Goal: Information Seeking & Learning: Learn about a topic

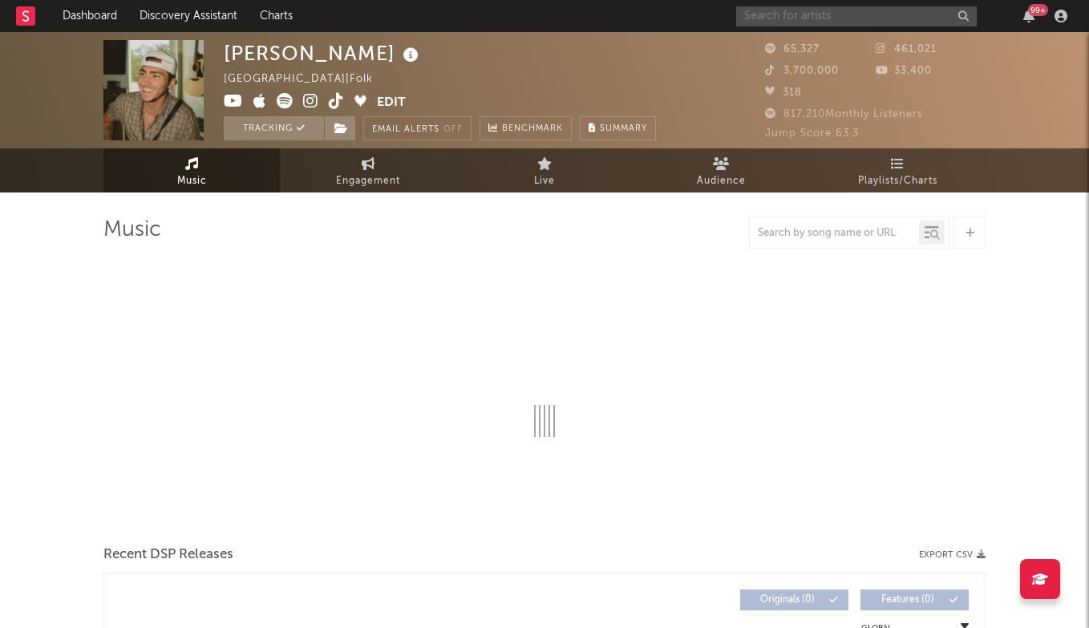
click at [830, 15] on input "text" at bounding box center [856, 16] width 240 height 20
type input "[DATE] sc"
select select "6m"
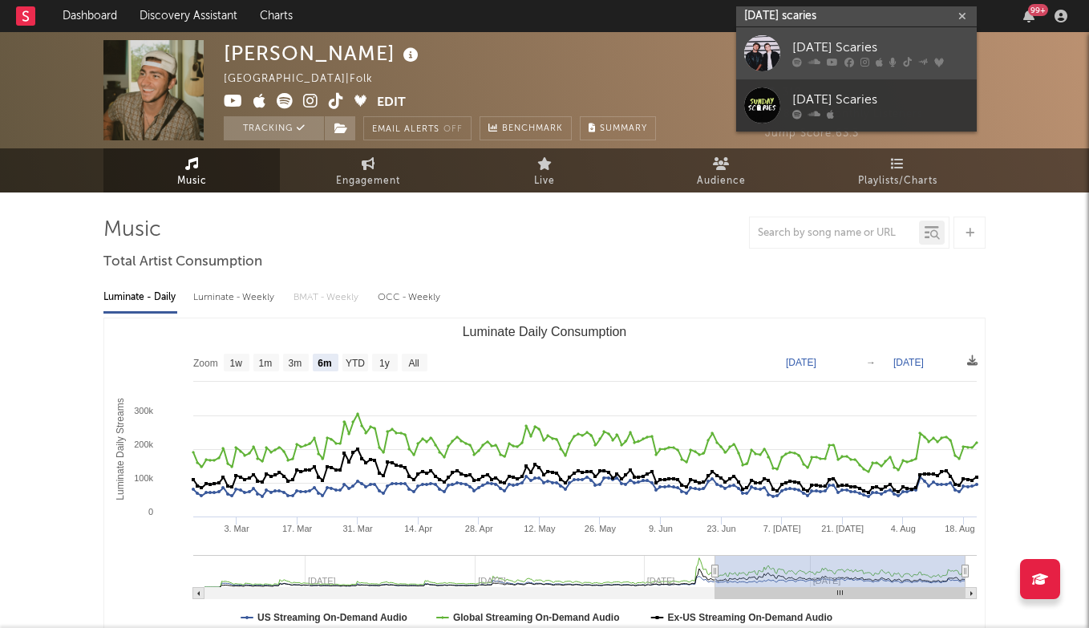
type input "[DATE] scaries"
click at [838, 56] on div "[DATE] Scaries" at bounding box center [880, 47] width 176 height 19
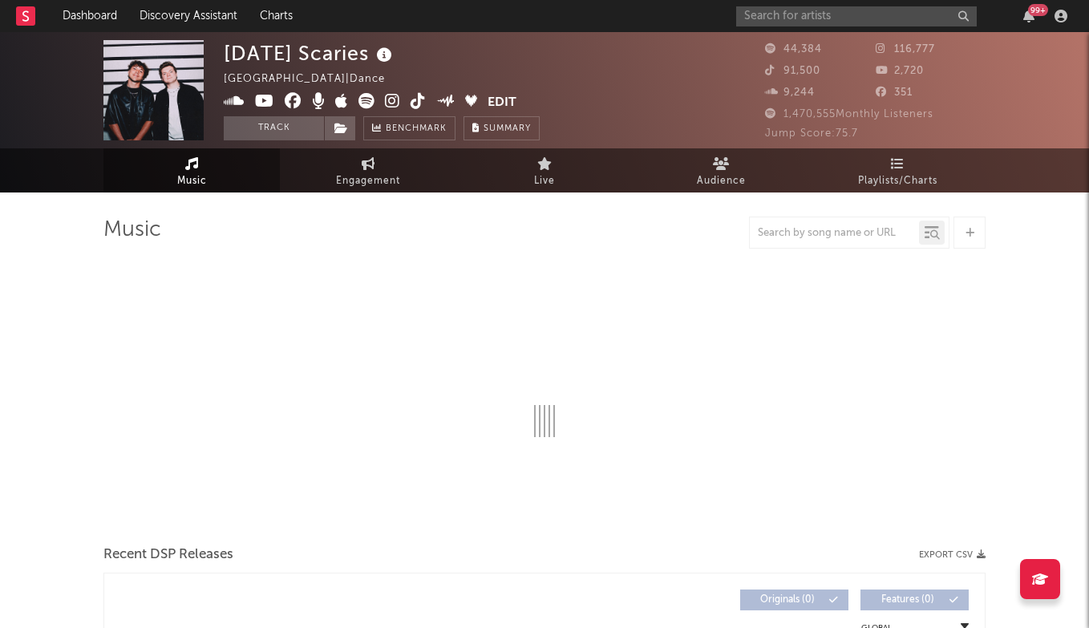
select select "6m"
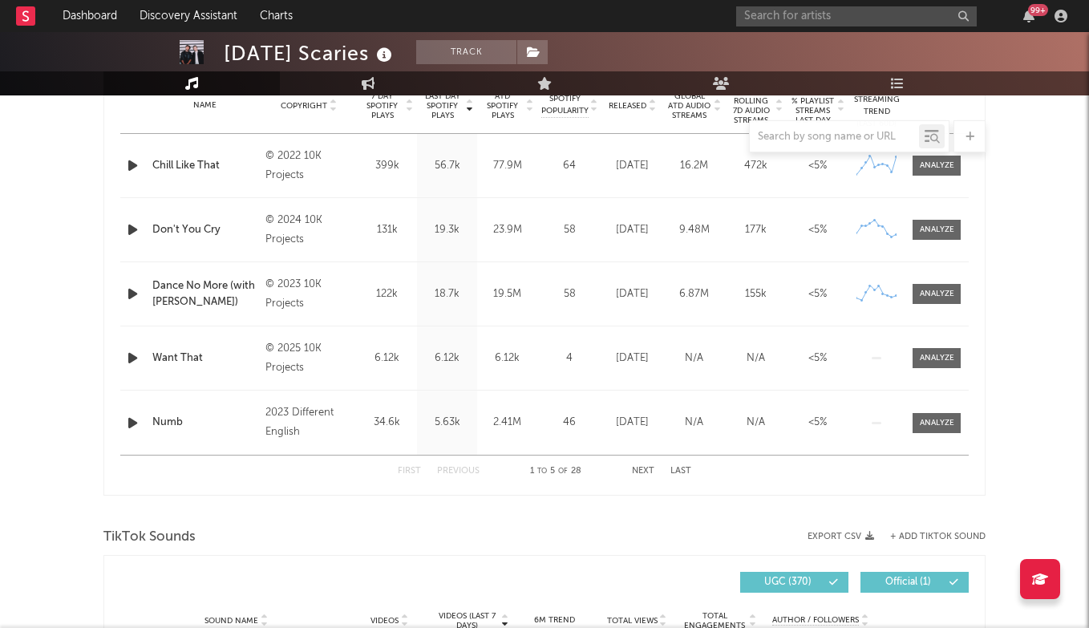
scroll to position [519, 0]
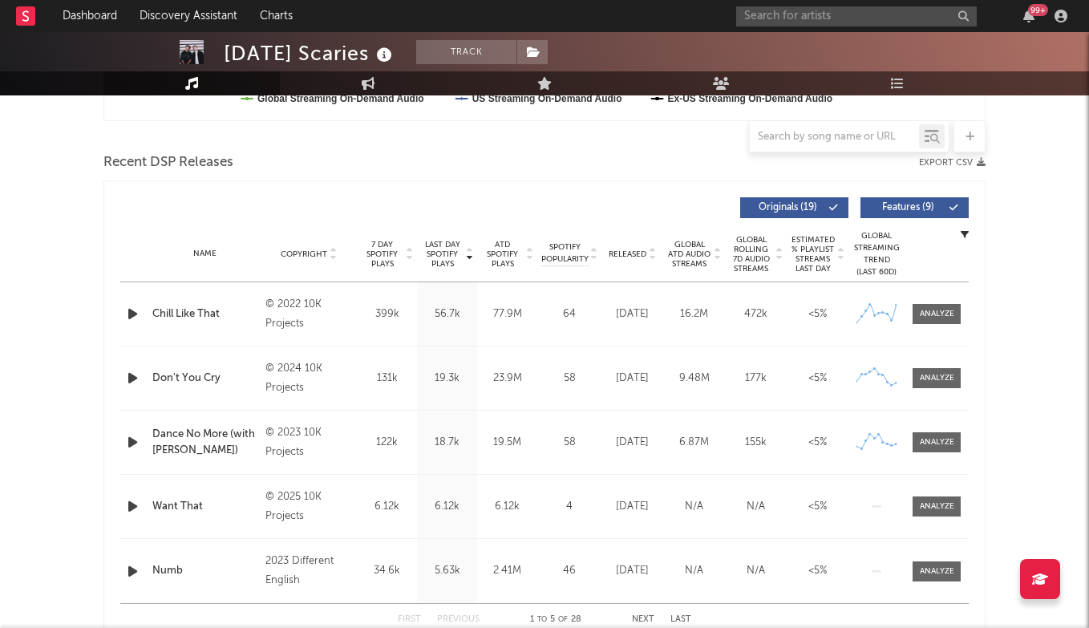
click at [948, 327] on div "Name Chill Like That Copyright © 2022 10K Projects Label 10K Projects Album Nam…" at bounding box center [544, 313] width 848 height 63
click at [932, 301] on div "Name Chill Like That Copyright © 2022 10K Projects Label 10K Projects Album Nam…" at bounding box center [544, 313] width 848 height 63
click at [932, 305] on span at bounding box center [936, 314] width 48 height 20
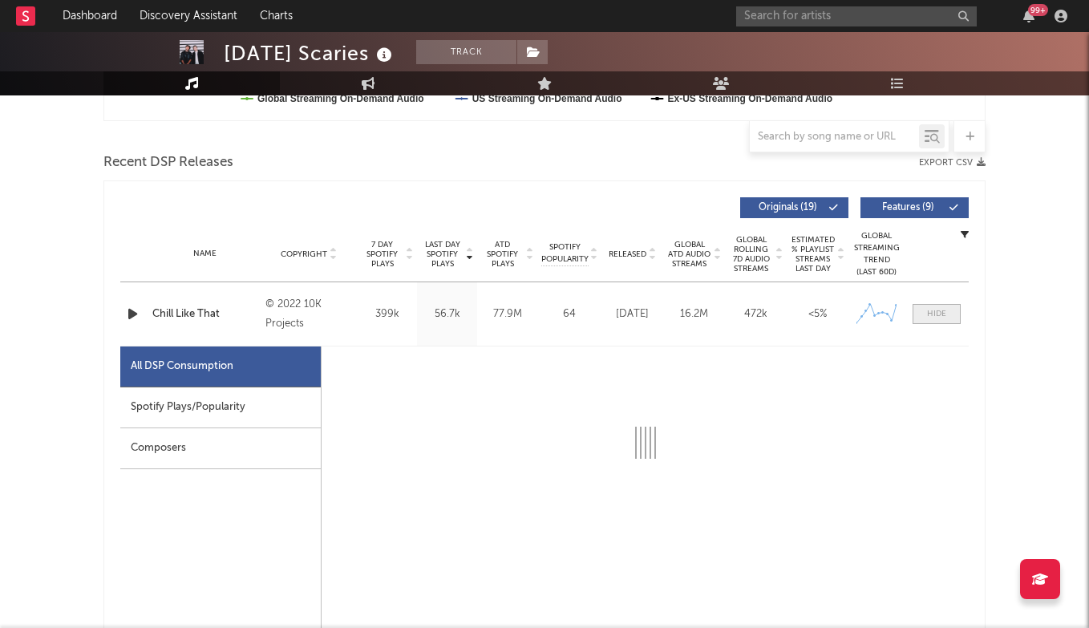
select select "6m"
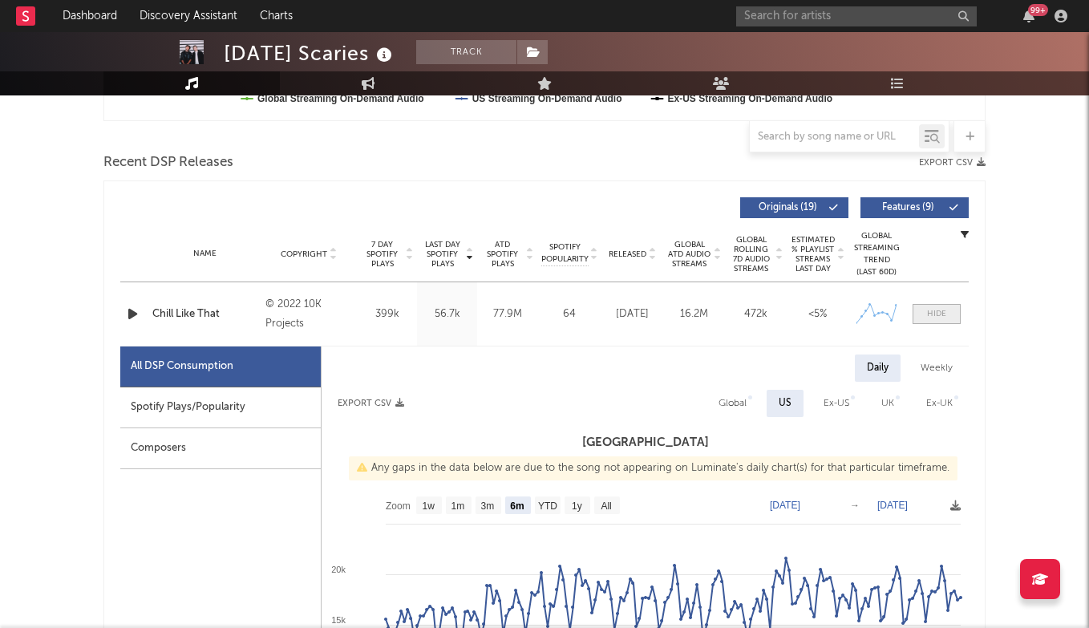
click at [932, 305] on span at bounding box center [936, 314] width 48 height 20
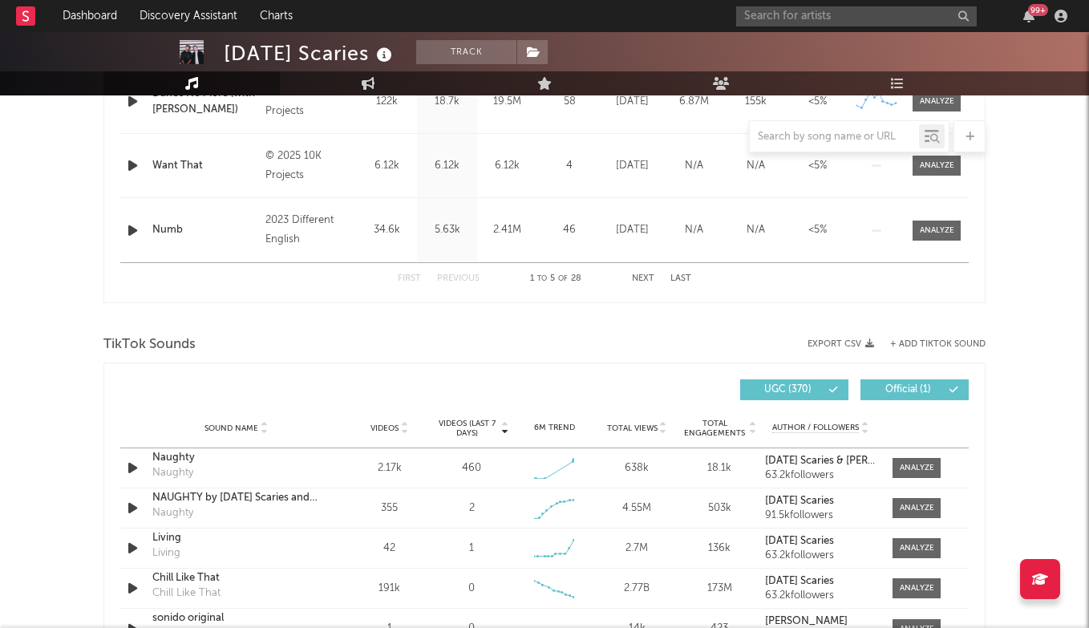
scroll to position [908, 0]
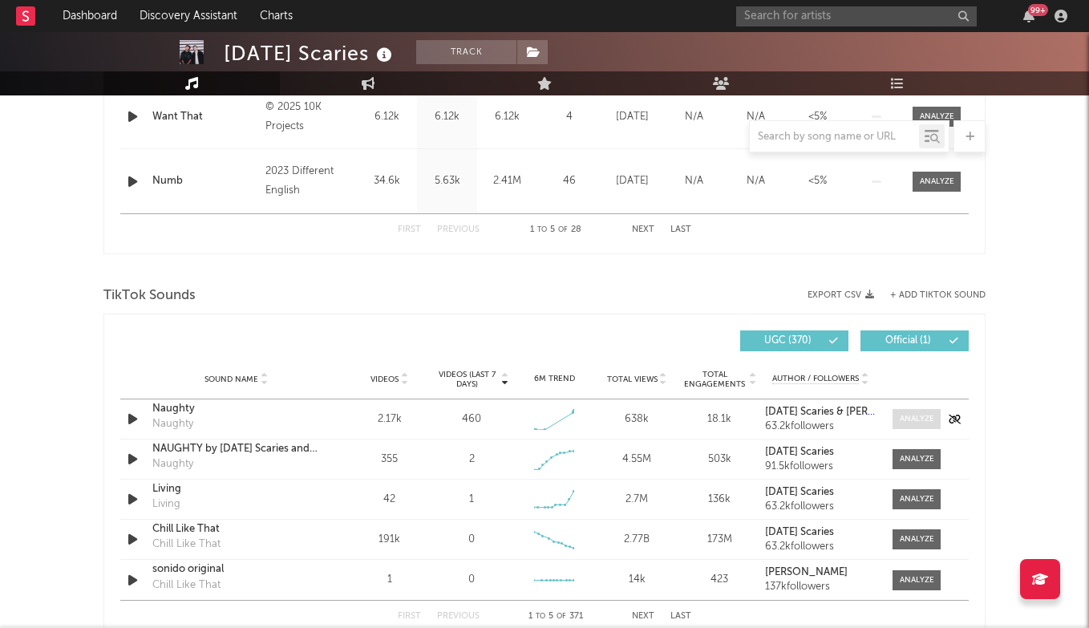
click at [919, 421] on div at bounding box center [916, 419] width 34 height 12
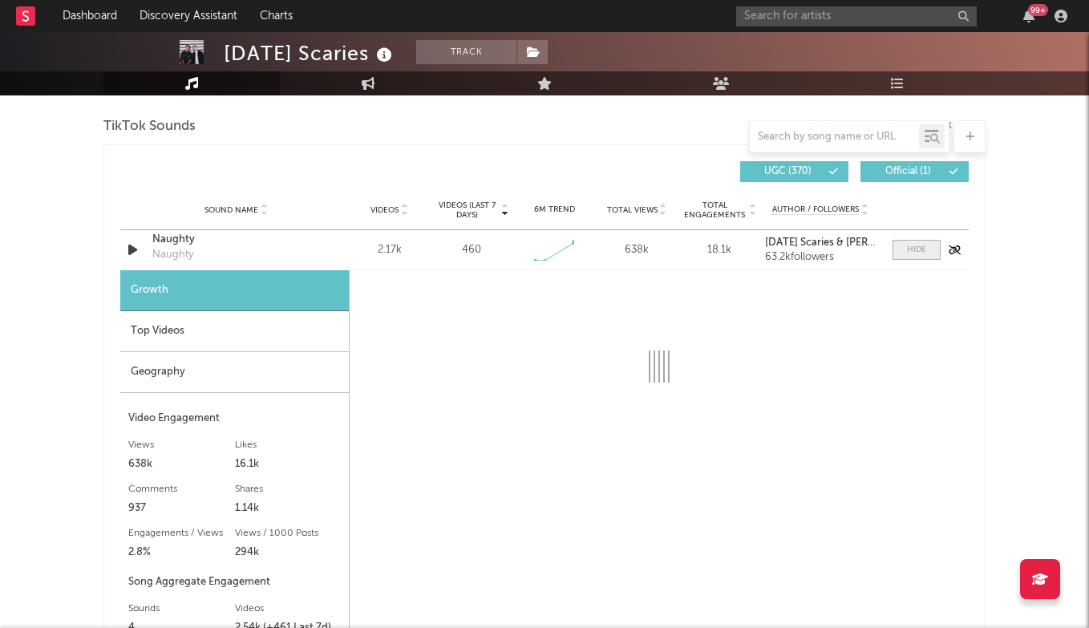
select select "1w"
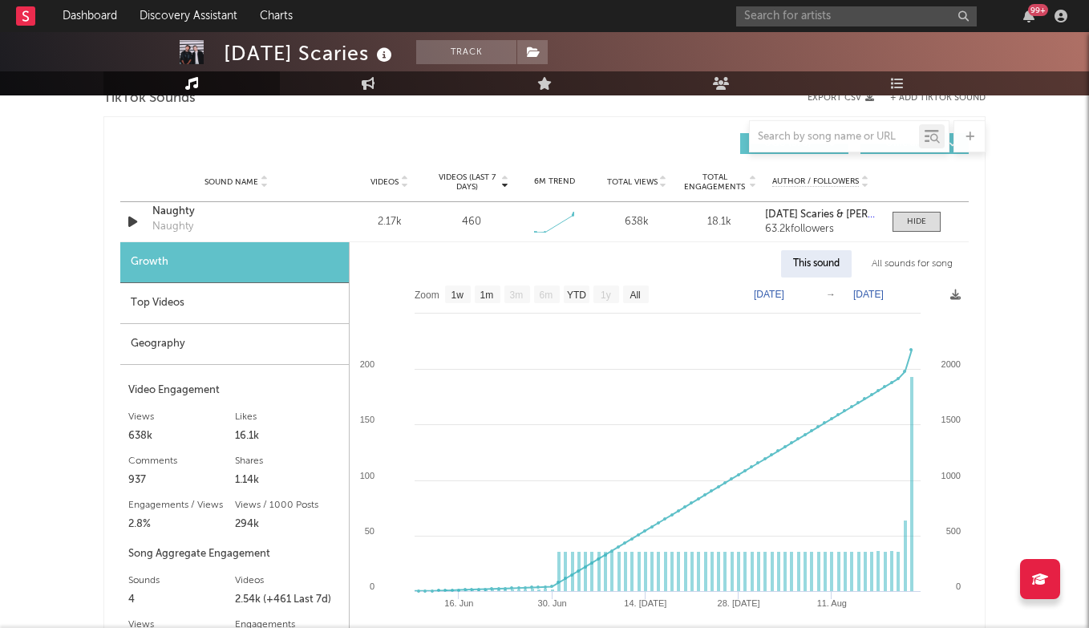
scroll to position [1113, 0]
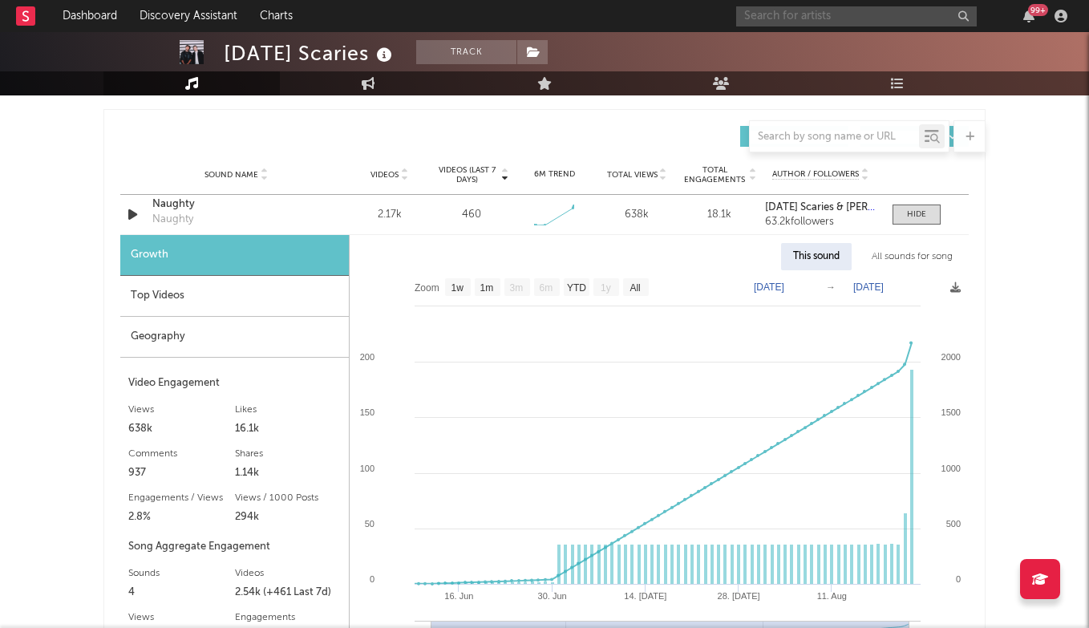
click at [838, 16] on input "text" at bounding box center [856, 16] width 240 height 20
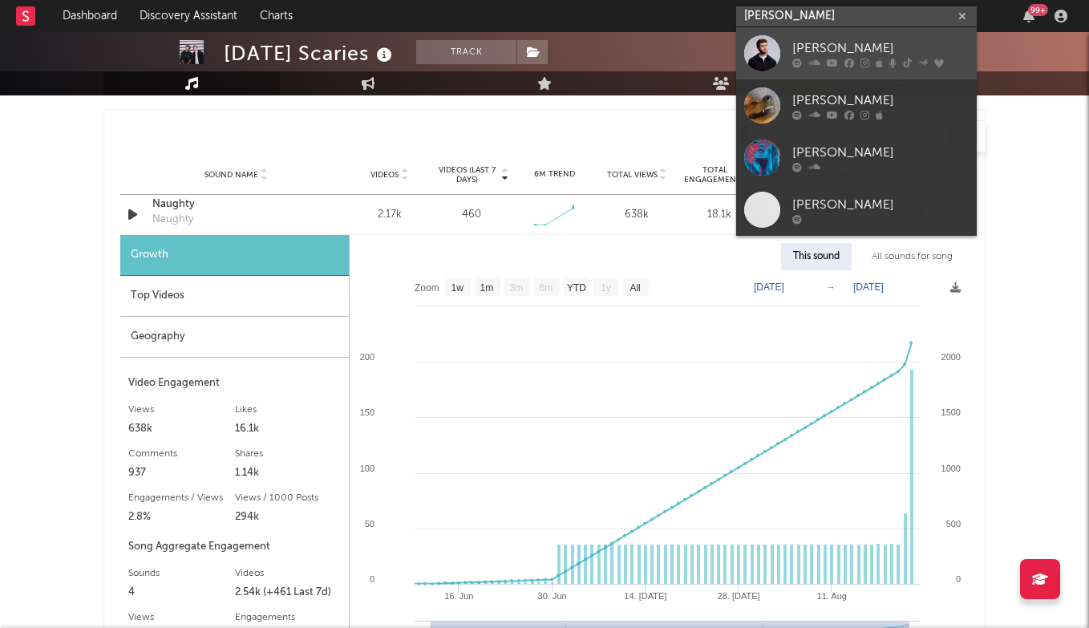
type input "[PERSON_NAME]"
click at [836, 41] on div "[PERSON_NAME]" at bounding box center [880, 47] width 176 height 19
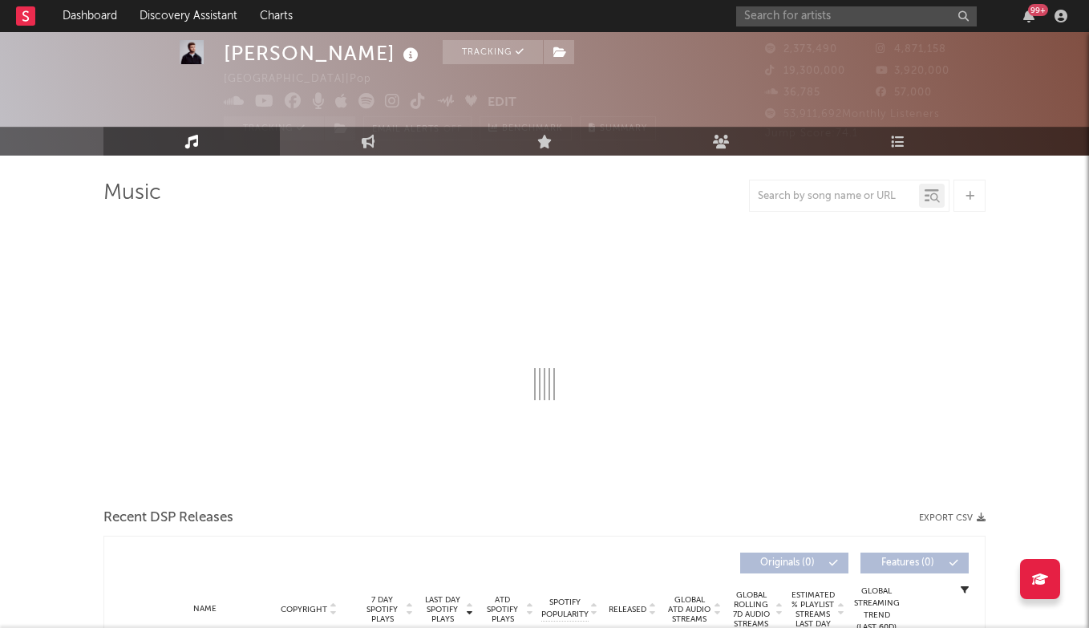
select select "6m"
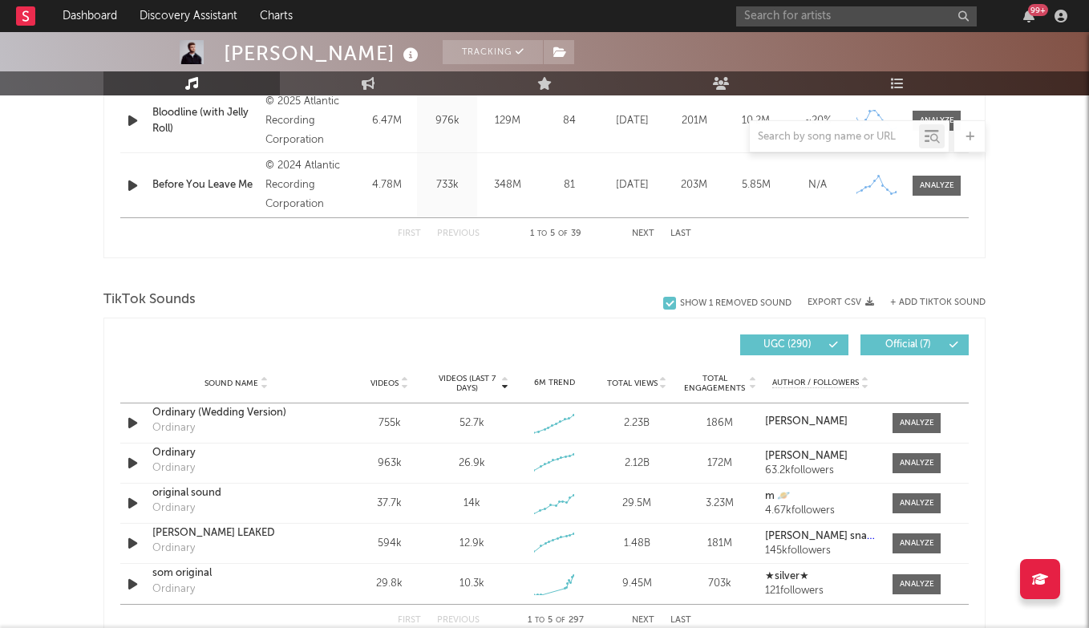
scroll to position [1082, 0]
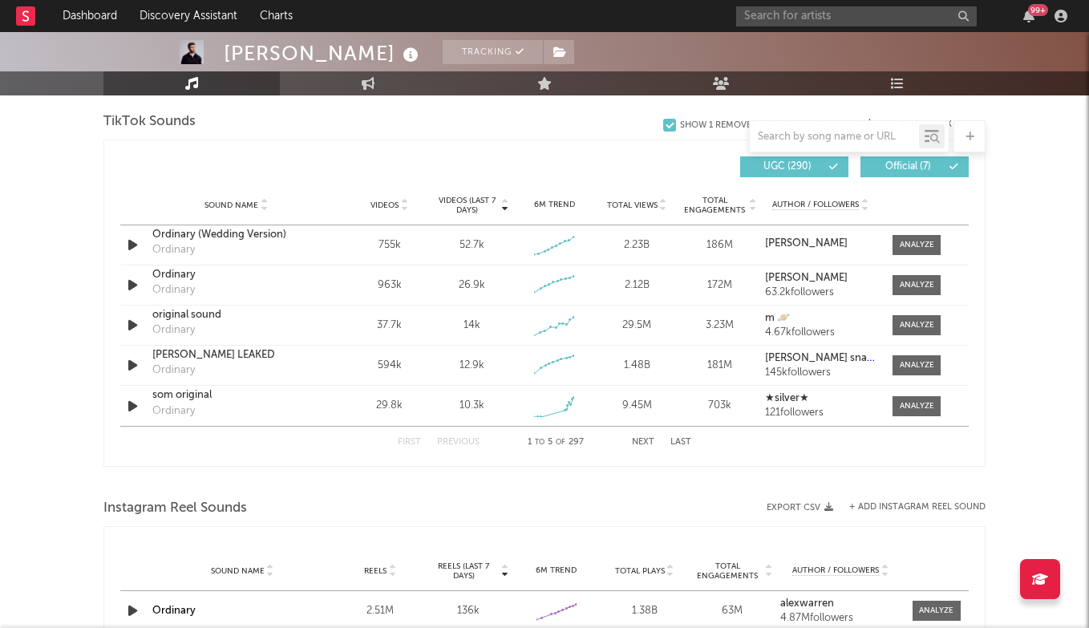
click at [648, 438] on button "Next" at bounding box center [643, 442] width 22 height 9
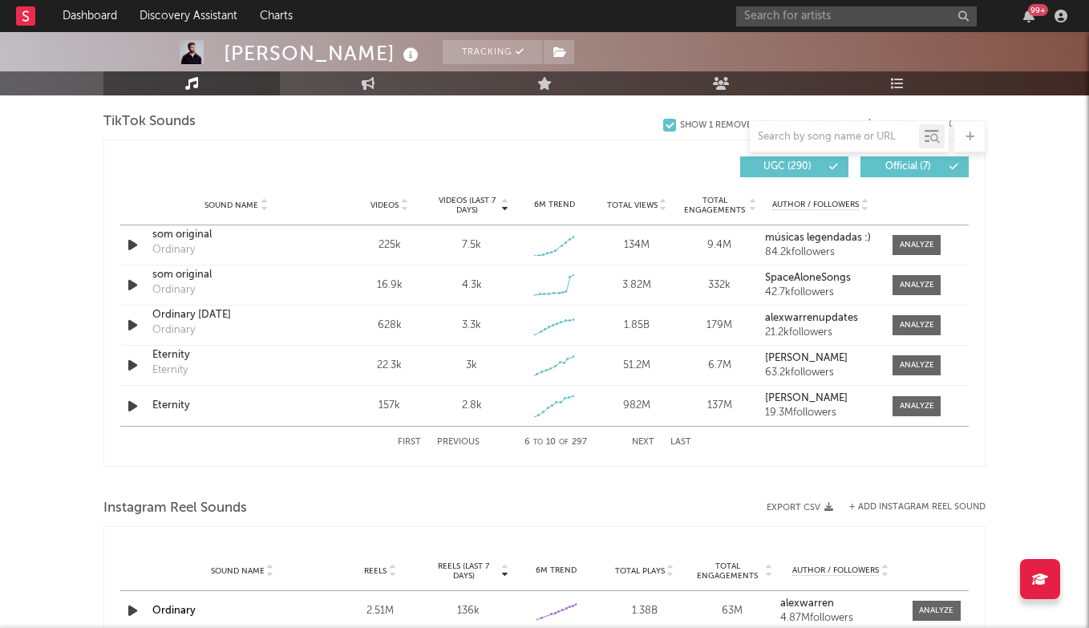
click at [462, 435] on div "First Previous 6 to 10 of 297 Next Last" at bounding box center [544, 441] width 293 height 31
click at [462, 441] on button "Previous" at bounding box center [458, 442] width 42 height 9
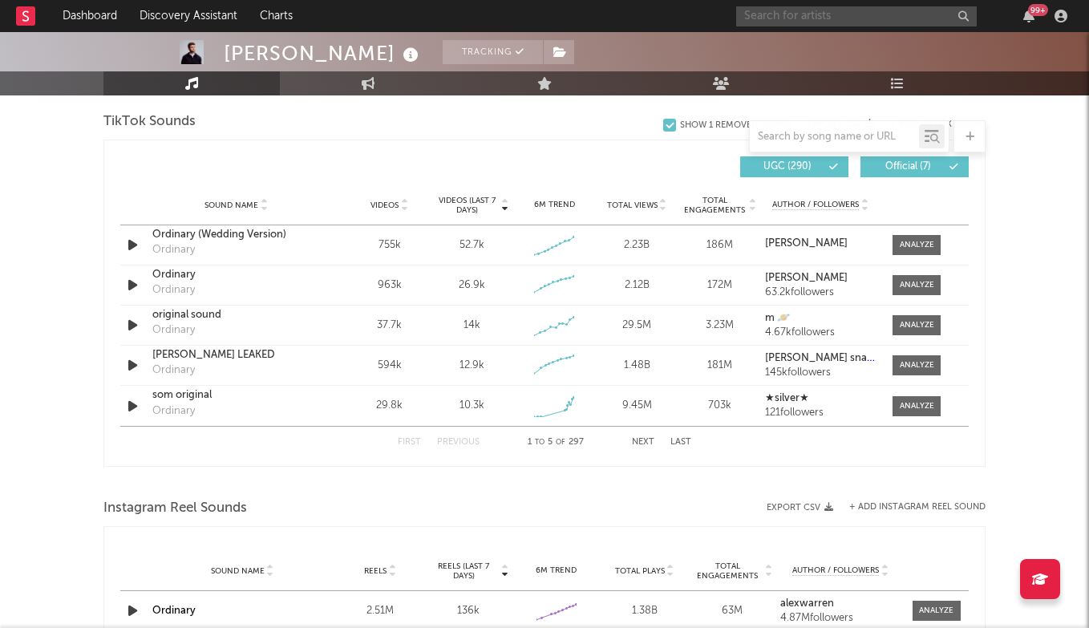
click at [788, 15] on input "text" at bounding box center [856, 16] width 240 height 20
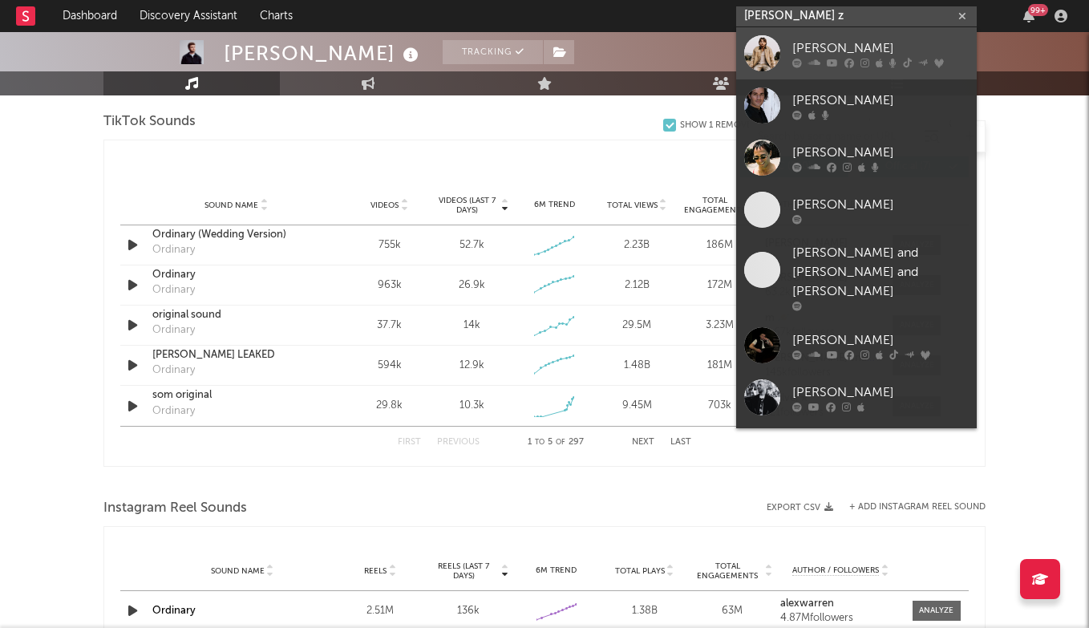
type input "[PERSON_NAME] z"
click at [814, 34] on link "[PERSON_NAME]" at bounding box center [856, 53] width 240 height 52
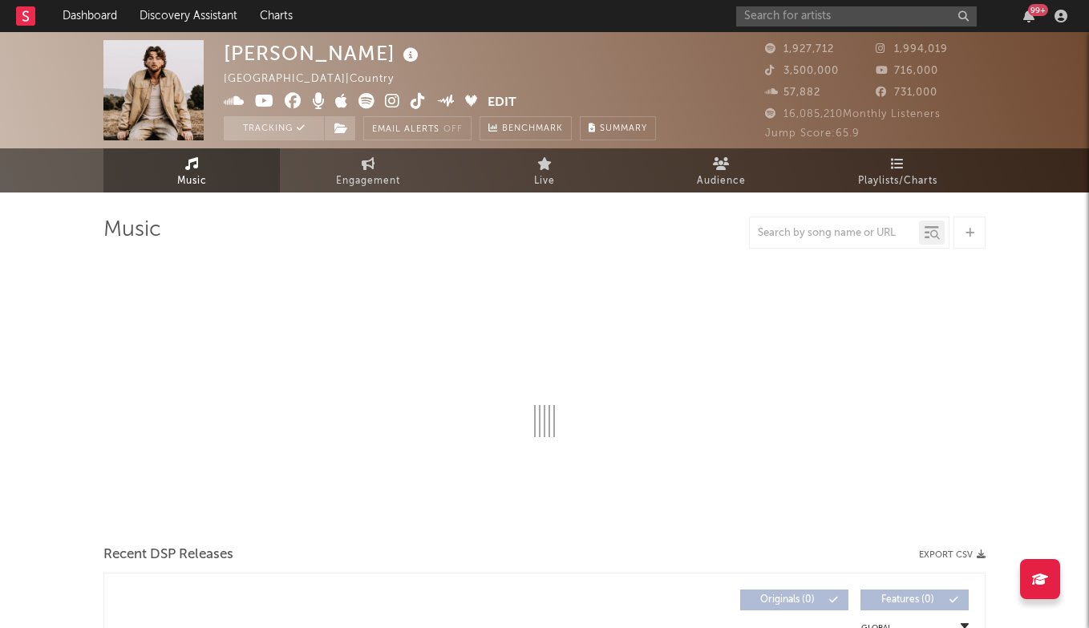
select select "6m"
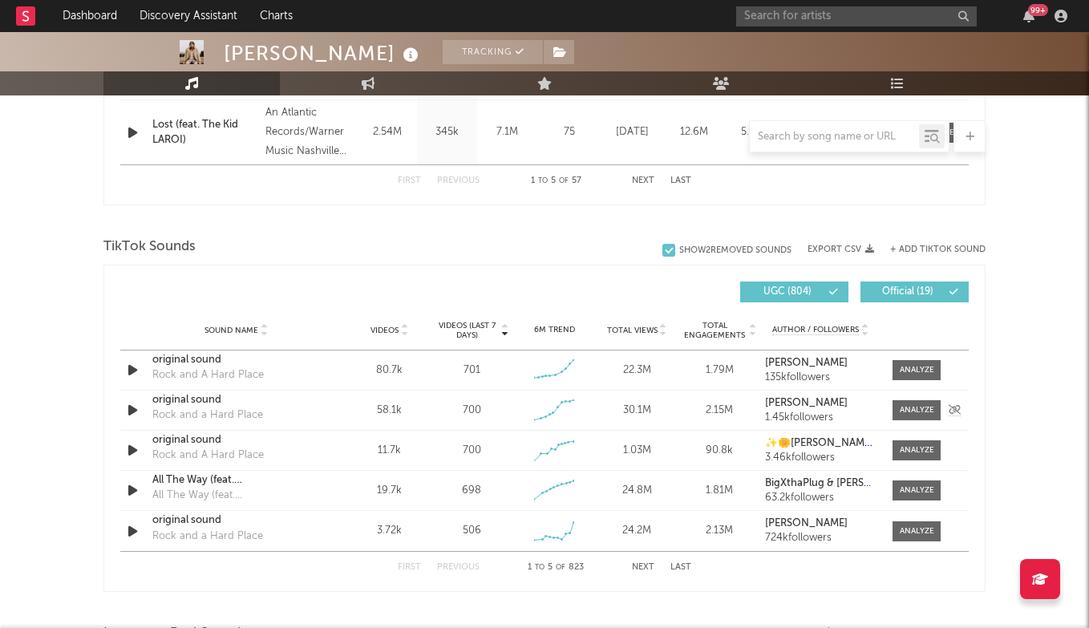
scroll to position [1033, 0]
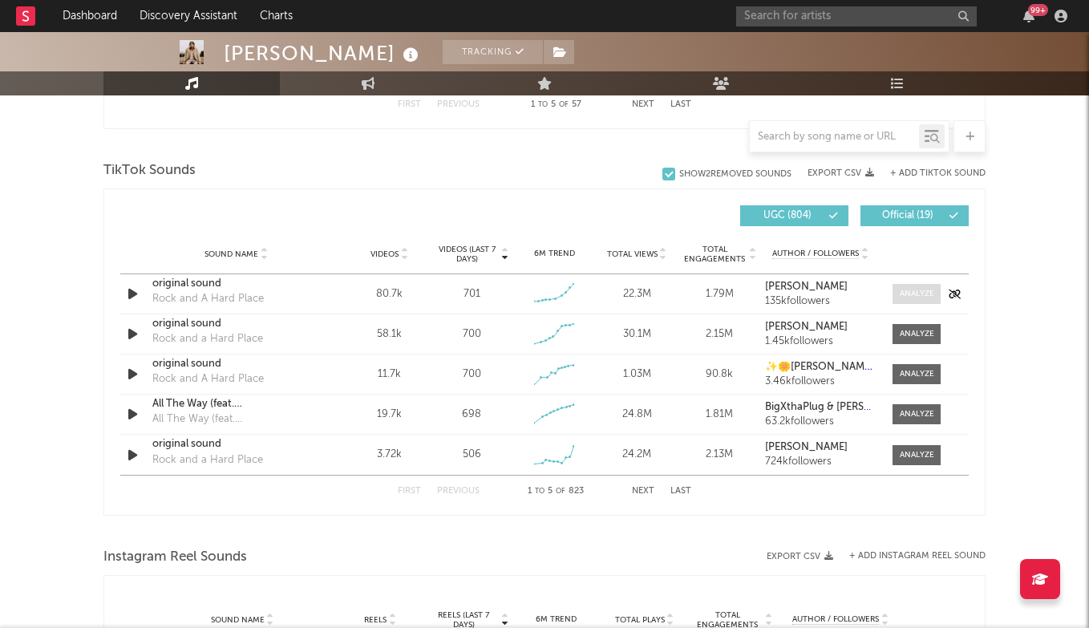
click at [913, 285] on span at bounding box center [916, 294] width 48 height 20
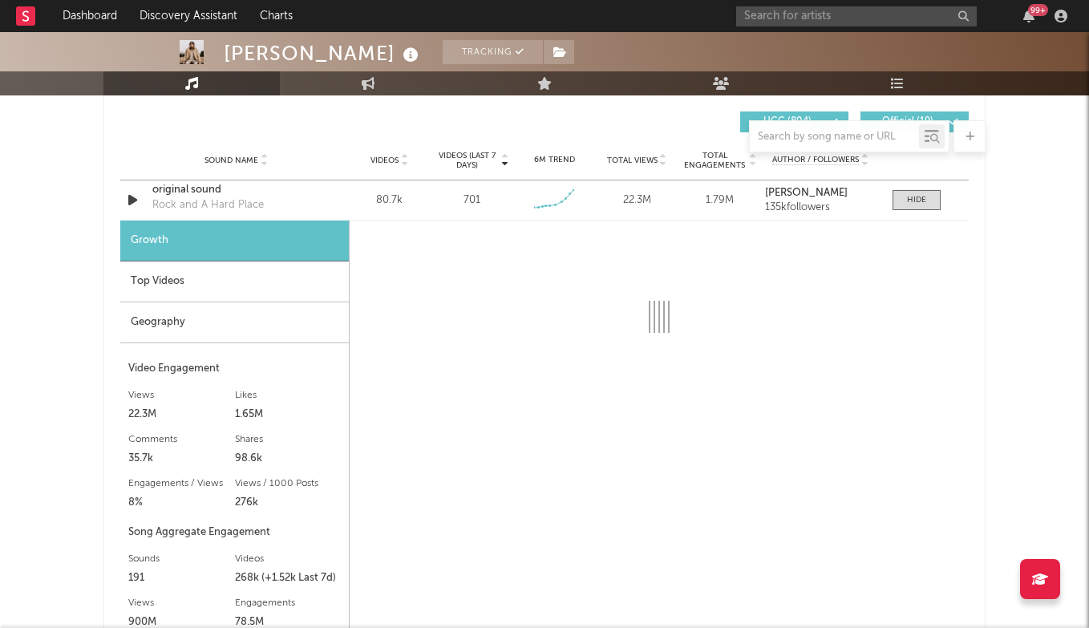
scroll to position [1105, 0]
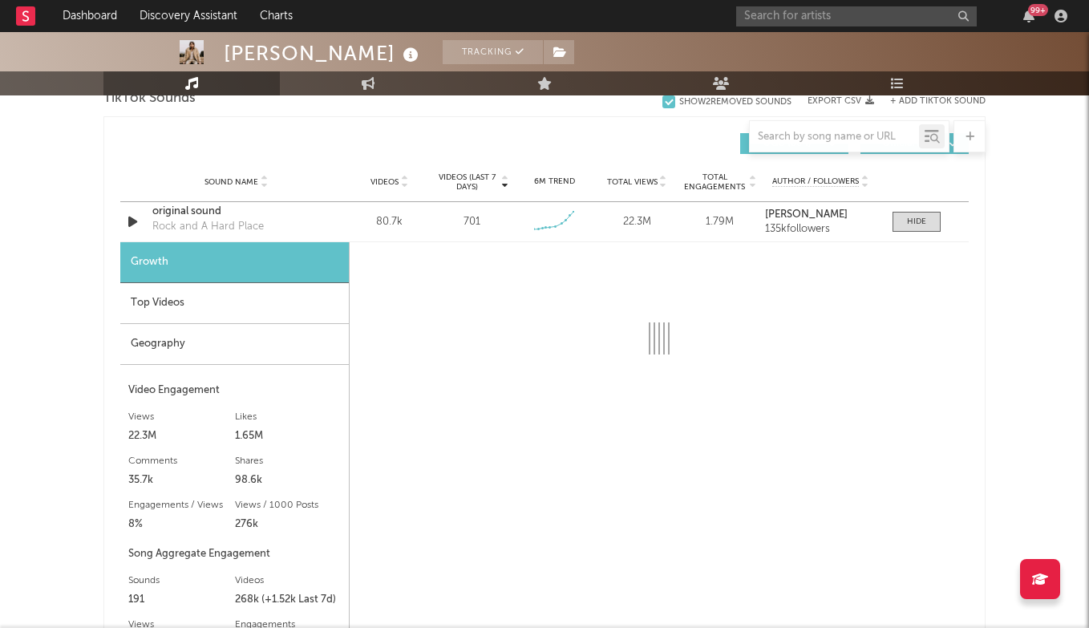
select select "6m"
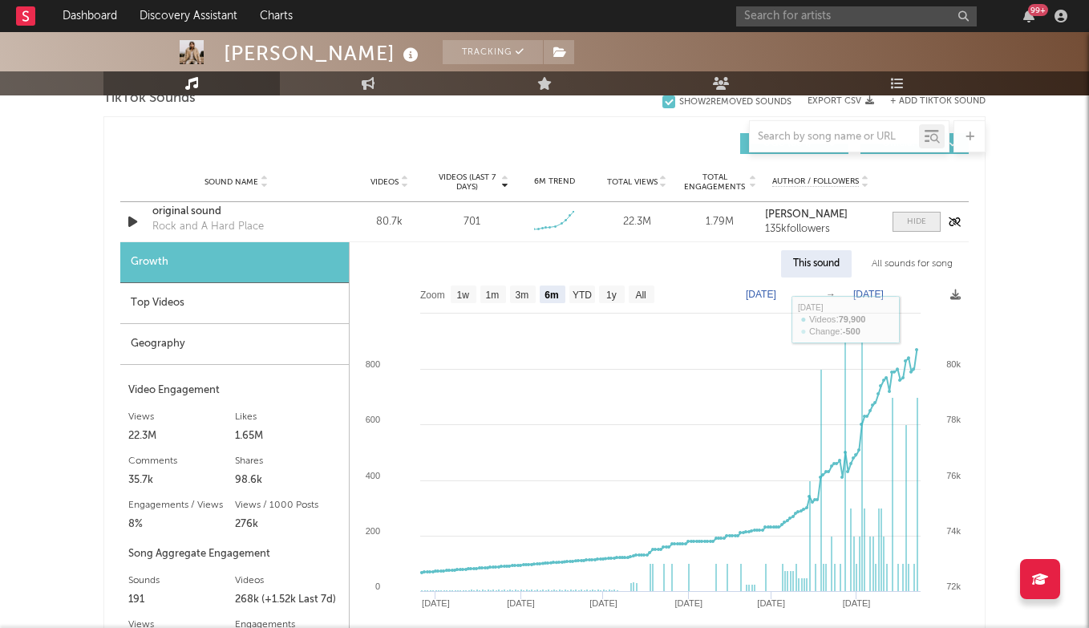
click at [916, 213] on span at bounding box center [916, 222] width 48 height 20
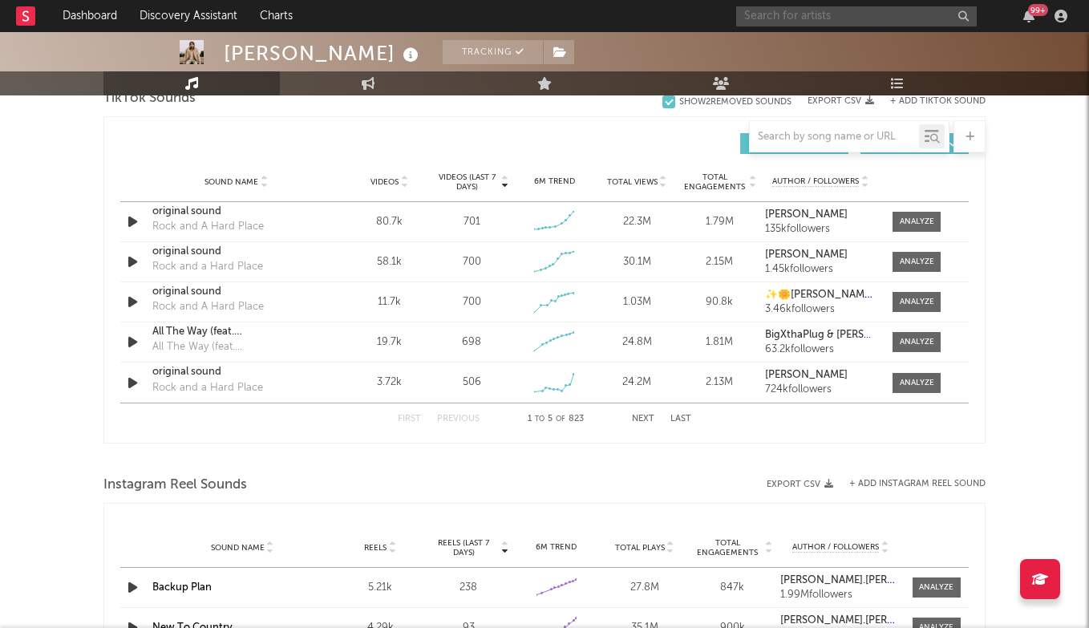
click at [766, 10] on input "text" at bounding box center [856, 16] width 240 height 20
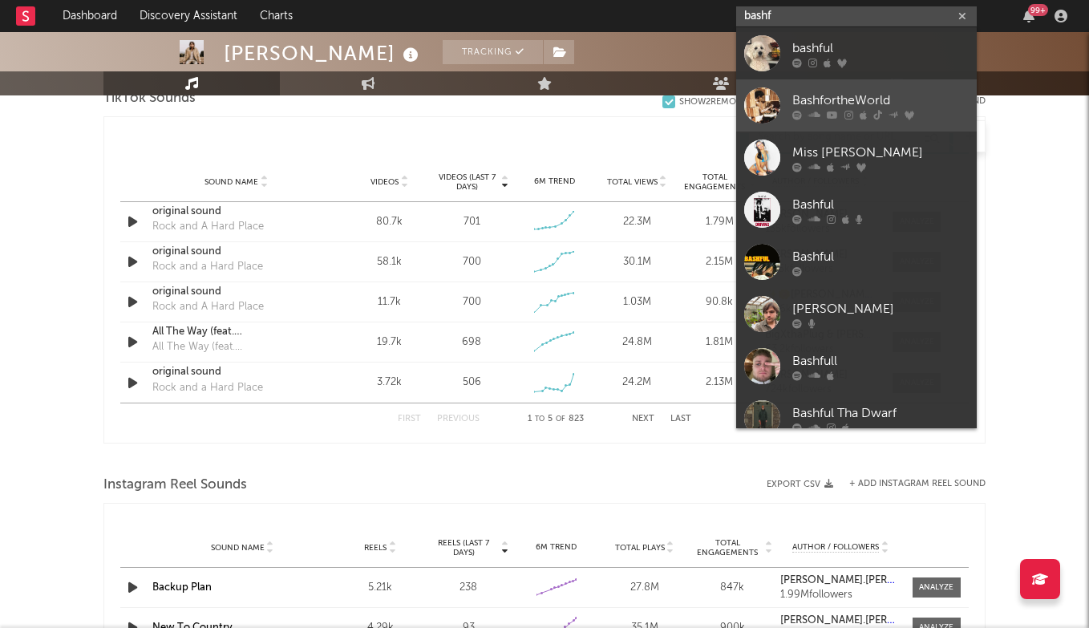
type input "bashf"
click at [841, 87] on link "BashfortheWorld" at bounding box center [856, 105] width 240 height 52
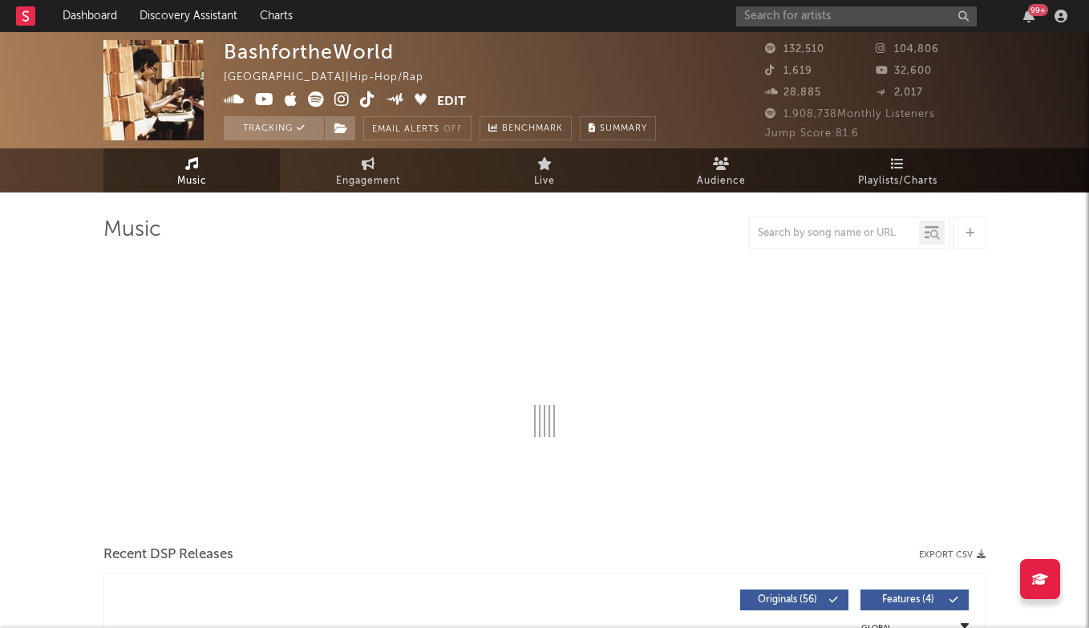
select select "6m"
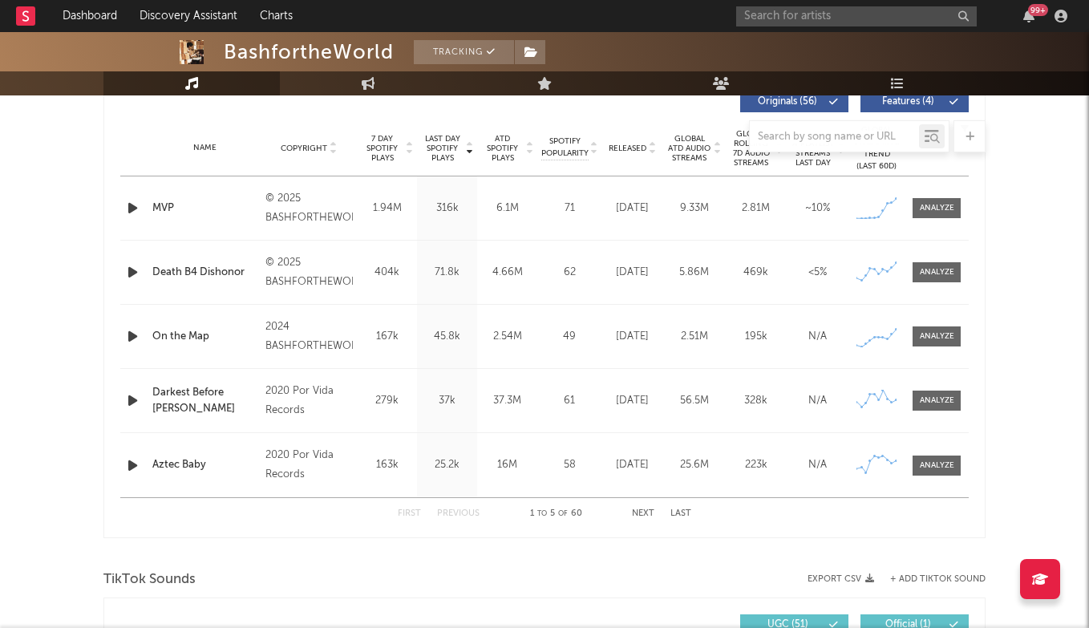
scroll to position [619, 0]
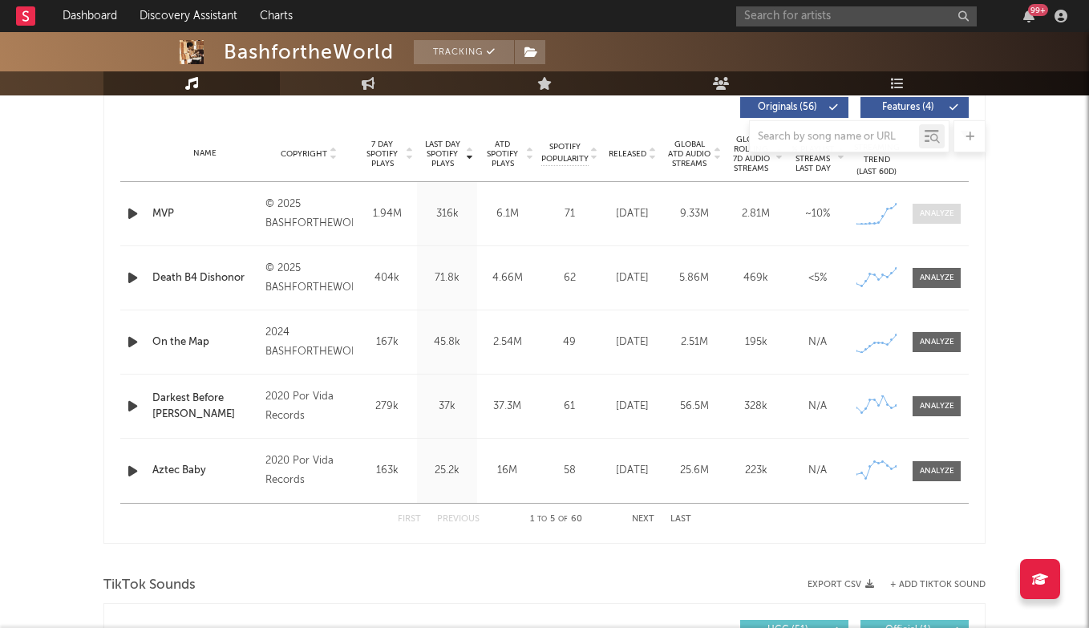
click at [921, 206] on span at bounding box center [936, 214] width 48 height 20
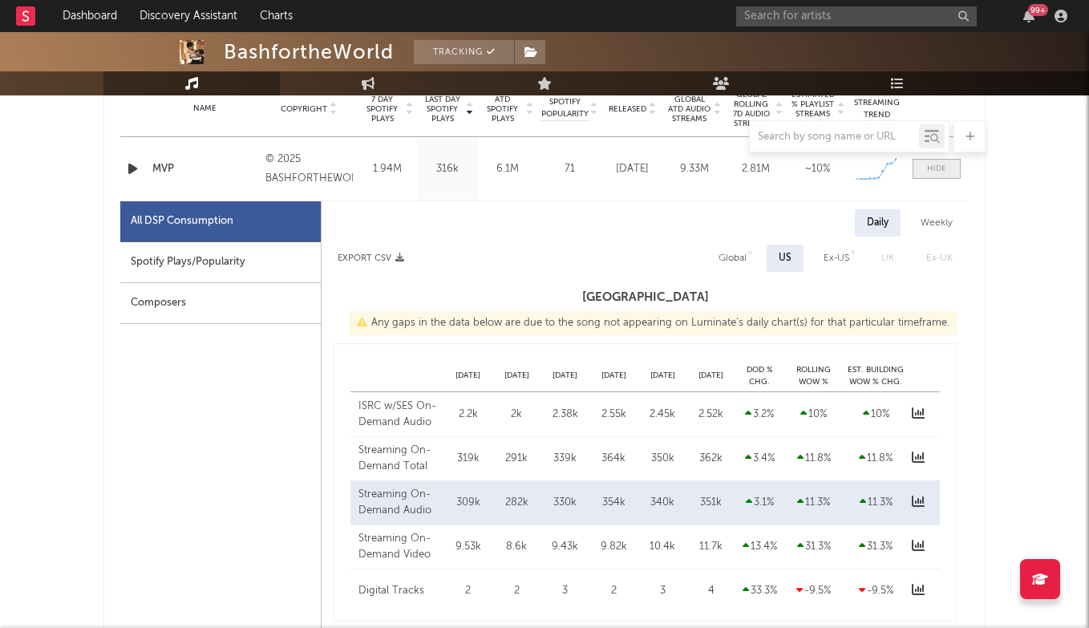
scroll to position [664, 0]
select select "1w"
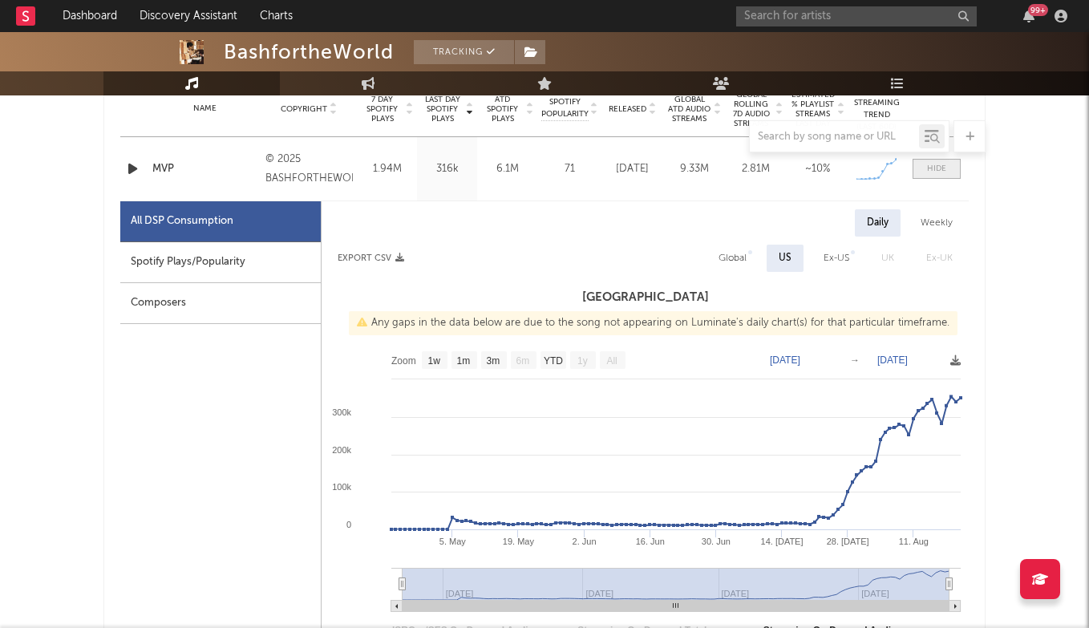
click at [937, 172] on div at bounding box center [936, 169] width 19 height 12
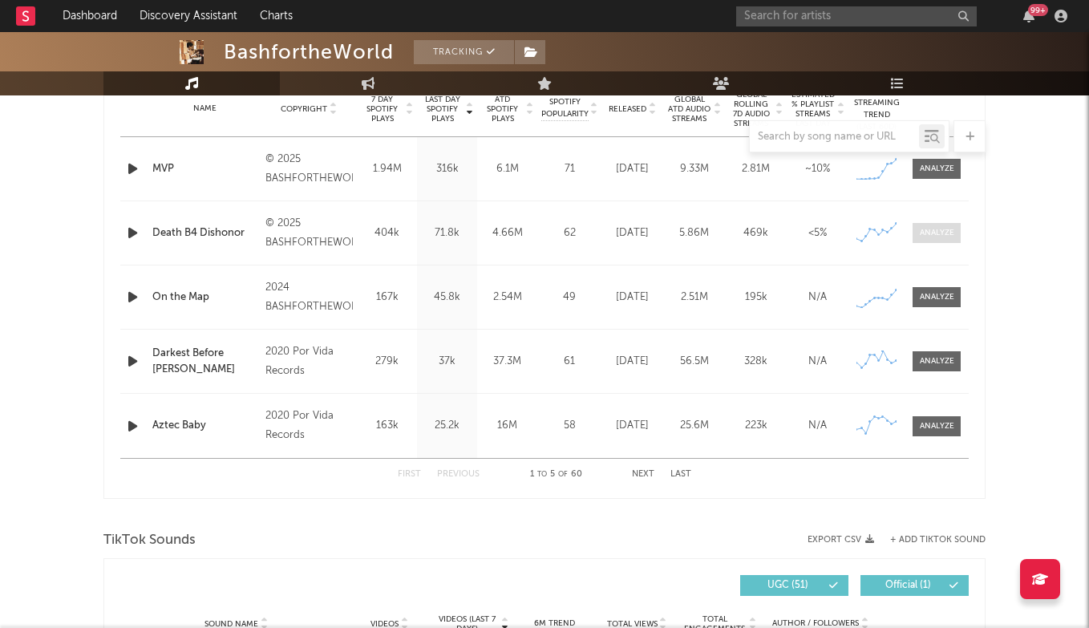
click at [946, 240] on span at bounding box center [936, 233] width 48 height 20
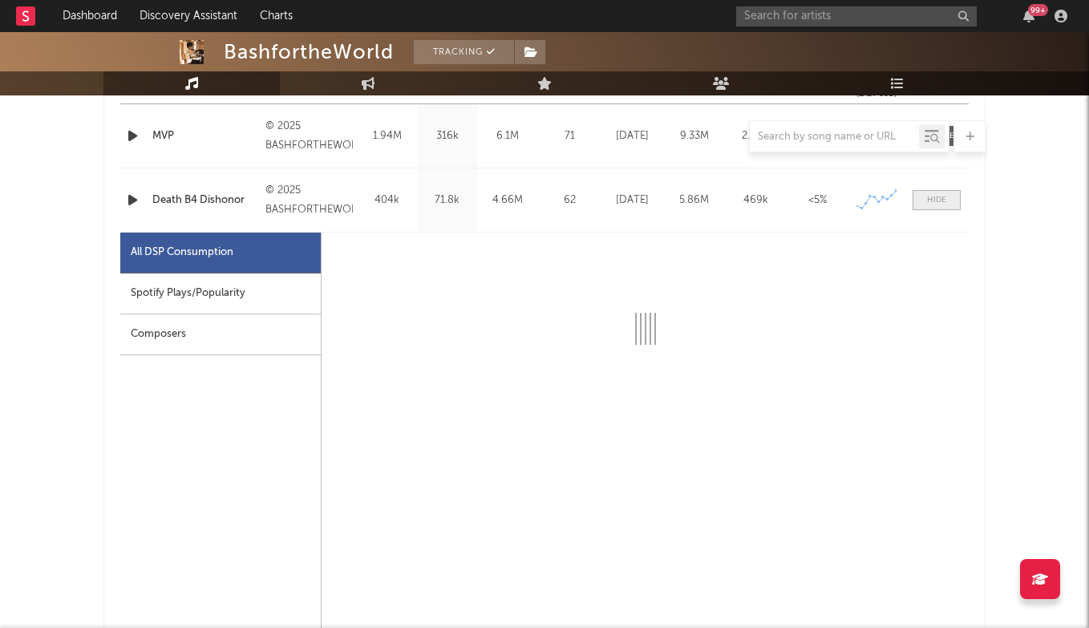
select select "1w"
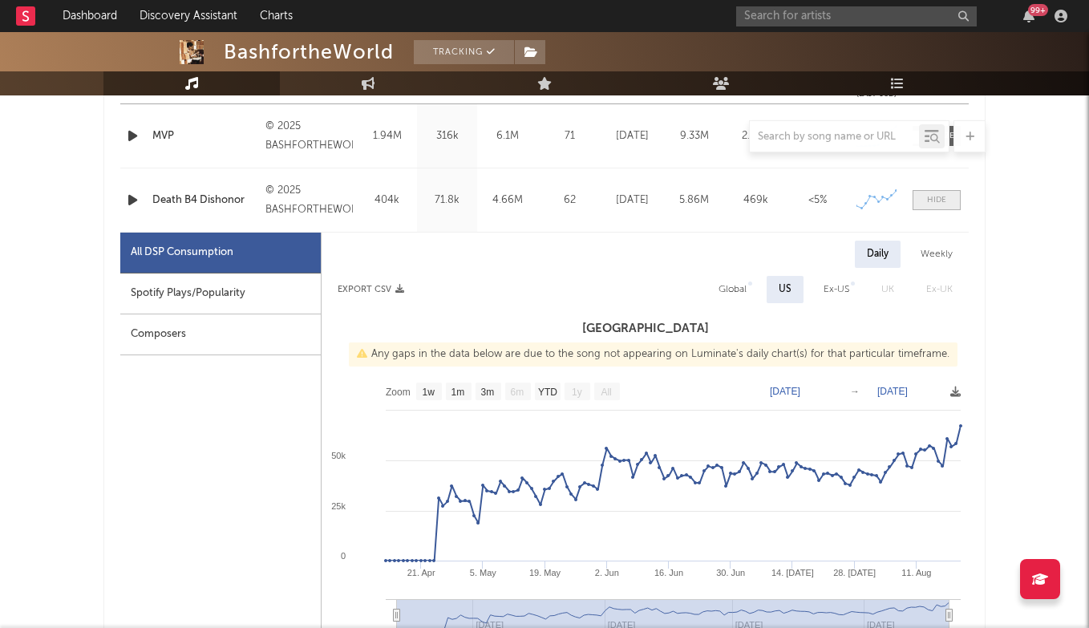
scroll to position [723, 0]
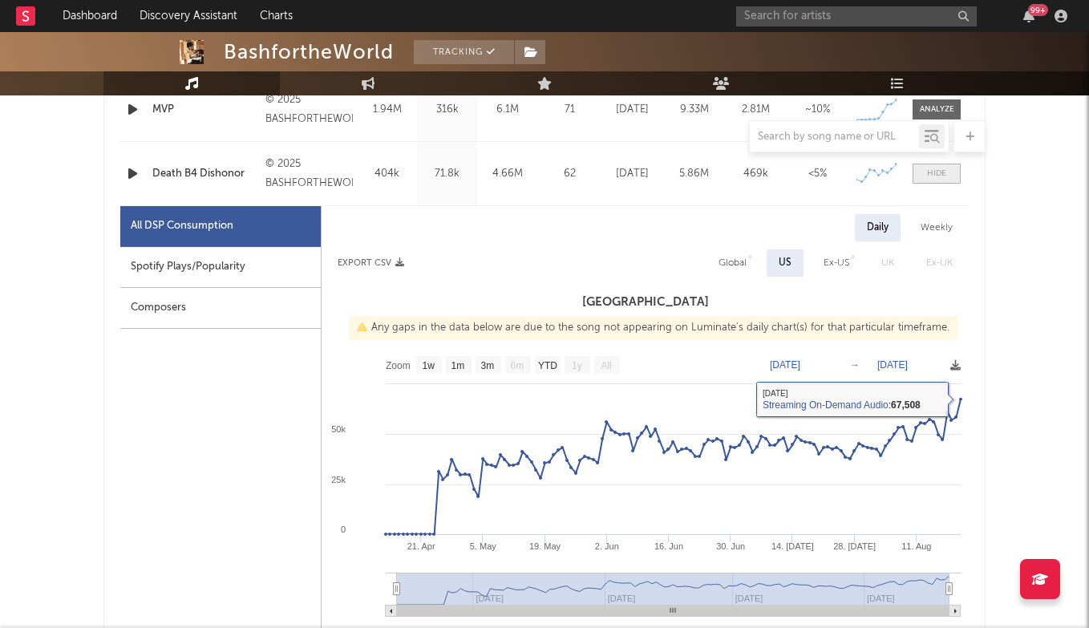
click at [941, 171] on div at bounding box center [936, 174] width 19 height 12
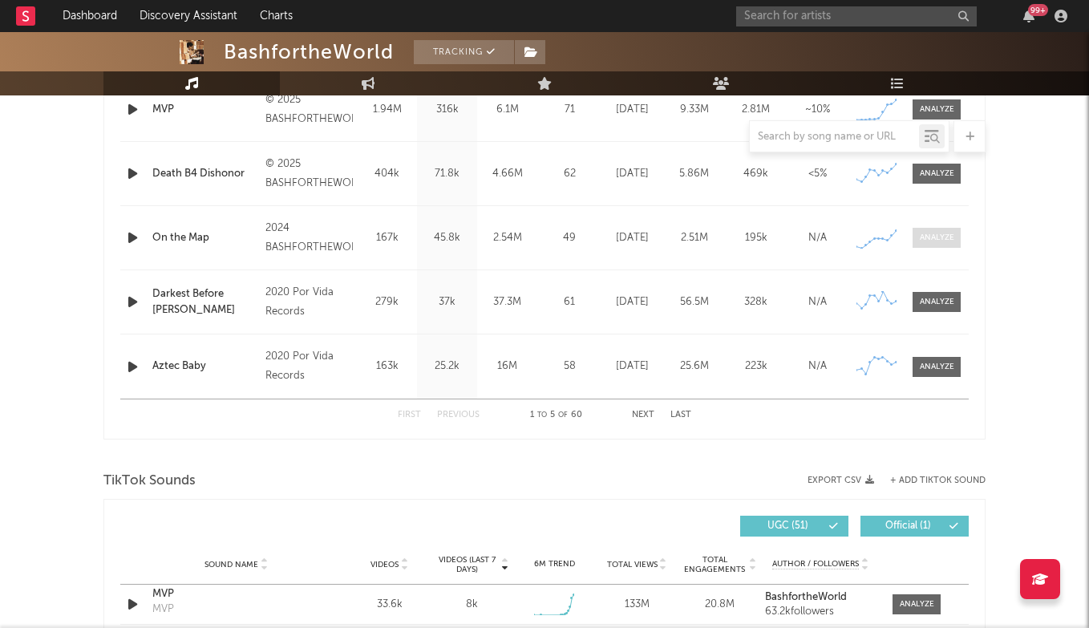
click at [951, 245] on span at bounding box center [936, 238] width 48 height 20
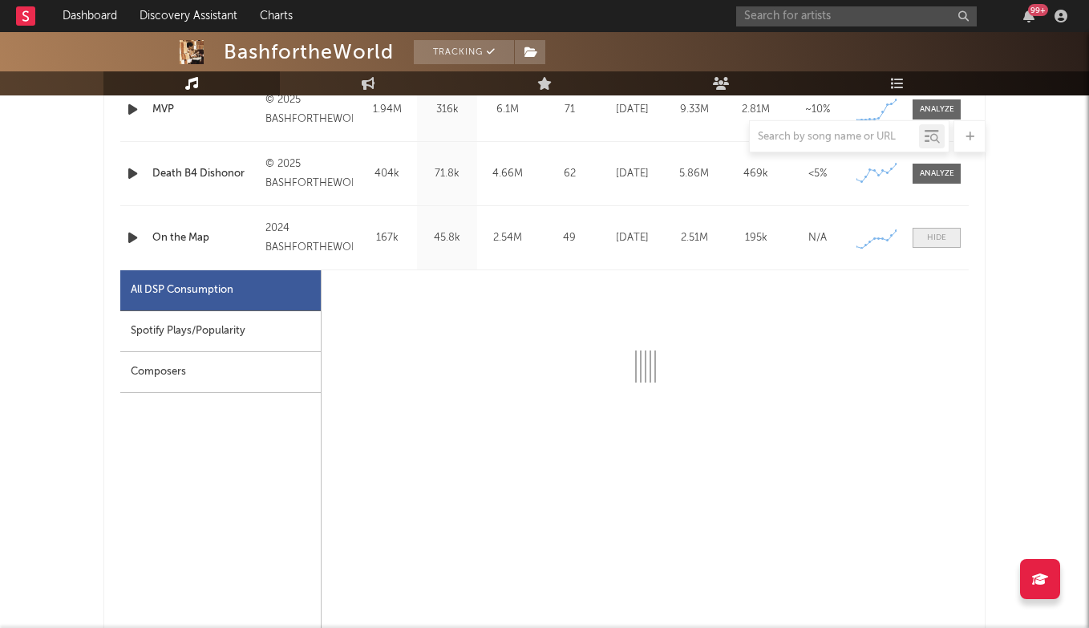
select select "6m"
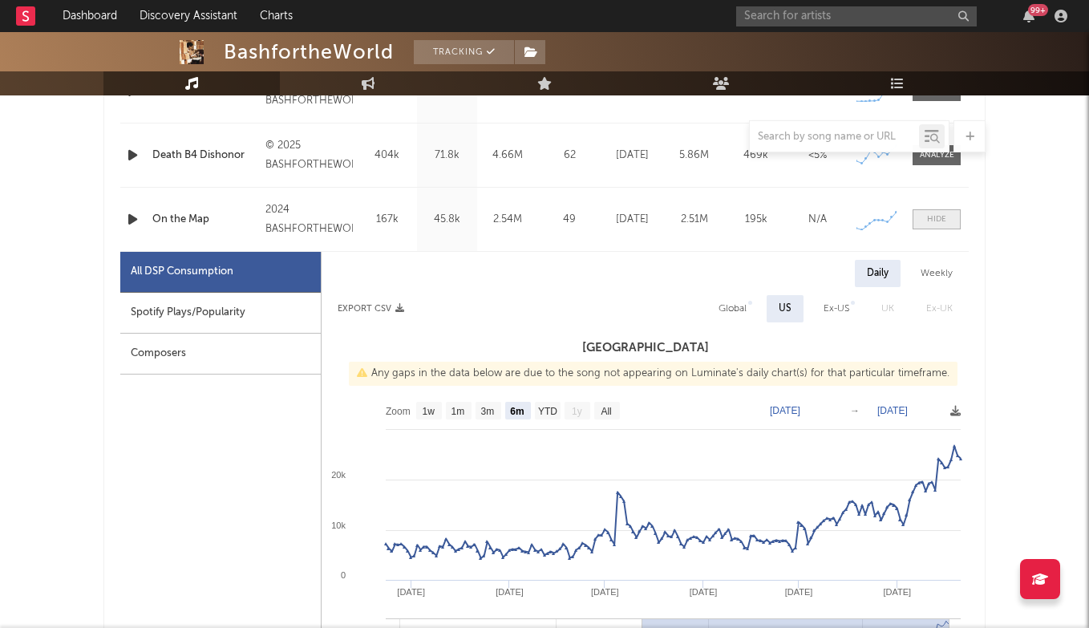
scroll to position [742, 0]
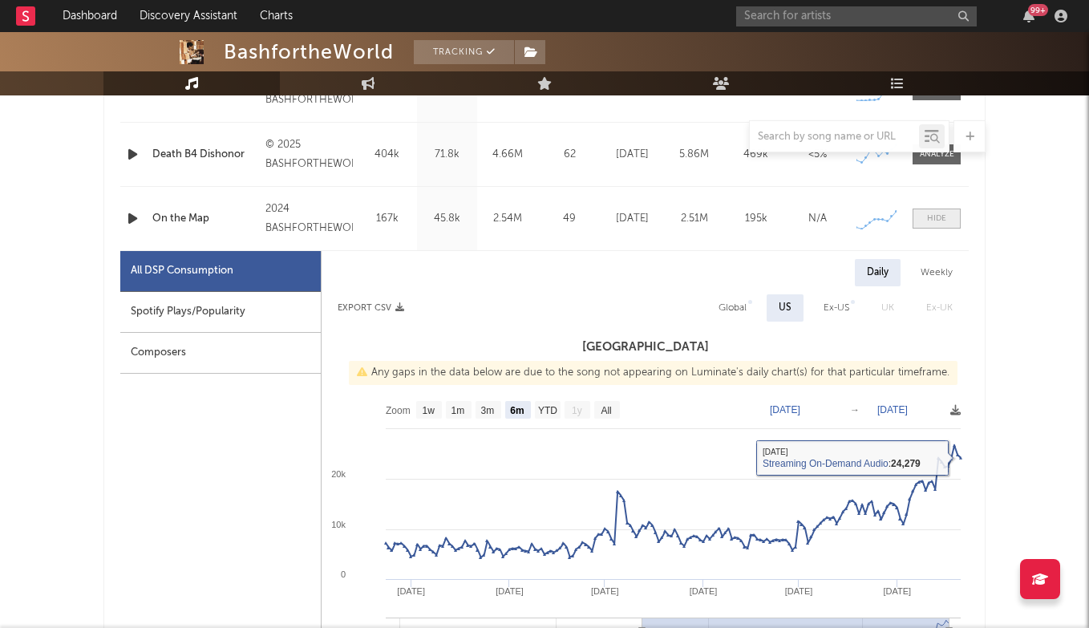
click at [928, 217] on div at bounding box center [936, 218] width 19 height 12
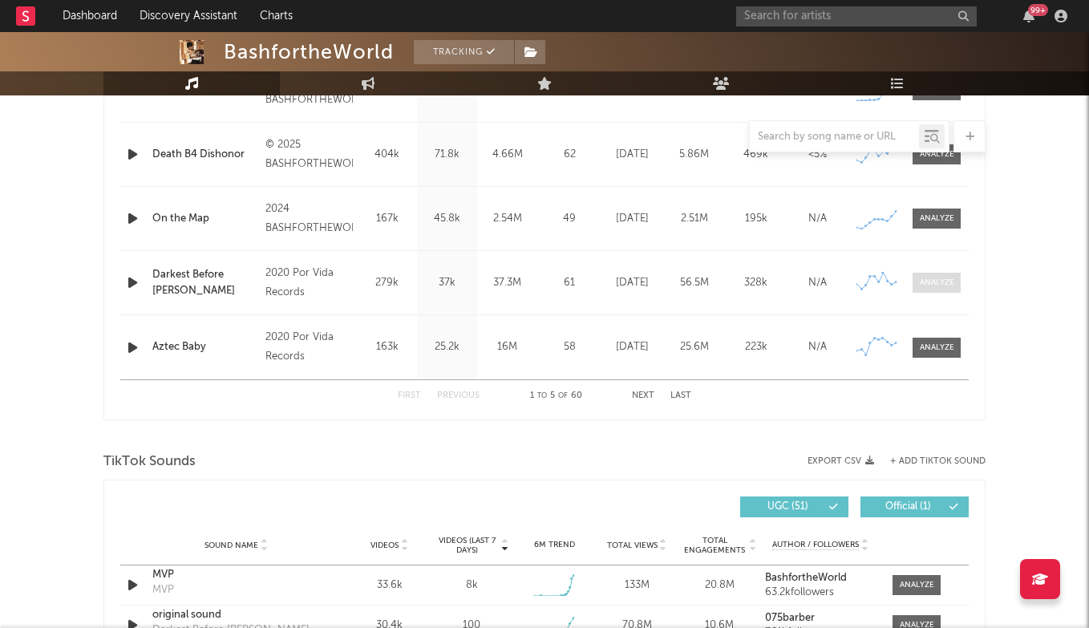
click at [941, 275] on span at bounding box center [936, 283] width 48 height 20
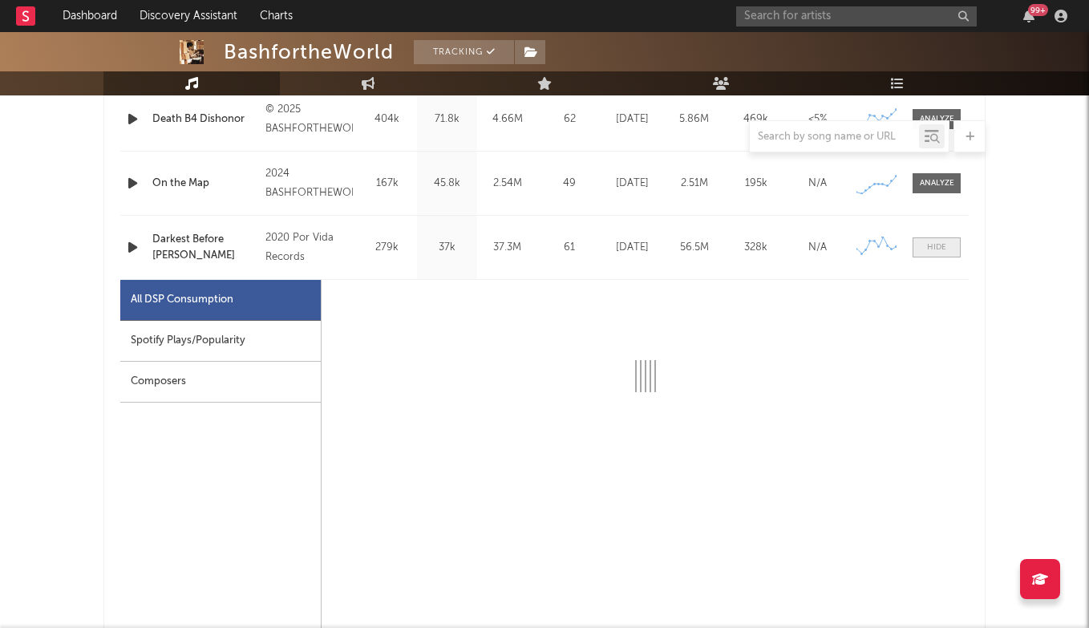
select select "6m"
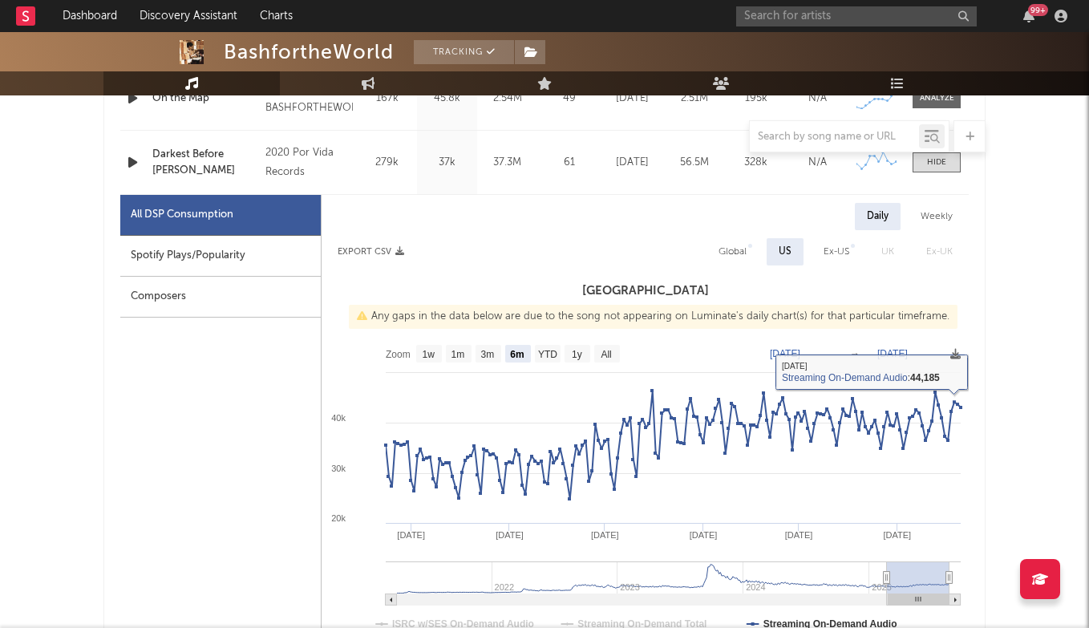
scroll to position [784, 0]
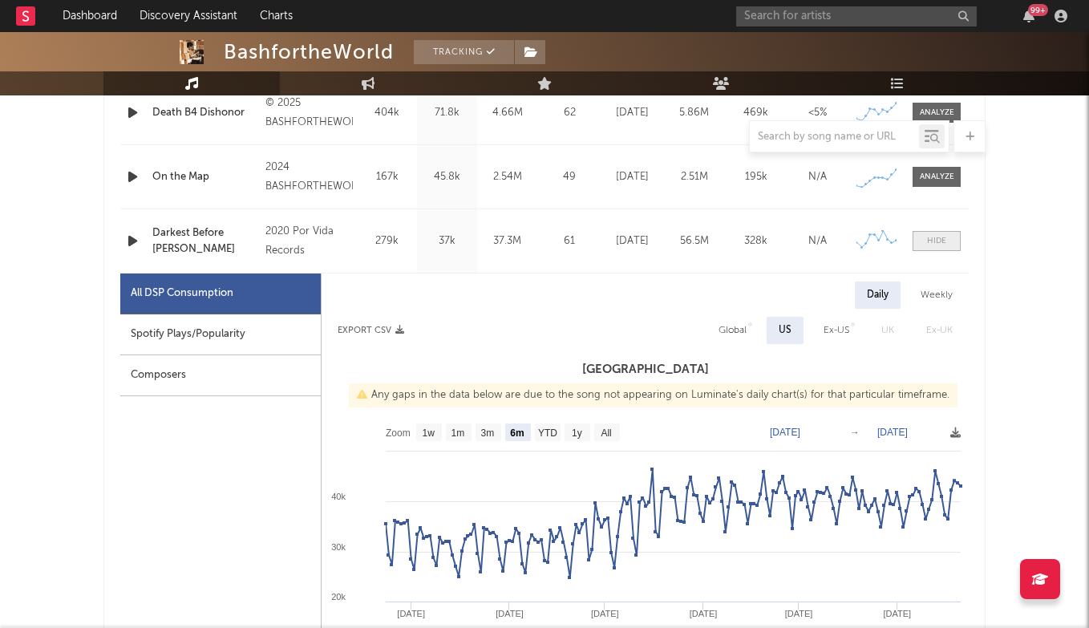
click at [932, 240] on div at bounding box center [936, 241] width 19 height 12
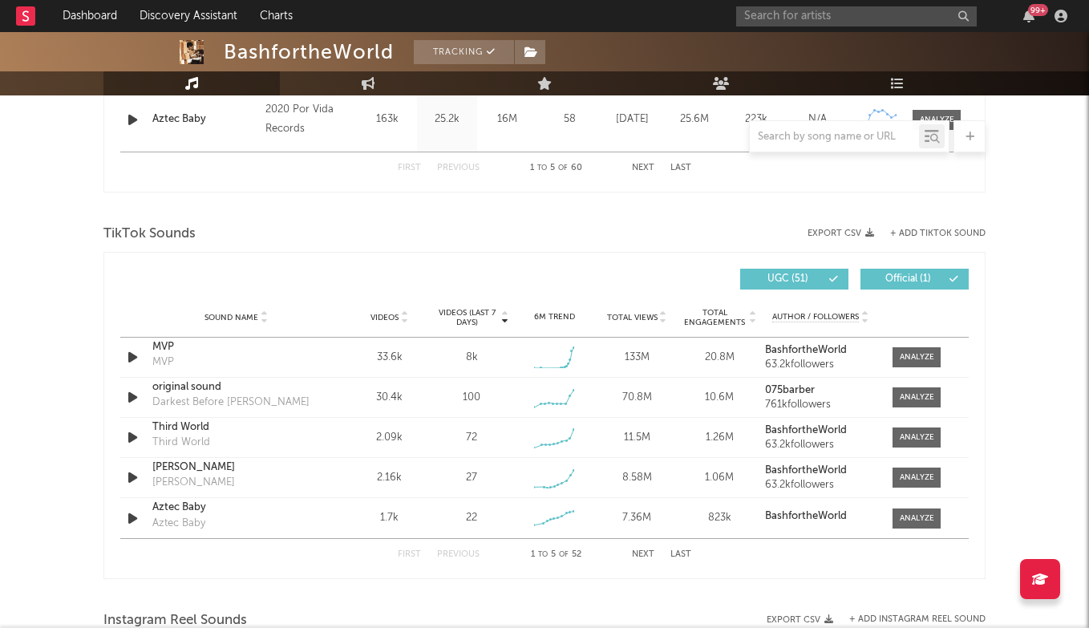
scroll to position [980, 0]
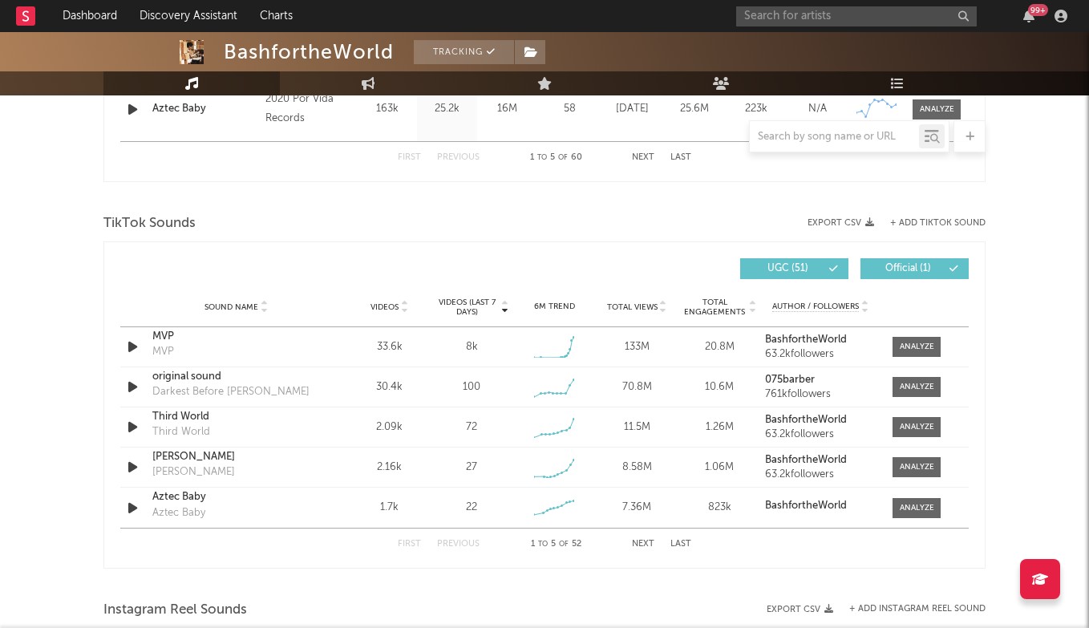
click at [684, 544] on button "Last" at bounding box center [680, 544] width 21 height 9
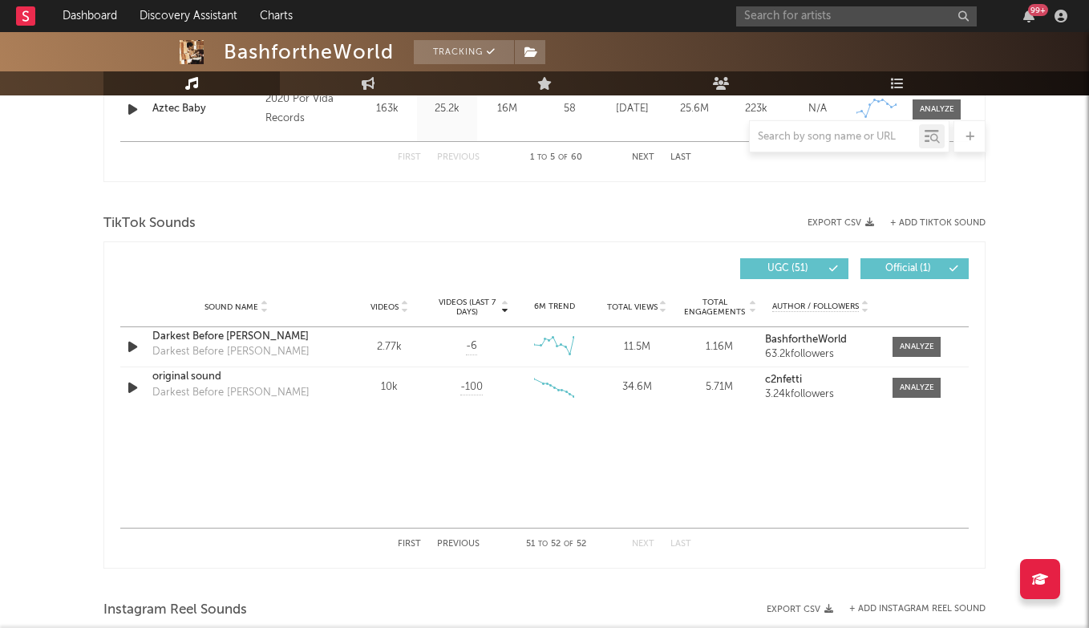
click at [443, 542] on button "Previous" at bounding box center [458, 544] width 42 height 9
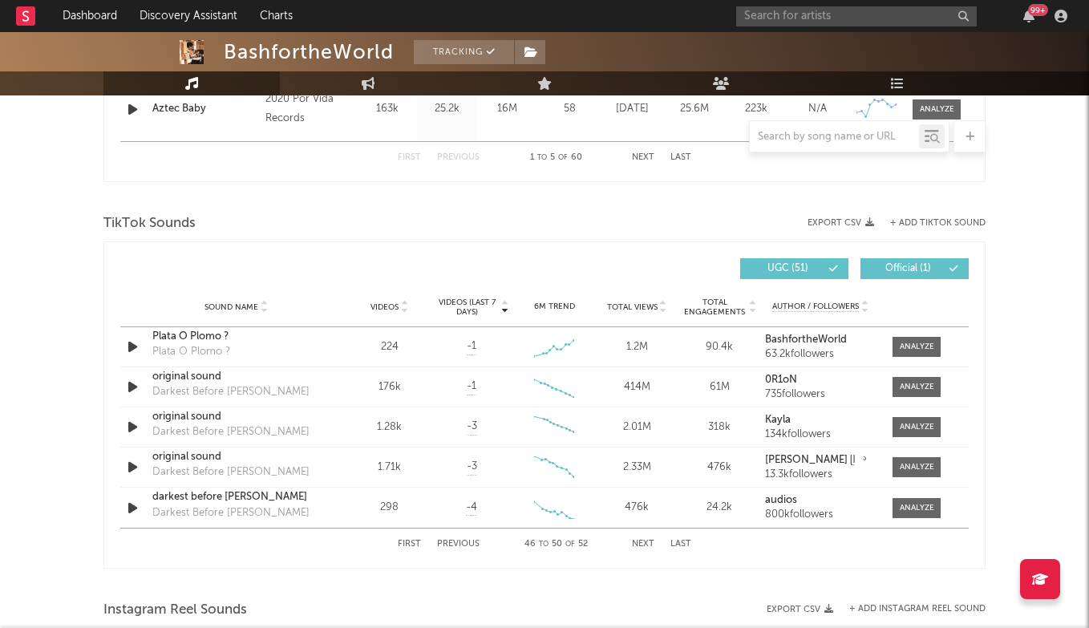
click at [410, 544] on button "First" at bounding box center [409, 544] width 23 height 9
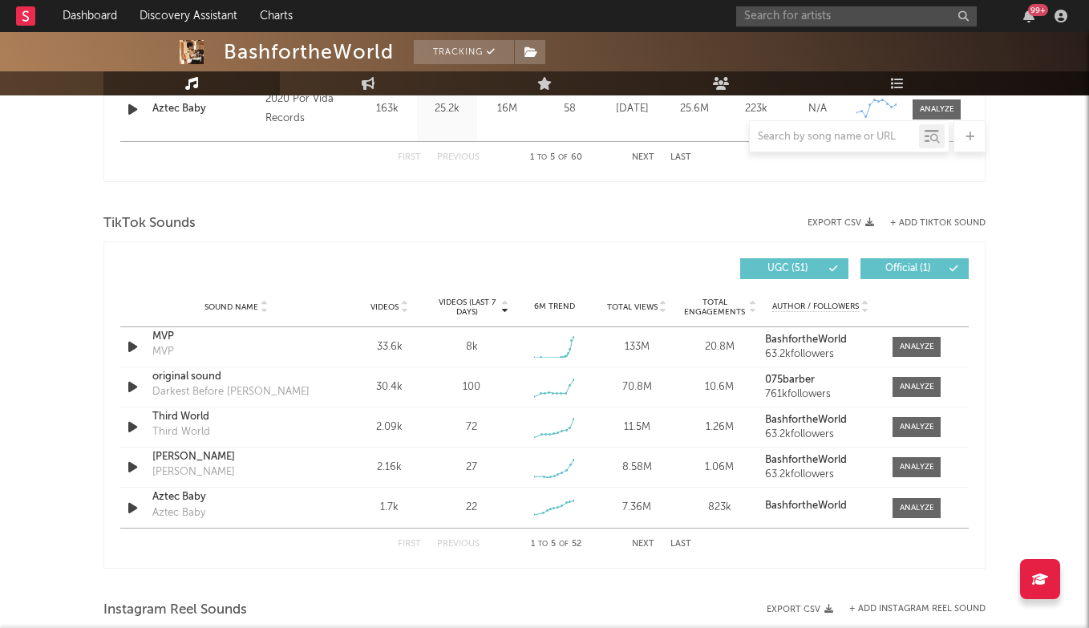
click at [648, 542] on button "Next" at bounding box center [643, 544] width 22 height 9
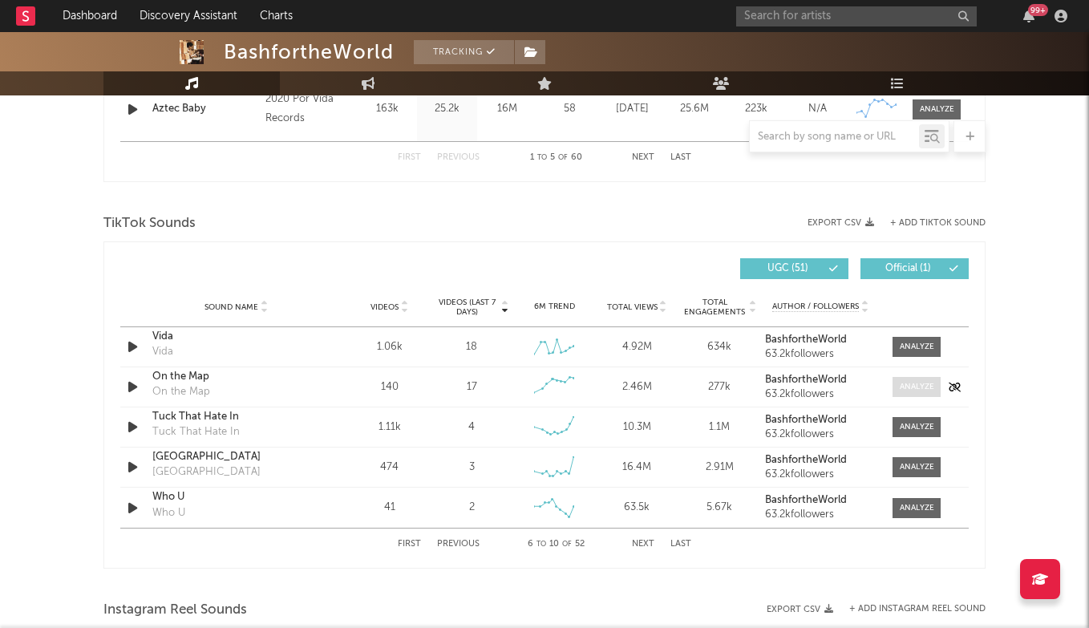
click at [919, 378] on span at bounding box center [916, 387] width 48 height 20
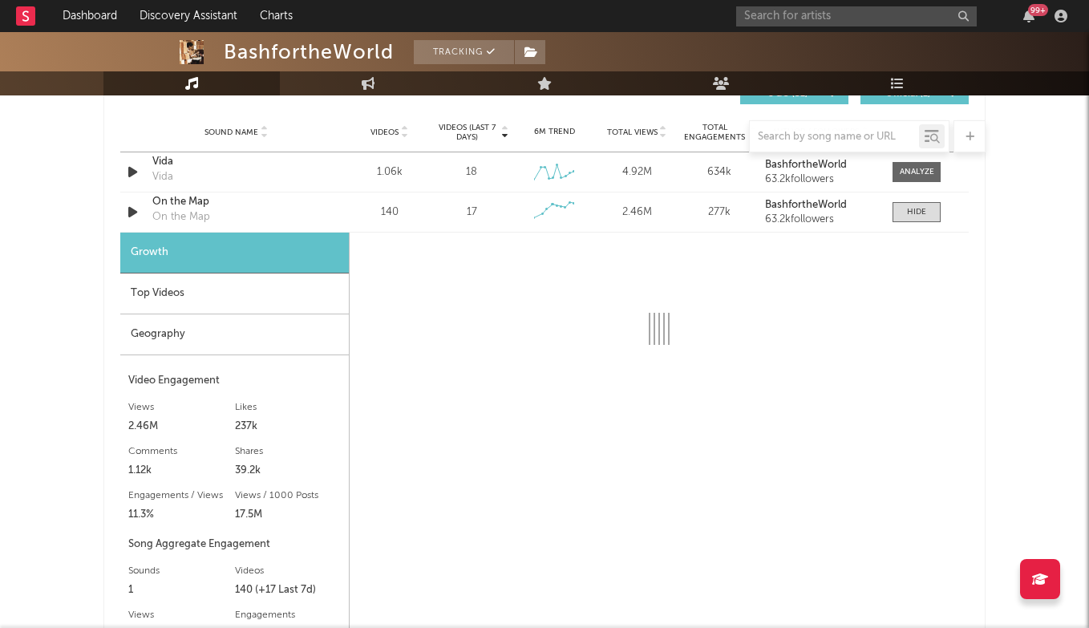
scroll to position [1160, 0]
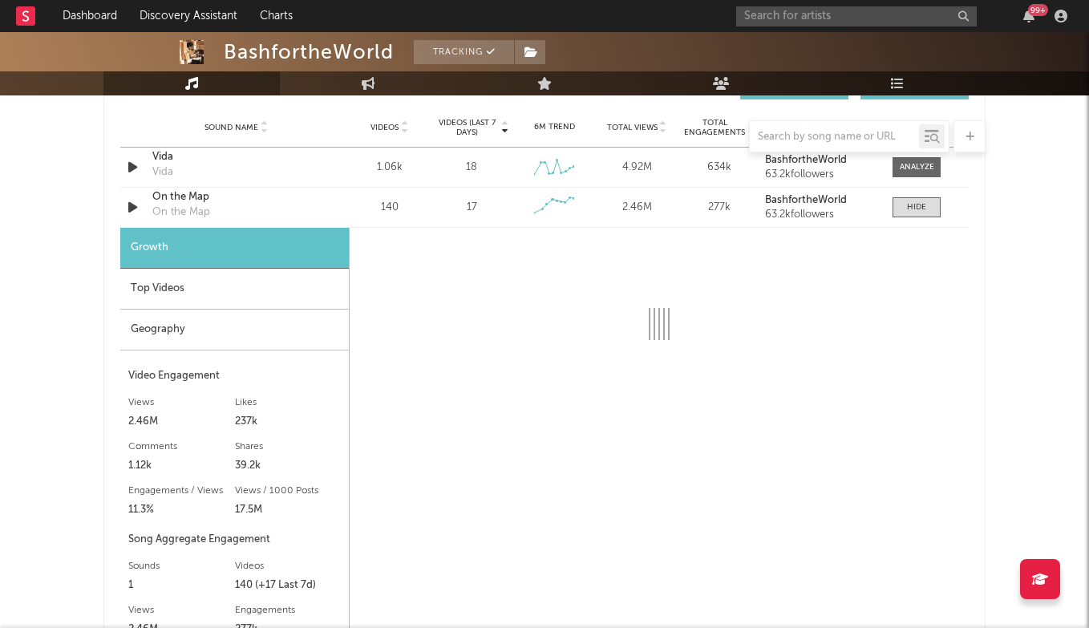
select select "6m"
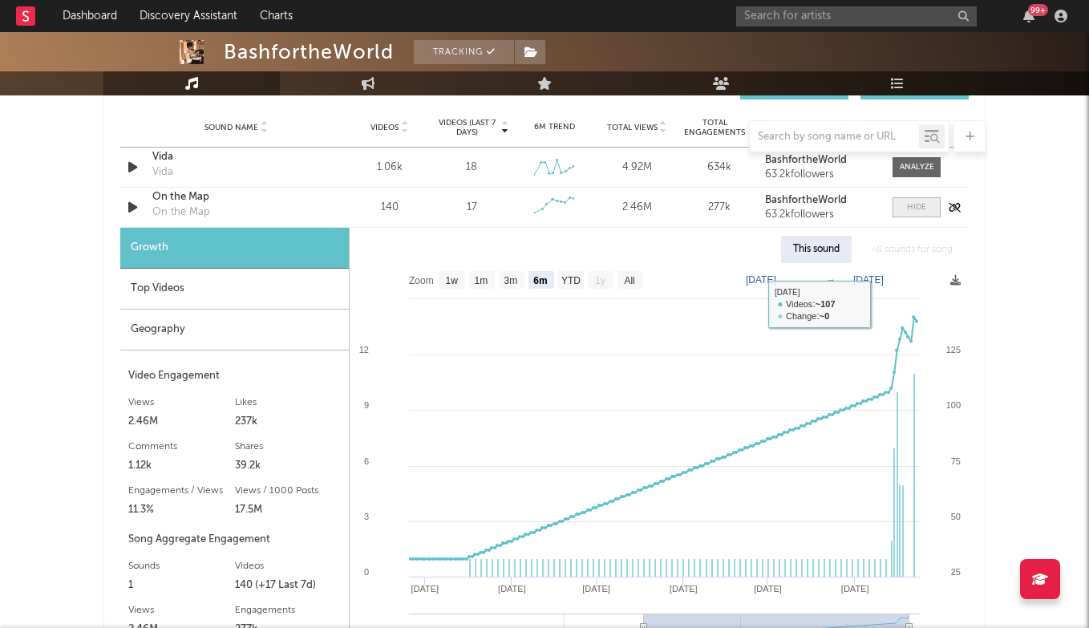
click at [930, 204] on span at bounding box center [916, 207] width 48 height 20
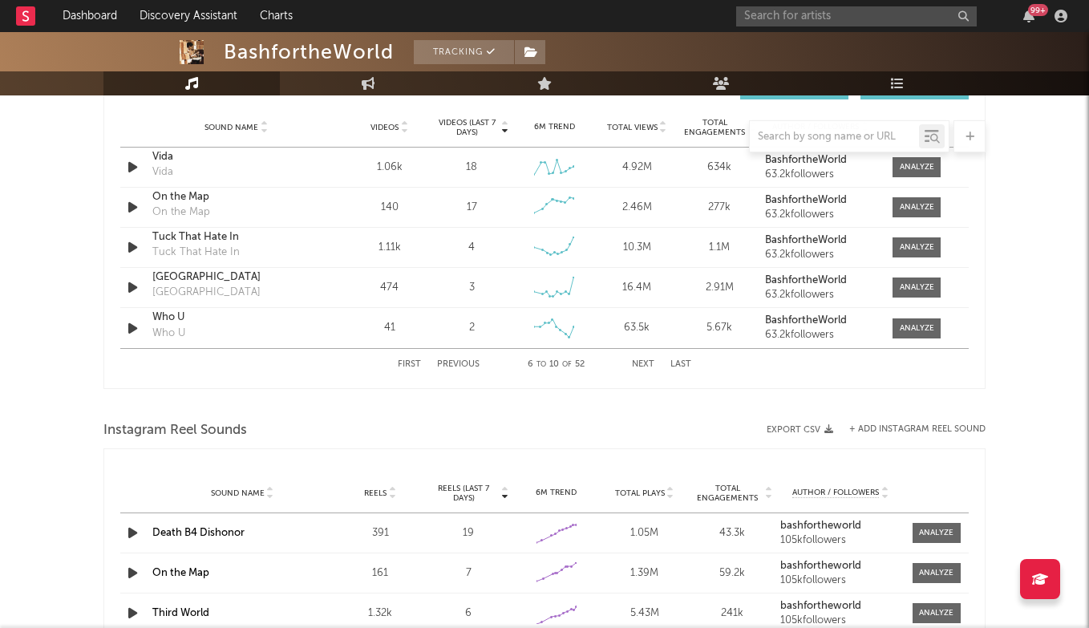
click at [449, 354] on div "First Previous 6 to 10 of 52 Next Last" at bounding box center [544, 364] width 293 height 31
click at [453, 358] on div "First Previous 6 to 10 of 52 Next Last" at bounding box center [544, 364] width 293 height 31
click at [459, 362] on button "Previous" at bounding box center [458, 364] width 42 height 9
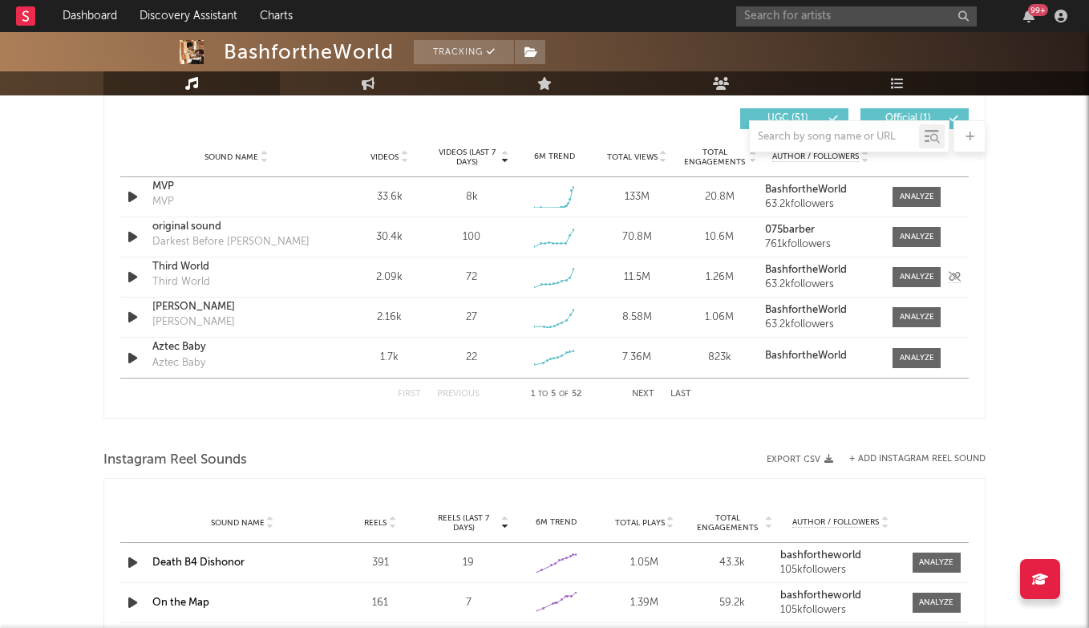
scroll to position [1129, 0]
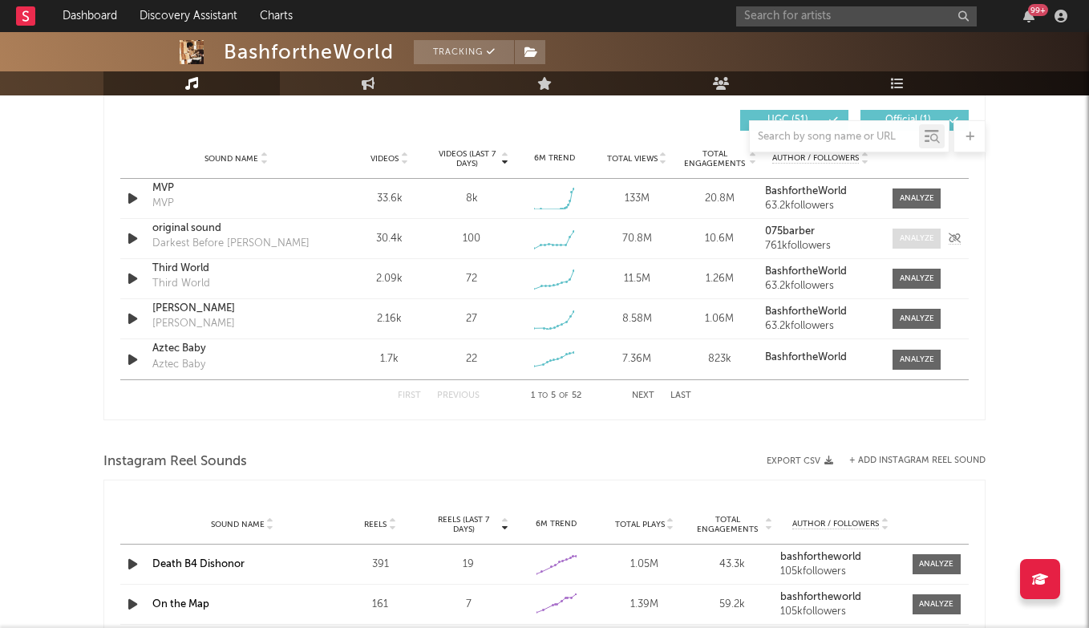
click at [911, 228] on span at bounding box center [916, 238] width 48 height 20
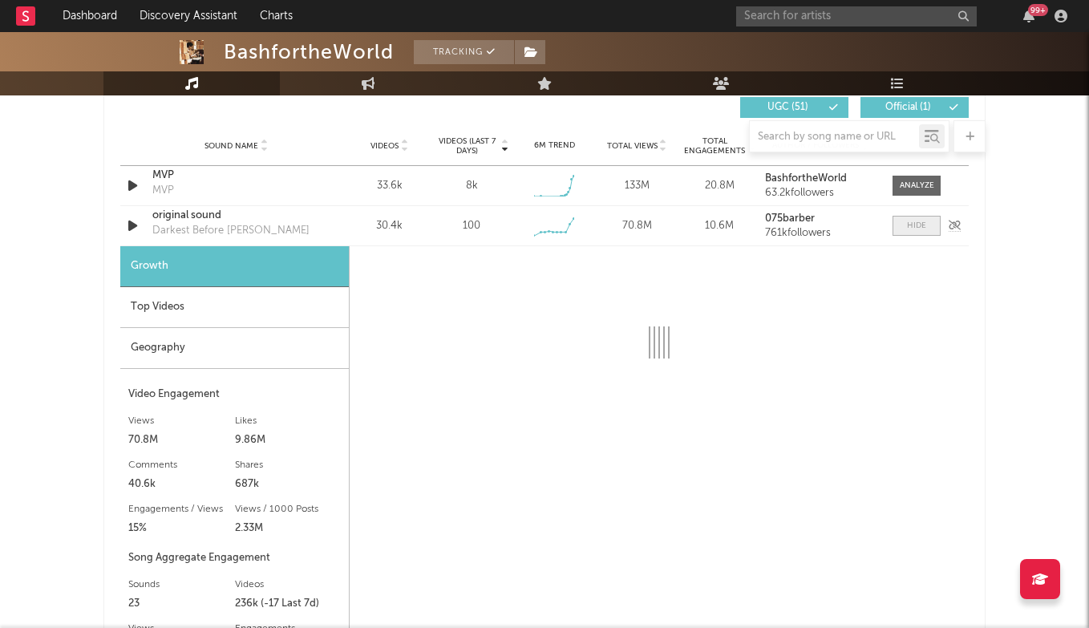
scroll to position [1145, 0]
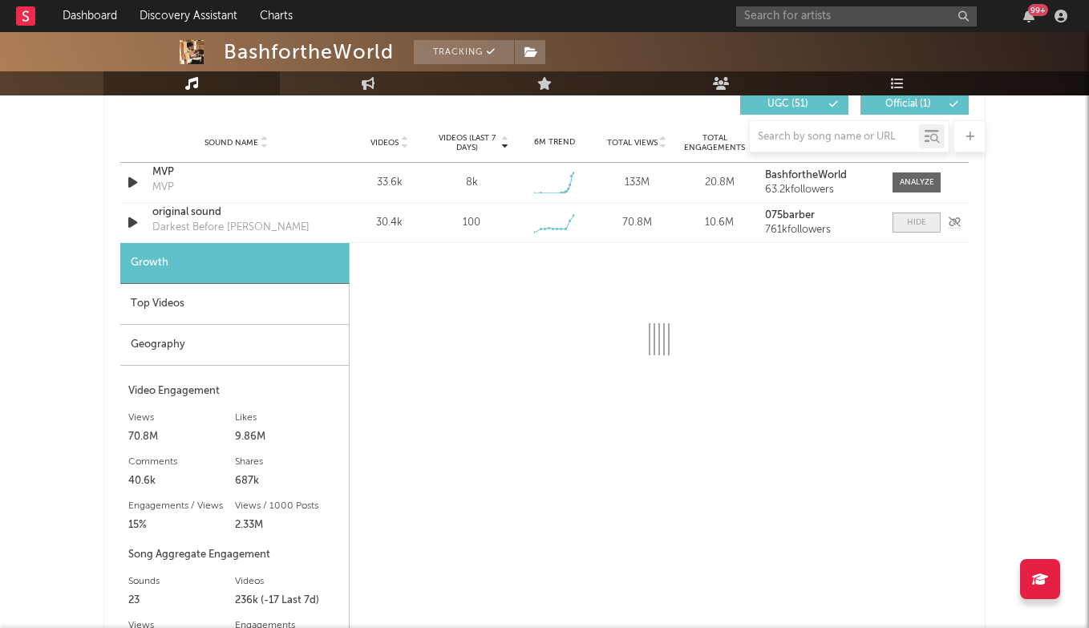
click at [914, 228] on span at bounding box center [916, 222] width 48 height 20
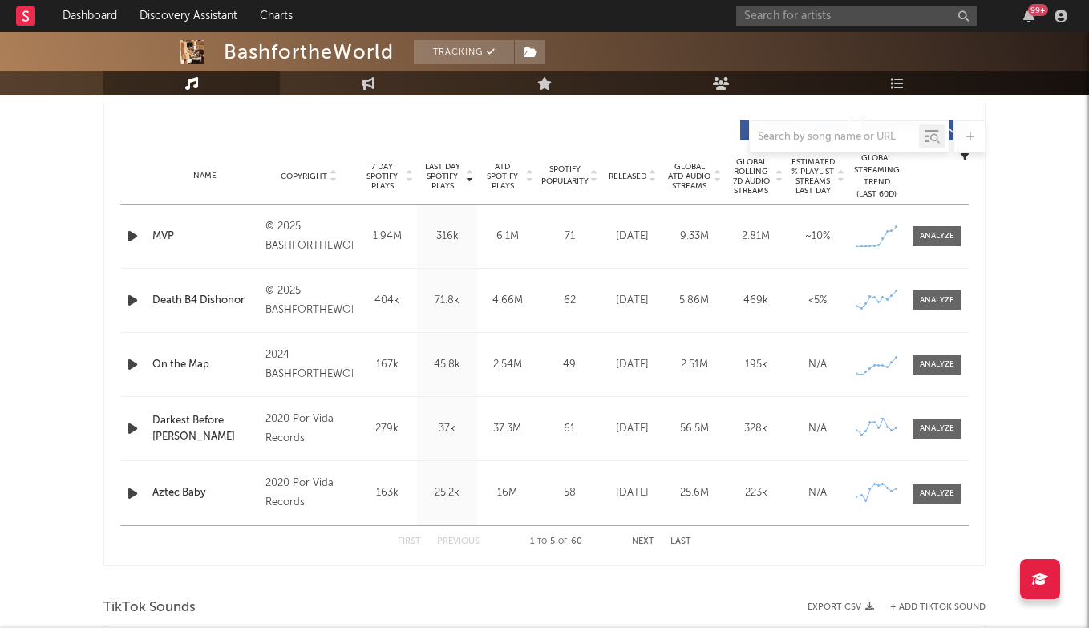
scroll to position [594, 0]
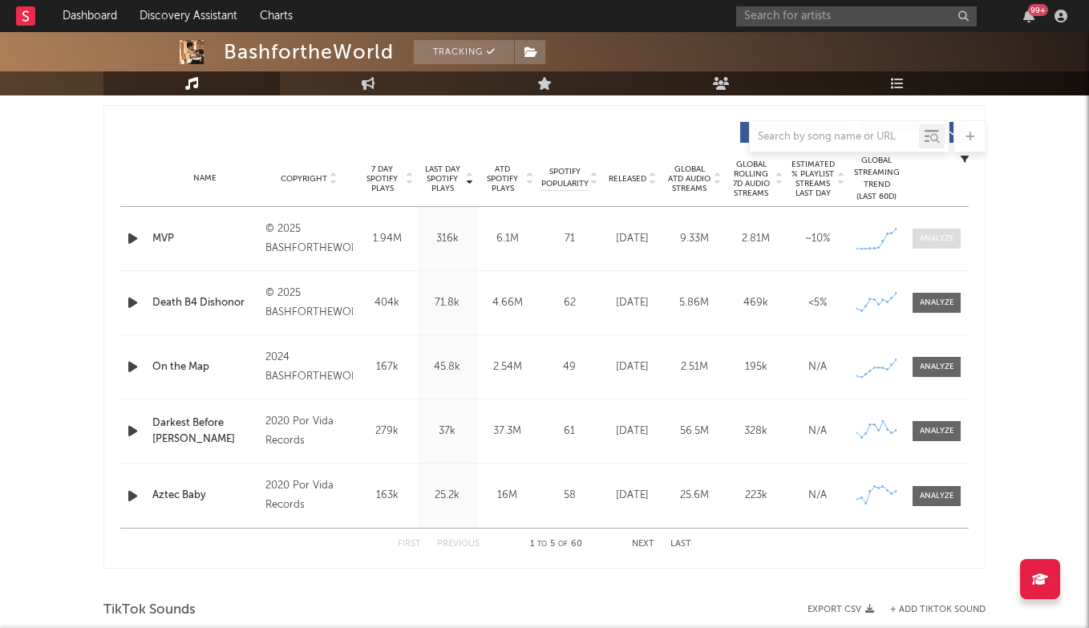
click at [929, 231] on span at bounding box center [936, 238] width 48 height 20
select select "1w"
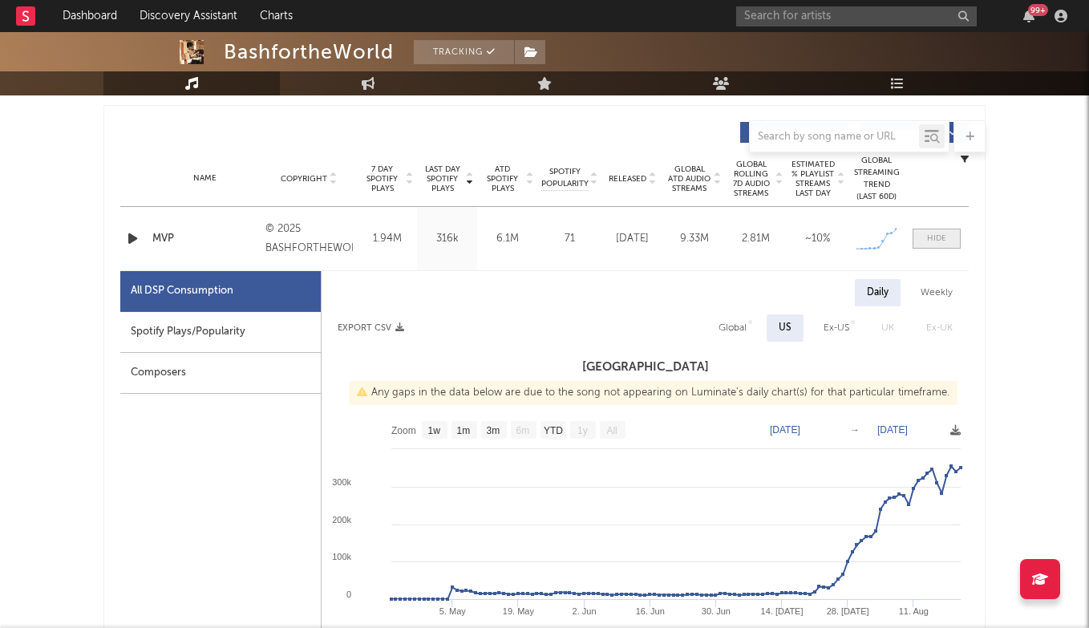
click at [941, 242] on div at bounding box center [936, 238] width 19 height 12
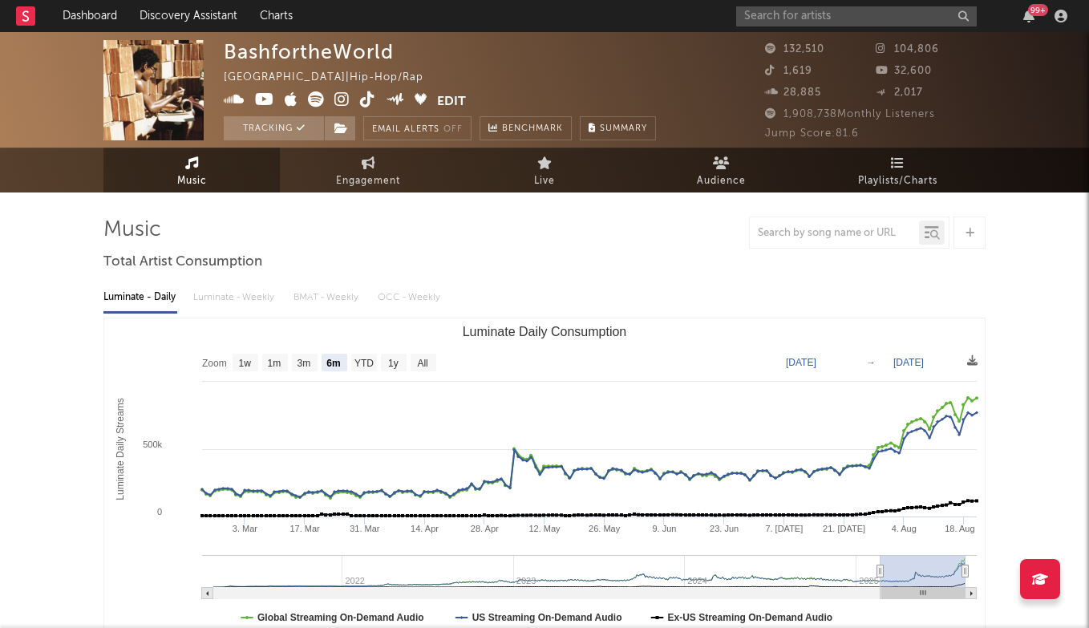
scroll to position [0, 0]
click at [794, 22] on input "text" at bounding box center [856, 16] width 240 height 20
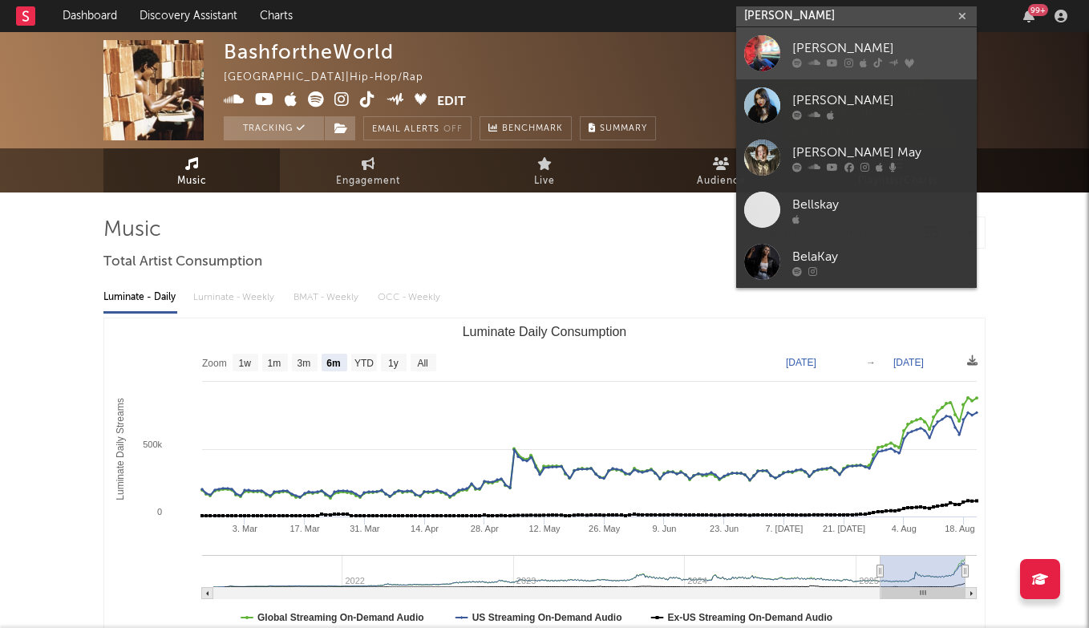
type input "[PERSON_NAME]"
click at [811, 42] on div "[PERSON_NAME]" at bounding box center [880, 47] width 176 height 19
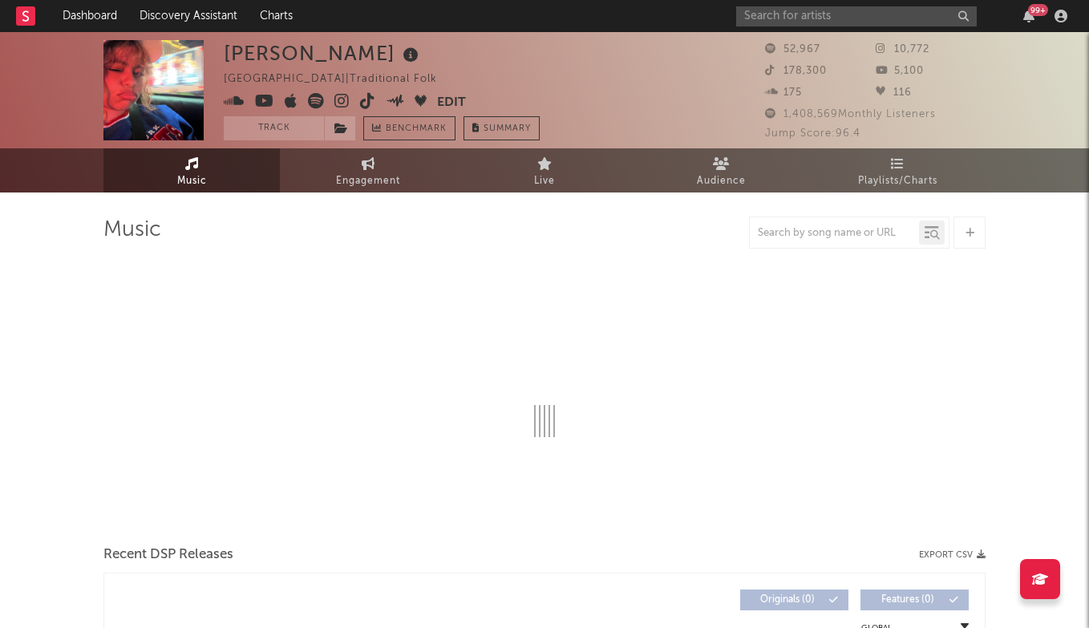
select select "1w"
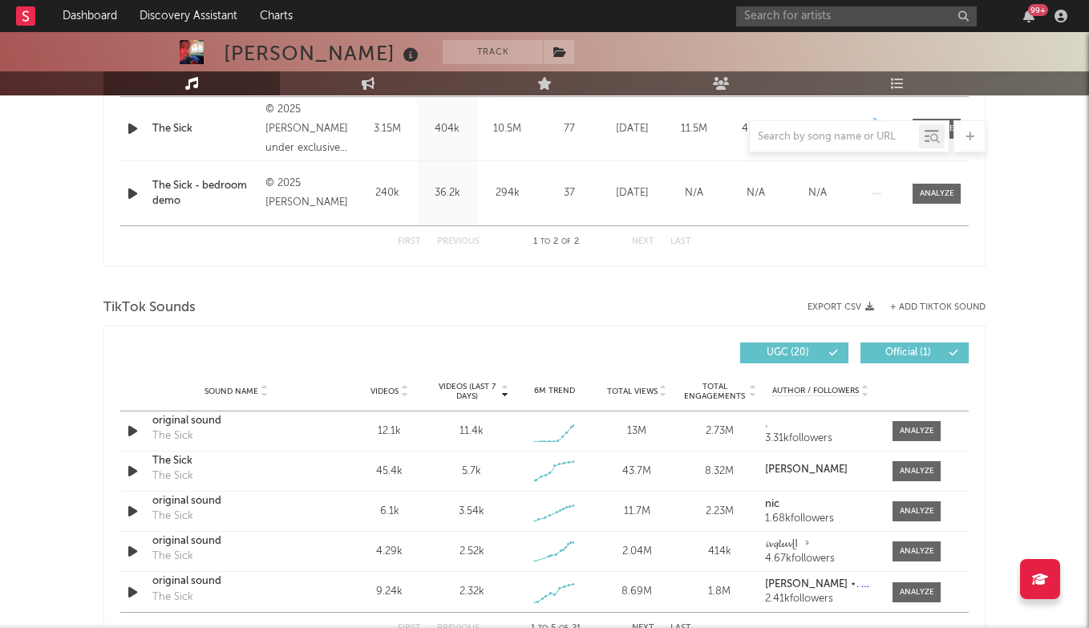
scroll to position [722, 0]
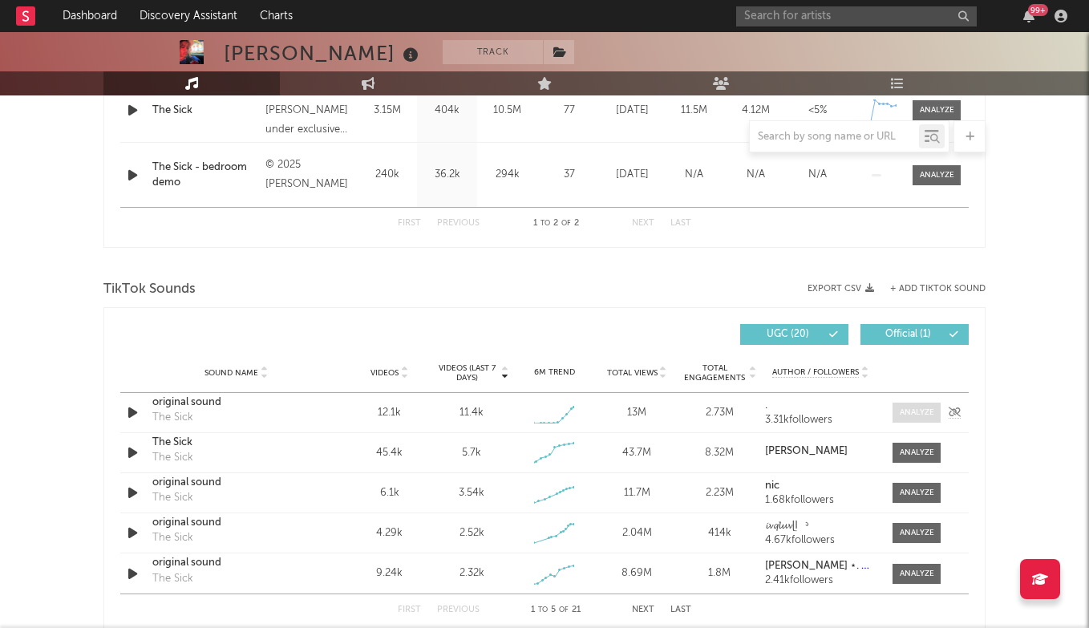
click at [919, 408] on div at bounding box center [916, 412] width 34 height 12
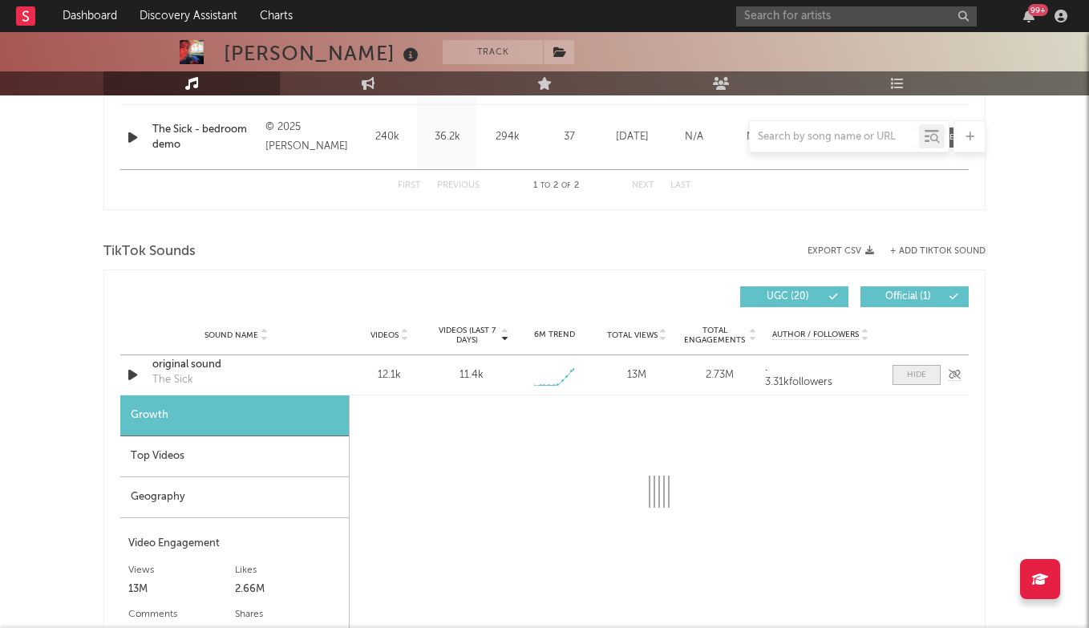
select select "1w"
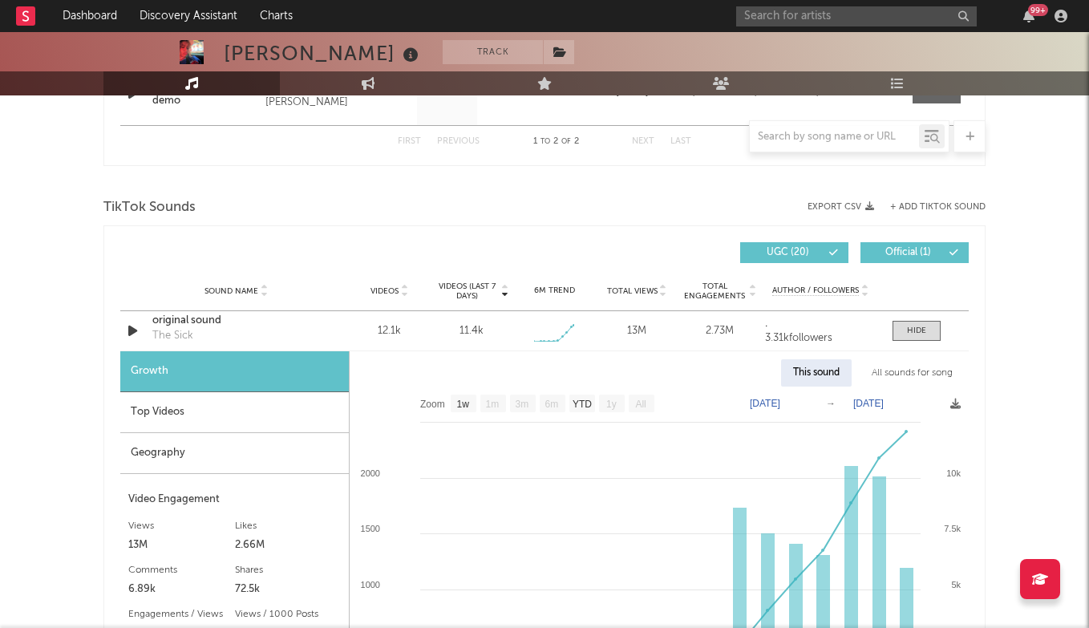
scroll to position [854, 0]
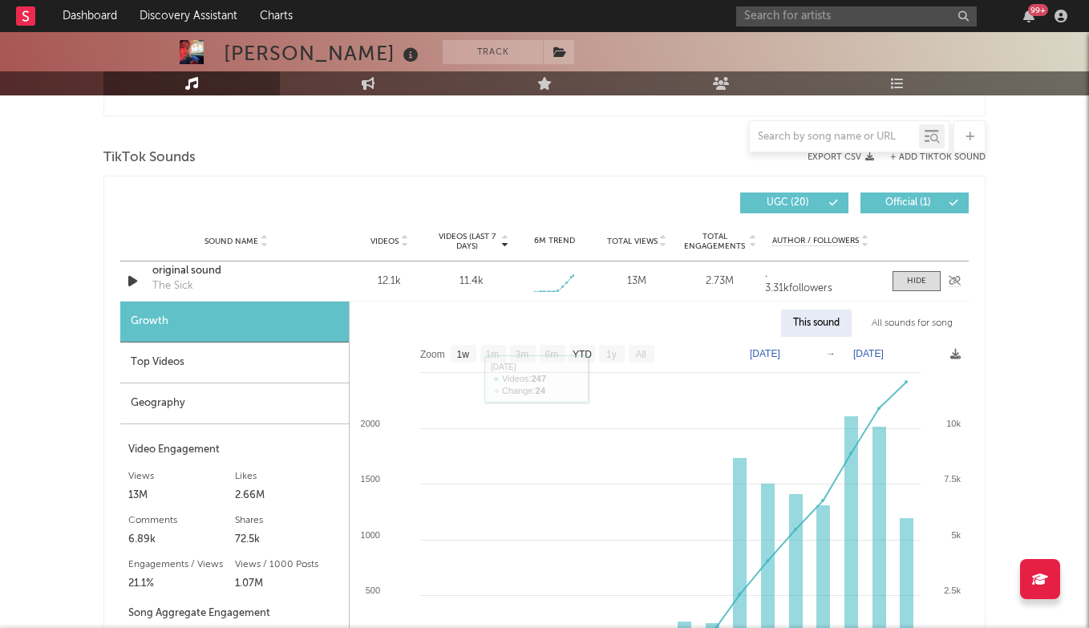
click at [192, 272] on div "original sound" at bounding box center [236, 271] width 168 height 16
click at [915, 271] on span at bounding box center [916, 281] width 48 height 20
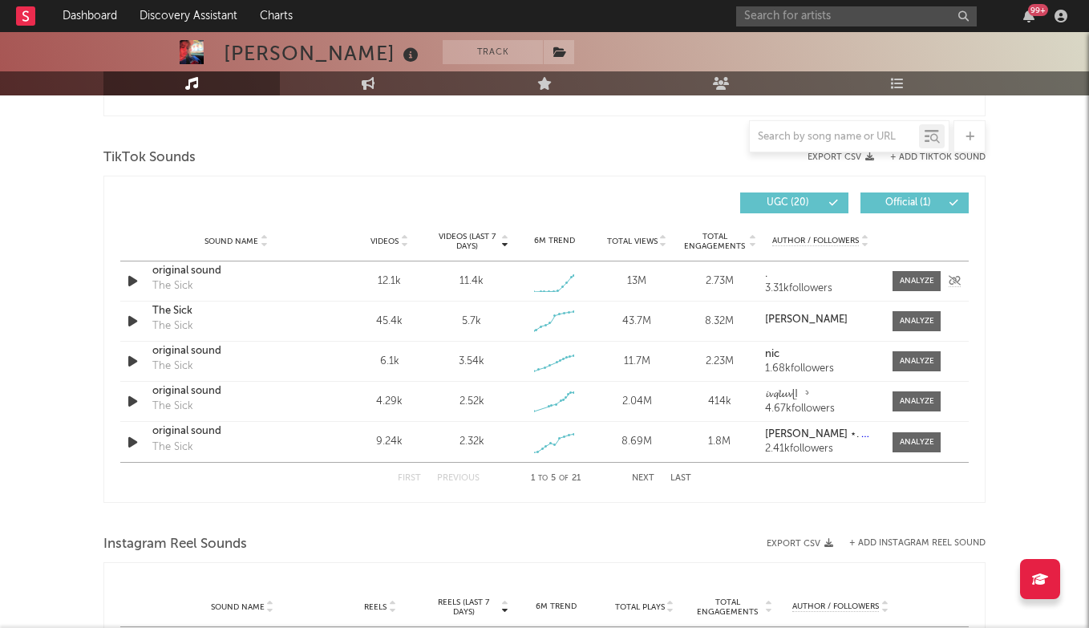
click at [766, 275] on strong "." at bounding box center [766, 274] width 2 height 10
click at [919, 277] on div at bounding box center [916, 281] width 34 height 12
select select "1w"
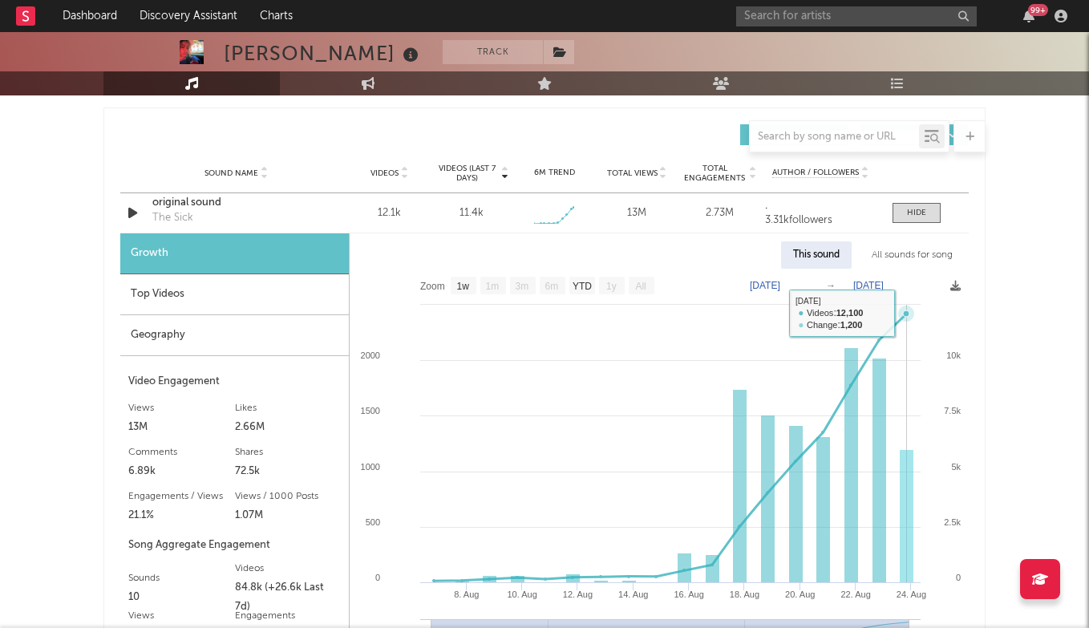
scroll to position [925, 0]
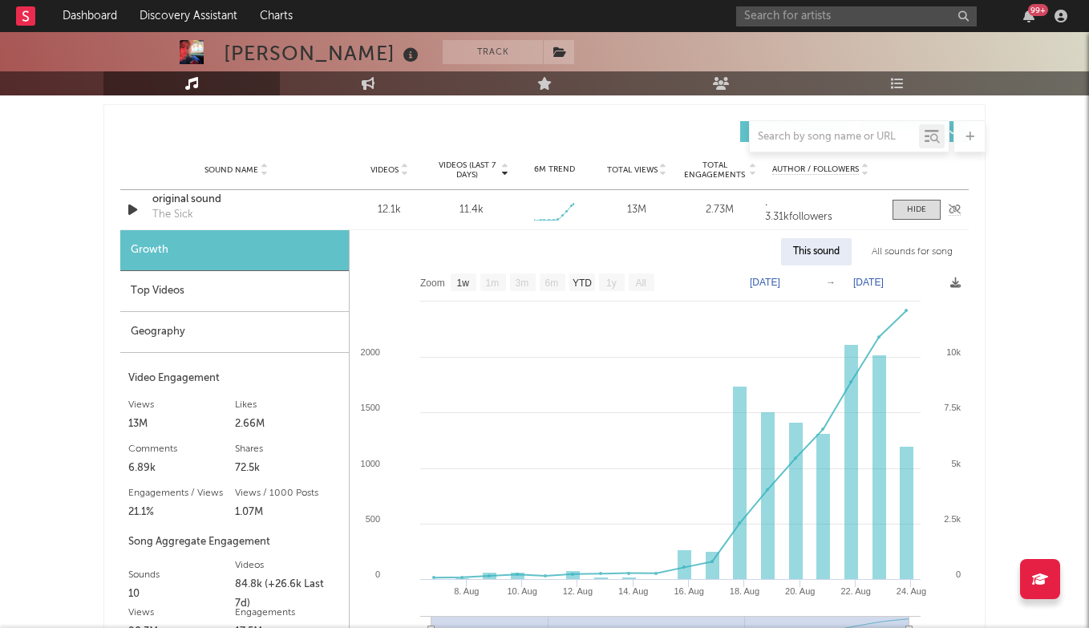
click at [192, 198] on div "original sound" at bounding box center [236, 200] width 168 height 16
click at [782, 18] on input "text" at bounding box center [856, 16] width 240 height 20
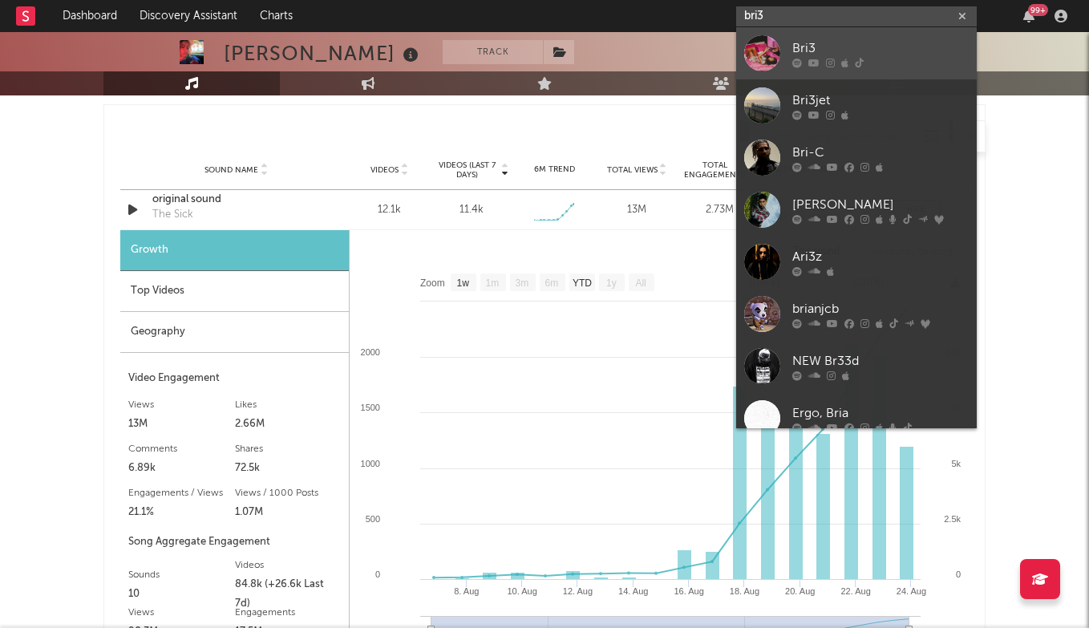
type input "bri3"
click at [831, 34] on link "Bri3" at bounding box center [856, 53] width 240 height 52
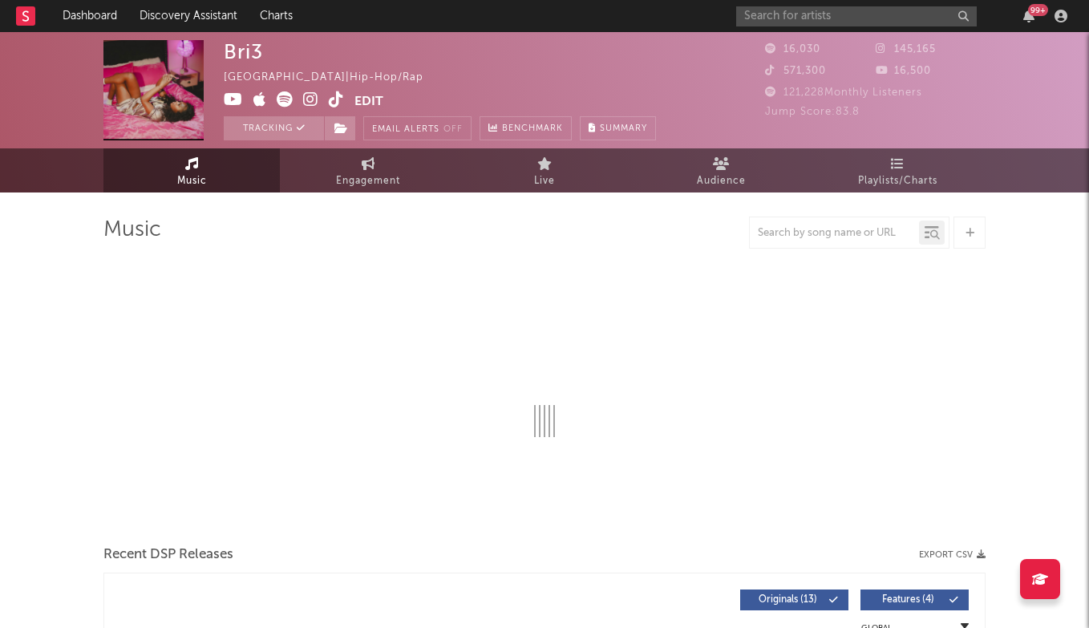
select select "6m"
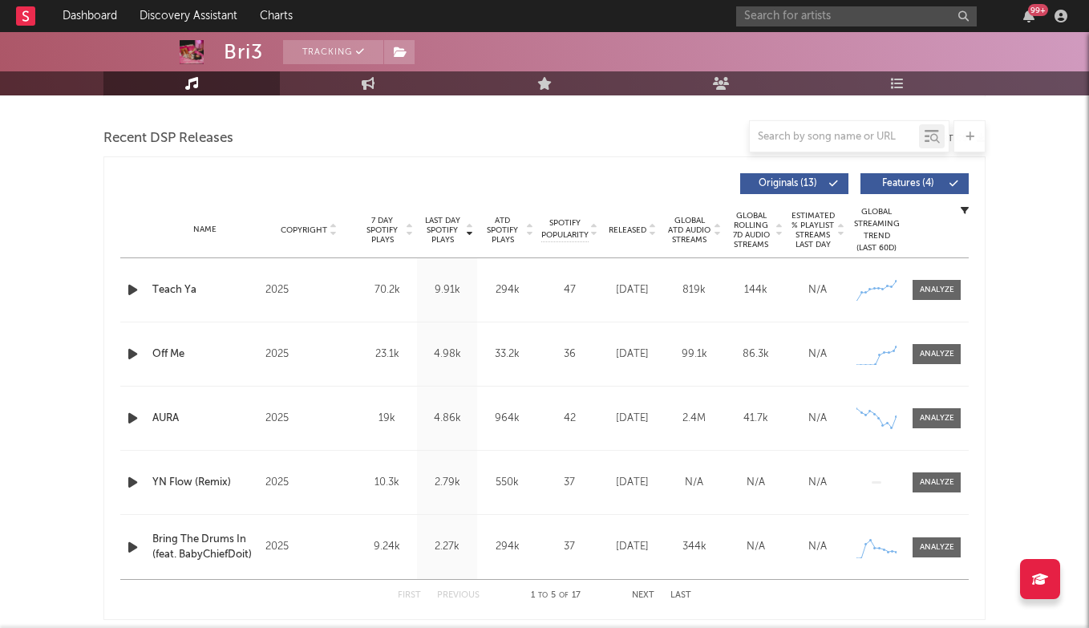
scroll to position [386, 0]
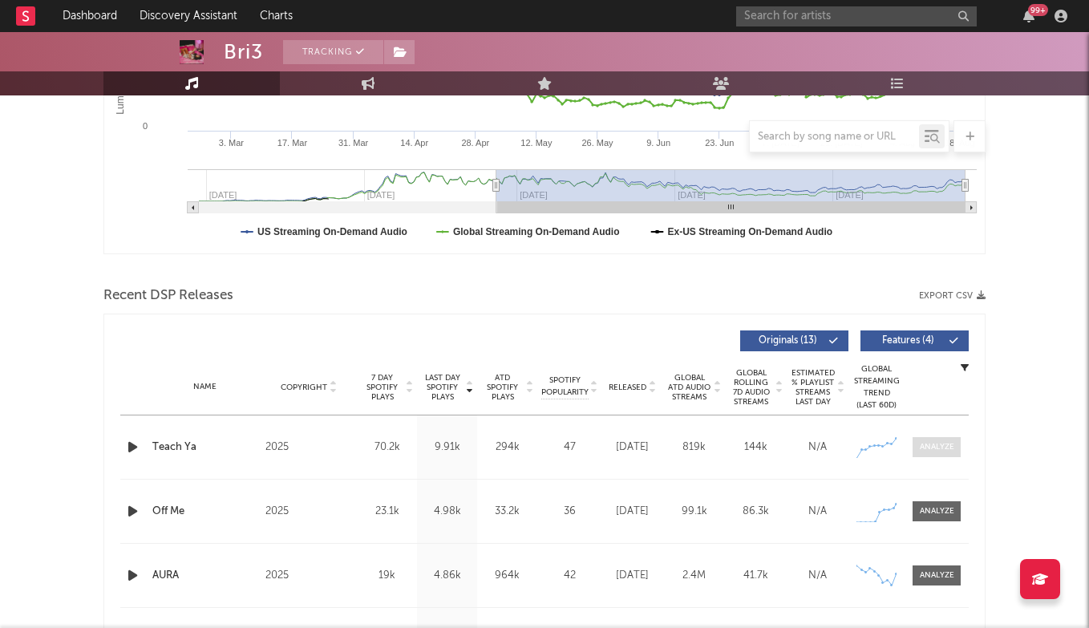
click at [935, 452] on div at bounding box center [936, 447] width 34 height 12
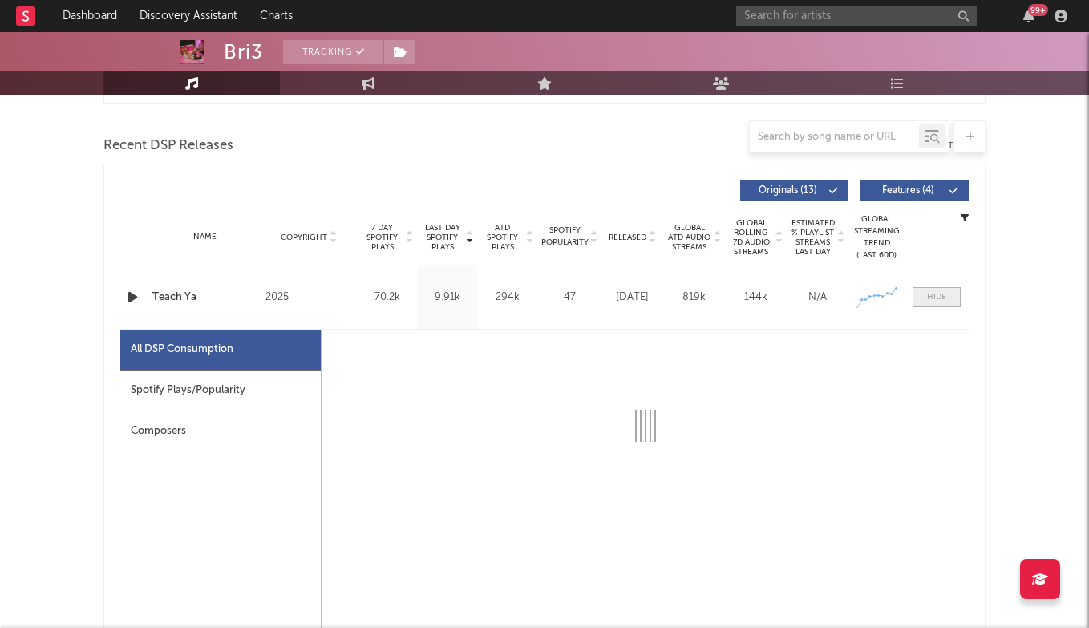
select select "1w"
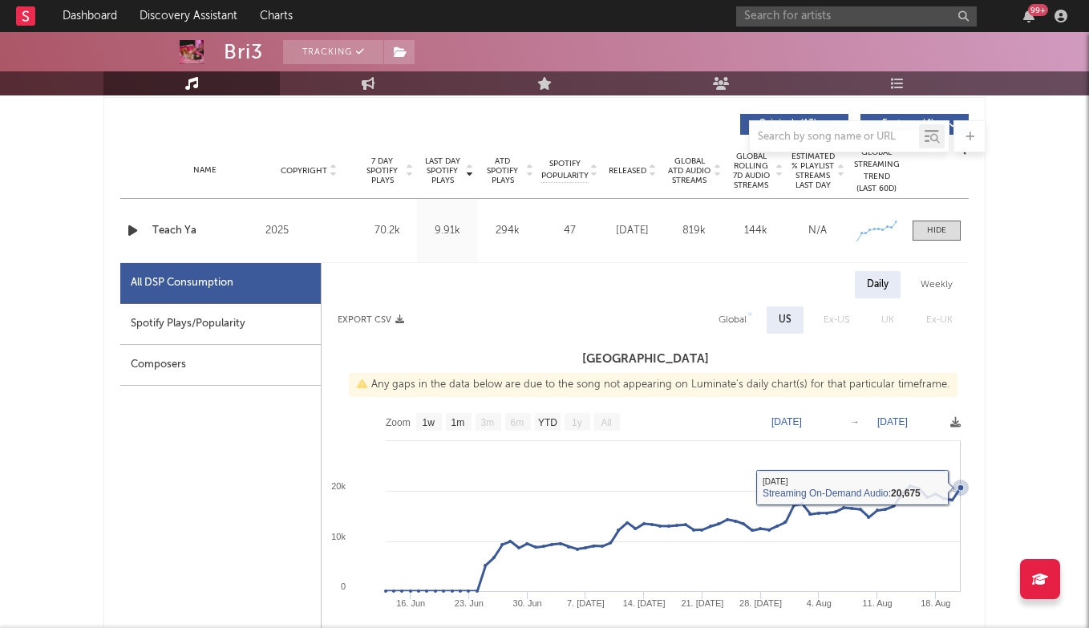
scroll to position [644, 0]
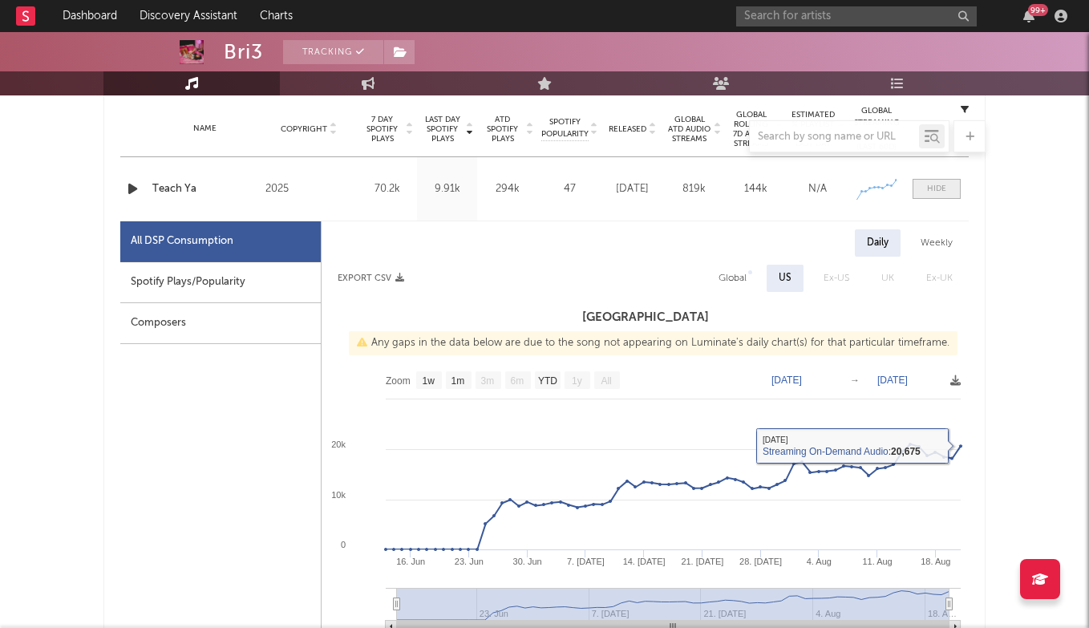
click at [934, 185] on div at bounding box center [936, 189] width 19 height 12
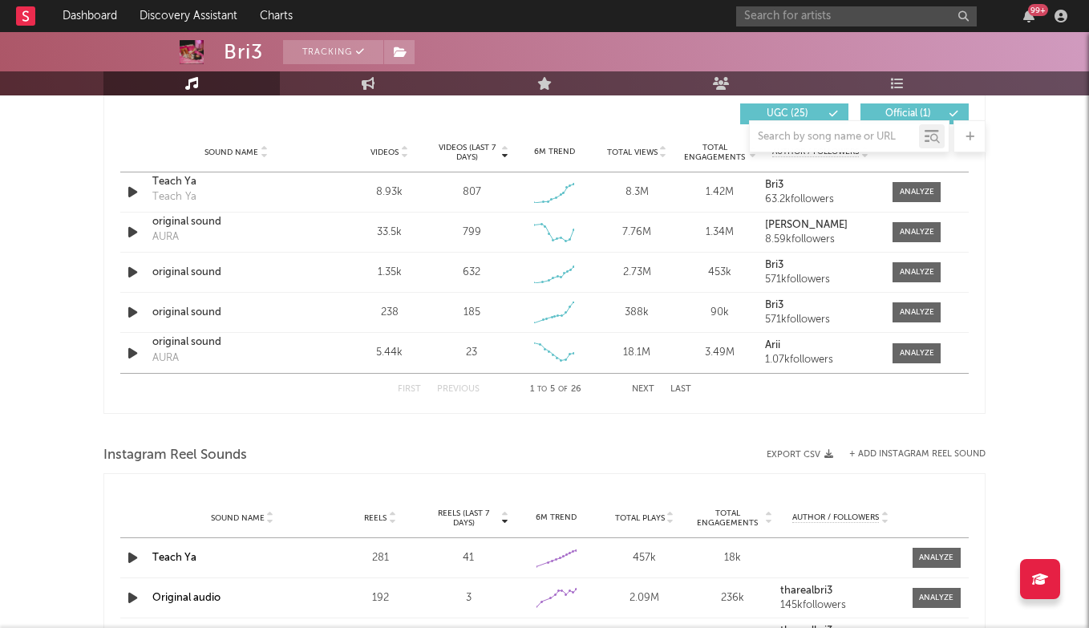
scroll to position [1129, 0]
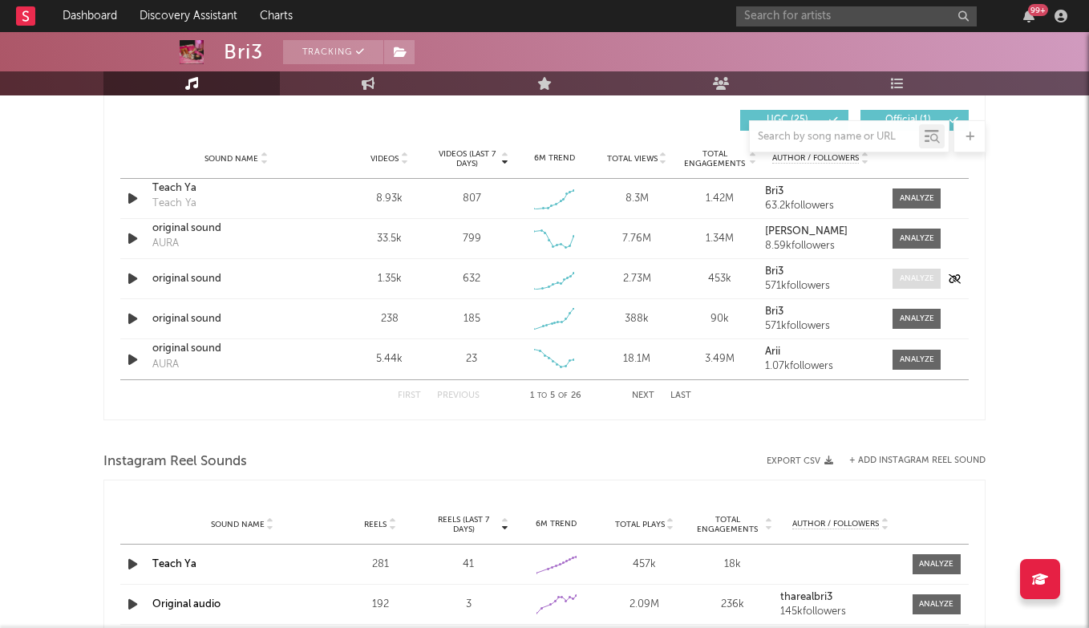
click at [927, 279] on div at bounding box center [916, 279] width 34 height 12
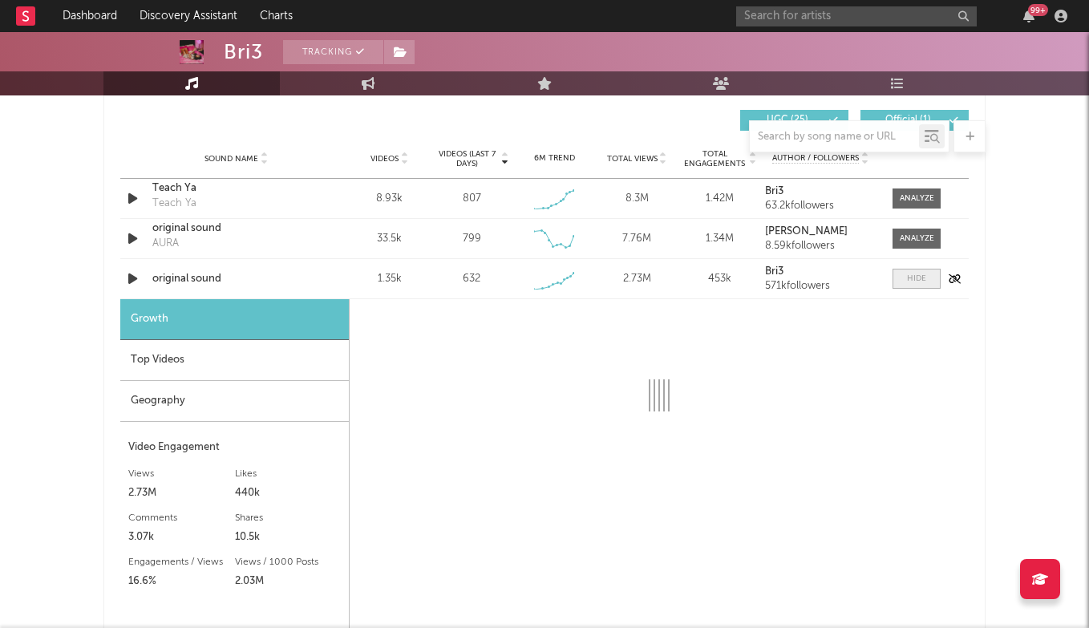
select select "1w"
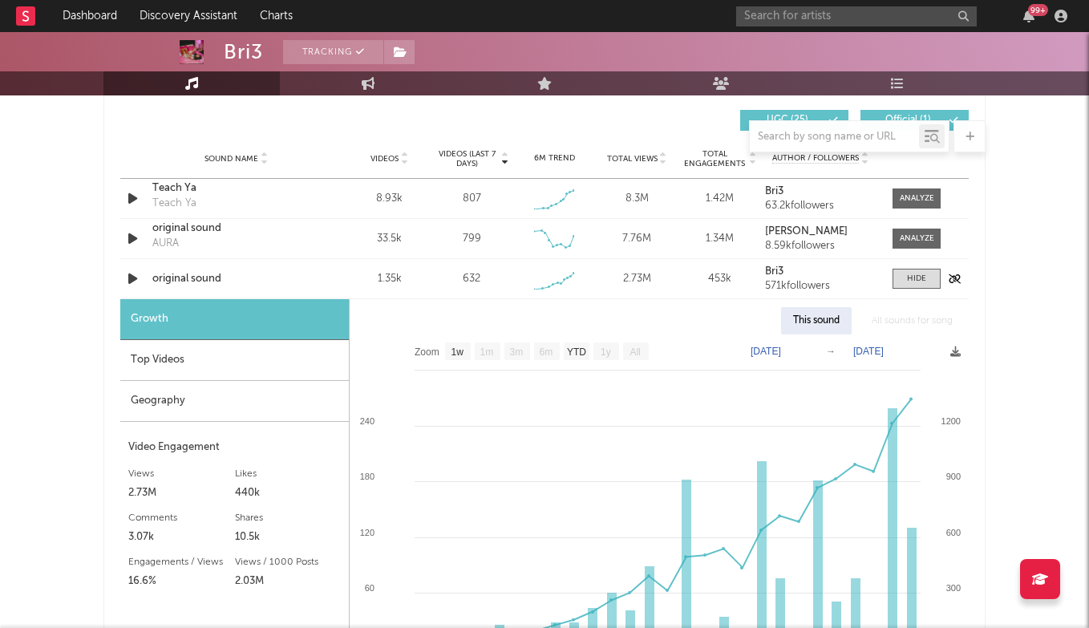
click at [190, 279] on div "original sound" at bounding box center [236, 279] width 168 height 16
click at [197, 274] on div "original sound" at bounding box center [236, 279] width 168 height 16
click at [918, 279] on div at bounding box center [916, 279] width 19 height 12
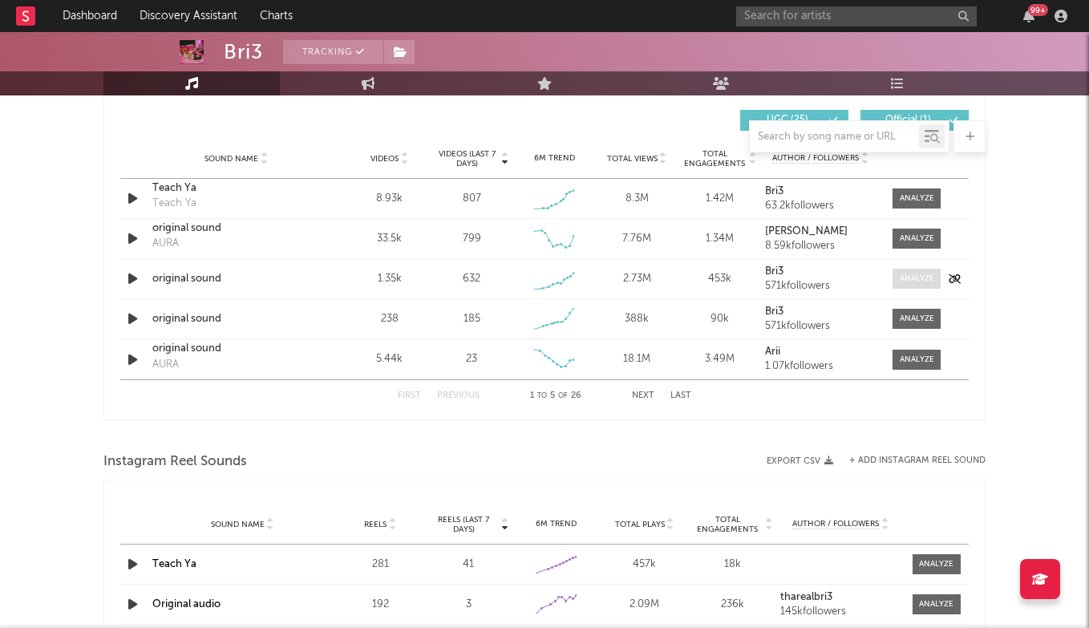
click at [918, 279] on div at bounding box center [916, 279] width 34 height 12
select select "1w"
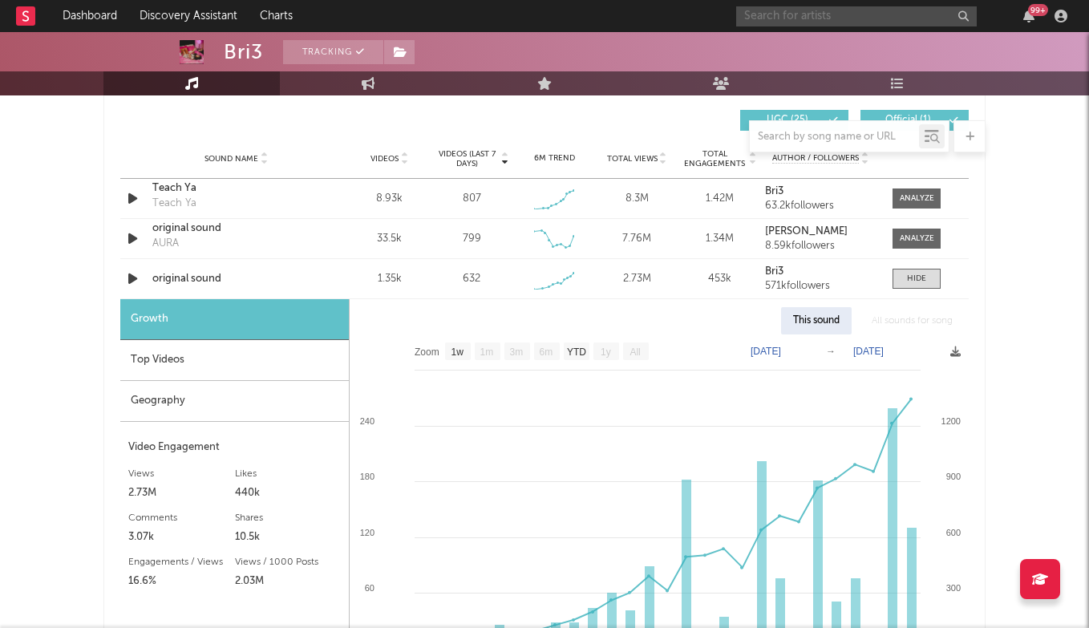
click at [855, 9] on input "text" at bounding box center [856, 16] width 240 height 20
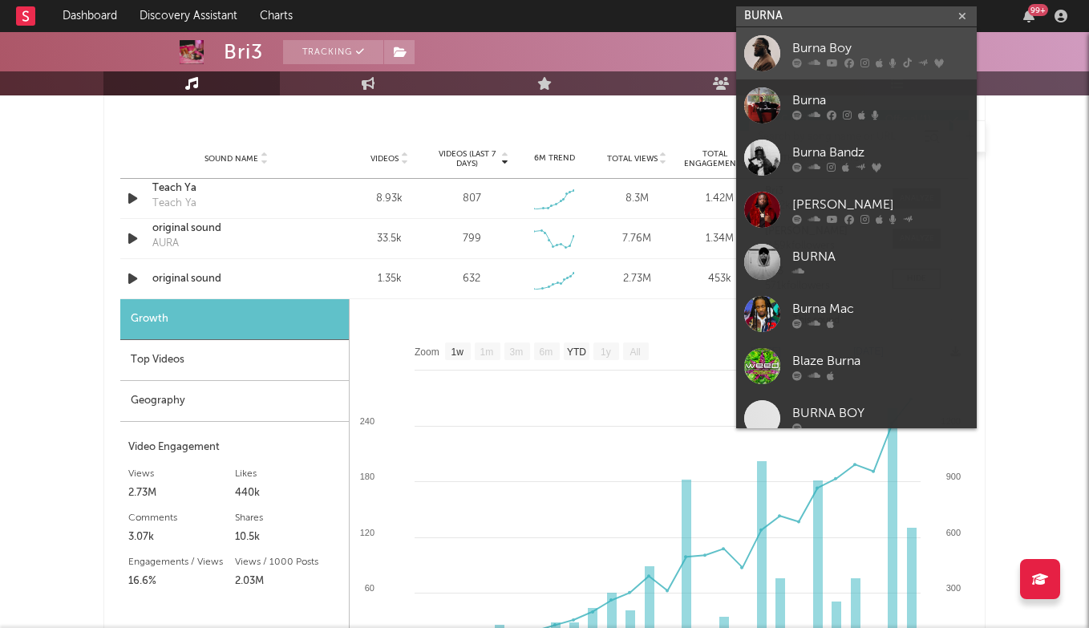
type input "BURNA"
click at [856, 32] on link "Burna Boy" at bounding box center [856, 53] width 240 height 52
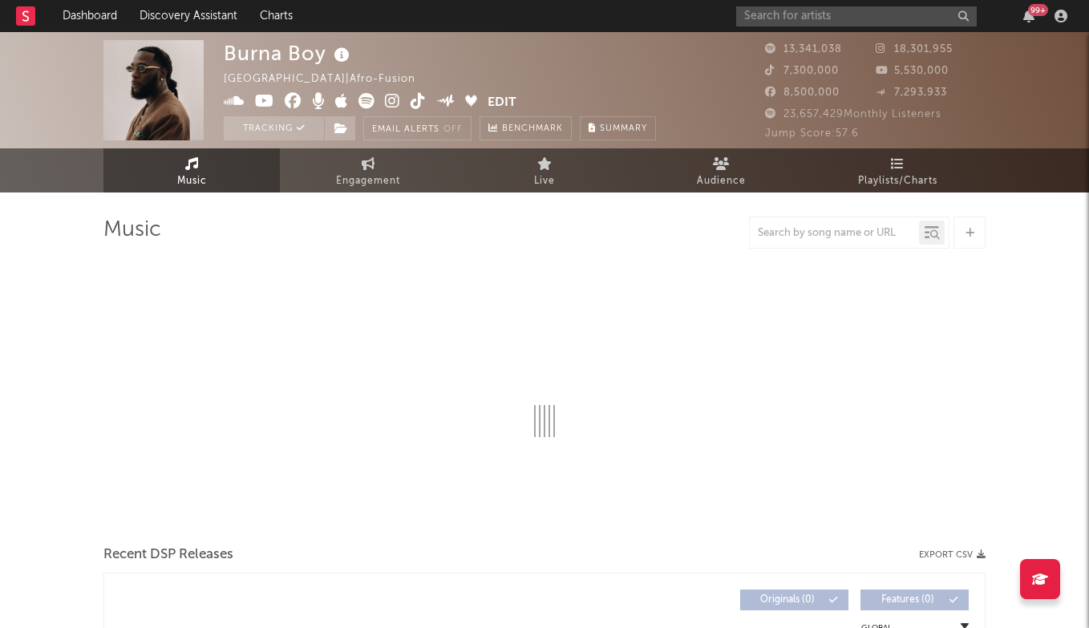
select select "6m"
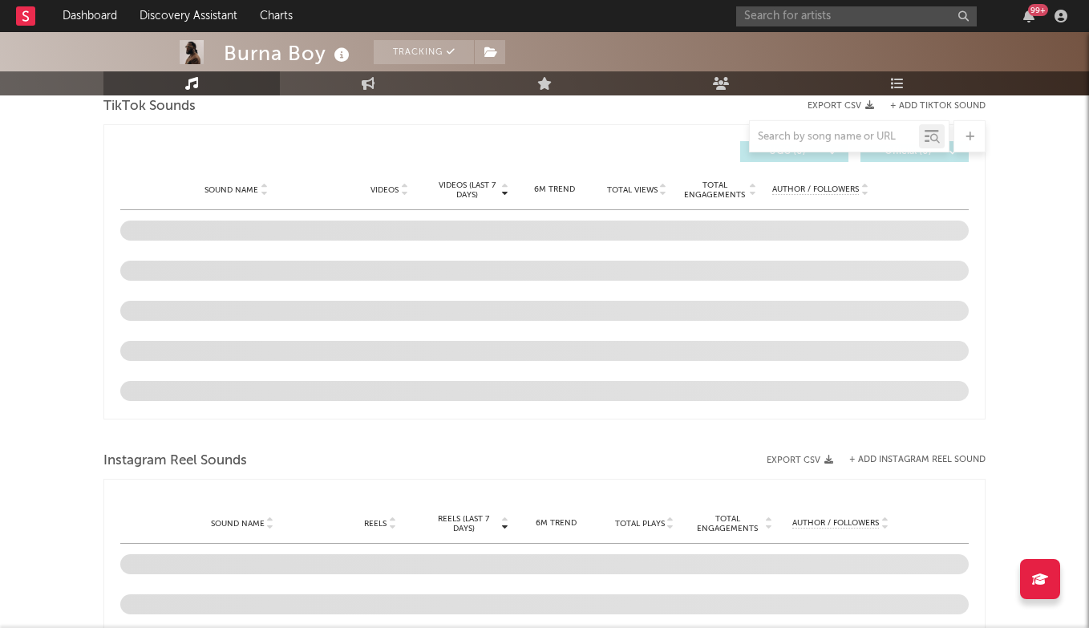
scroll to position [1069, 0]
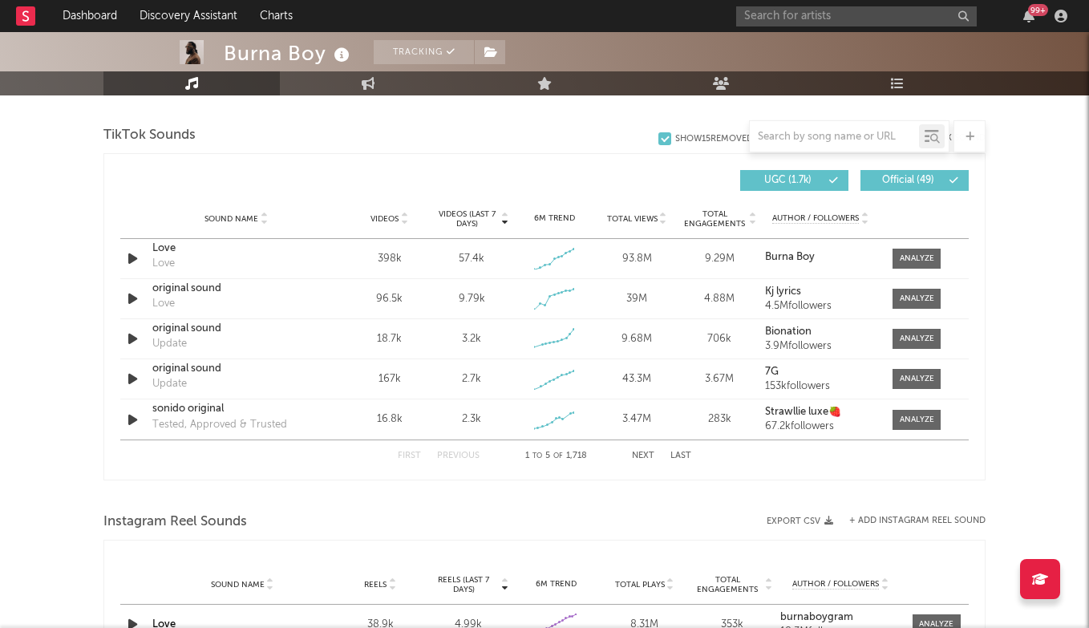
click at [795, 27] on div "99 +" at bounding box center [904, 16] width 337 height 32
click at [805, 14] on input "text" at bounding box center [856, 16] width 240 height 20
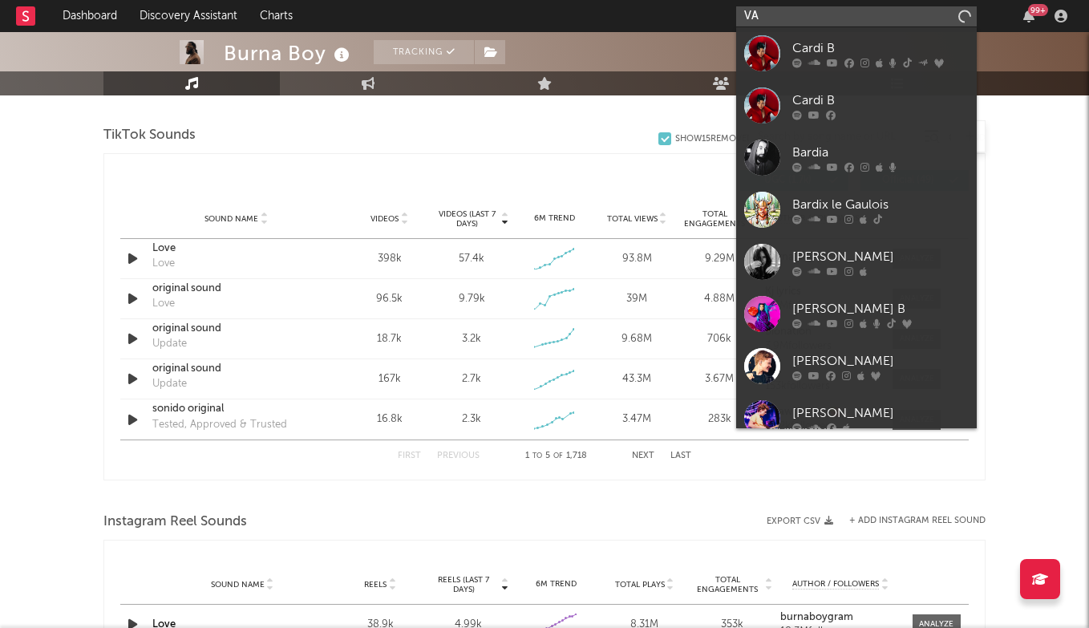
type input "V"
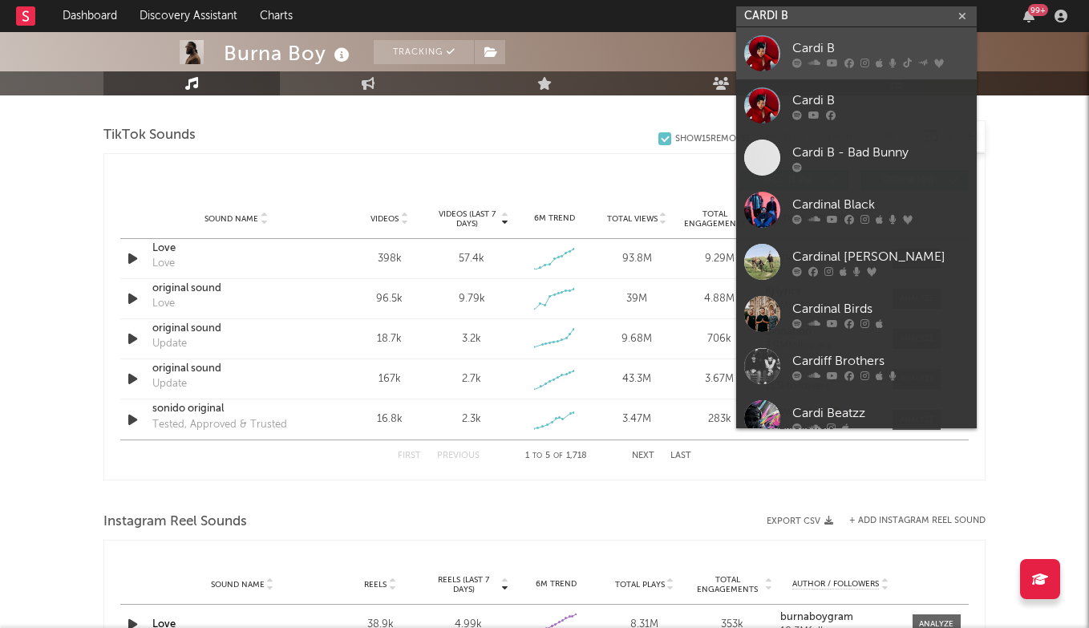
type input "CARDI B"
click at [863, 44] on div "Cardi B" at bounding box center [880, 47] width 176 height 19
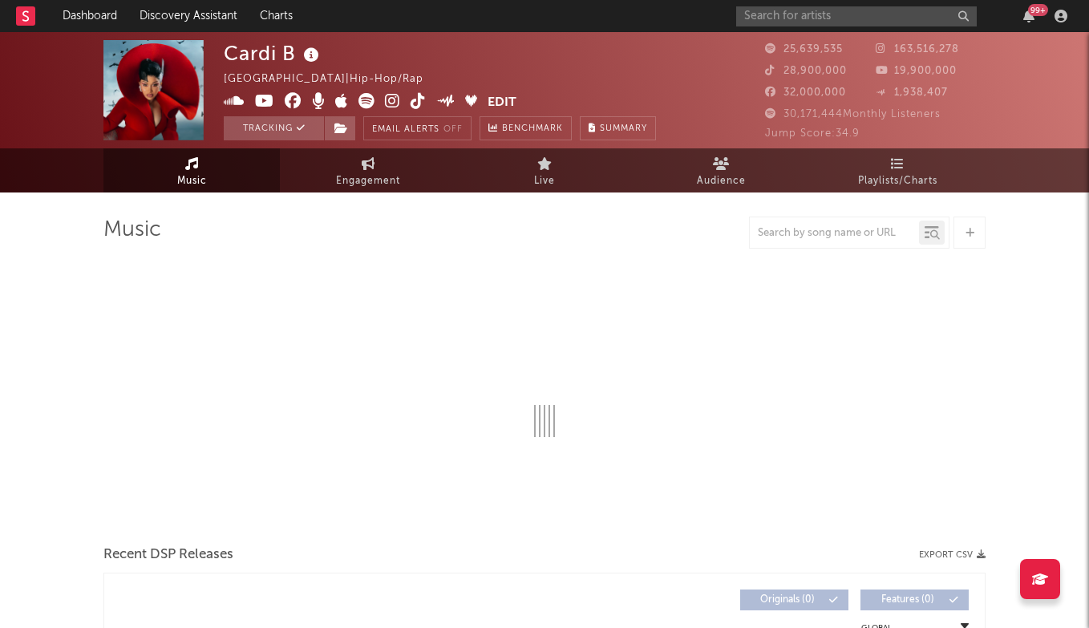
select select "6m"
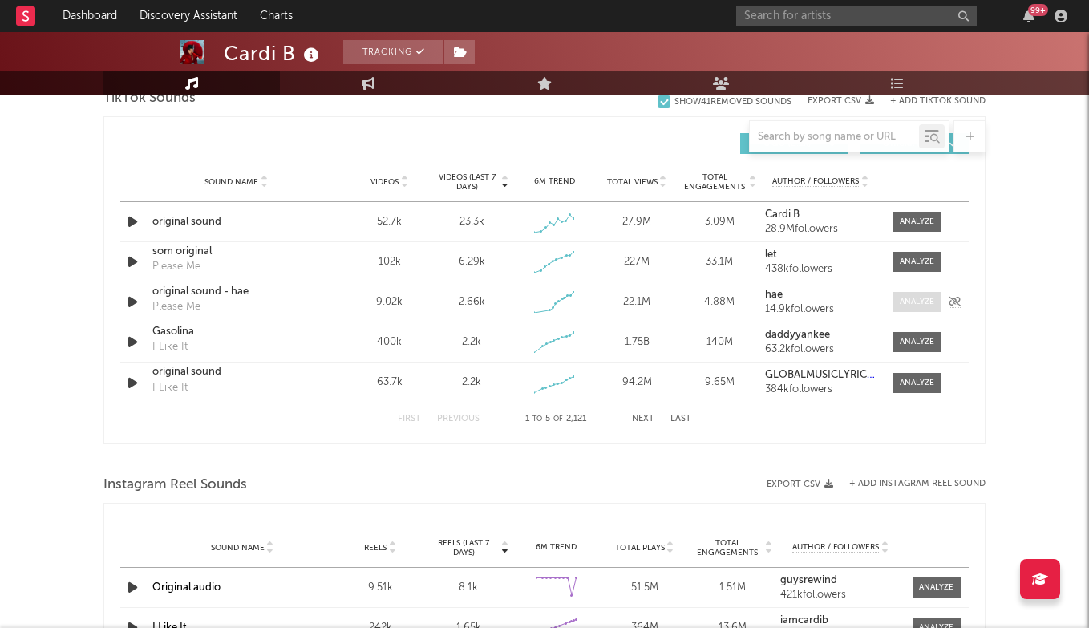
scroll to position [1105, 0]
click at [908, 223] on div at bounding box center [916, 222] width 34 height 12
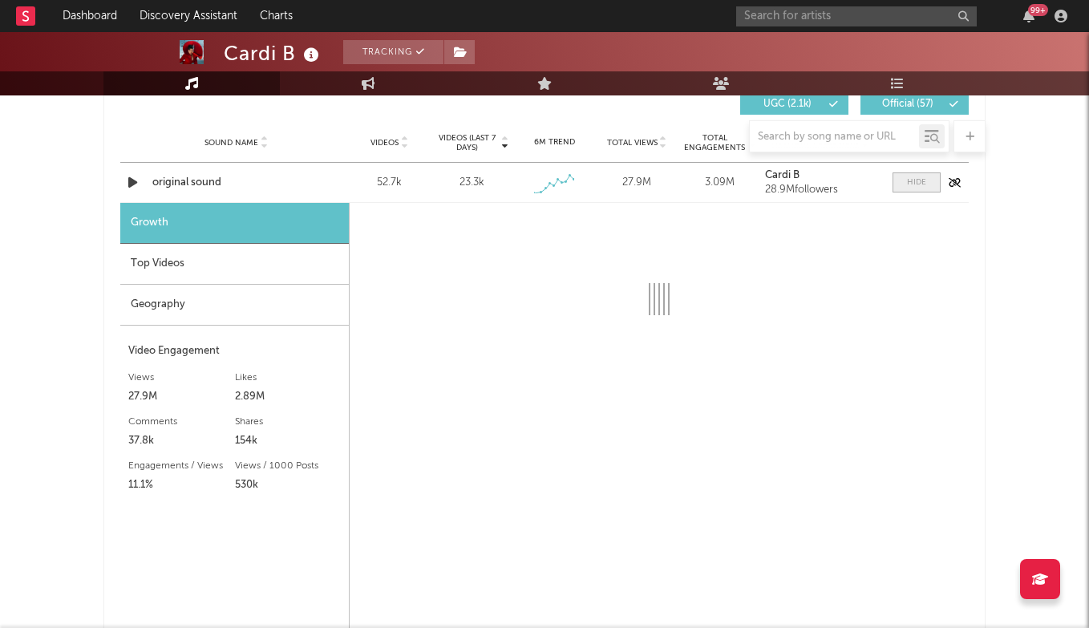
scroll to position [1150, 0]
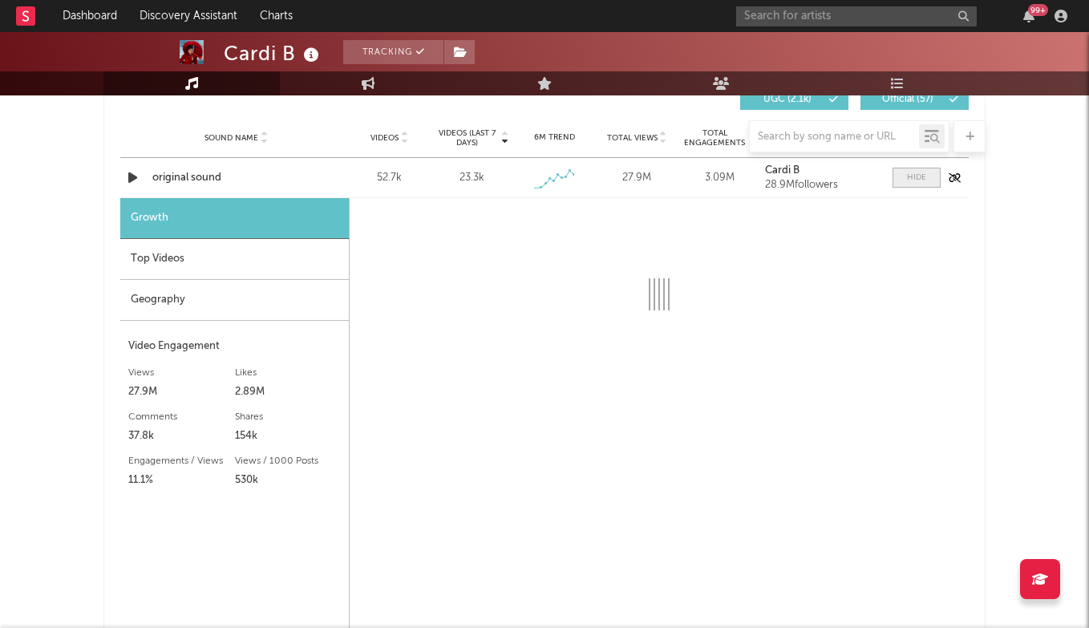
select select "1w"
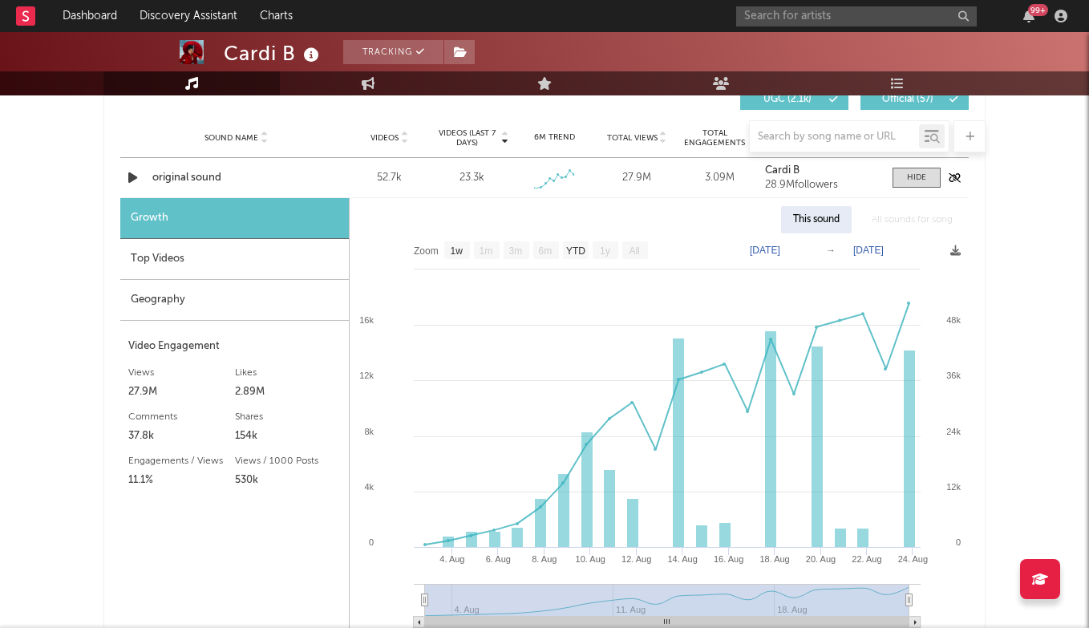
click at [207, 185] on div "Sound Name original sound Videos 52.7k Videos (last 7 days) 23.3k Weekly Growth…" at bounding box center [544, 177] width 848 height 39
click at [178, 177] on div "original sound" at bounding box center [236, 178] width 168 height 16
click at [937, 171] on span at bounding box center [916, 178] width 48 height 20
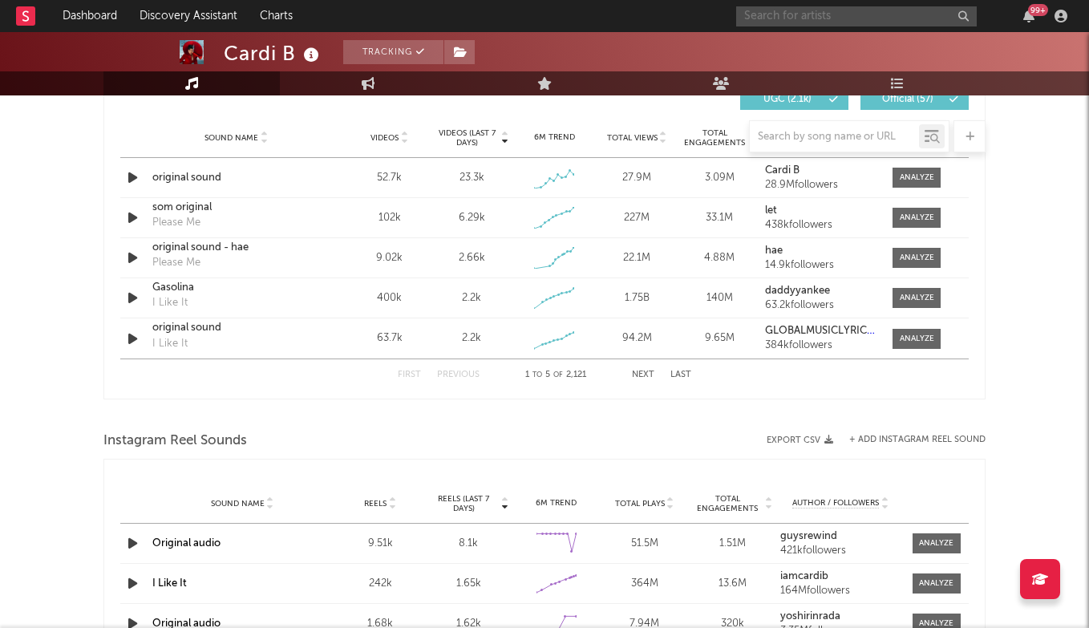
click at [810, 18] on input "text" at bounding box center [856, 16] width 240 height 20
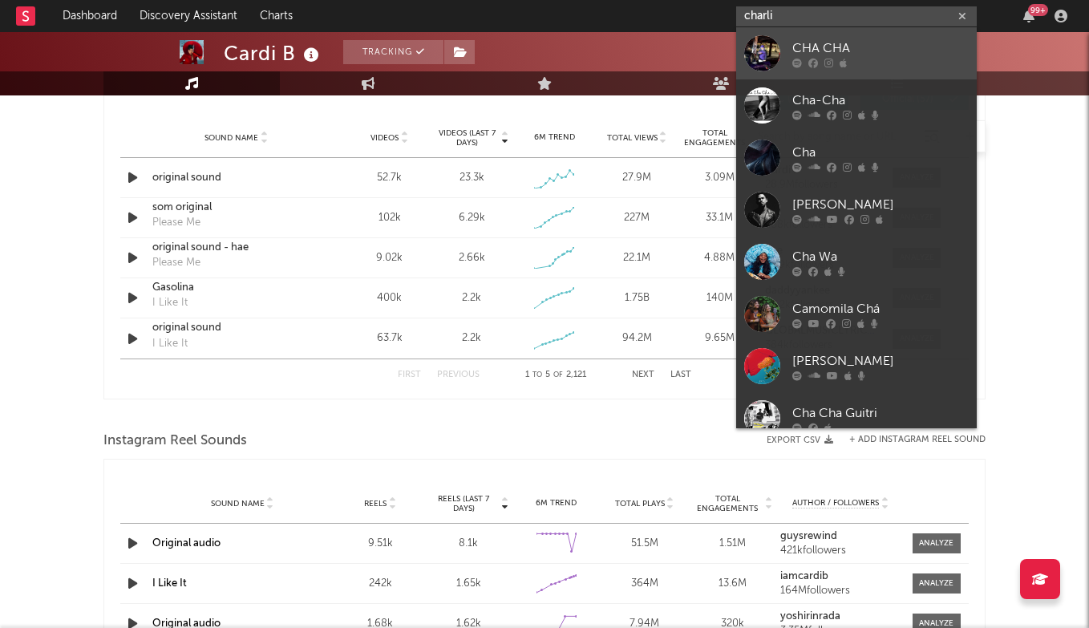
type input "charli"
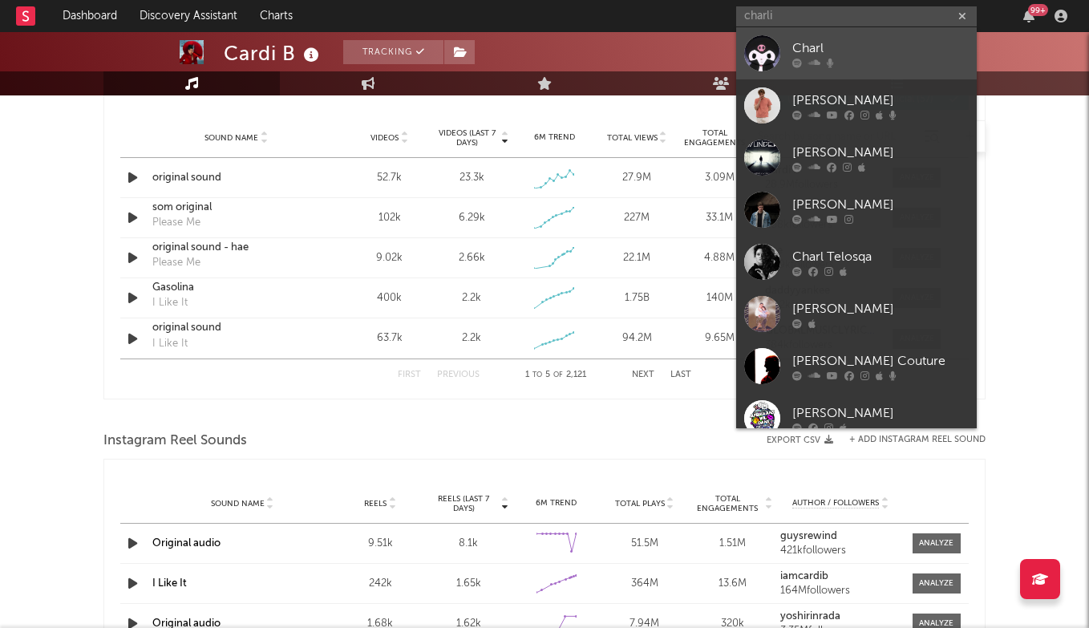
click at [840, 38] on div "Charl" at bounding box center [880, 47] width 176 height 19
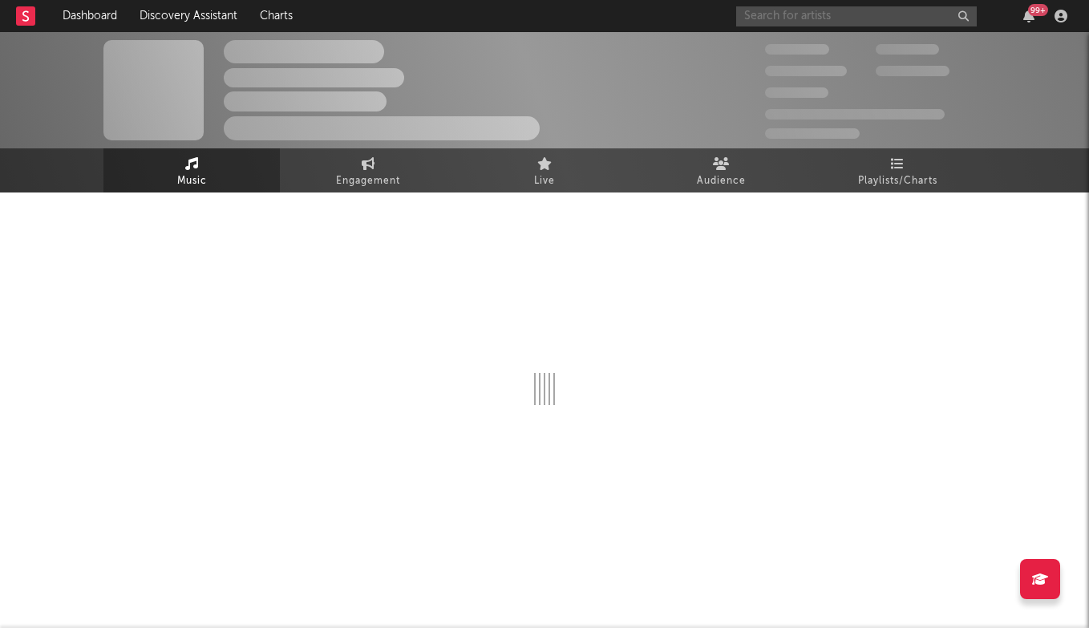
click at [814, 18] on input "text" at bounding box center [856, 16] width 240 height 20
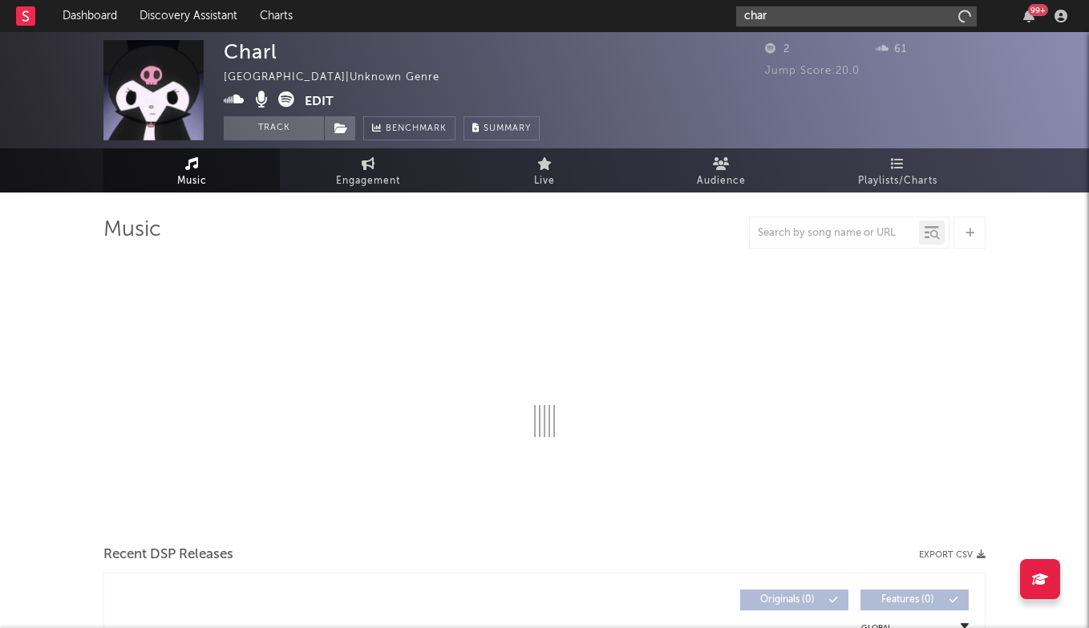
type input "charl"
select select "1w"
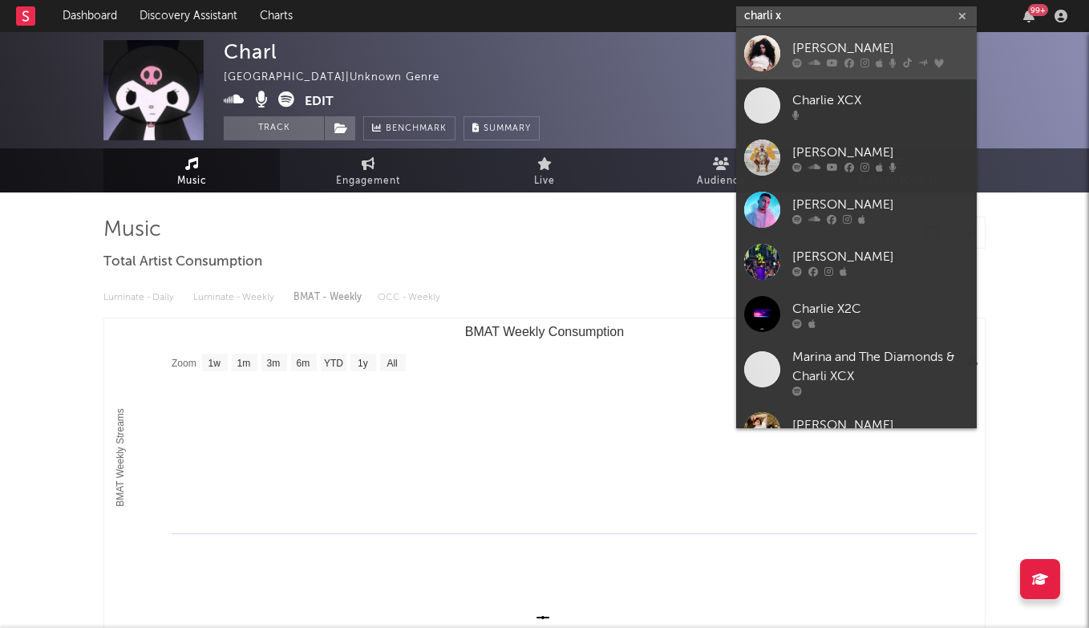
type input "charli x"
click at [817, 45] on div "[PERSON_NAME]" at bounding box center [880, 47] width 176 height 19
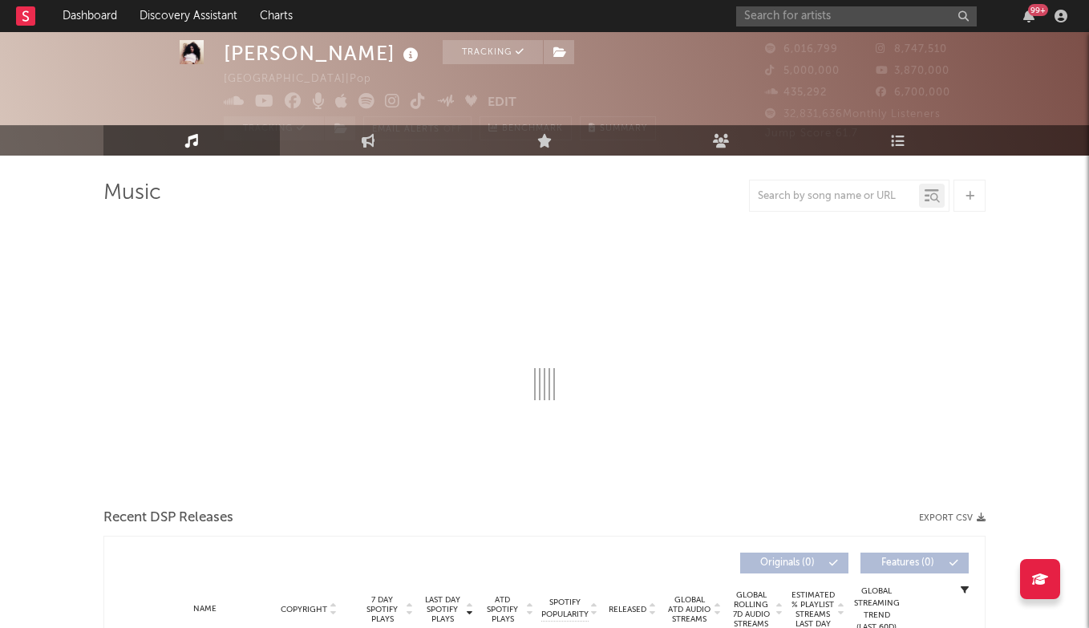
select select "6m"
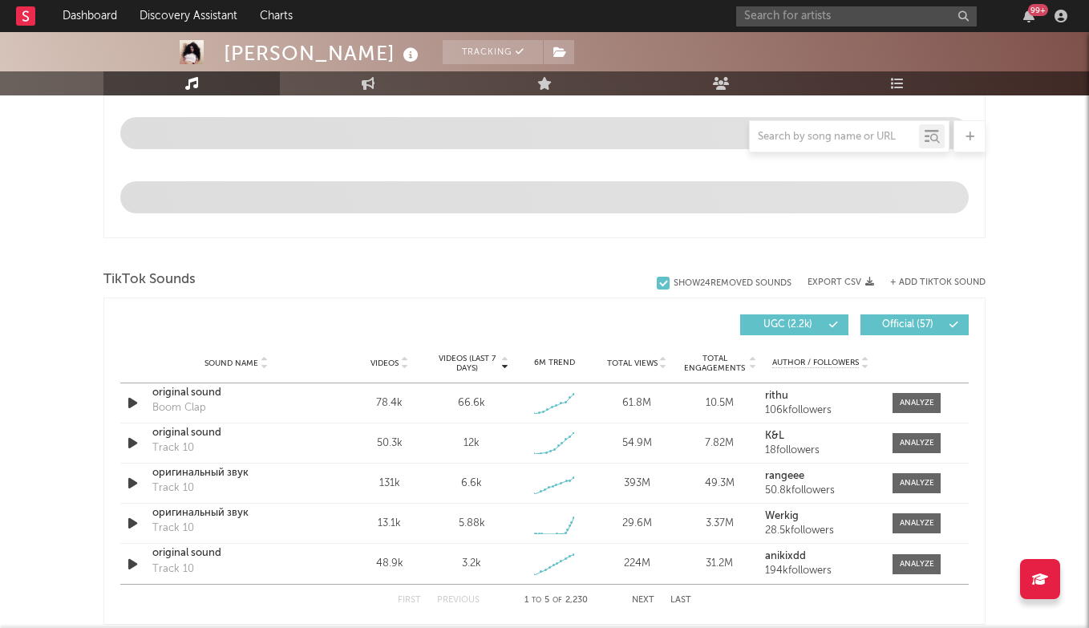
scroll to position [895, 0]
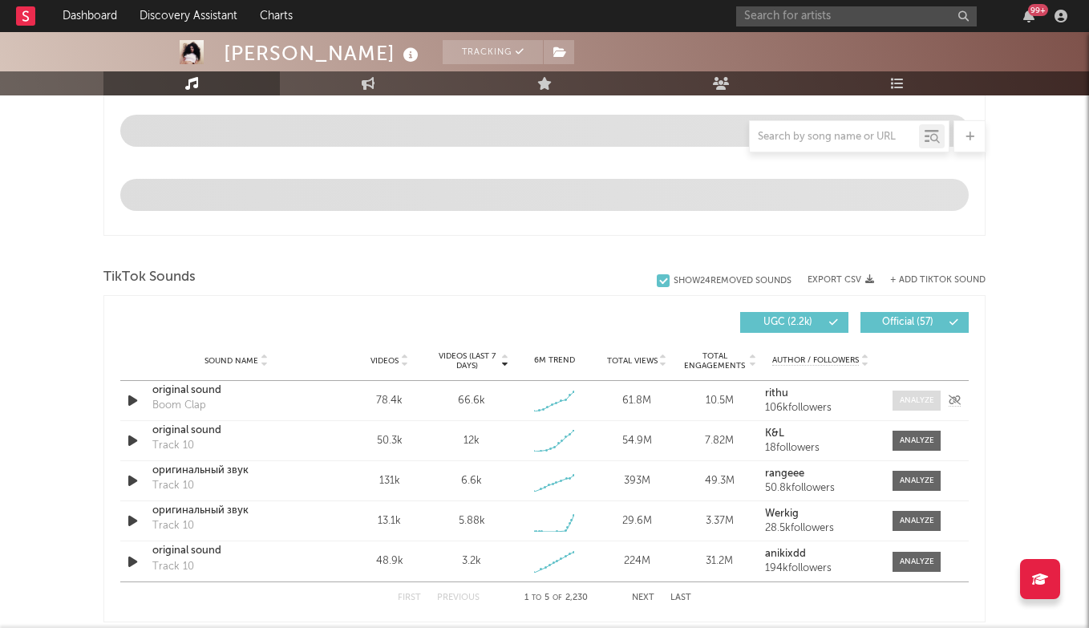
click at [916, 404] on div at bounding box center [916, 400] width 34 height 12
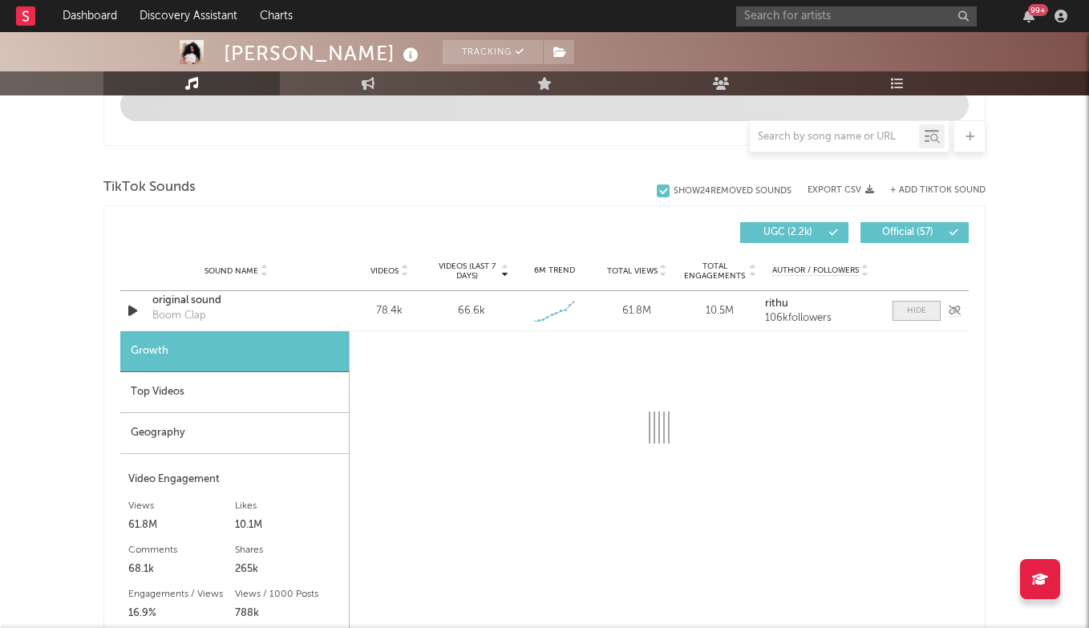
scroll to position [1046, 0]
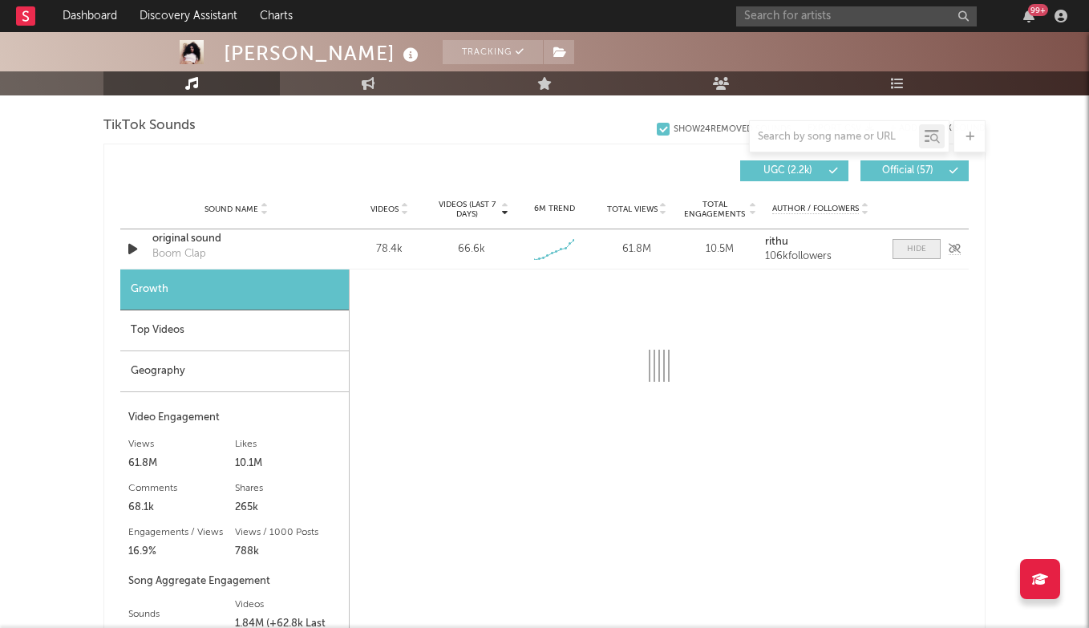
select select "1w"
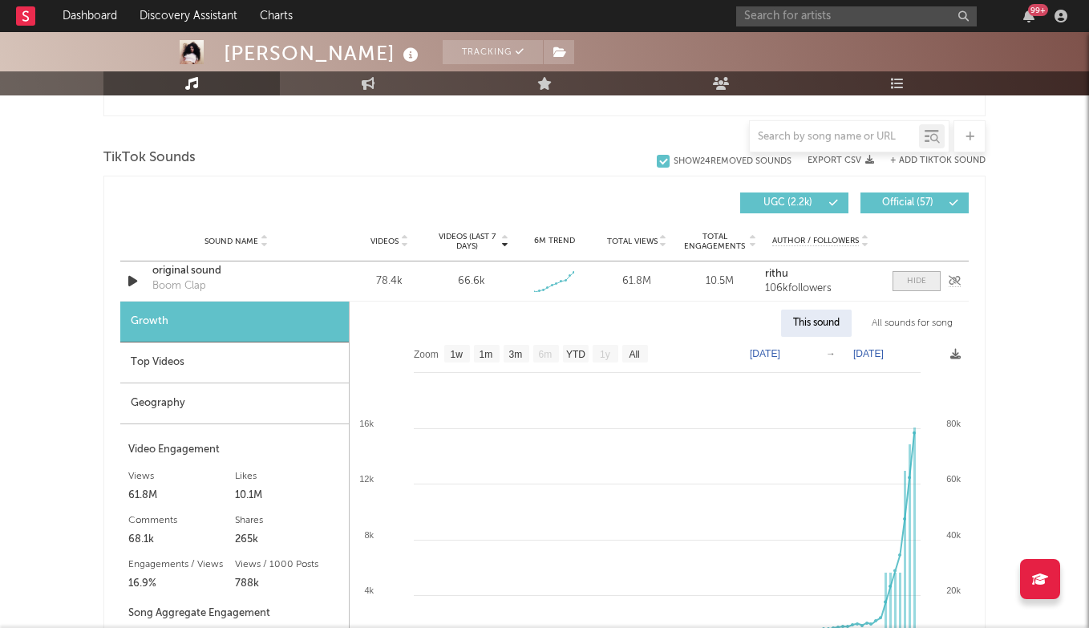
click at [913, 276] on div at bounding box center [916, 281] width 19 height 12
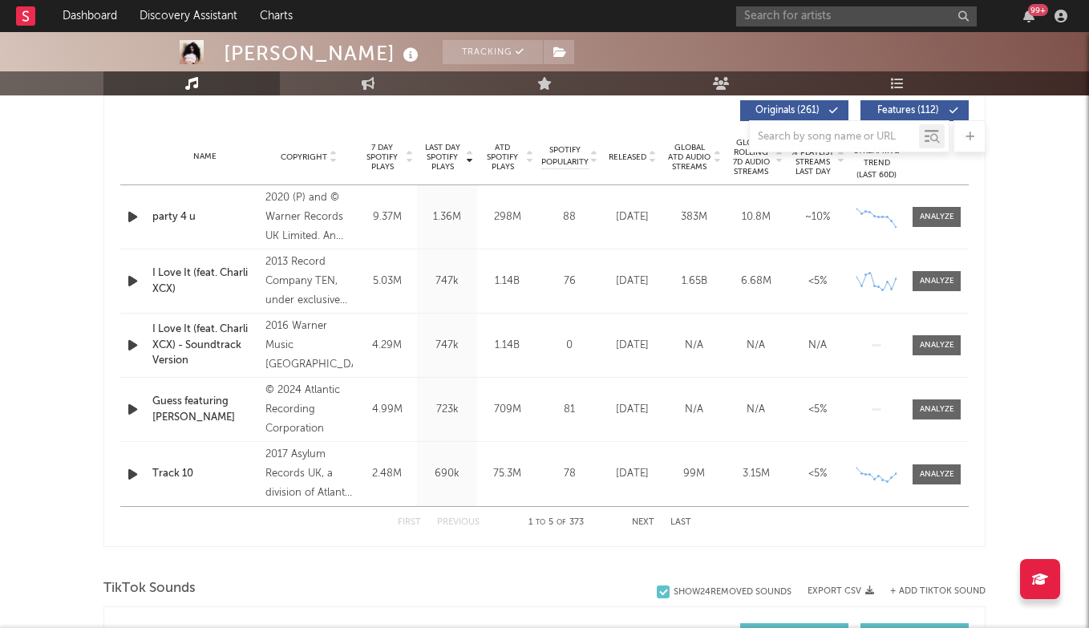
scroll to position [615, 0]
click at [640, 522] on button "Next" at bounding box center [643, 523] width 22 height 9
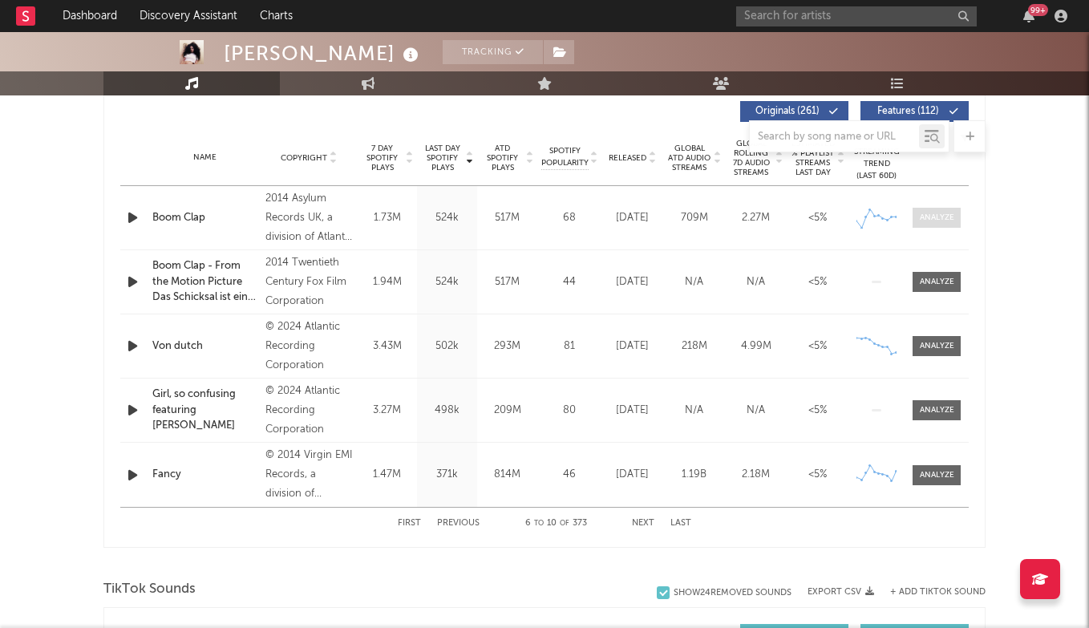
click at [916, 220] on span at bounding box center [936, 218] width 48 height 20
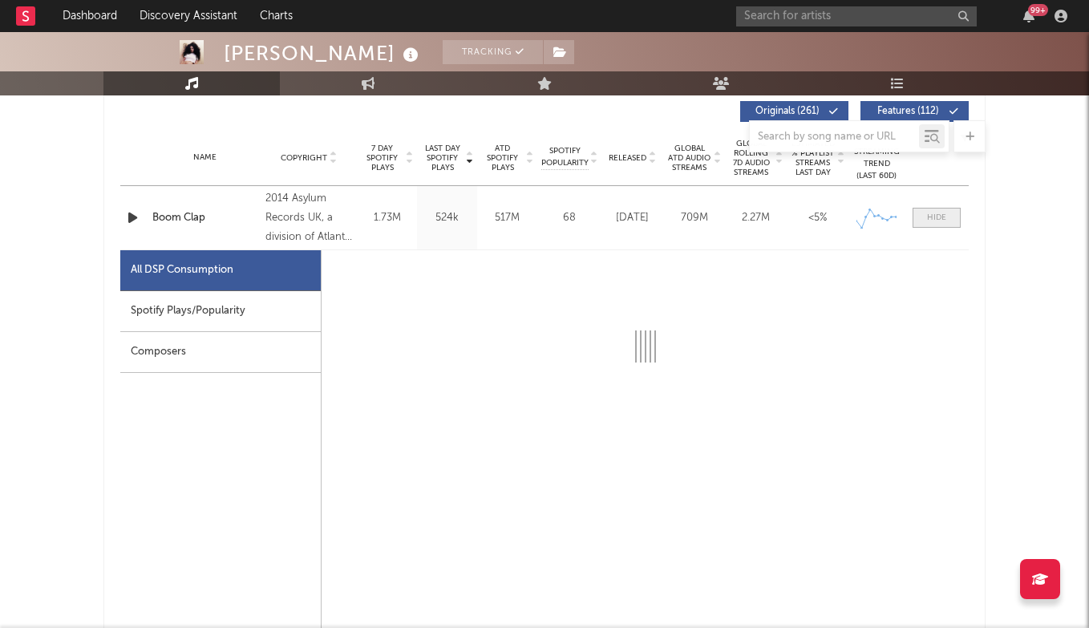
scroll to position [665, 0]
select select "6m"
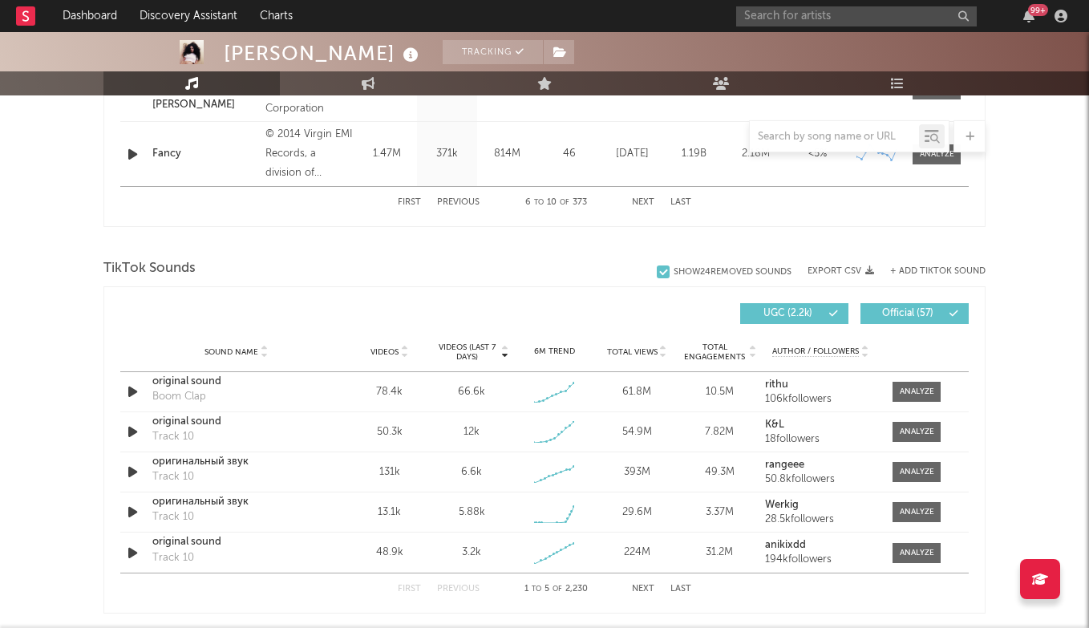
scroll to position [1718, 0]
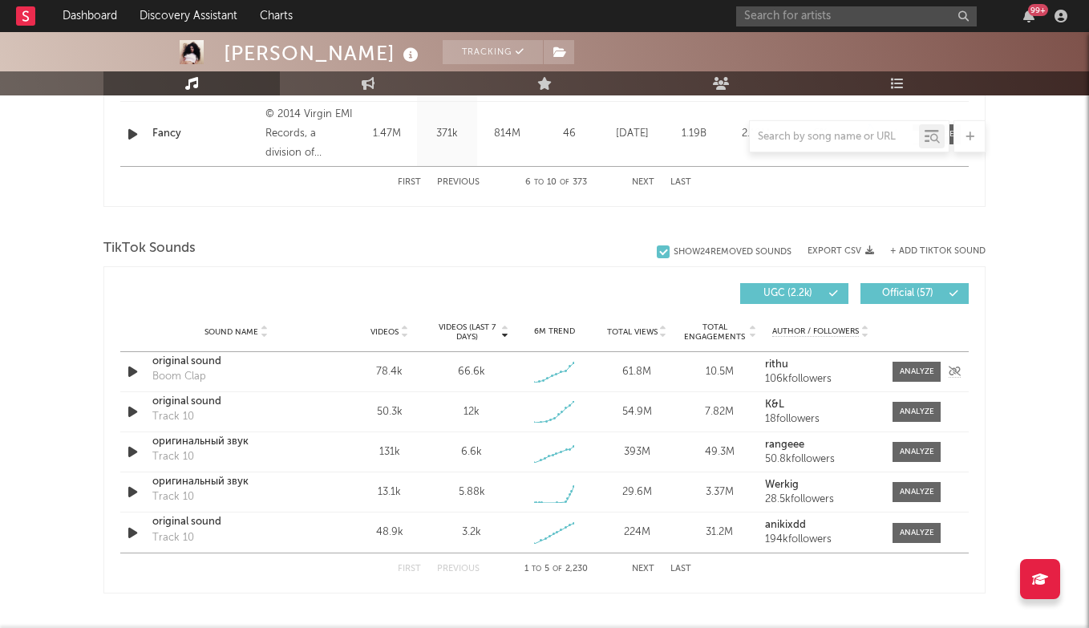
click at [205, 366] on div "original sound" at bounding box center [236, 362] width 168 height 16
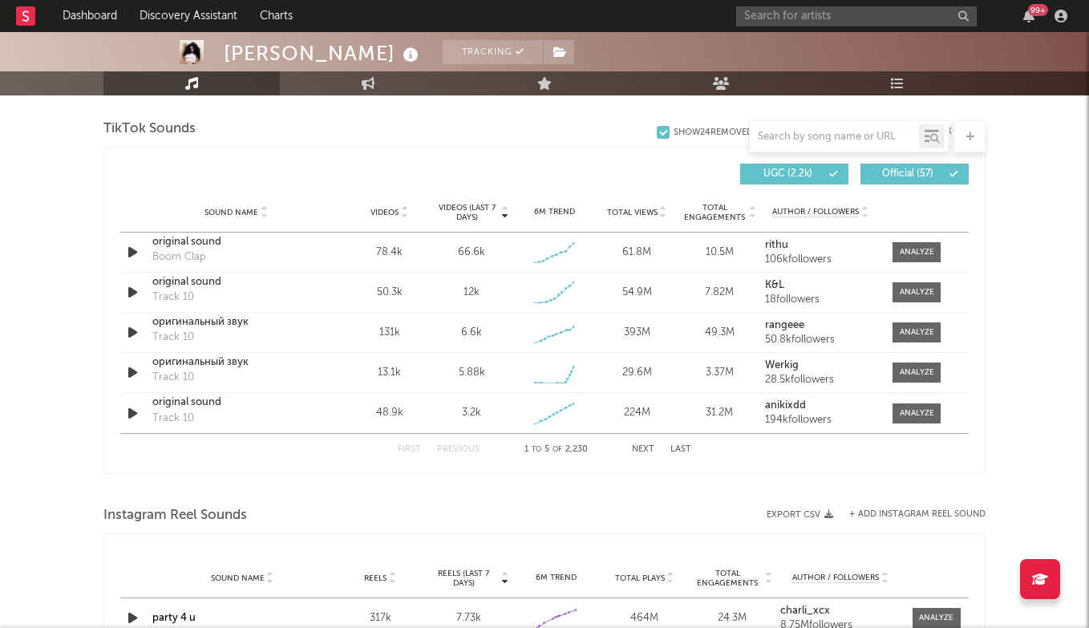
scroll to position [1837, 0]
click at [925, 259] on span at bounding box center [916, 253] width 48 height 20
select select "1w"
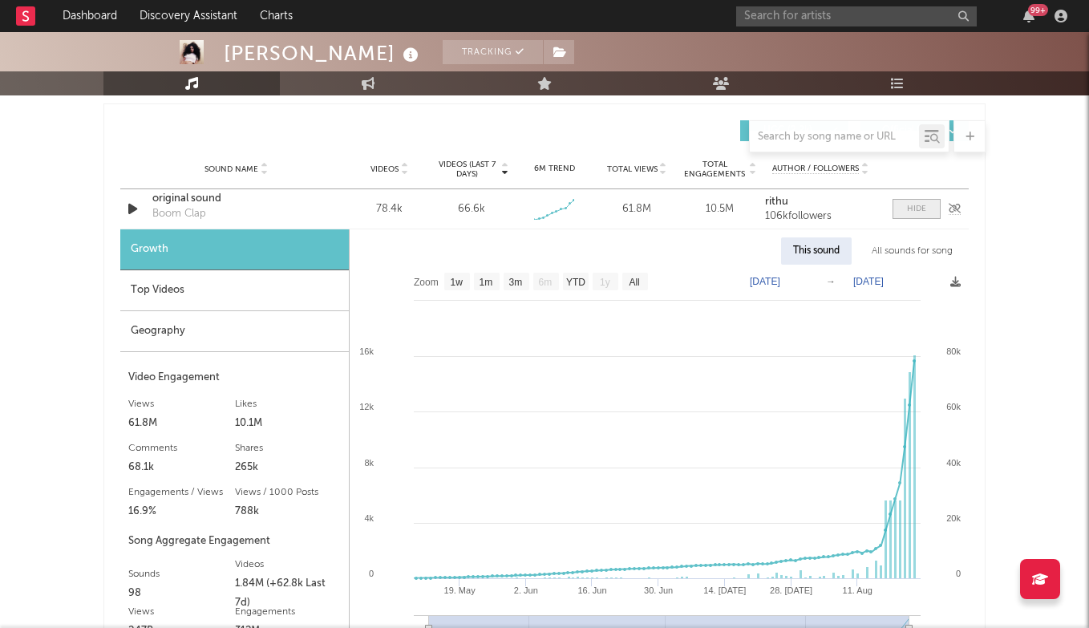
scroll to position [1888, 0]
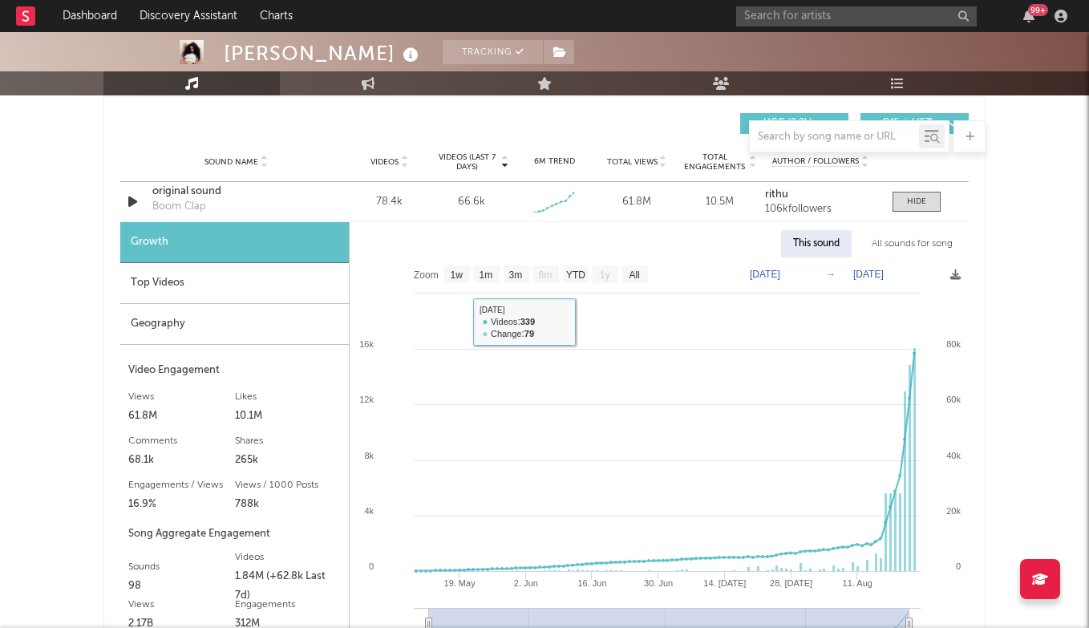
click at [266, 280] on div "Top Videos" at bounding box center [234, 283] width 228 height 41
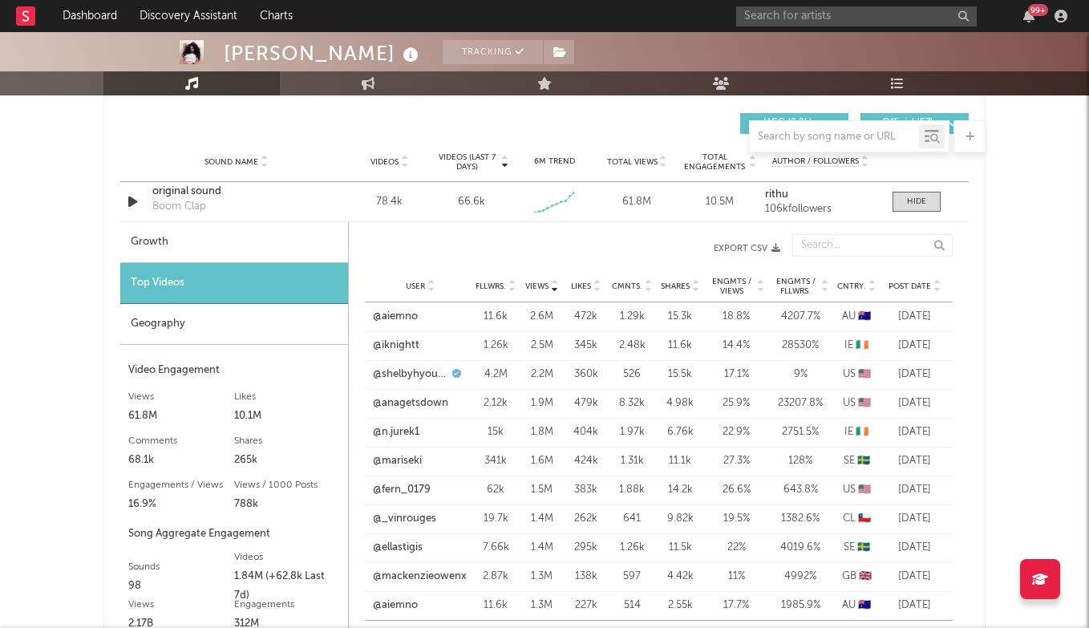
click at [927, 284] on span "Post Date" at bounding box center [909, 286] width 42 height 10
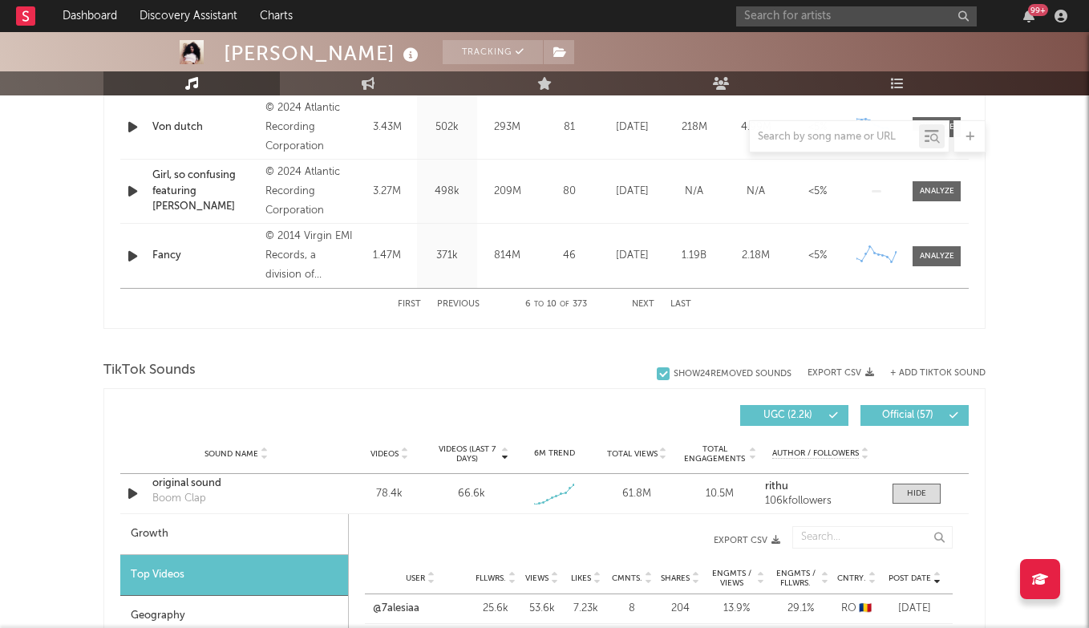
scroll to position [1597, 0]
click at [283, 545] on div "Growth" at bounding box center [234, 533] width 228 height 41
select select "1w"
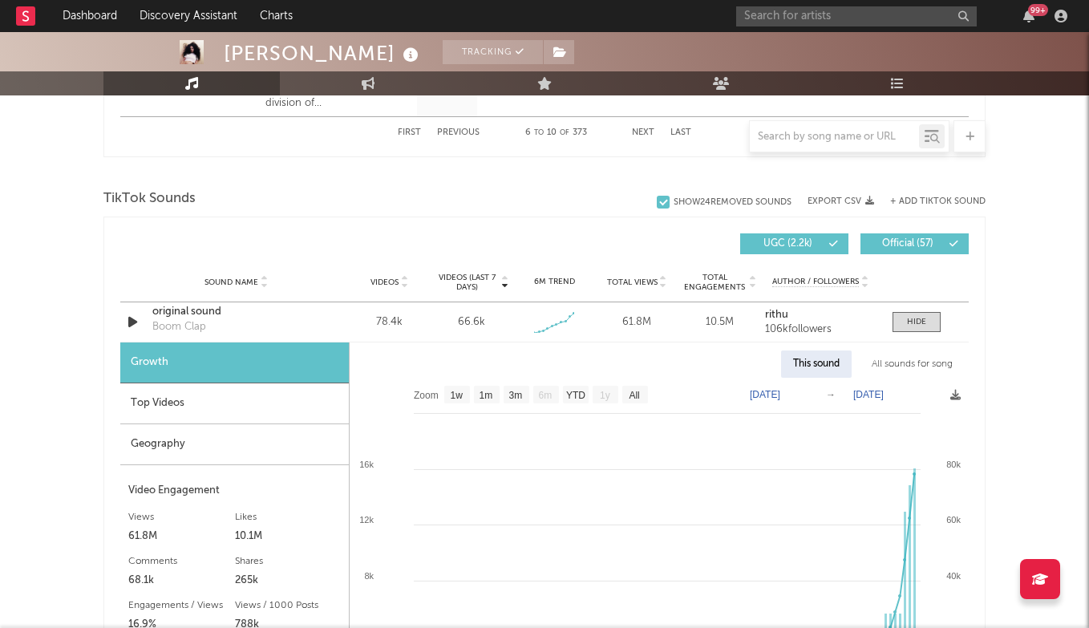
scroll to position [1872, 0]
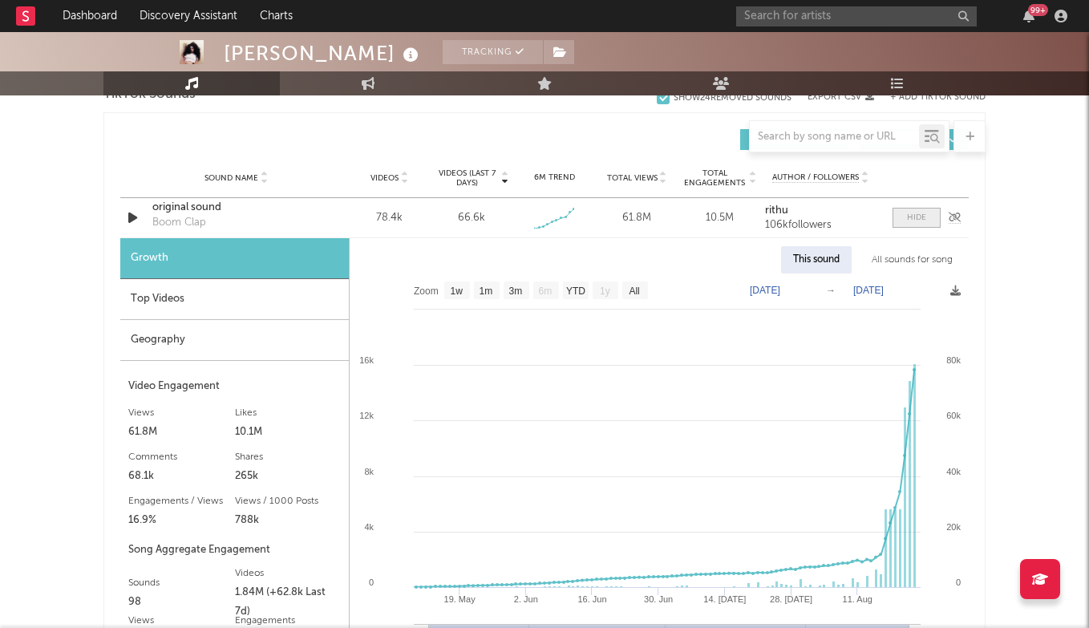
click at [919, 212] on div at bounding box center [916, 218] width 19 height 12
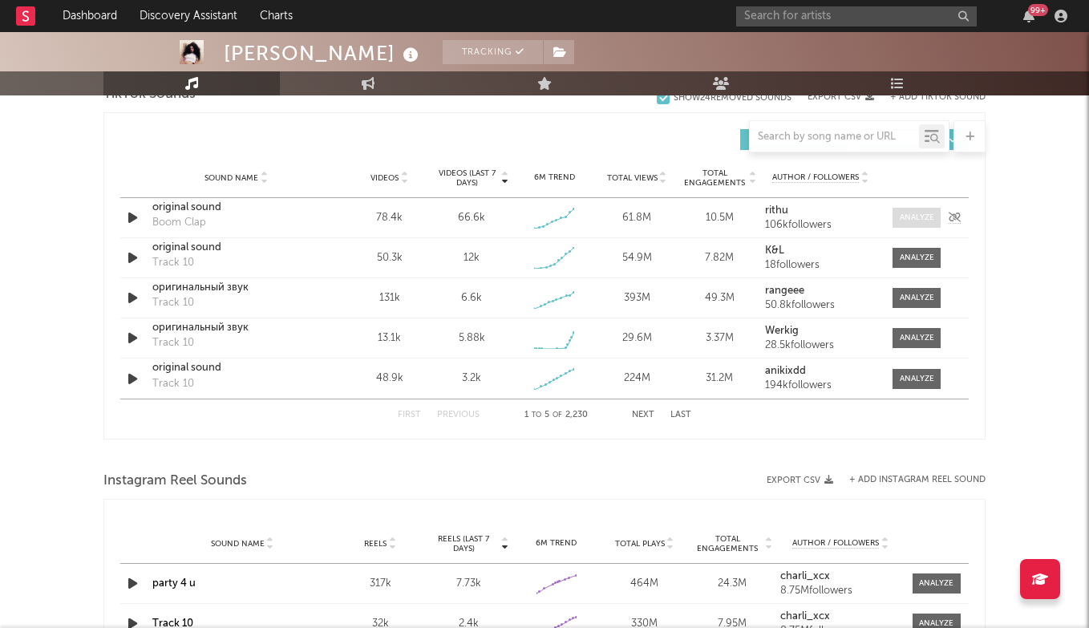
click at [917, 213] on div at bounding box center [916, 218] width 34 height 12
select select "1w"
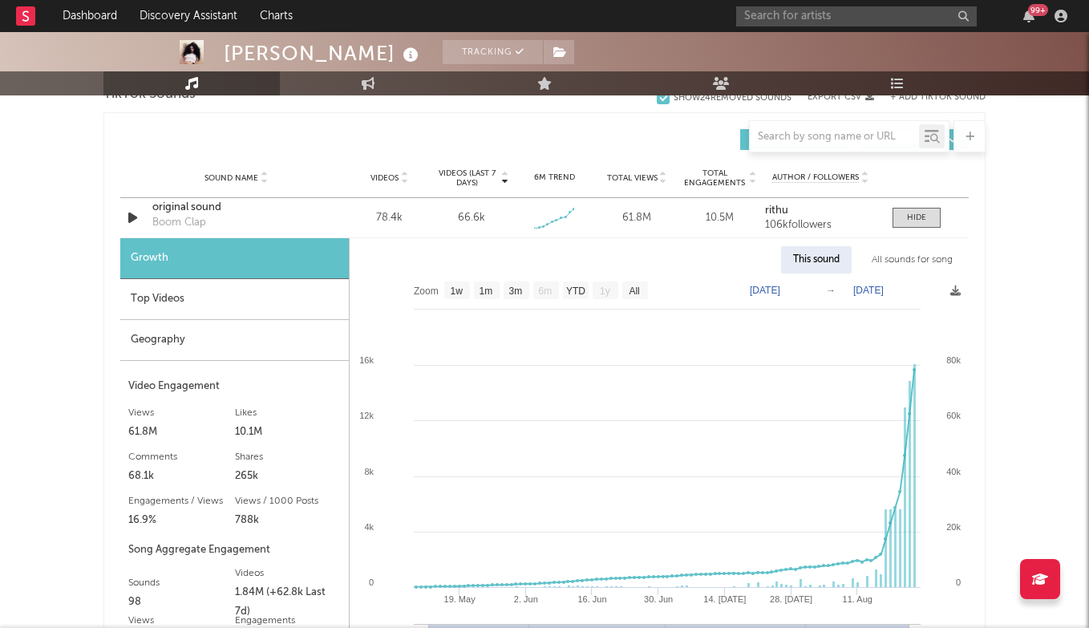
click at [213, 307] on div "Top Videos" at bounding box center [234, 299] width 228 height 41
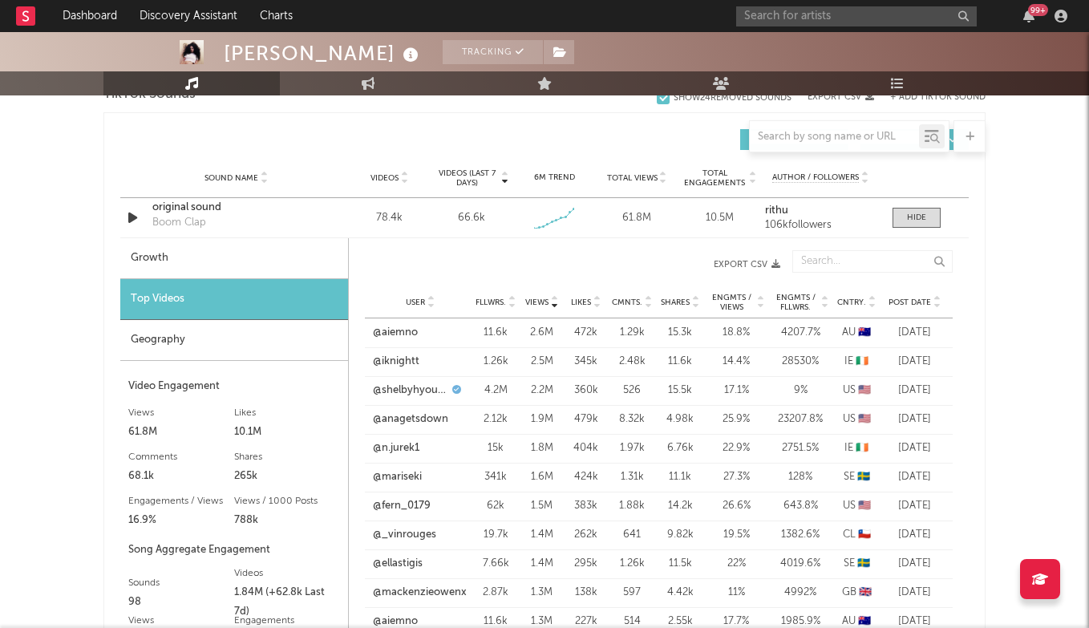
click at [907, 306] on span "Post Date" at bounding box center [909, 302] width 42 height 10
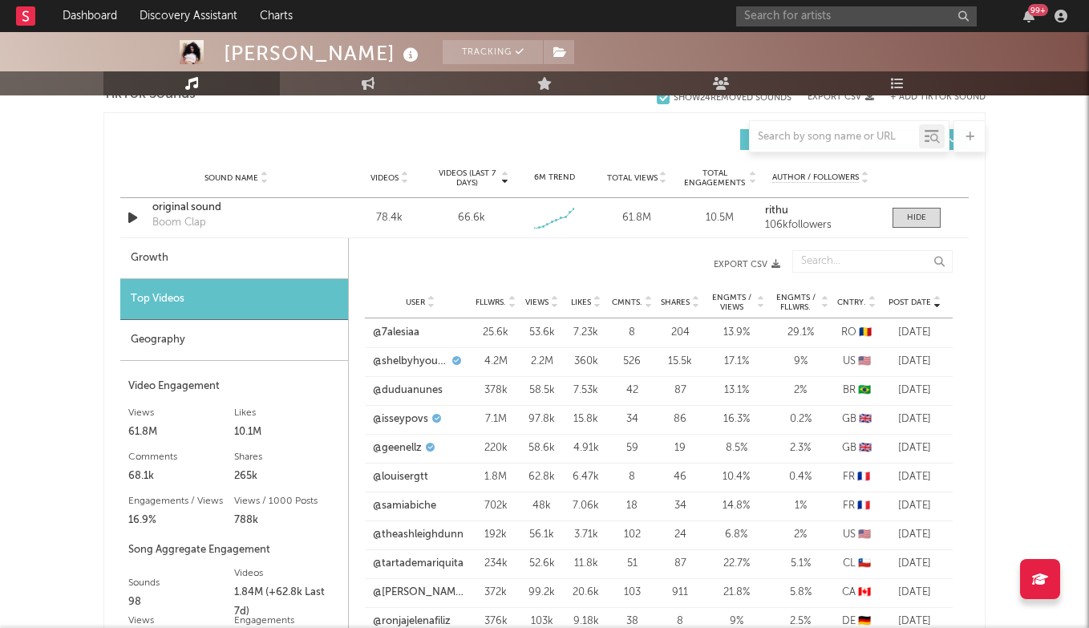
click at [911, 303] on span "Post Date" at bounding box center [909, 302] width 42 height 10
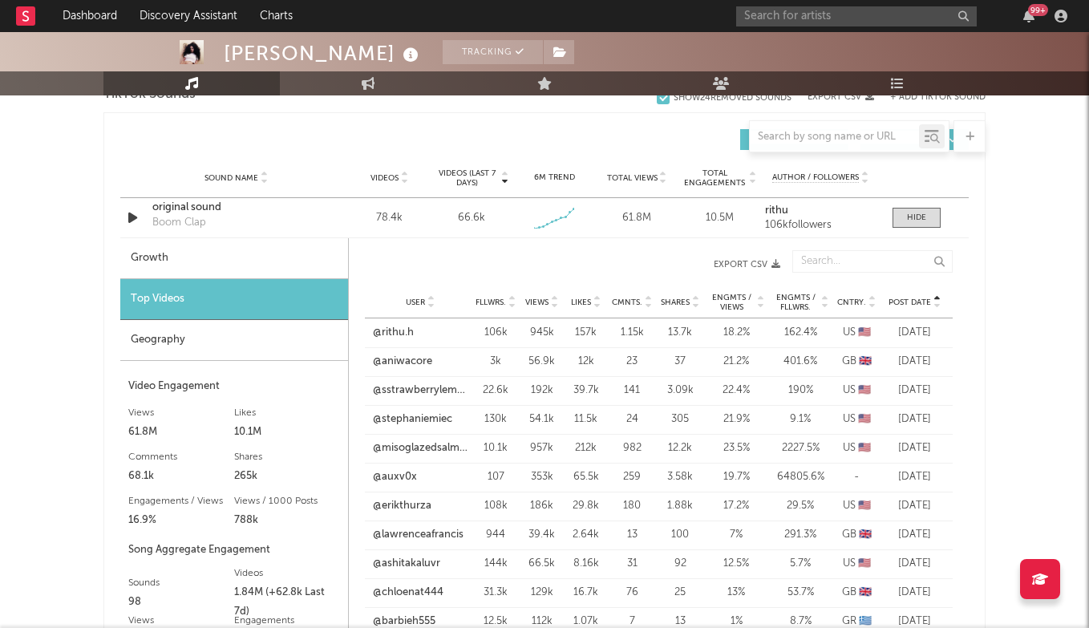
click at [911, 303] on span "Post Date" at bounding box center [909, 302] width 42 height 10
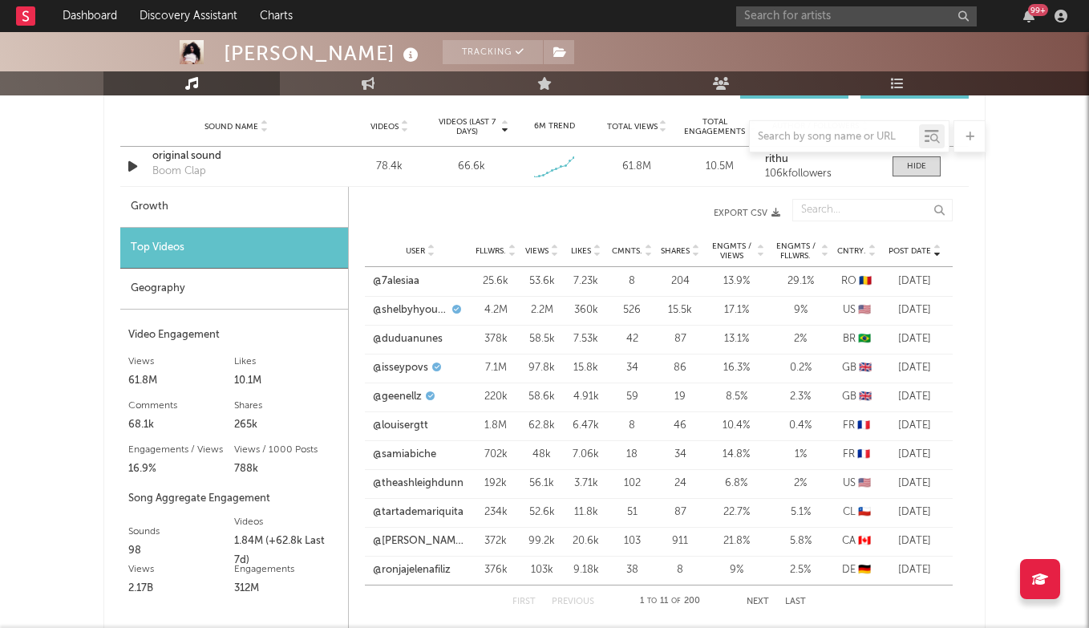
scroll to position [1938, 0]
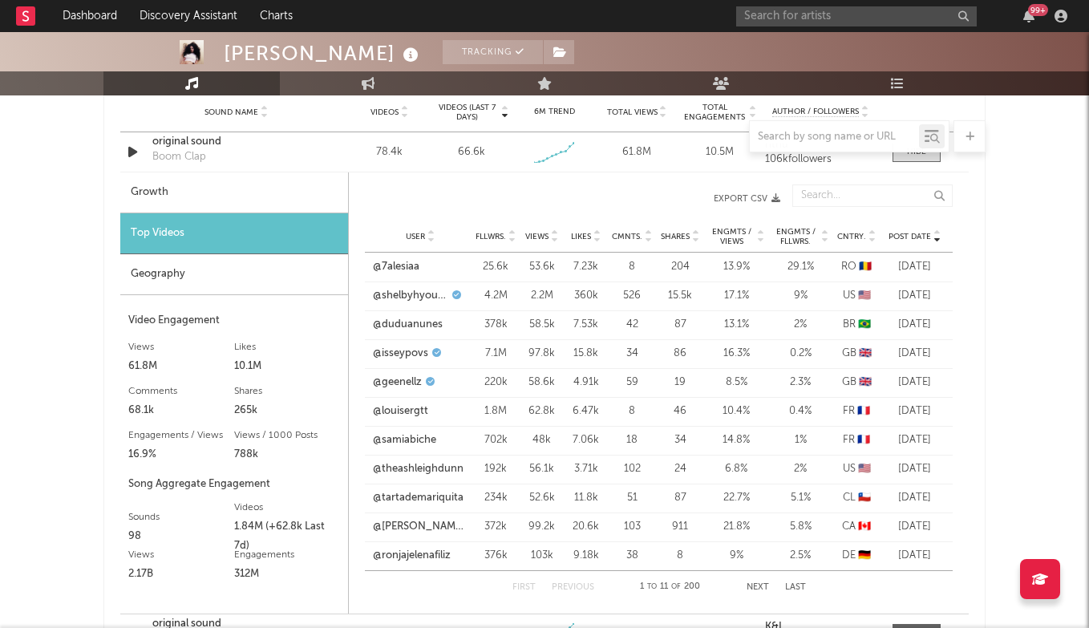
click at [758, 583] on button "Next" at bounding box center [757, 587] width 22 height 9
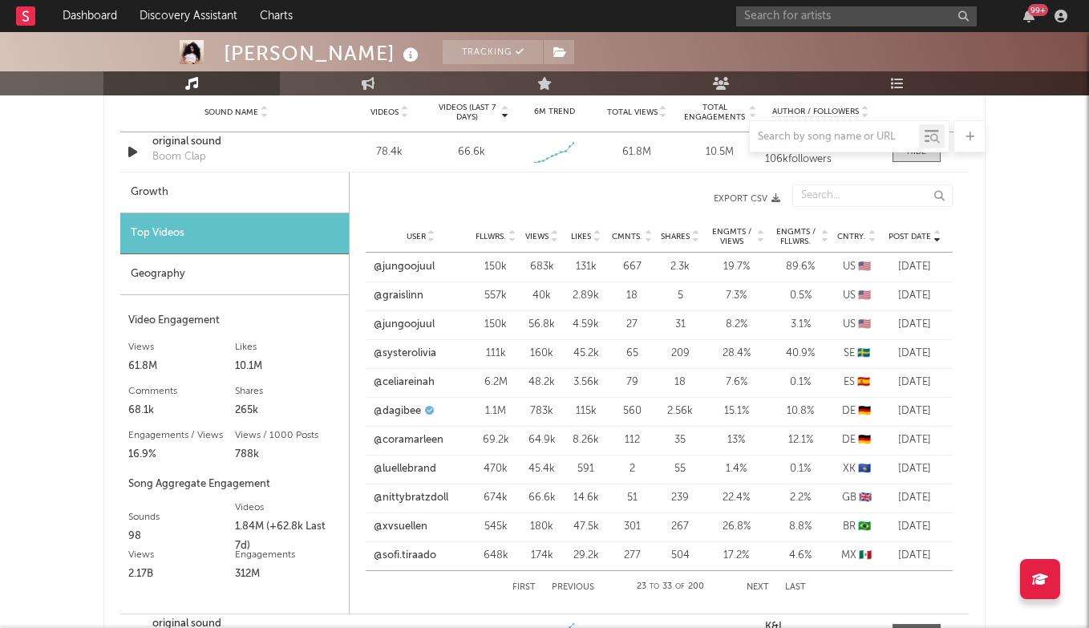
click at [758, 583] on button "Next" at bounding box center [757, 587] width 22 height 9
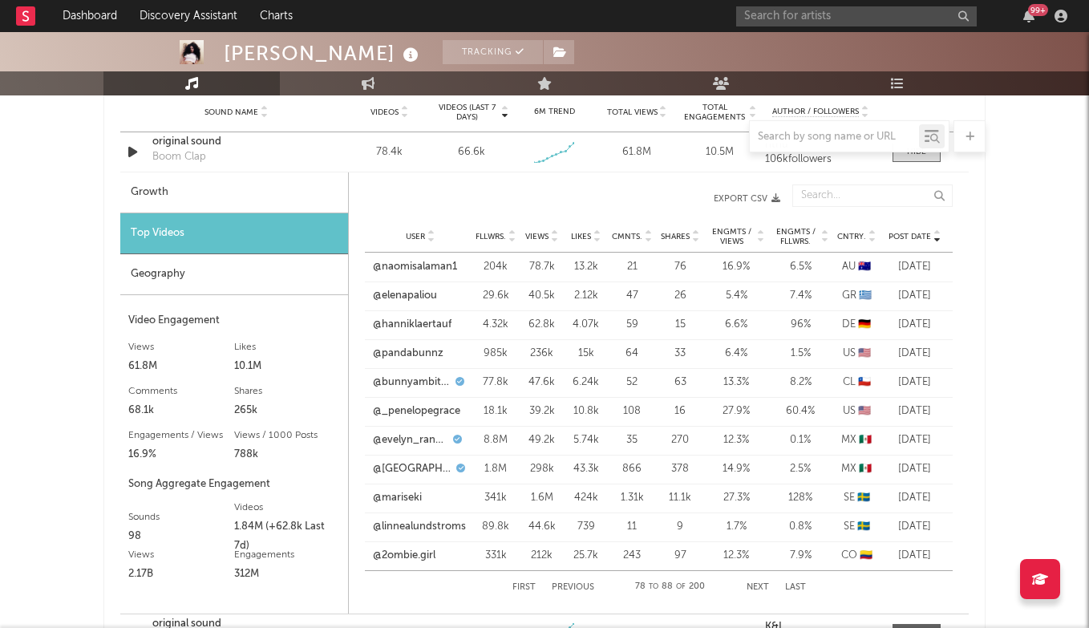
click at [758, 583] on button "Next" at bounding box center [757, 587] width 22 height 9
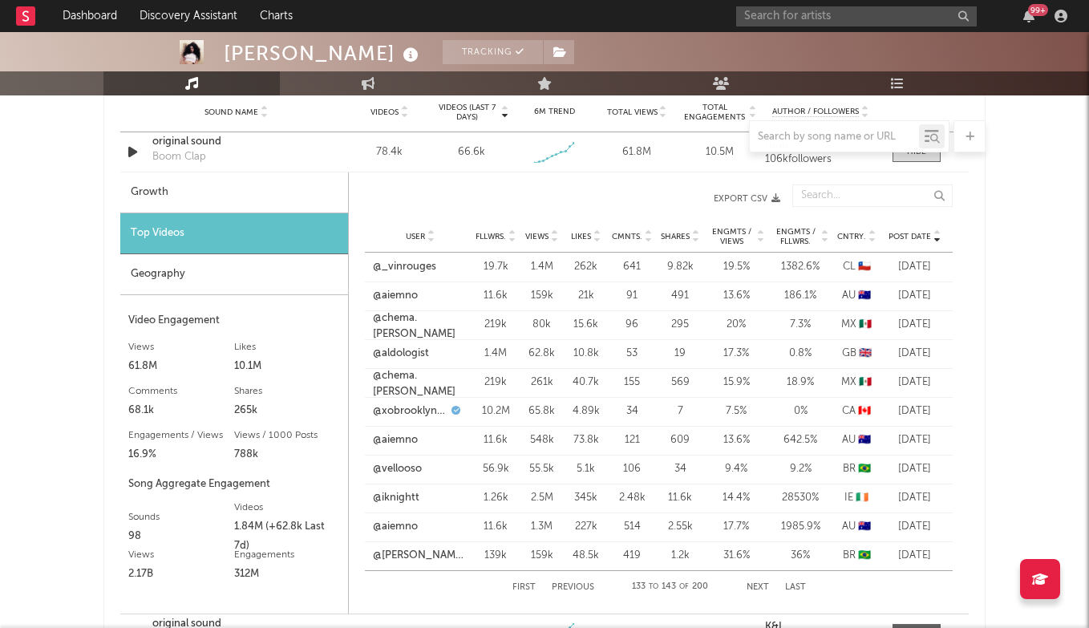
click at [758, 583] on button "Next" at bounding box center [757, 587] width 22 height 9
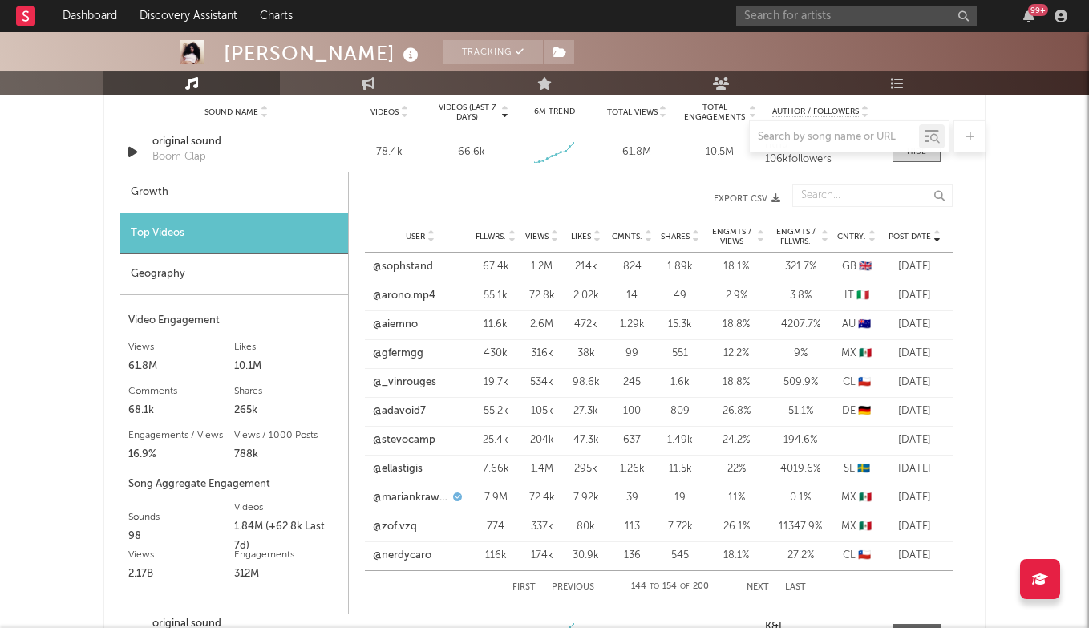
click at [758, 583] on button "Next" at bounding box center [757, 587] width 22 height 9
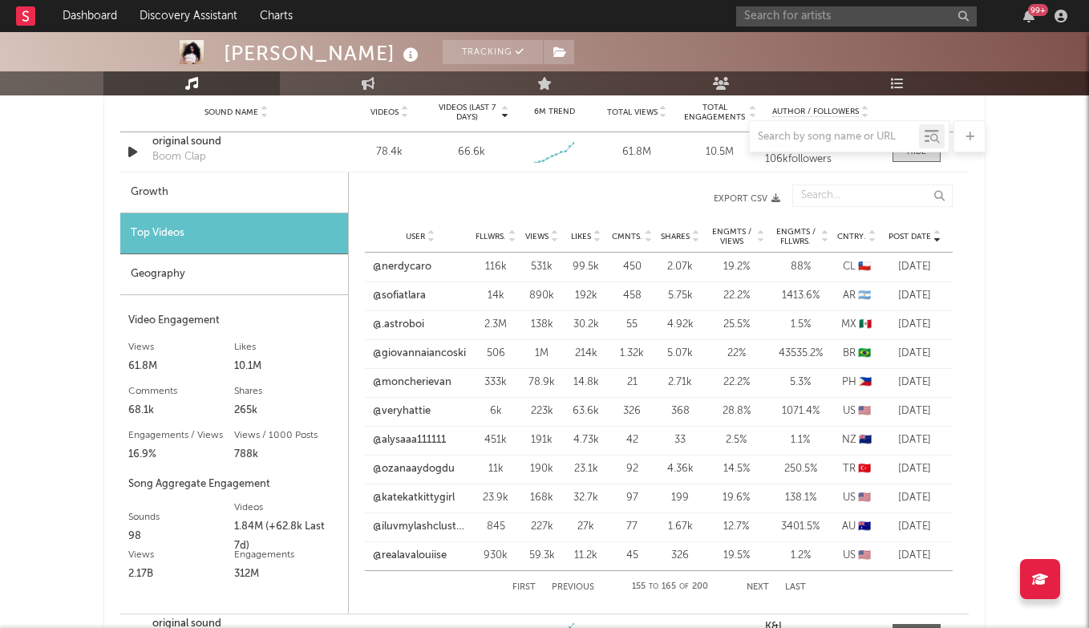
click at [758, 583] on button "Next" at bounding box center [757, 587] width 22 height 9
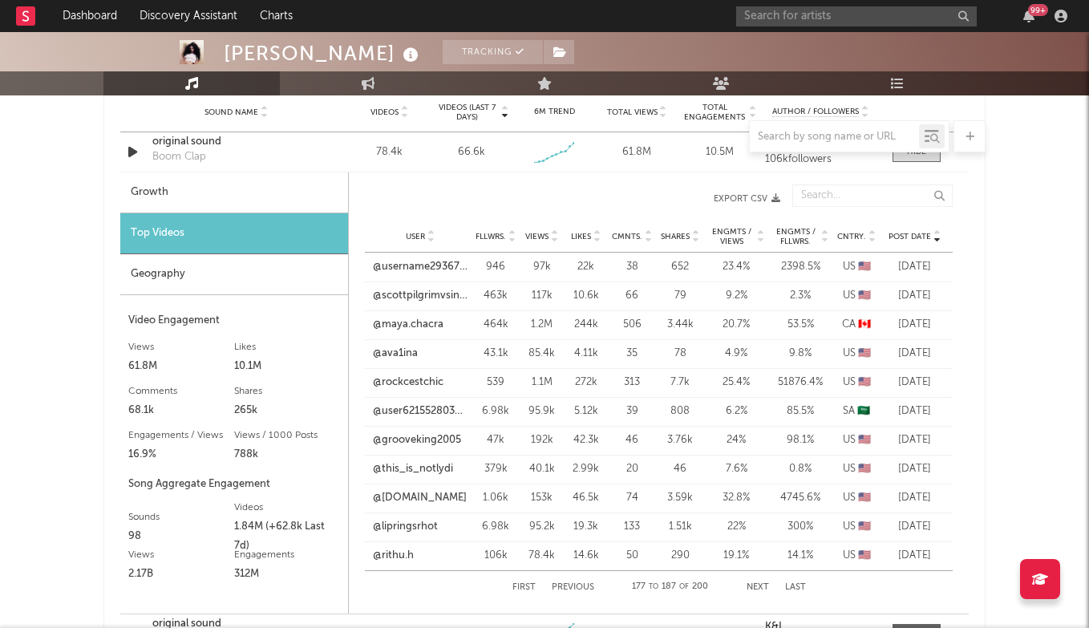
click at [758, 583] on button "Next" at bounding box center [757, 587] width 22 height 9
click at [574, 581] on div "First Previous 188 to 198 of 200 Next Last" at bounding box center [658, 587] width 293 height 32
click at [571, 586] on button "Previous" at bounding box center [573, 587] width 42 height 9
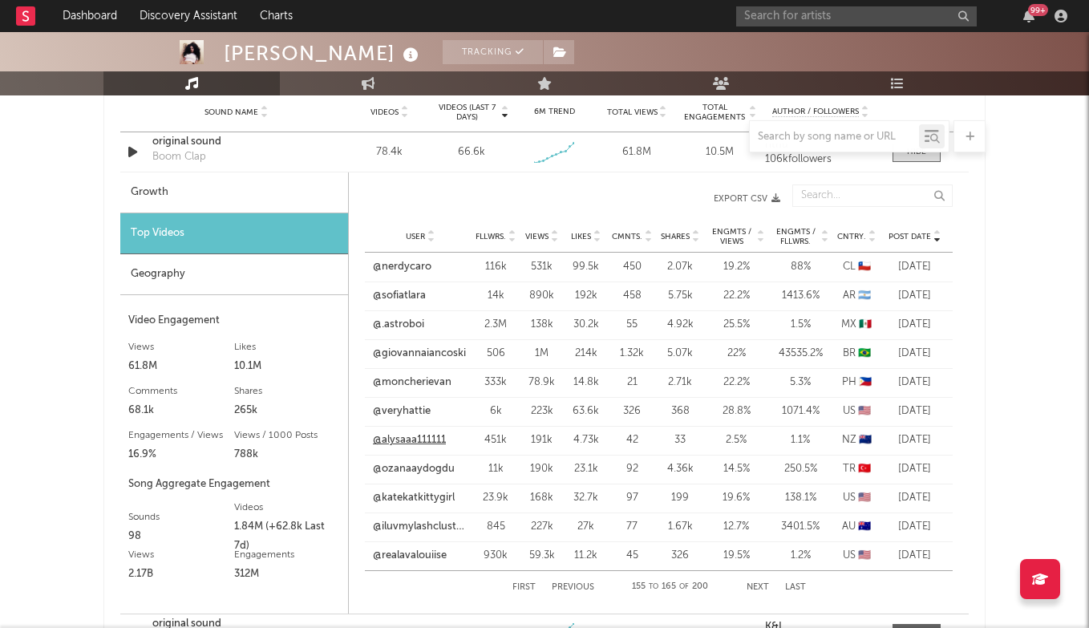
click at [428, 438] on link "@alysaaa111111" at bounding box center [409, 440] width 73 height 16
click at [430, 465] on link "@ozanaaydogdu" at bounding box center [414, 469] width 82 height 16
click at [418, 411] on link "@veryhattie" at bounding box center [402, 411] width 58 height 16
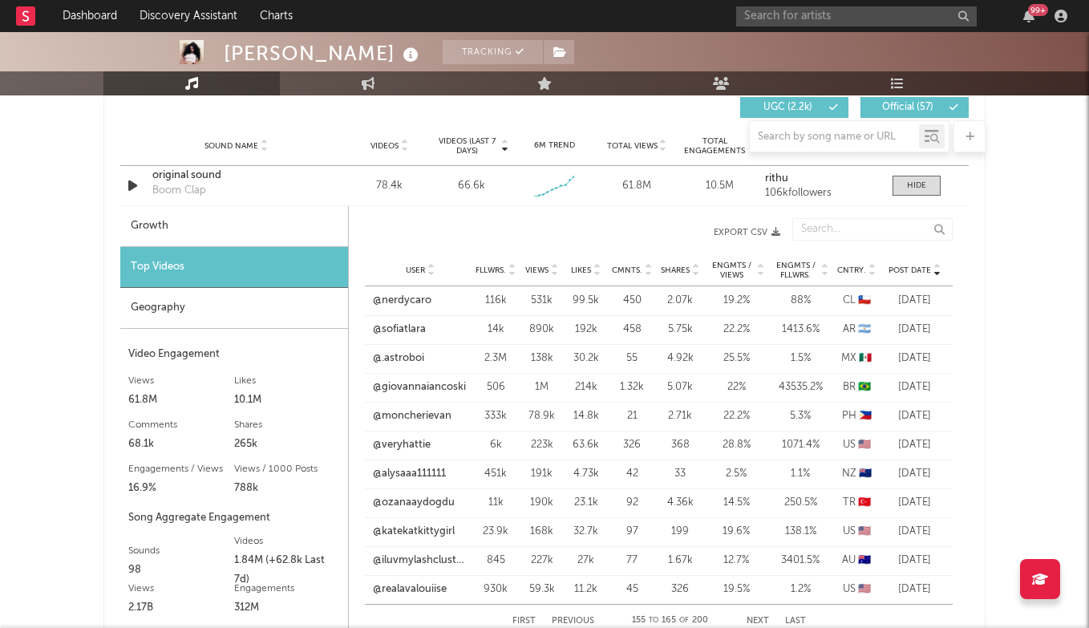
scroll to position [1899, 0]
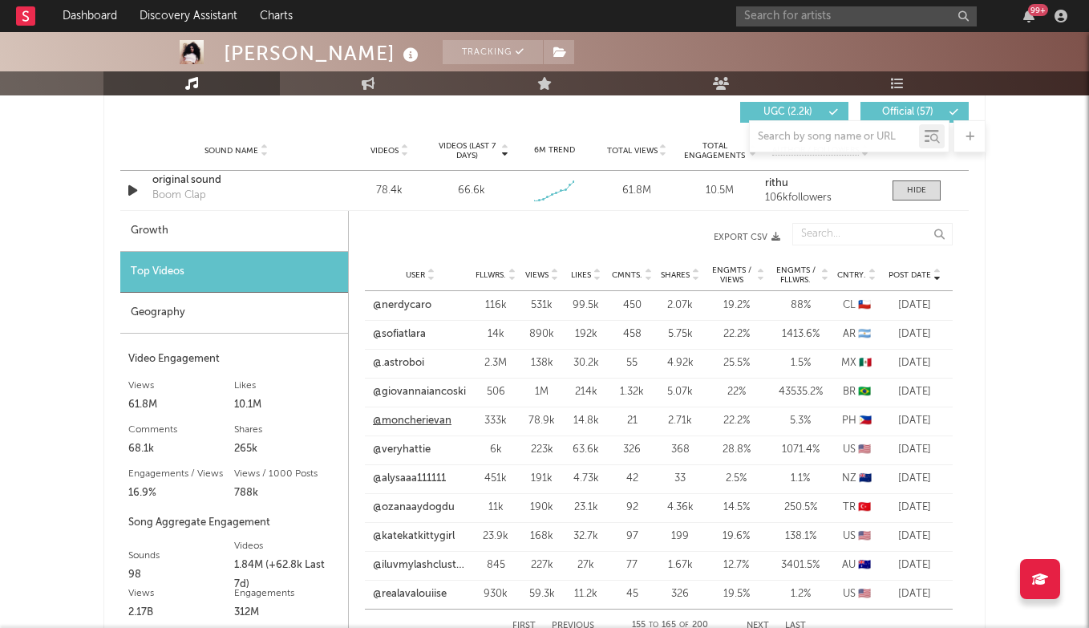
click at [424, 419] on link "@moncherievan" at bounding box center [412, 421] width 79 height 16
click at [426, 394] on link "@giovannaiancoski" at bounding box center [419, 392] width 93 height 16
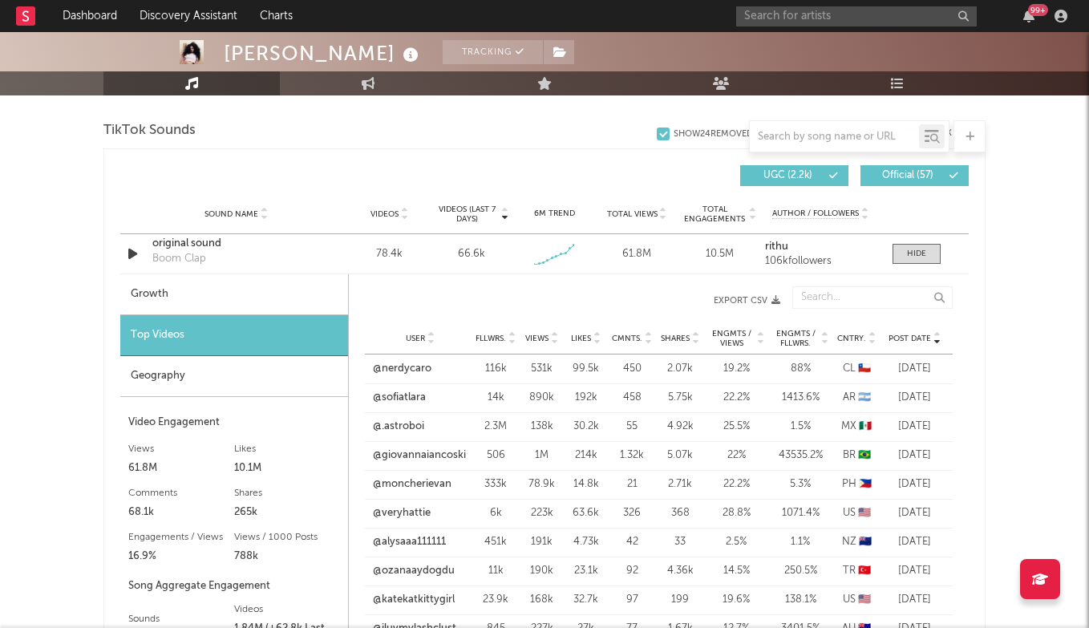
scroll to position [1834, 0]
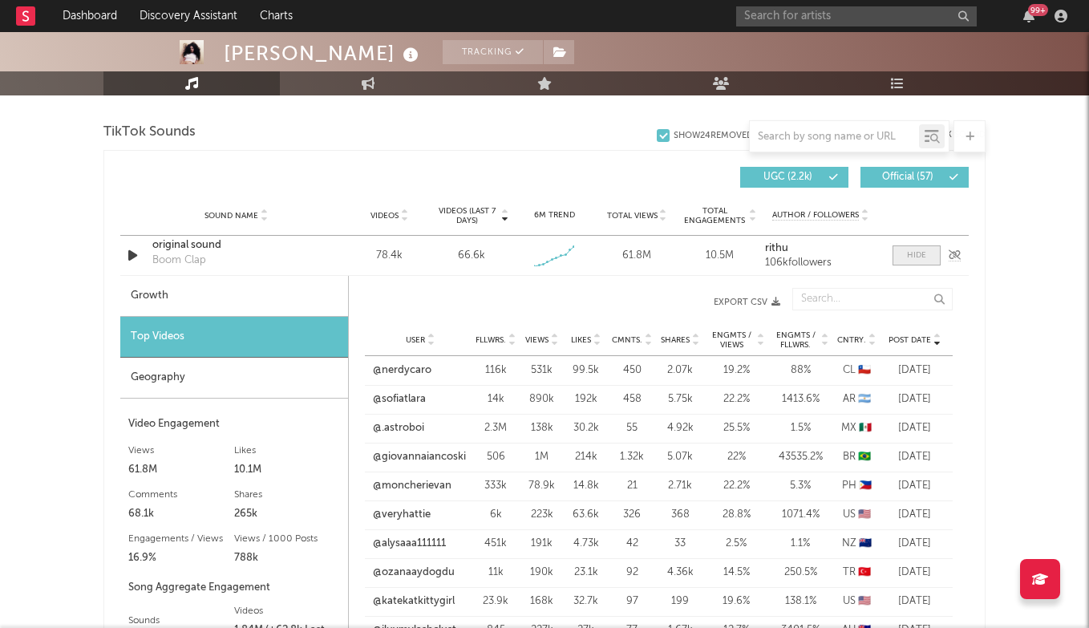
click at [925, 249] on span at bounding box center [916, 255] width 48 height 20
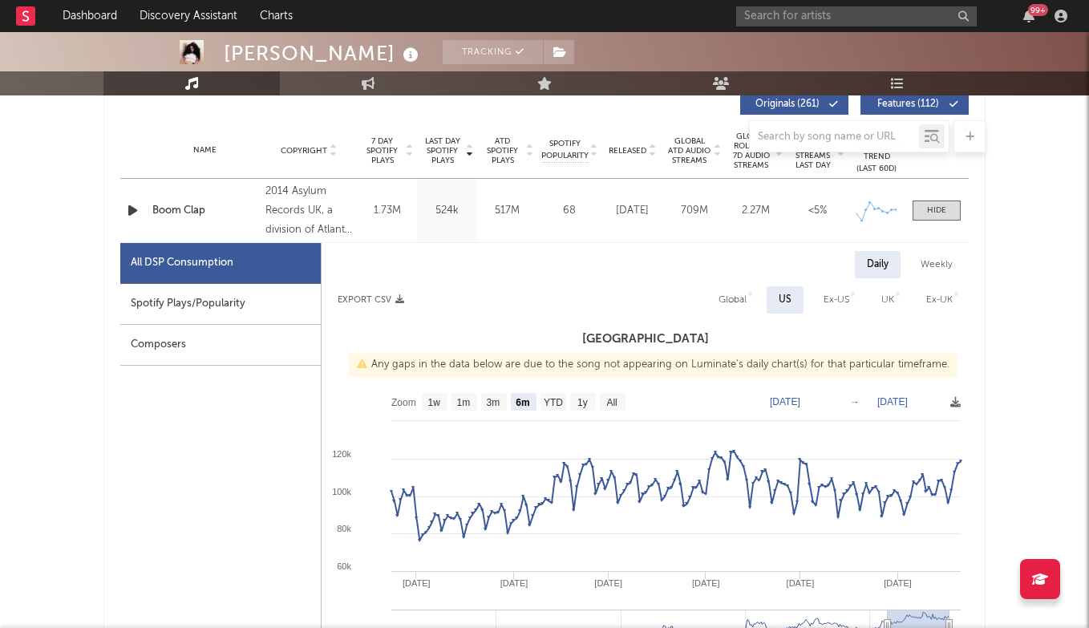
scroll to position [596, 0]
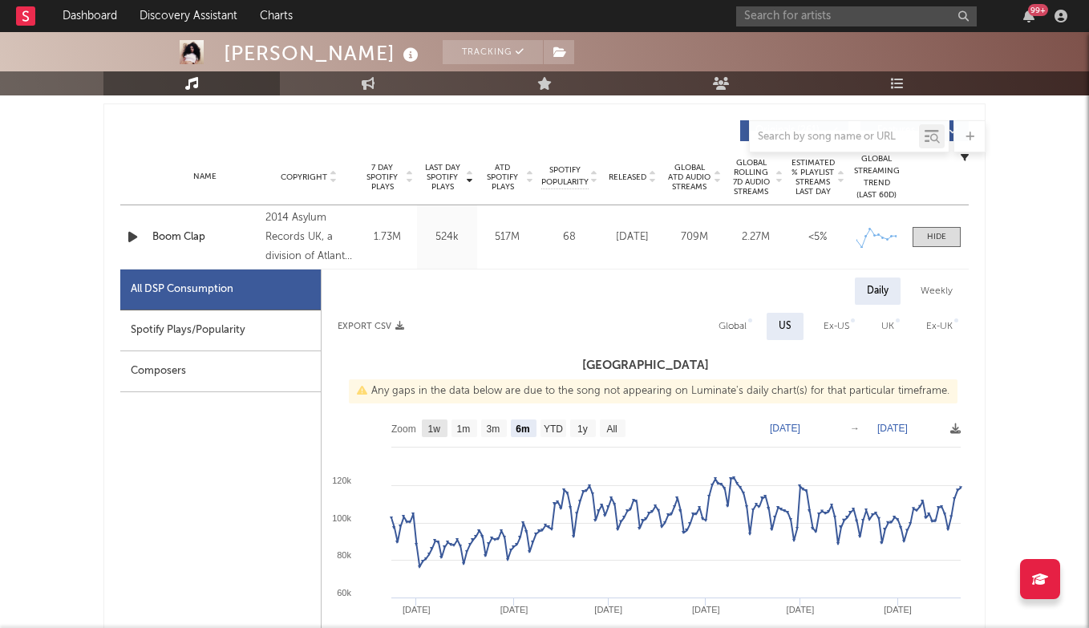
click at [434, 426] on text "1w" at bounding box center [434, 428] width 13 height 11
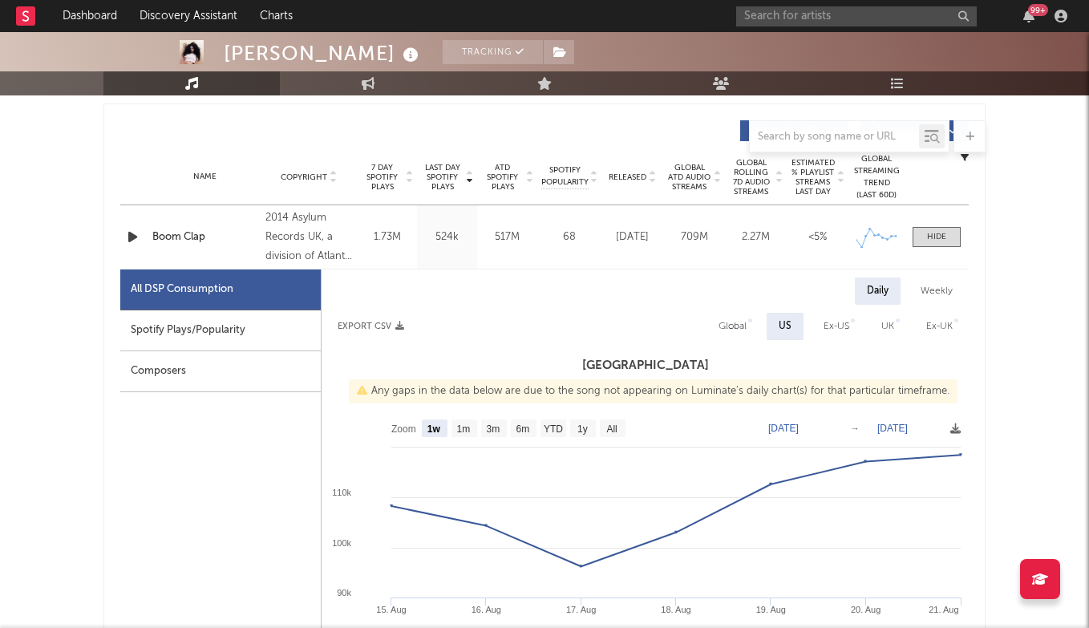
select select "1w"
click at [944, 233] on div at bounding box center [936, 237] width 19 height 12
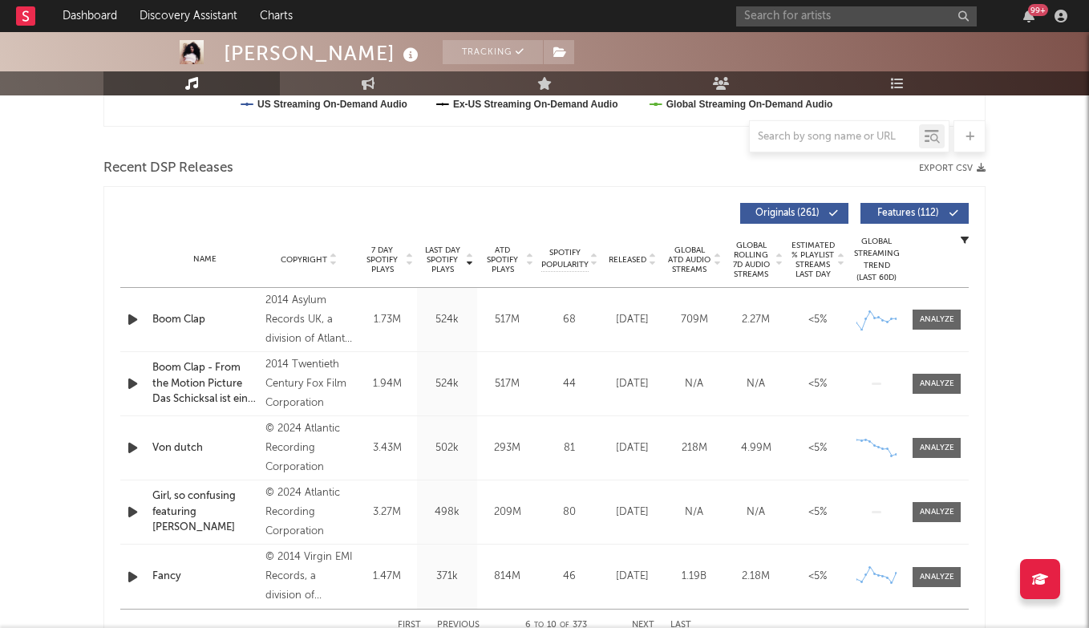
scroll to position [489, 0]
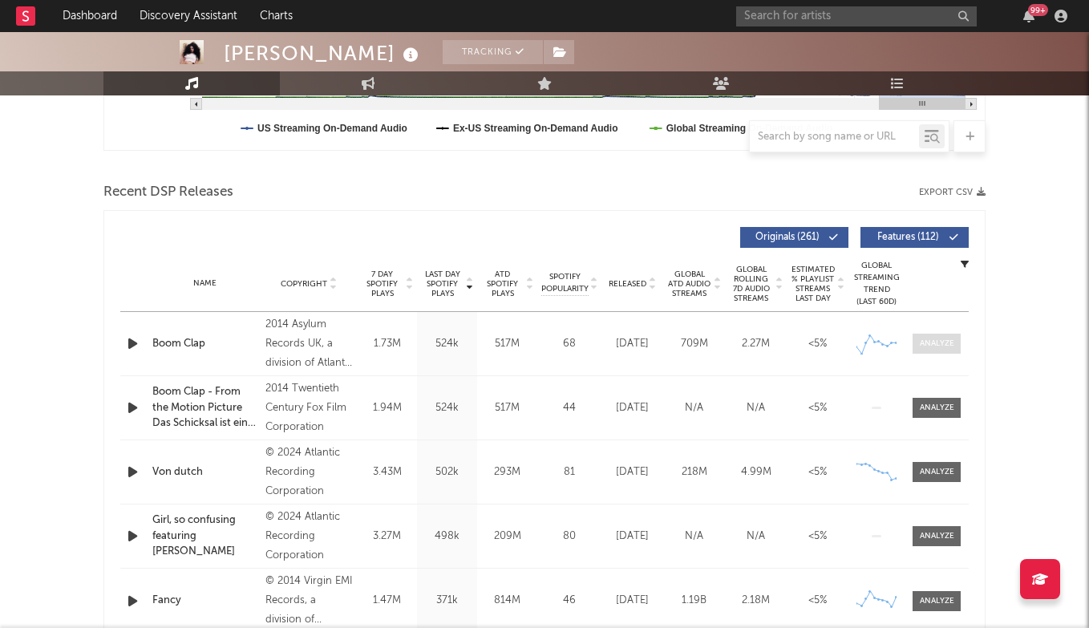
click at [932, 340] on div at bounding box center [936, 343] width 34 height 12
select select "6m"
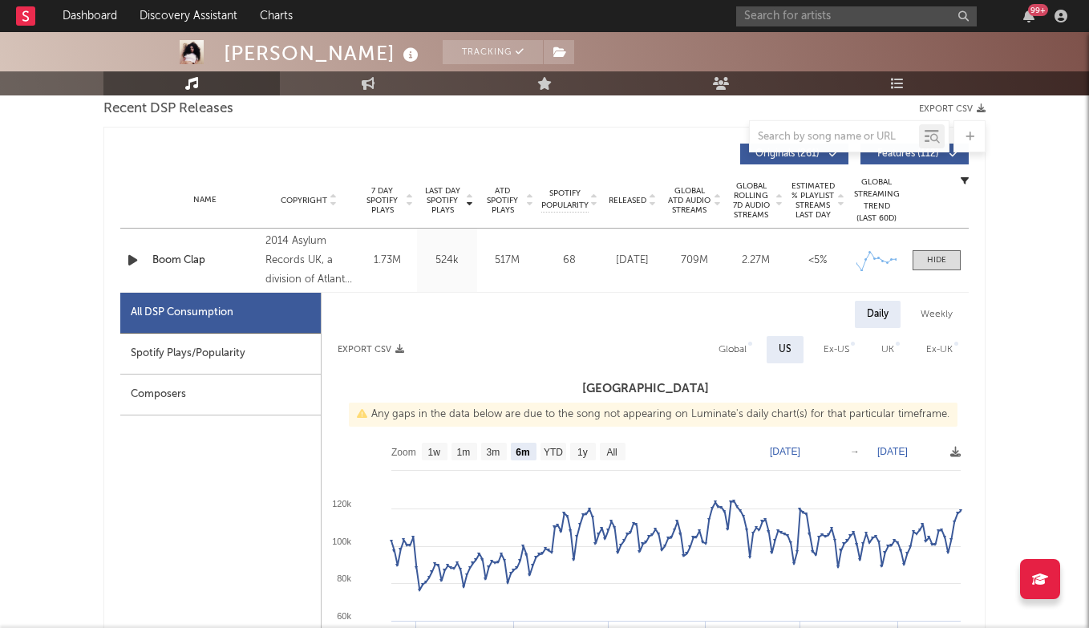
scroll to position [574, 0]
click at [944, 262] on div at bounding box center [936, 259] width 19 height 12
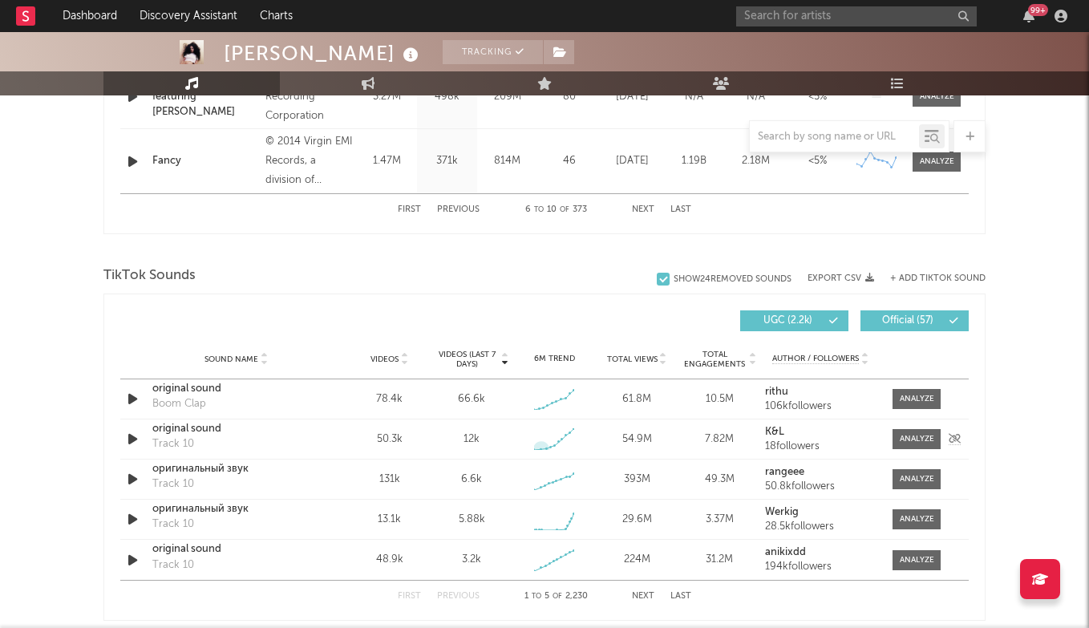
scroll to position [937, 0]
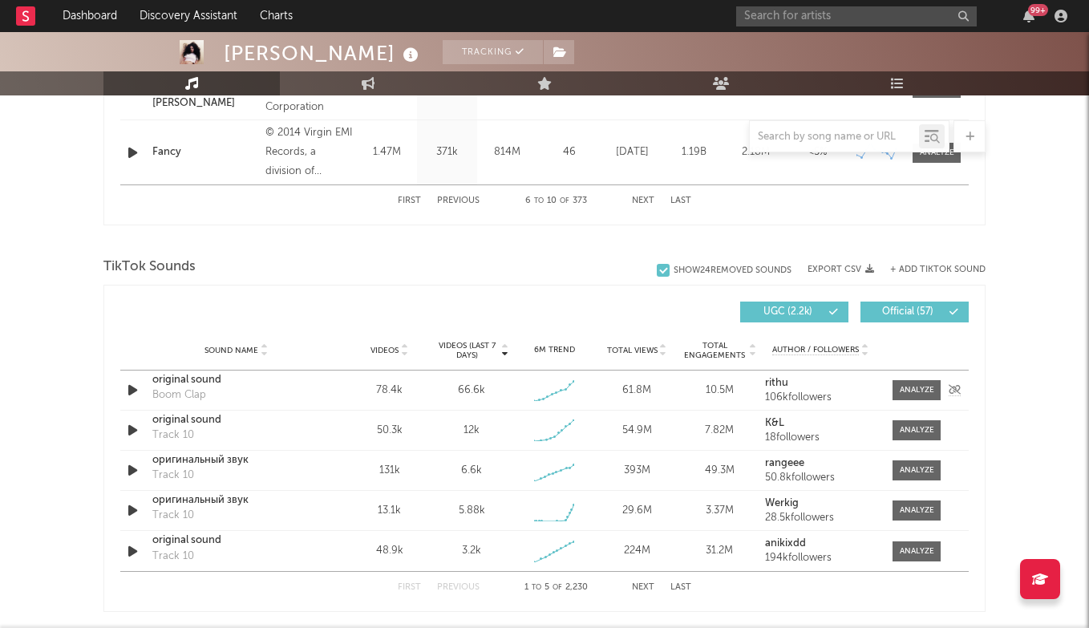
click at [195, 380] on div "original sound" at bounding box center [236, 380] width 168 height 16
click at [196, 382] on div "original sound" at bounding box center [236, 380] width 168 height 16
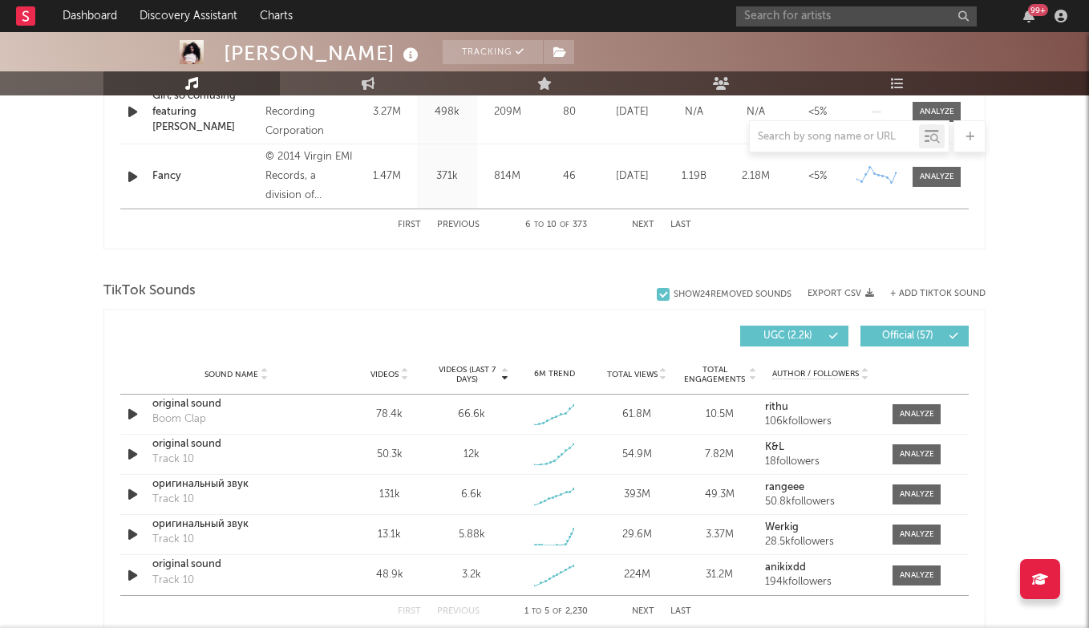
scroll to position [917, 0]
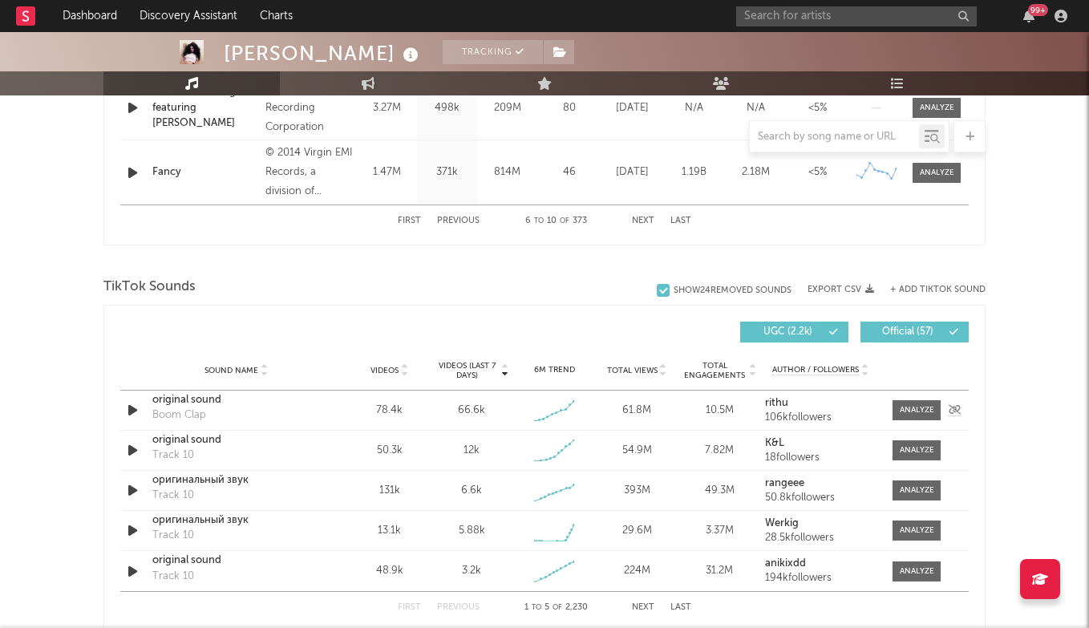
click at [199, 396] on div "original sound" at bounding box center [236, 400] width 168 height 16
click at [915, 410] on div at bounding box center [916, 410] width 34 height 12
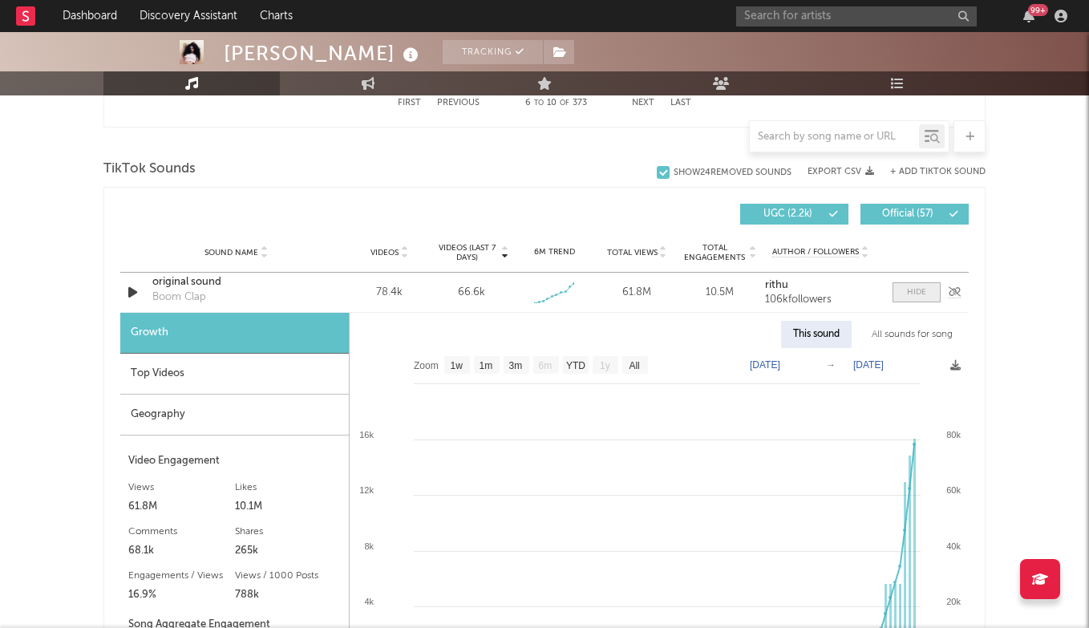
scroll to position [1054, 0]
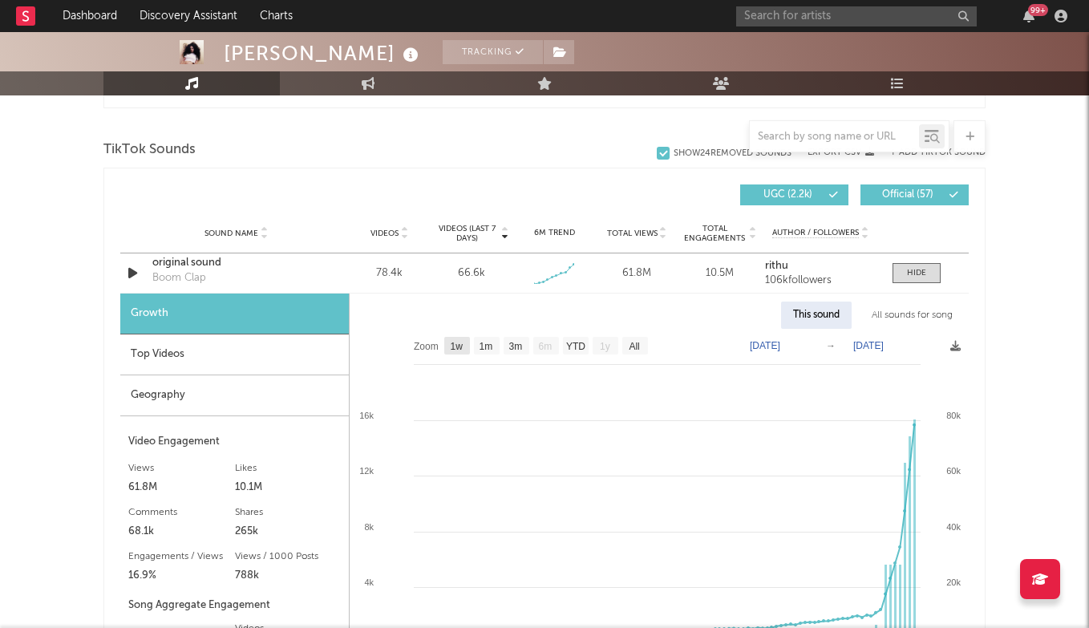
click at [458, 338] on rect at bounding box center [457, 346] width 26 height 18
select select "1w"
type input "[DATE]"
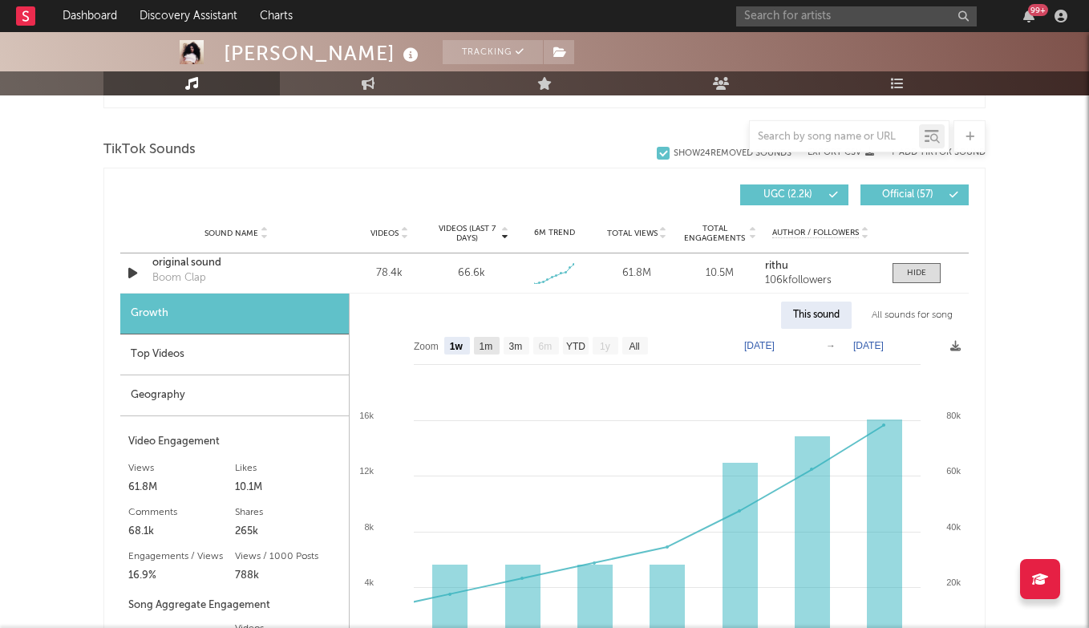
click at [489, 343] on text "1m" at bounding box center [486, 346] width 14 height 11
select select "1m"
type input "[DATE]"
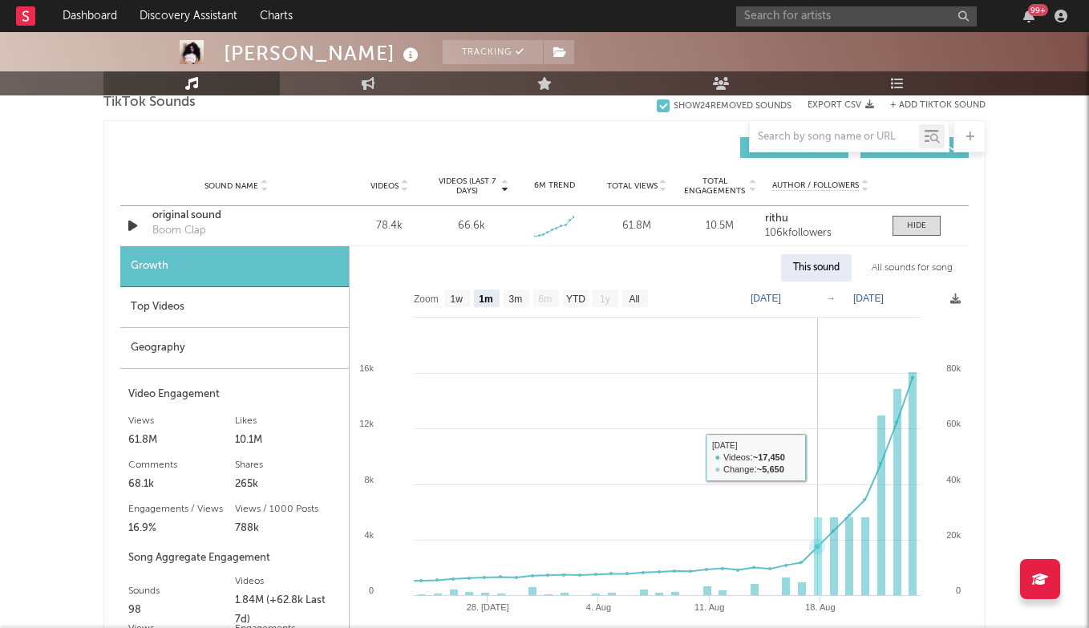
scroll to position [1102, 0]
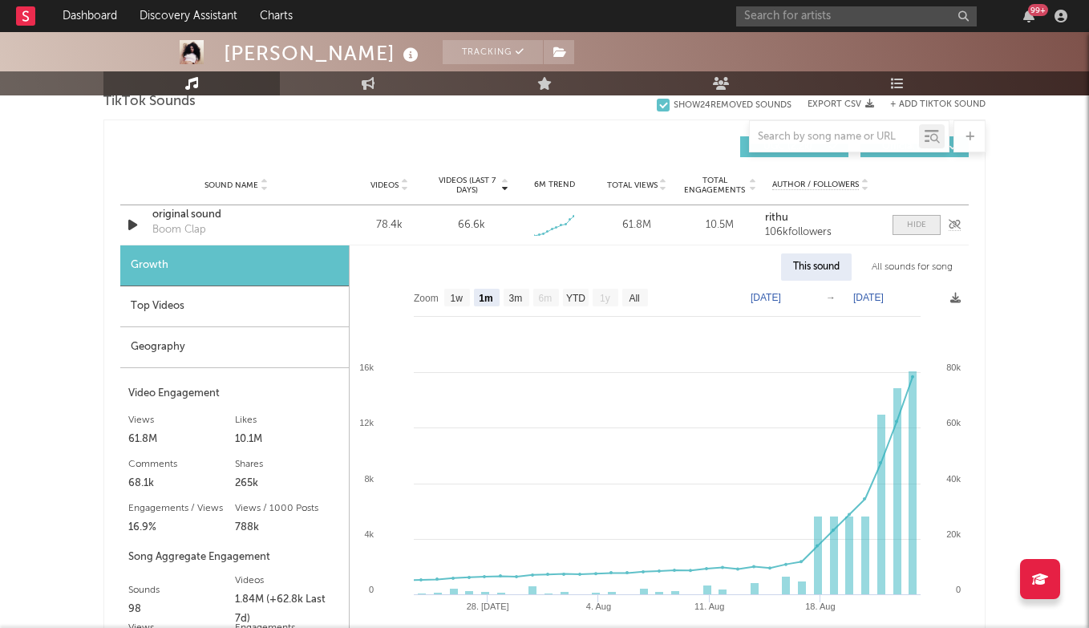
click at [920, 230] on div at bounding box center [916, 225] width 19 height 12
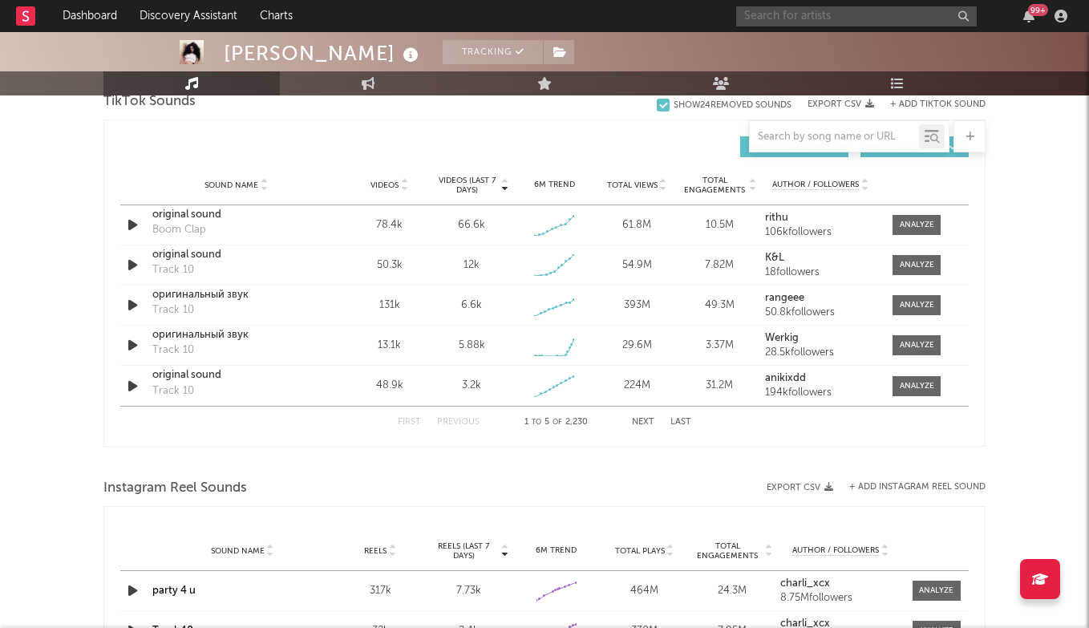
click at [823, 17] on input "text" at bounding box center [856, 16] width 240 height 20
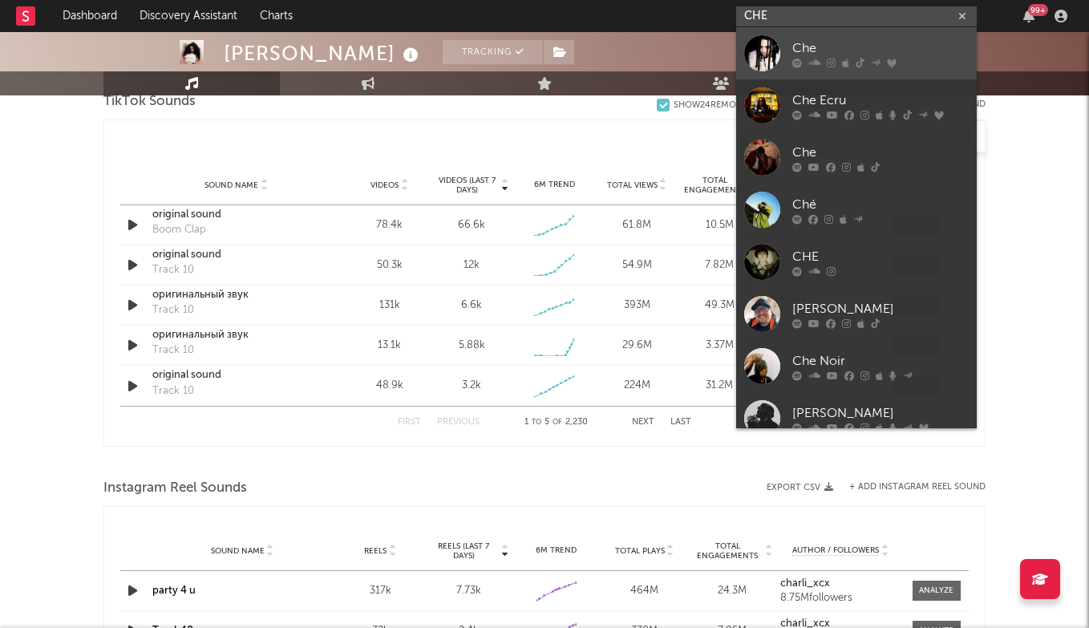
type input "CHE"
click at [824, 47] on div "Che" at bounding box center [880, 47] width 176 height 19
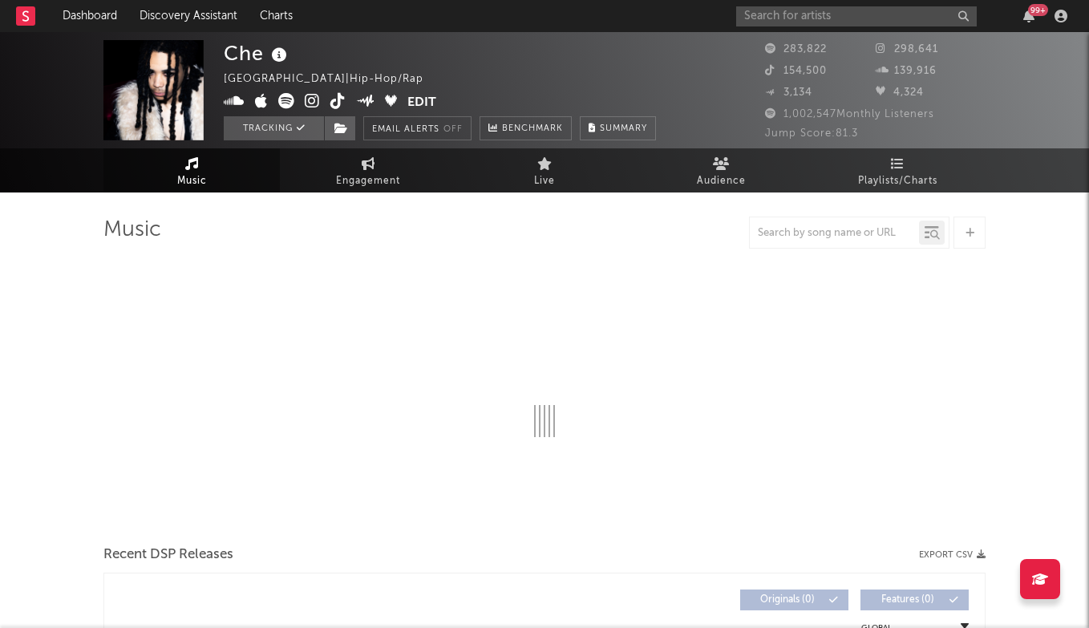
scroll to position [14, 0]
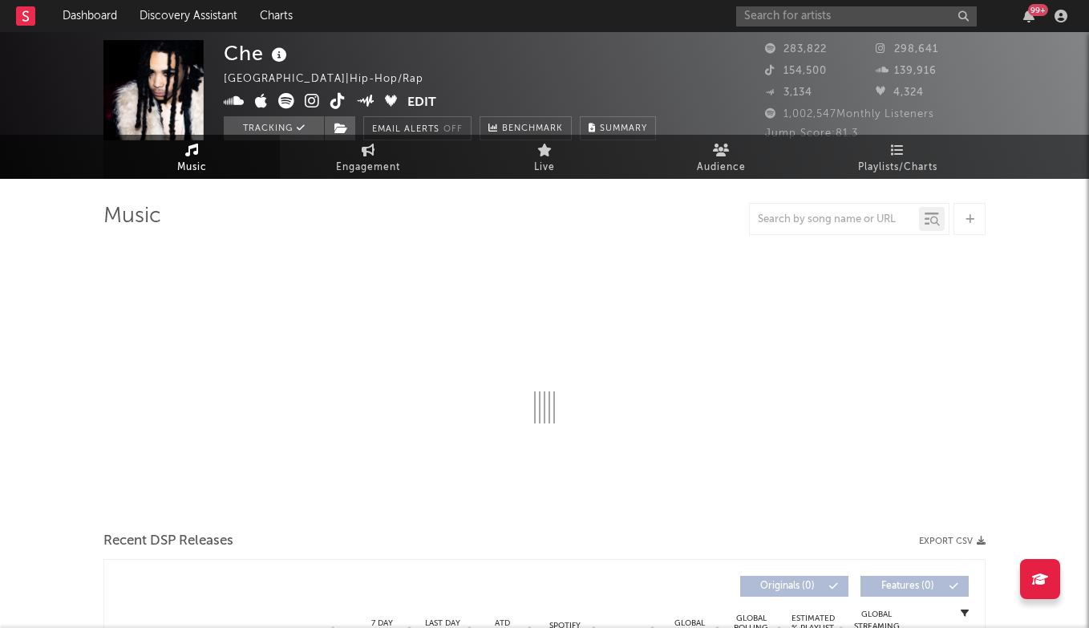
select select "6m"
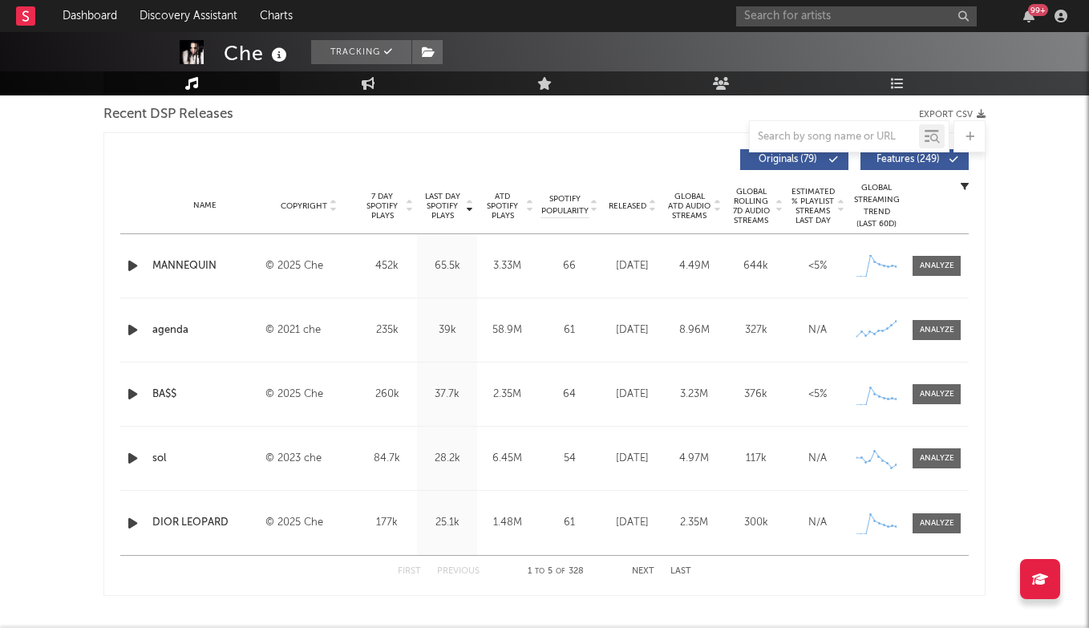
scroll to position [563, 0]
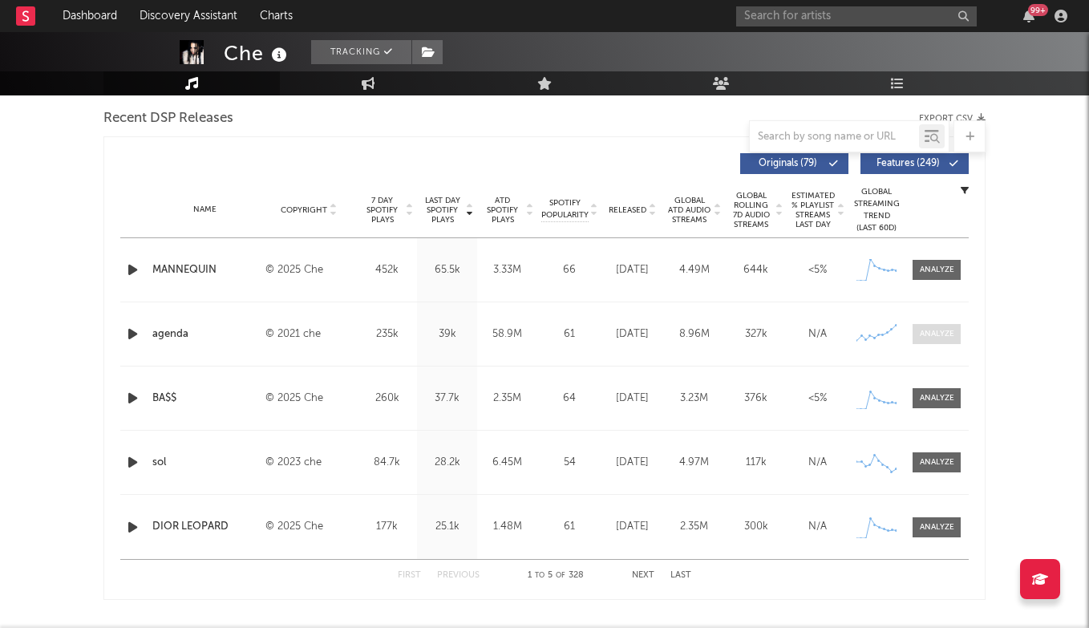
click at [939, 338] on div at bounding box center [936, 334] width 34 height 12
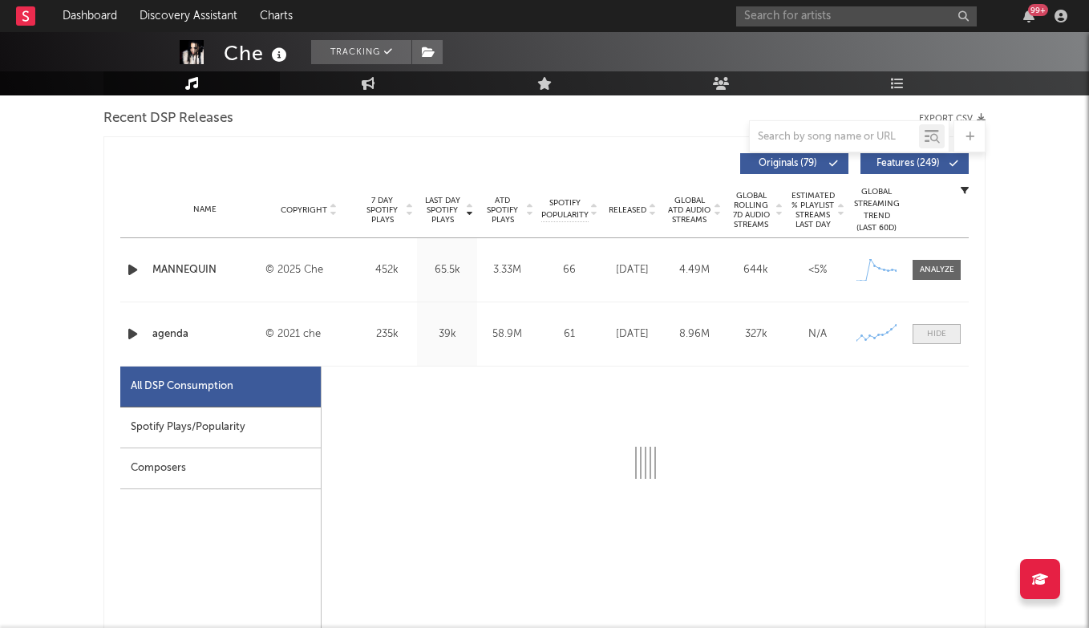
scroll to position [587, 0]
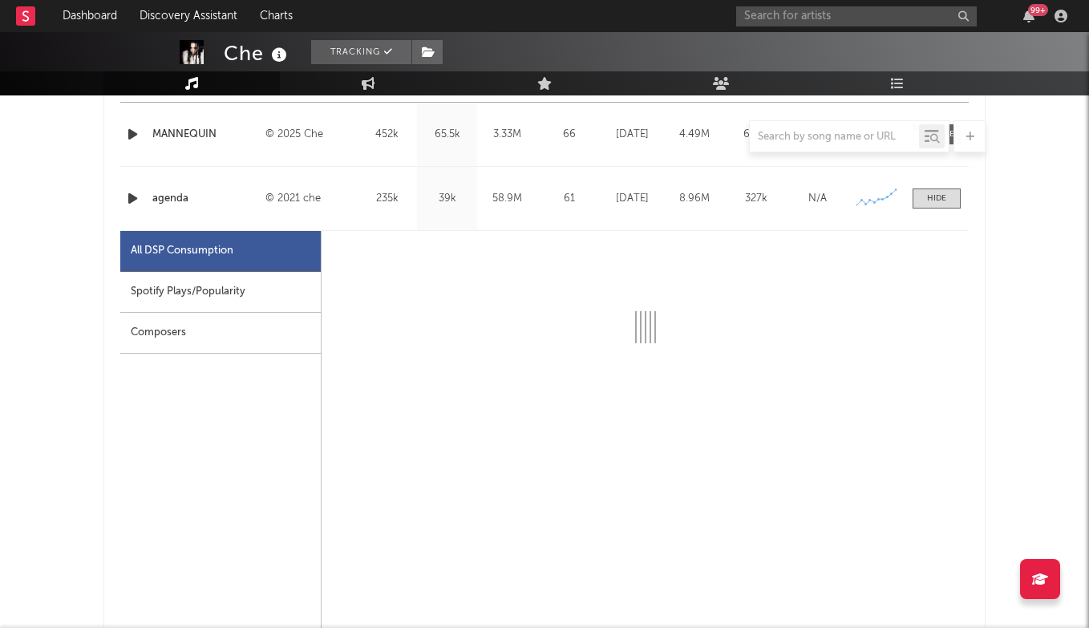
select select "6m"
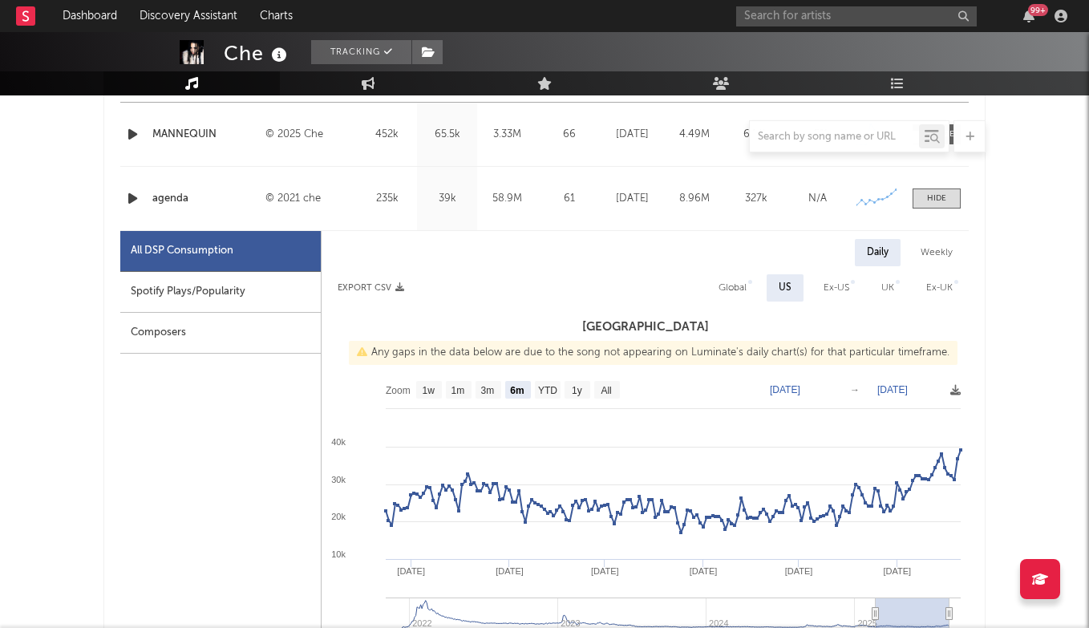
scroll to position [709, 0]
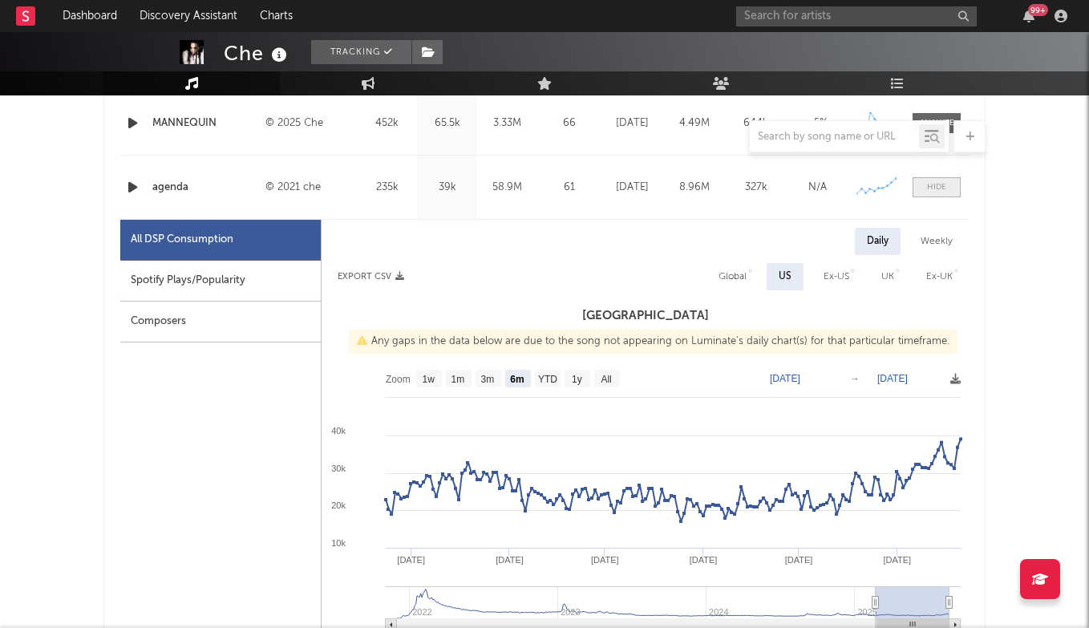
click at [926, 188] on span at bounding box center [936, 187] width 48 height 20
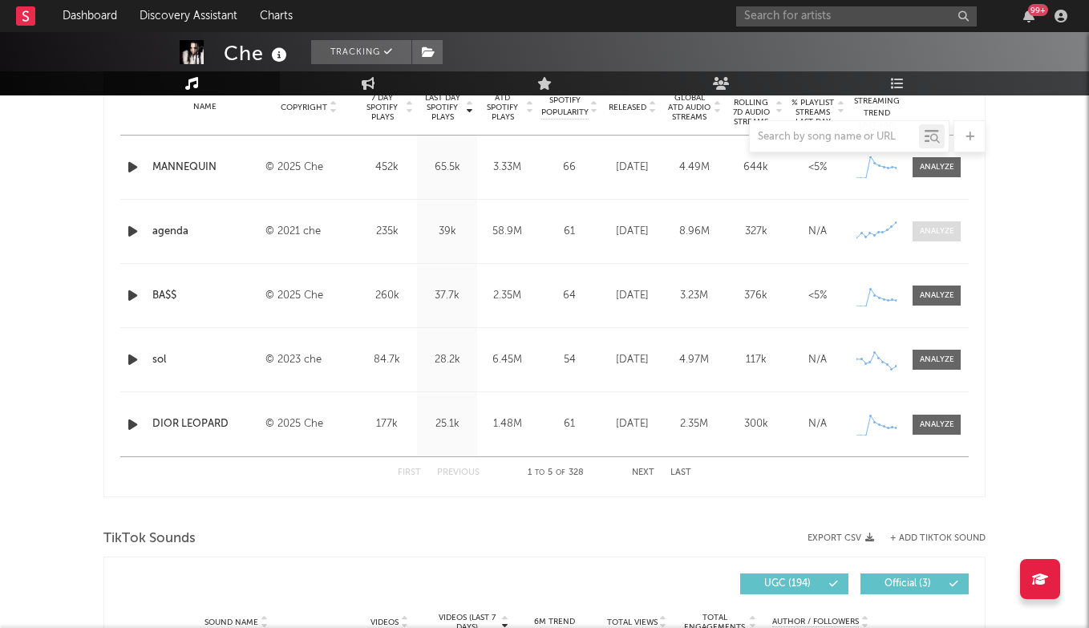
scroll to position [647, 0]
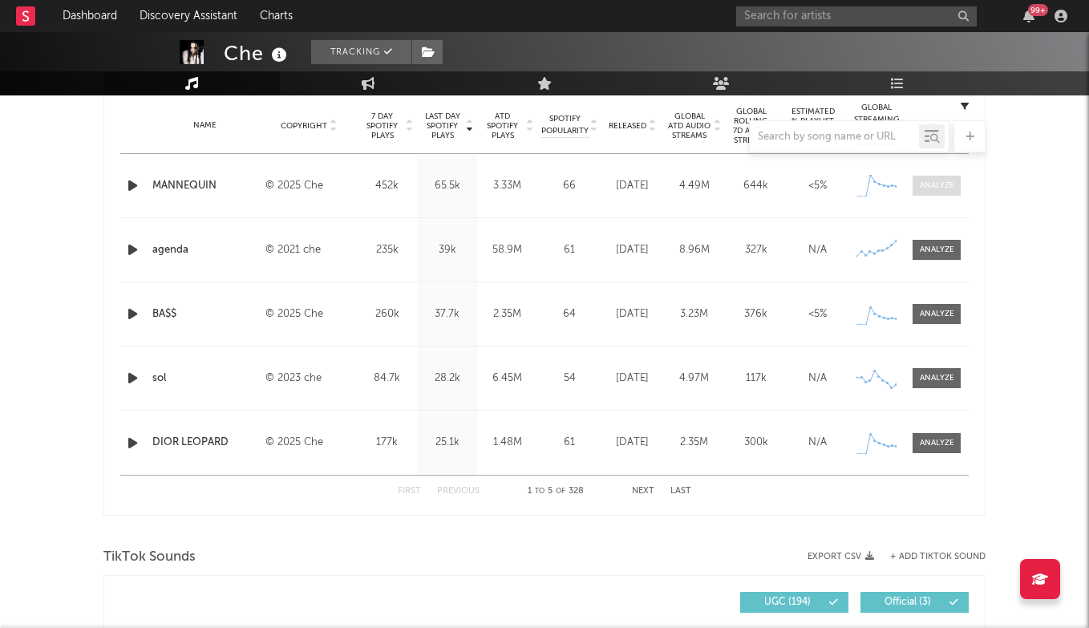
click at [930, 184] on div at bounding box center [936, 186] width 34 height 12
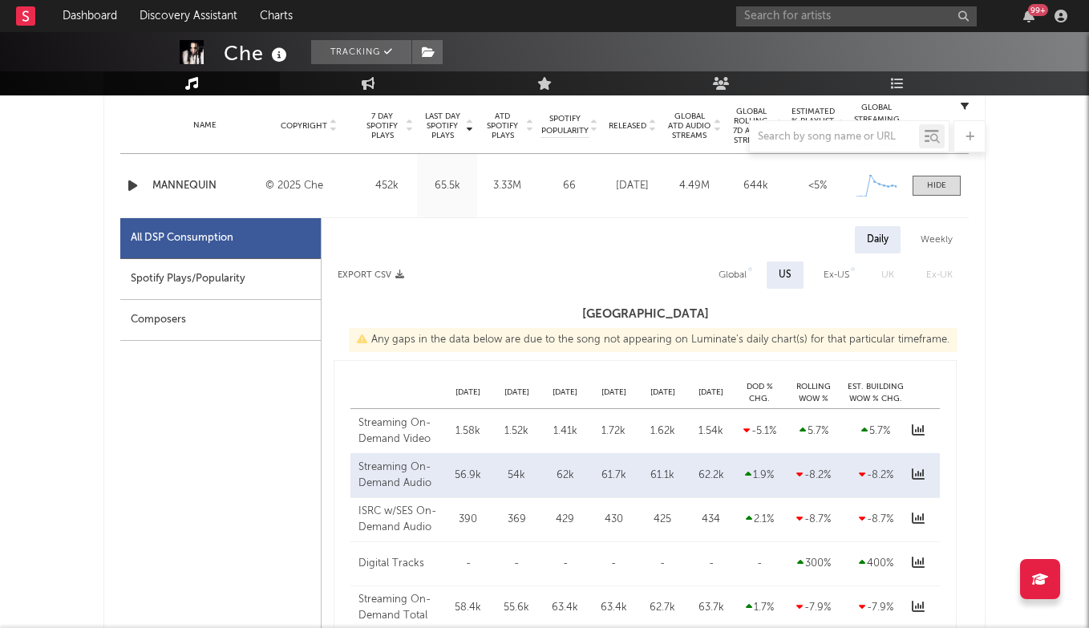
select select "1w"
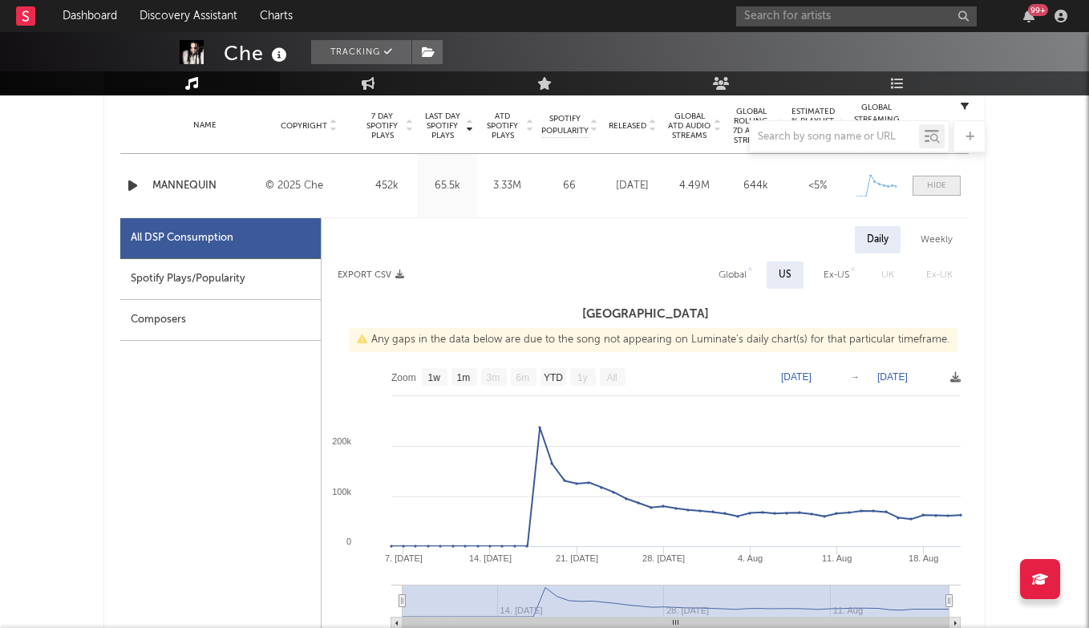
click at [939, 179] on span at bounding box center [936, 186] width 48 height 20
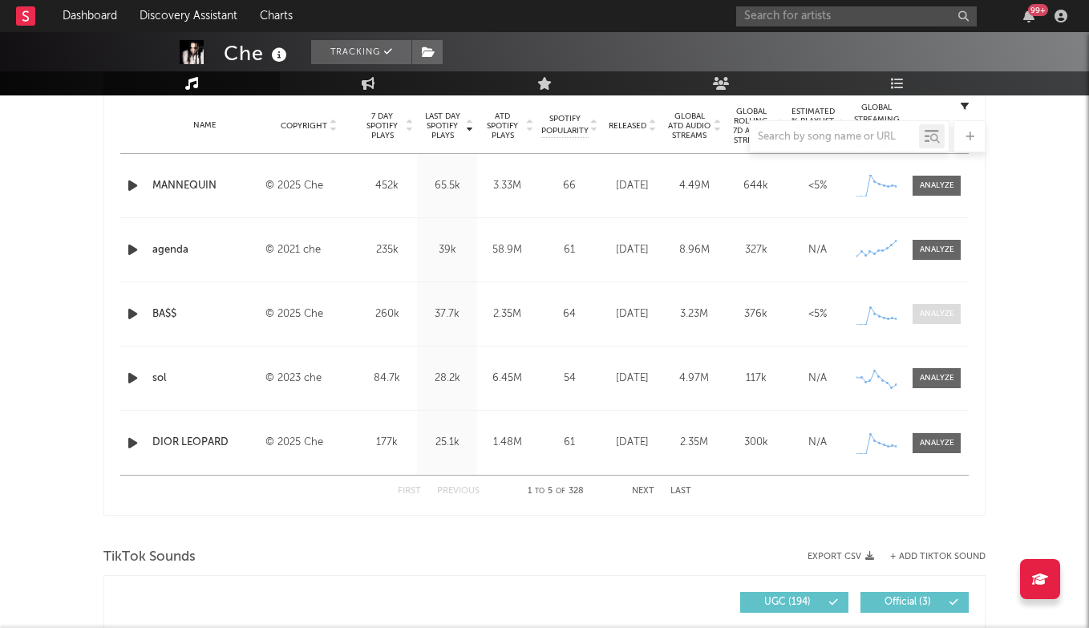
click at [932, 316] on div at bounding box center [936, 314] width 34 height 12
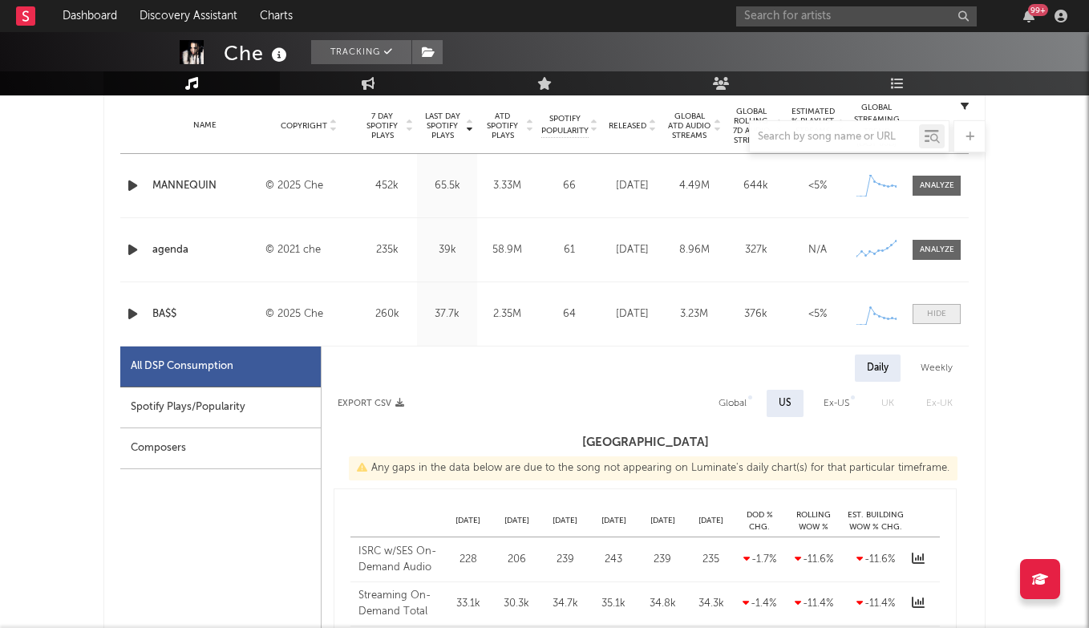
select select "1w"
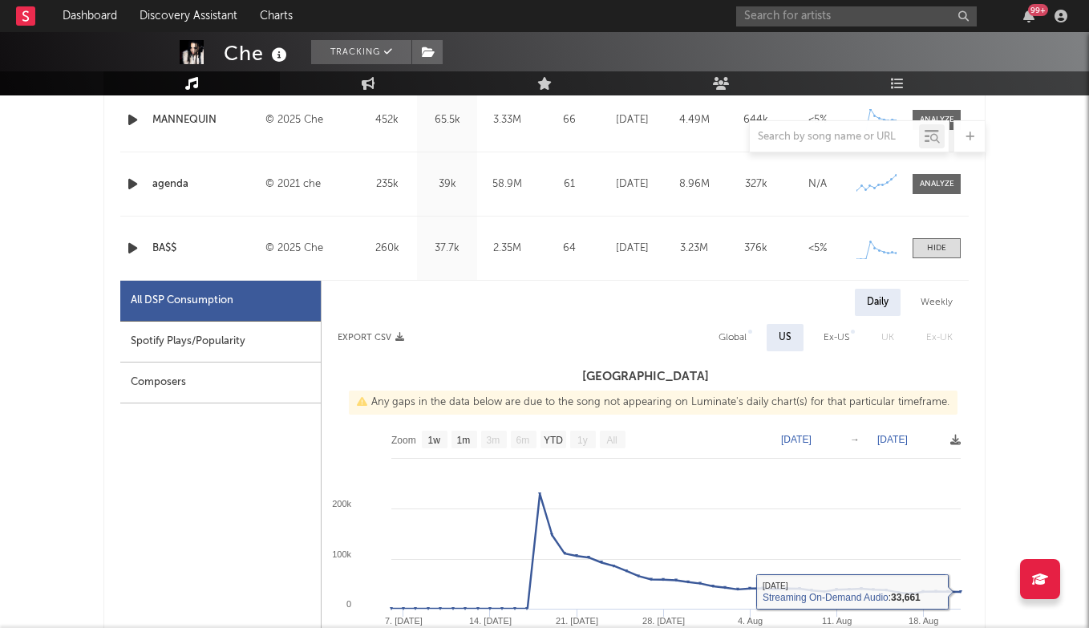
scroll to position [642, 0]
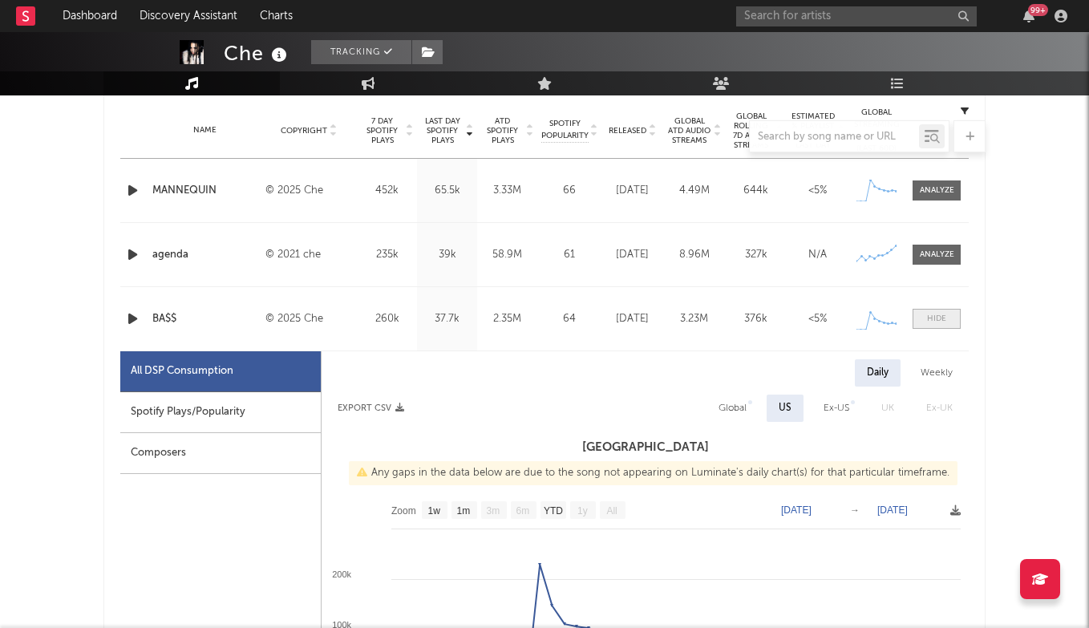
click at [927, 320] on div at bounding box center [936, 319] width 19 height 12
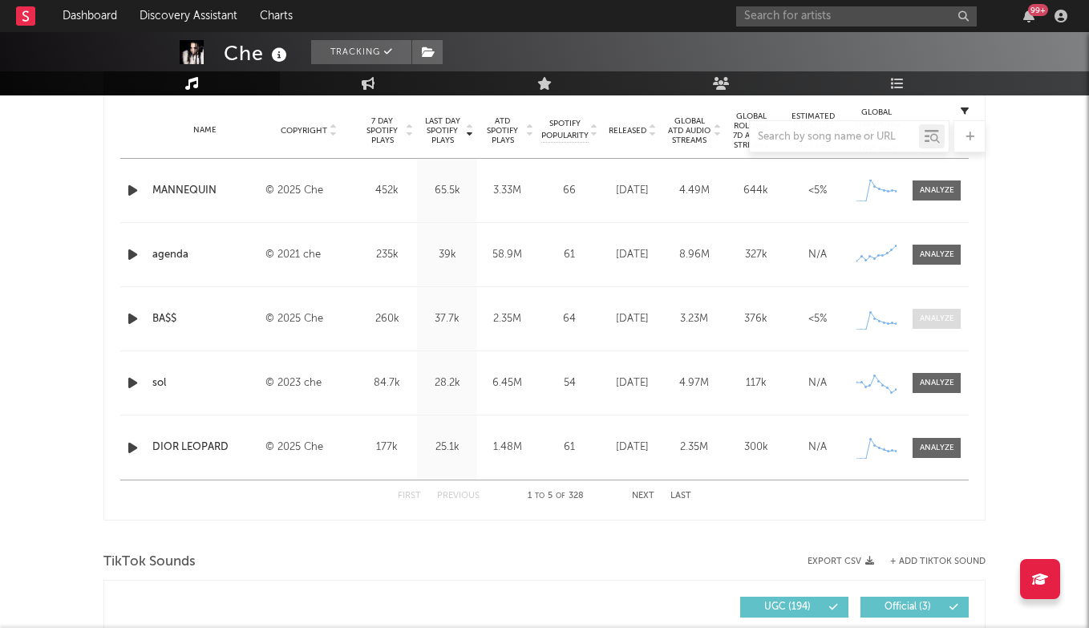
scroll to position [655, 0]
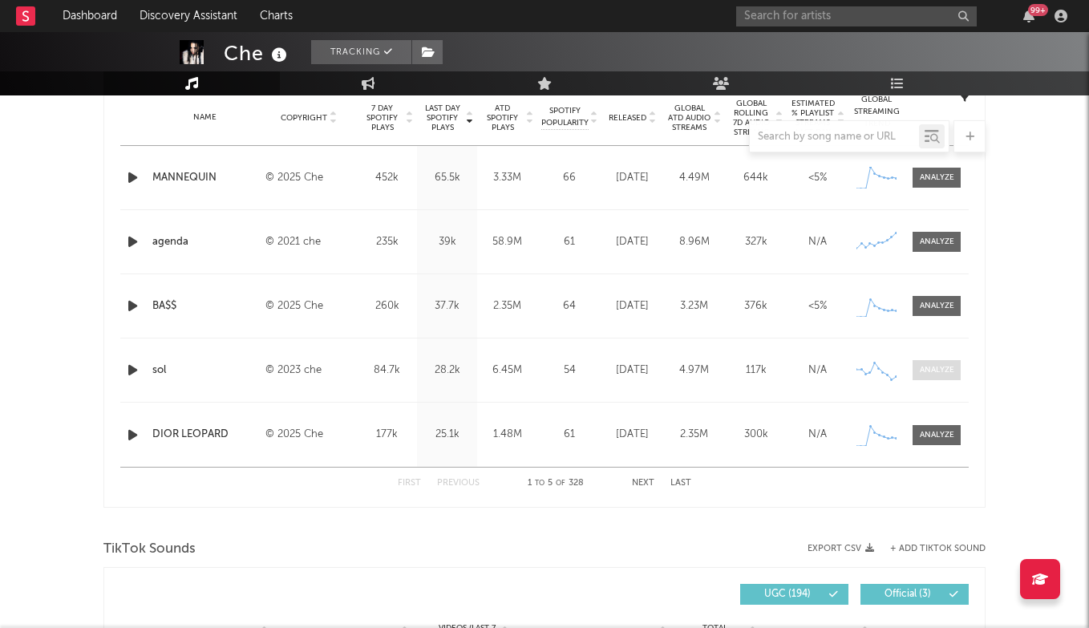
click at [939, 371] on div at bounding box center [936, 370] width 34 height 12
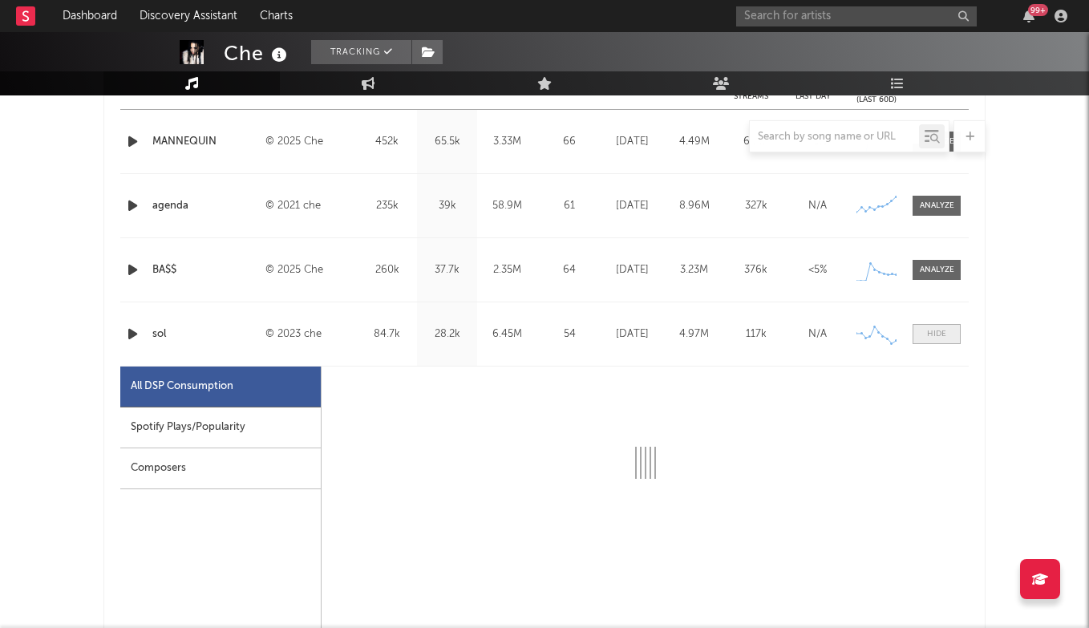
scroll to position [692, 0]
select select "6m"
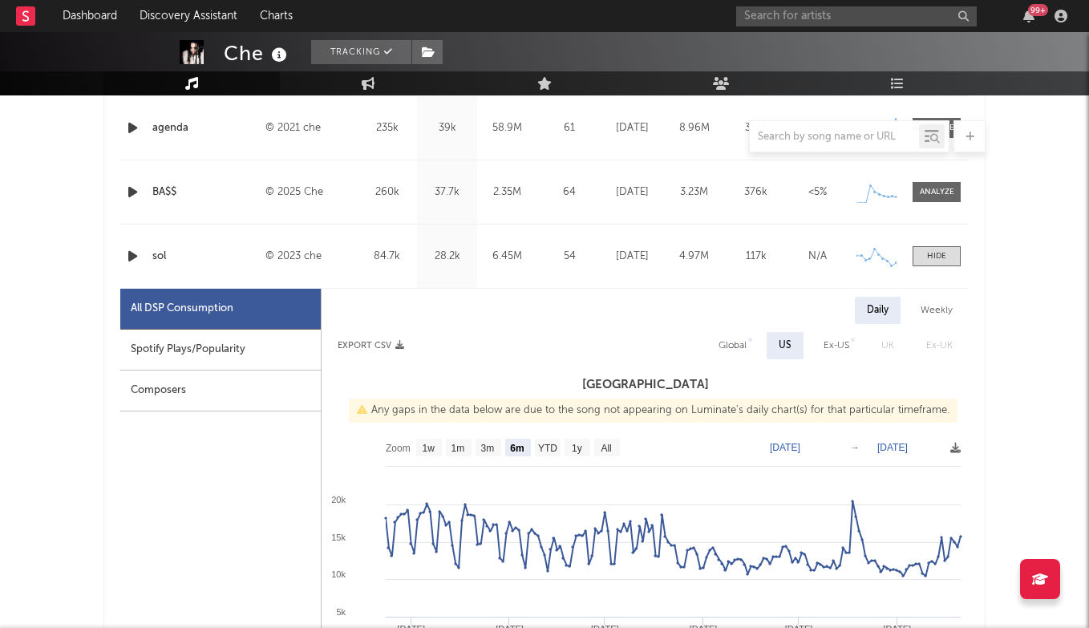
scroll to position [806, 0]
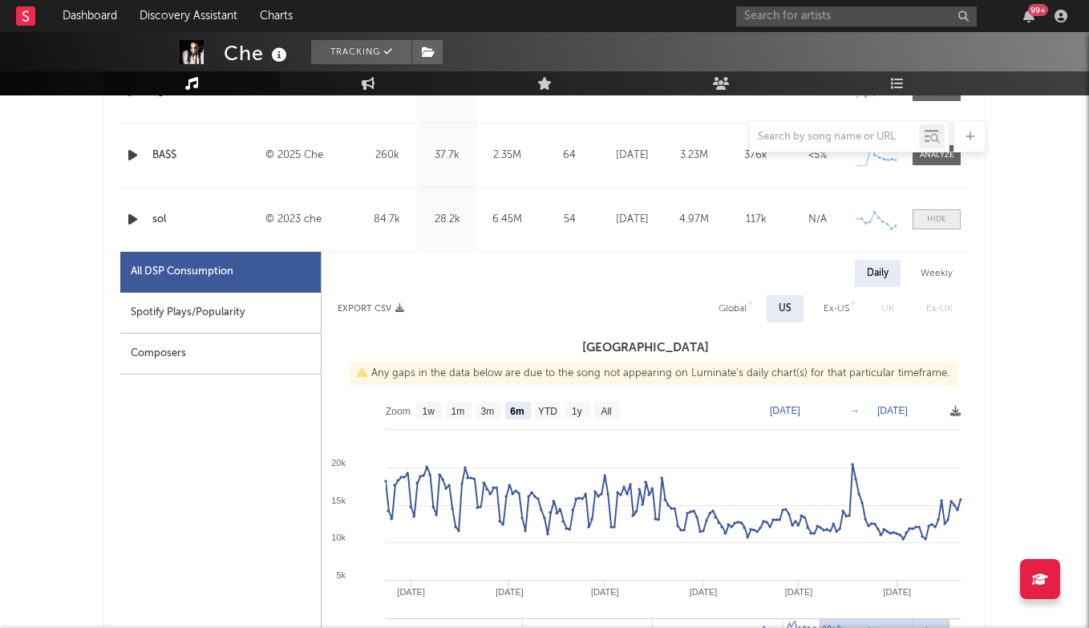
click at [930, 211] on span at bounding box center [936, 219] width 48 height 20
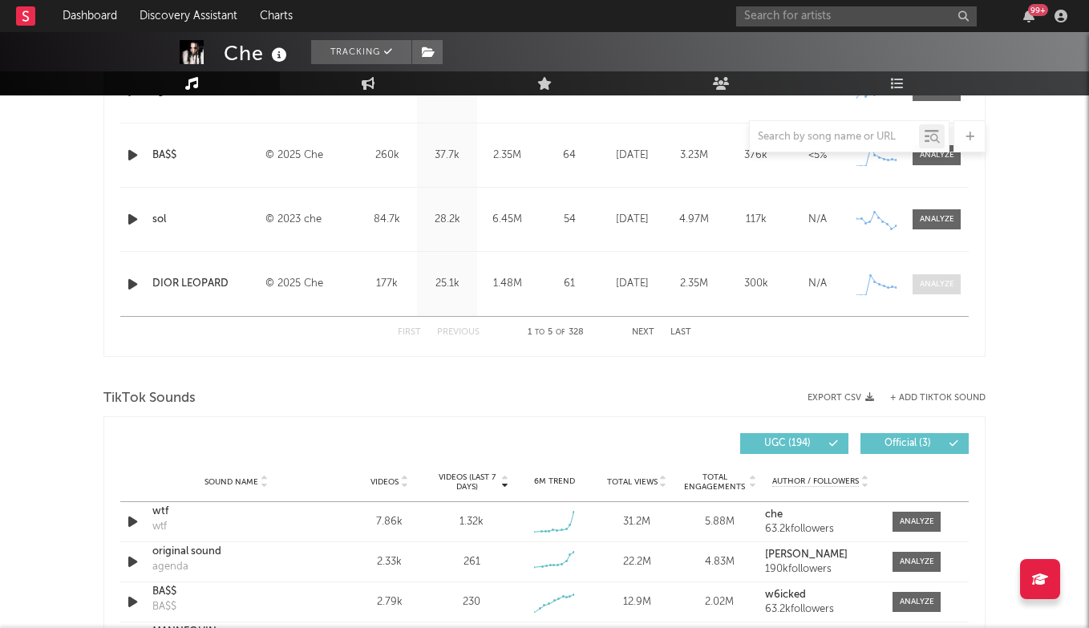
click at [951, 282] on div at bounding box center [936, 284] width 34 height 12
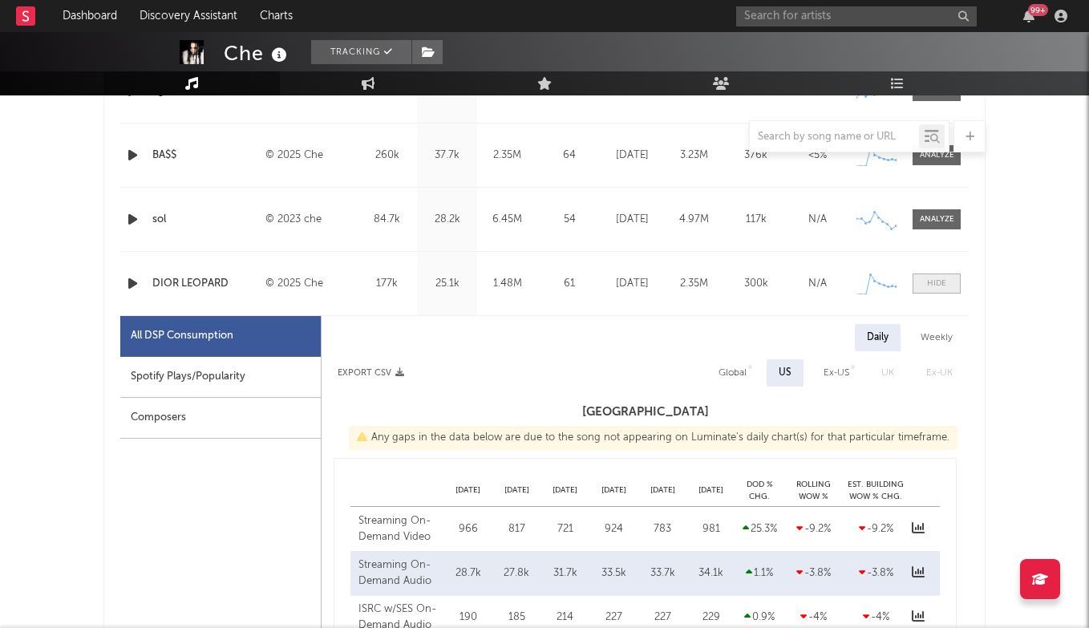
scroll to position [900, 0]
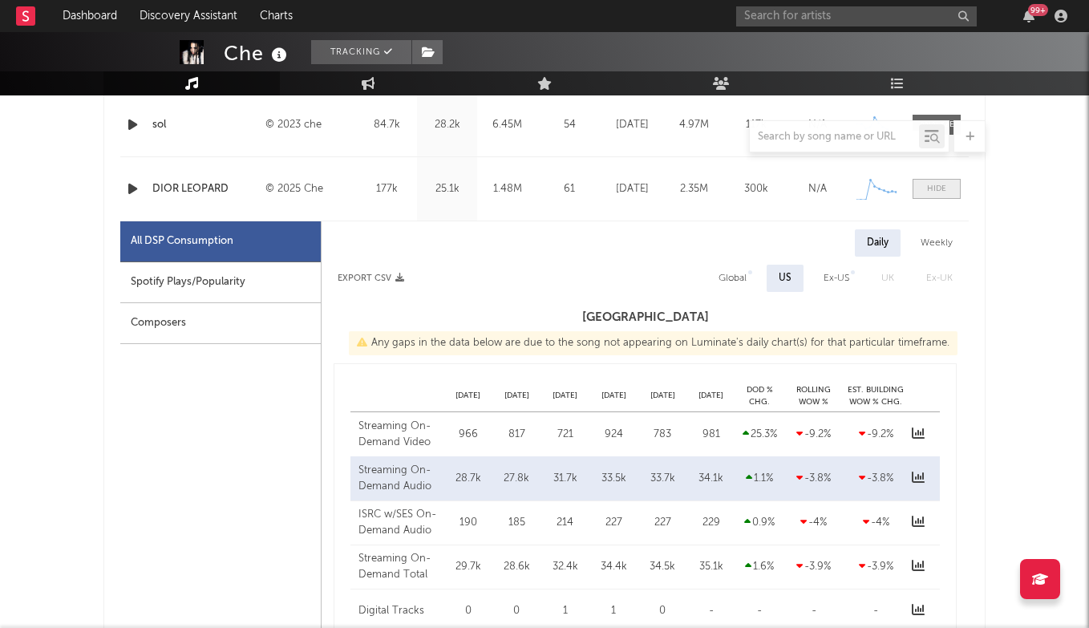
select select "1w"
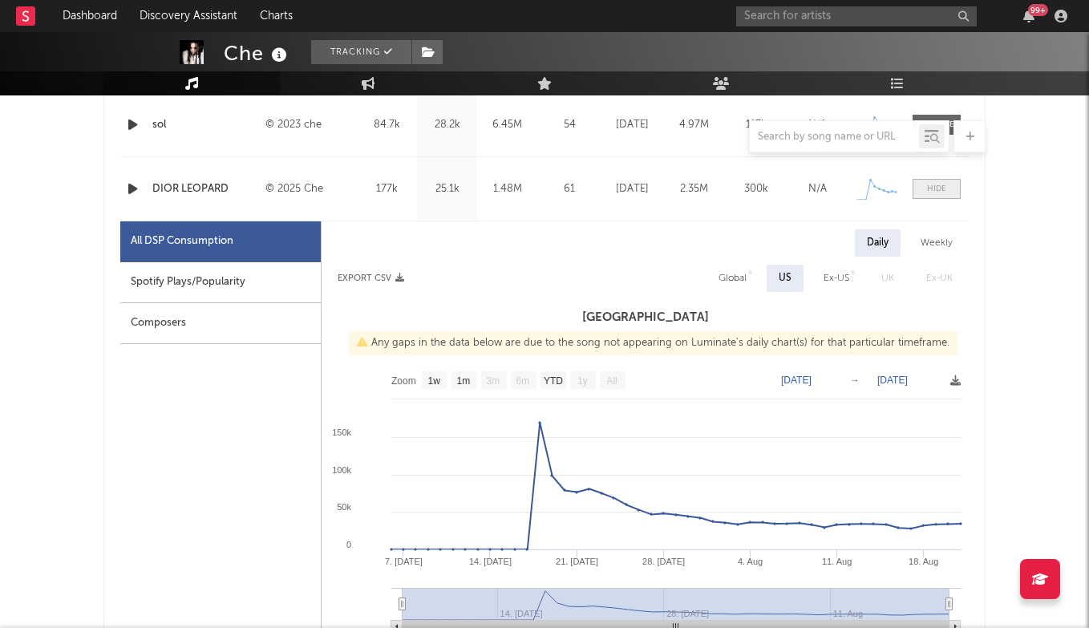
click at [932, 189] on div at bounding box center [936, 189] width 19 height 12
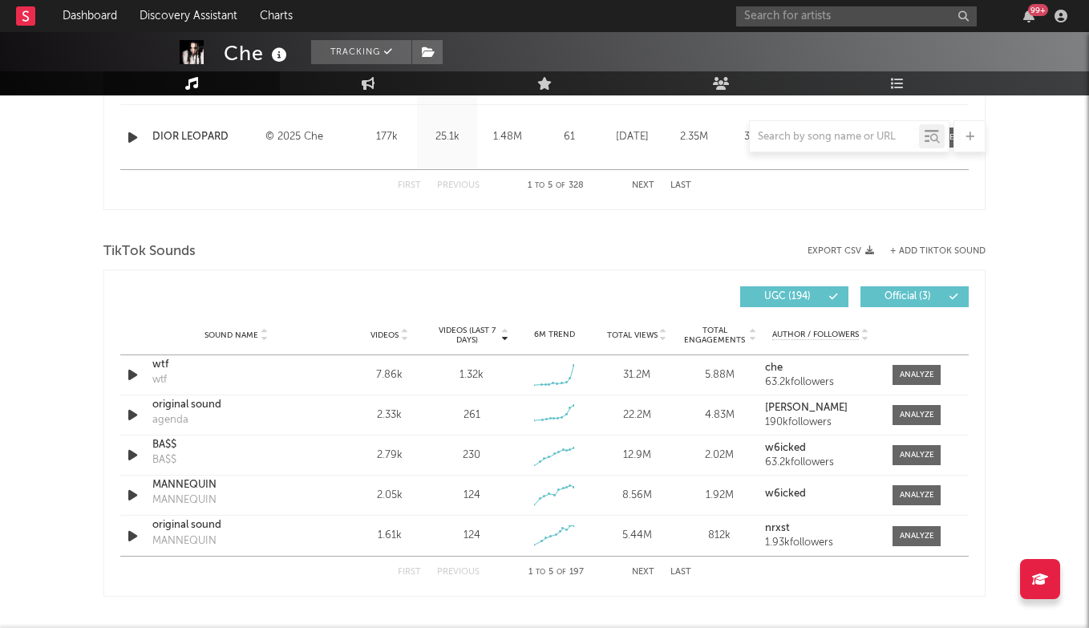
scroll to position [951, 0]
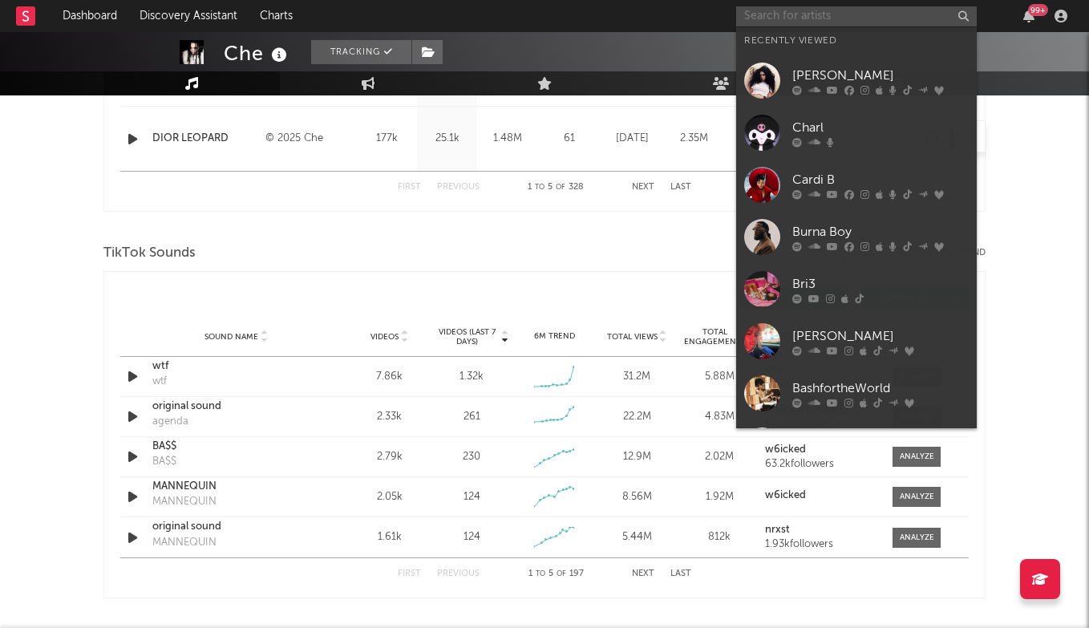
click at [814, 13] on input "text" at bounding box center [856, 16] width 240 height 20
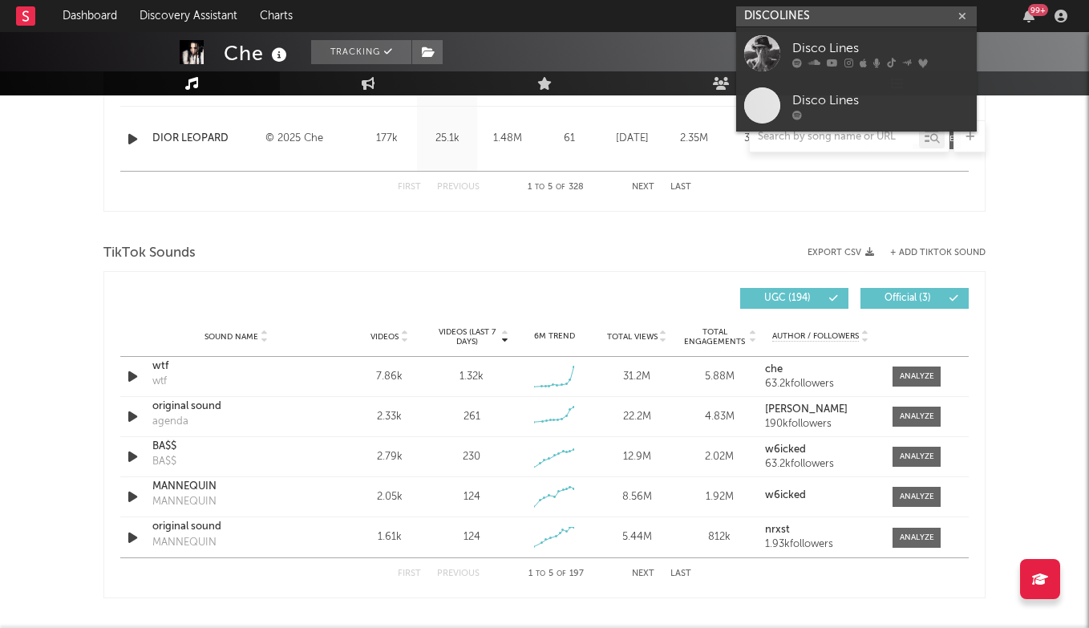
click at [776, 13] on input "DISCOLINES" at bounding box center [856, 16] width 240 height 20
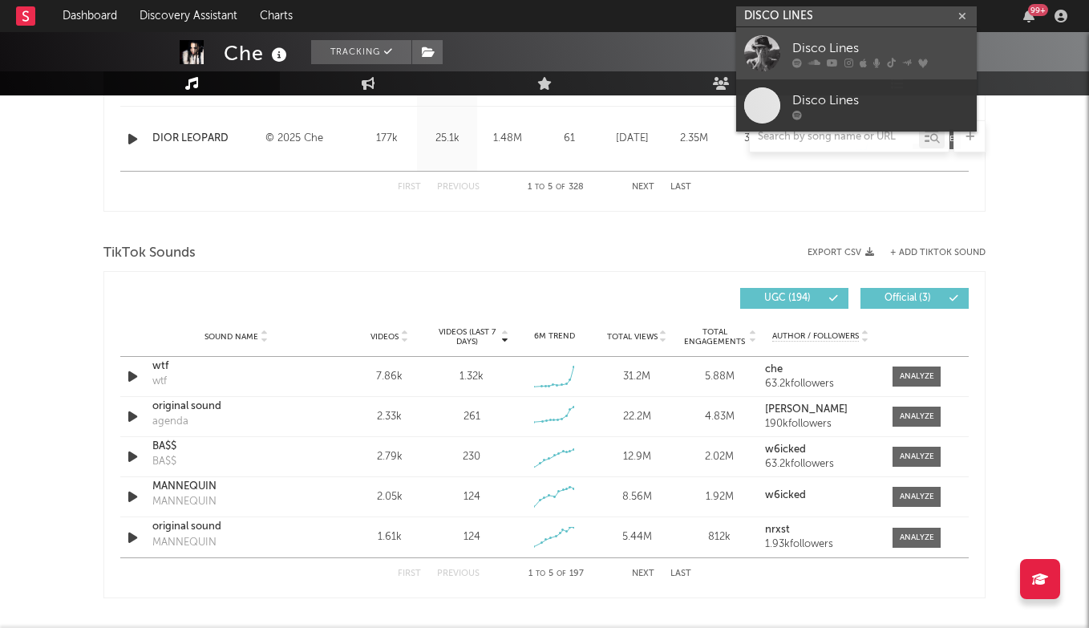
type input "DISCO LINES"
click at [821, 43] on div "Disco Lines" at bounding box center [880, 47] width 176 height 19
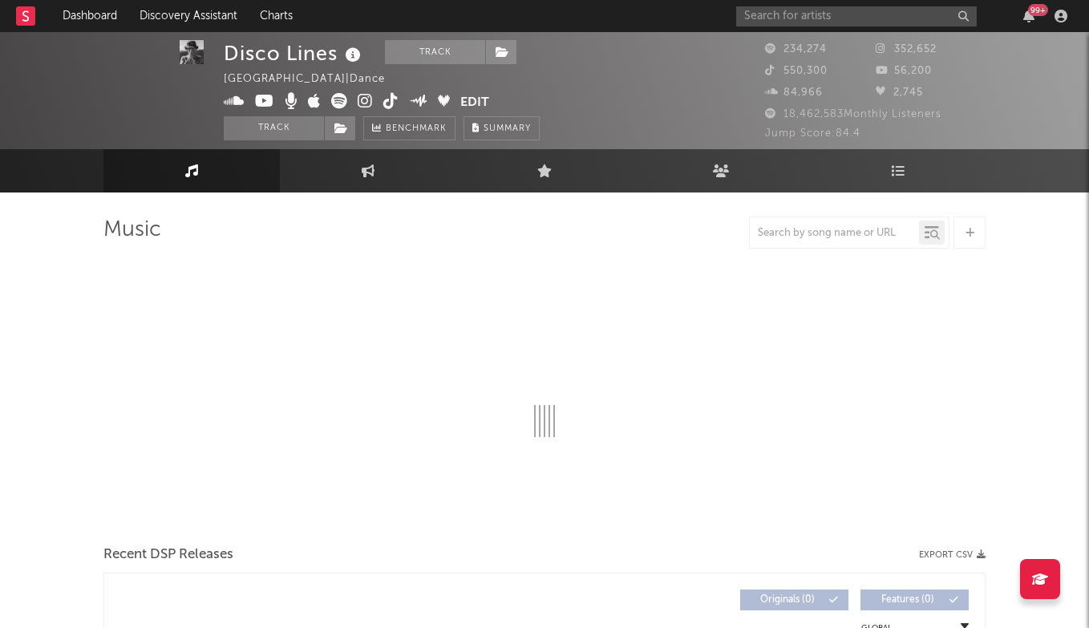
scroll to position [1, 0]
select select "6m"
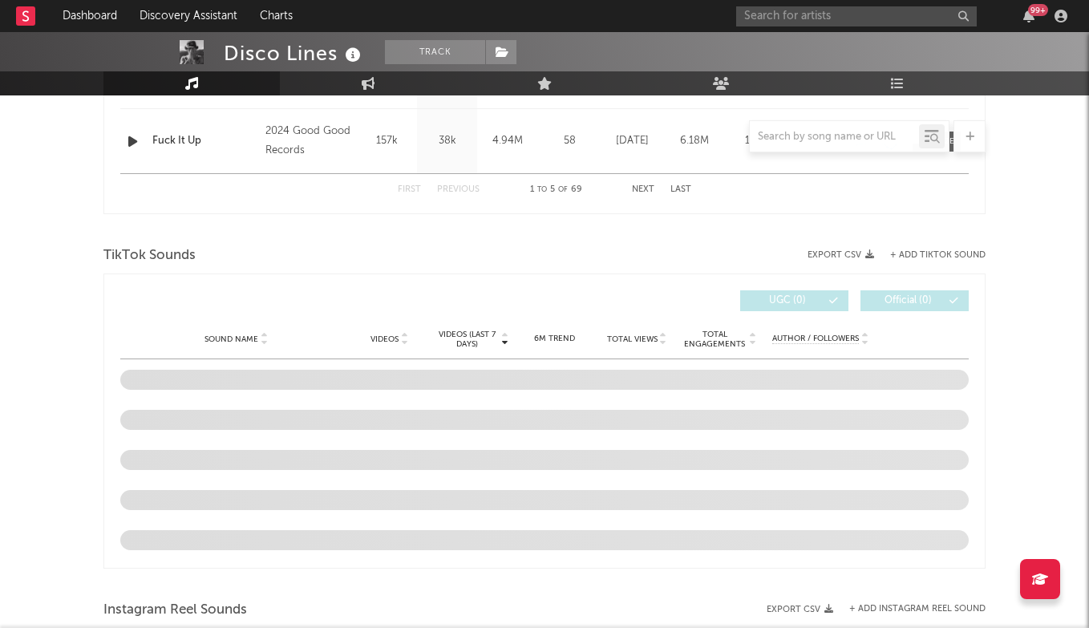
scroll to position [962, 0]
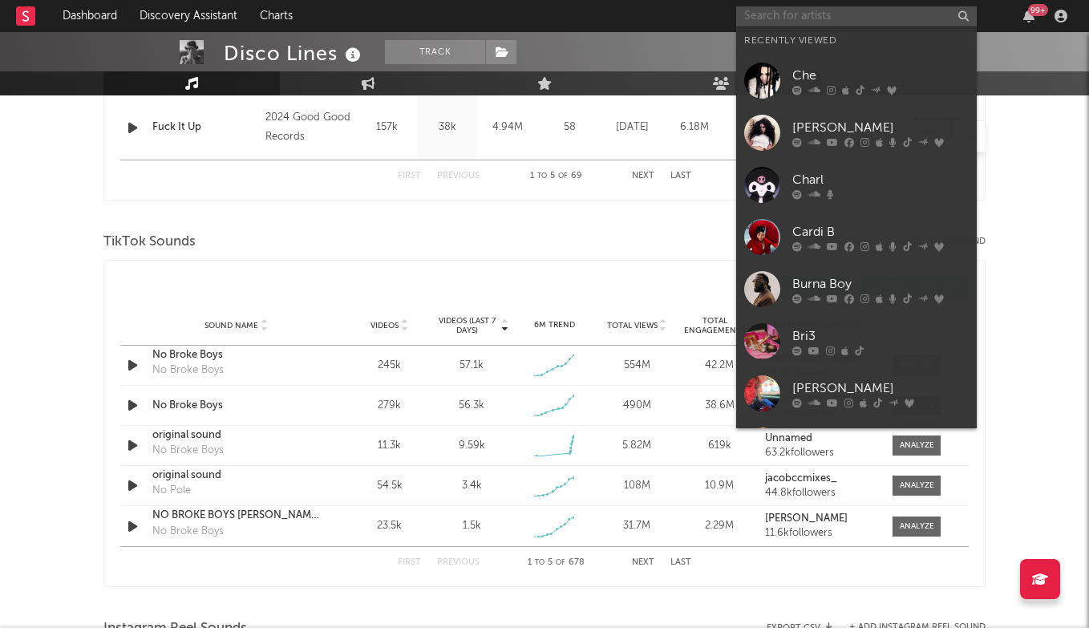
click at [773, 15] on input "text" at bounding box center [856, 16] width 240 height 20
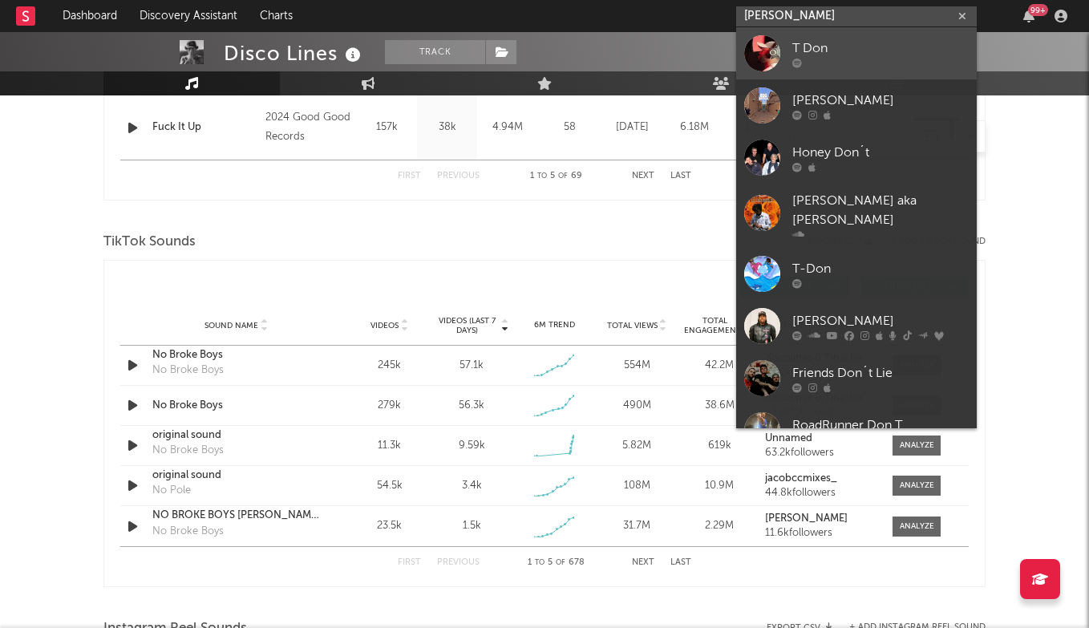
type input "[PERSON_NAME]"
click at [845, 38] on div "T Don" at bounding box center [880, 47] width 176 height 19
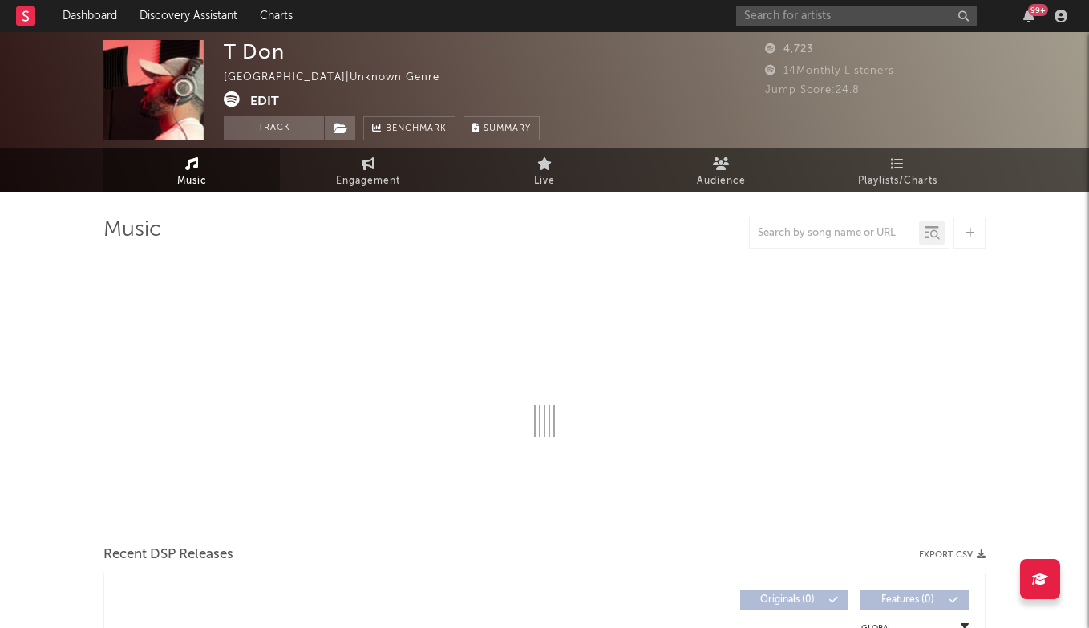
select select "1w"
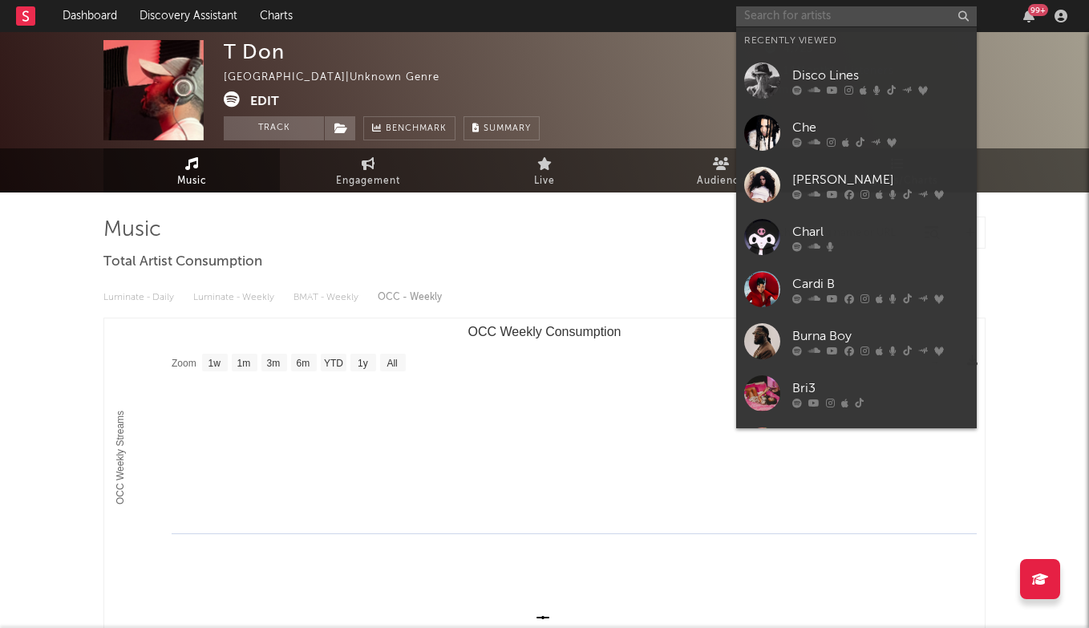
click at [816, 16] on input "text" at bounding box center [856, 16] width 240 height 20
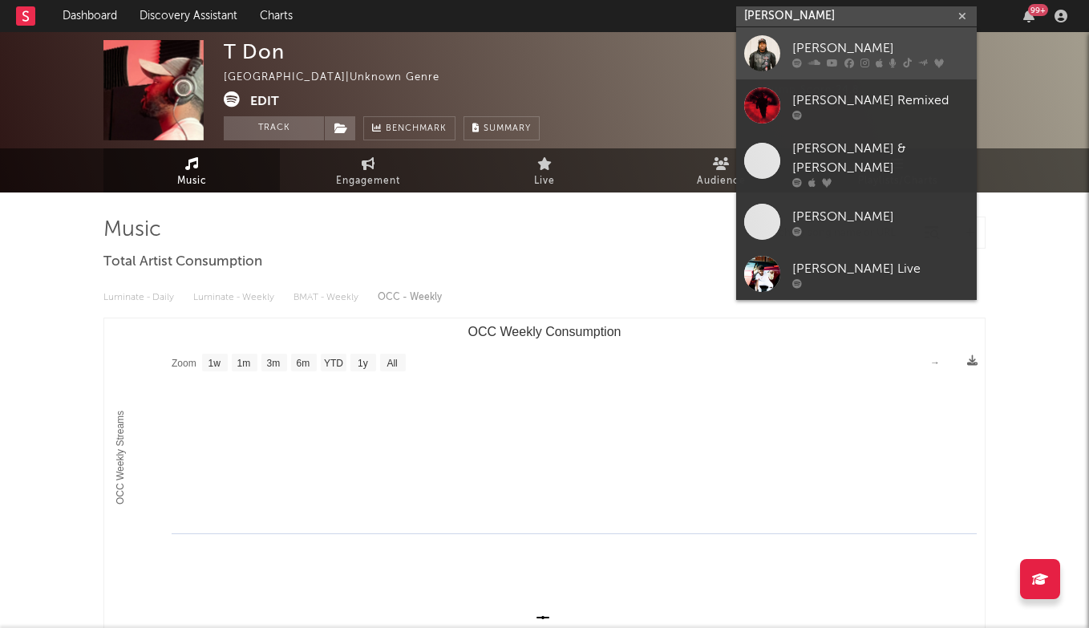
type input "[PERSON_NAME]"
click at [835, 42] on div "[PERSON_NAME]" at bounding box center [880, 47] width 176 height 19
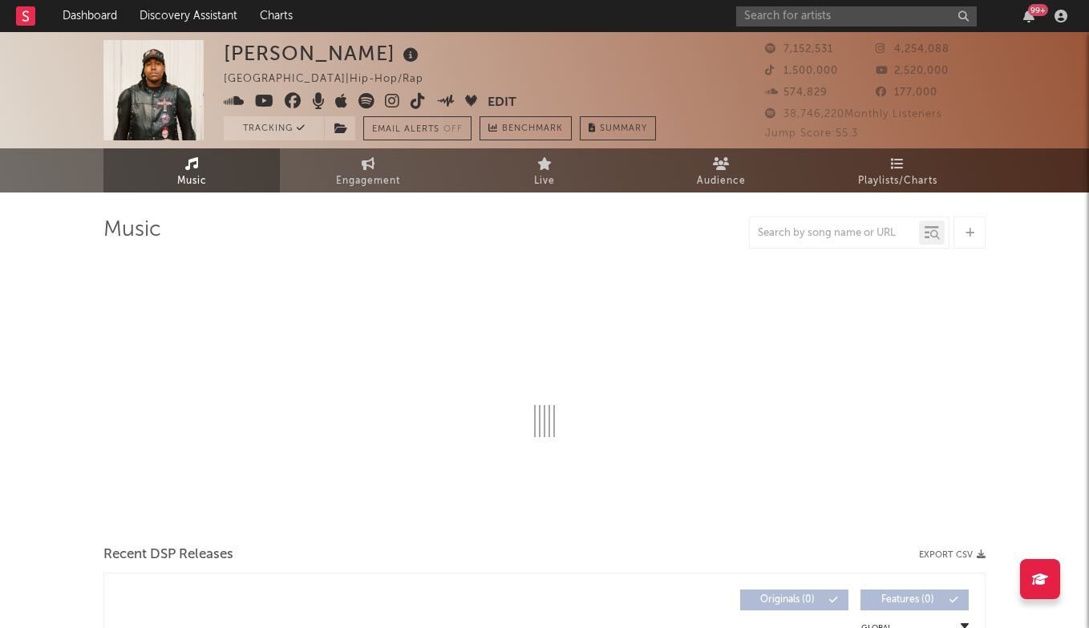
select select "6m"
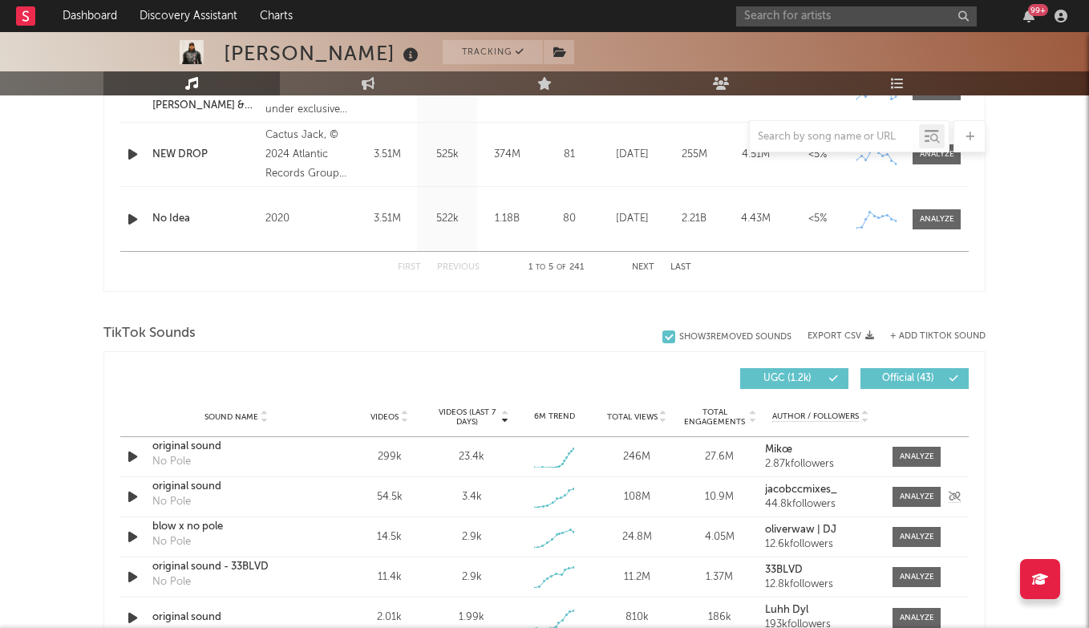
scroll to position [875, 0]
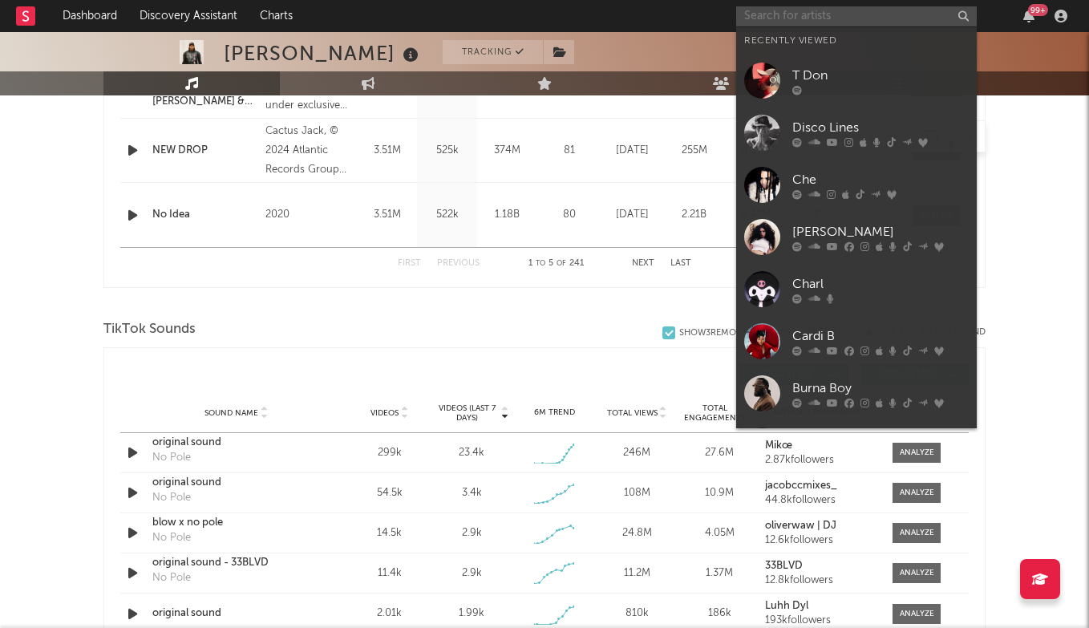
click at [792, 21] on input "text" at bounding box center [856, 16] width 240 height 20
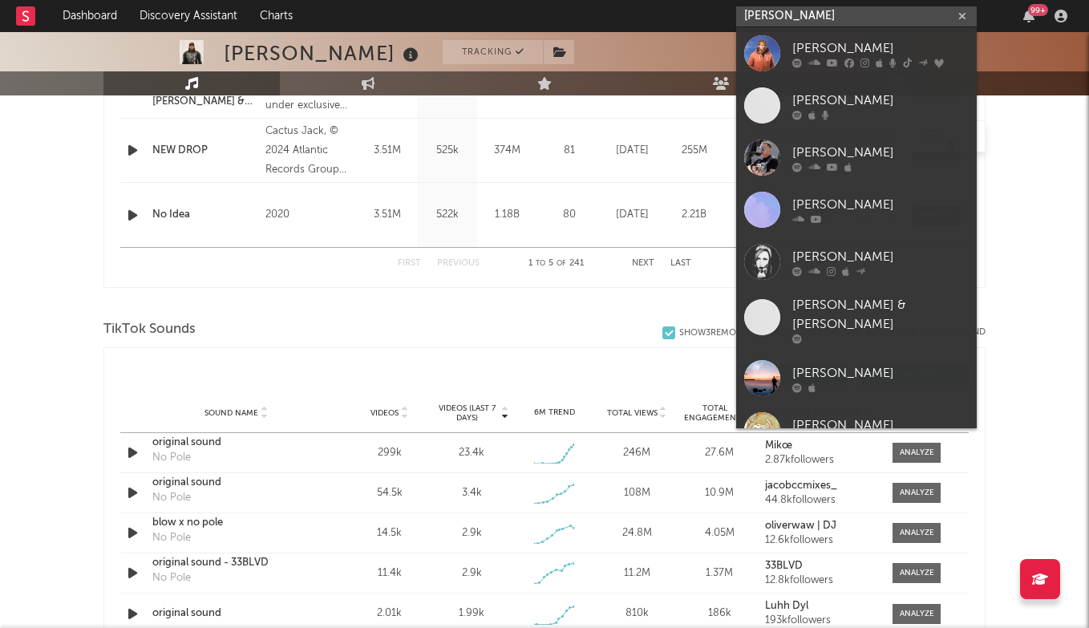
type input "[PERSON_NAME]"
click at [834, 43] on div "[PERSON_NAME]" at bounding box center [880, 47] width 176 height 19
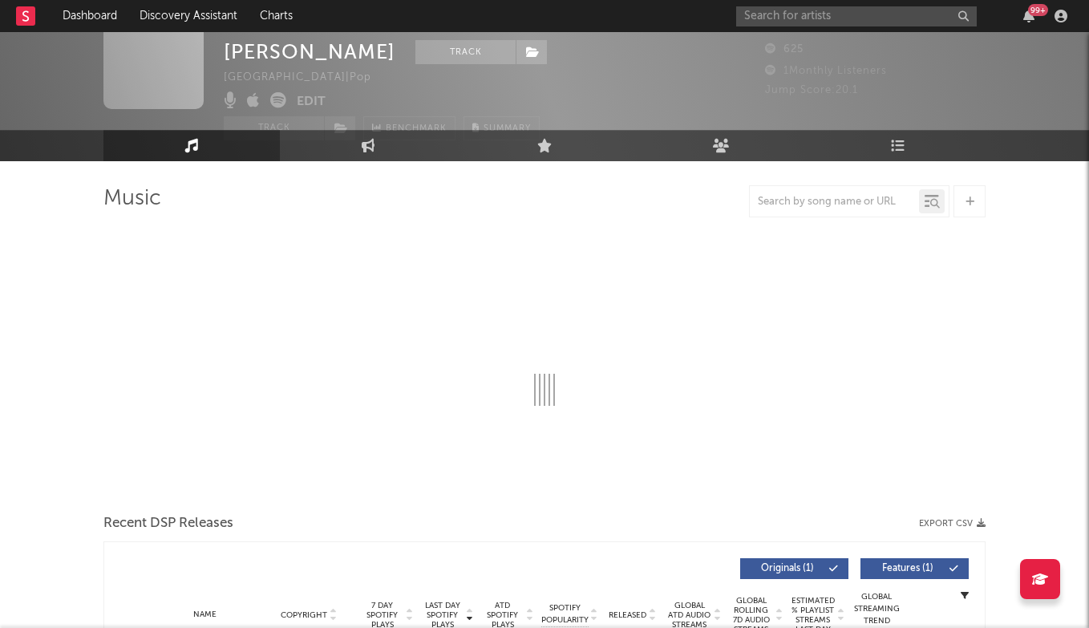
select select "6m"
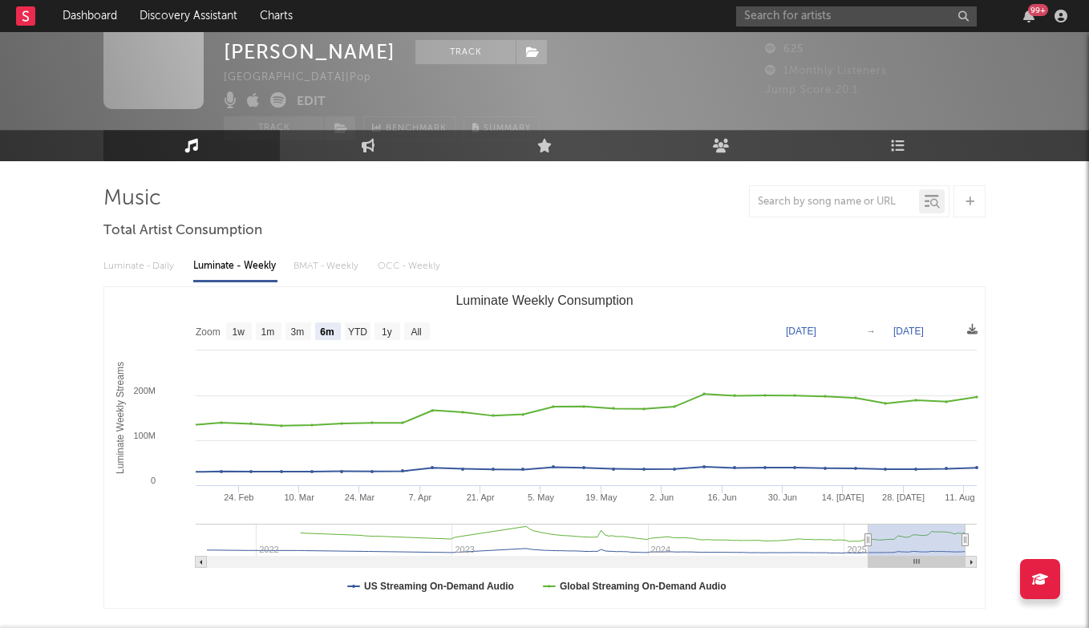
scroll to position [36, 0]
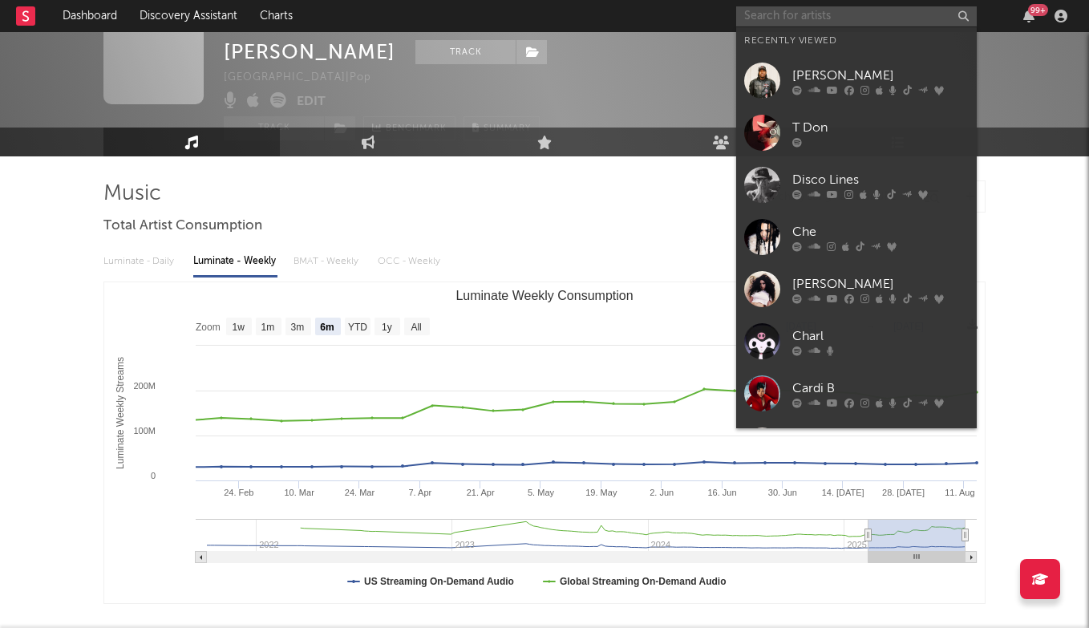
click at [821, 15] on input "text" at bounding box center [856, 16] width 240 height 20
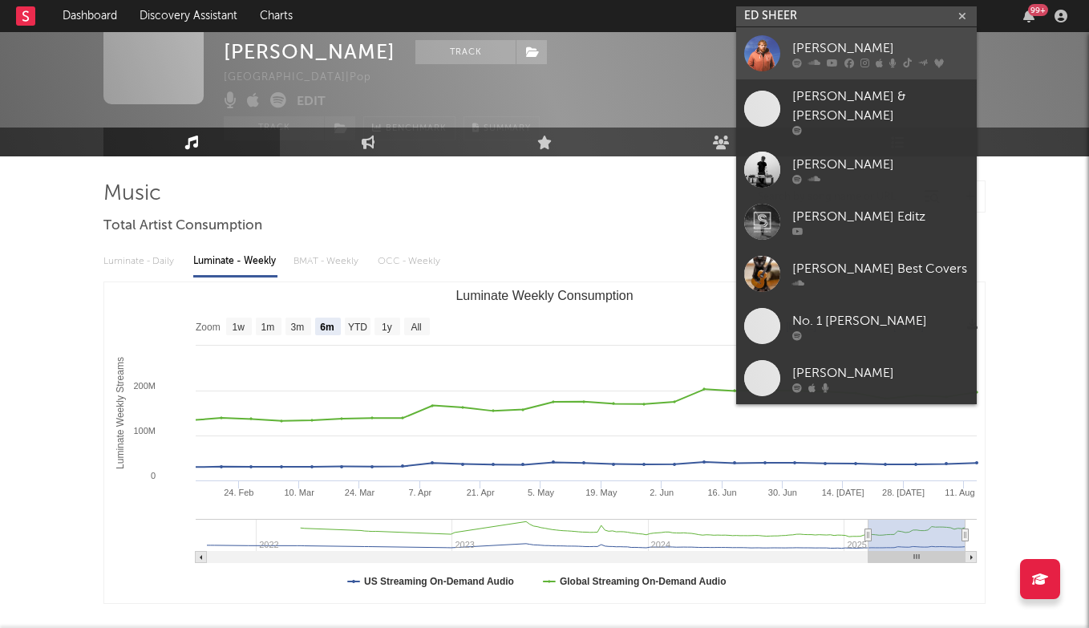
type input "ED SHEER"
click at [855, 45] on div "[PERSON_NAME]" at bounding box center [880, 47] width 176 height 19
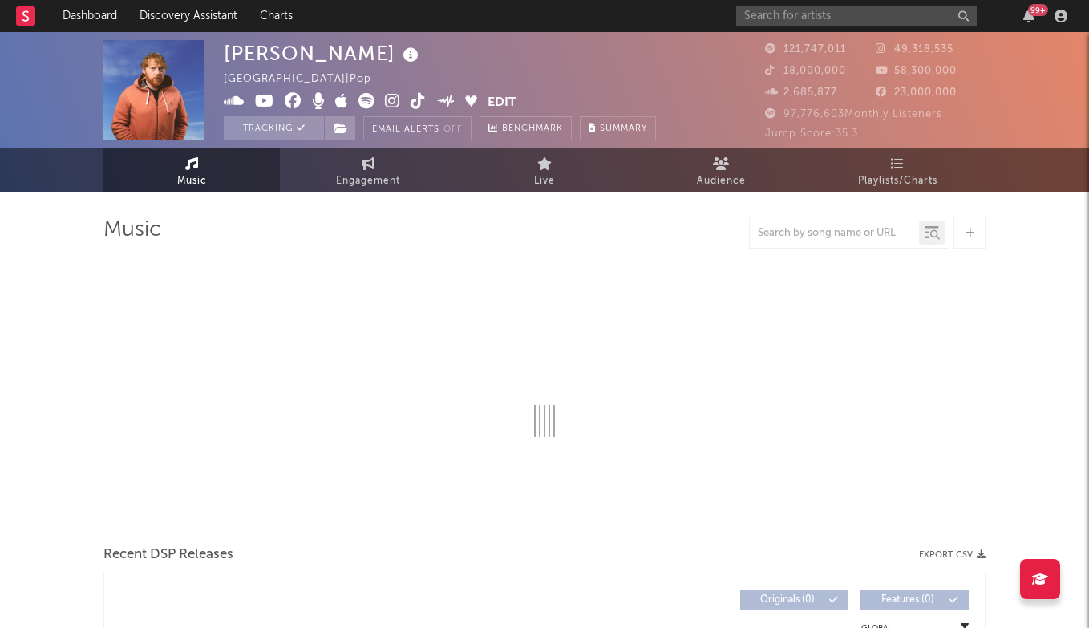
select select "6m"
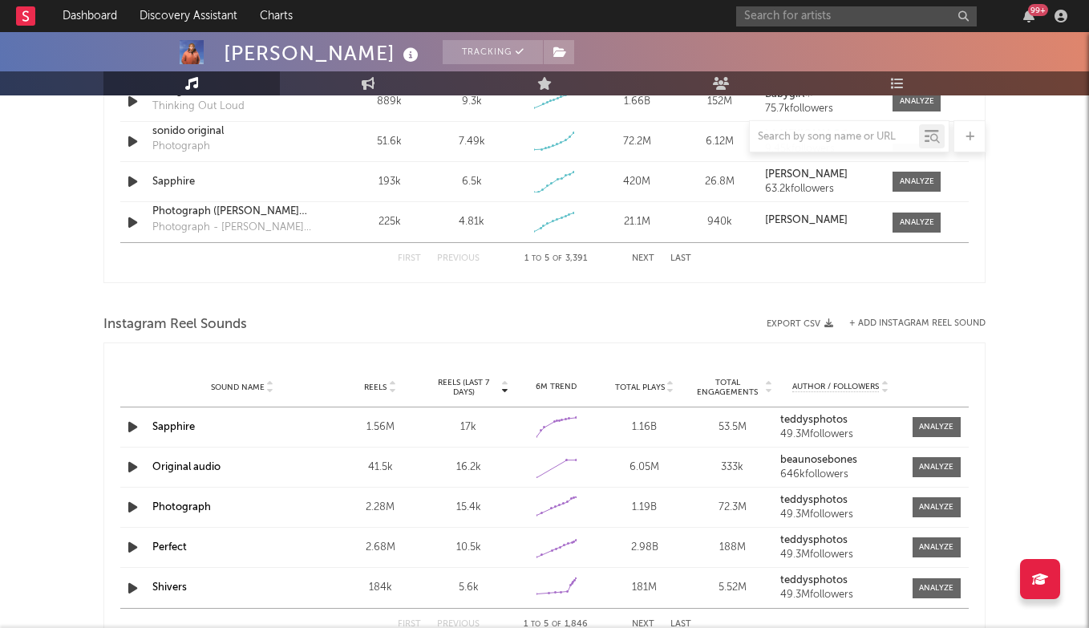
scroll to position [1044, 0]
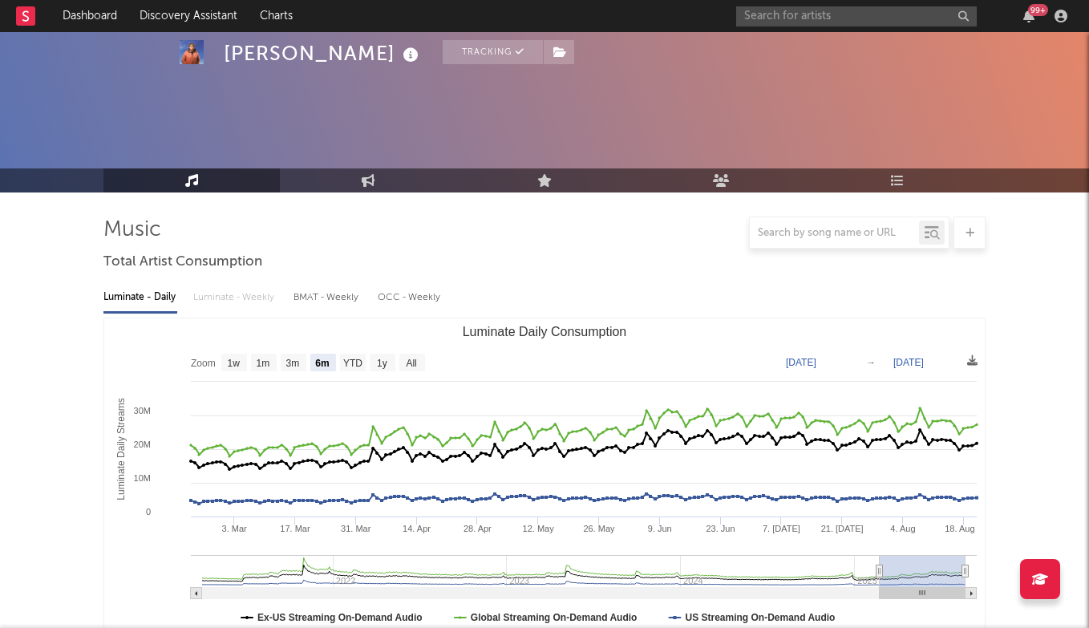
select select "6m"
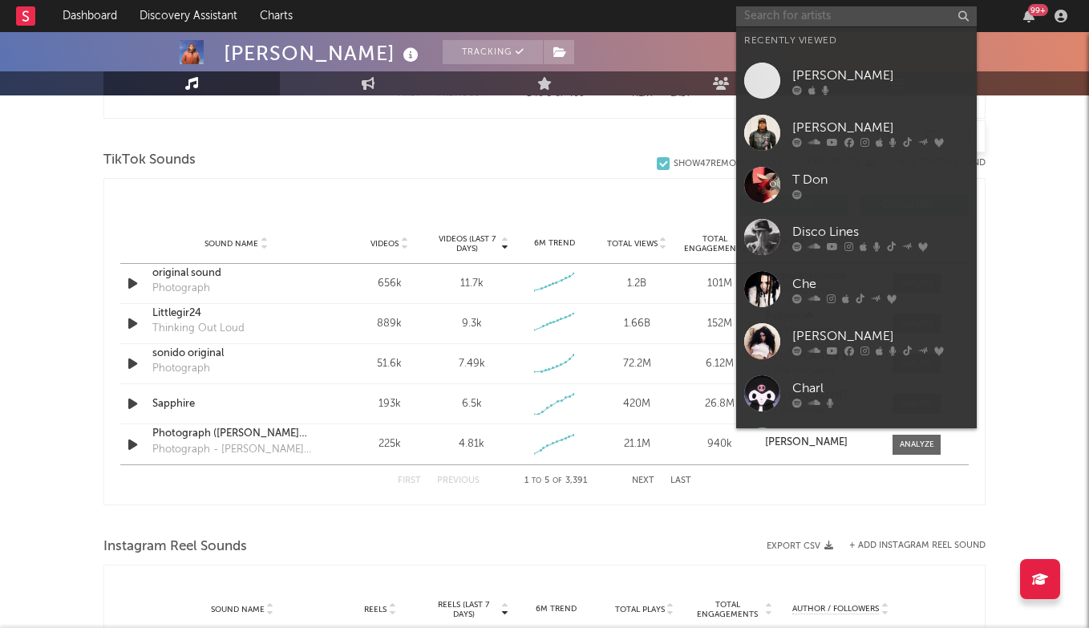
click at [770, 13] on input "text" at bounding box center [856, 16] width 240 height 20
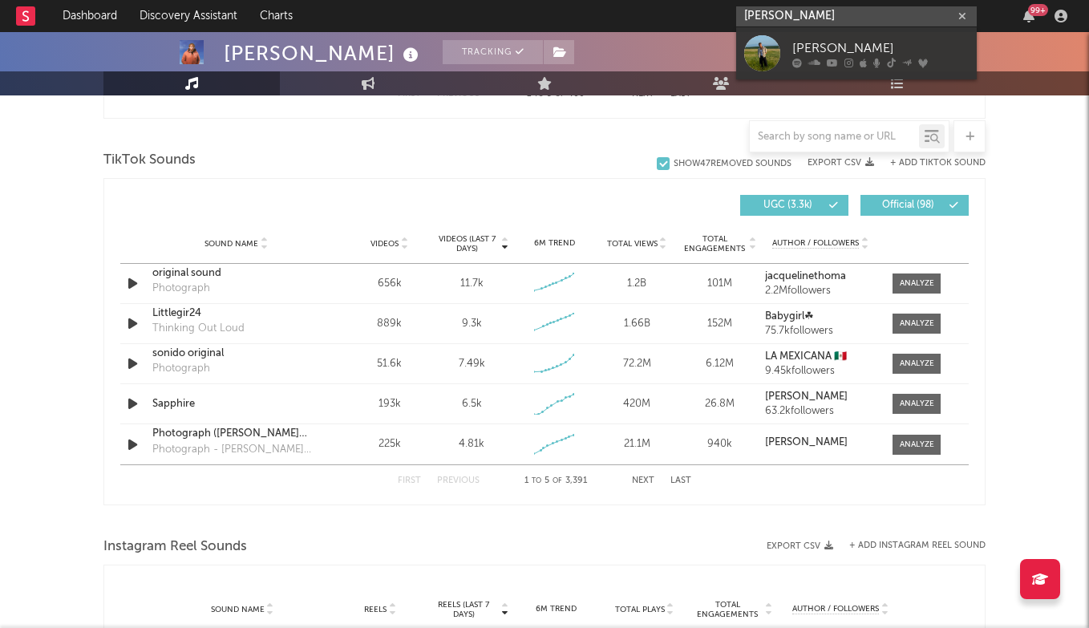
type input "FORREST FRANK"
click at [820, 35] on link "Forrest Frank" at bounding box center [856, 53] width 240 height 52
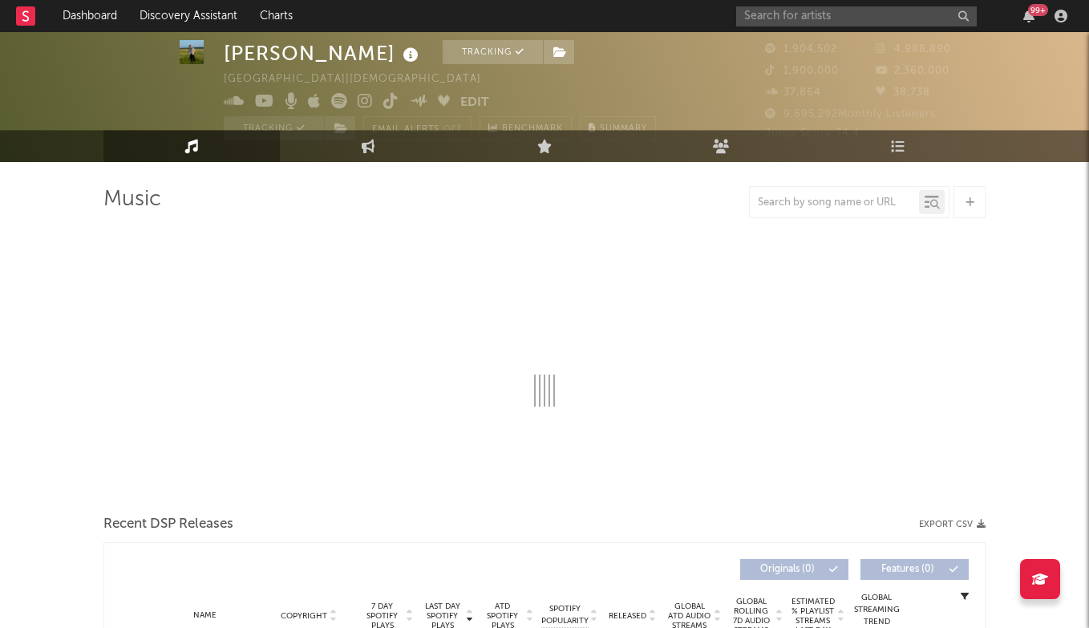
select select "6m"
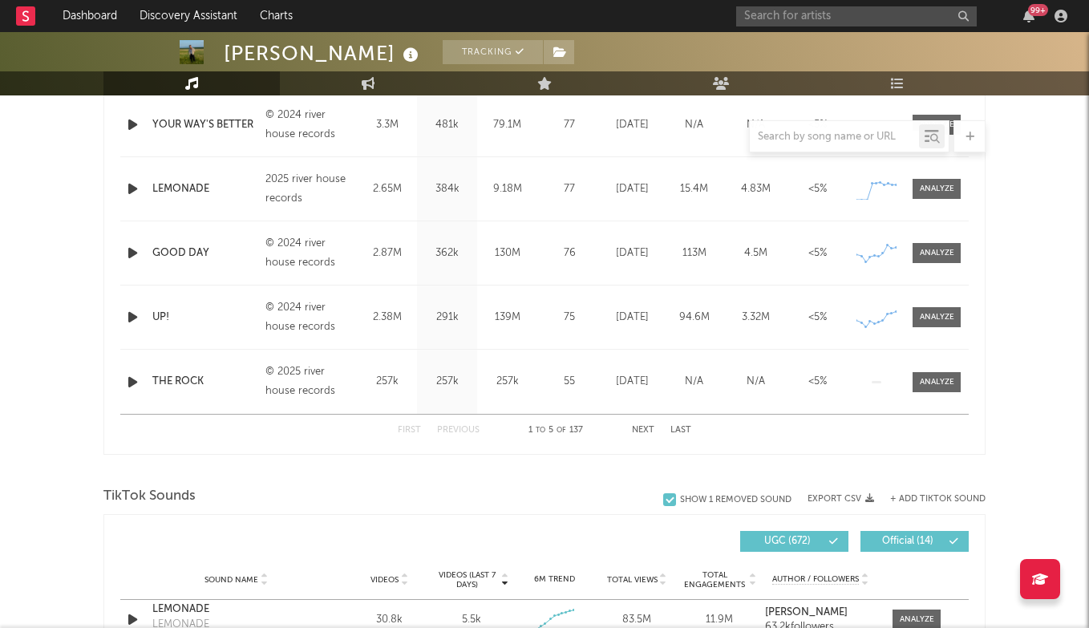
scroll to position [552, 0]
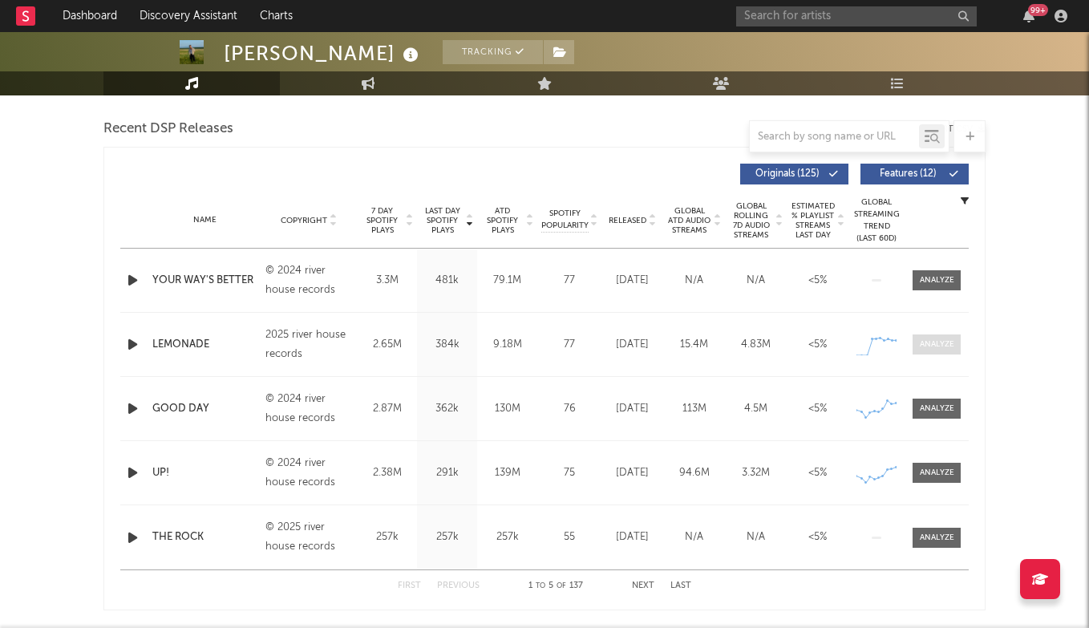
click at [921, 348] on div at bounding box center [936, 344] width 34 height 12
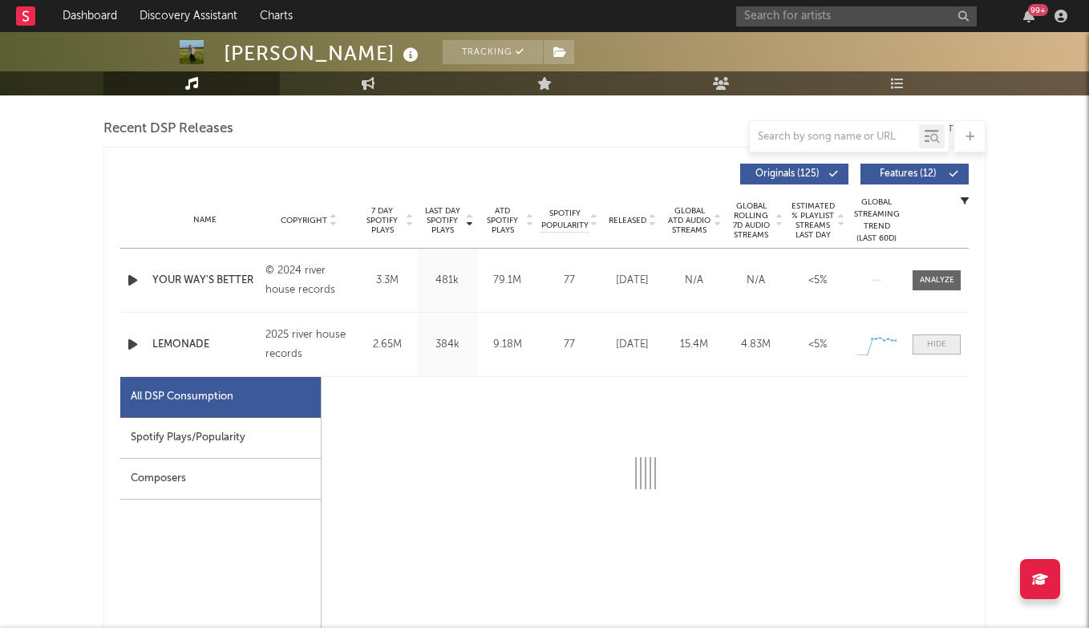
select select "1w"
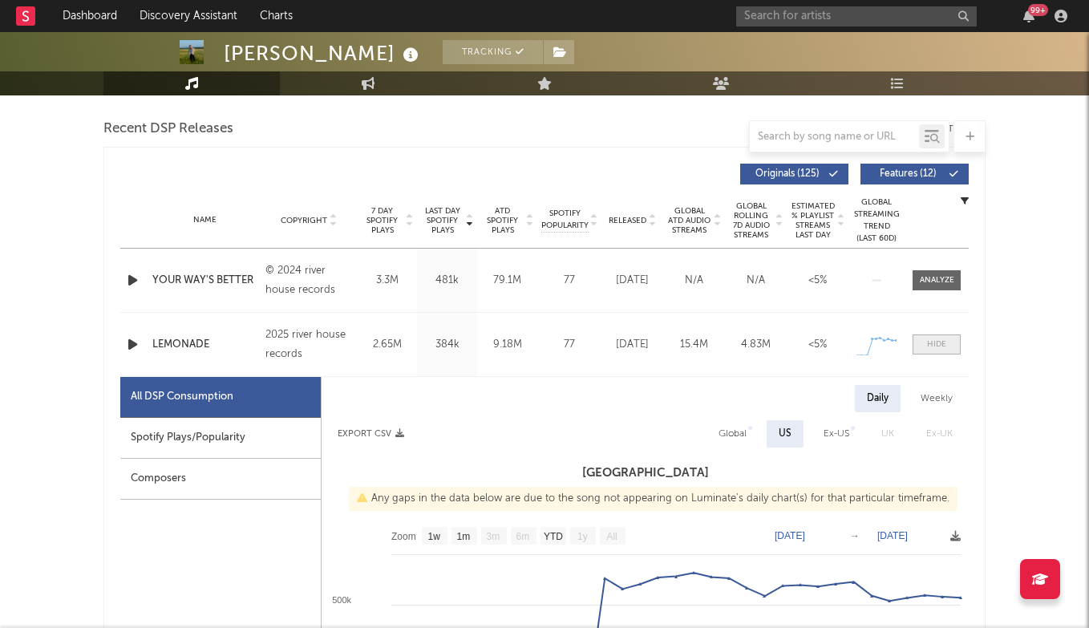
scroll to position [563, 0]
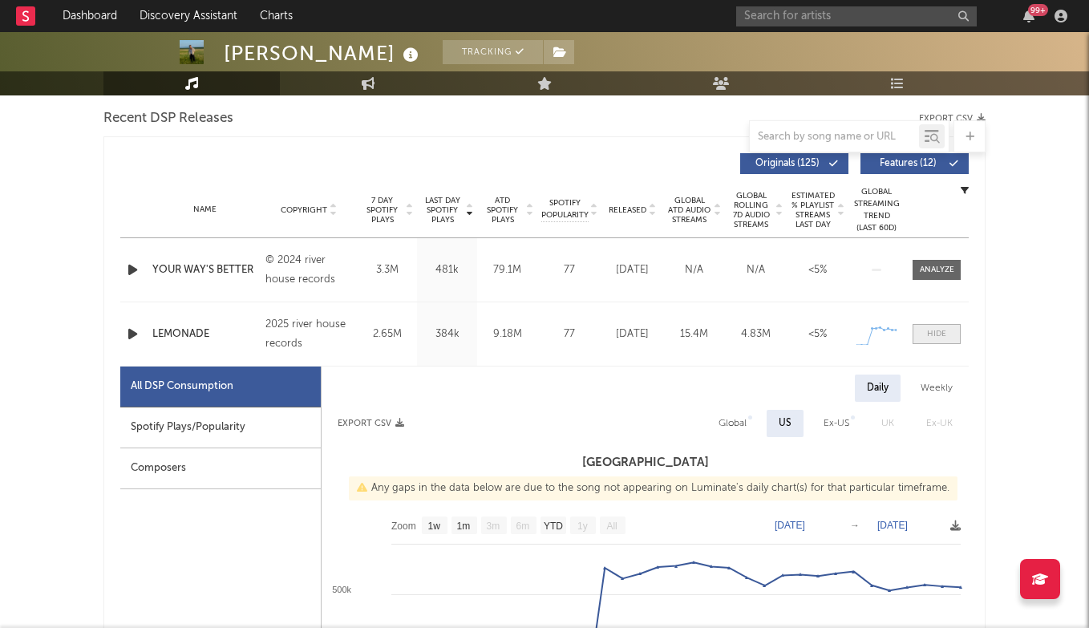
click at [917, 328] on span at bounding box center [936, 334] width 48 height 20
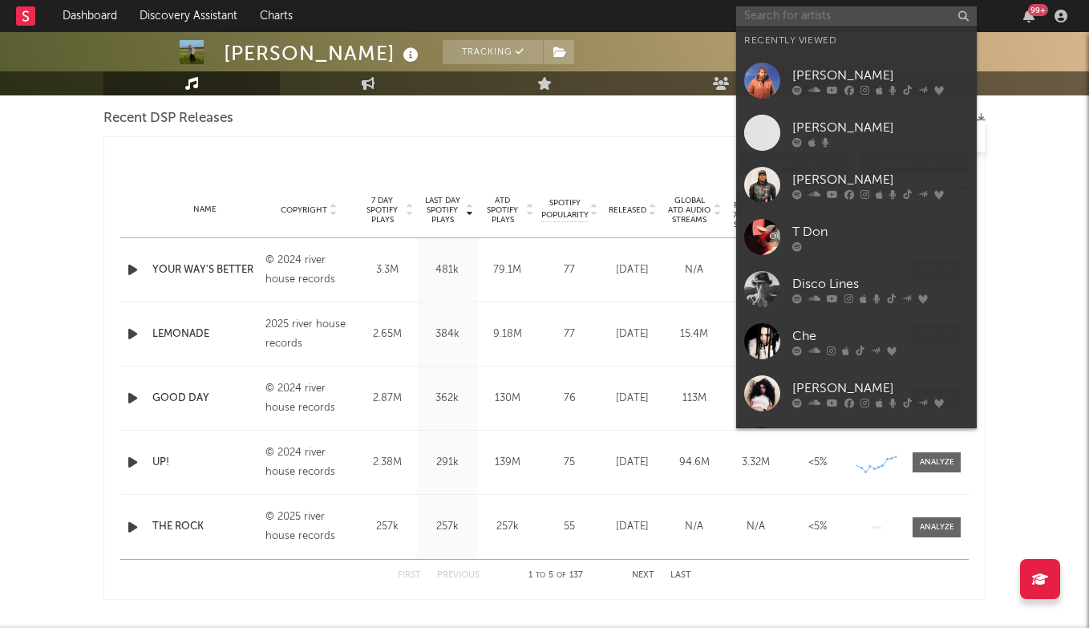
click at [793, 16] on input "text" at bounding box center [856, 16] width 240 height 20
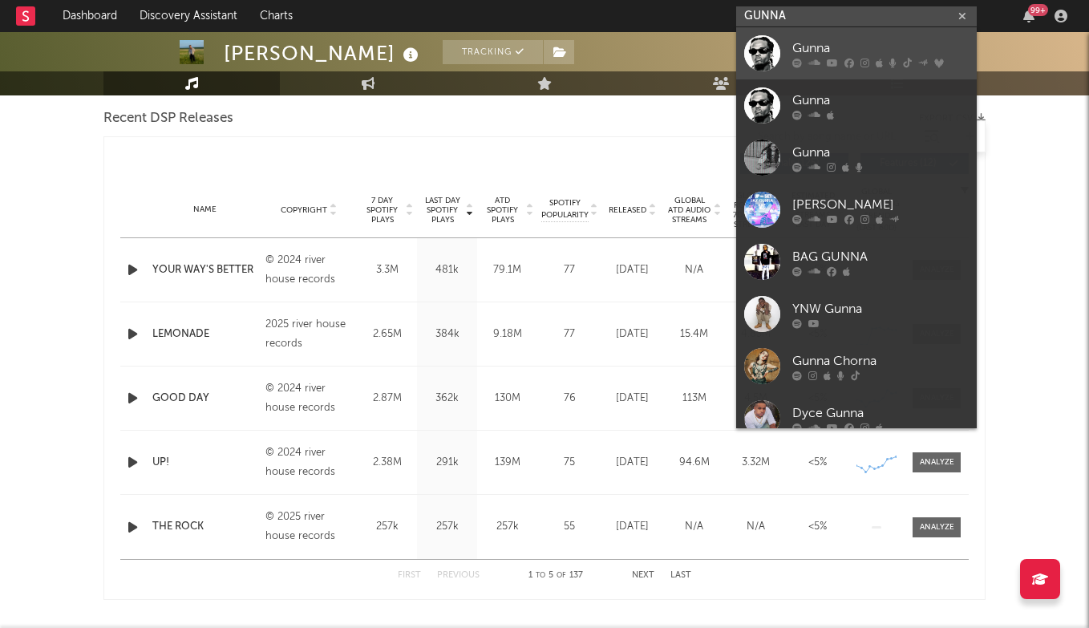
type input "GUNNA"
click at [822, 49] on div "Gunna" at bounding box center [880, 47] width 176 height 19
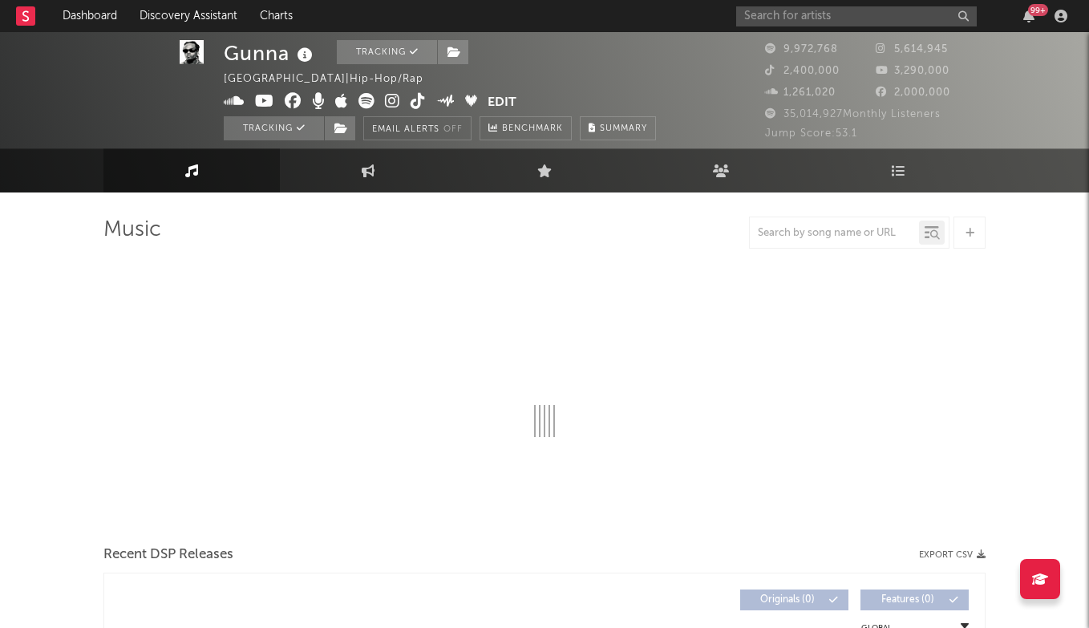
scroll to position [1, 0]
select select "6m"
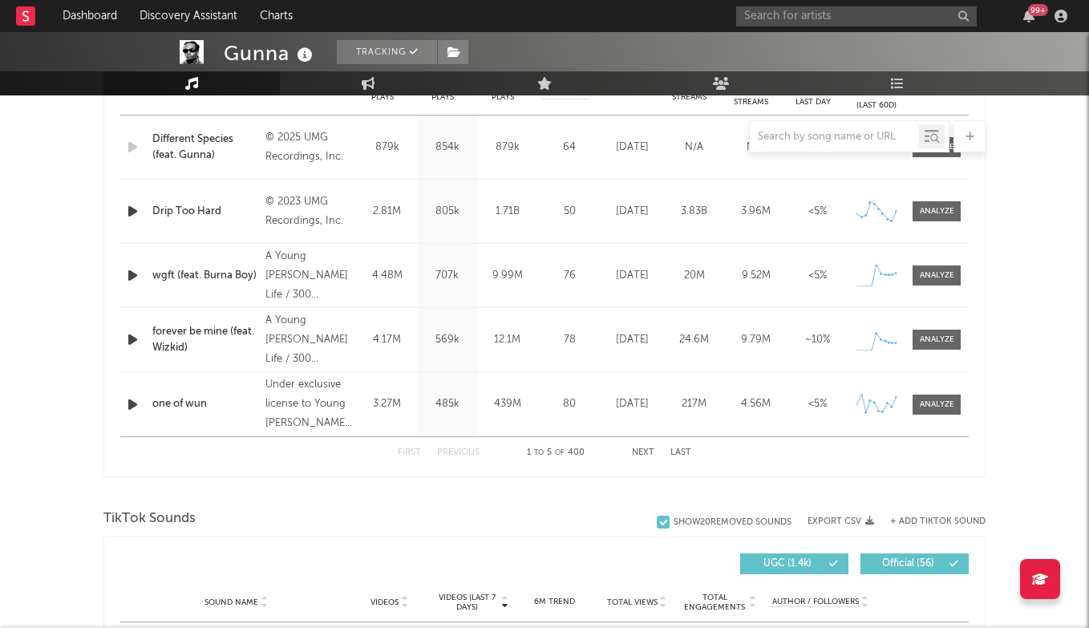
scroll to position [686, 0]
click at [935, 277] on div at bounding box center [936, 275] width 34 height 12
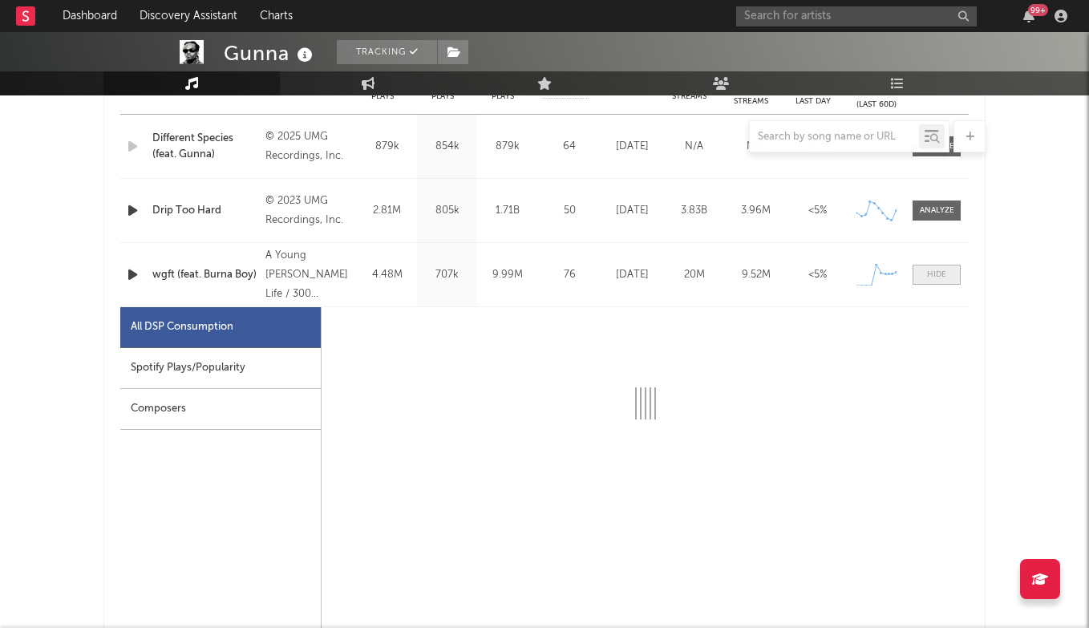
select select "1w"
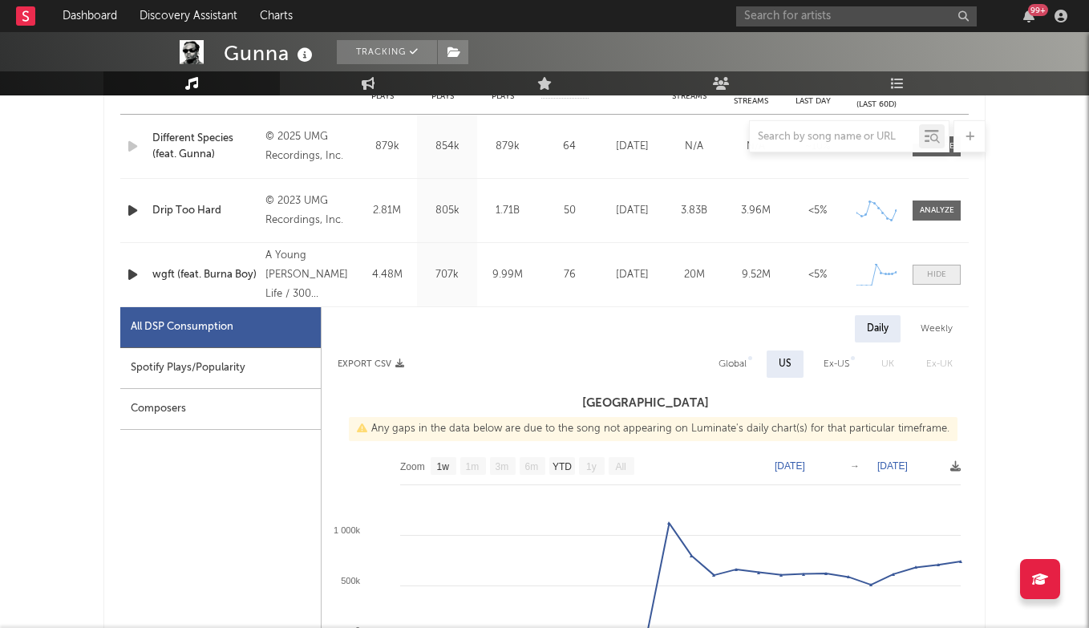
click at [935, 277] on div at bounding box center [936, 275] width 19 height 12
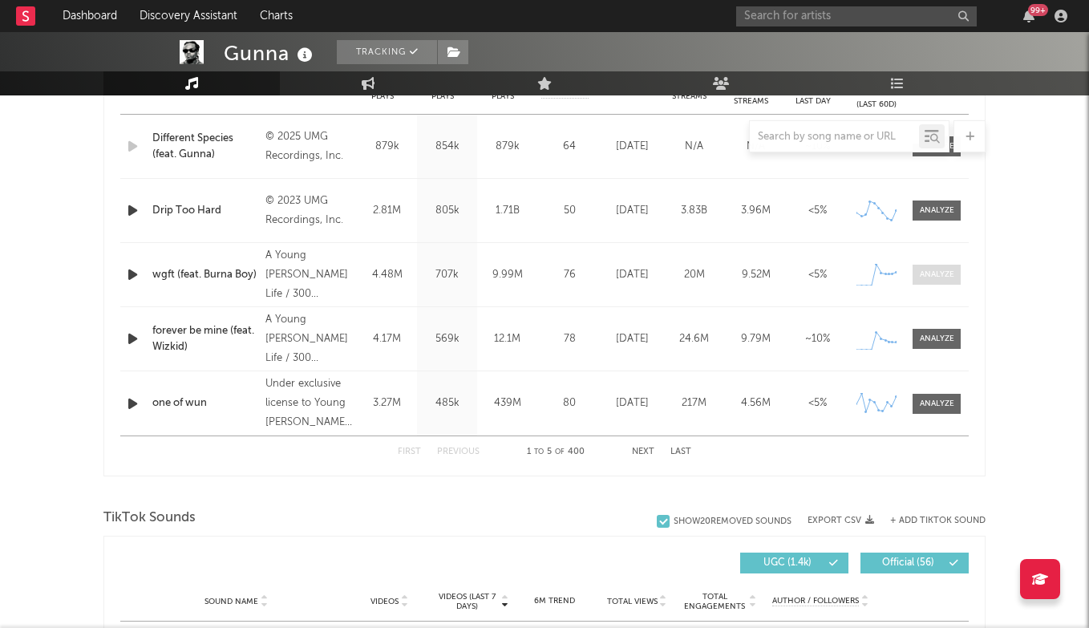
click at [935, 277] on div at bounding box center [936, 275] width 34 height 12
select select "1w"
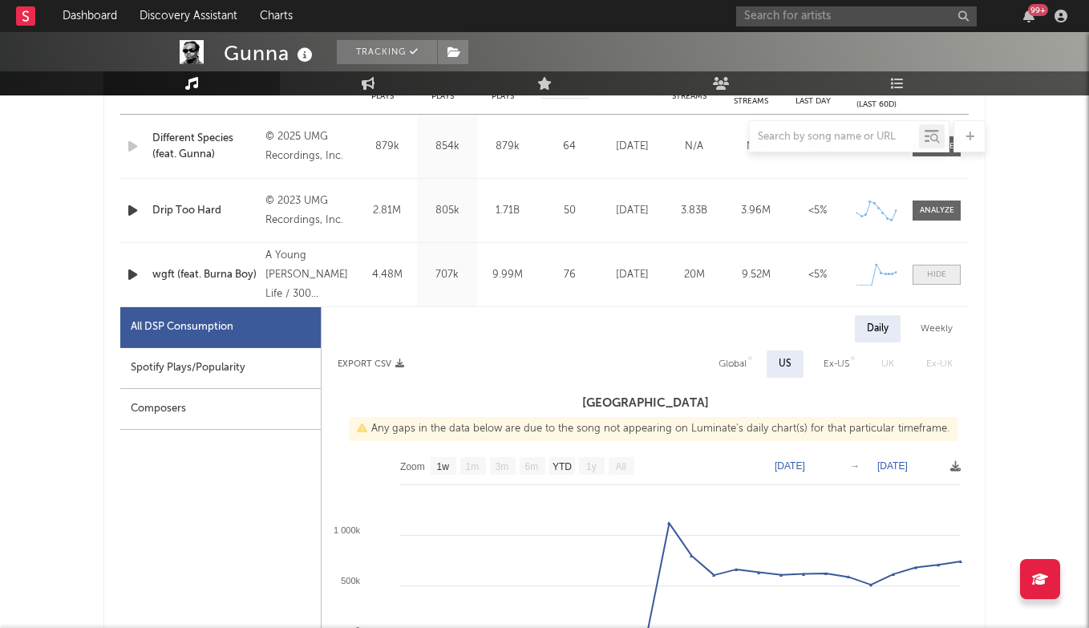
click at [936, 272] on div at bounding box center [936, 275] width 19 height 12
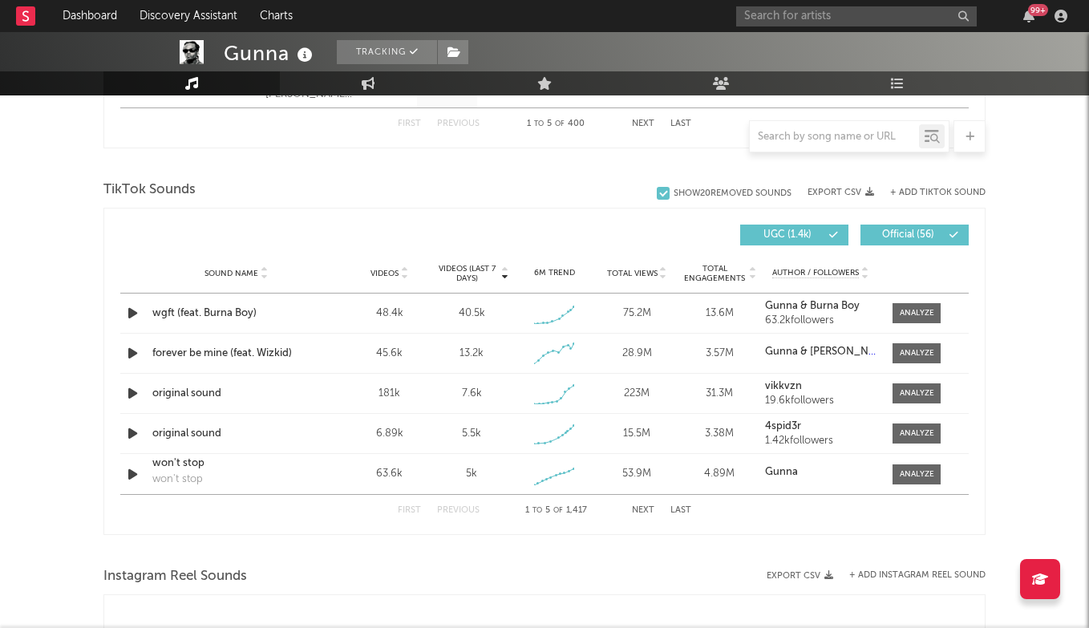
scroll to position [1008, 0]
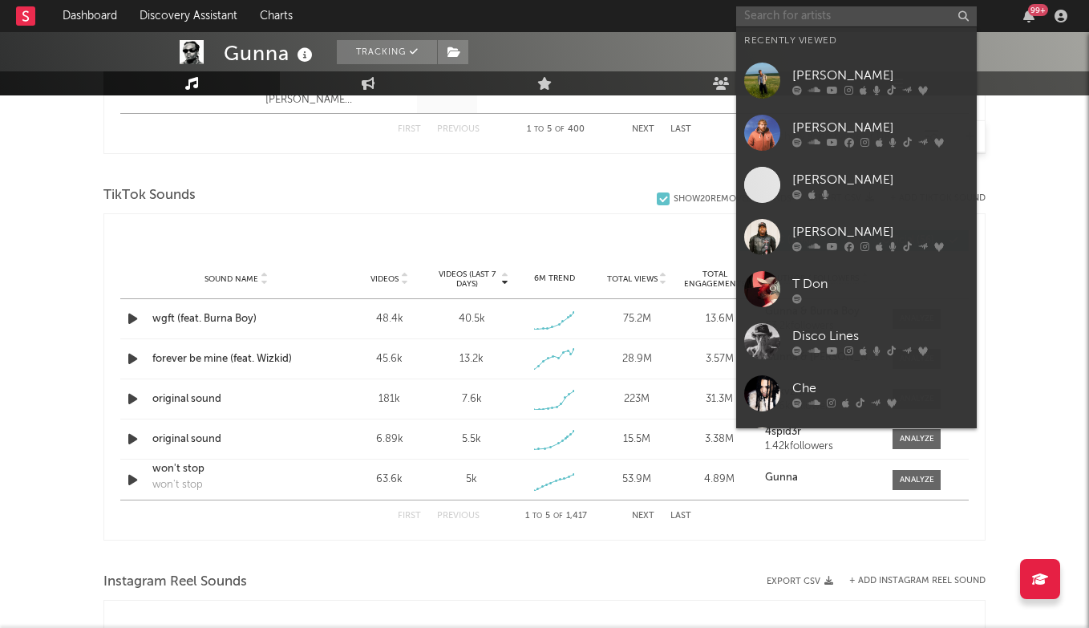
click at [786, 8] on input "text" at bounding box center [856, 16] width 240 height 20
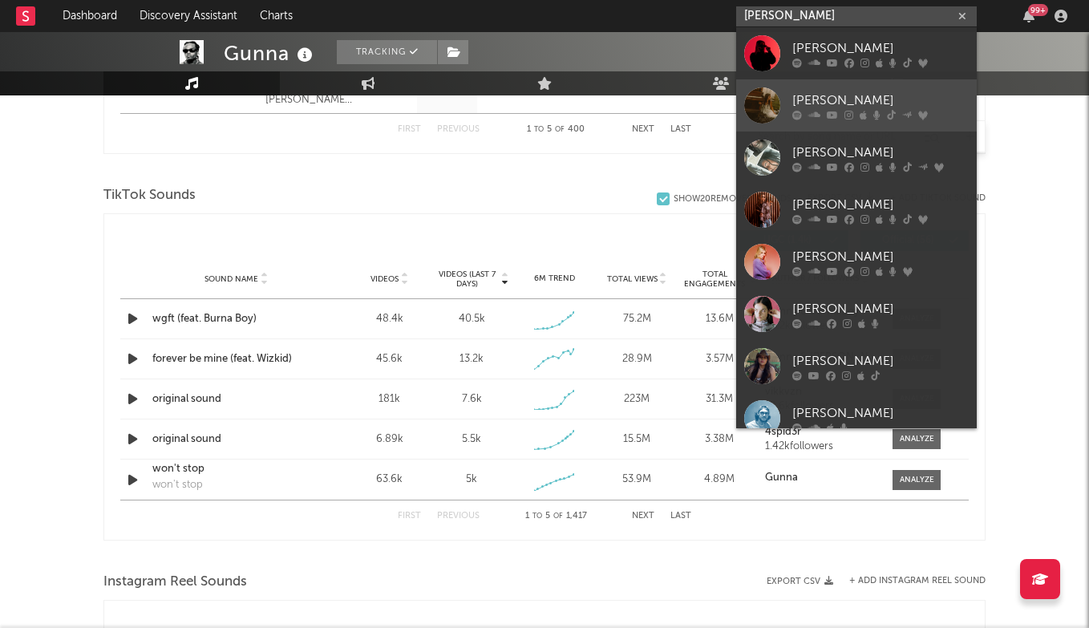
type input "JESS BA"
click at [849, 99] on div "Jessica Baio" at bounding box center [880, 100] width 176 height 19
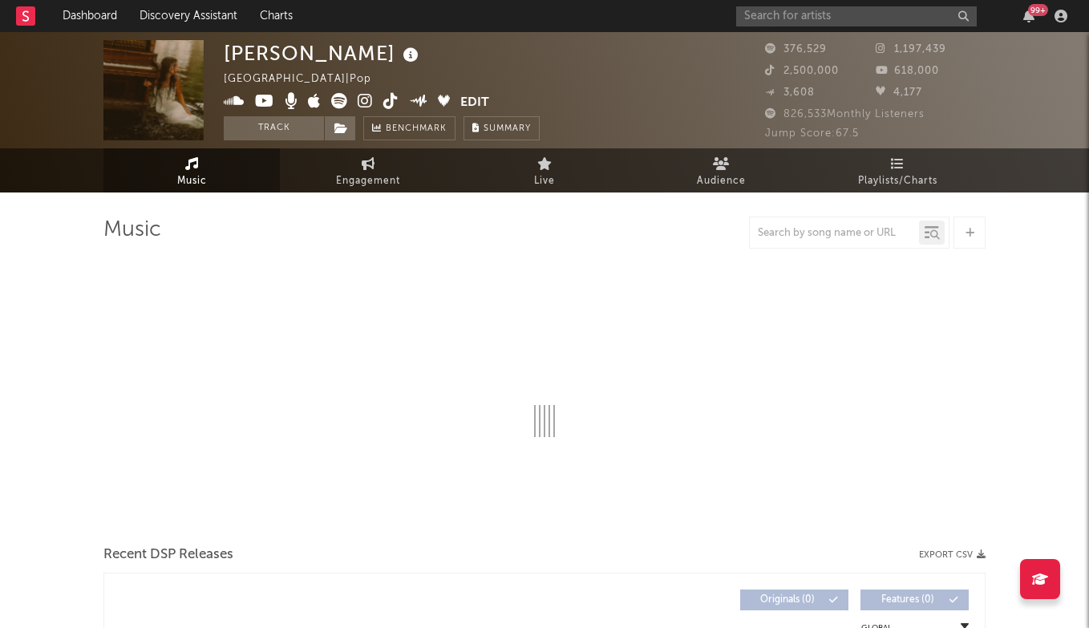
select select "6m"
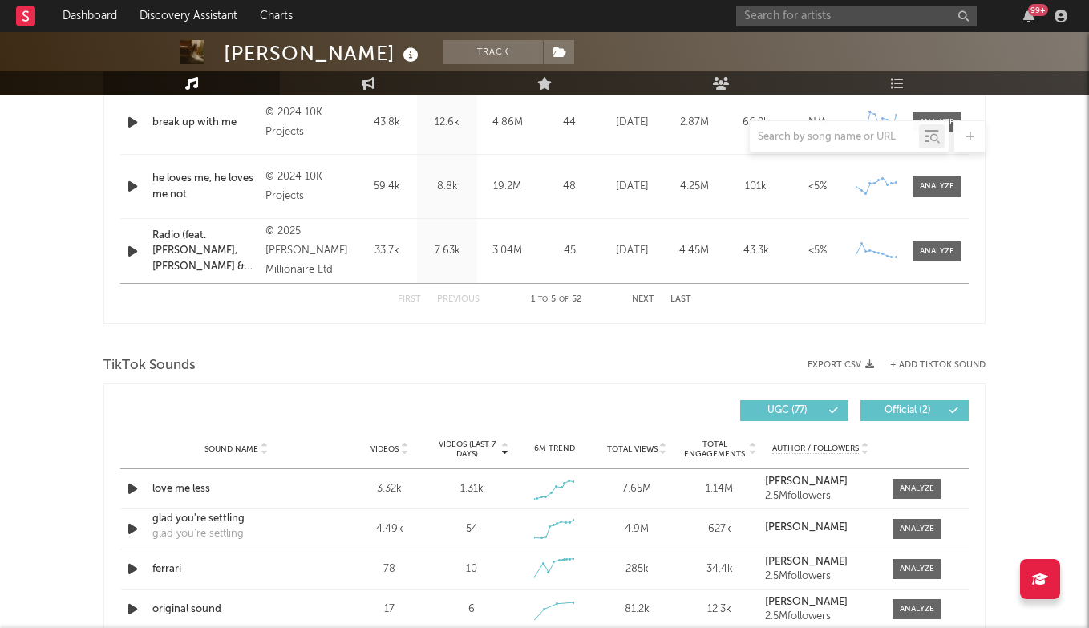
scroll to position [1023, 0]
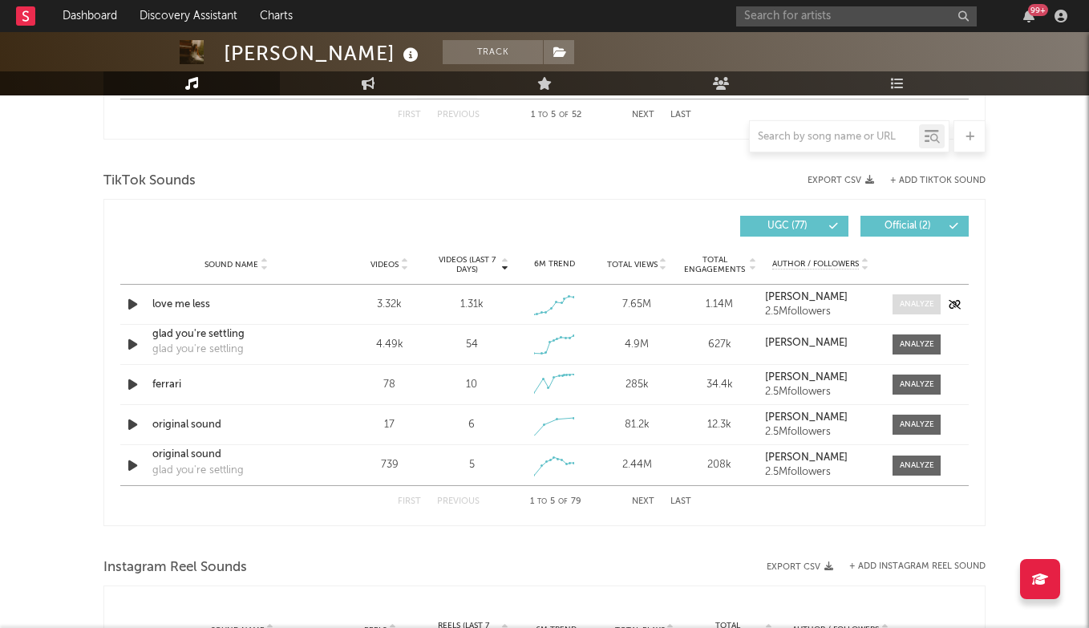
click at [913, 297] on span at bounding box center [916, 304] width 48 height 20
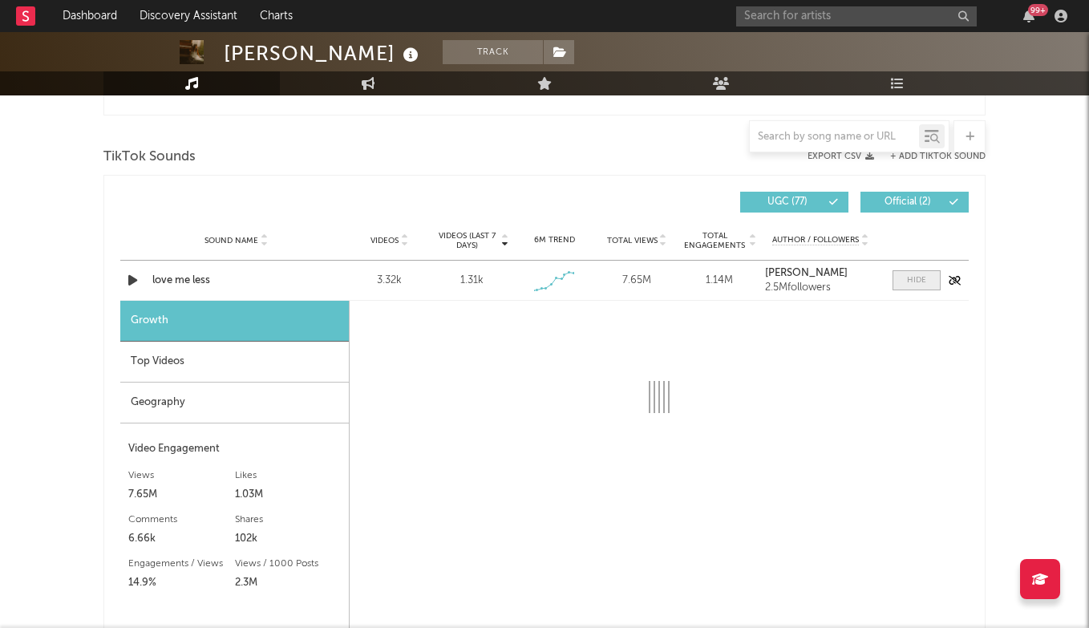
select select "1w"
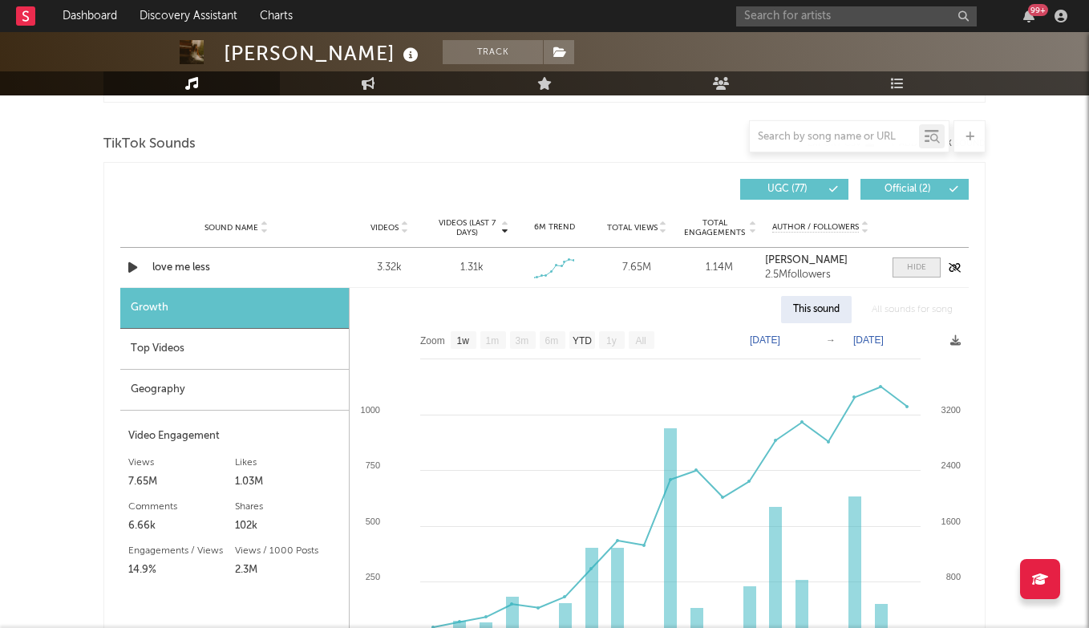
scroll to position [1065, 0]
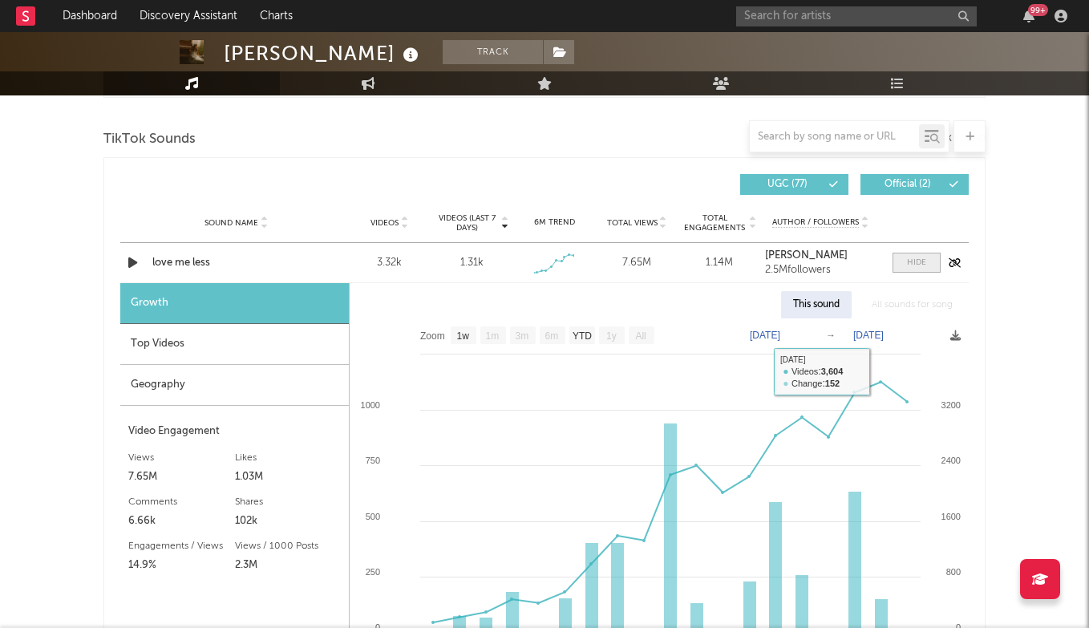
click at [904, 258] on span at bounding box center [916, 263] width 48 height 20
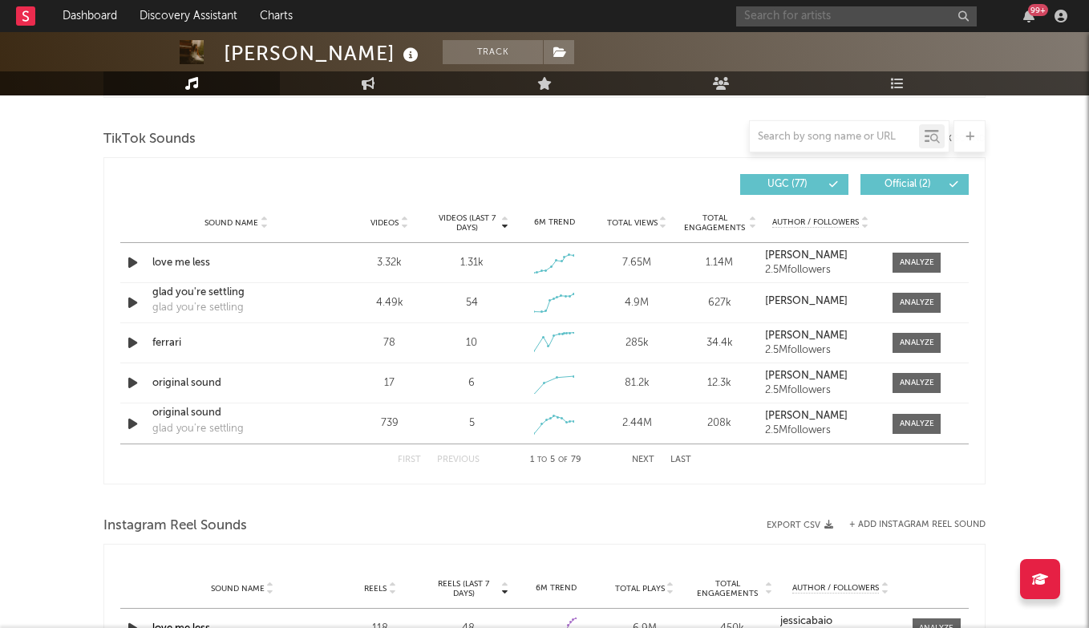
click at [816, 14] on input "text" at bounding box center [856, 16] width 240 height 20
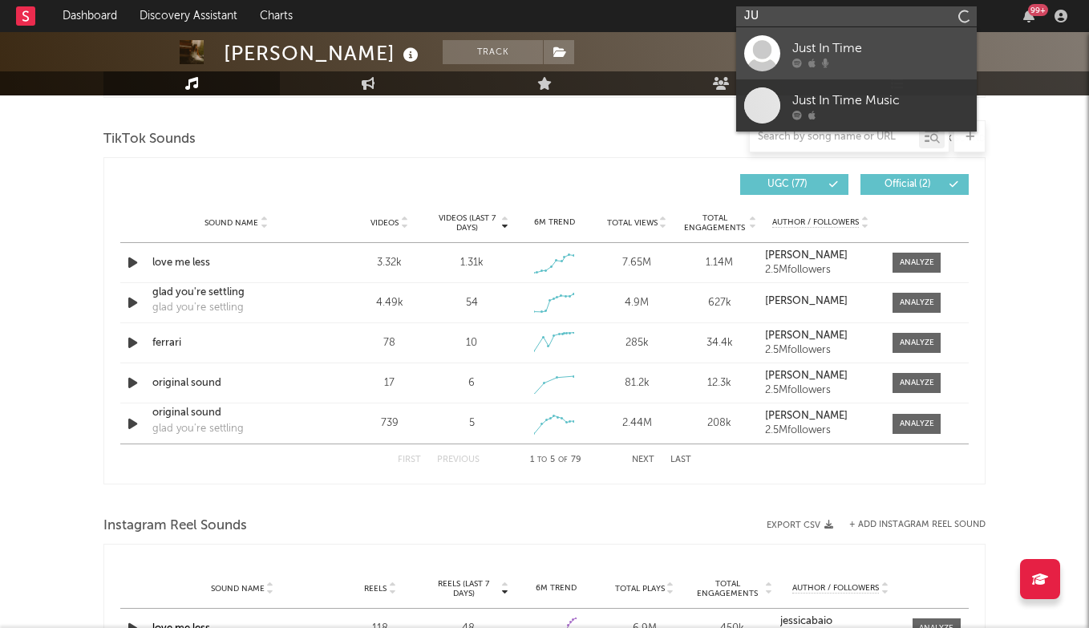
type input "J"
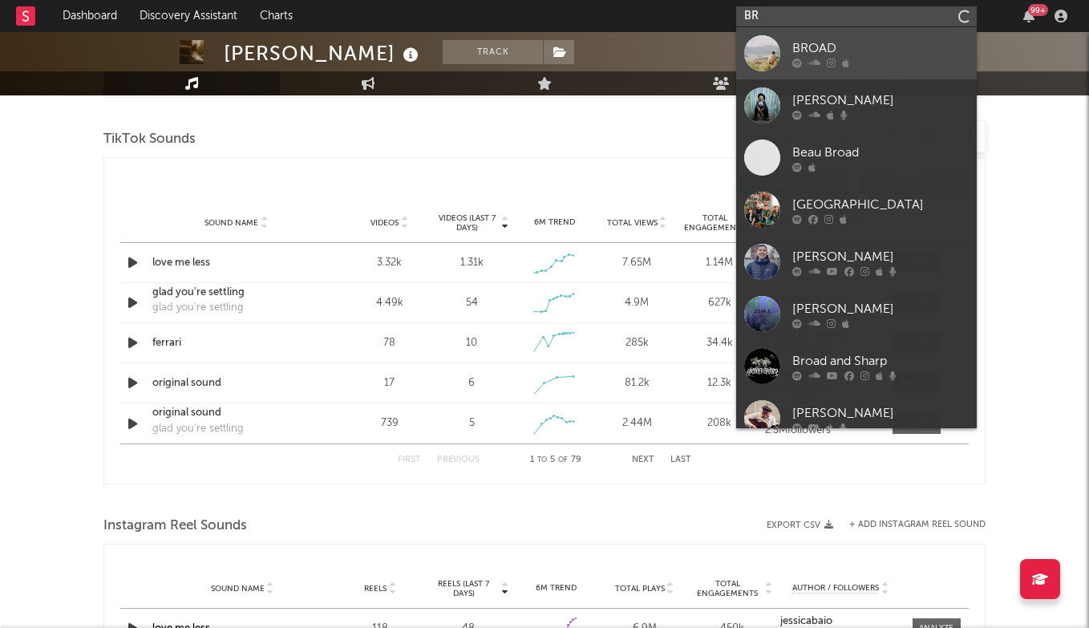
type input "B"
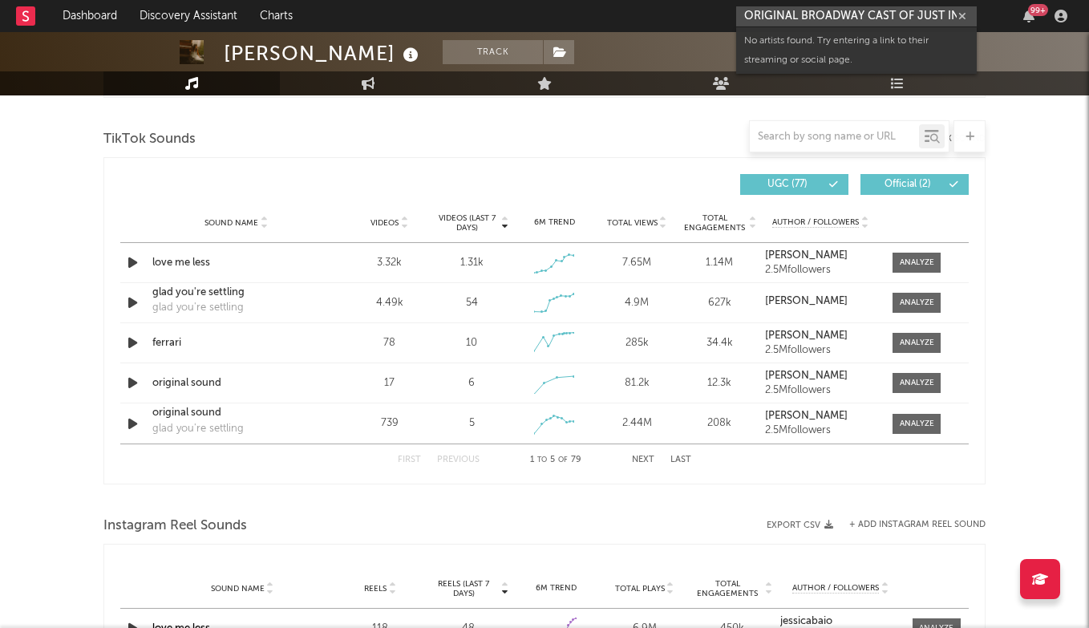
type input "ORIGINAL BROADWAY CAST OF JUST IN TIME"
click at [570, 163] on div "Videos (last 7 days) Sound Name Videos Videos (last 7 days) Total Views Total E…" at bounding box center [544, 320] width 882 height 327
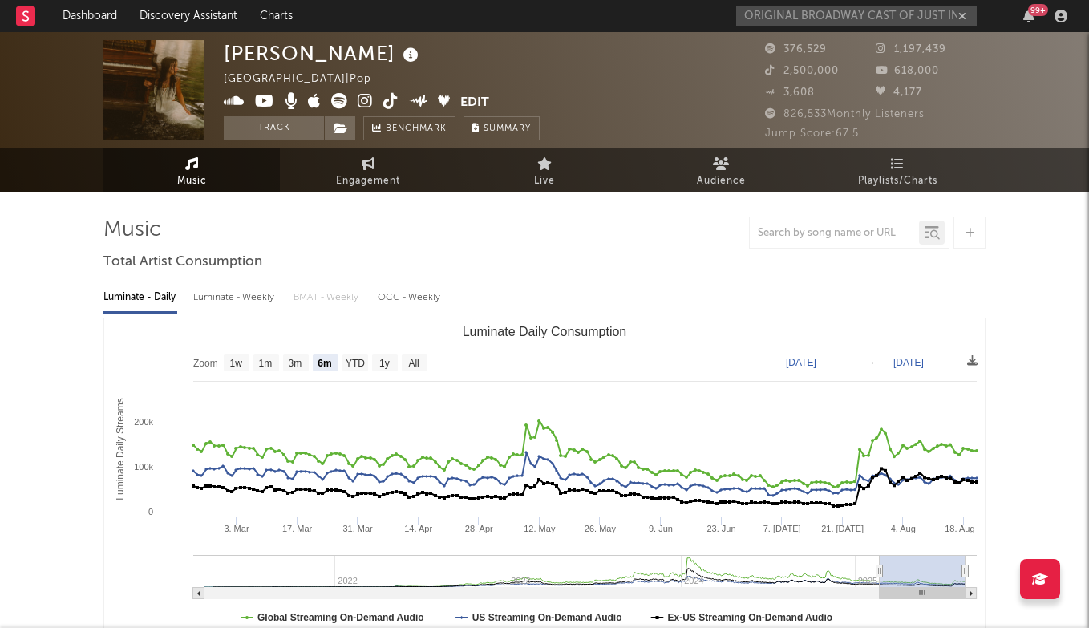
scroll to position [0, 0]
click at [960, 19] on icon "button" at bounding box center [962, 16] width 8 height 10
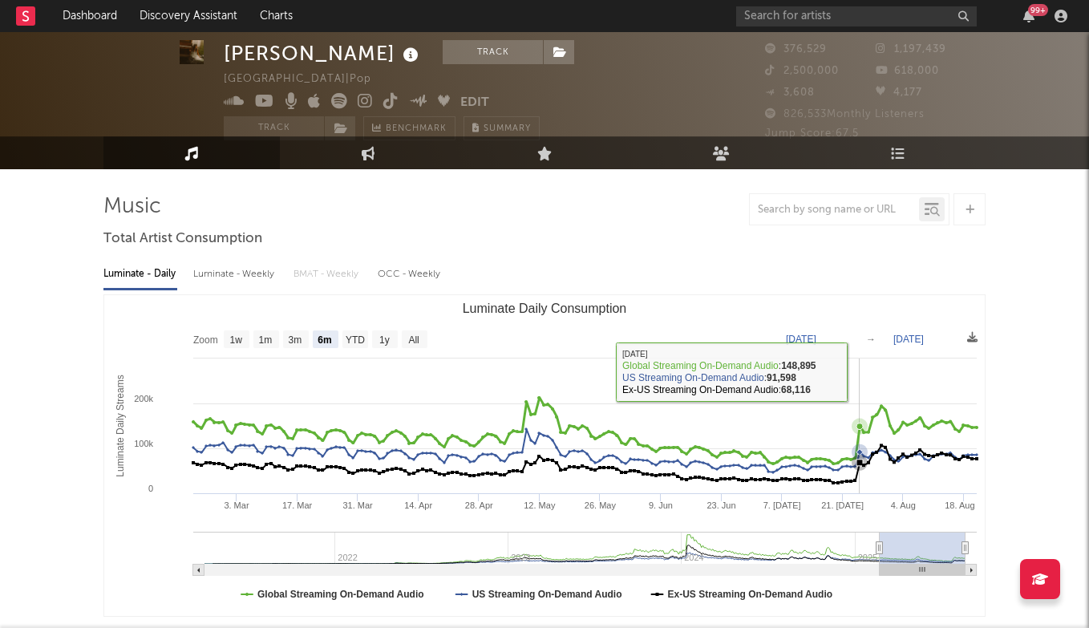
scroll to position [30, 0]
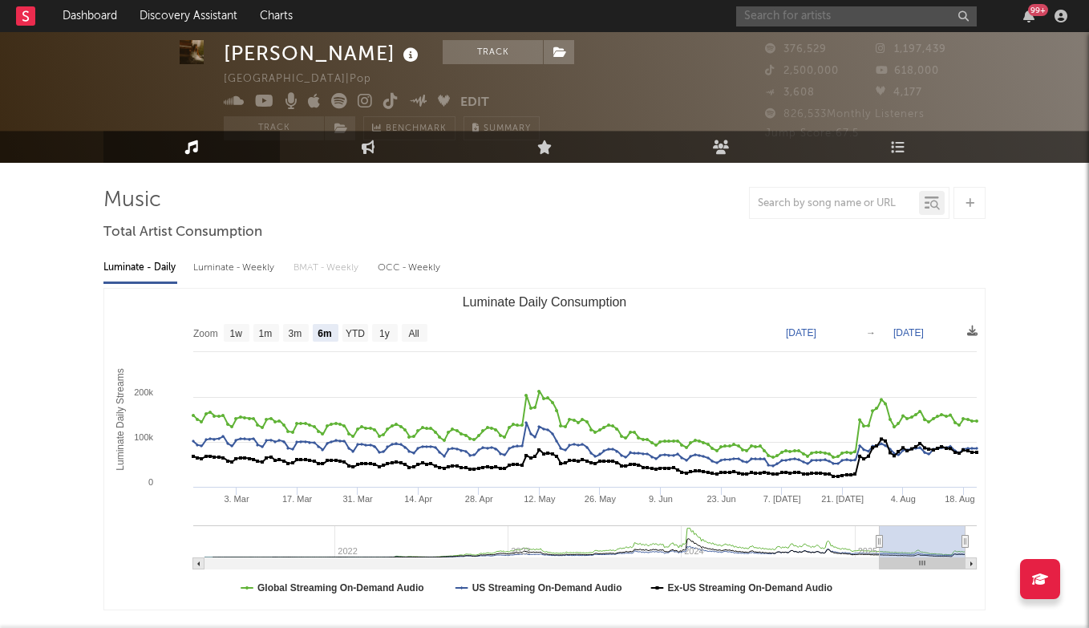
click at [805, 12] on input "text" at bounding box center [856, 16] width 240 height 20
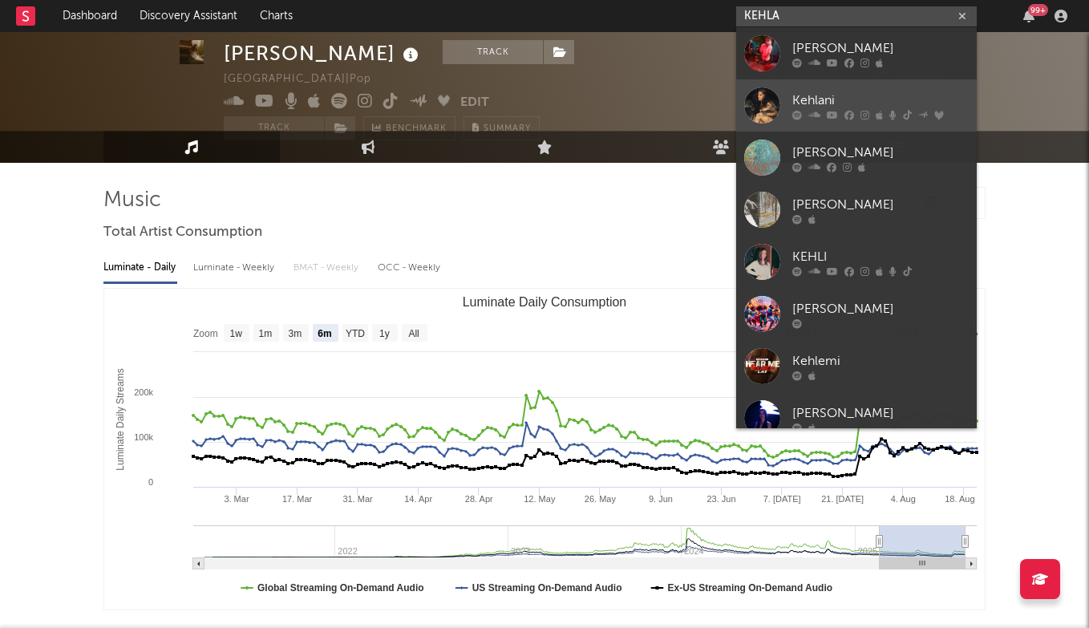
type input "KEHLA"
click at [849, 90] on link "Kehlani" at bounding box center [856, 105] width 240 height 52
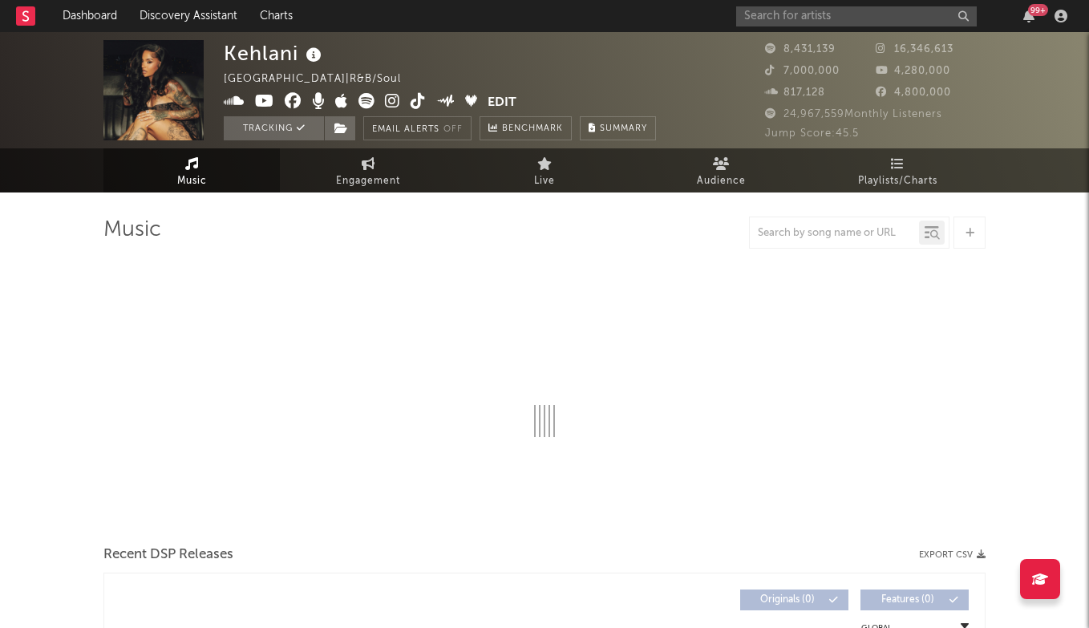
select select "6m"
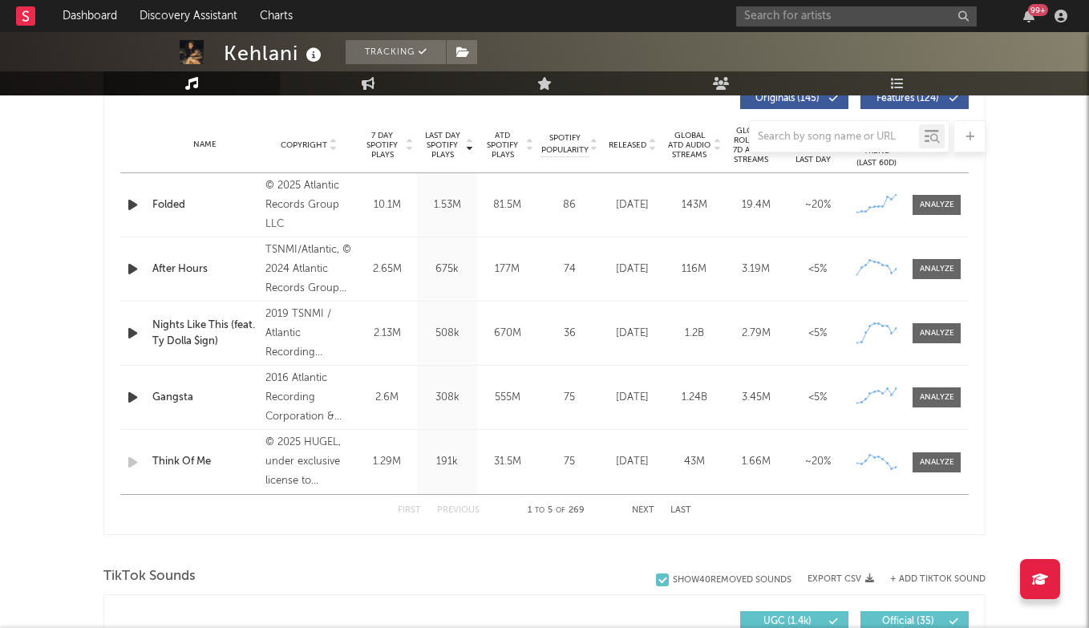
scroll to position [624, 0]
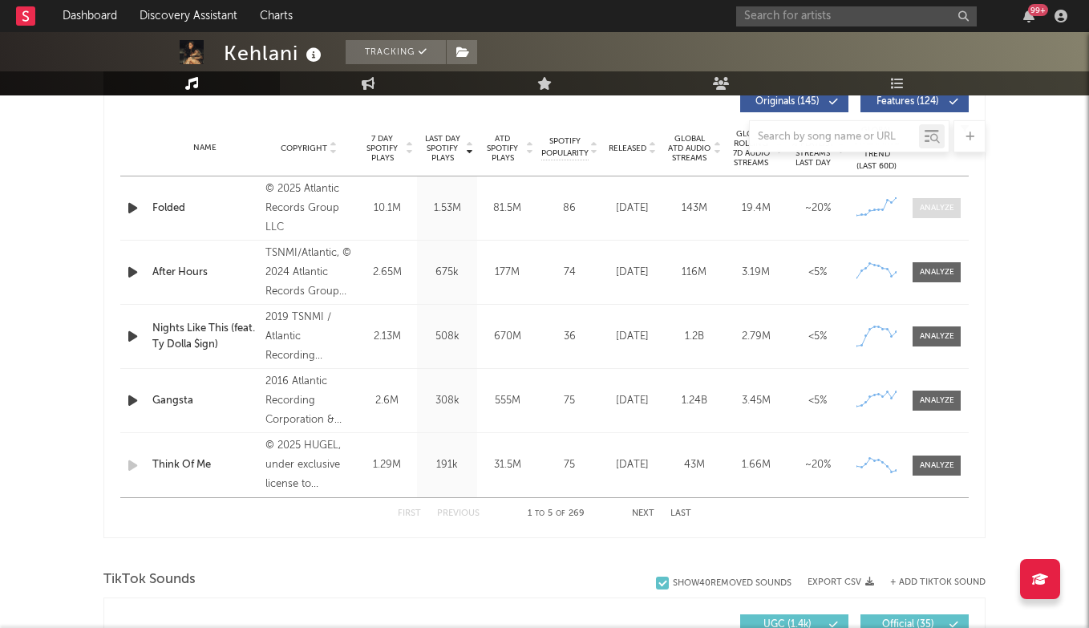
click at [943, 209] on div at bounding box center [936, 208] width 34 height 12
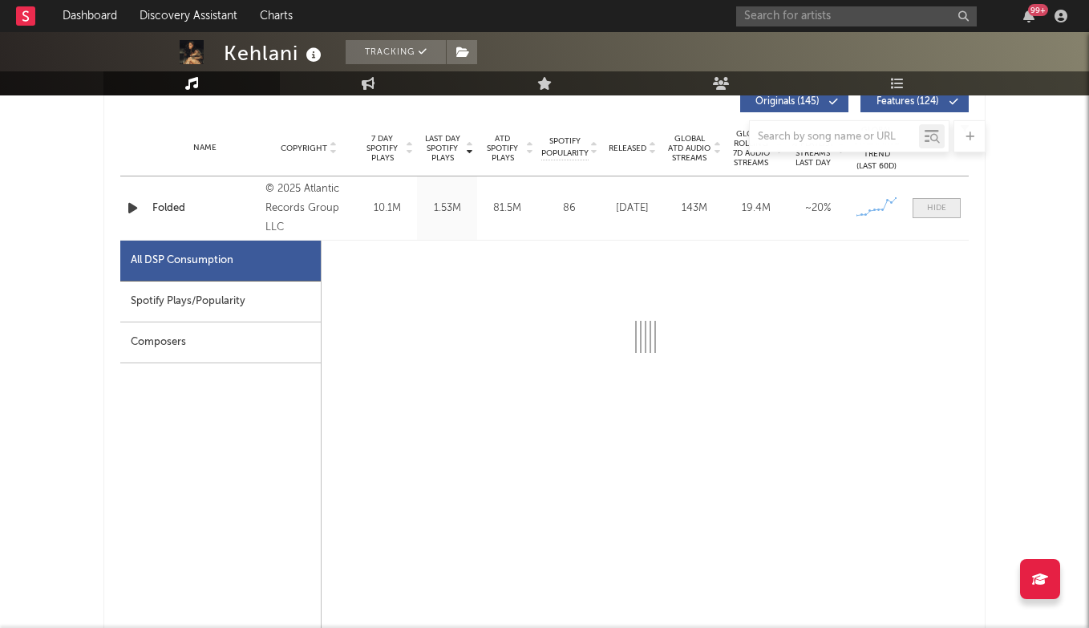
select select "1w"
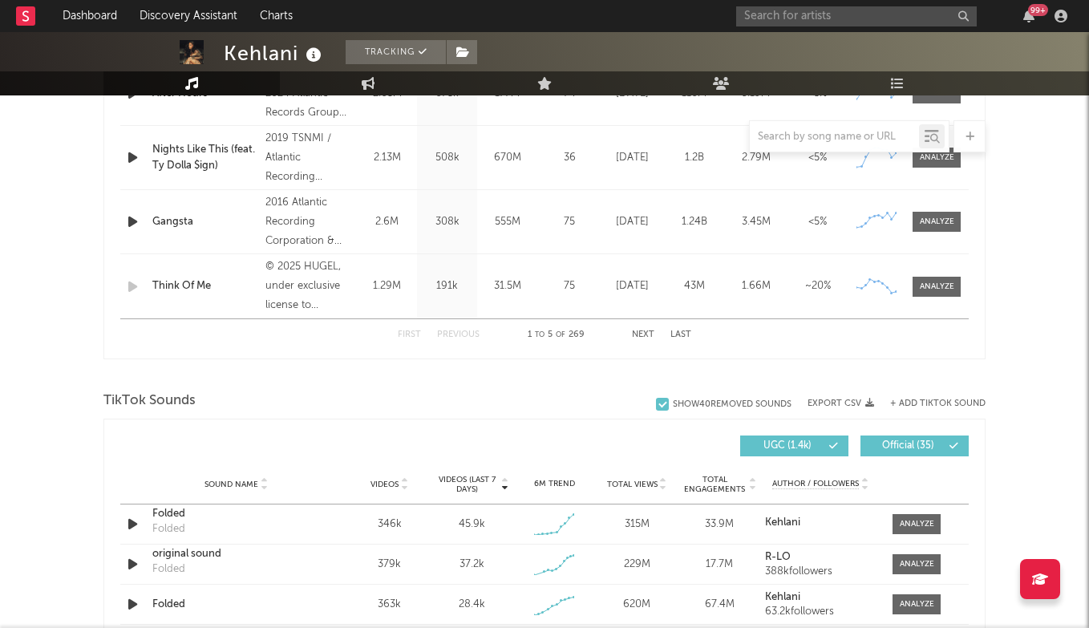
scroll to position [1776, 0]
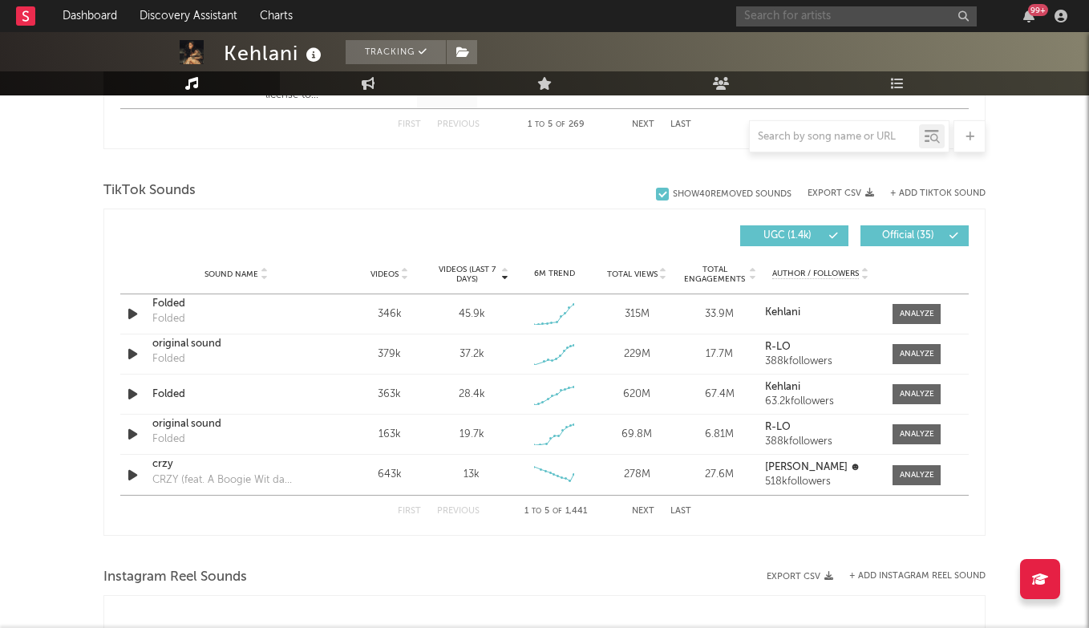
click at [855, 14] on input "text" at bounding box center [856, 16] width 240 height 20
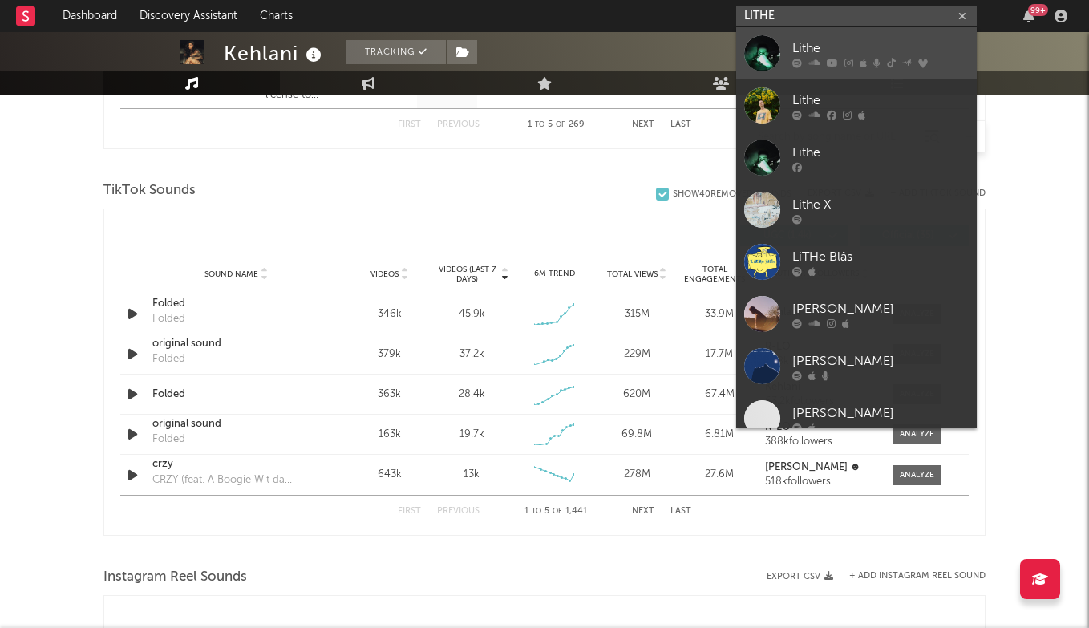
type input "LITHE"
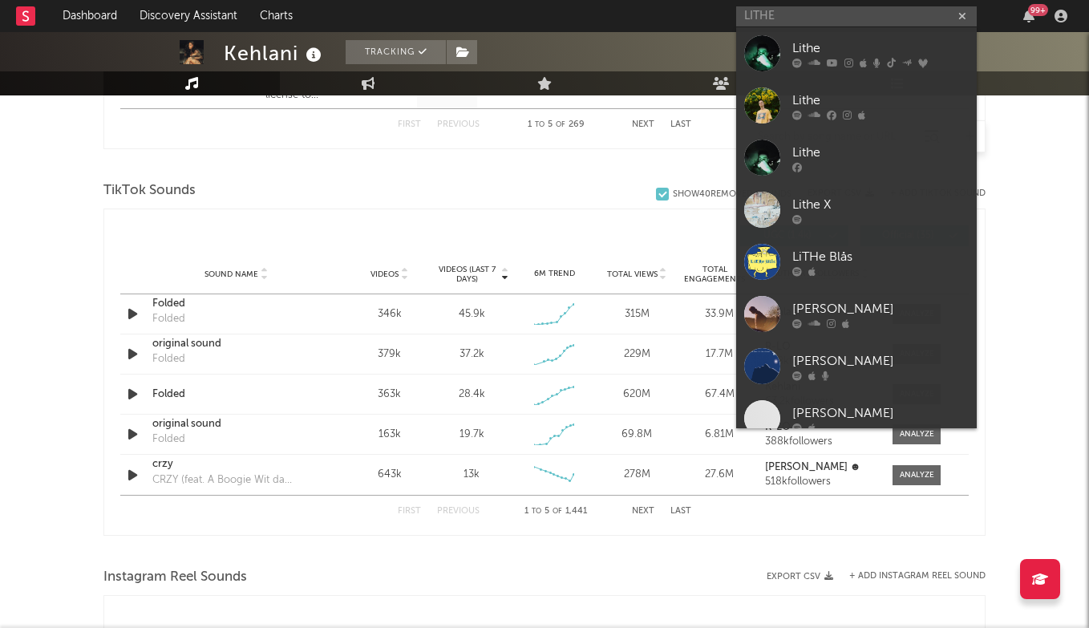
click at [865, 30] on link "Lithe" at bounding box center [856, 53] width 240 height 52
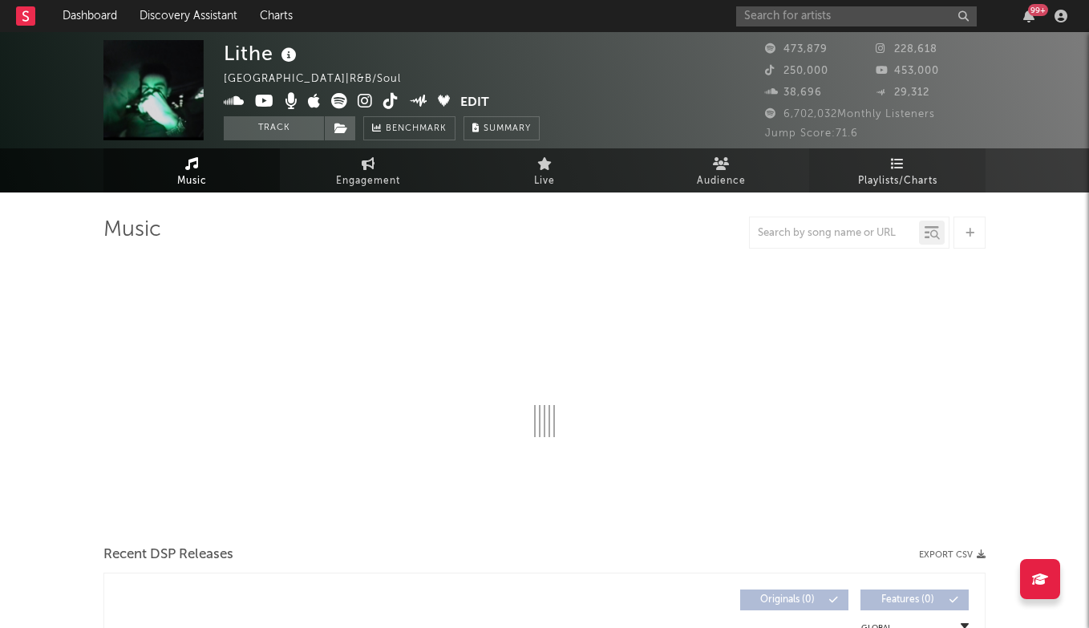
select select "6m"
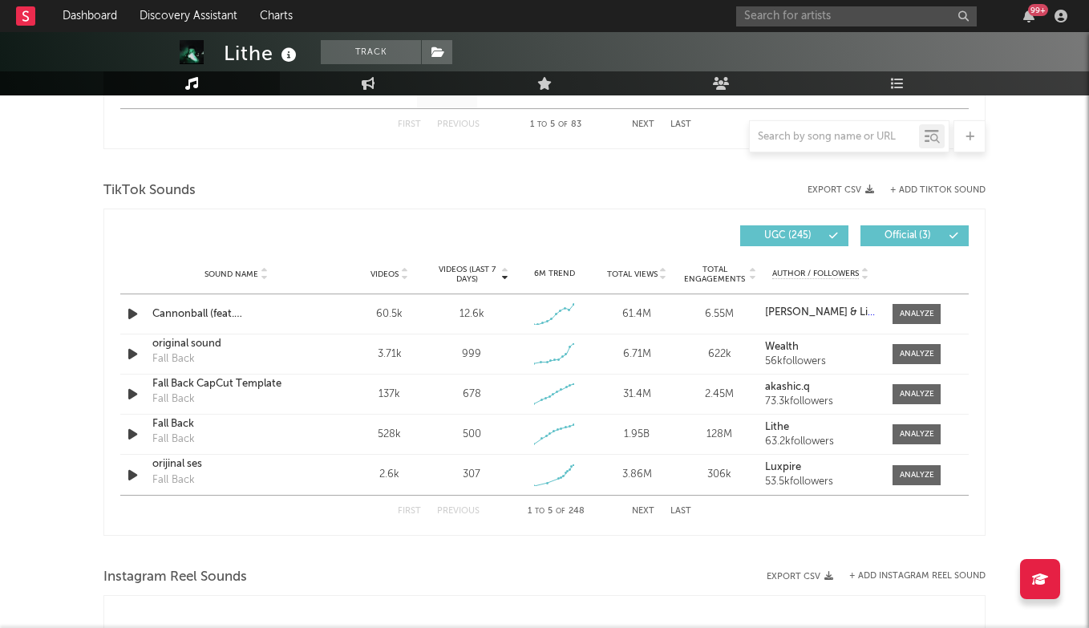
scroll to position [1024, 0]
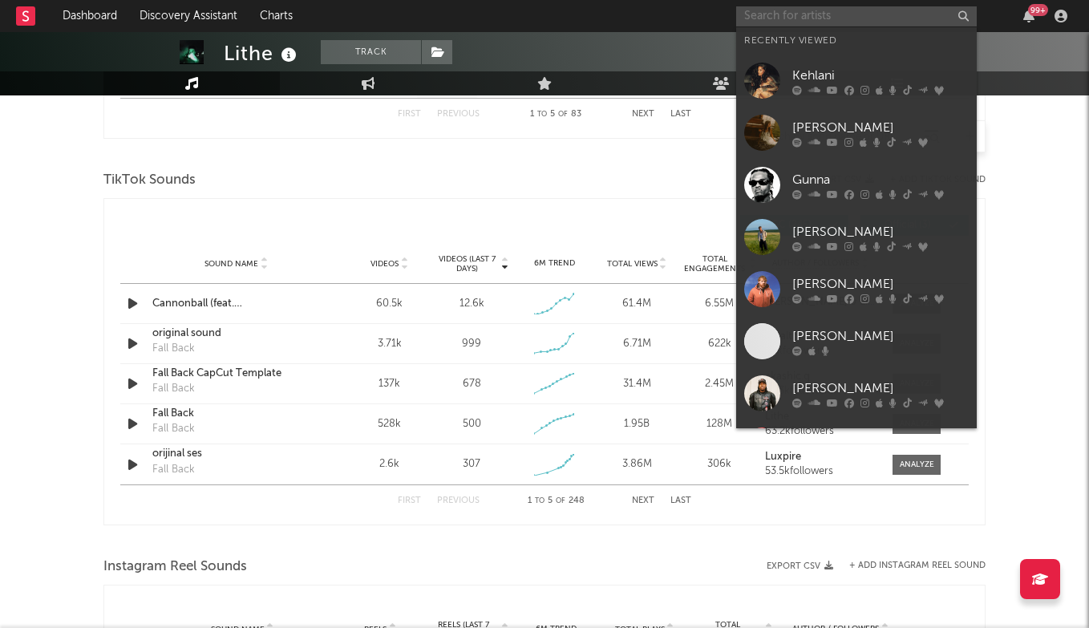
click at [814, 19] on input "text" at bounding box center [856, 16] width 240 height 20
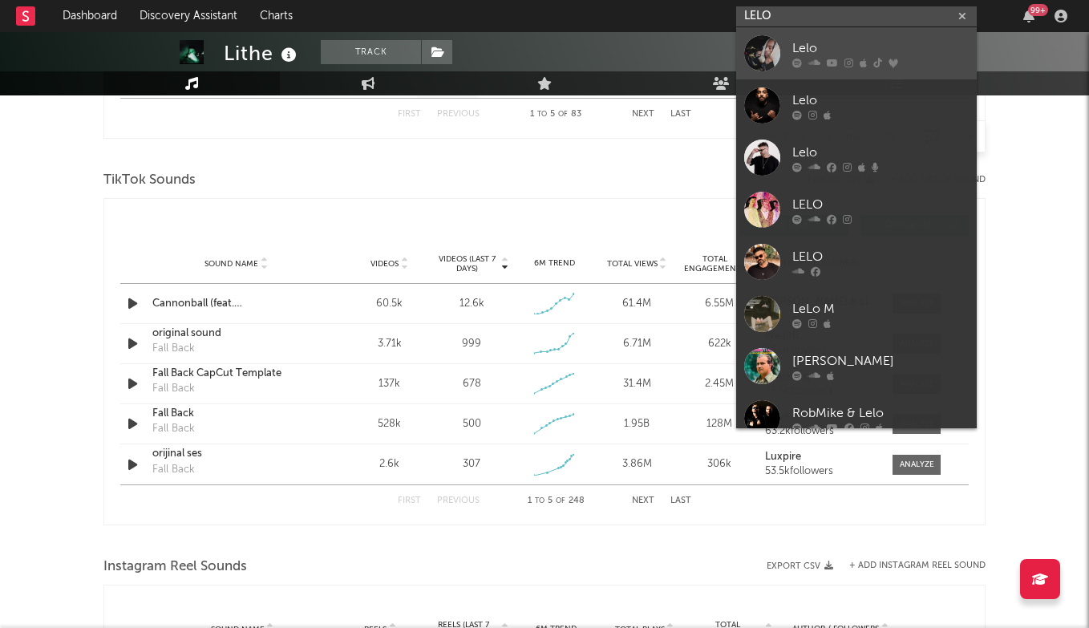
type input "LELO"
click at [826, 52] on div "Lelo" at bounding box center [880, 47] width 176 height 19
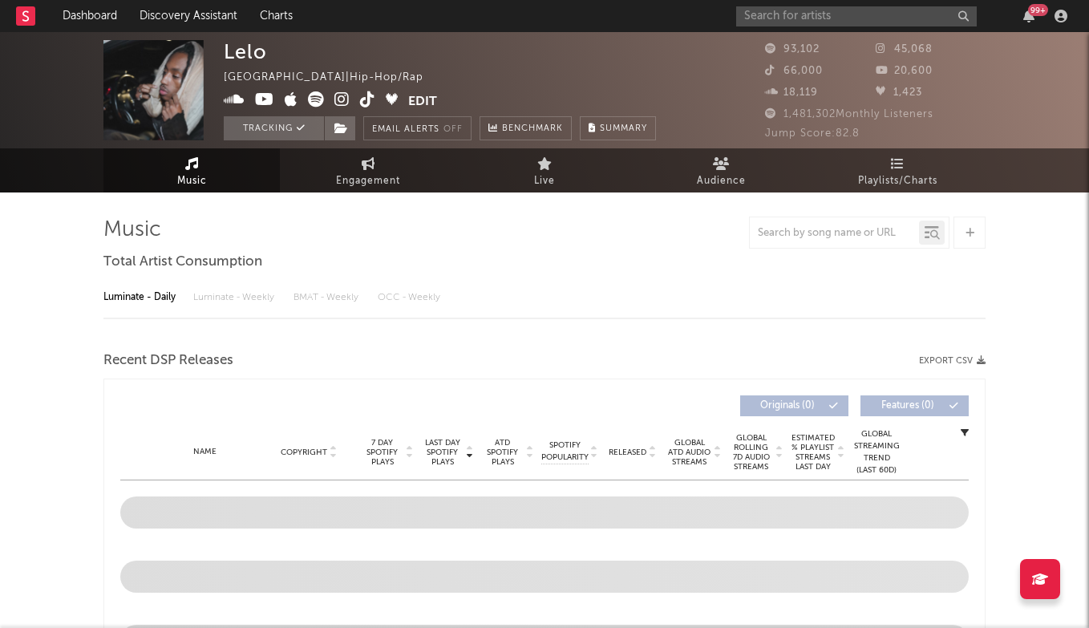
select select "6m"
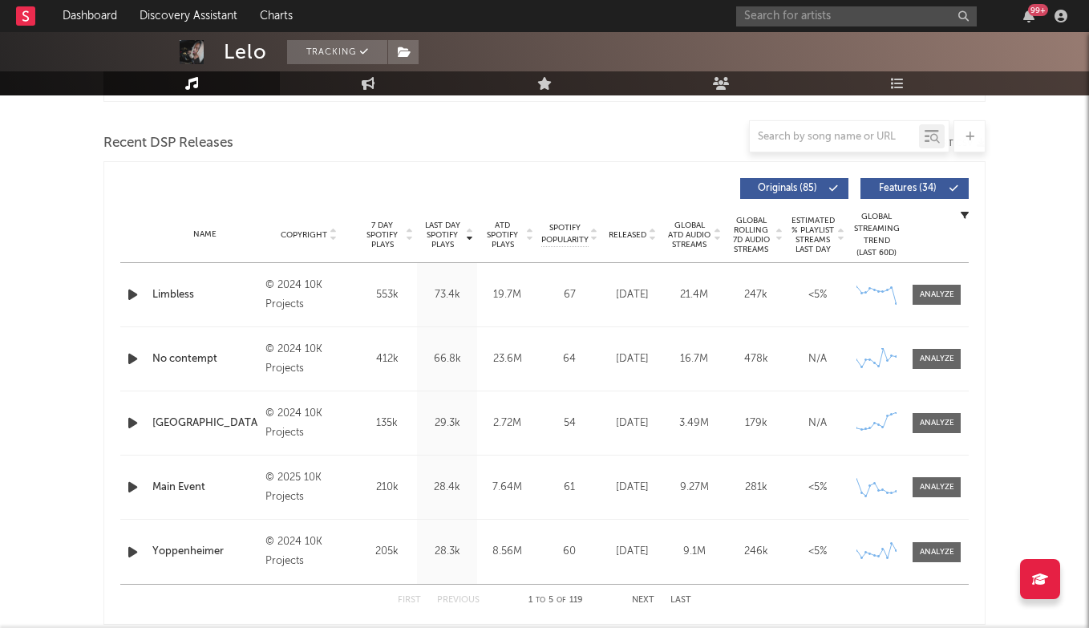
scroll to position [548, 0]
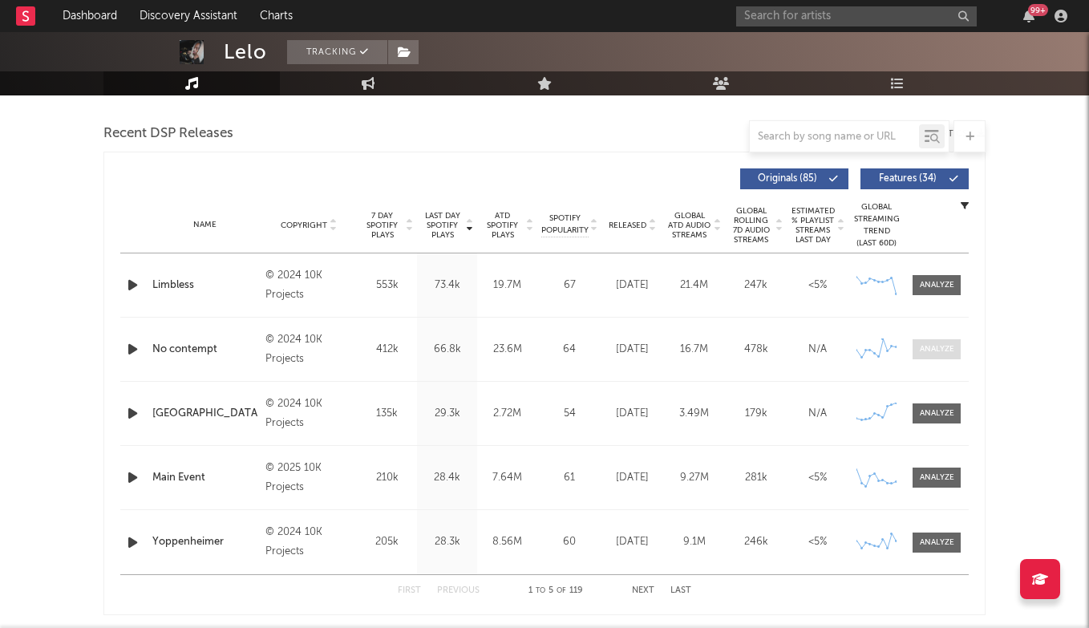
click at [939, 349] on div at bounding box center [936, 349] width 34 height 12
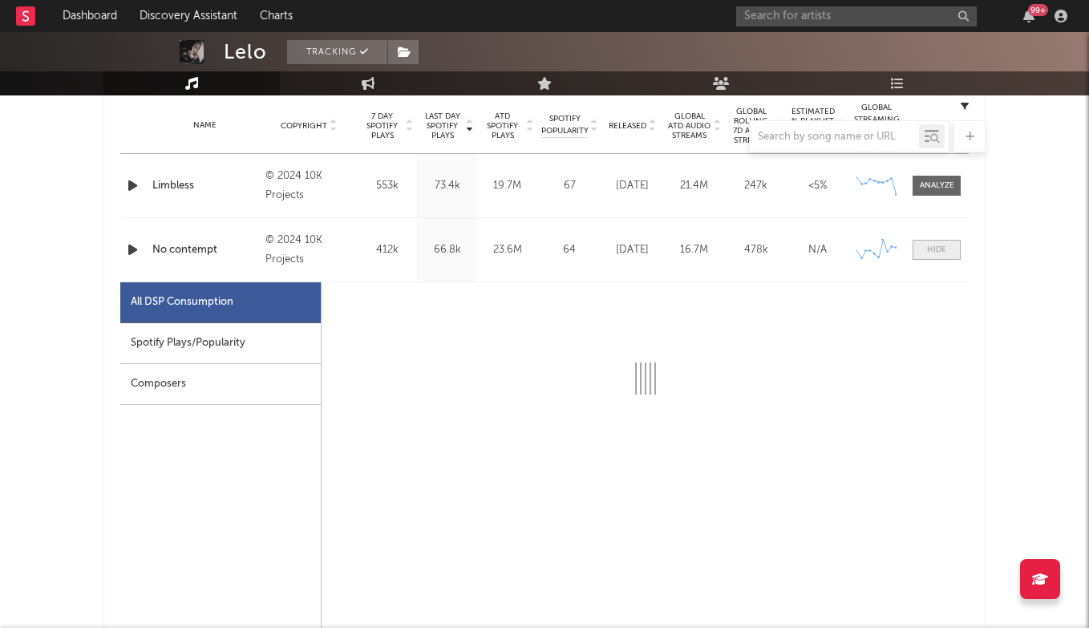
scroll to position [664, 0]
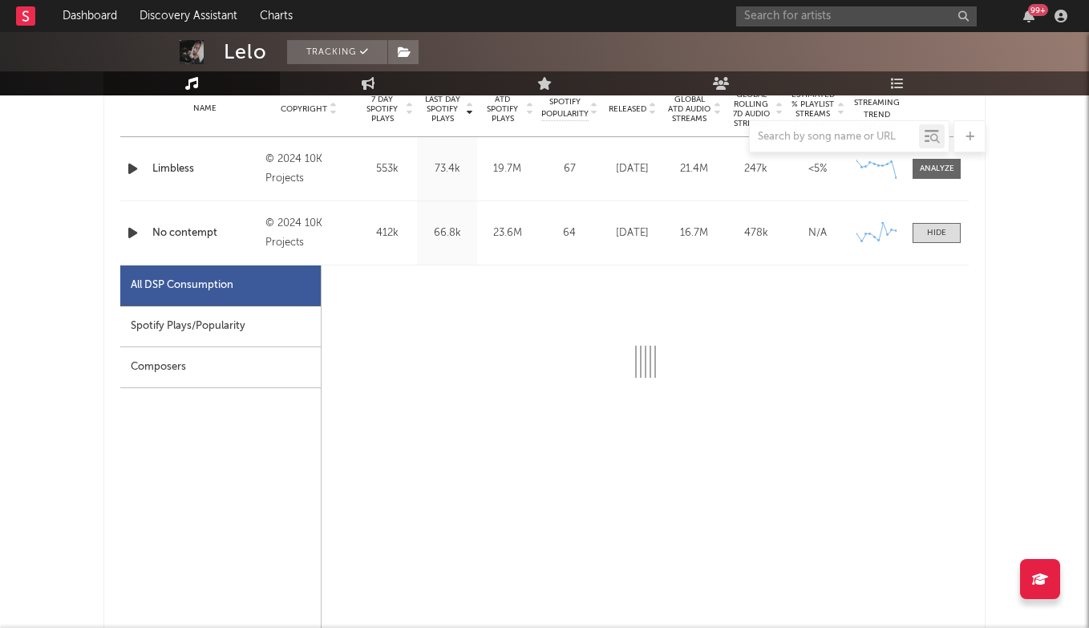
select select "6m"
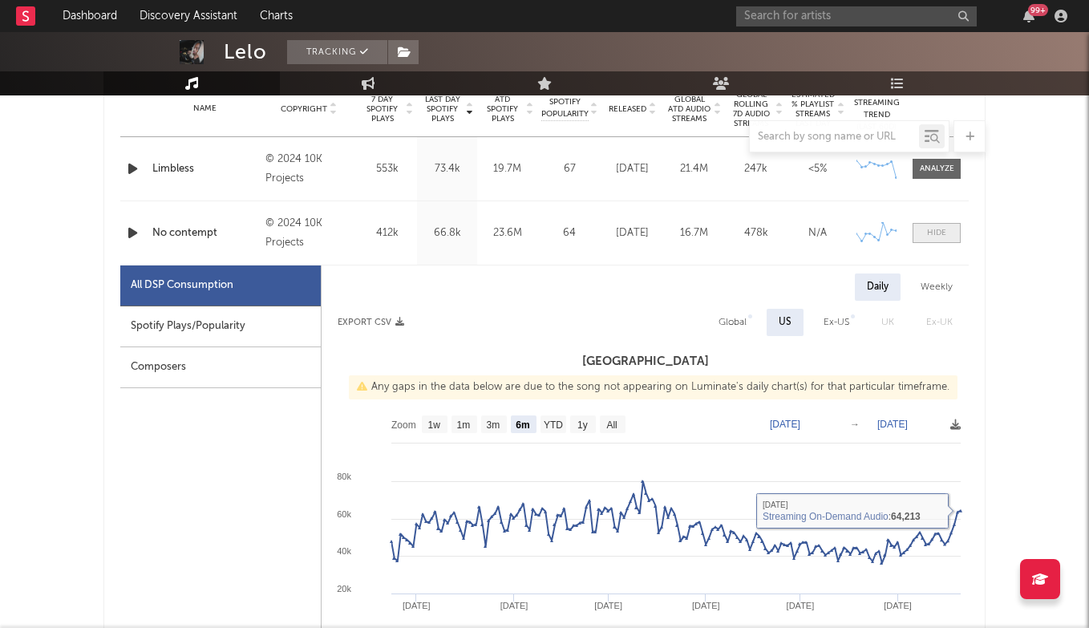
click at [945, 237] on div at bounding box center [936, 233] width 19 height 12
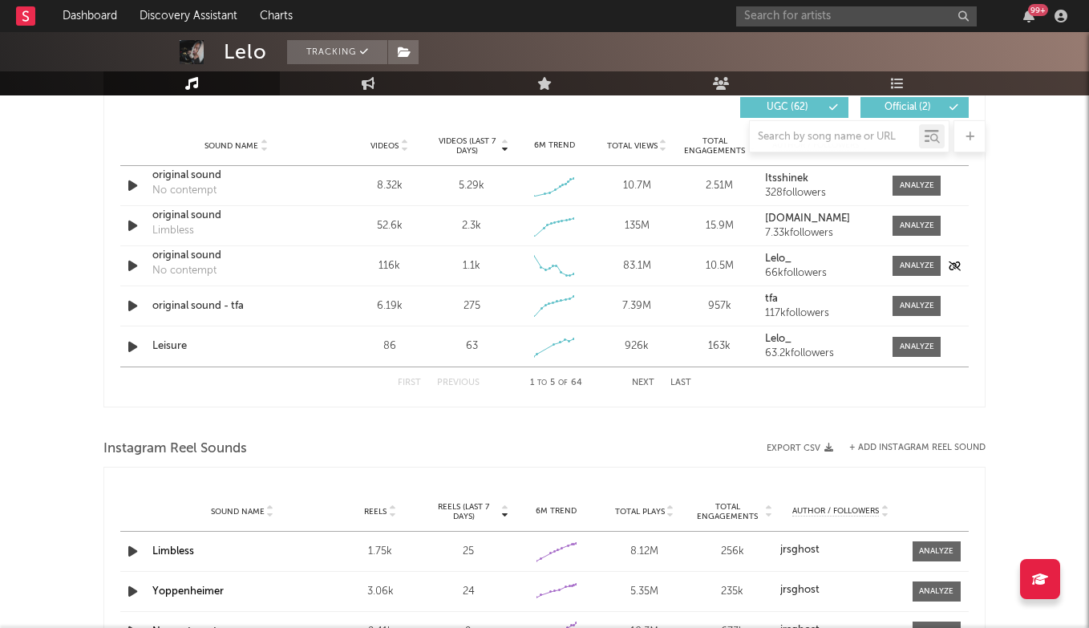
scroll to position [1137, 0]
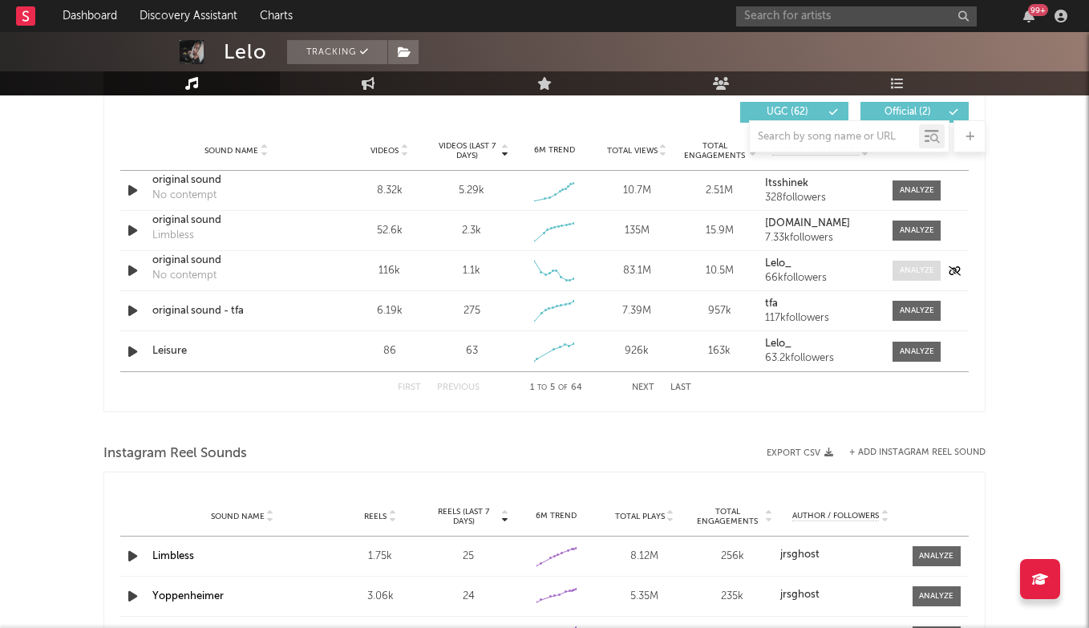
click at [903, 273] on div at bounding box center [916, 271] width 34 height 12
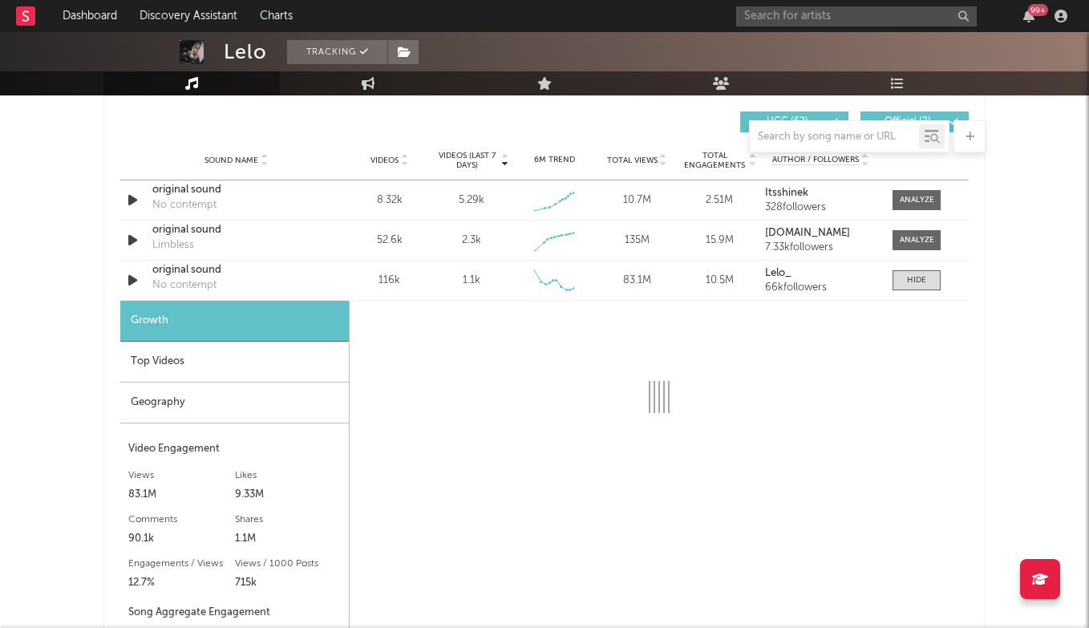
scroll to position [1081, 0]
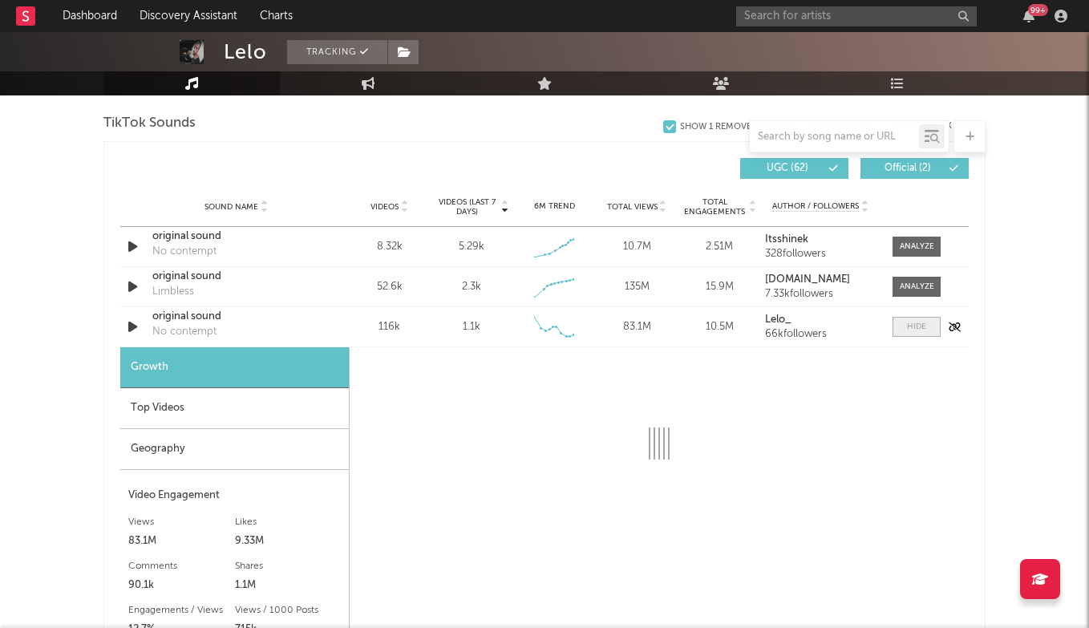
select select "6m"
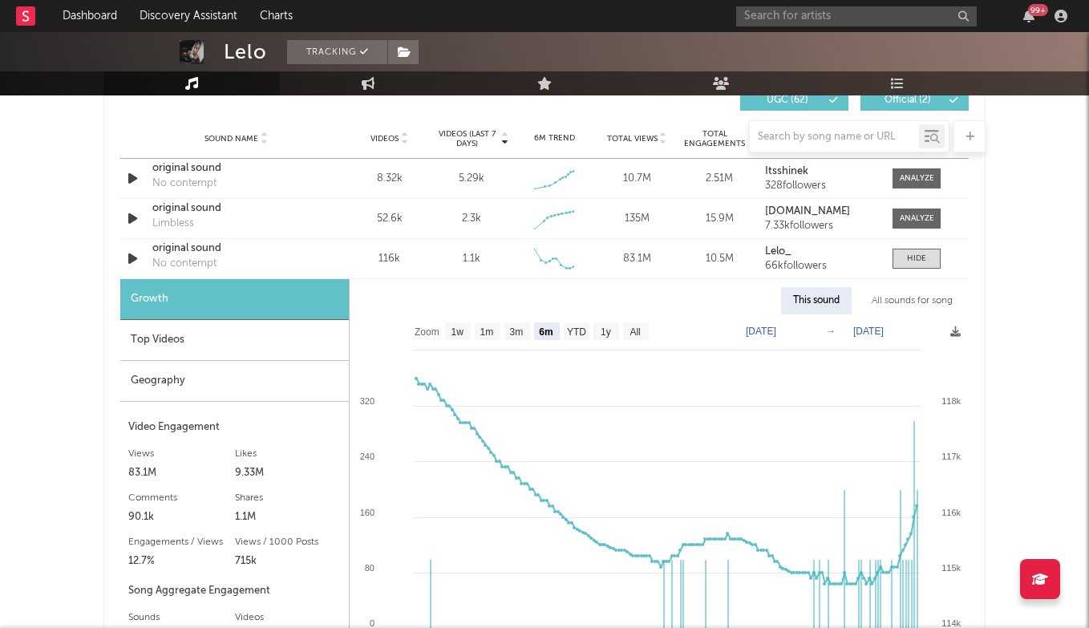
scroll to position [1147, 0]
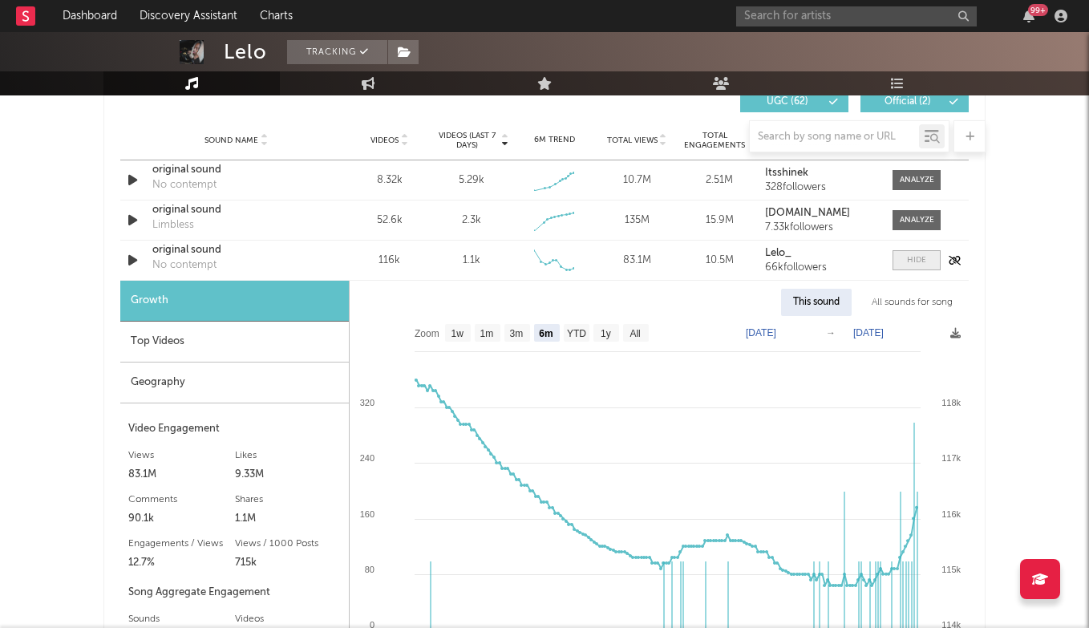
click at [917, 259] on div at bounding box center [916, 260] width 19 height 12
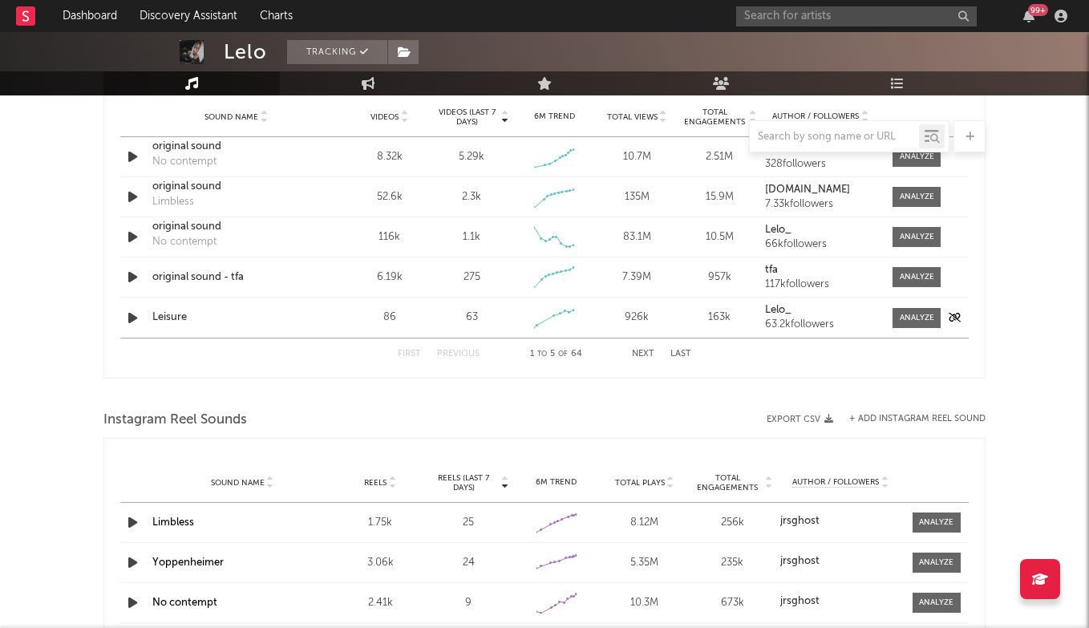
scroll to position [1174, 0]
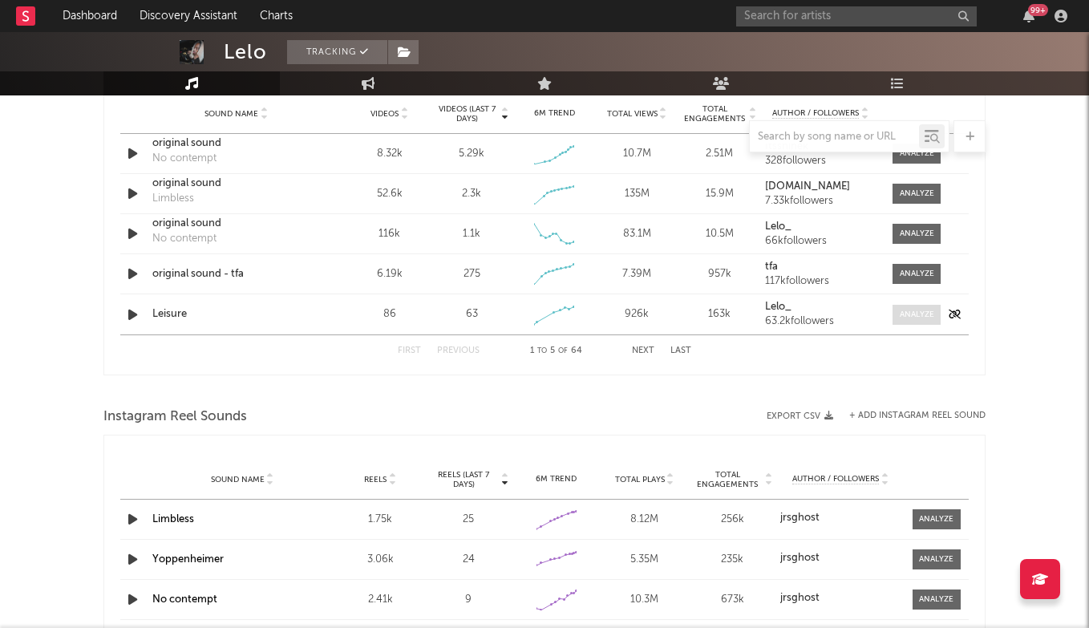
click at [903, 314] on div at bounding box center [916, 315] width 34 height 12
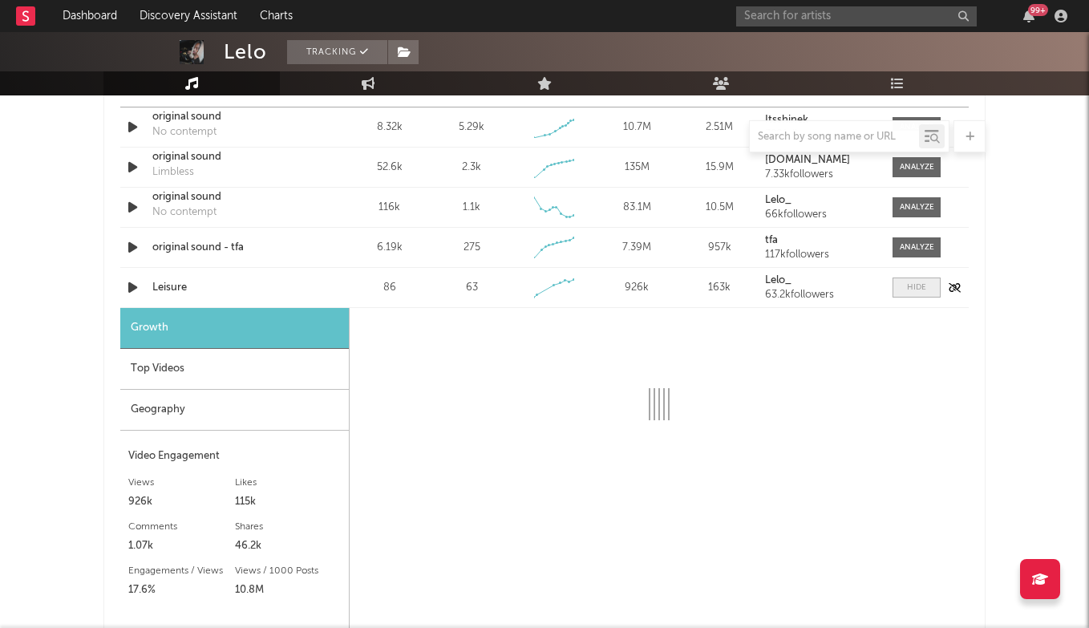
select select "1w"
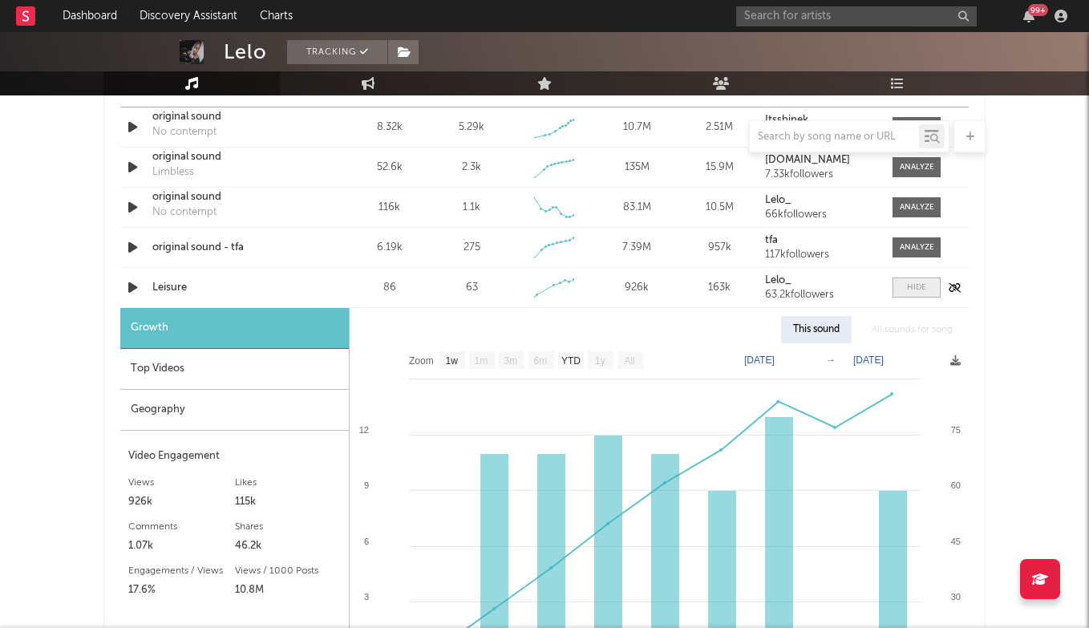
scroll to position [1203, 0]
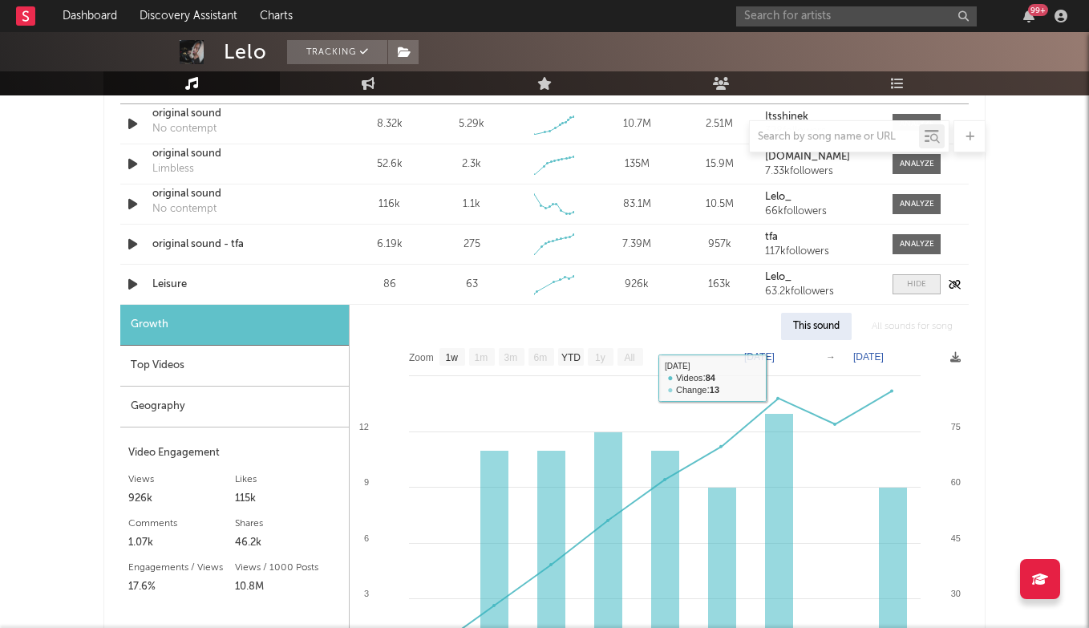
click at [910, 283] on div at bounding box center [916, 284] width 19 height 12
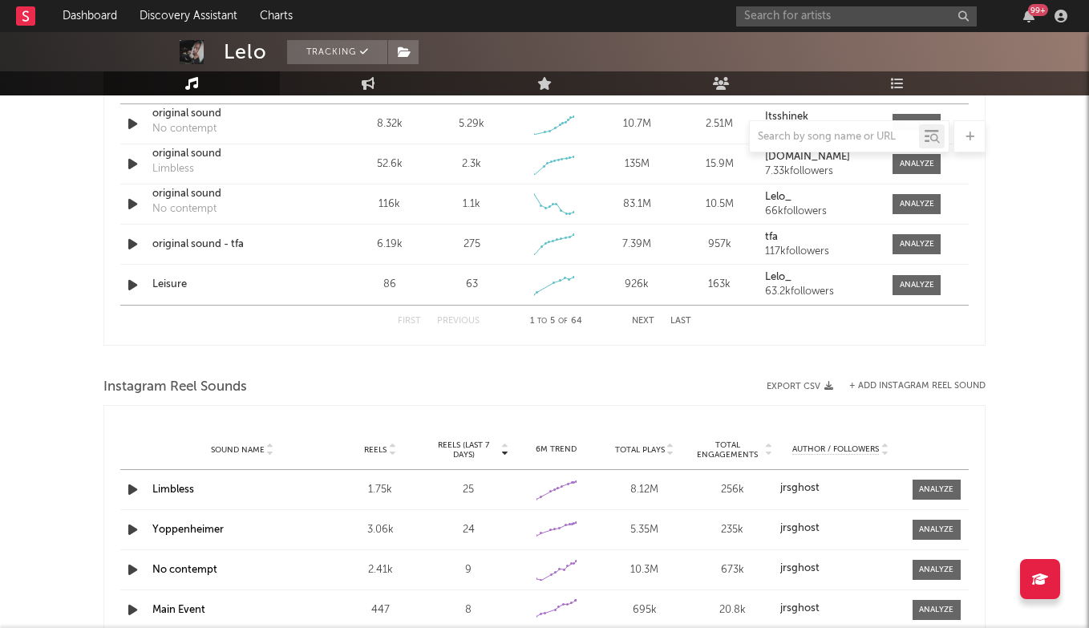
click at [642, 317] on button "Next" at bounding box center [643, 321] width 22 height 9
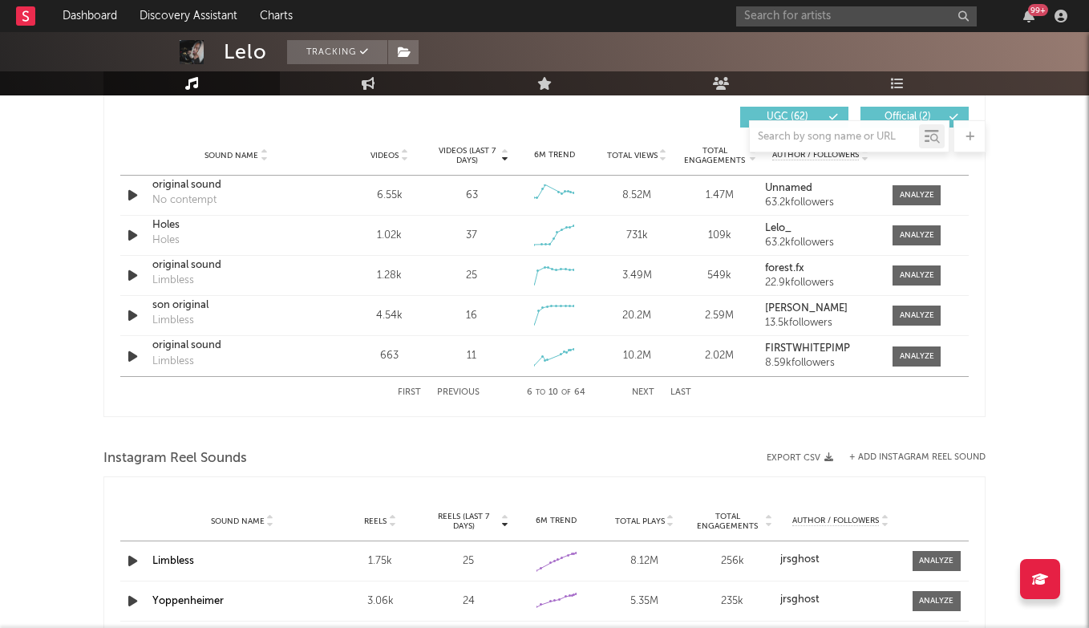
scroll to position [1130, 0]
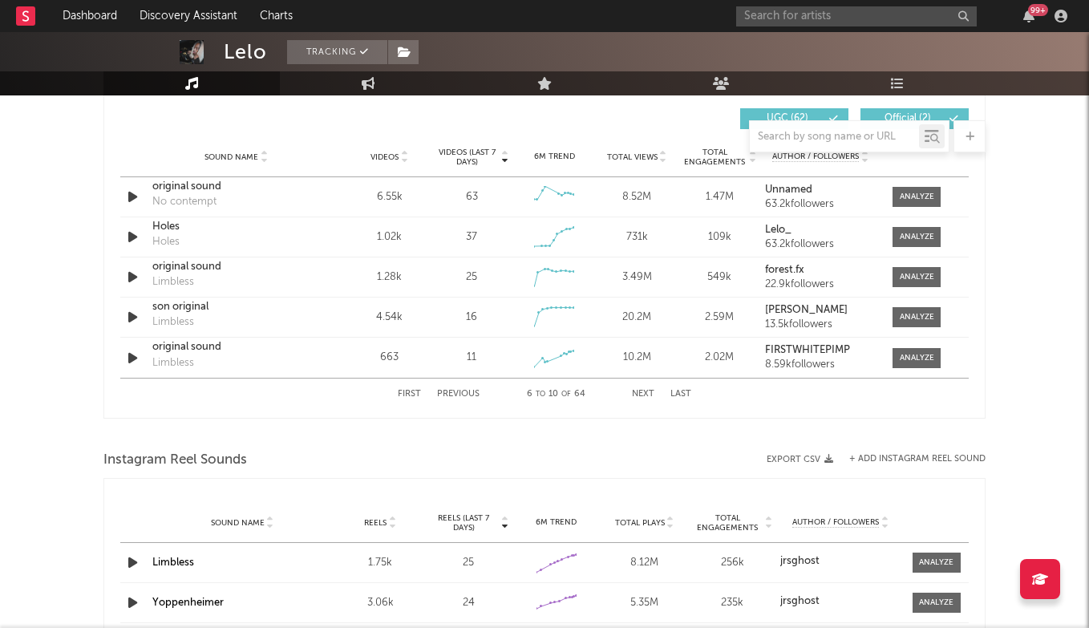
click at [455, 392] on button "Previous" at bounding box center [458, 394] width 42 height 9
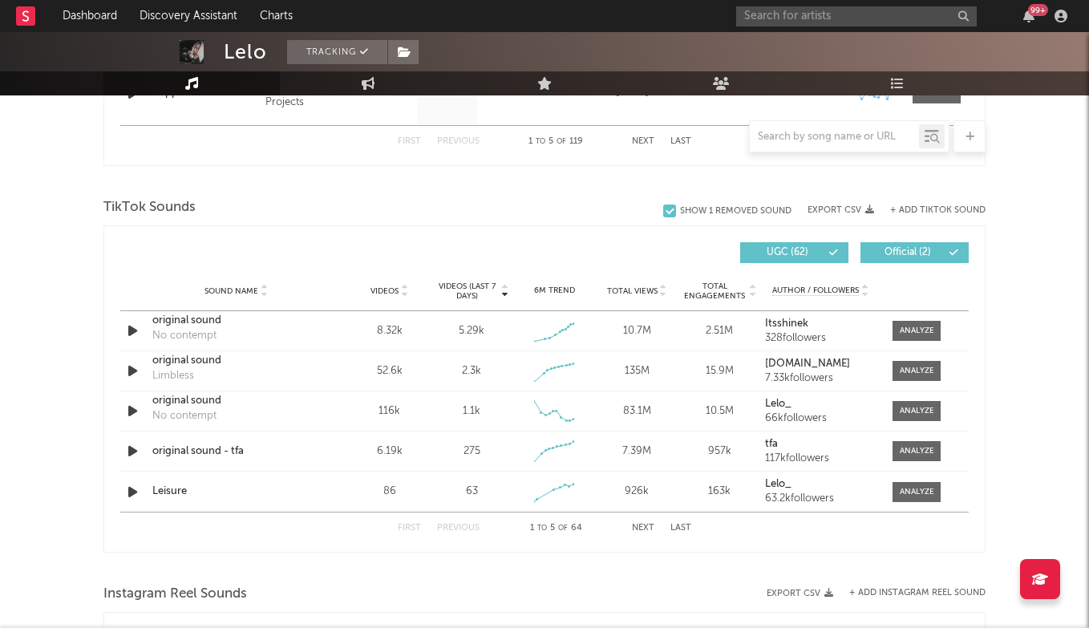
scroll to position [623, 0]
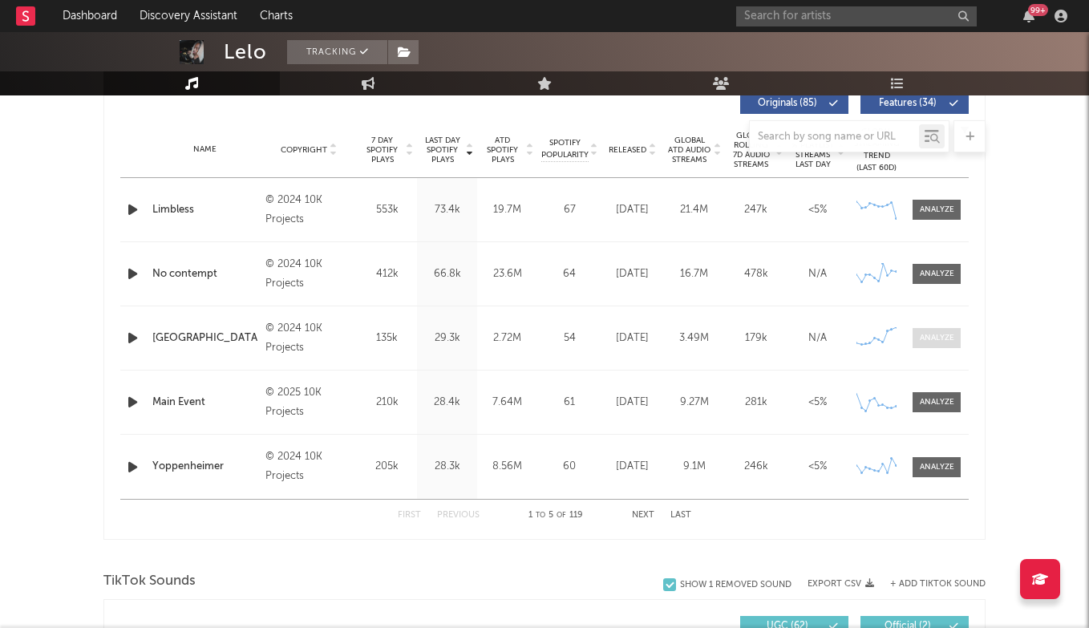
click at [934, 335] on div at bounding box center [936, 338] width 34 height 12
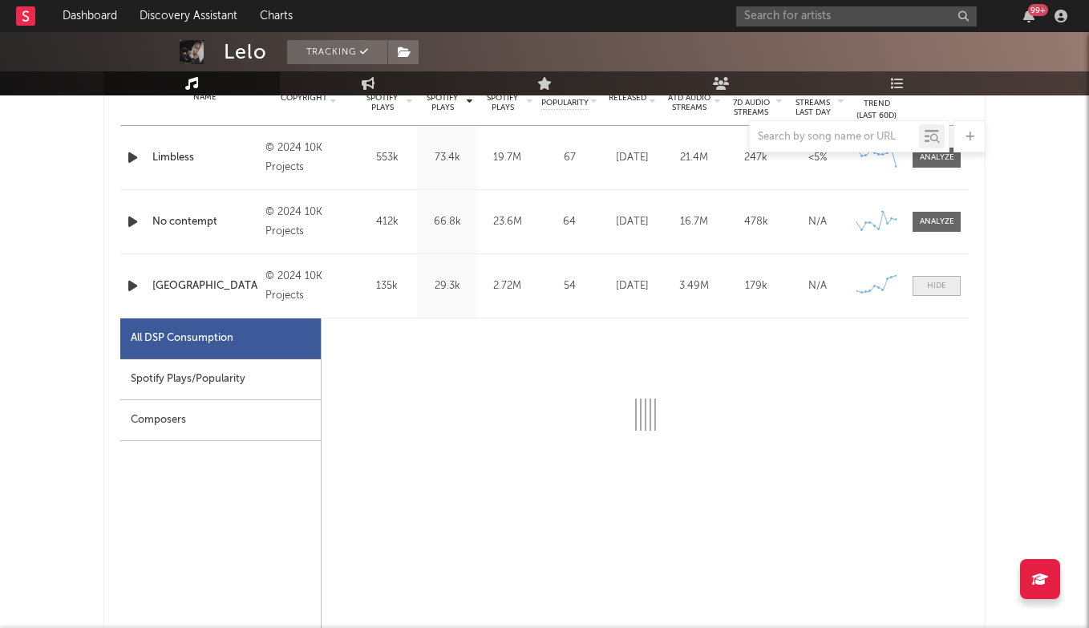
select select "6m"
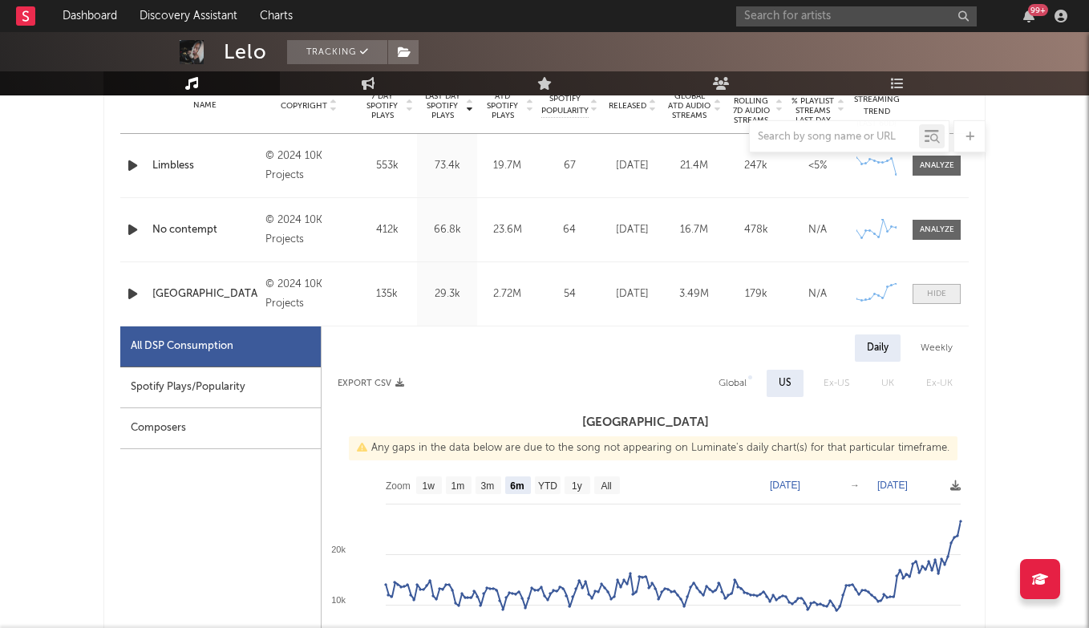
scroll to position [660, 0]
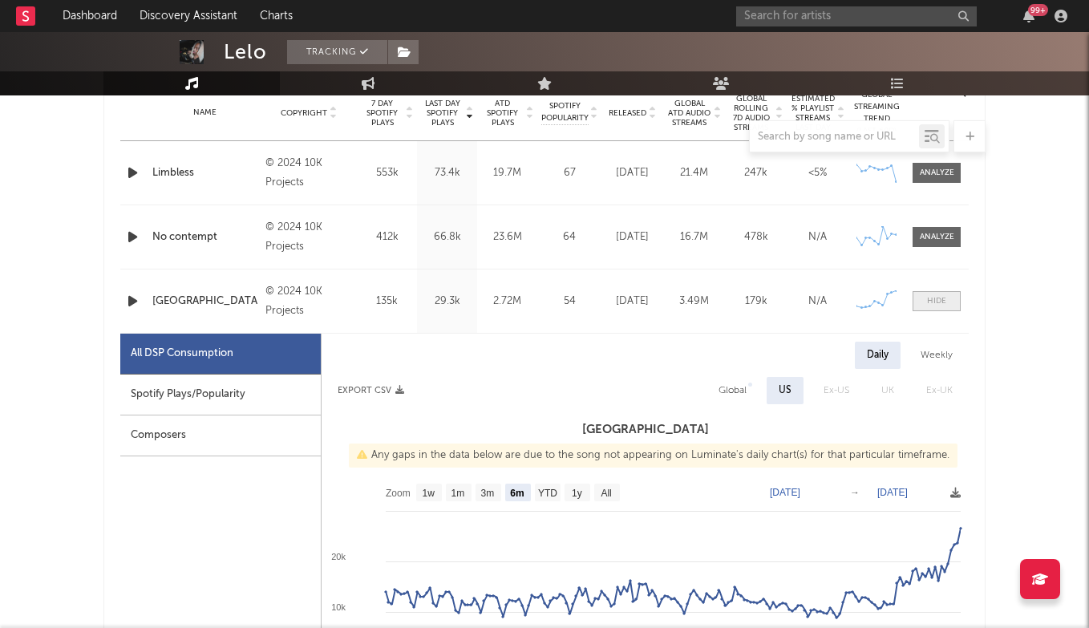
click at [932, 308] on span at bounding box center [936, 301] width 48 height 20
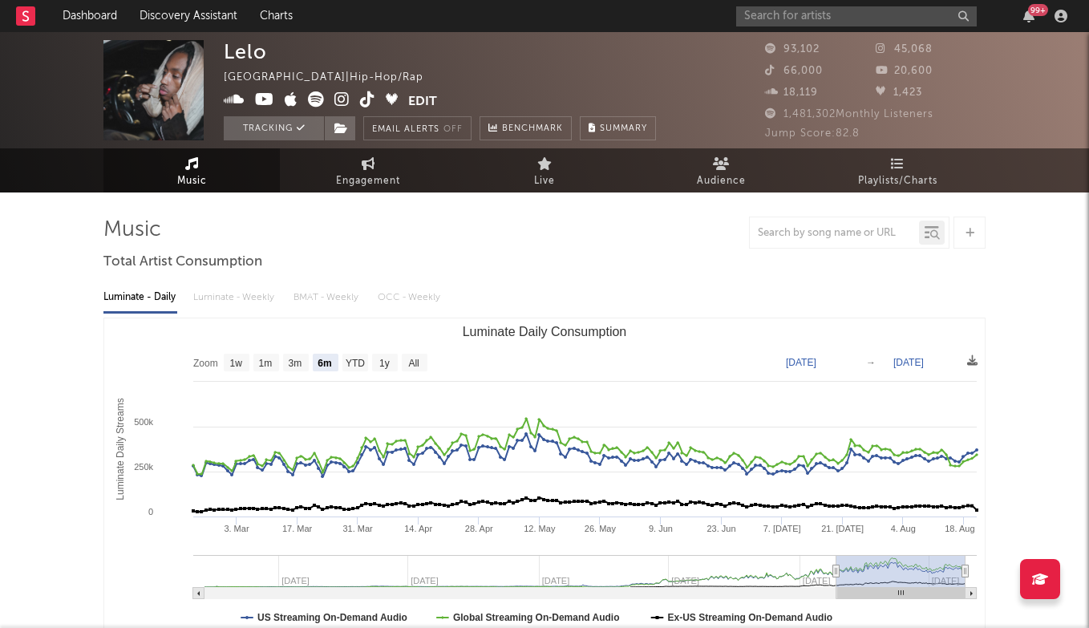
scroll to position [0, 0]
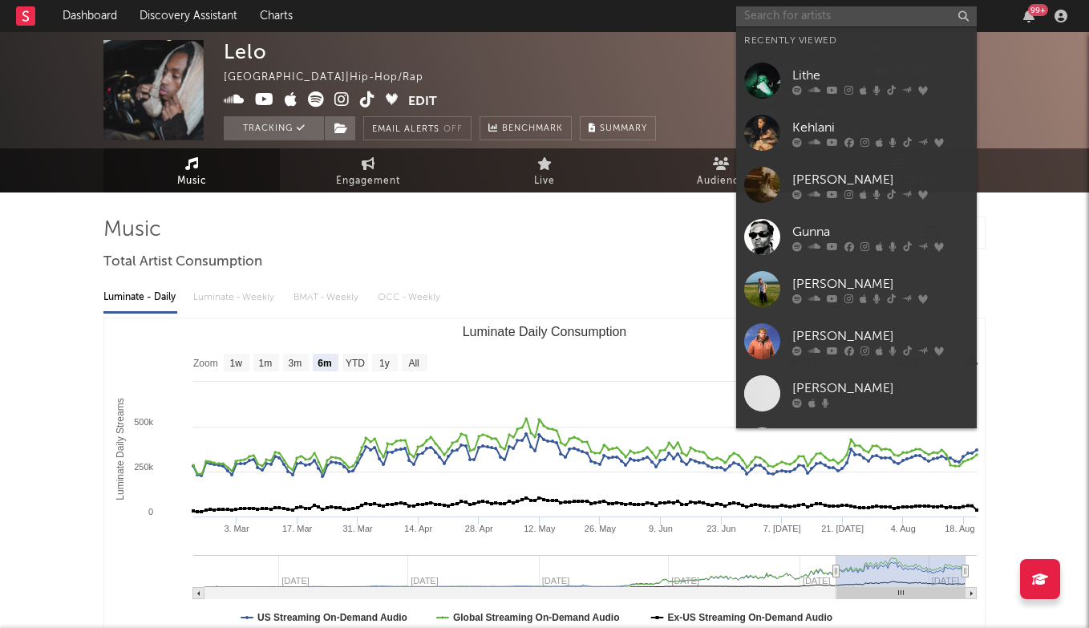
click at [773, 20] on input "text" at bounding box center [856, 16] width 240 height 20
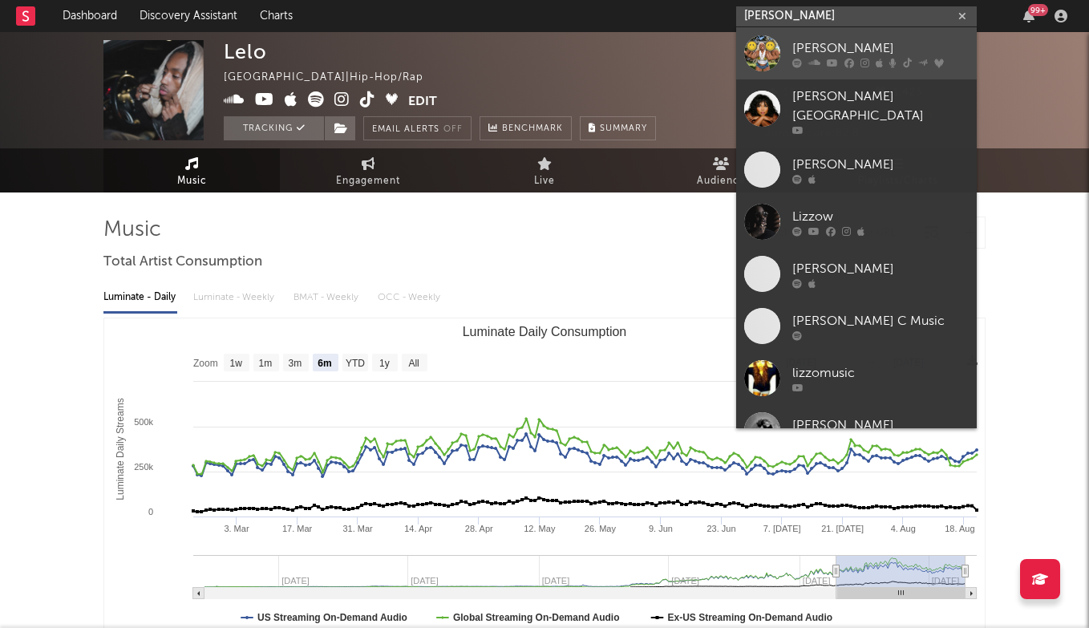
type input "LIZZO"
click at [820, 51] on div "Lizzo" at bounding box center [880, 47] width 176 height 19
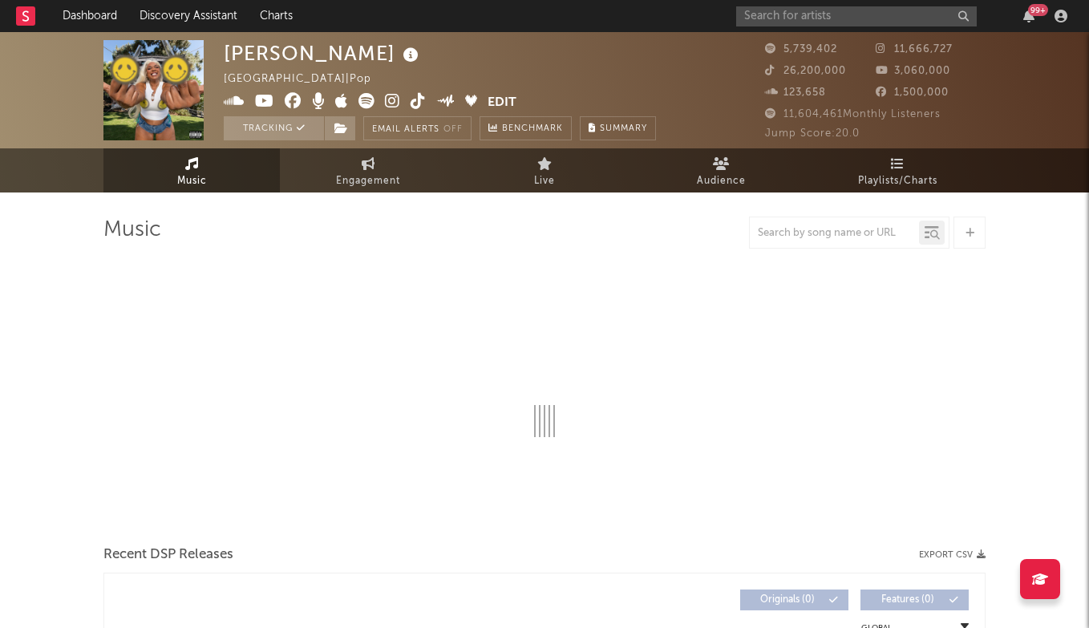
select select "6m"
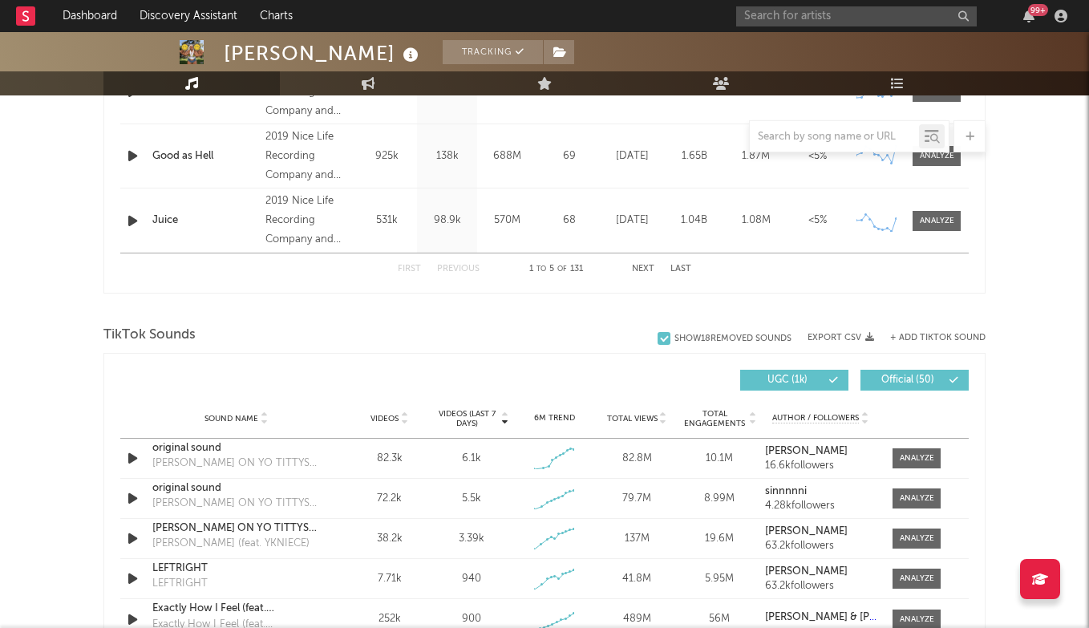
scroll to position [1003, 0]
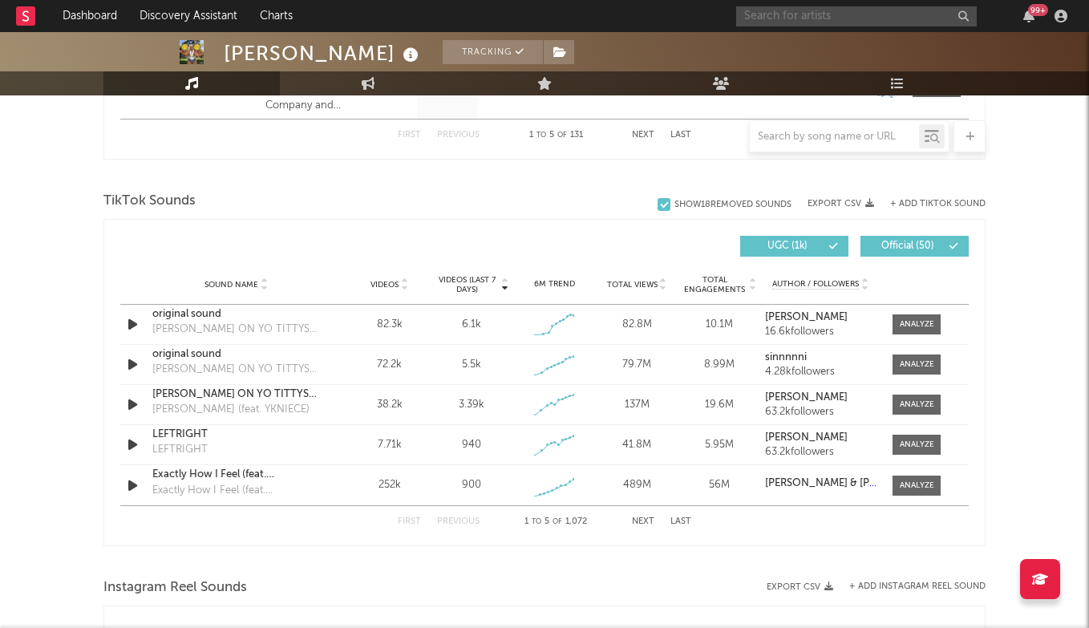
click at [823, 20] on input "text" at bounding box center [856, 16] width 240 height 20
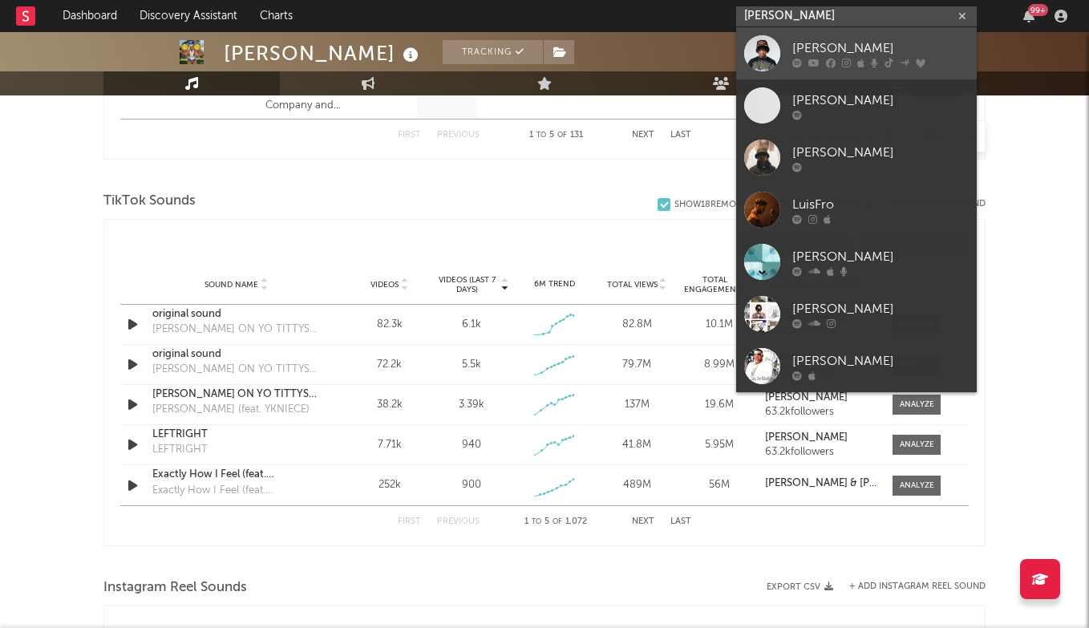
type input "LUIS BRO"
click at [861, 49] on div "Luis Brown" at bounding box center [880, 47] width 176 height 19
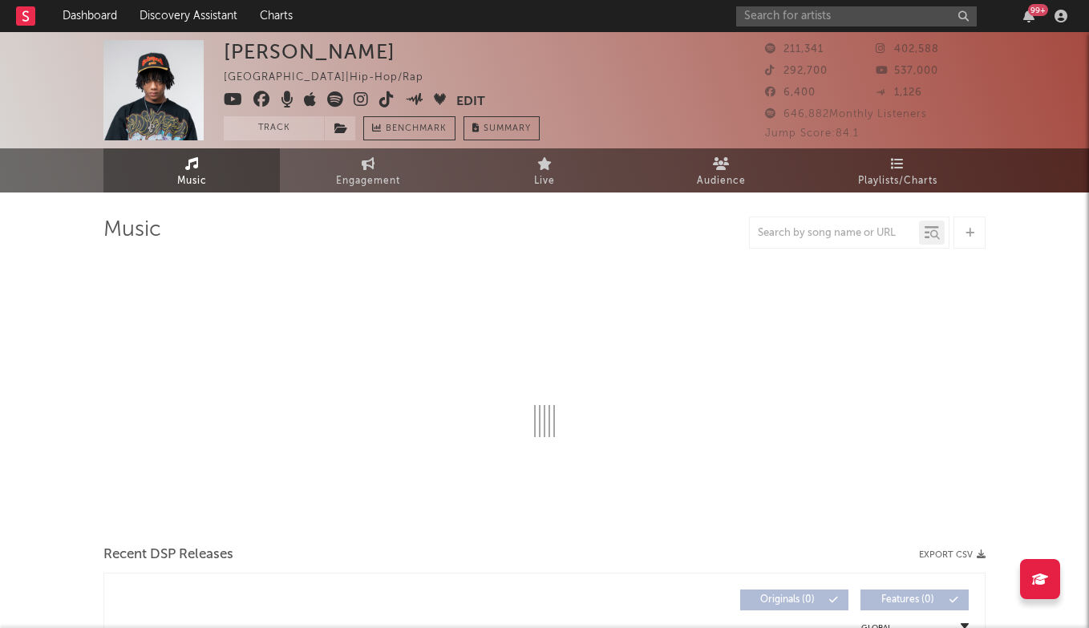
select select "6m"
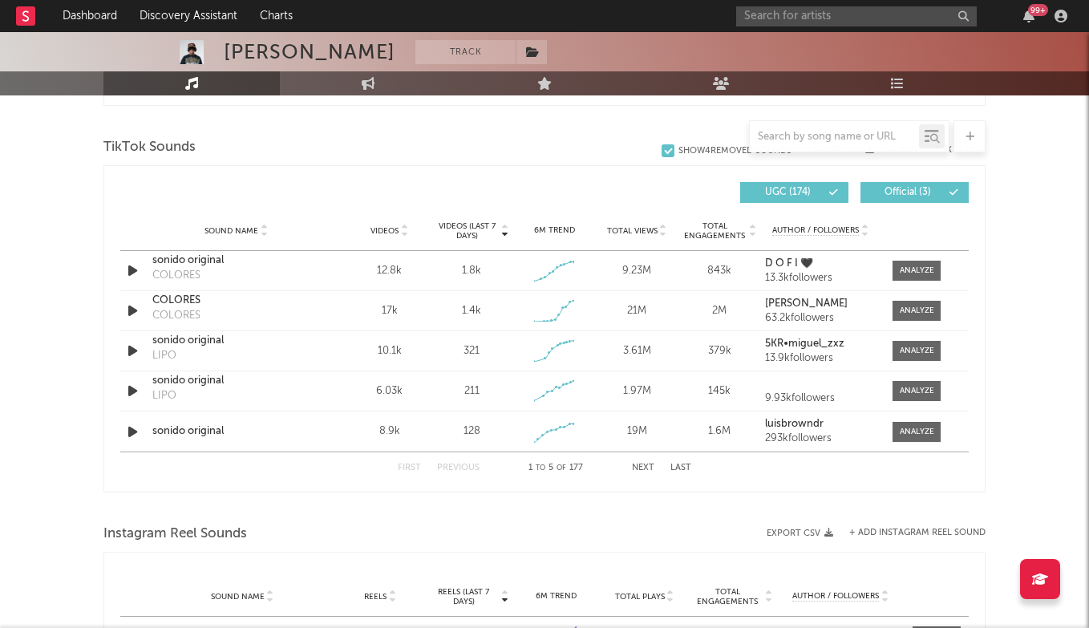
scroll to position [1058, 0]
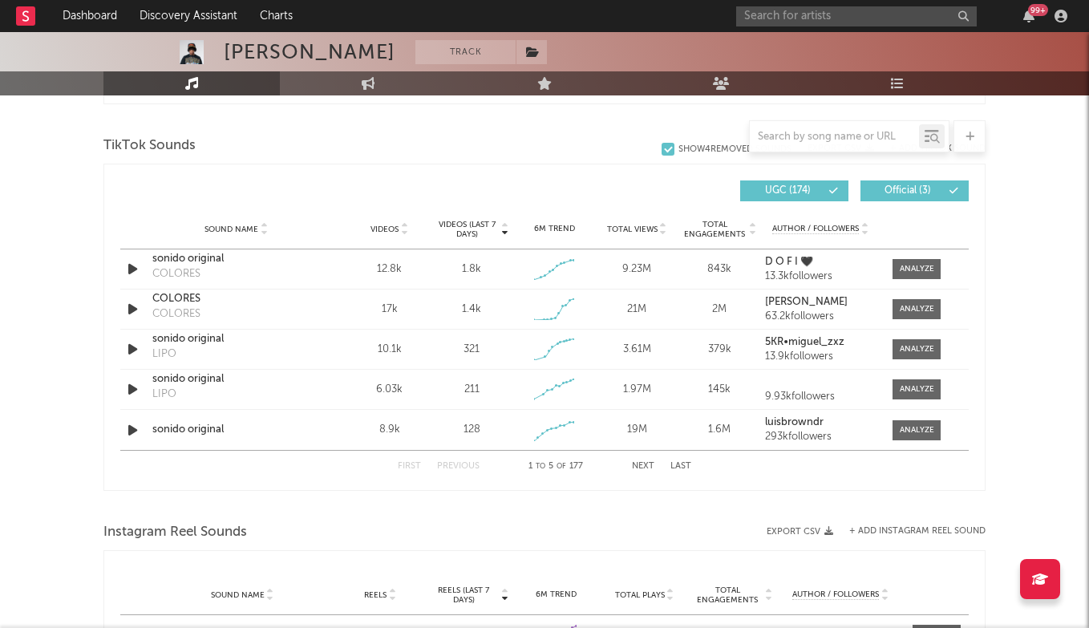
click at [690, 465] on button "Last" at bounding box center [680, 466] width 21 height 9
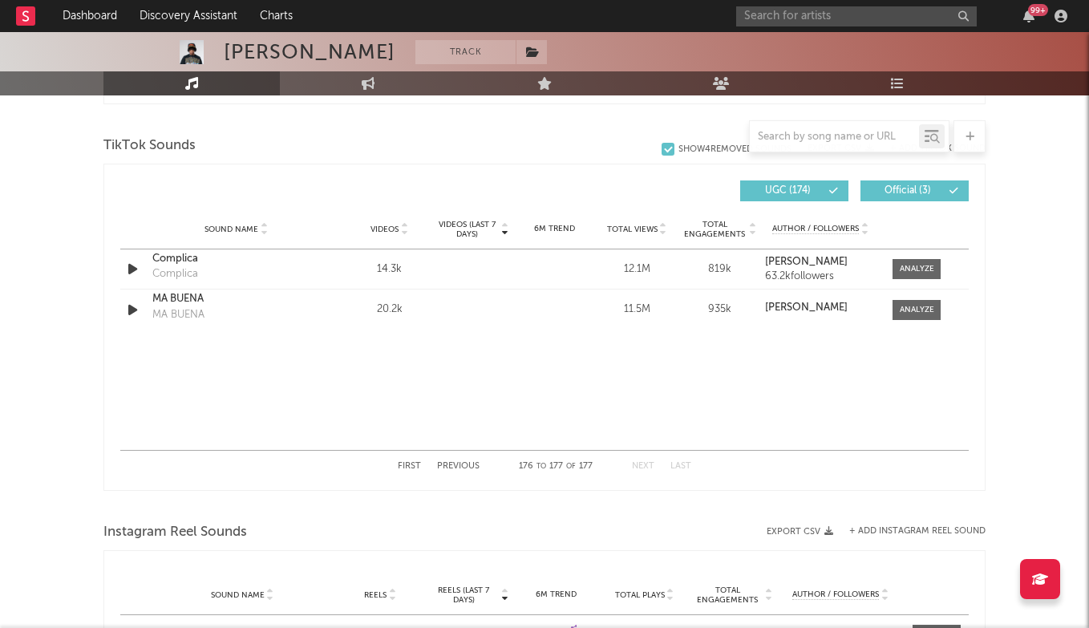
click at [455, 465] on button "Previous" at bounding box center [458, 466] width 42 height 9
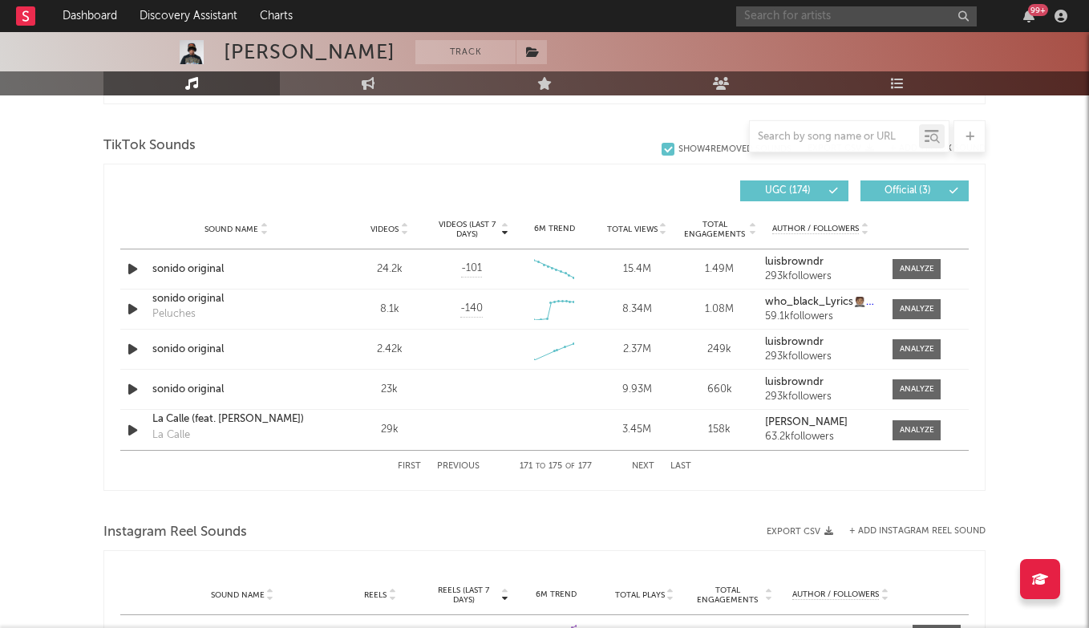
click at [833, 26] on input "text" at bounding box center [856, 16] width 240 height 20
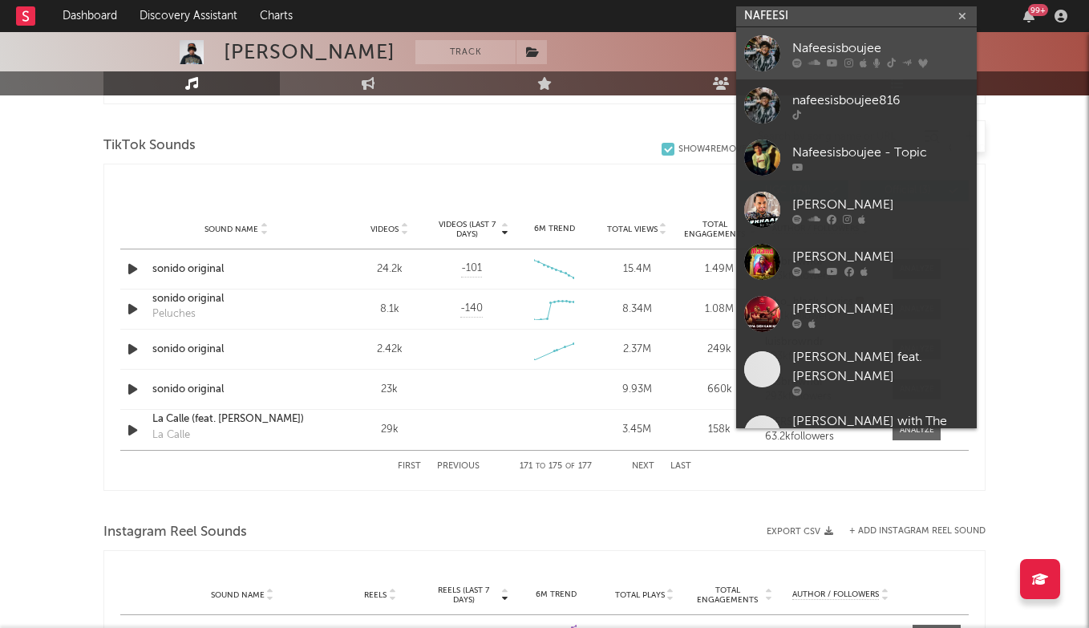
type input "NAFEESI"
click at [852, 46] on div "Nafeesisboujee" at bounding box center [880, 47] width 176 height 19
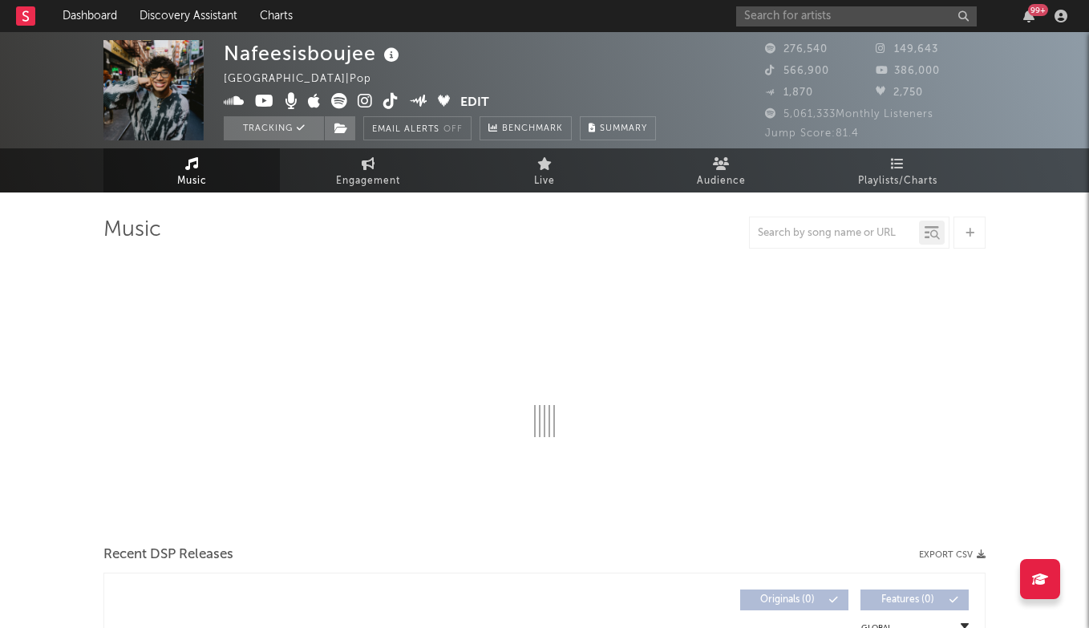
select select "6m"
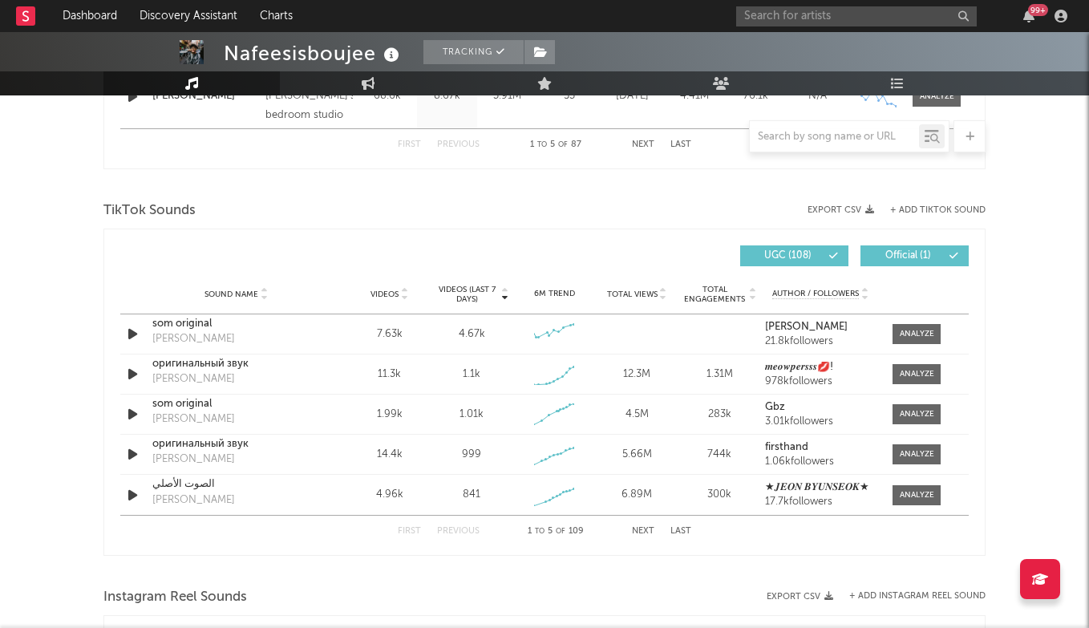
scroll to position [1085, 0]
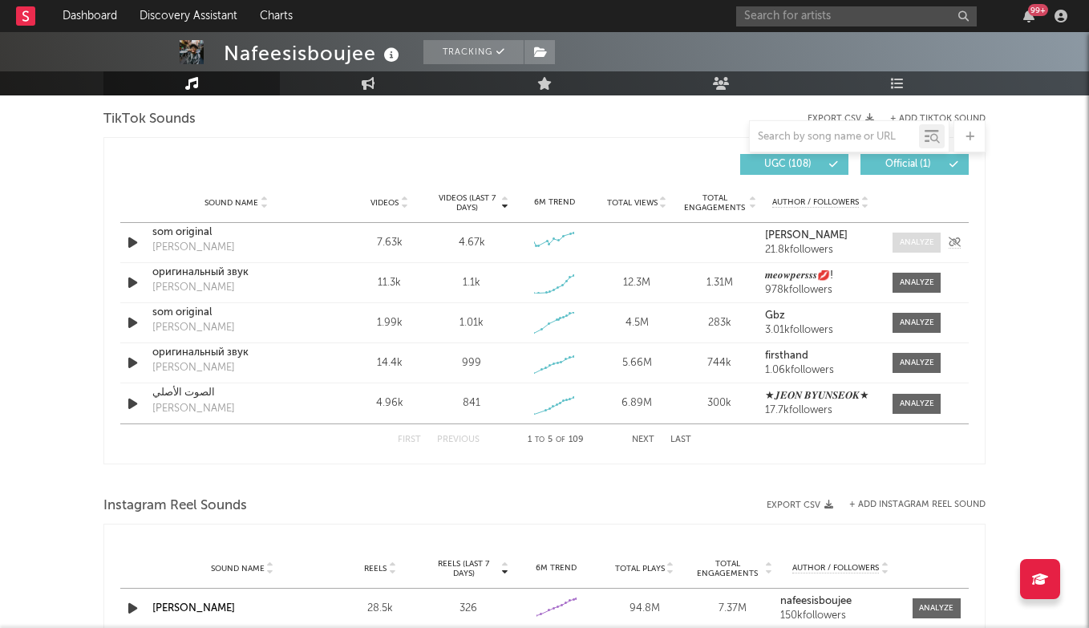
click at [914, 245] on div at bounding box center [916, 242] width 34 height 12
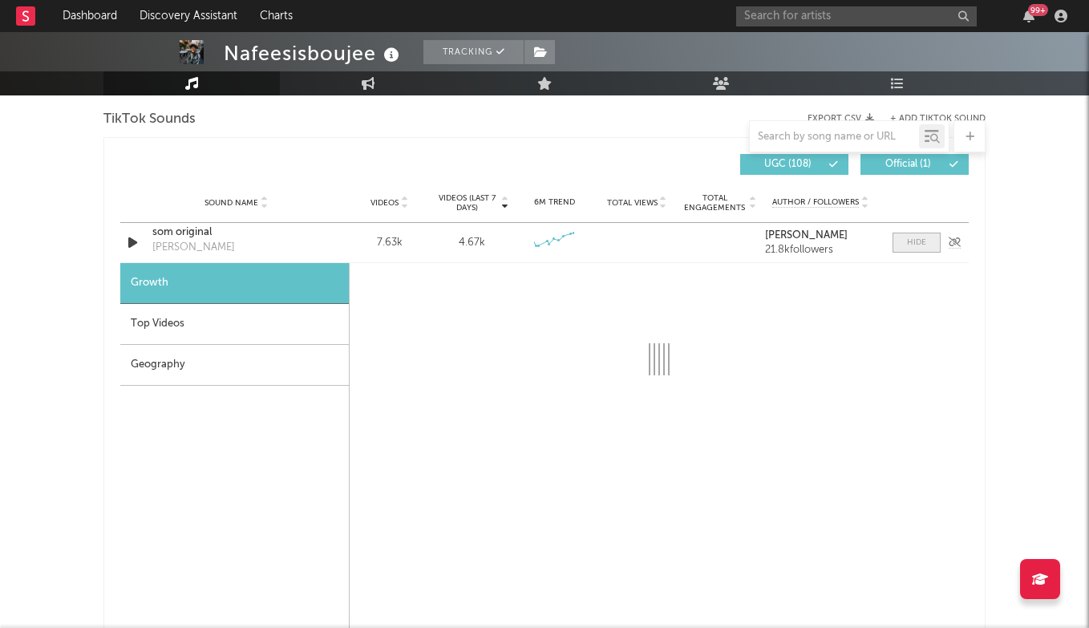
select select "1w"
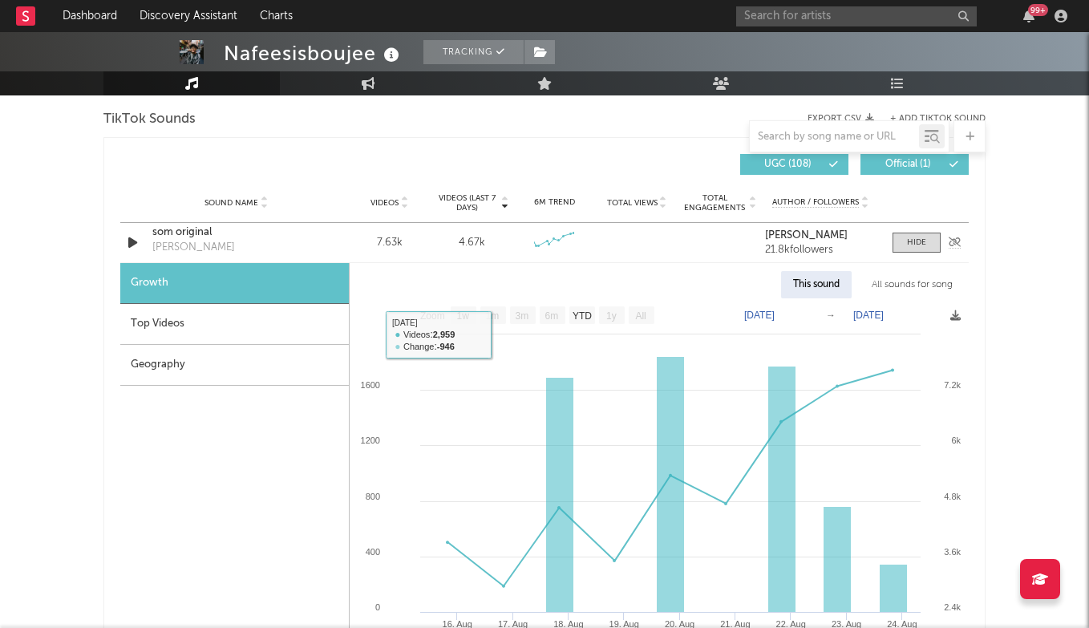
click at [189, 233] on div "som original" at bounding box center [236, 232] width 168 height 16
click at [928, 250] on span at bounding box center [916, 242] width 48 height 20
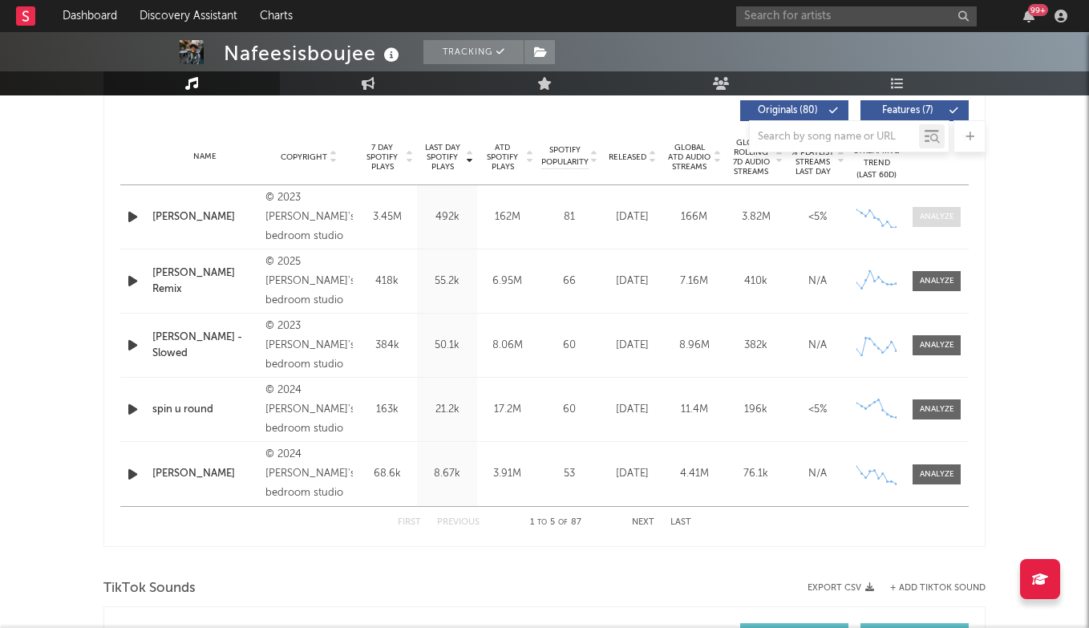
click at [927, 209] on span at bounding box center [936, 217] width 48 height 20
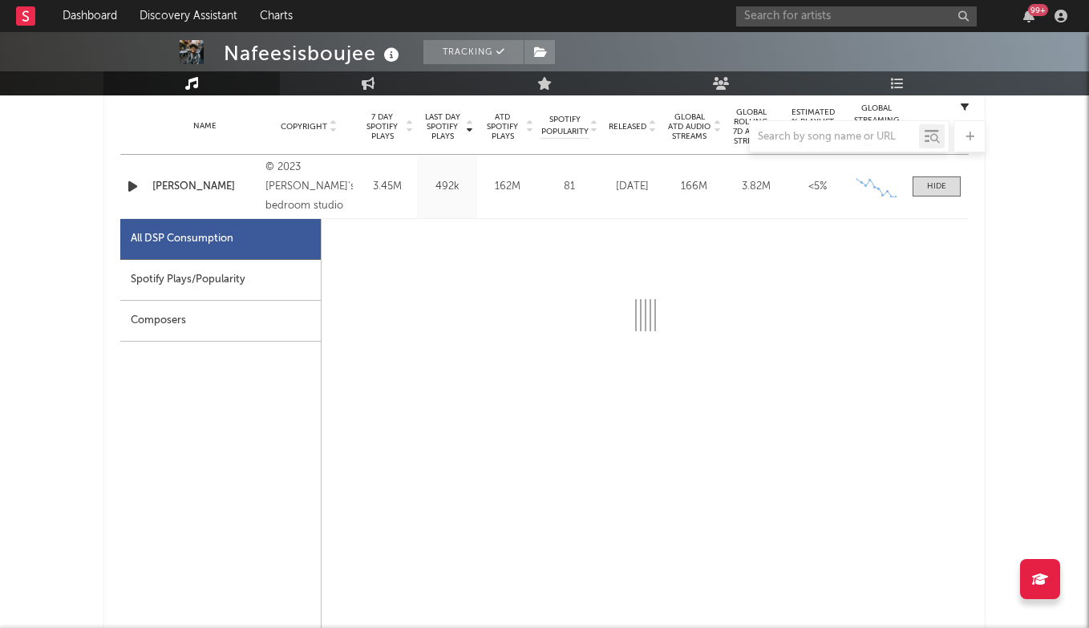
scroll to position [647, 1]
select select "6m"
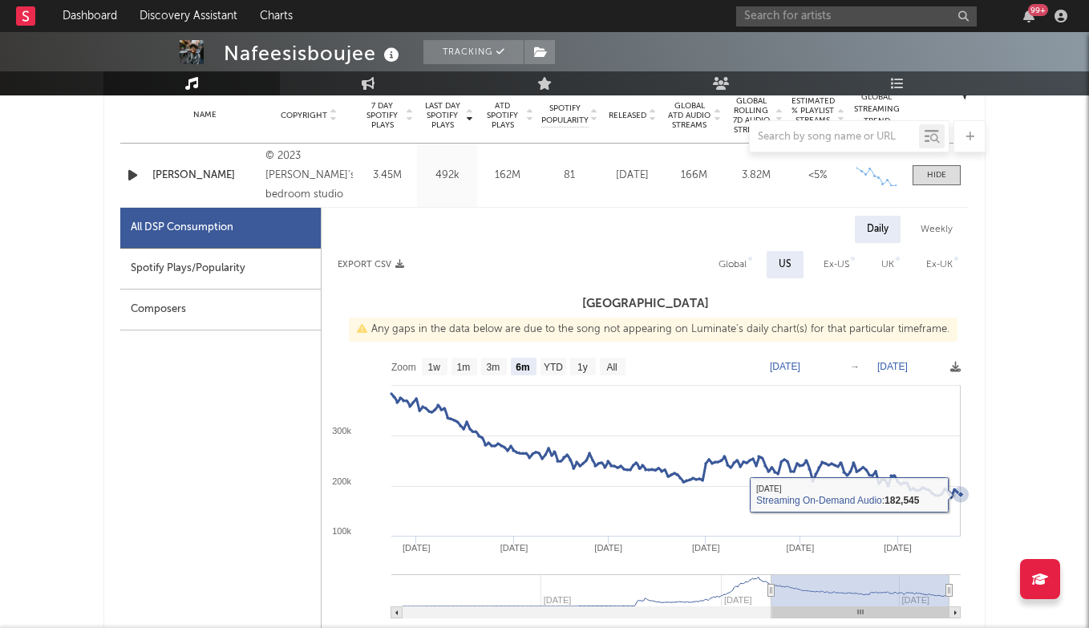
scroll to position [650, 0]
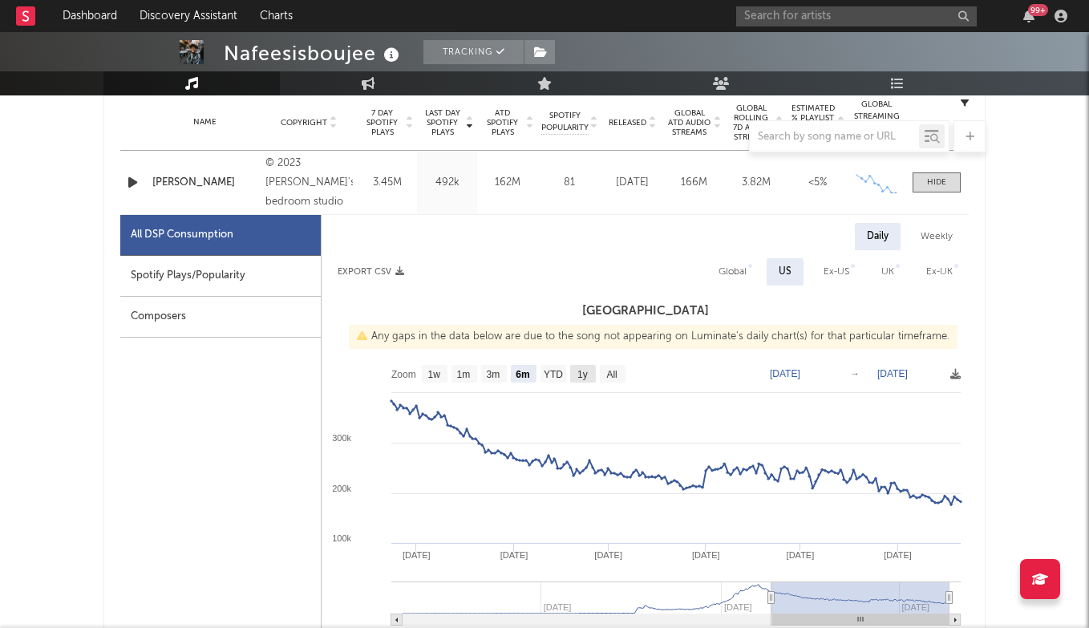
click at [586, 372] on text "1y" at bounding box center [582, 374] width 10 height 11
select select "1y"
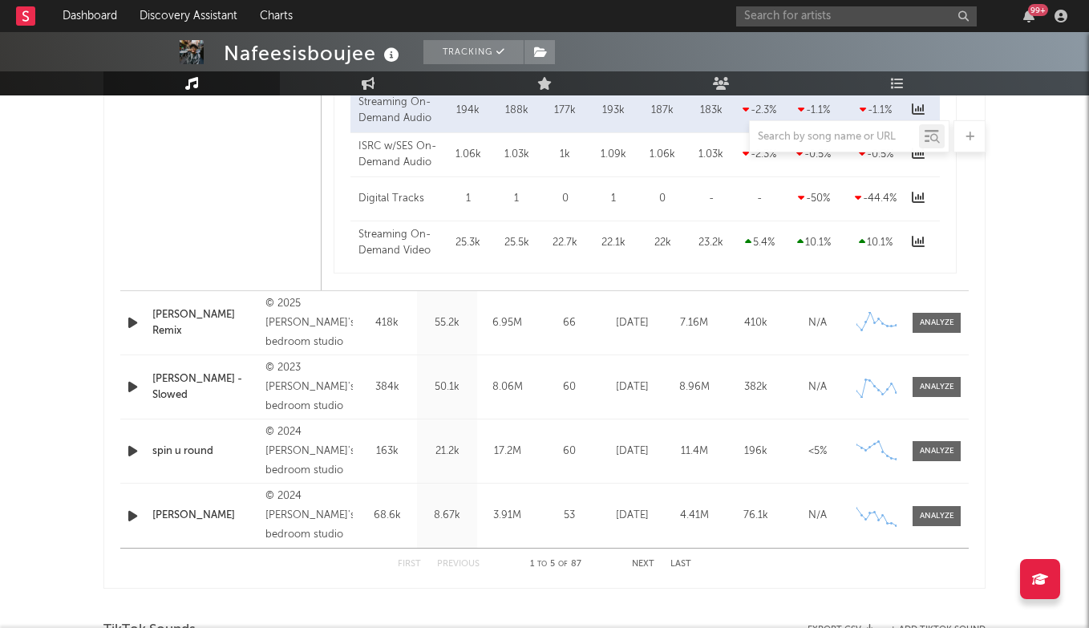
scroll to position [1340, 0]
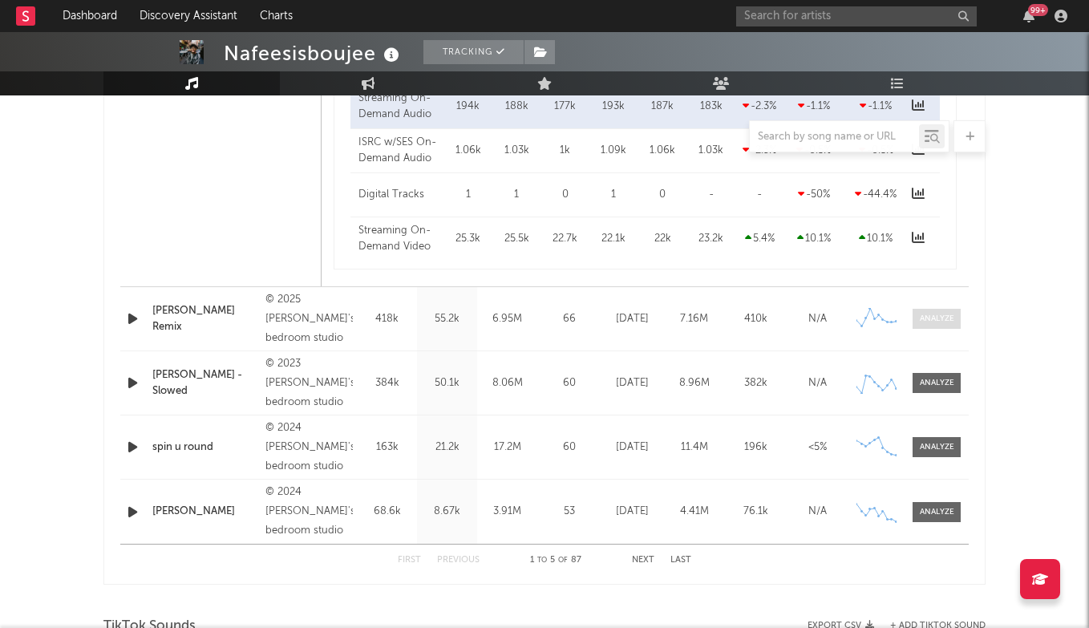
click at [948, 321] on div at bounding box center [936, 319] width 34 height 12
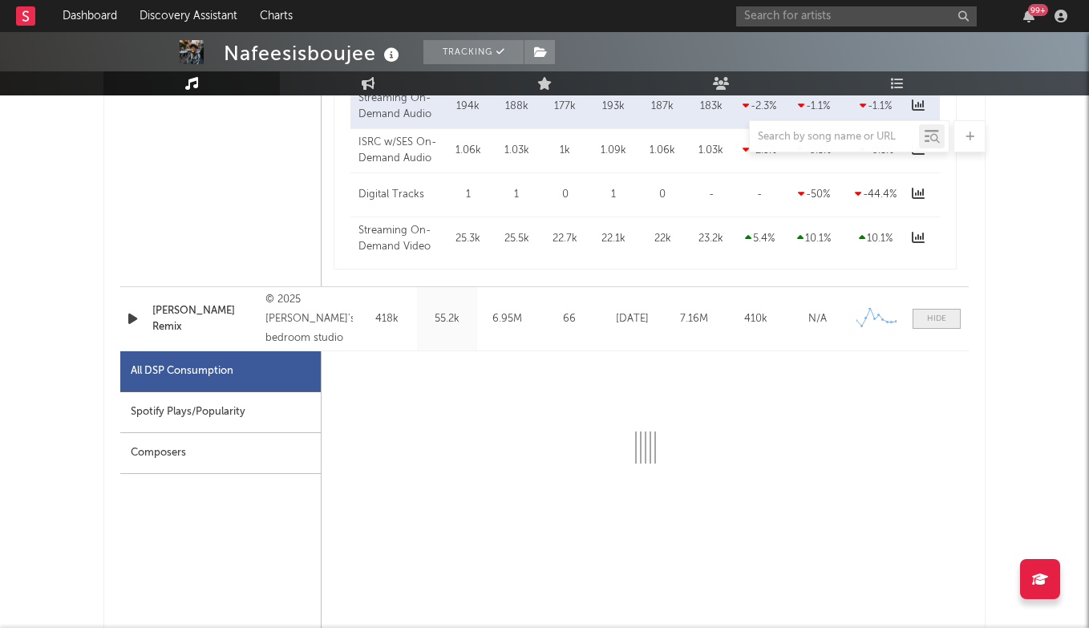
scroll to position [1383, 0]
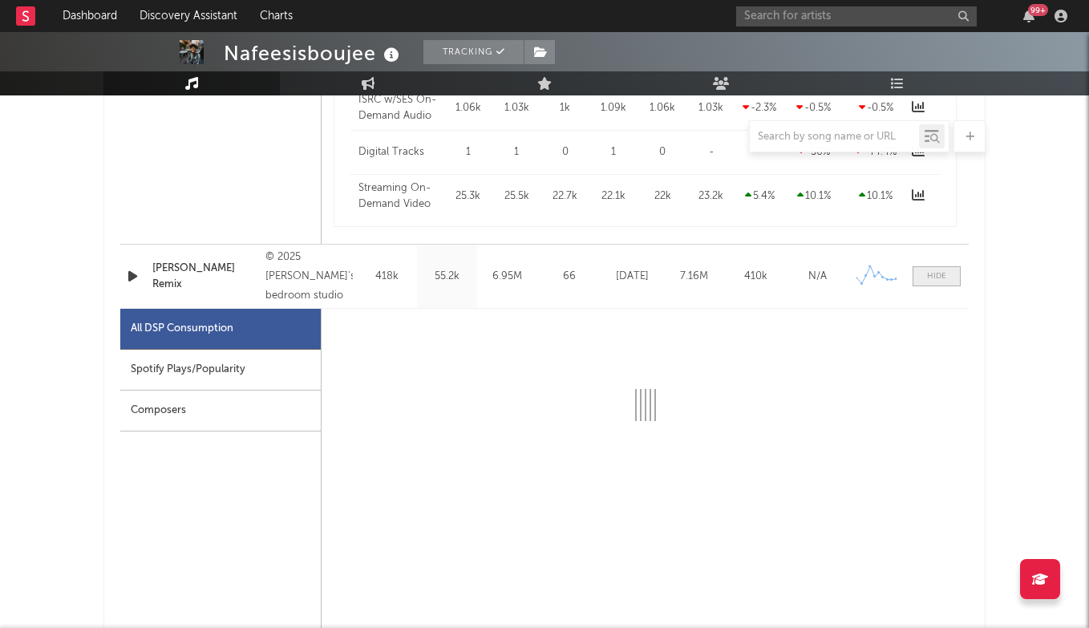
select select "1w"
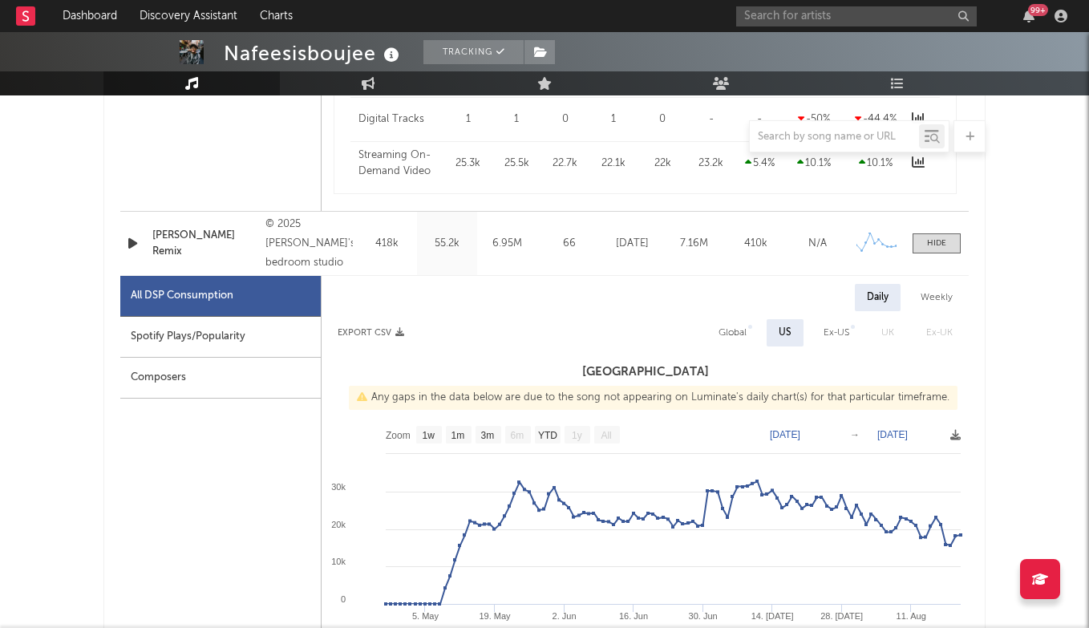
scroll to position [1404, 0]
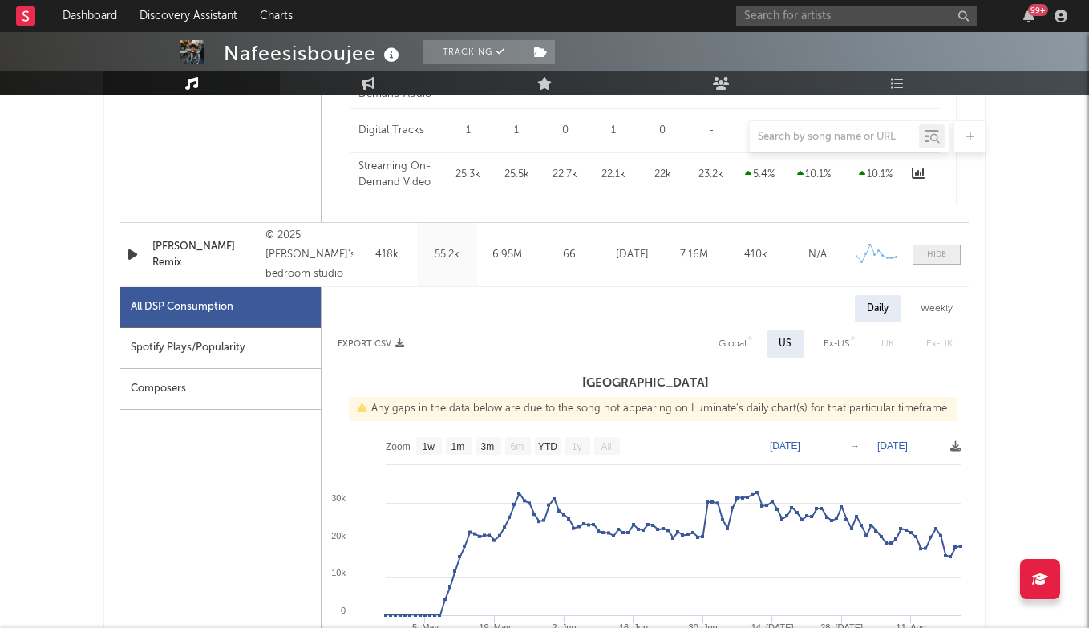
click at [944, 246] on span at bounding box center [936, 255] width 48 height 20
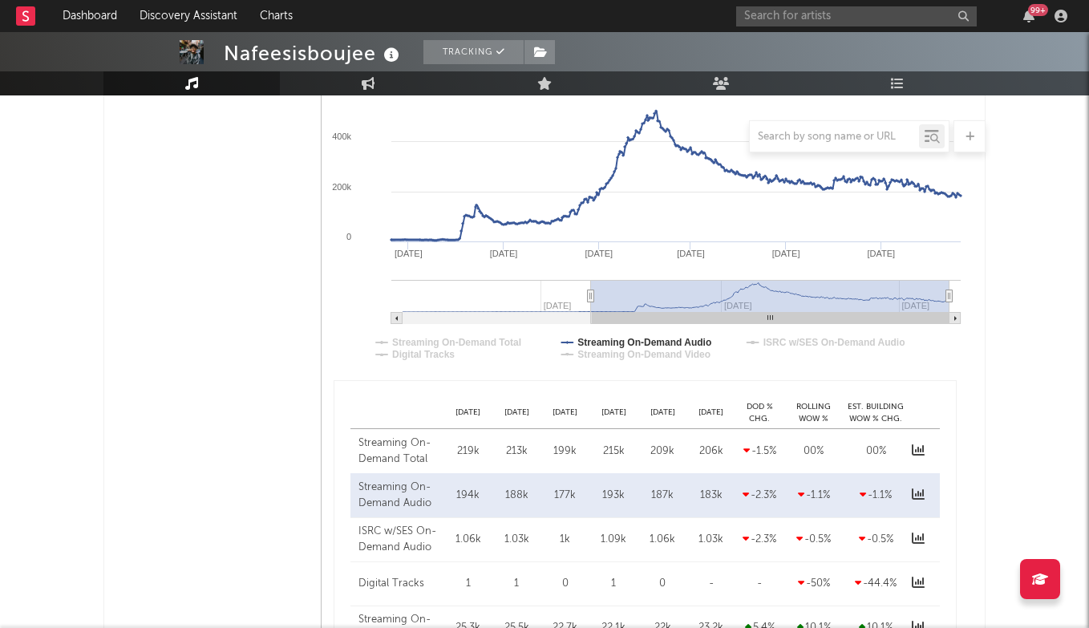
scroll to position [891, 0]
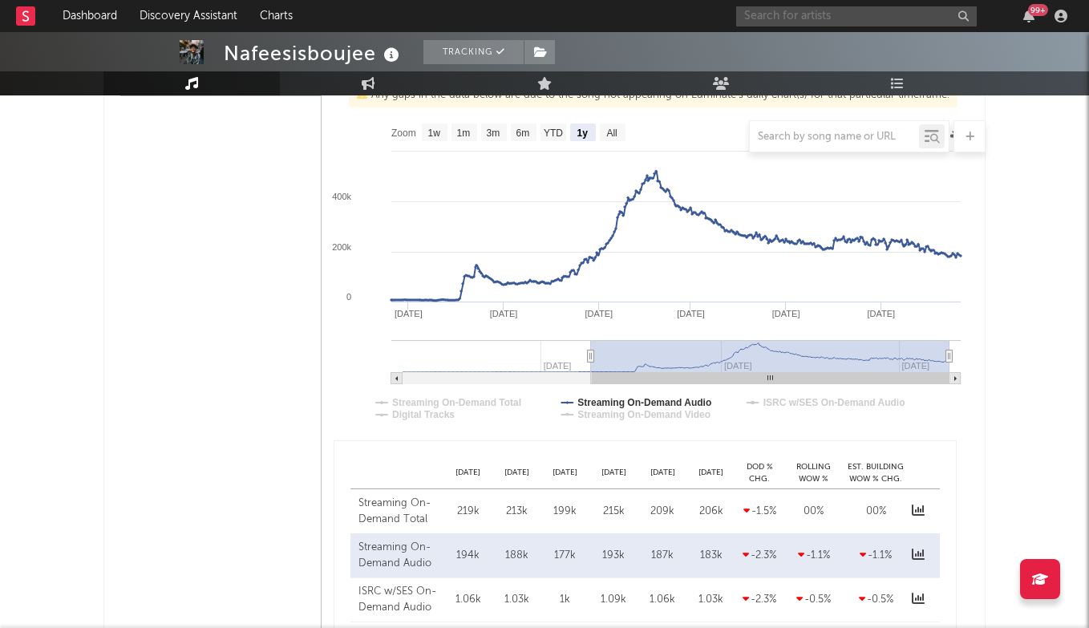
click at [779, 18] on input "text" at bounding box center [856, 16] width 240 height 20
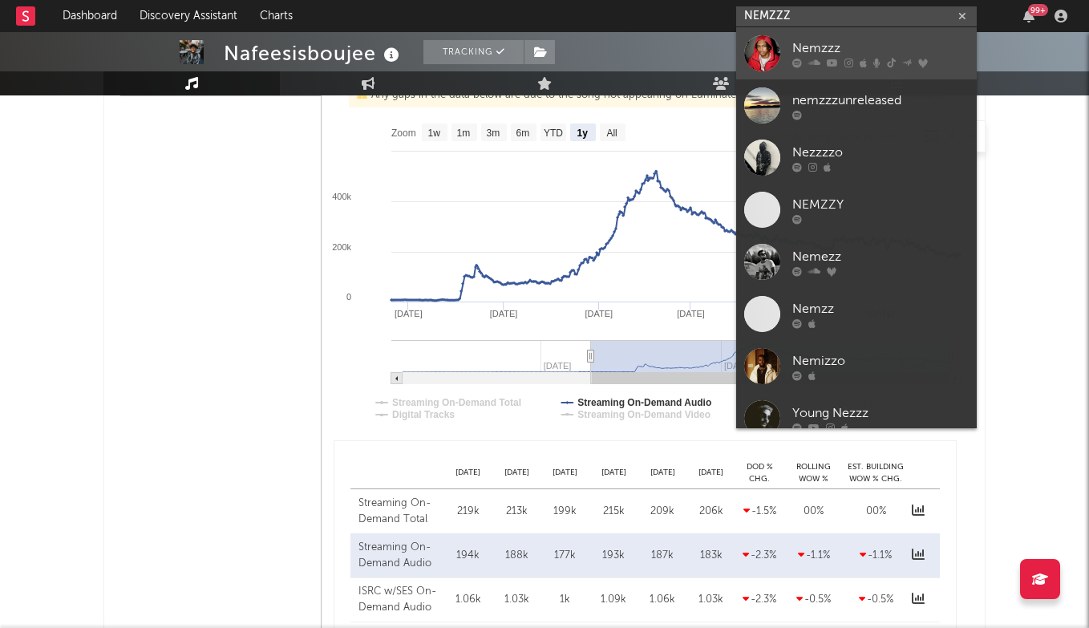
type input "NEMZZZ"
click at [808, 50] on div "Nemzzz" at bounding box center [880, 47] width 176 height 19
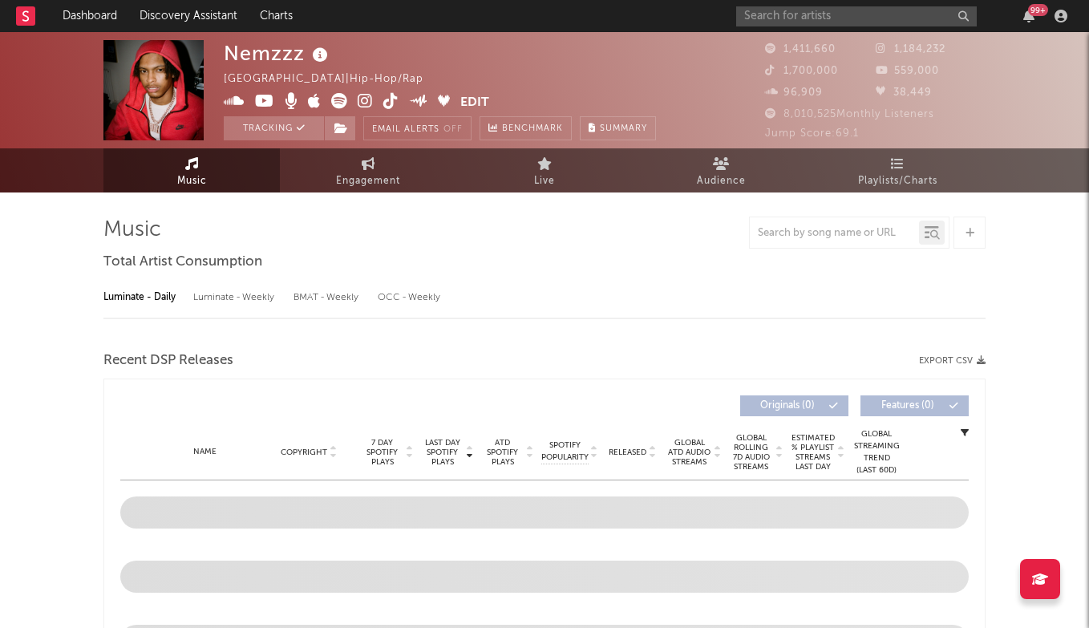
select select "6m"
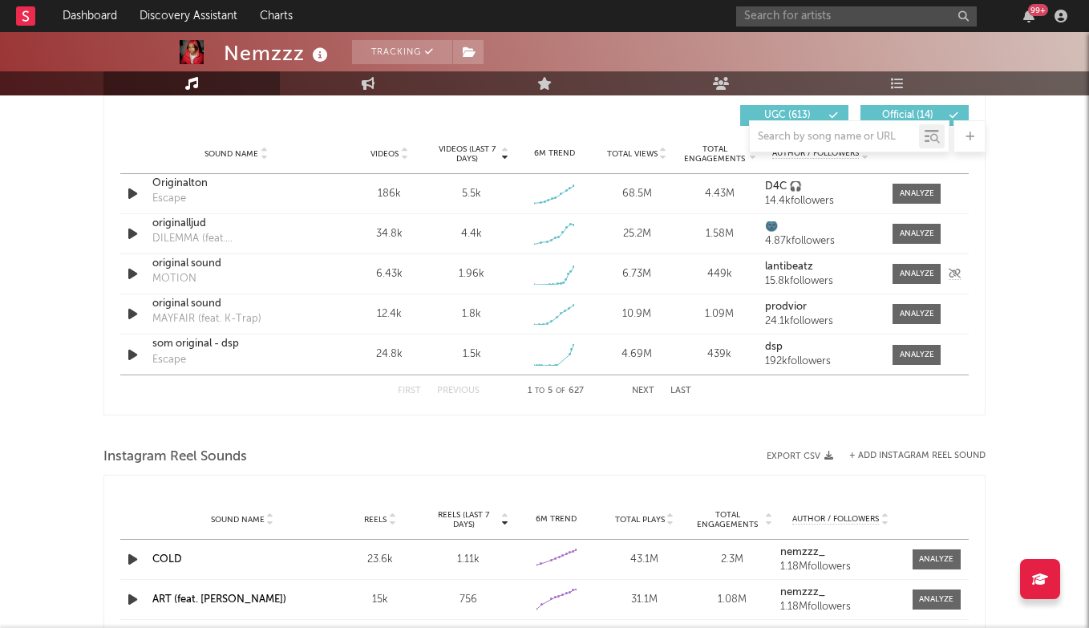
scroll to position [1130, 0]
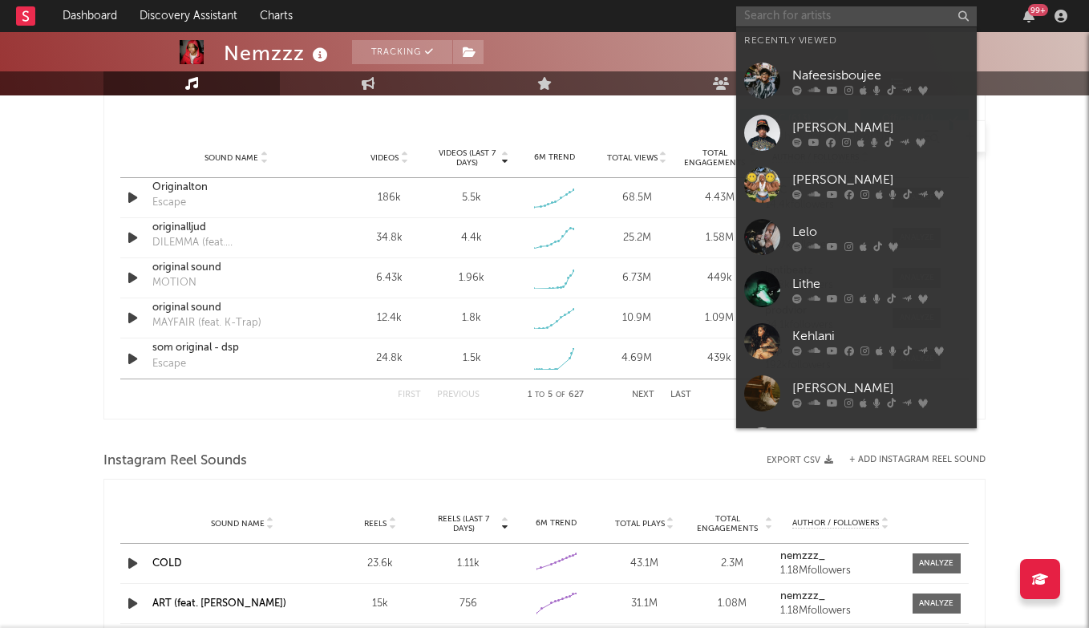
click at [794, 19] on input "text" at bounding box center [856, 16] width 240 height 20
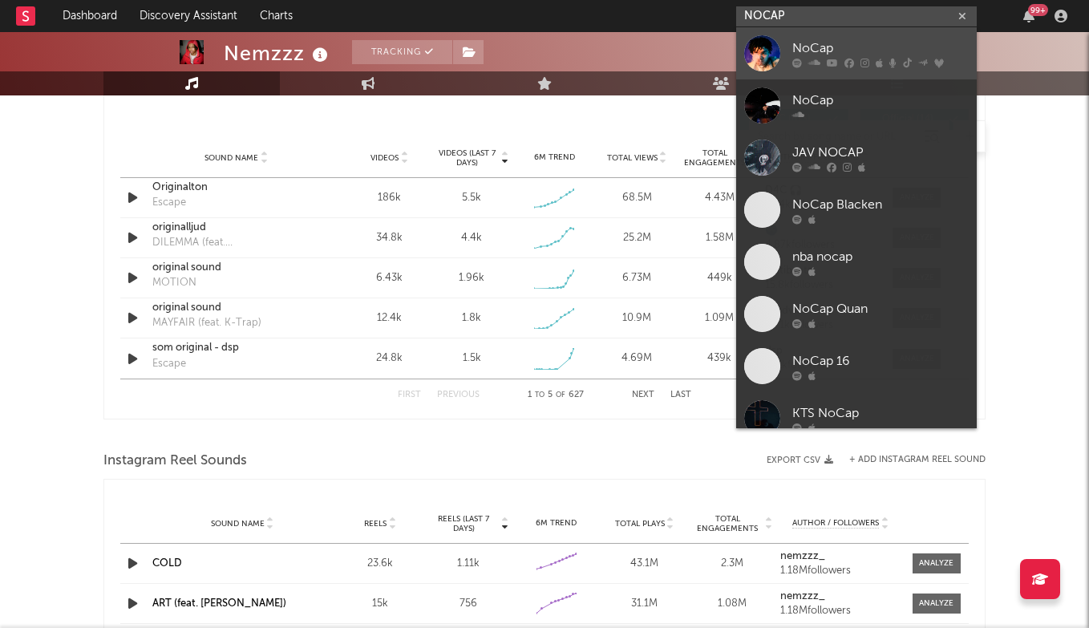
type input "NOCAP"
click at [843, 34] on link "NoCap" at bounding box center [856, 53] width 240 height 52
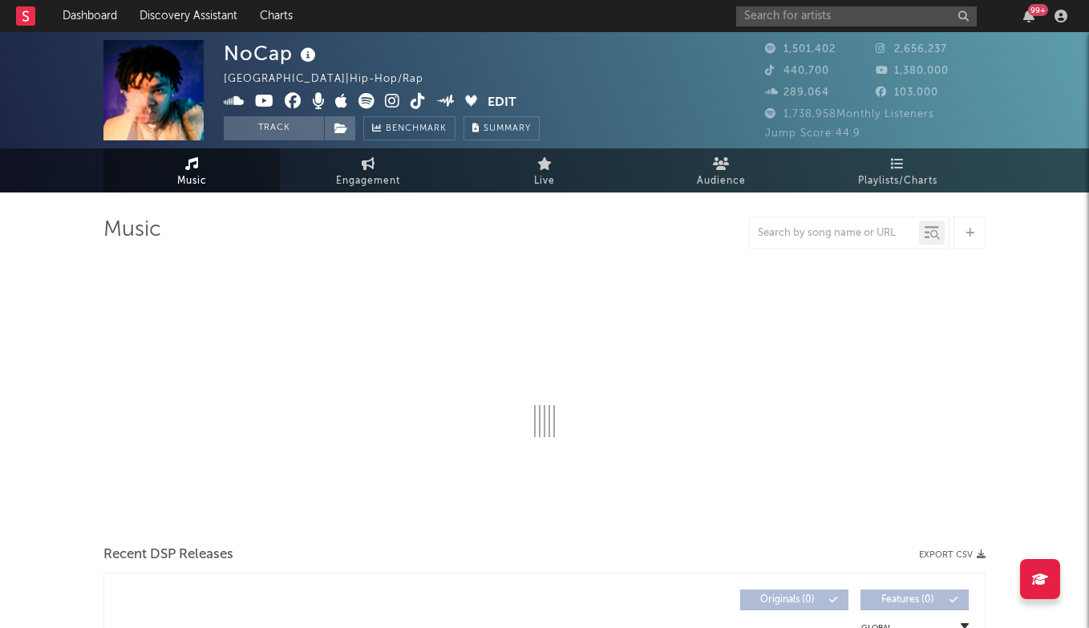
select select "6m"
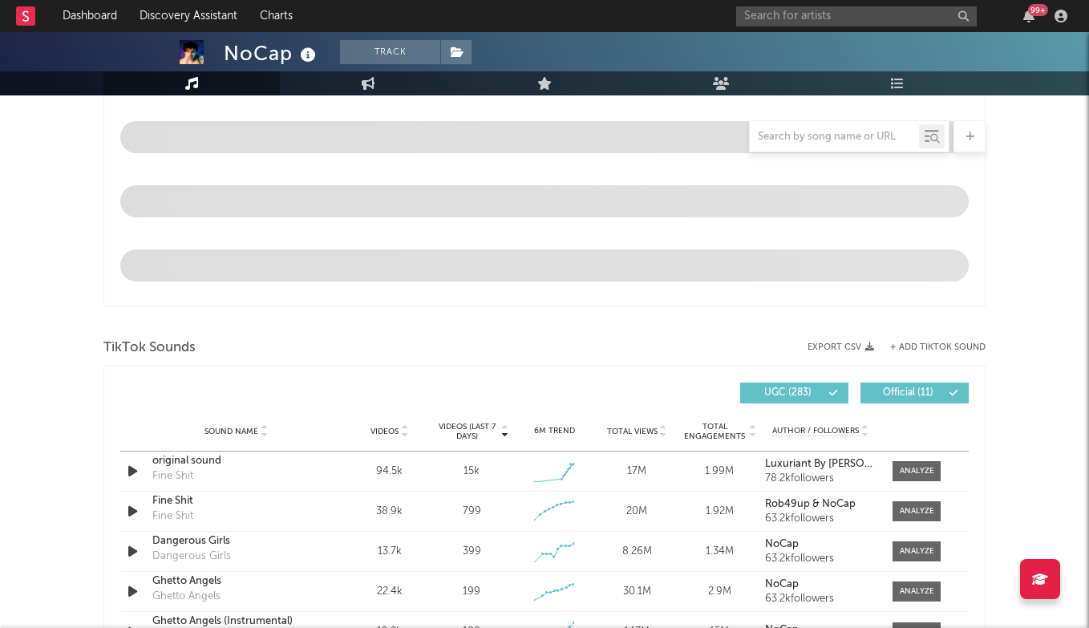
scroll to position [850, 0]
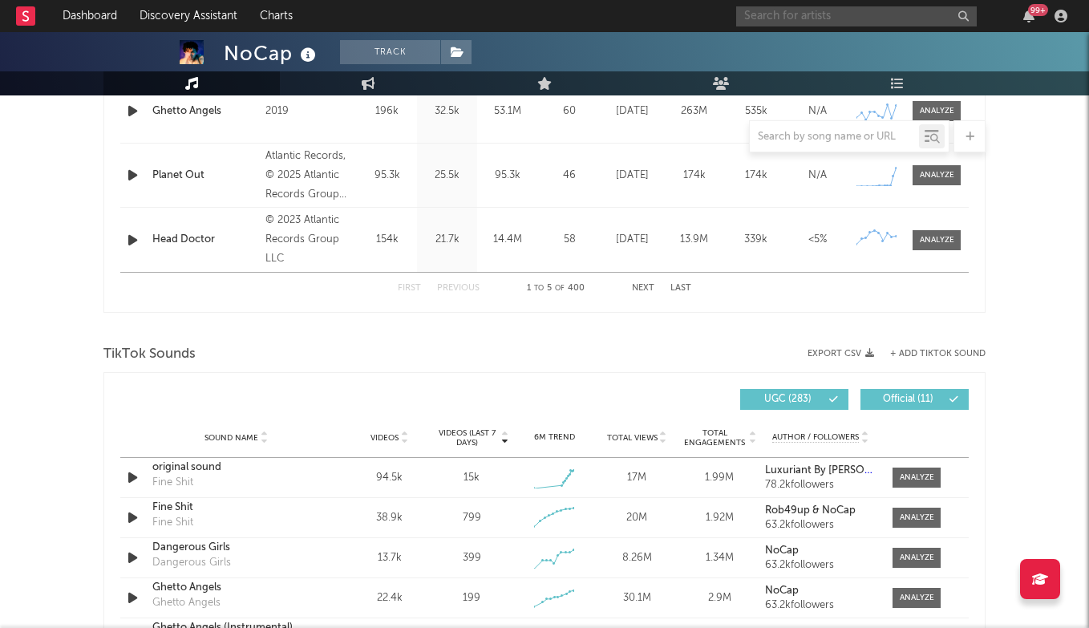
click at [790, 17] on input "text" at bounding box center [856, 16] width 240 height 20
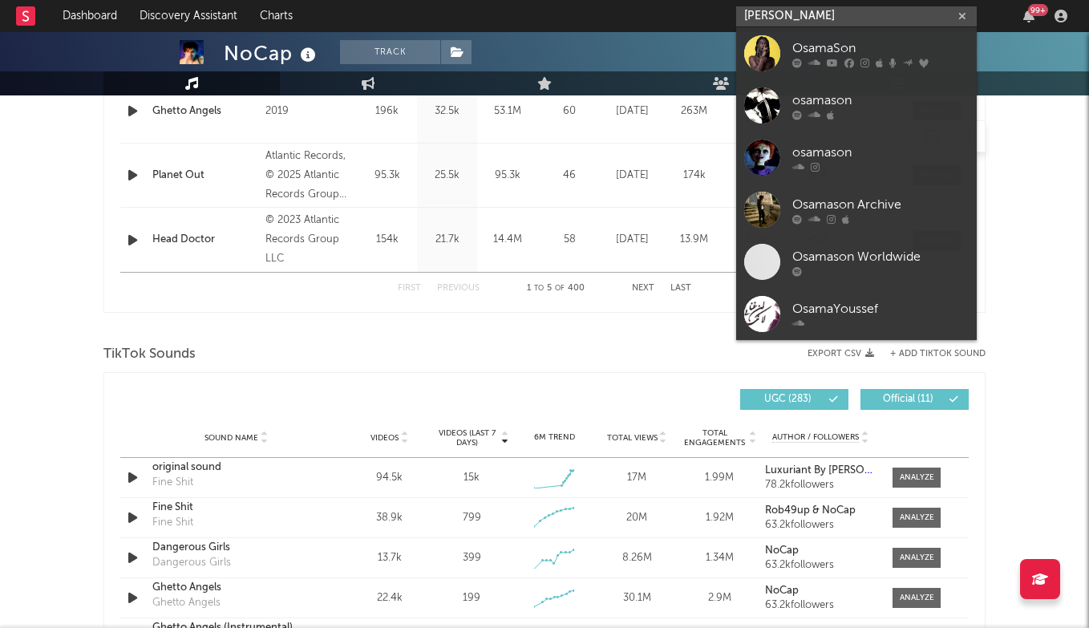
type input "OSAMASO"
click at [822, 48] on div "OsamaSon" at bounding box center [880, 47] width 176 height 19
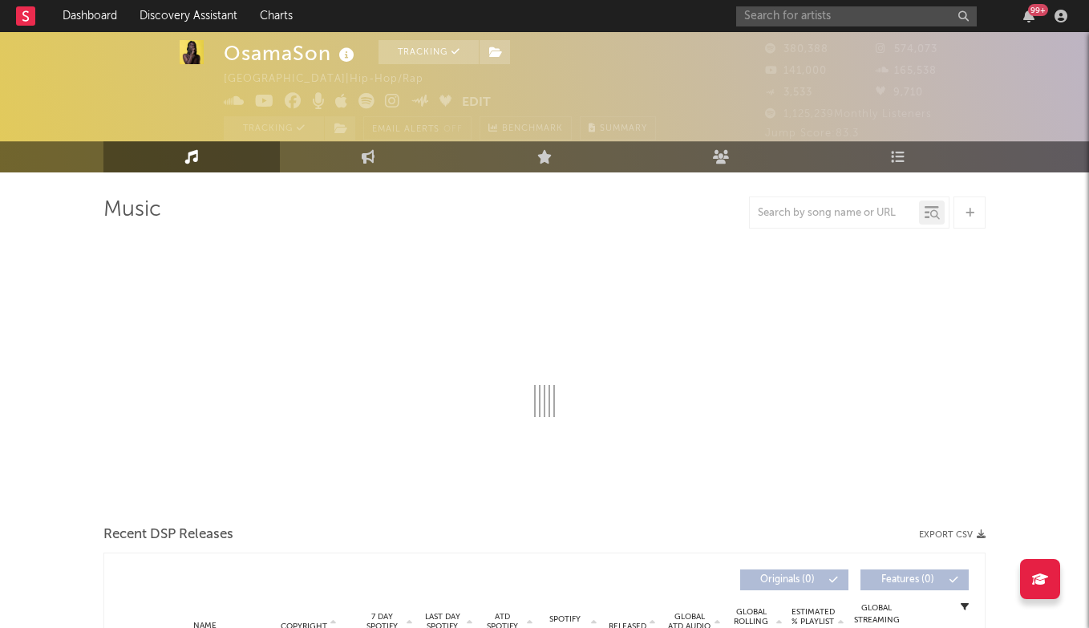
scroll to position [32, 0]
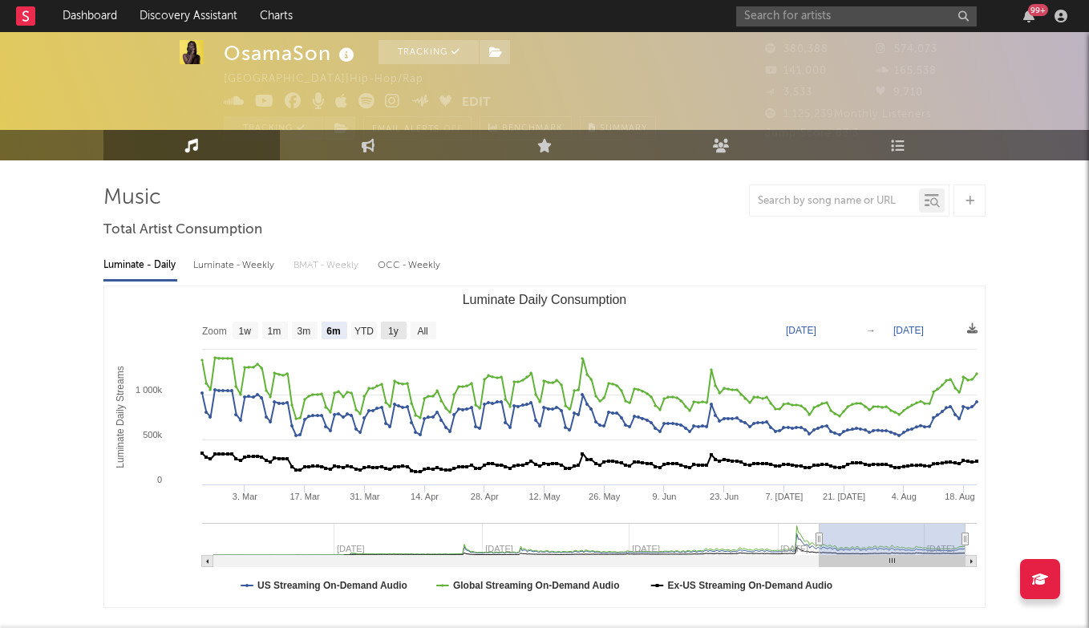
click at [390, 330] on text "1y" at bounding box center [393, 330] width 10 height 11
select select "1y"
type input "2024-08-21"
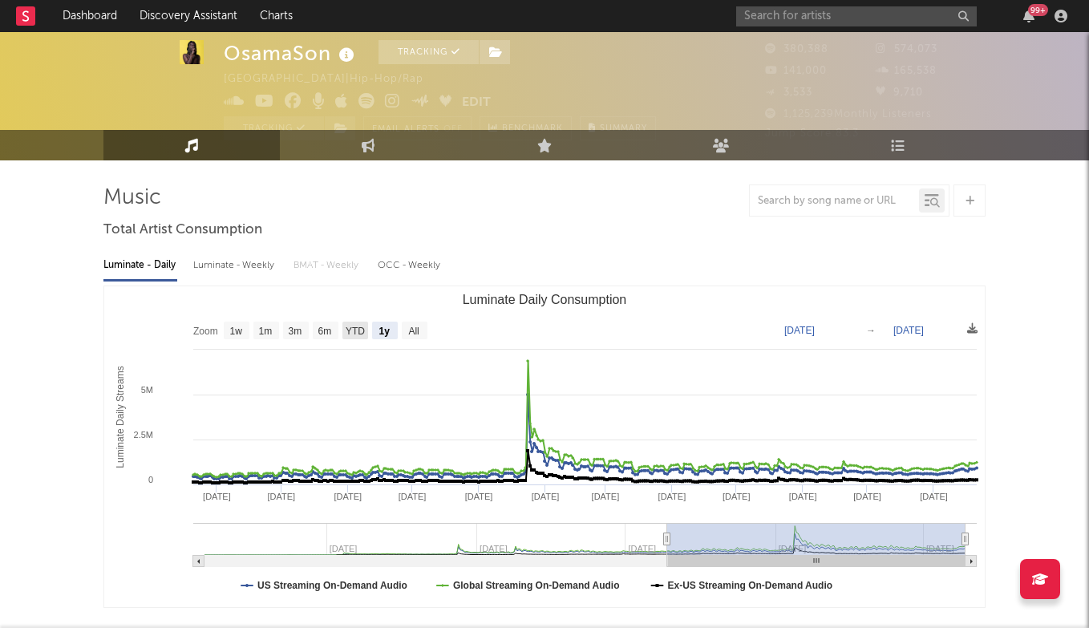
click at [366, 334] on rect "Luminate Daily Consumption" at bounding box center [355, 330] width 26 height 18
select select "YTD"
type input "2025-01-01"
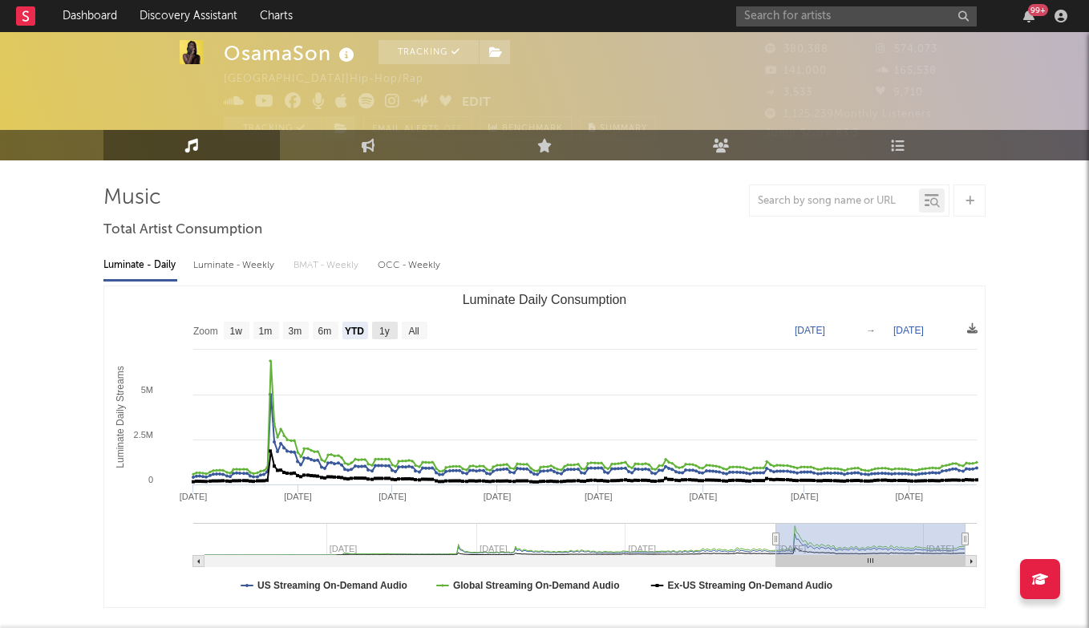
click at [379, 327] on rect "Luminate Daily Consumption" at bounding box center [385, 330] width 26 height 18
select select "1y"
type input "2024-08-21"
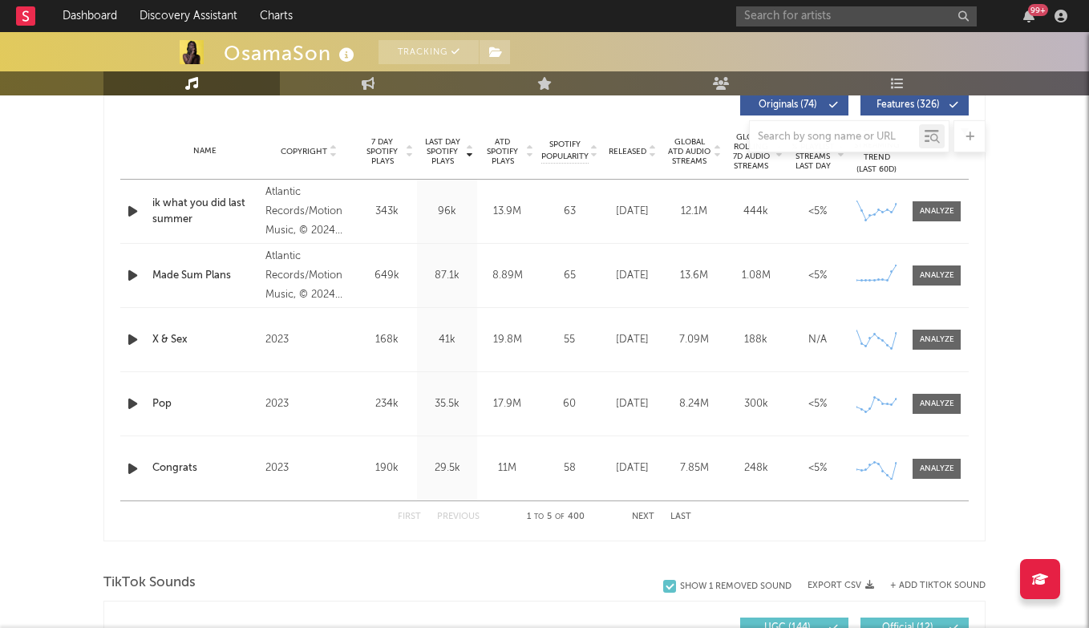
scroll to position [626, 0]
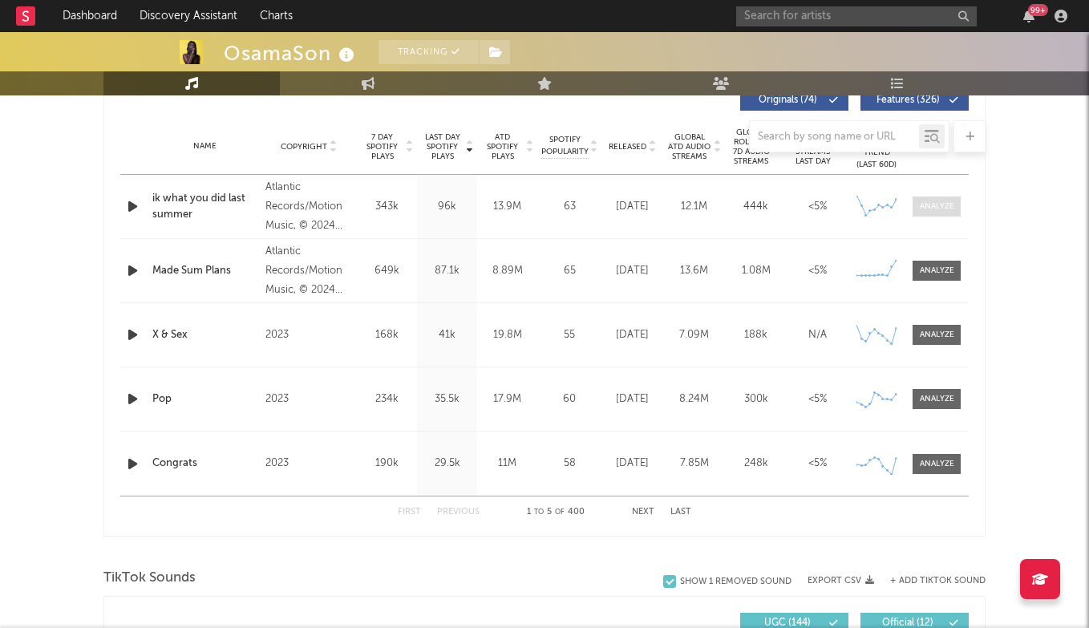
click at [941, 206] on div at bounding box center [936, 206] width 34 height 12
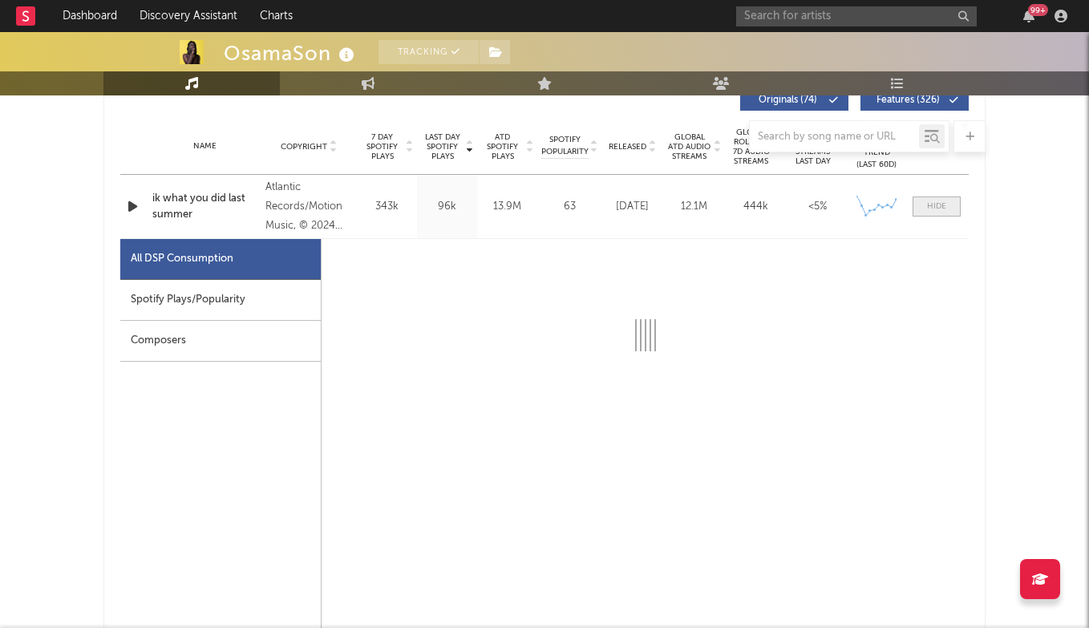
select select "6m"
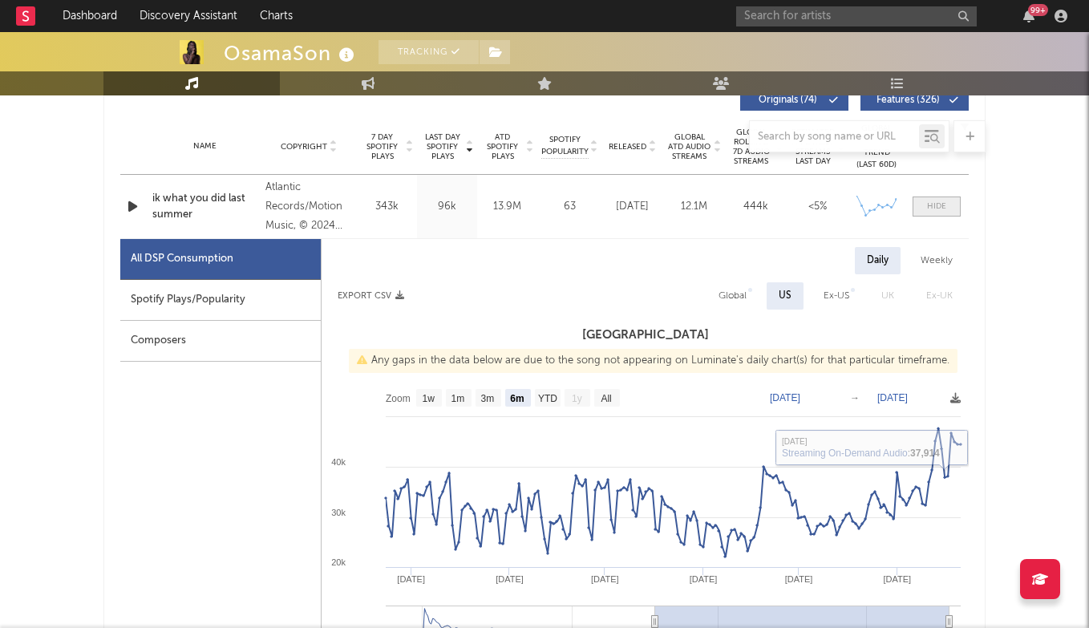
click at [952, 201] on span at bounding box center [936, 206] width 48 height 20
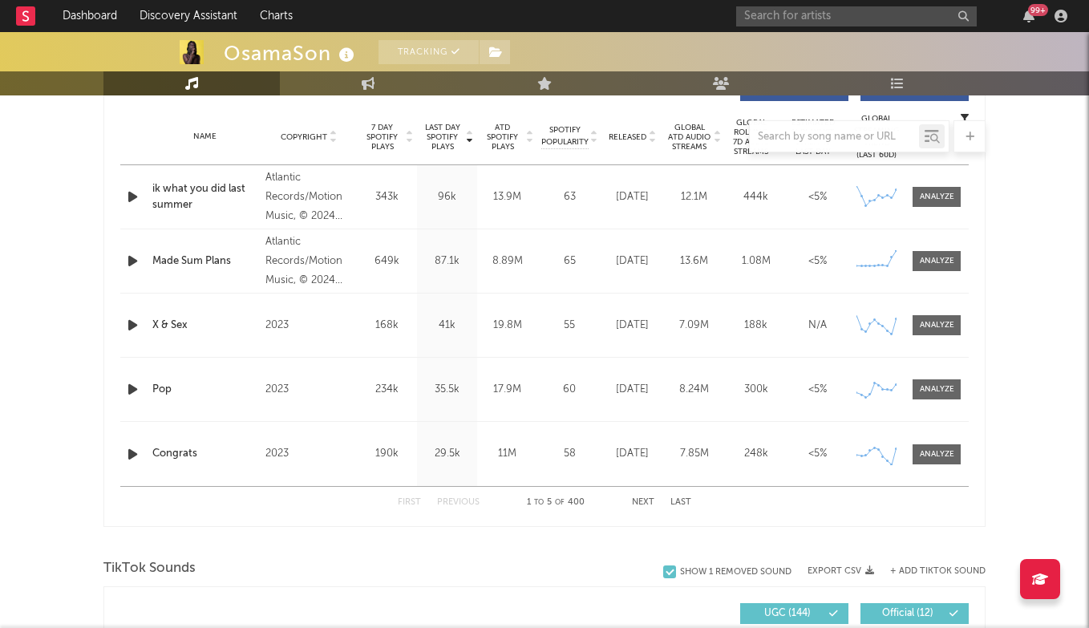
scroll to position [640, 0]
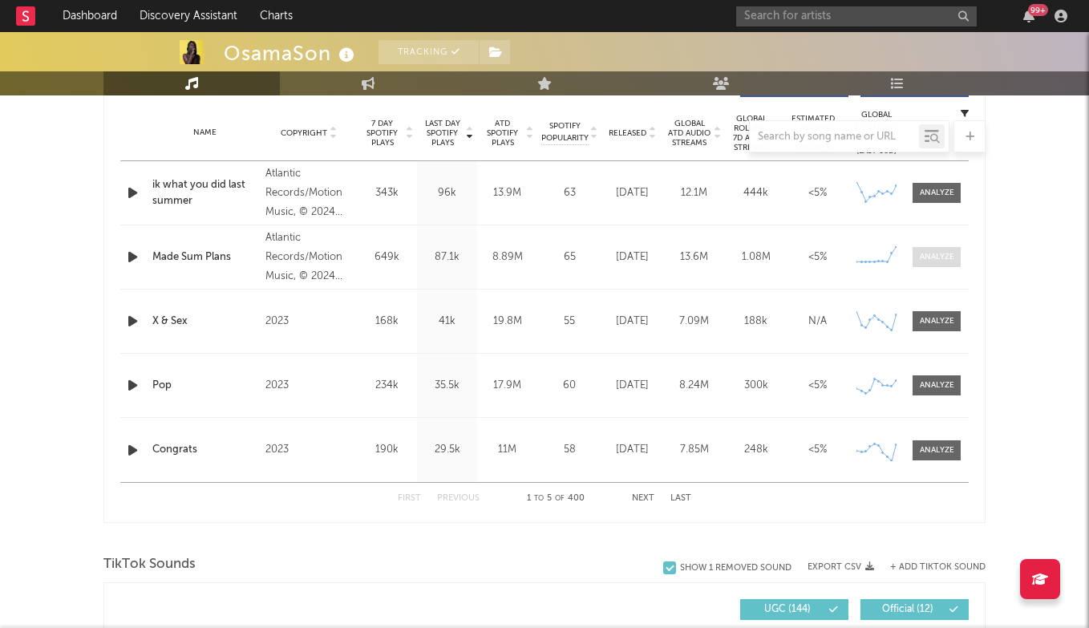
click at [946, 261] on div at bounding box center [936, 257] width 34 height 12
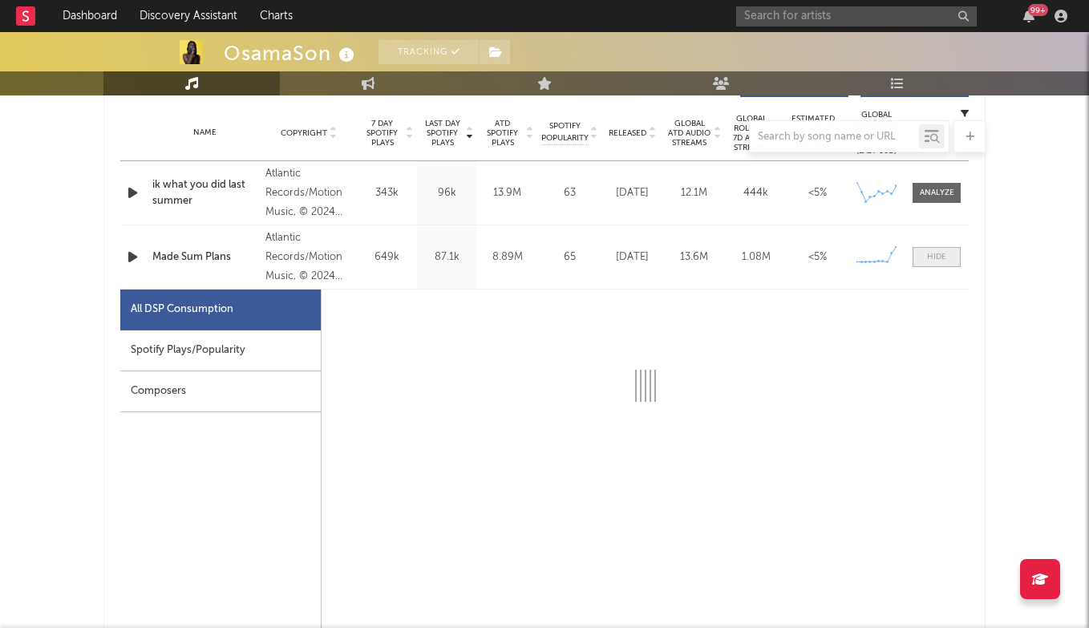
select select "6m"
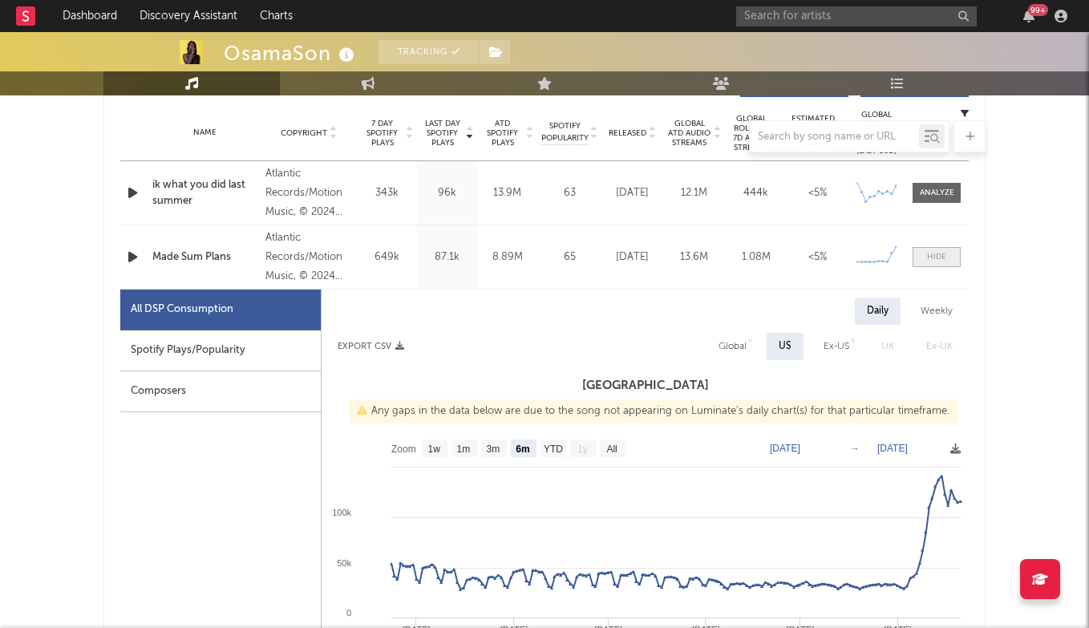
click at [932, 266] on span at bounding box center [936, 257] width 48 height 20
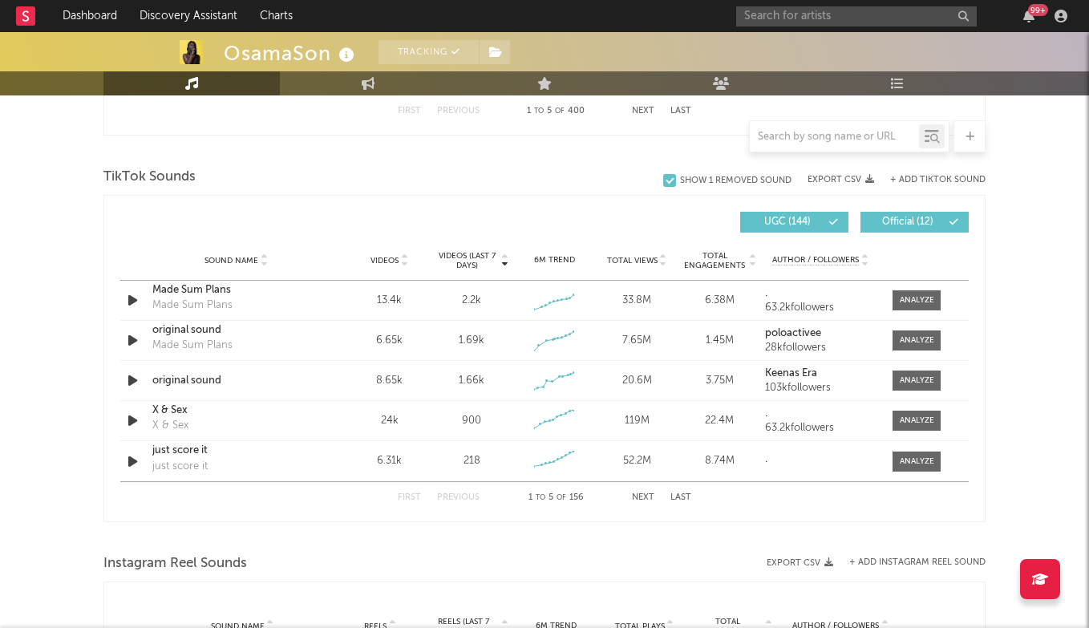
scroll to position [1029, 0]
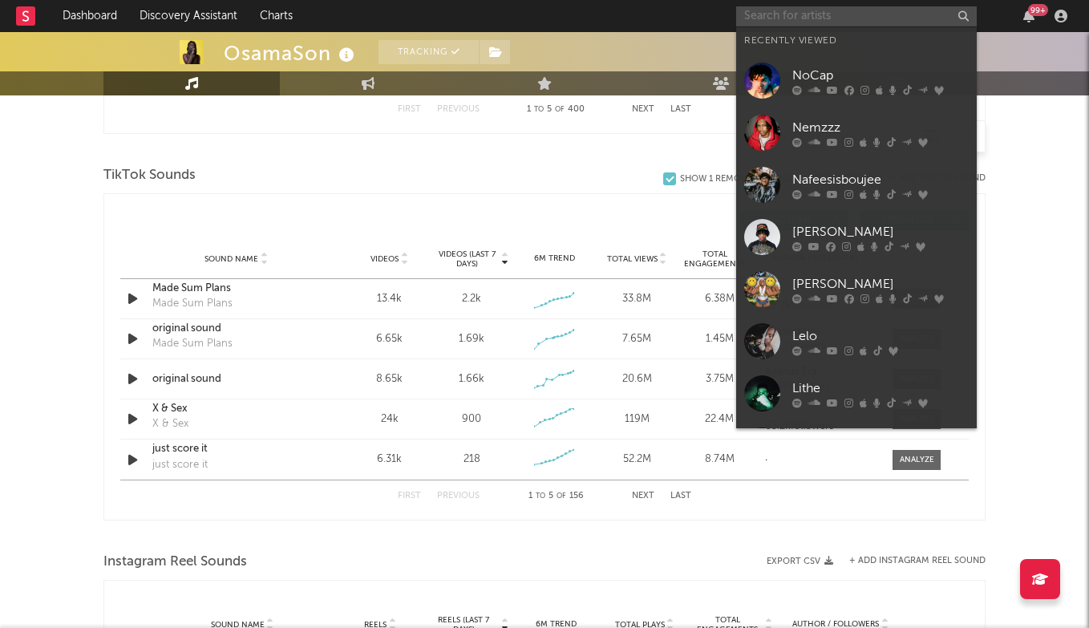
click at [839, 16] on input "text" at bounding box center [856, 16] width 240 height 20
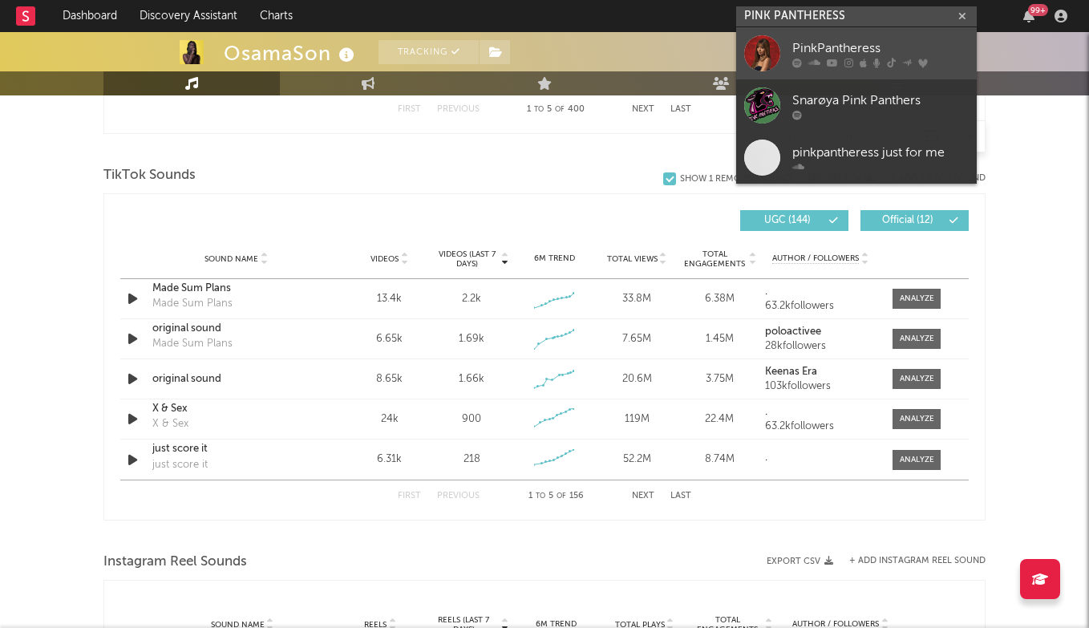
type input "PINK PANTHERESS"
click at [820, 41] on div "PinkPantheress" at bounding box center [880, 47] width 176 height 19
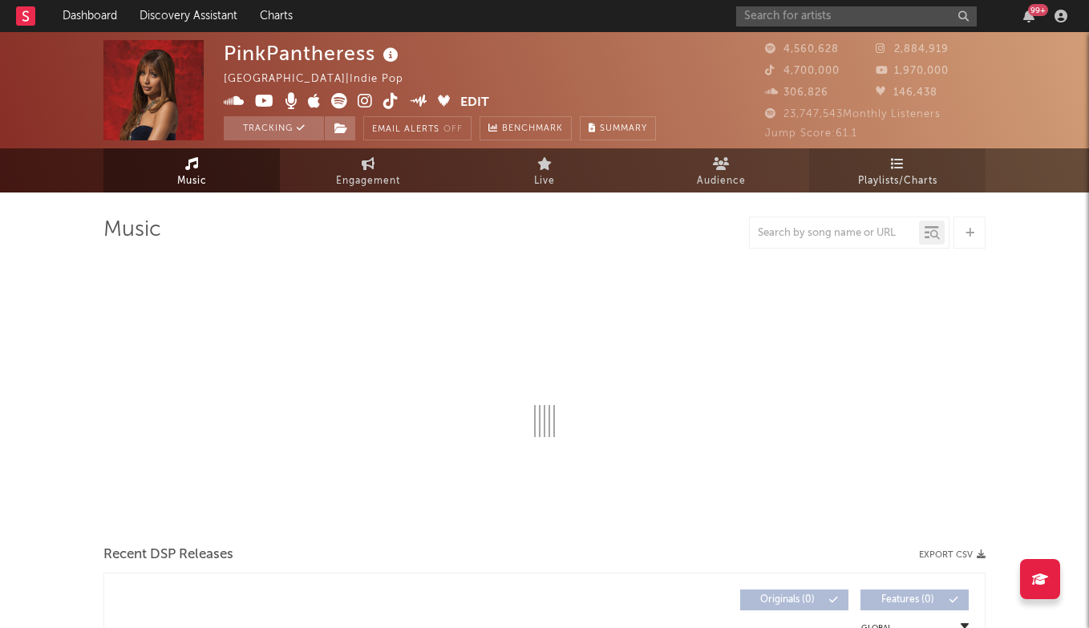
select select "6m"
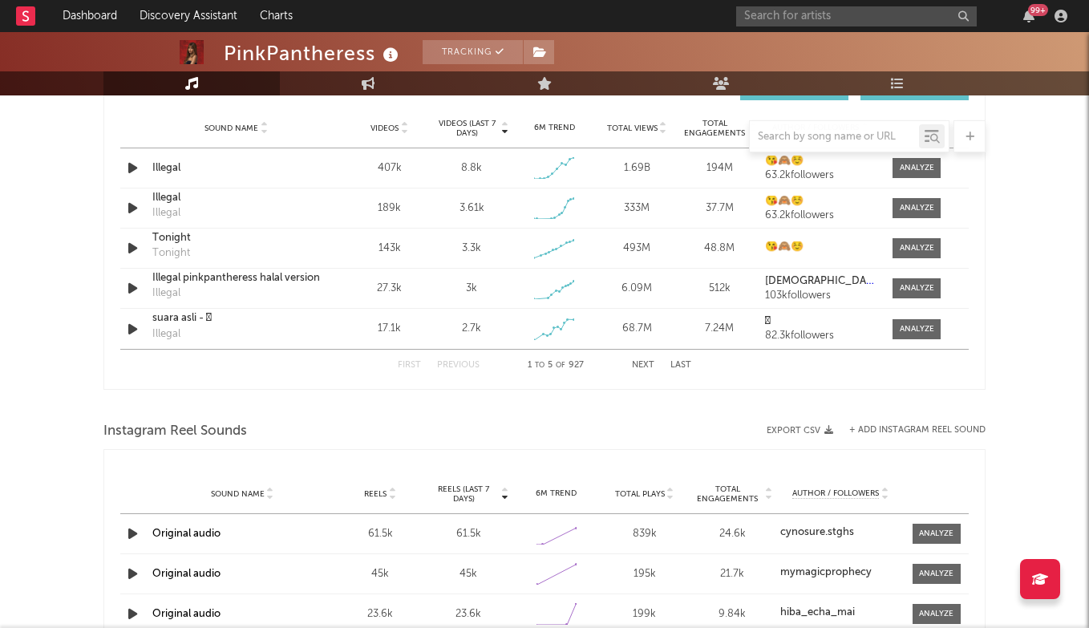
scroll to position [1161, 0]
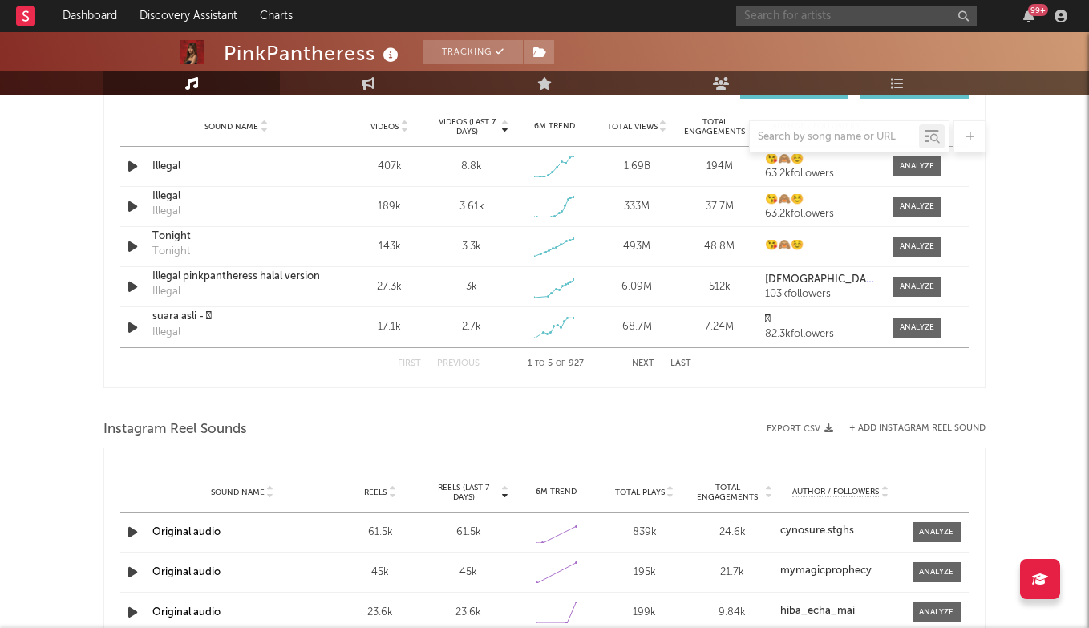
click at [785, 19] on input "text" at bounding box center [856, 16] width 240 height 20
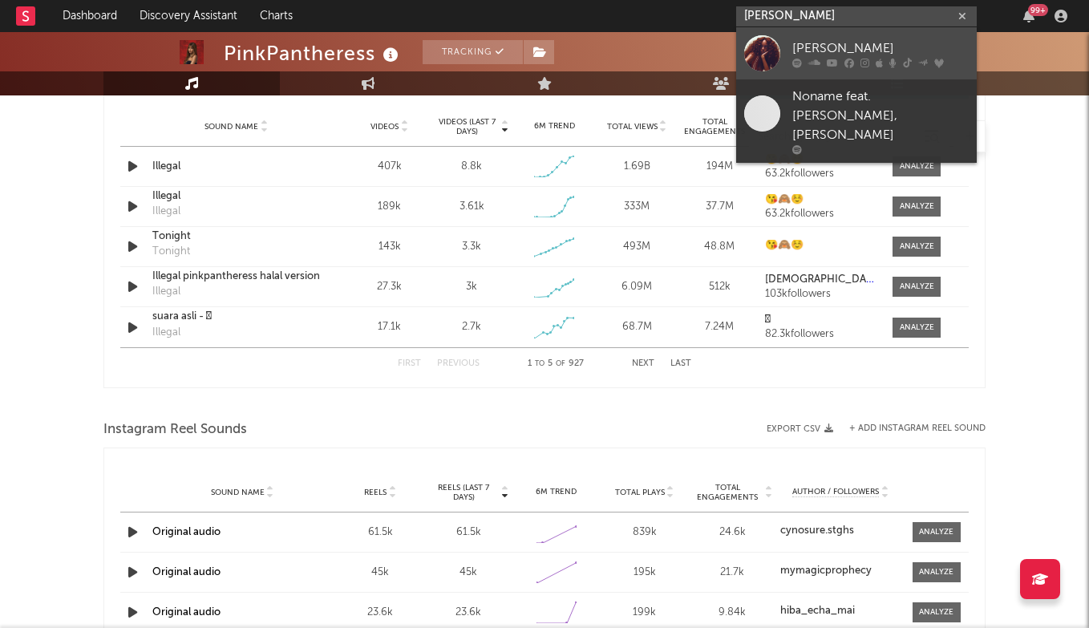
type input "RAVYN LEN"
click at [843, 36] on link "Ravyn Lenae" at bounding box center [856, 53] width 240 height 52
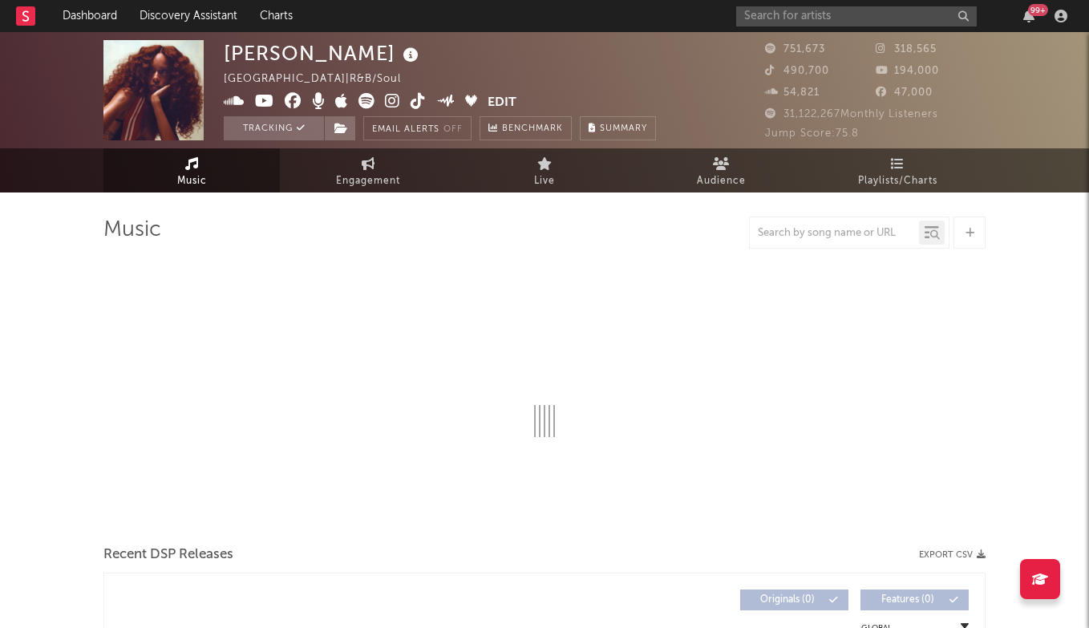
select select "6m"
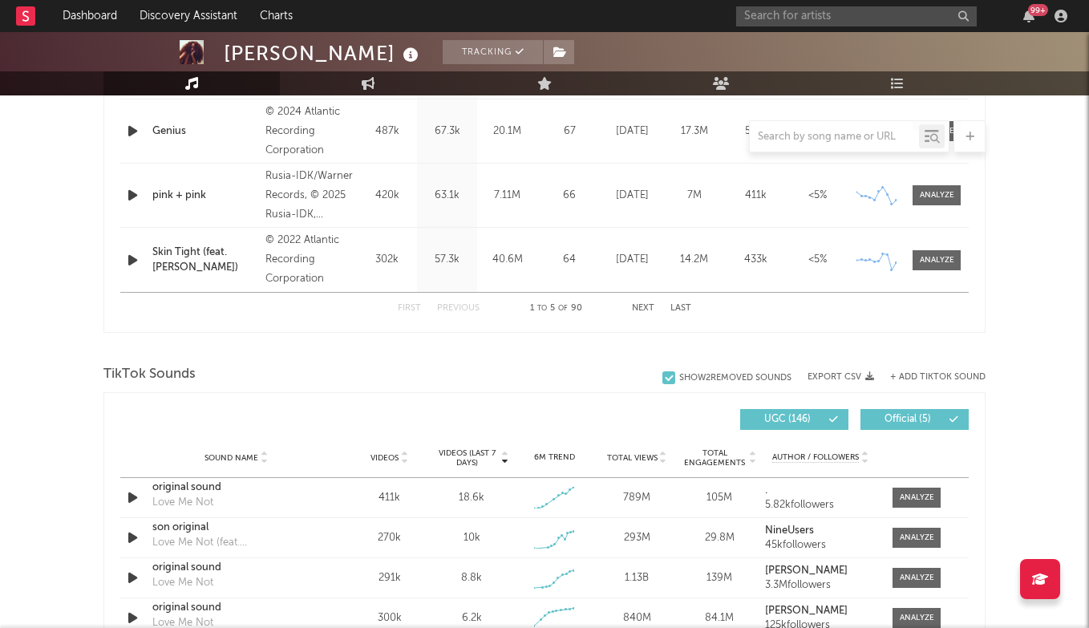
scroll to position [943, 0]
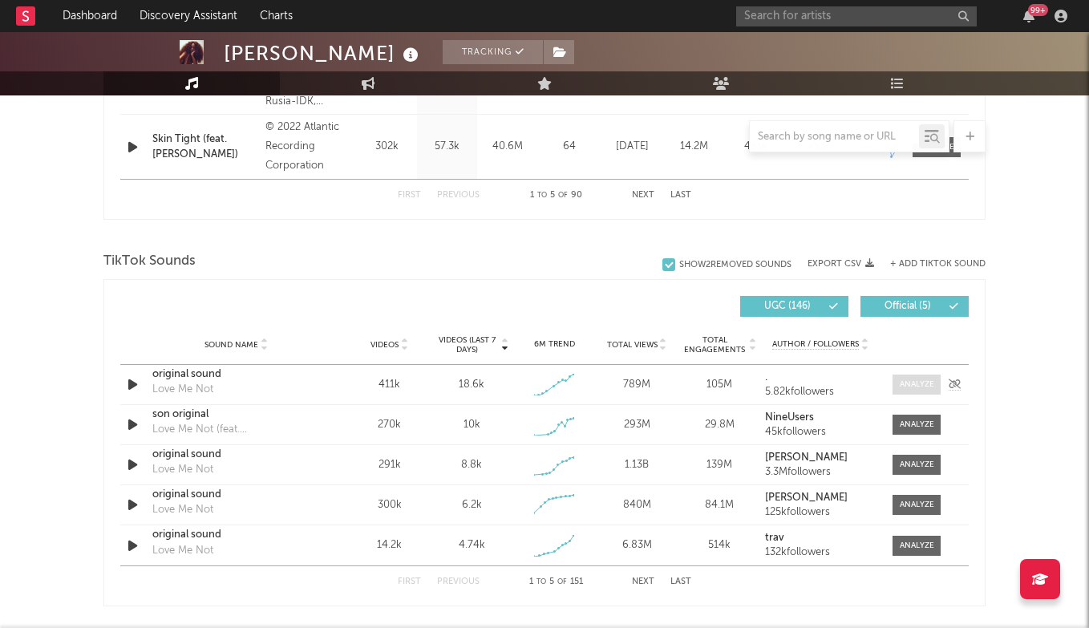
click at [907, 386] on div at bounding box center [916, 384] width 34 height 12
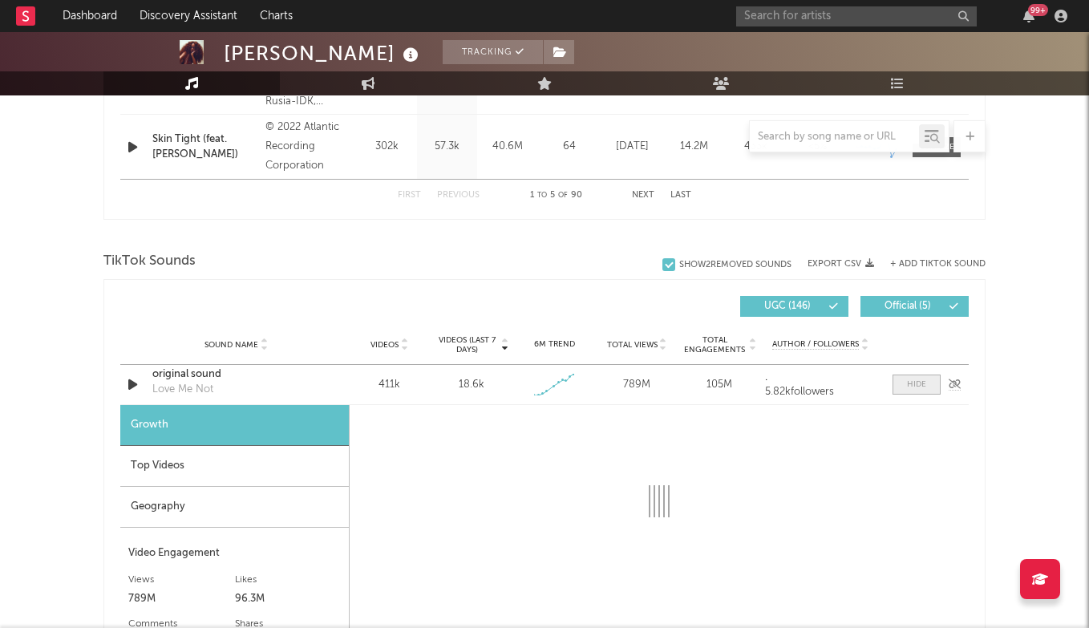
select select "1w"
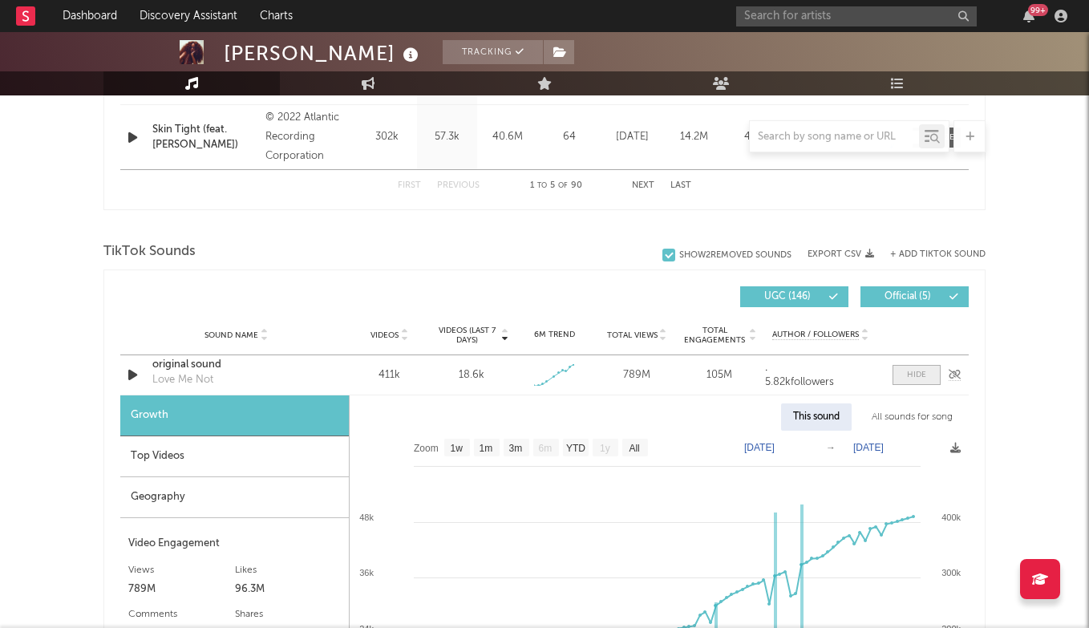
scroll to position [960, 0]
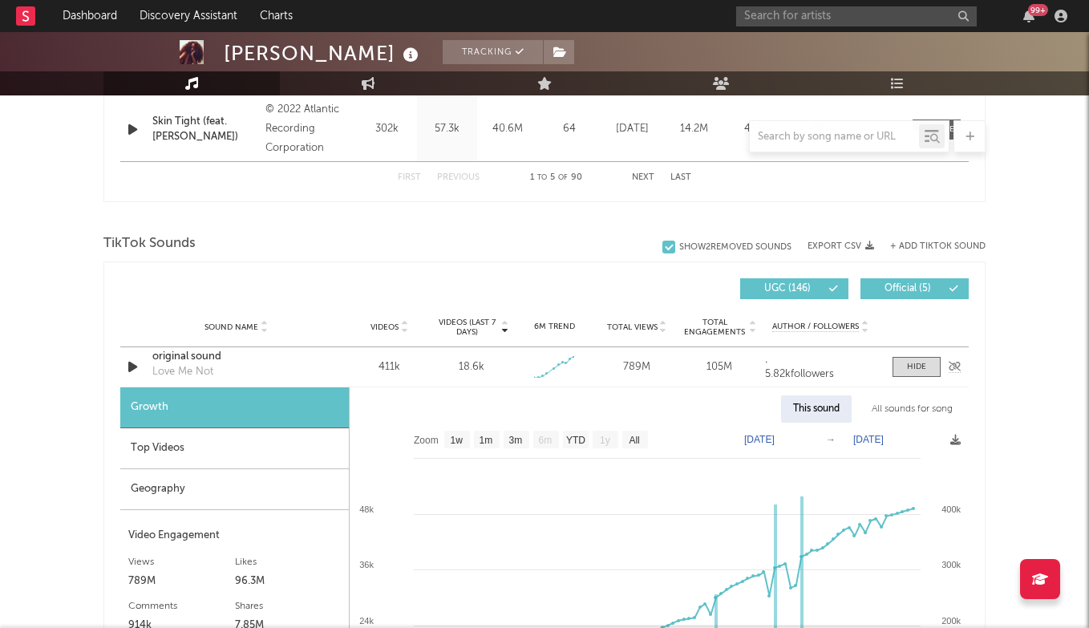
click at [203, 358] on div "original sound" at bounding box center [236, 357] width 168 height 16
click at [903, 366] on span at bounding box center [916, 367] width 48 height 20
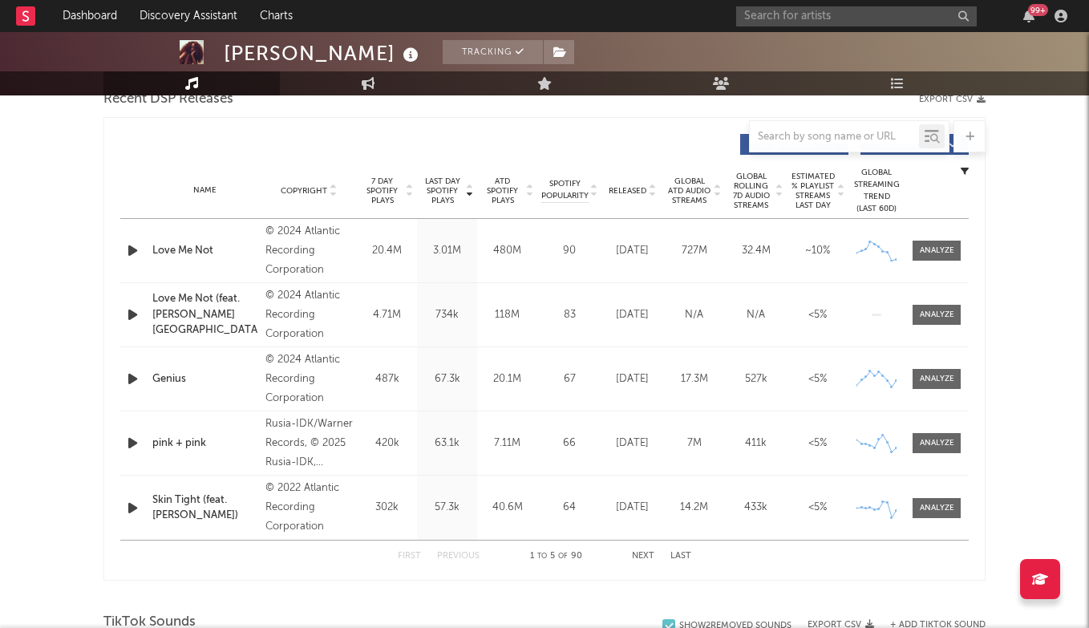
scroll to position [541, 0]
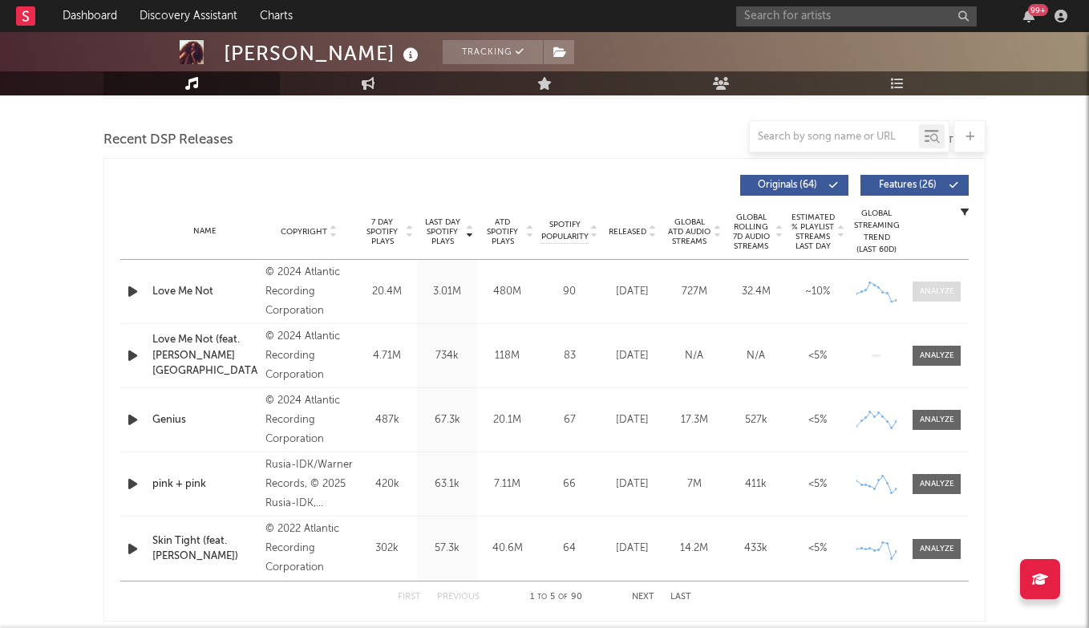
click at [944, 293] on div at bounding box center [936, 291] width 34 height 12
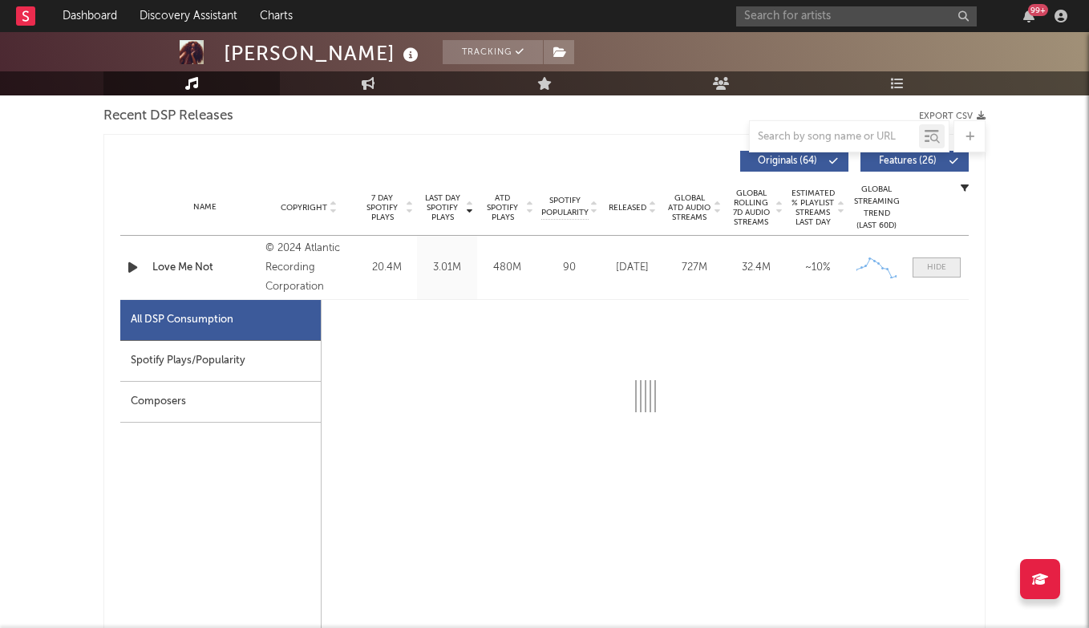
scroll to position [569, 0]
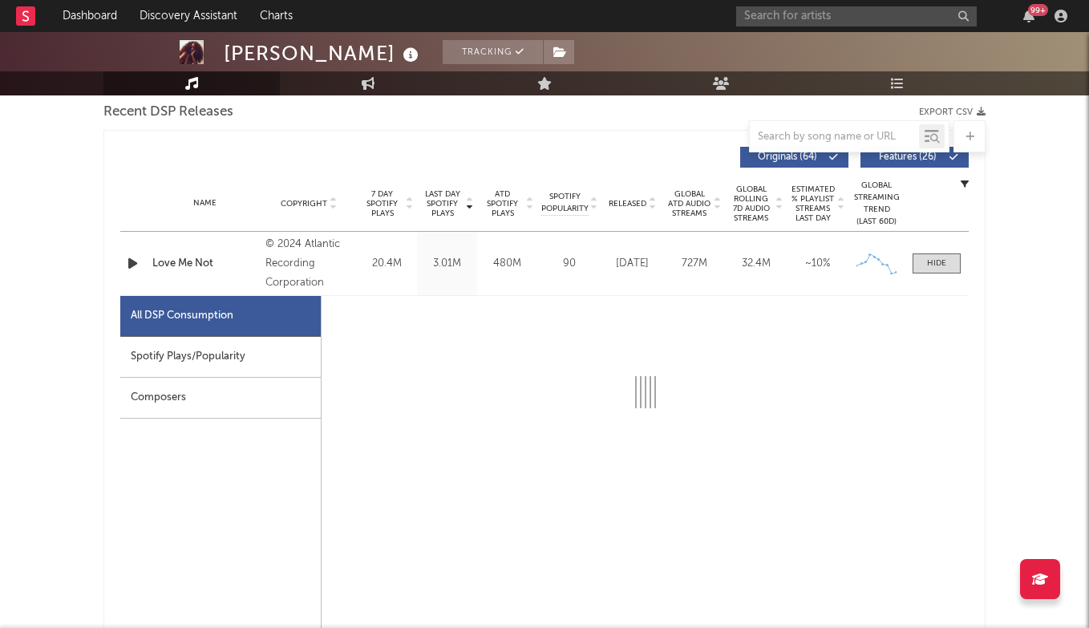
select select "6m"
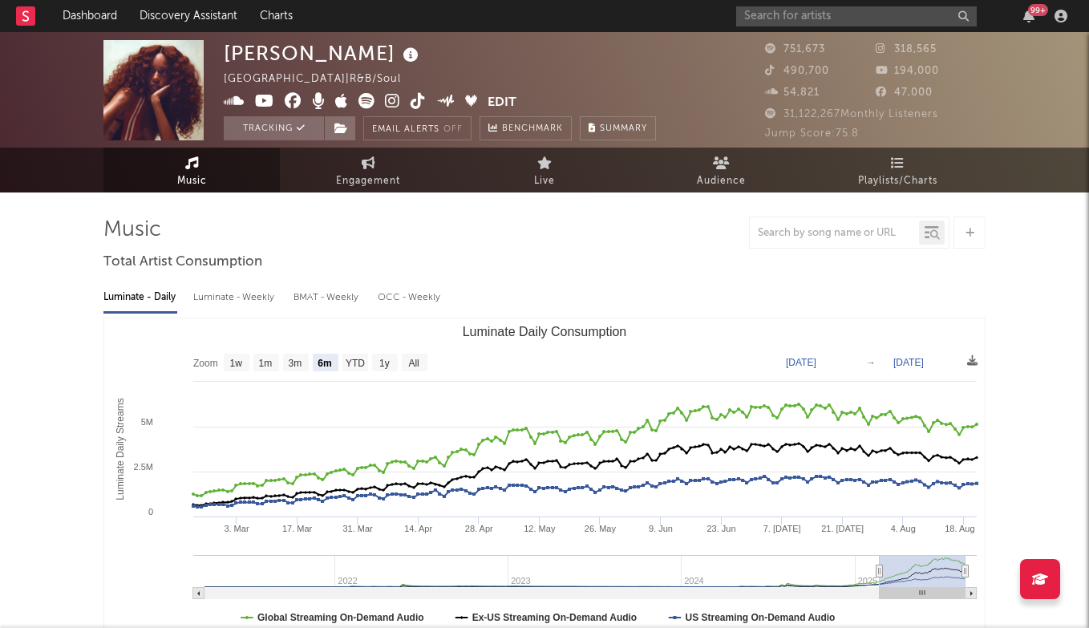
scroll to position [0, 0]
click at [790, 13] on input "text" at bounding box center [856, 16] width 240 height 20
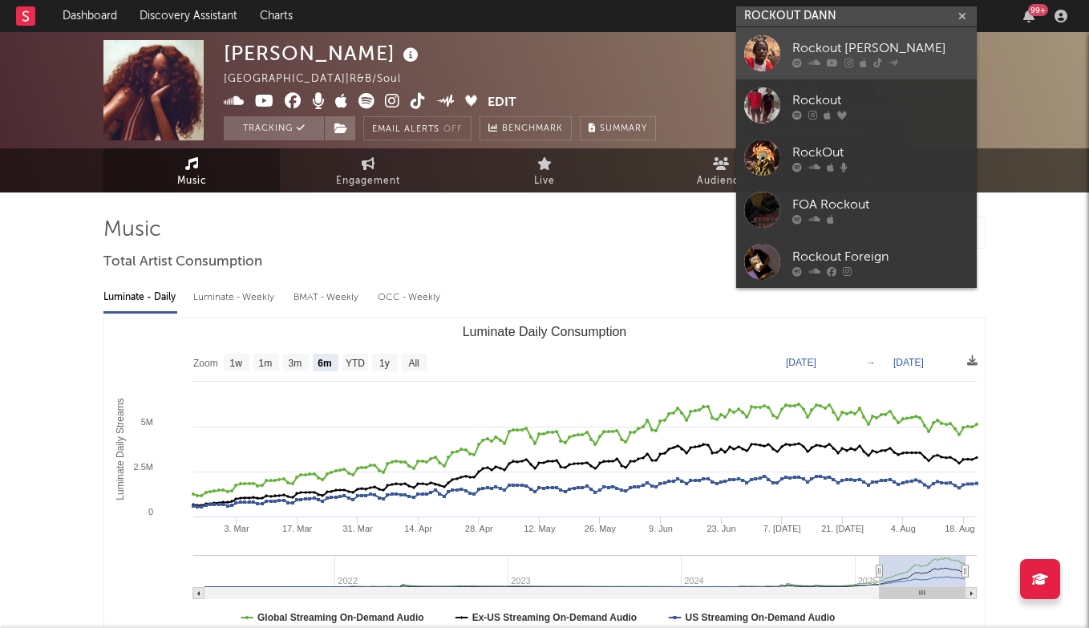
type input "ROCKOUT DANN"
click at [831, 46] on div "Rockout Danny" at bounding box center [880, 47] width 176 height 19
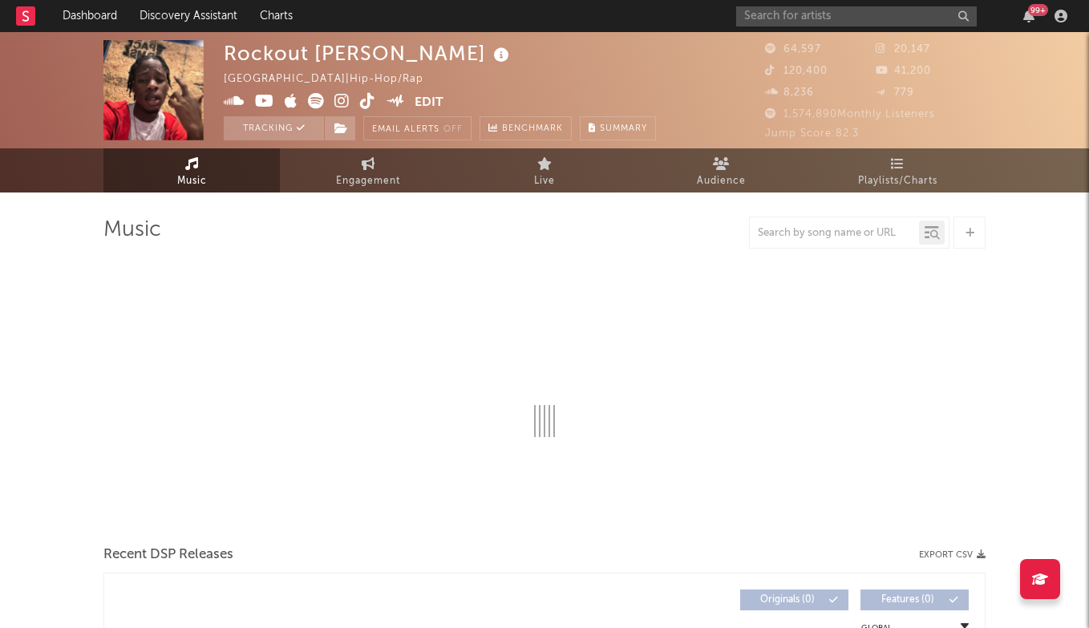
select select "6m"
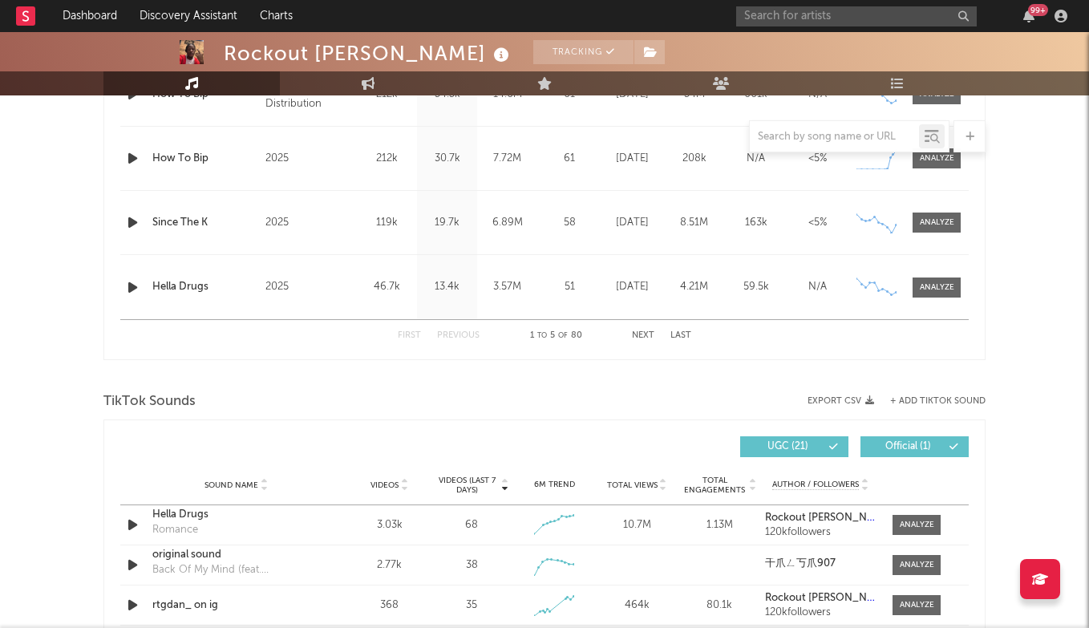
scroll to position [895, 0]
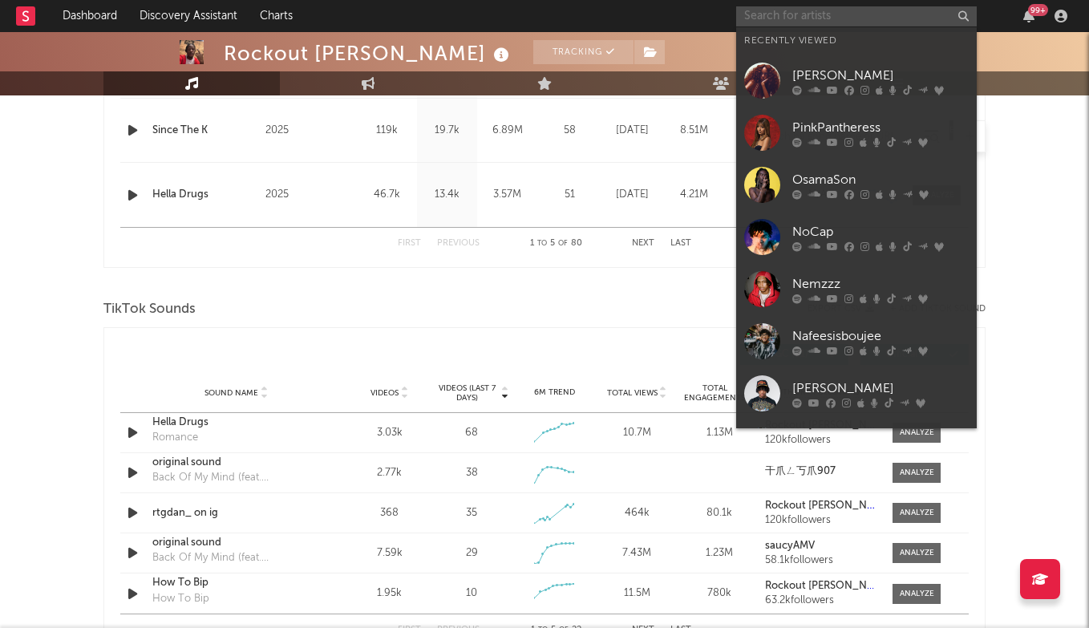
click at [809, 16] on input "text" at bounding box center [856, 16] width 240 height 20
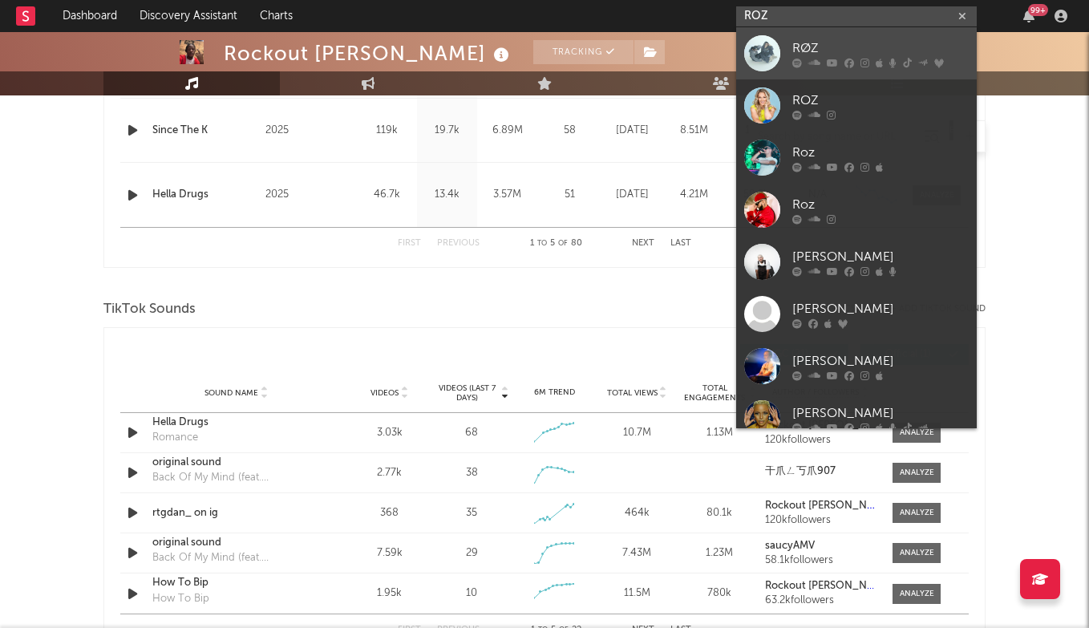
type input "ROZ"
click at [822, 51] on div "RØZ" at bounding box center [880, 47] width 176 height 19
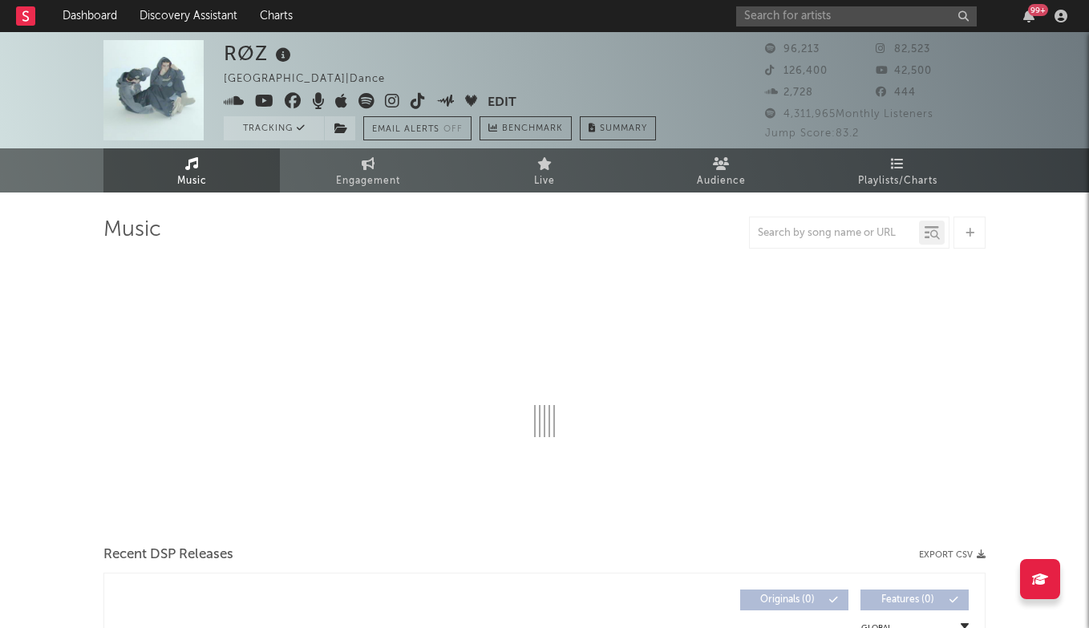
select select "6m"
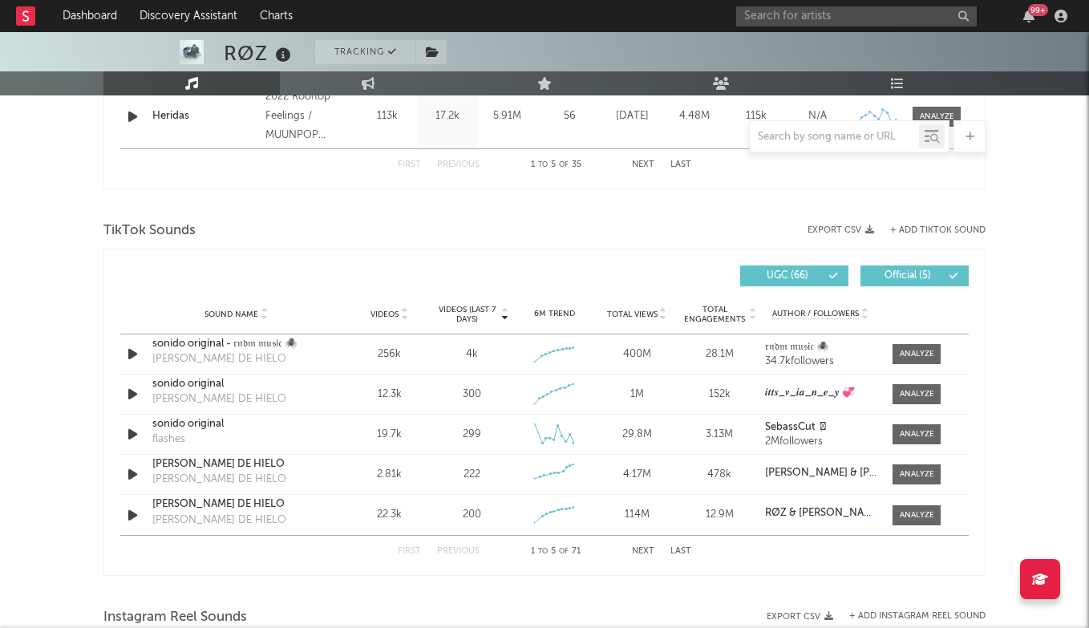
scroll to position [1002, 0]
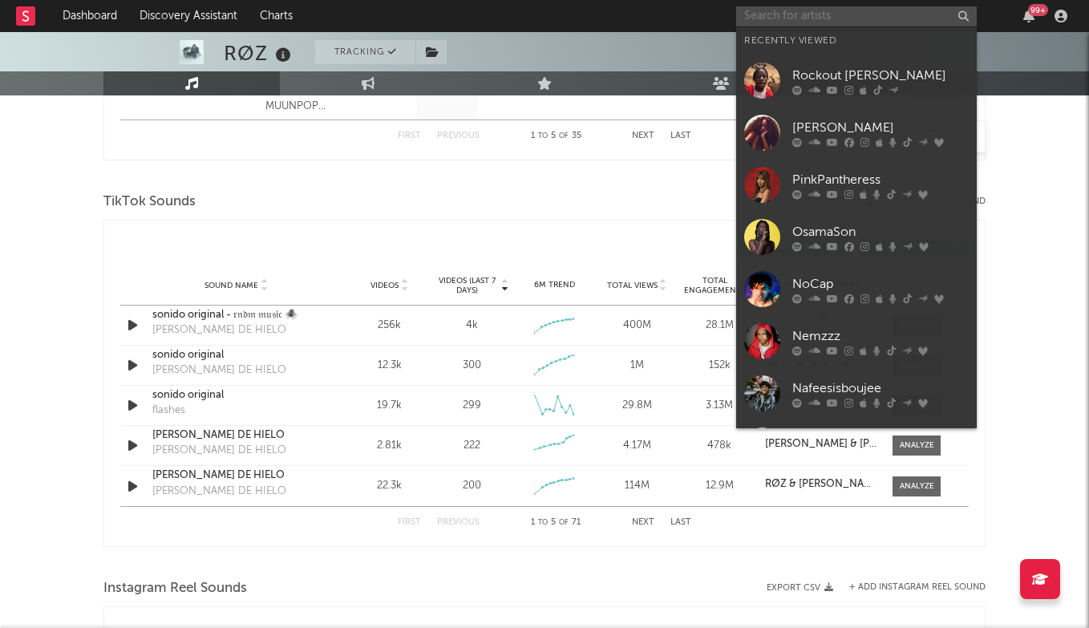
click at [774, 26] on input "text" at bounding box center [856, 16] width 240 height 20
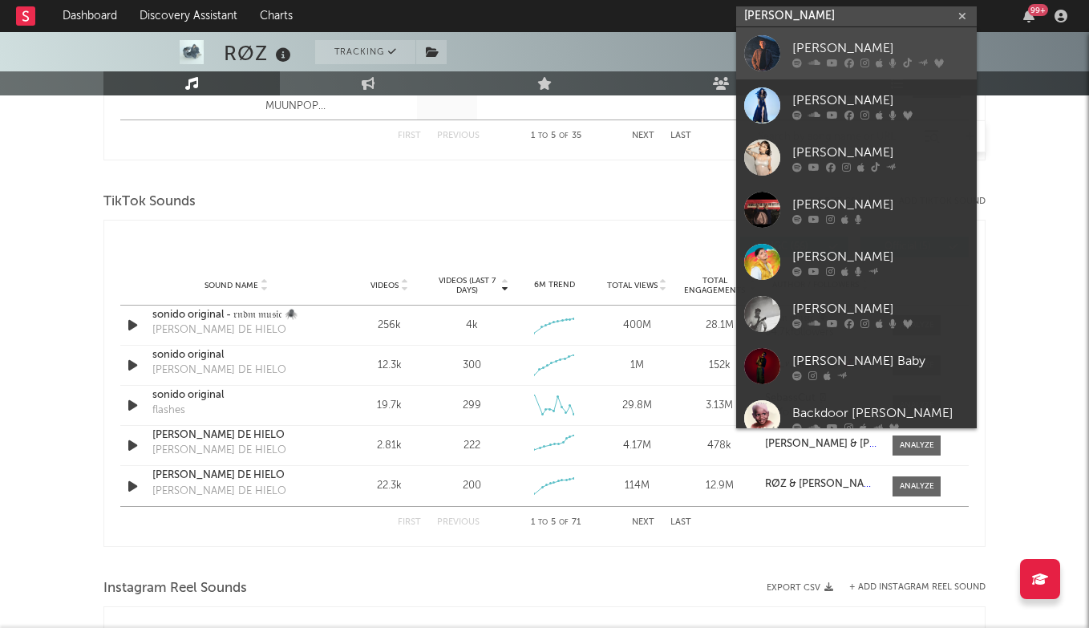
type input "SAM BARBER"
click at [830, 49] on div "[PERSON_NAME]" at bounding box center [880, 47] width 176 height 19
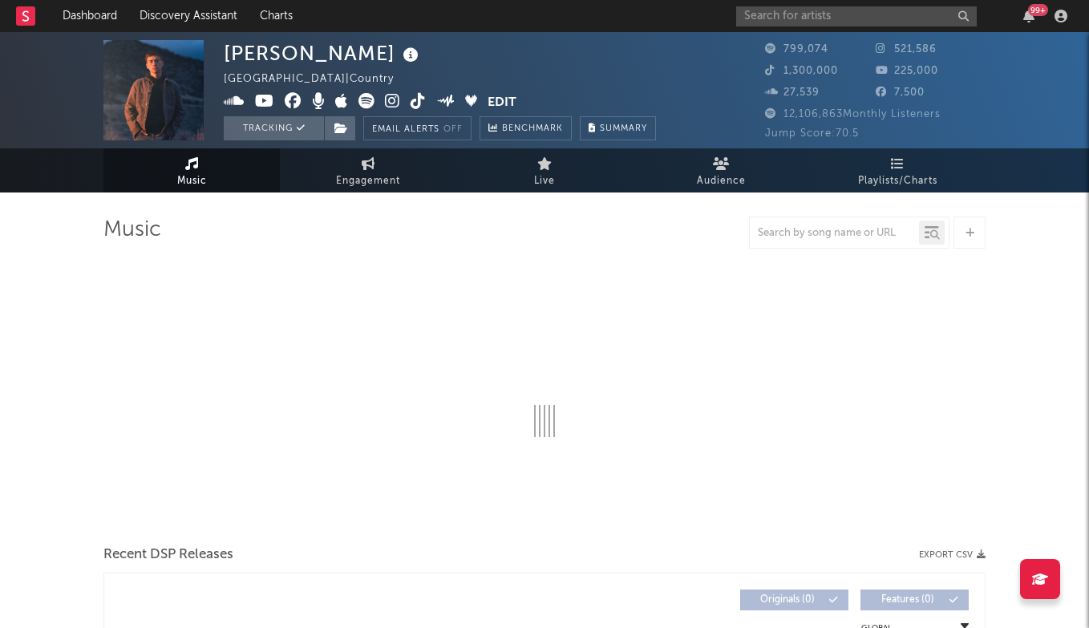
select select "6m"
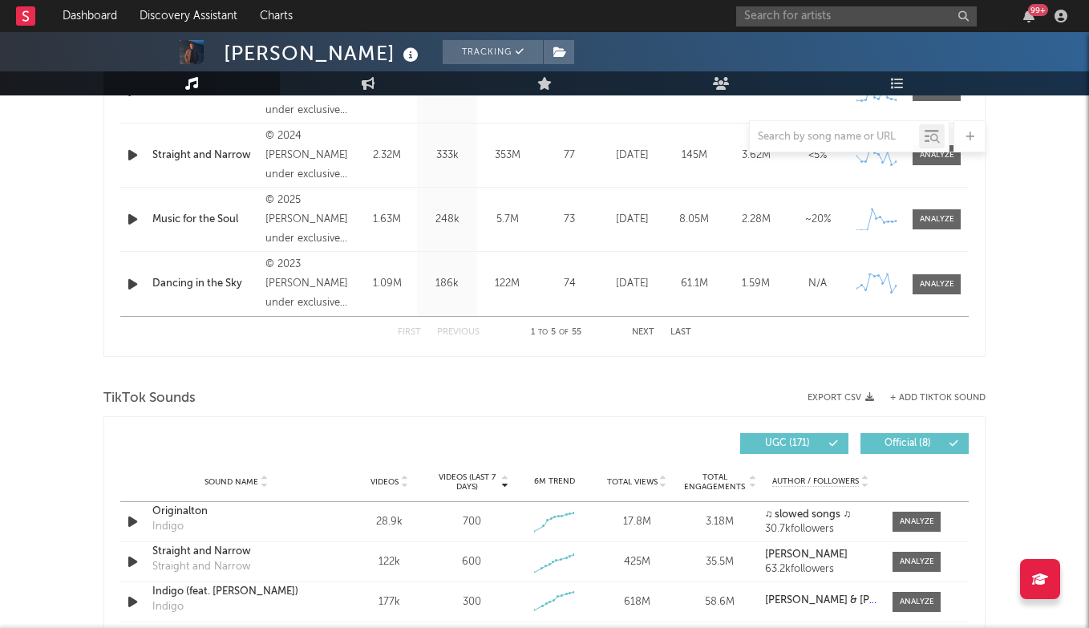
scroll to position [810, 0]
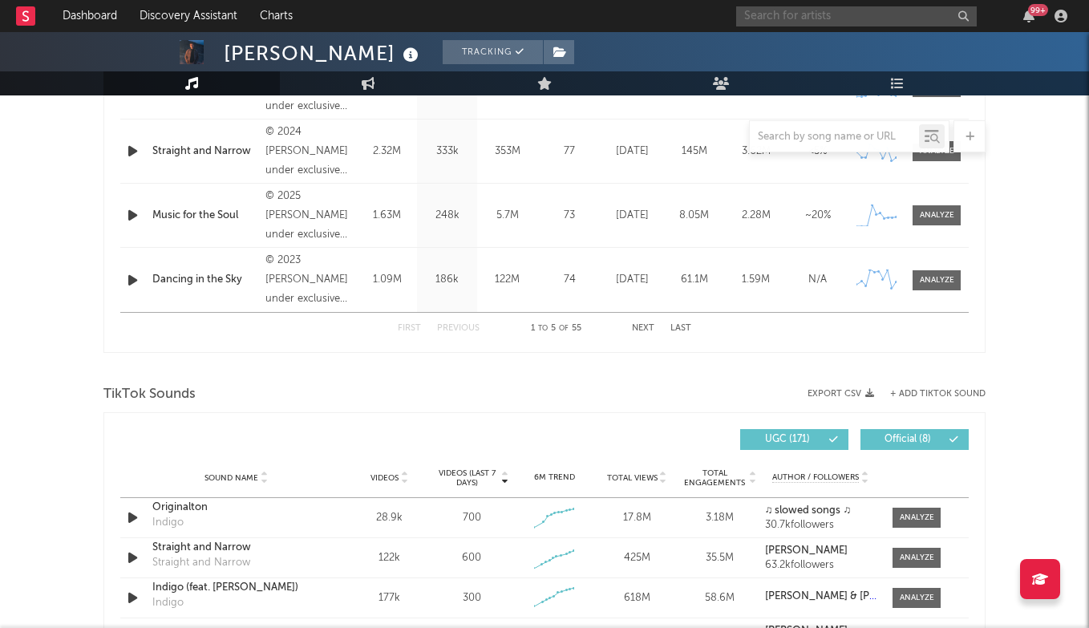
click at [798, 18] on input "text" at bounding box center [856, 16] width 240 height 20
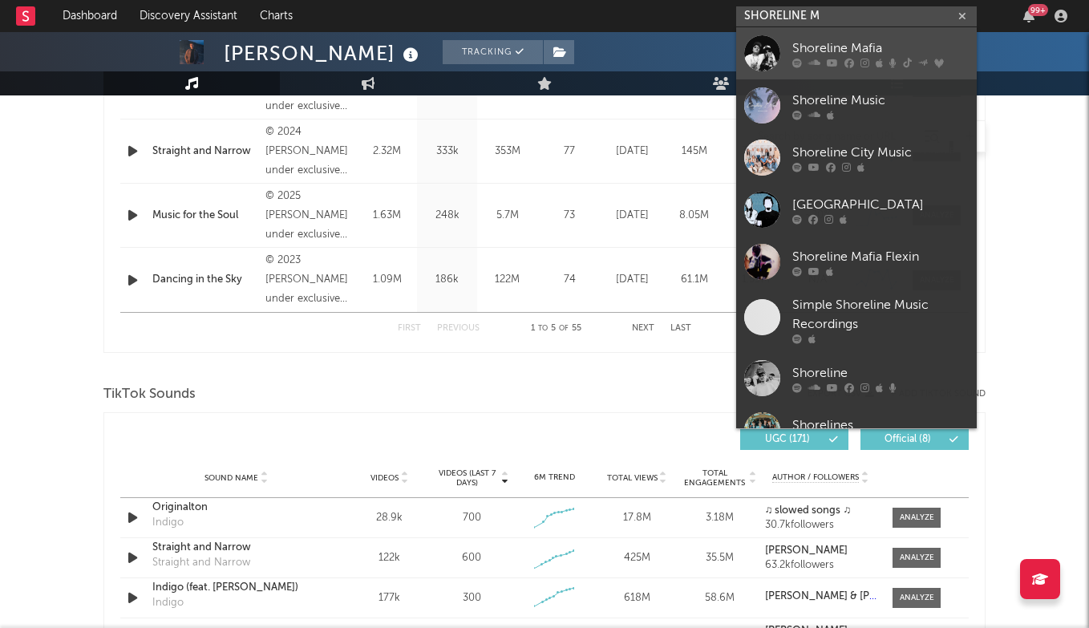
type input "SHORELINE M"
click at [864, 42] on div "Shoreline Mafia" at bounding box center [880, 47] width 176 height 19
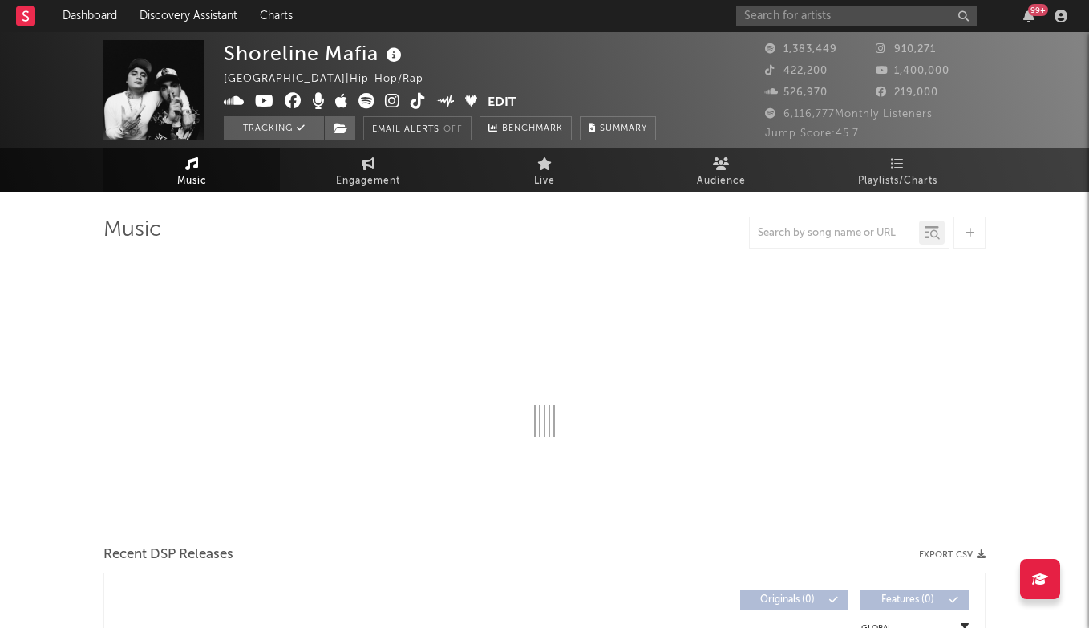
select select "6m"
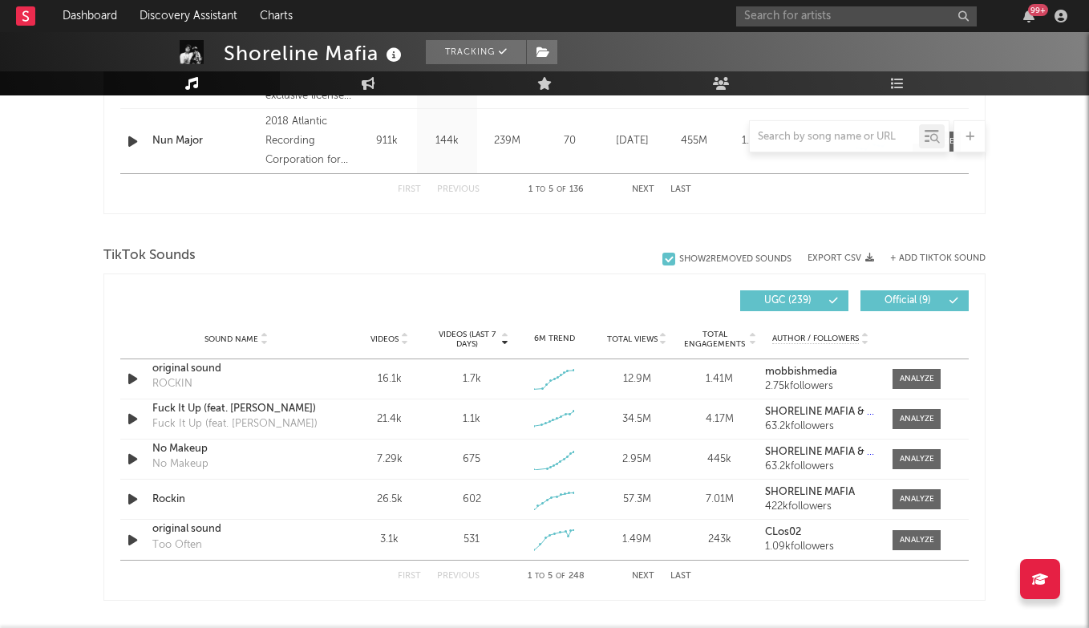
scroll to position [958, 0]
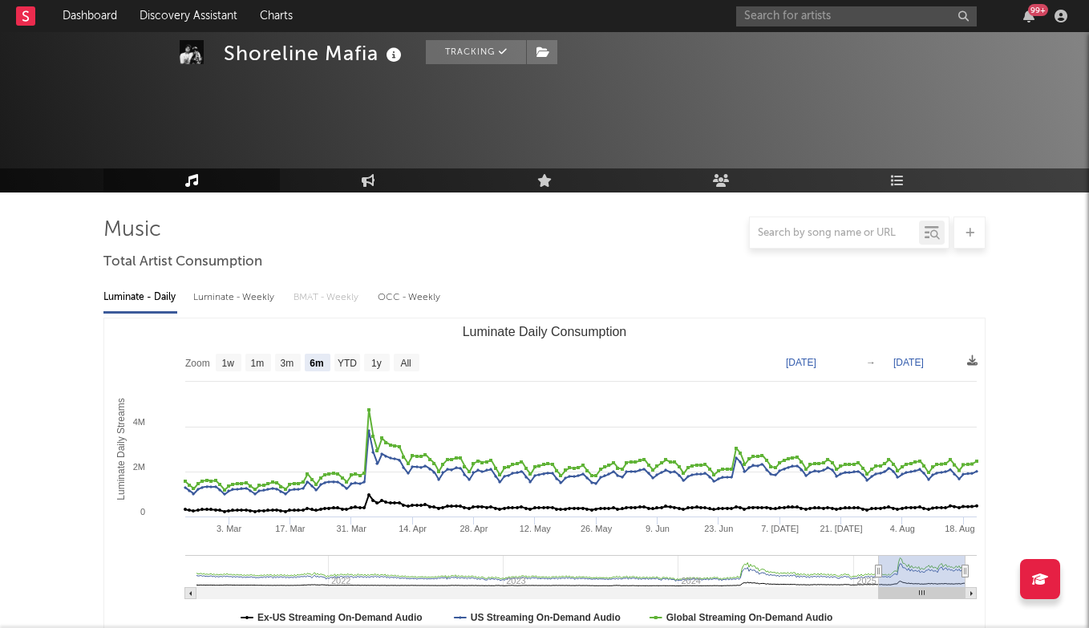
select select "6m"
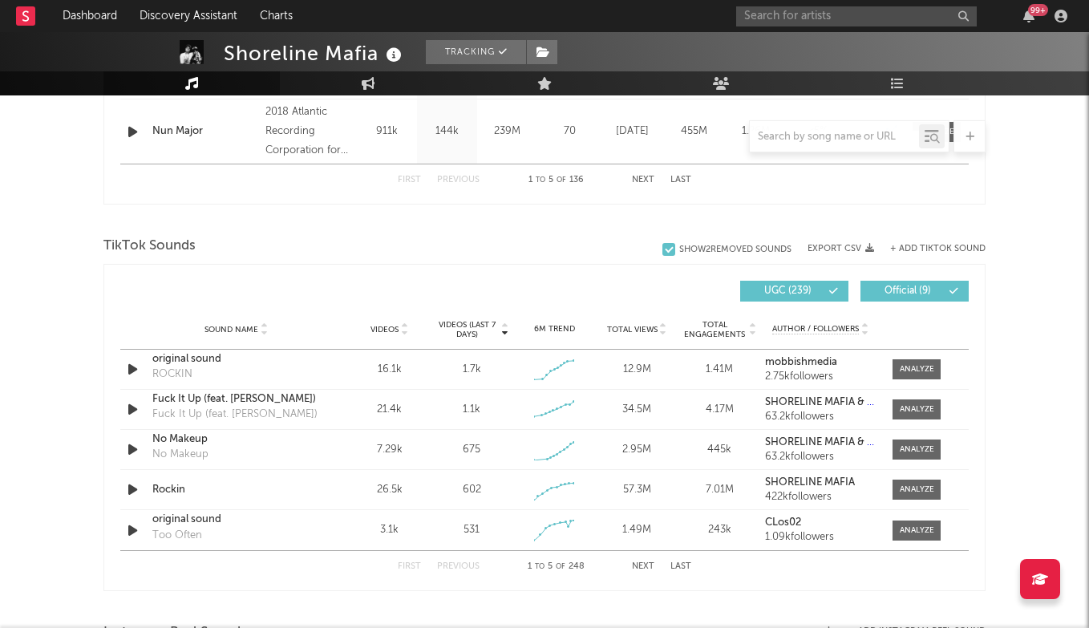
scroll to position [958, 0]
click at [774, 21] on input "text" at bounding box center [856, 16] width 240 height 20
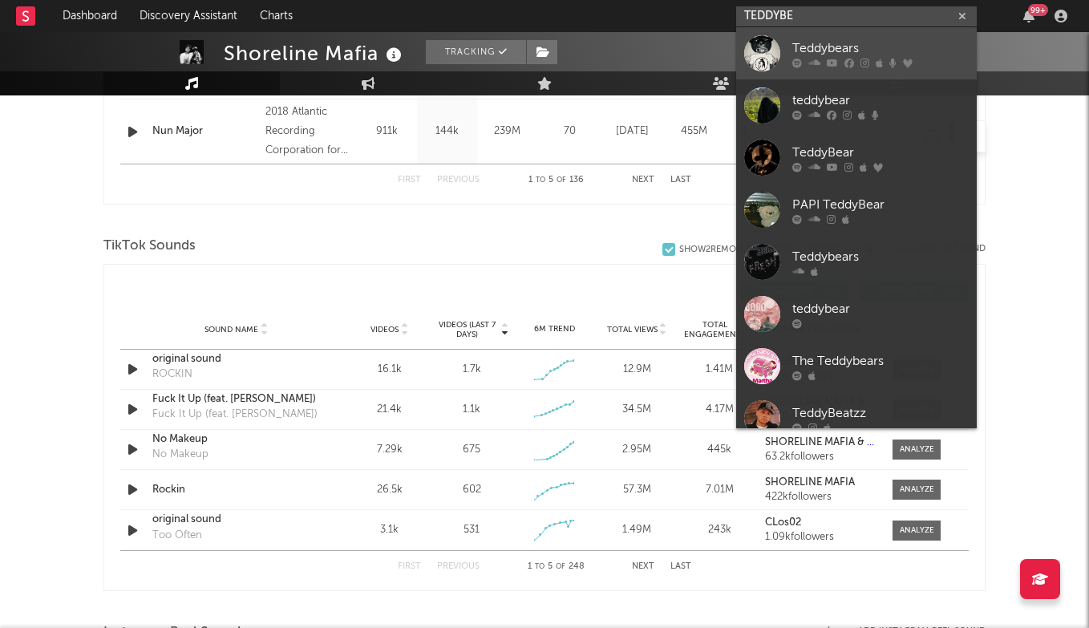
type input "TEDDYBE"
click at [858, 43] on div "Teddybears" at bounding box center [880, 47] width 176 height 19
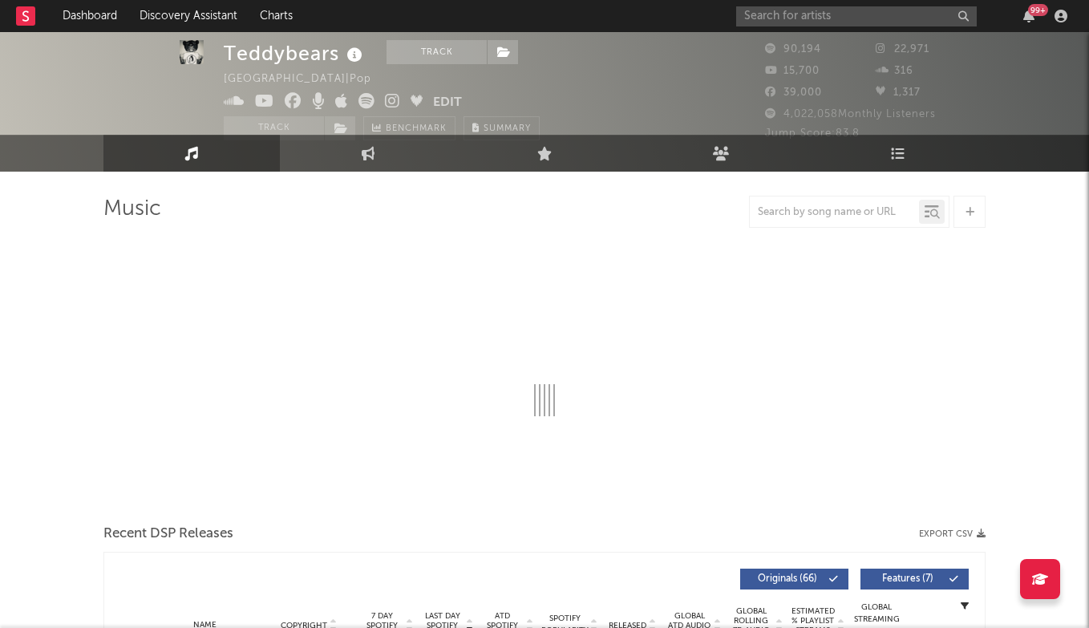
select select "6m"
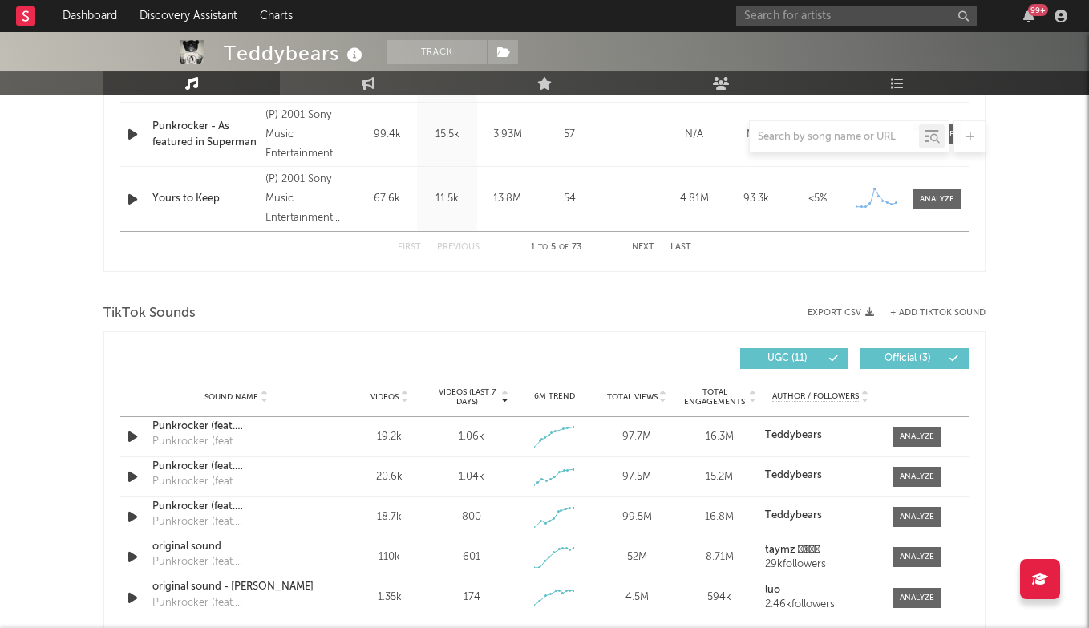
scroll to position [901, 0]
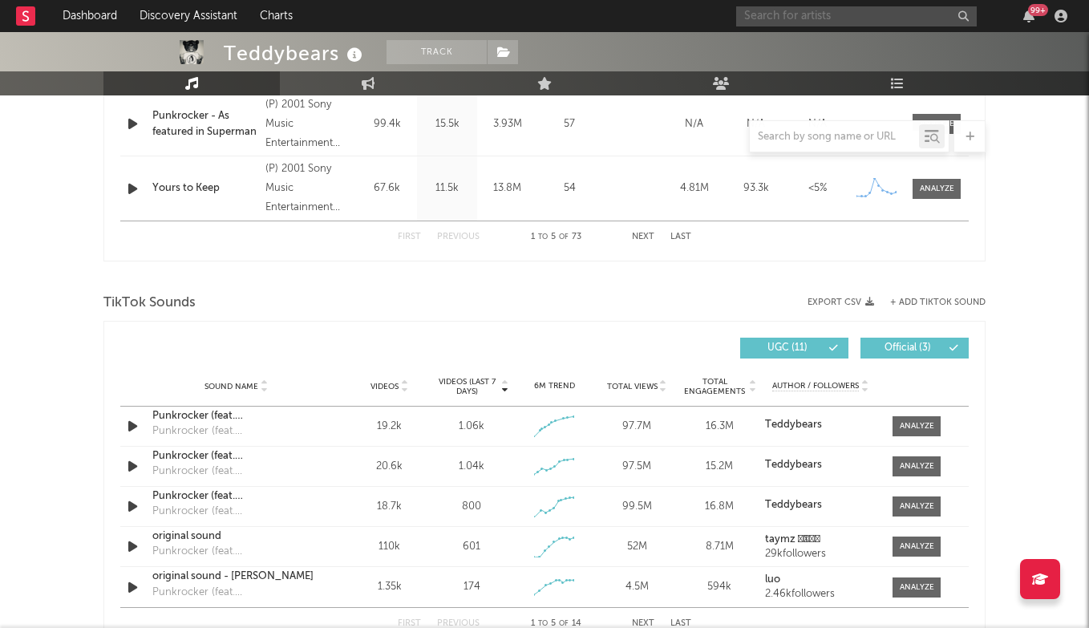
click at [787, 16] on input "text" at bounding box center [856, 16] width 240 height 20
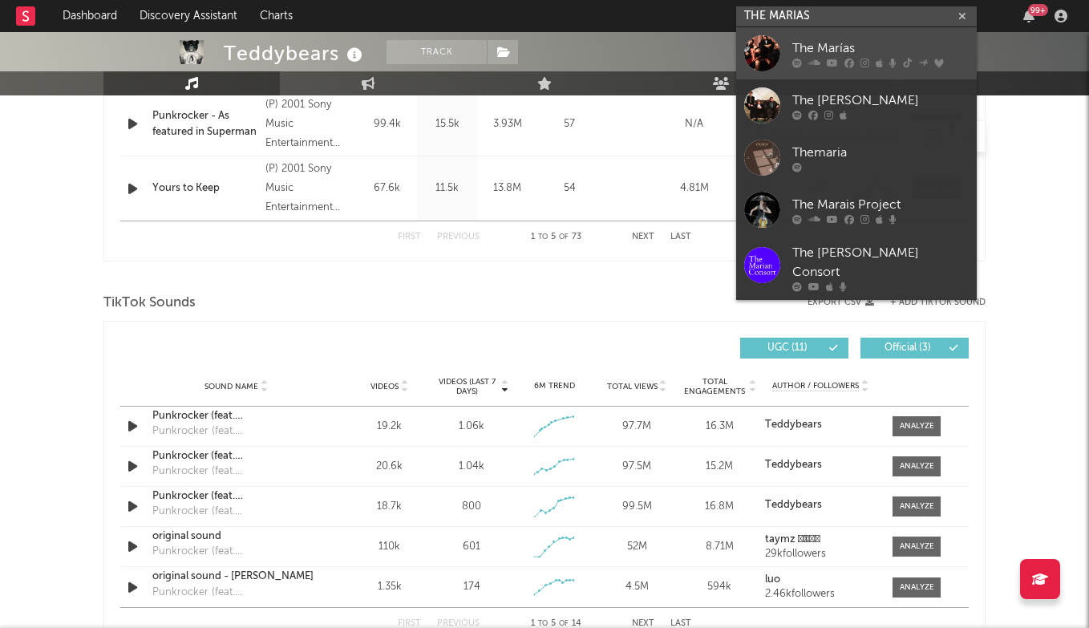
type input "THE MARIAS"
click at [815, 55] on div "The Marías" at bounding box center [880, 47] width 176 height 19
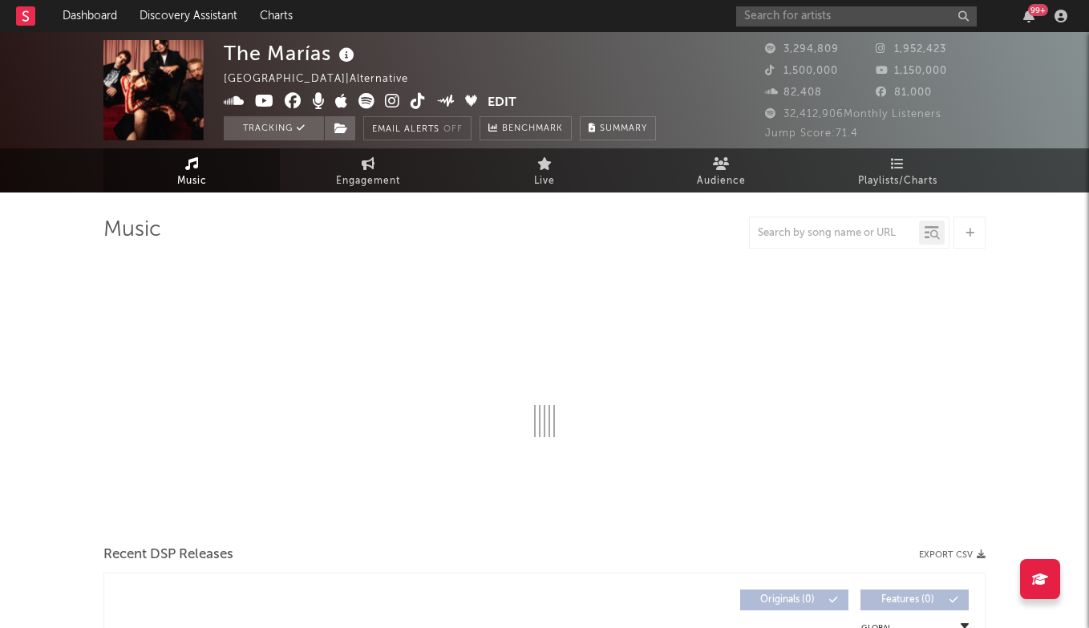
select select "6m"
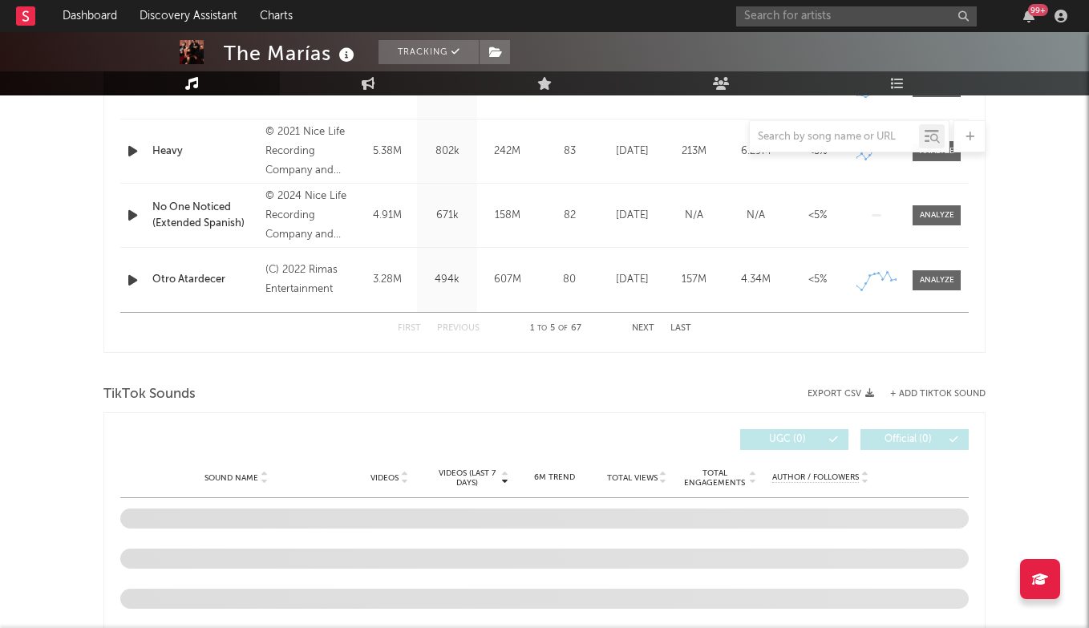
scroll to position [1033, 0]
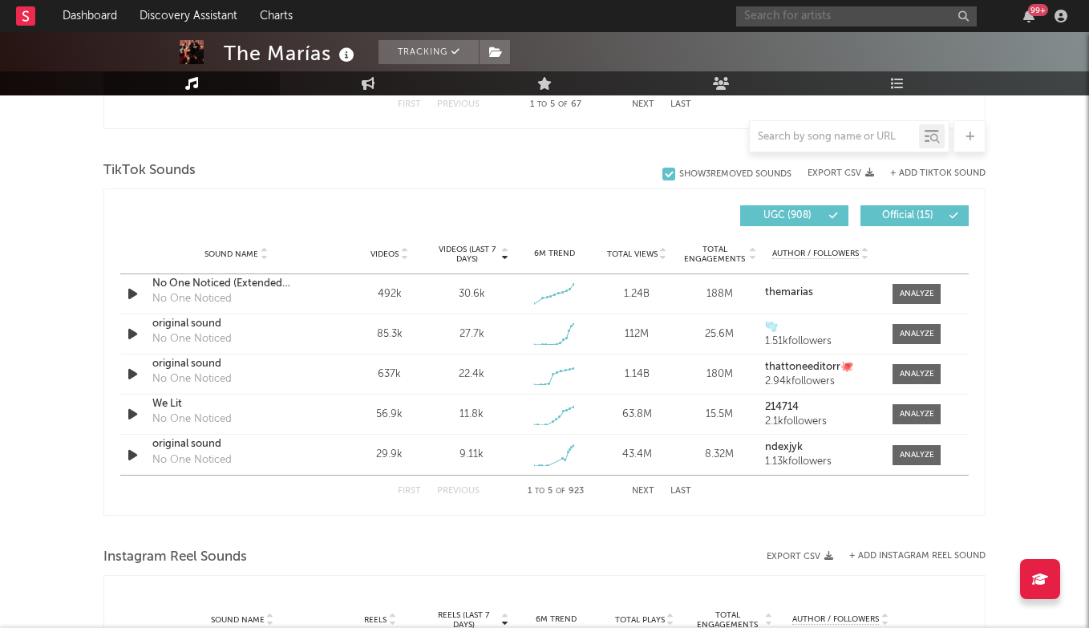
click at [822, 18] on input "text" at bounding box center [856, 16] width 240 height 20
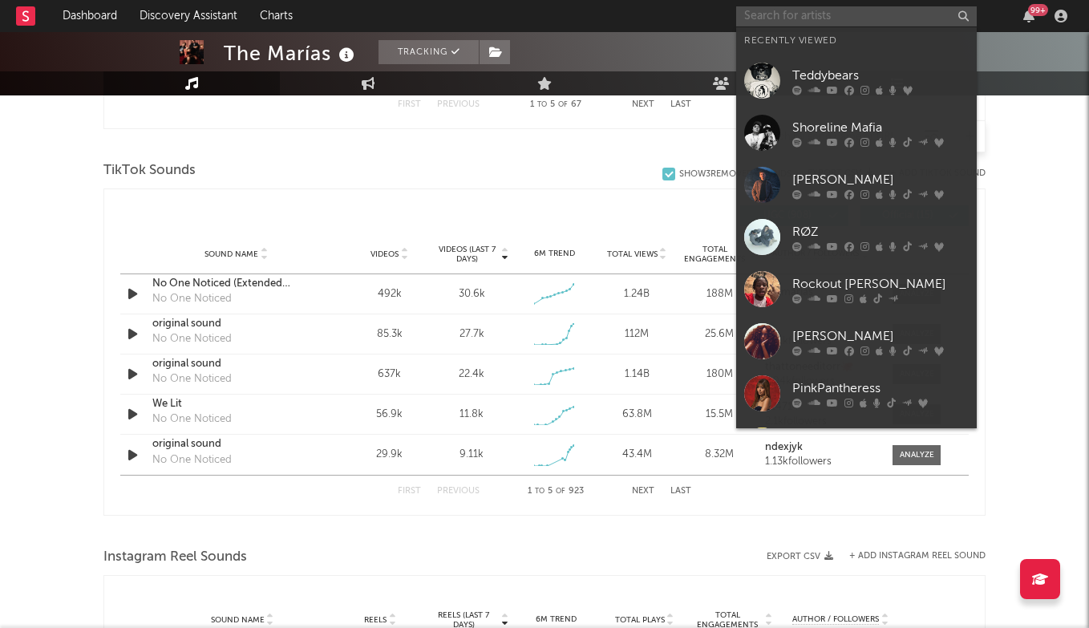
type input "R"
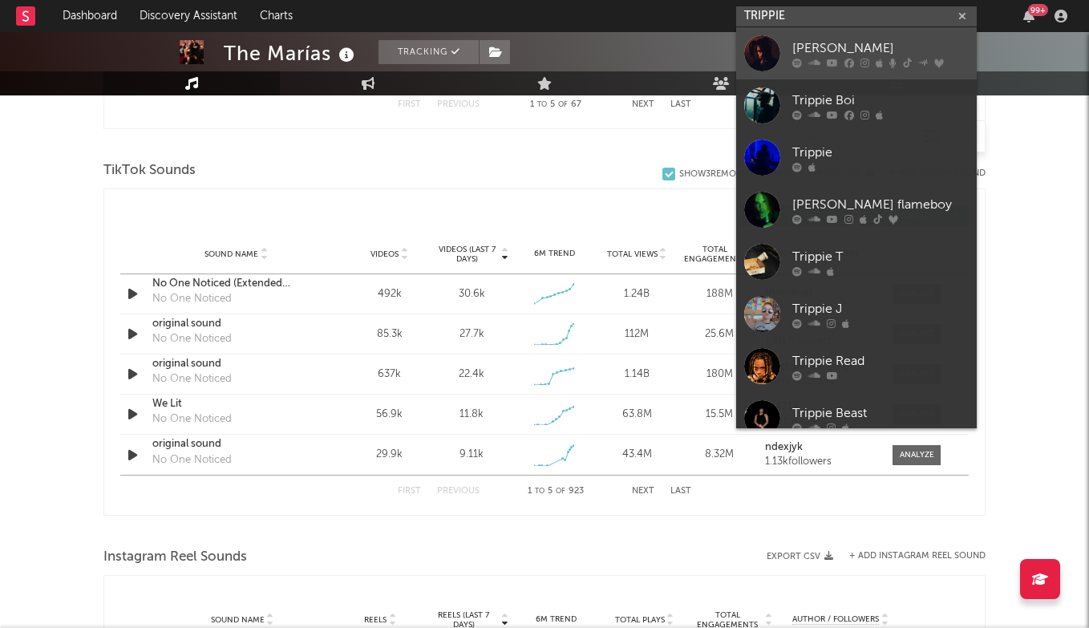
type input "TRIPPIE"
click at [828, 48] on div "Trippie Redd" at bounding box center [880, 47] width 176 height 19
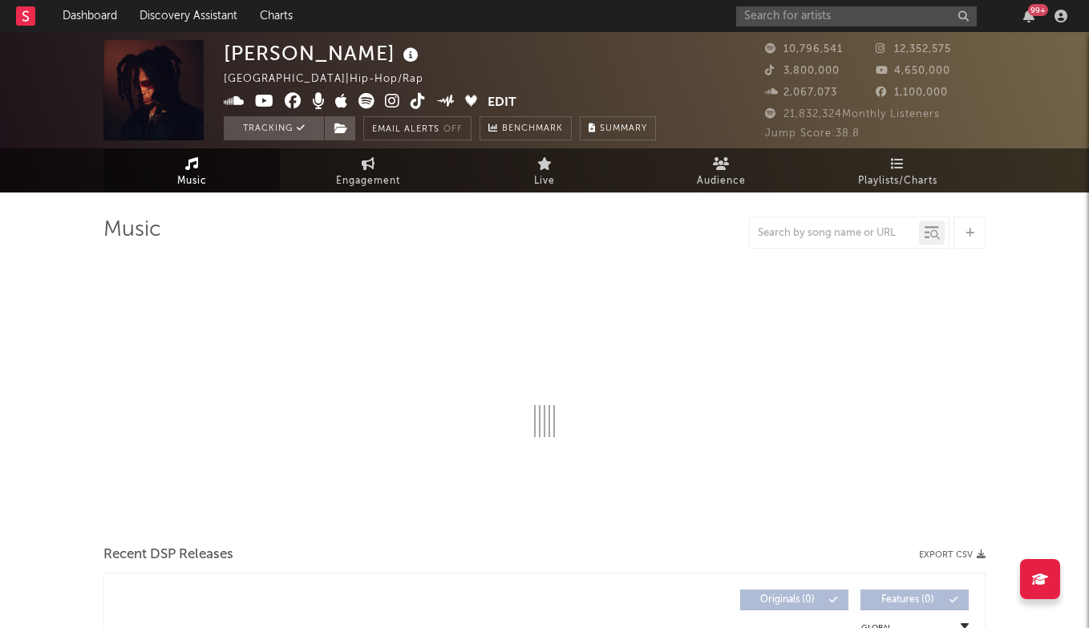
select select "6m"
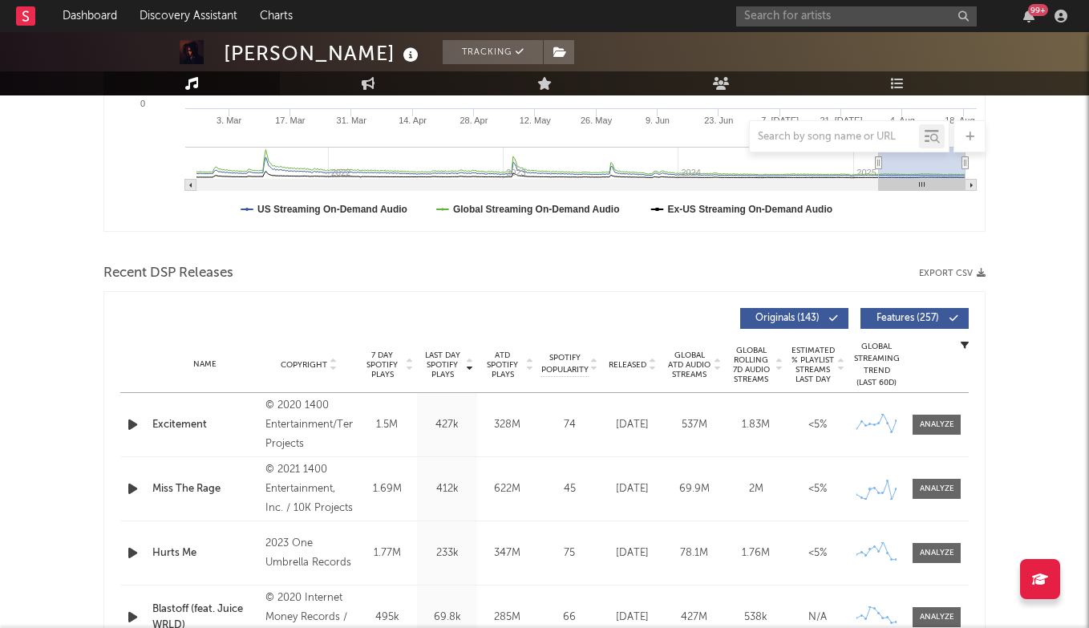
scroll to position [445, 0]
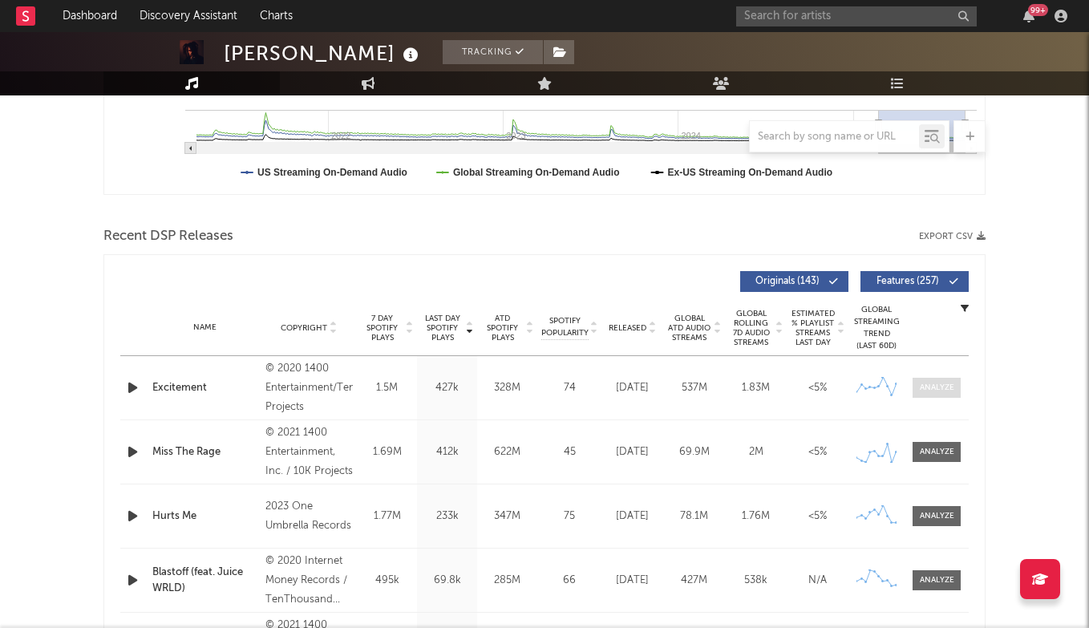
click at [934, 391] on div at bounding box center [936, 388] width 34 height 12
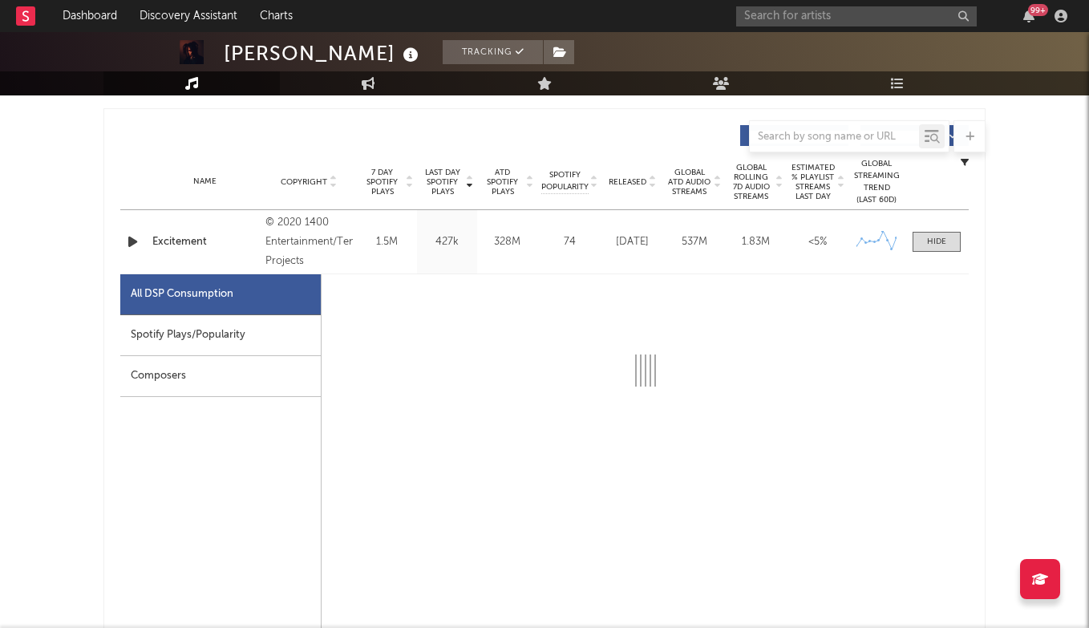
scroll to position [600, 0]
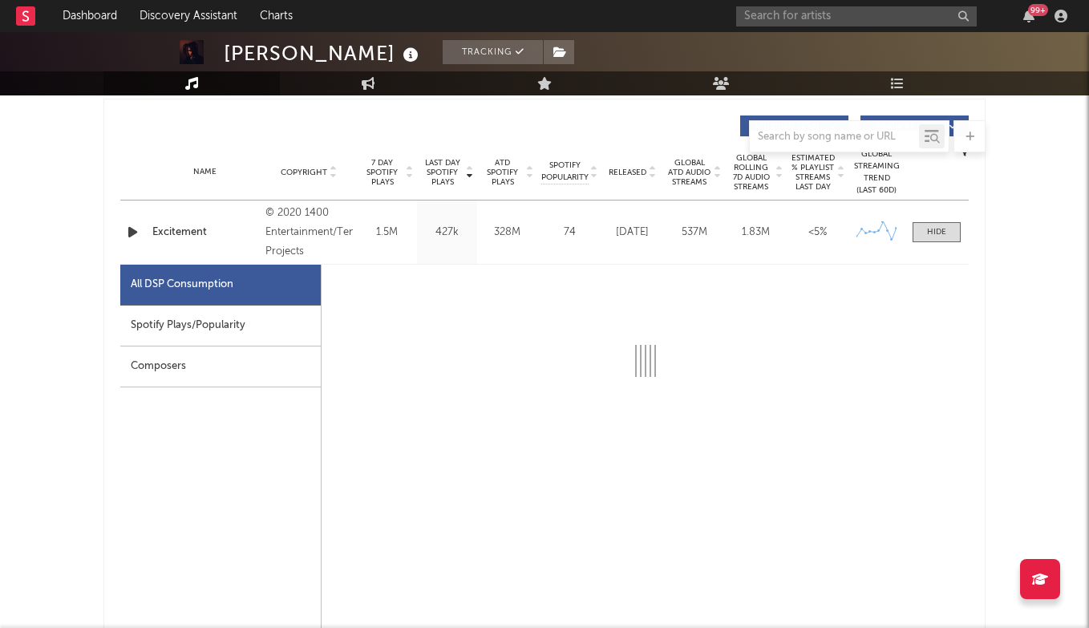
select select "6m"
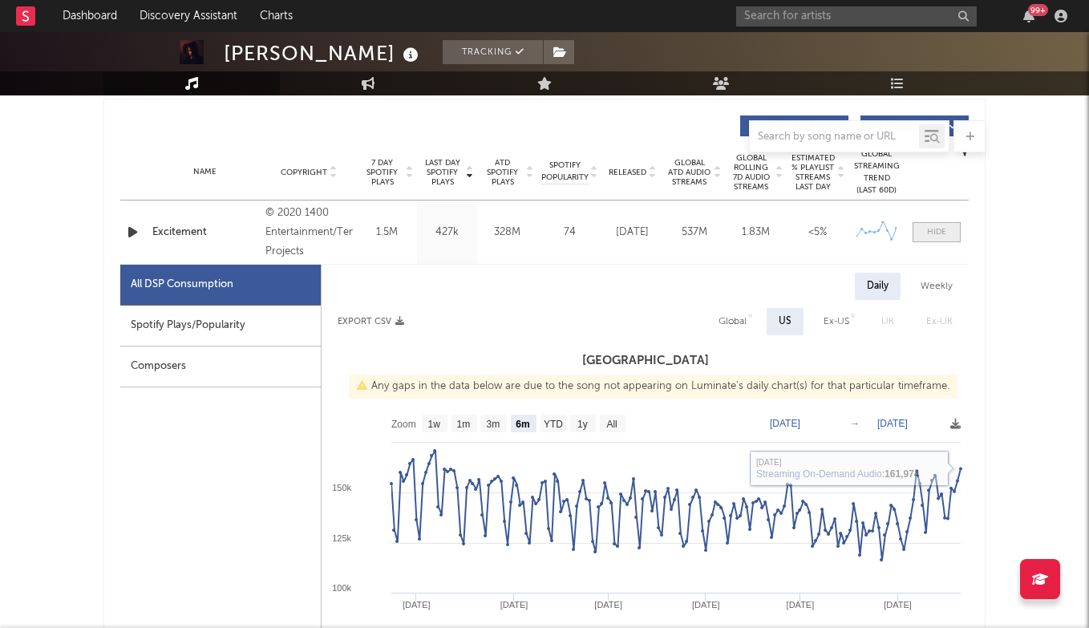
click at [938, 236] on div at bounding box center [936, 232] width 19 height 12
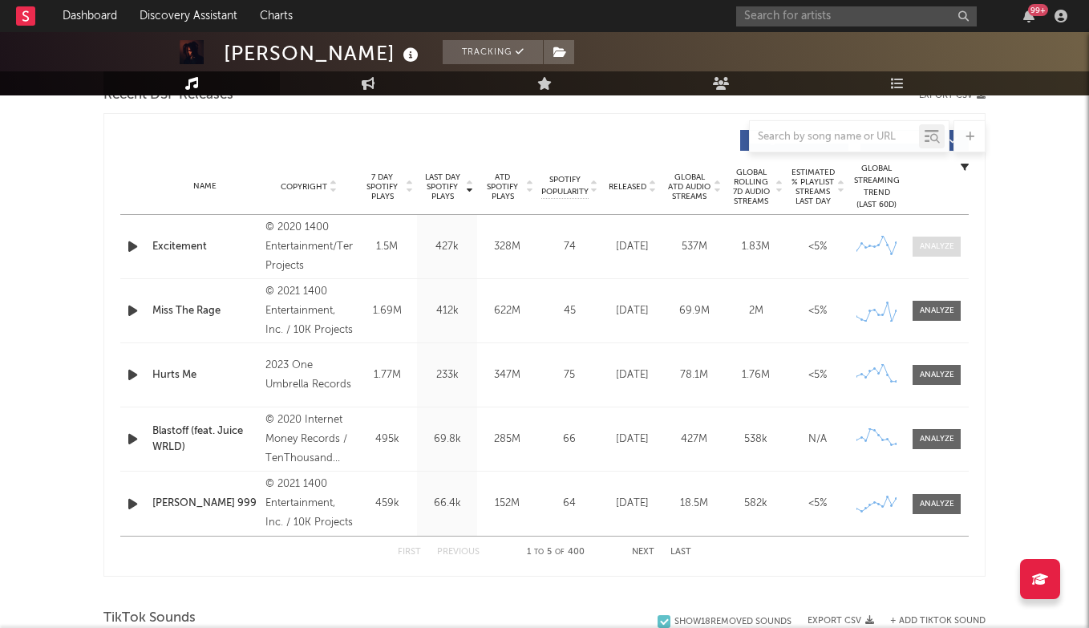
scroll to position [583, 0]
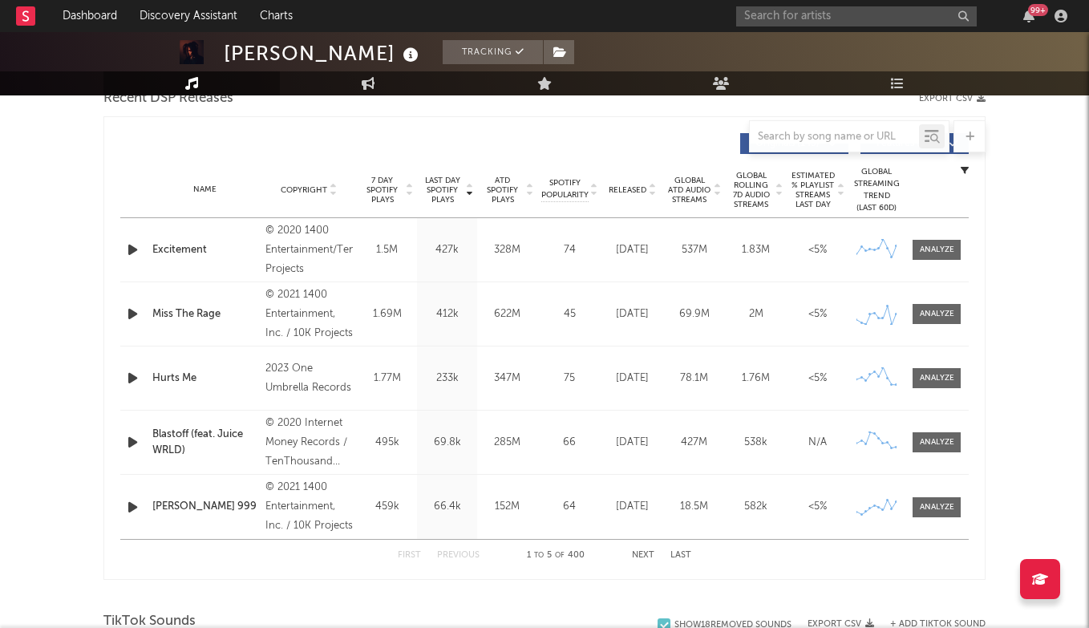
click at [642, 555] on button "Next" at bounding box center [643, 555] width 22 height 9
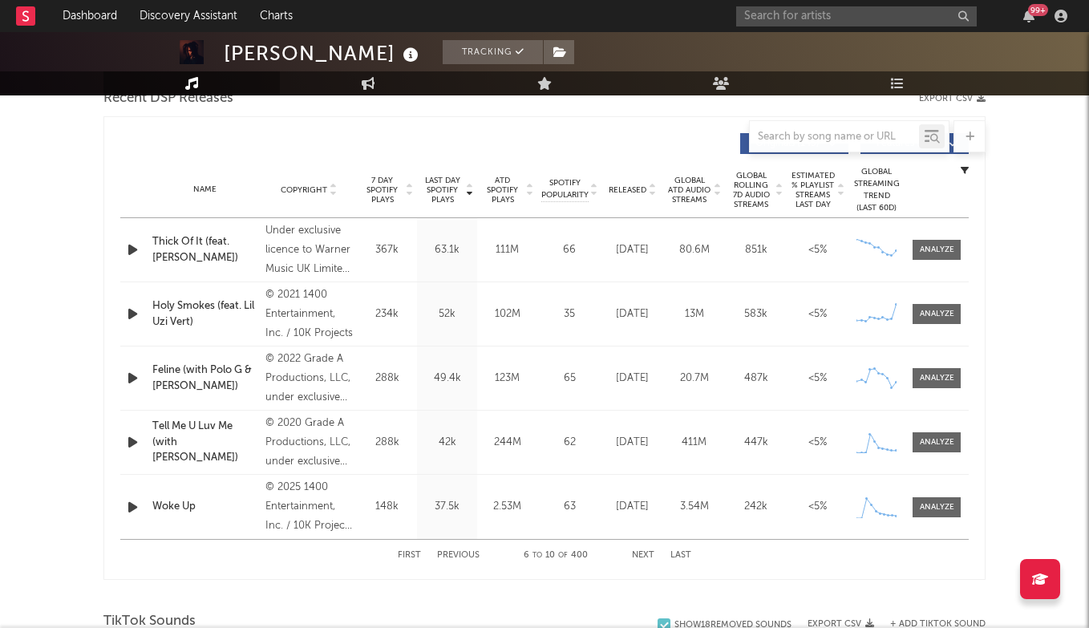
click at [642, 554] on button "Next" at bounding box center [643, 555] width 22 height 9
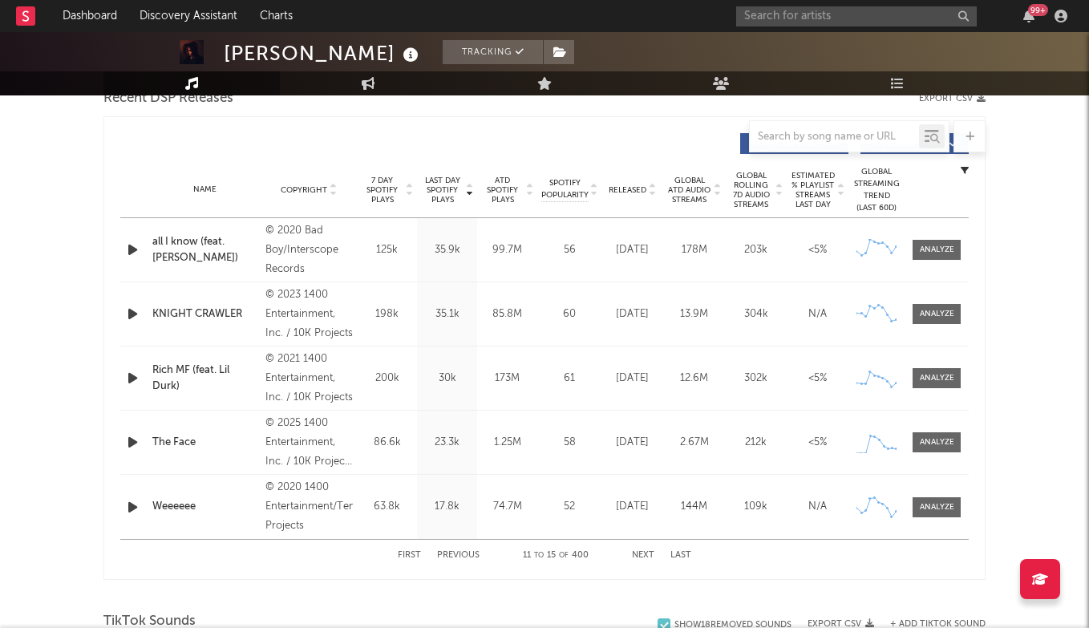
click at [467, 554] on button "Previous" at bounding box center [458, 555] width 42 height 9
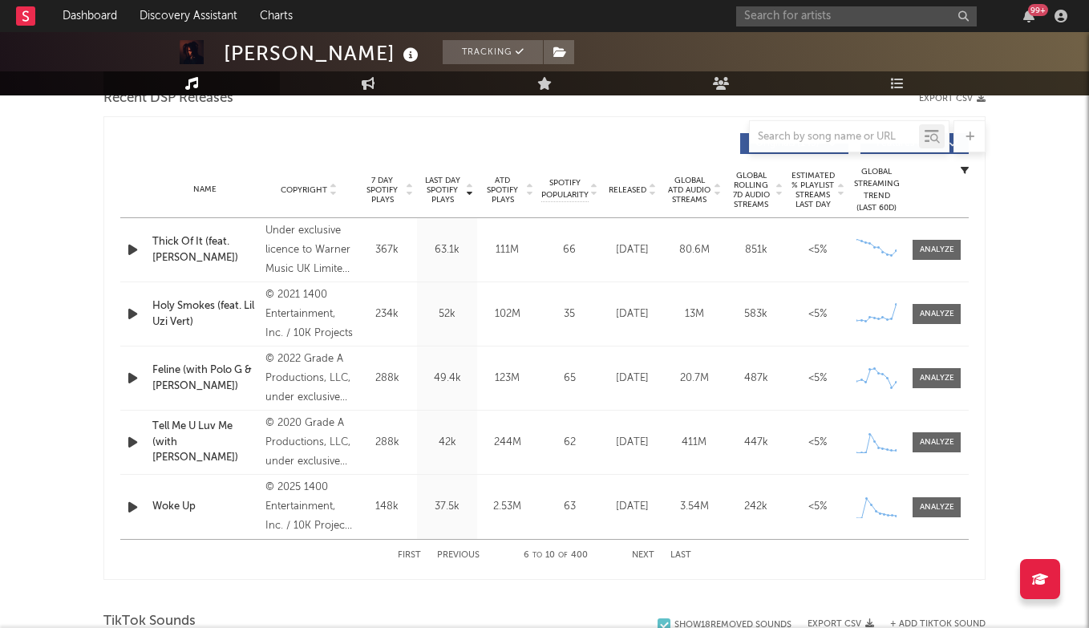
click at [467, 554] on button "Previous" at bounding box center [458, 555] width 42 height 9
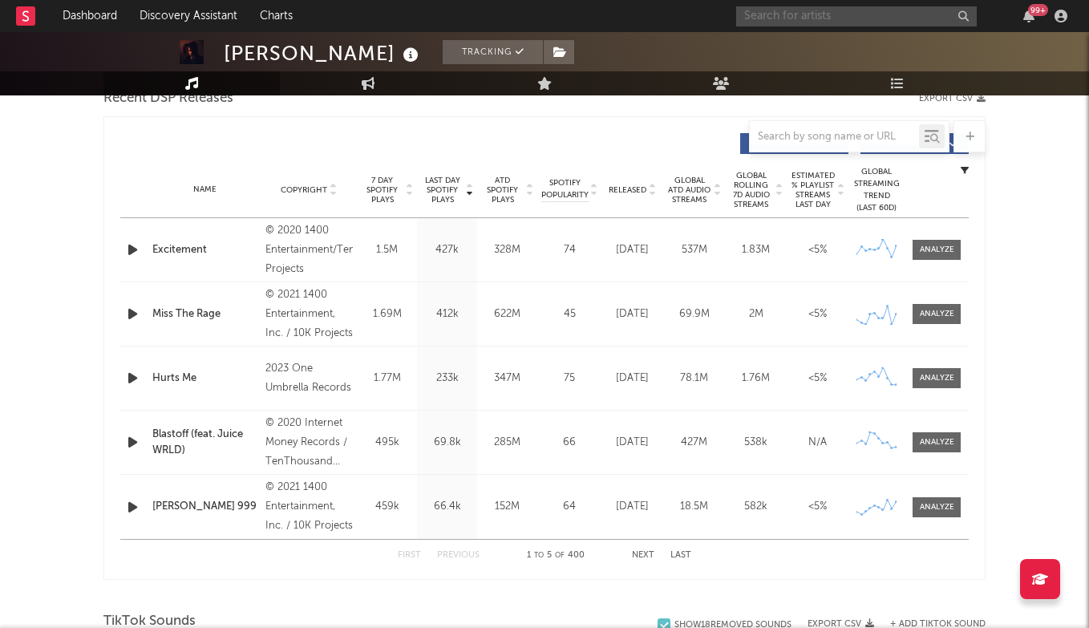
click at [839, 10] on input "text" at bounding box center [856, 16] width 240 height 20
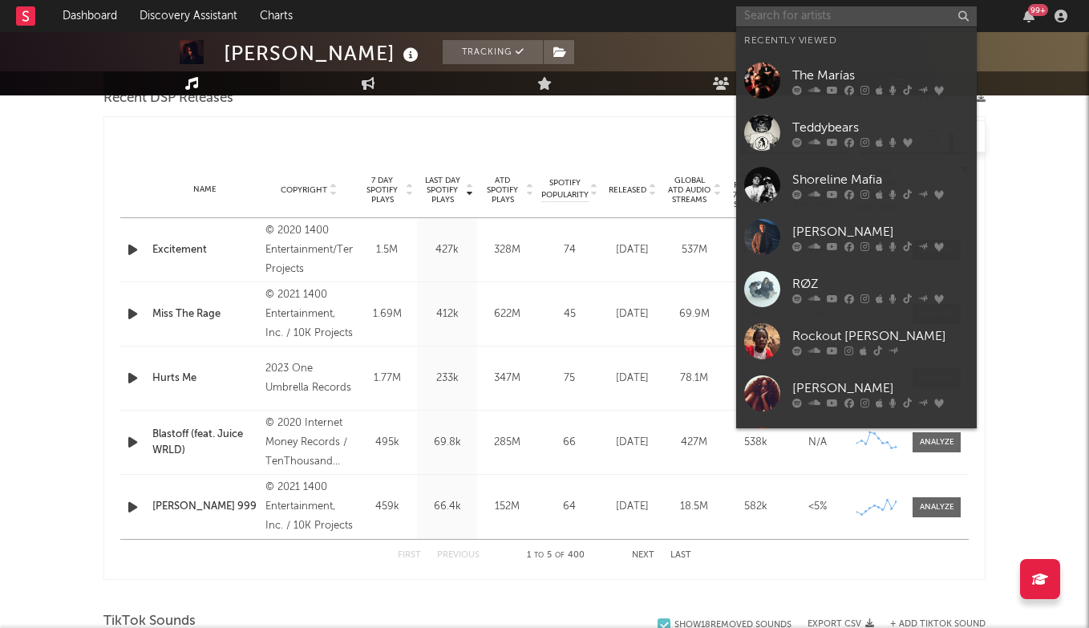
type input "R"
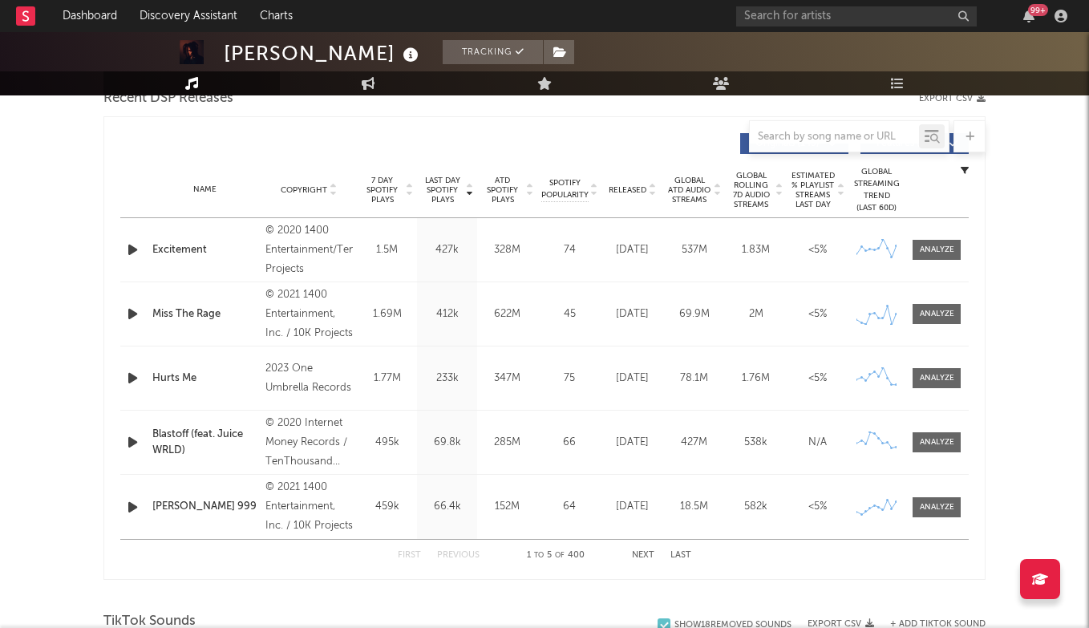
click at [485, 158] on div "Last Day Spotify Plays Copyright 7 Day Spotify Plays Last Day Spotify Plays ATD…" at bounding box center [544, 143] width 848 height 37
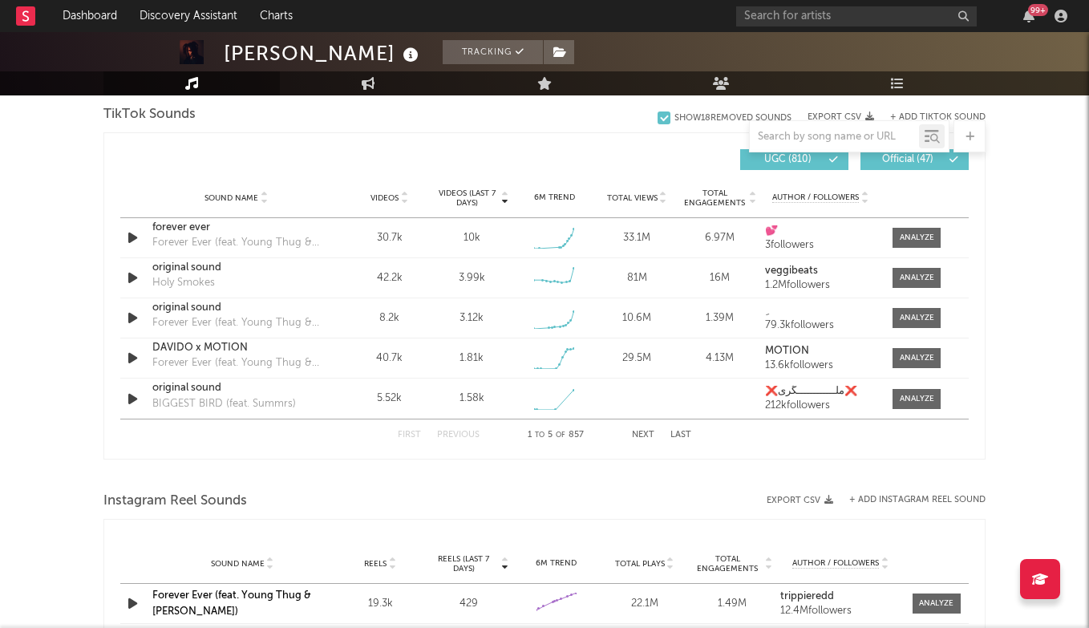
scroll to position [1178, 0]
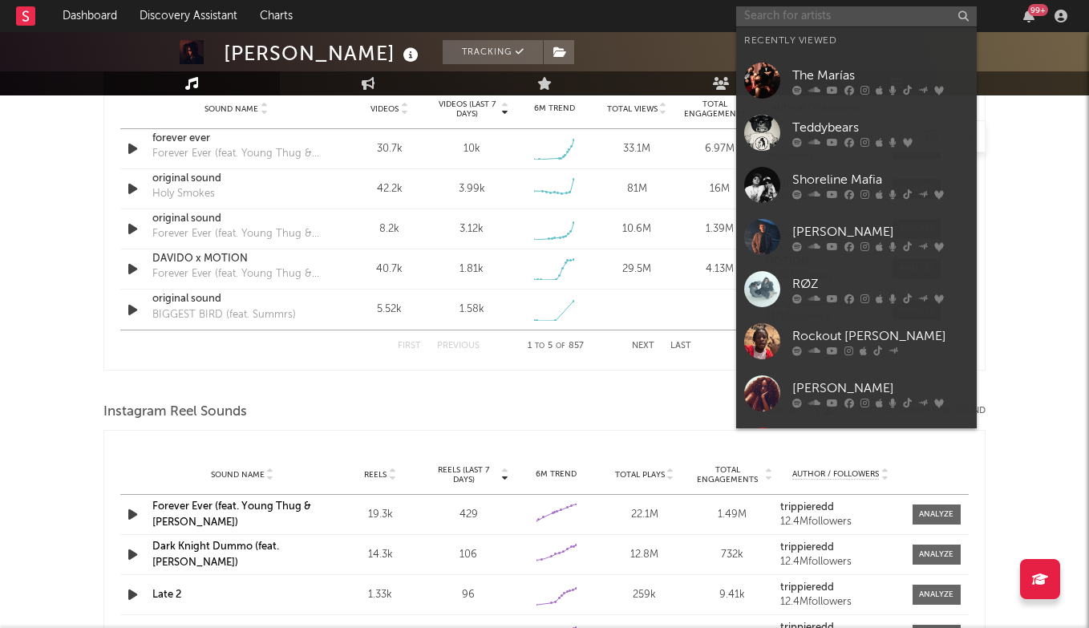
click at [876, 22] on input "text" at bounding box center [856, 16] width 240 height 20
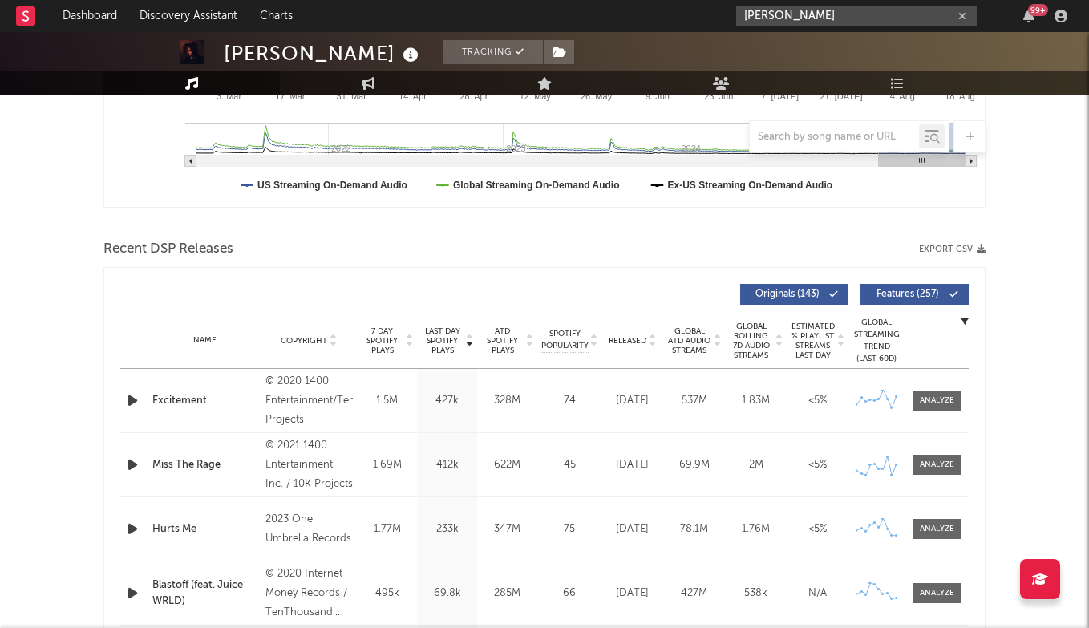
scroll to position [427, 0]
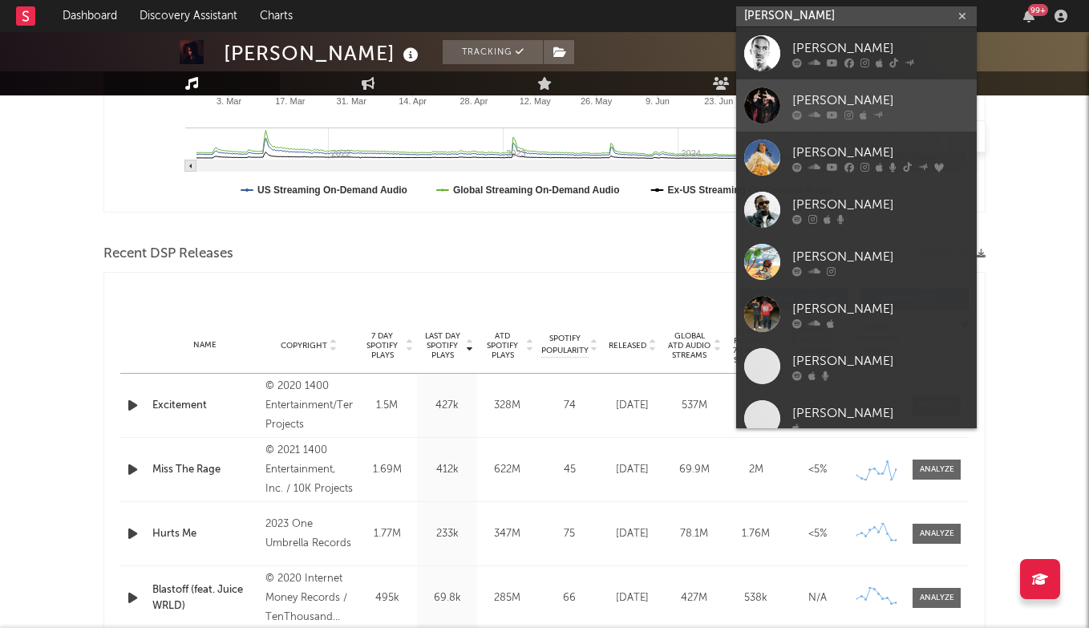
type input "REESE L"
click at [851, 92] on div "Reese LAFLARE" at bounding box center [880, 100] width 176 height 19
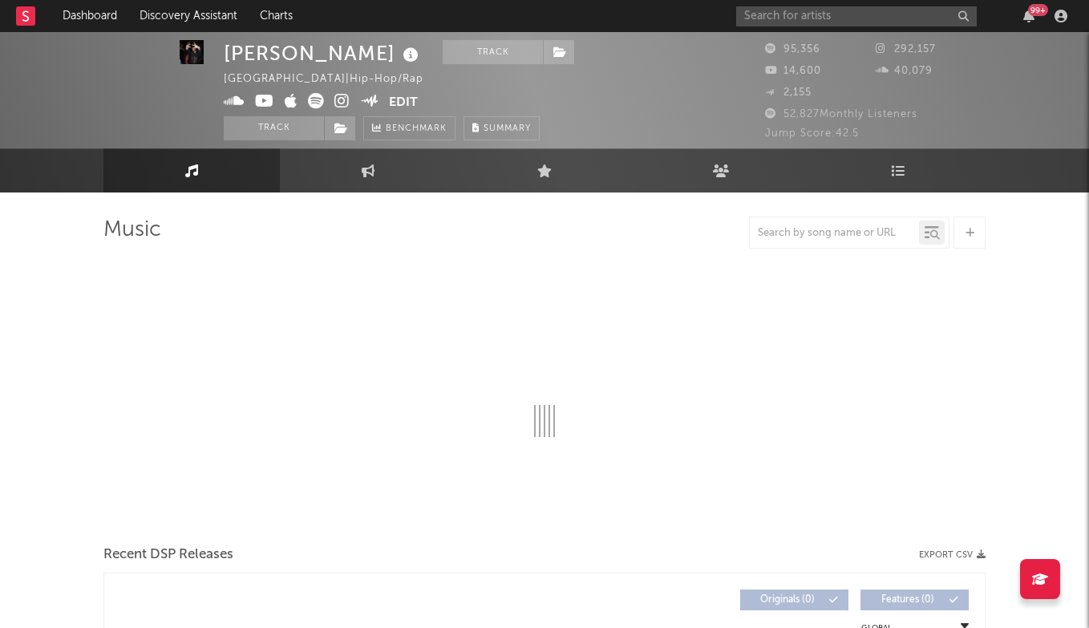
scroll to position [2, 0]
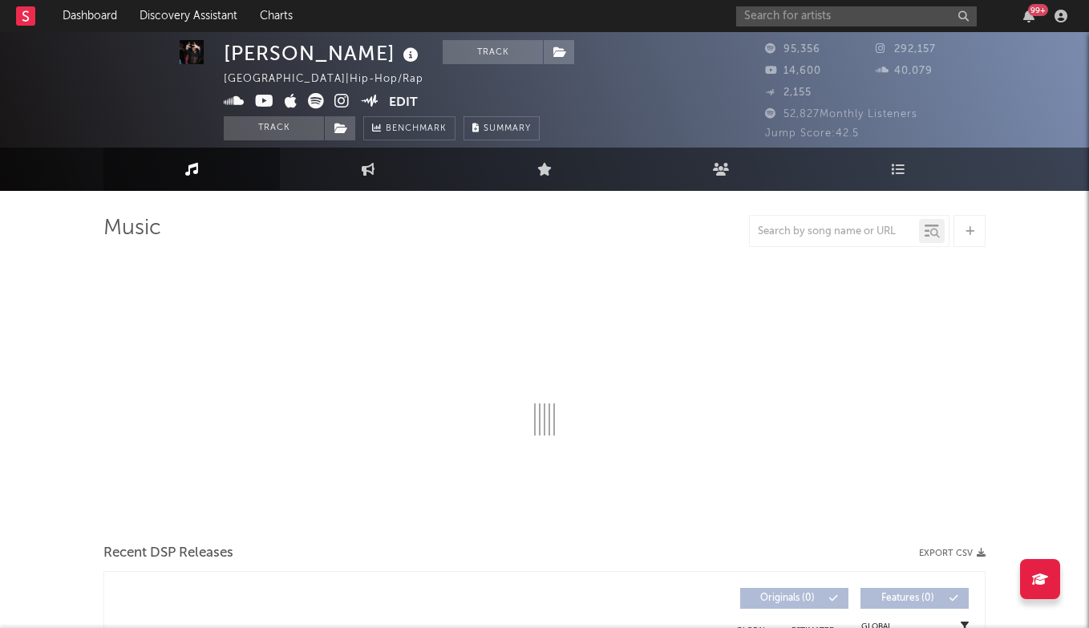
select select "6m"
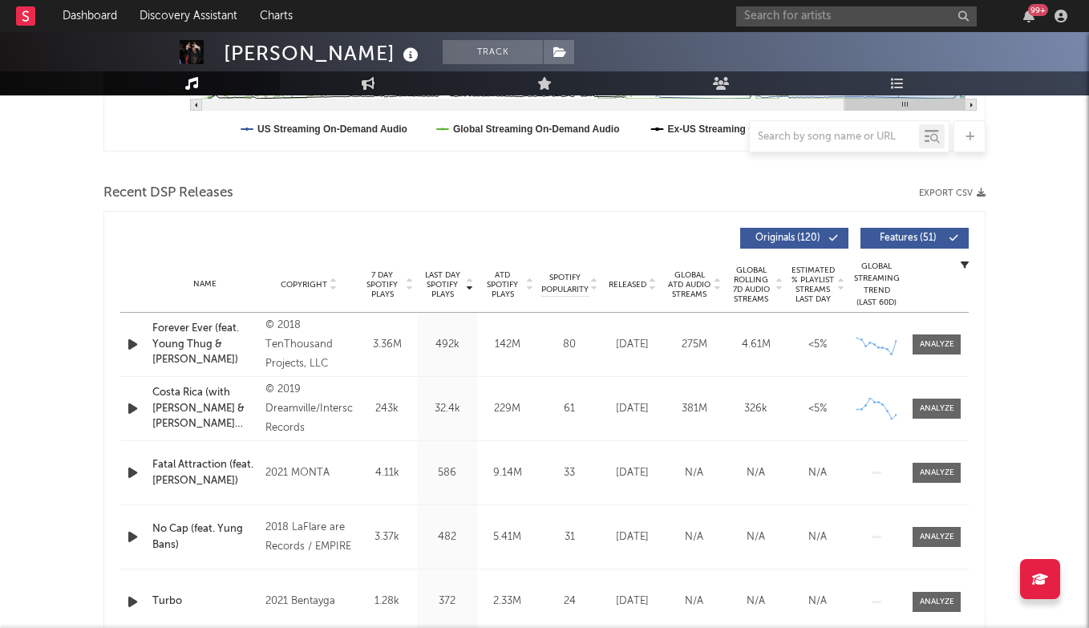
scroll to position [518, 0]
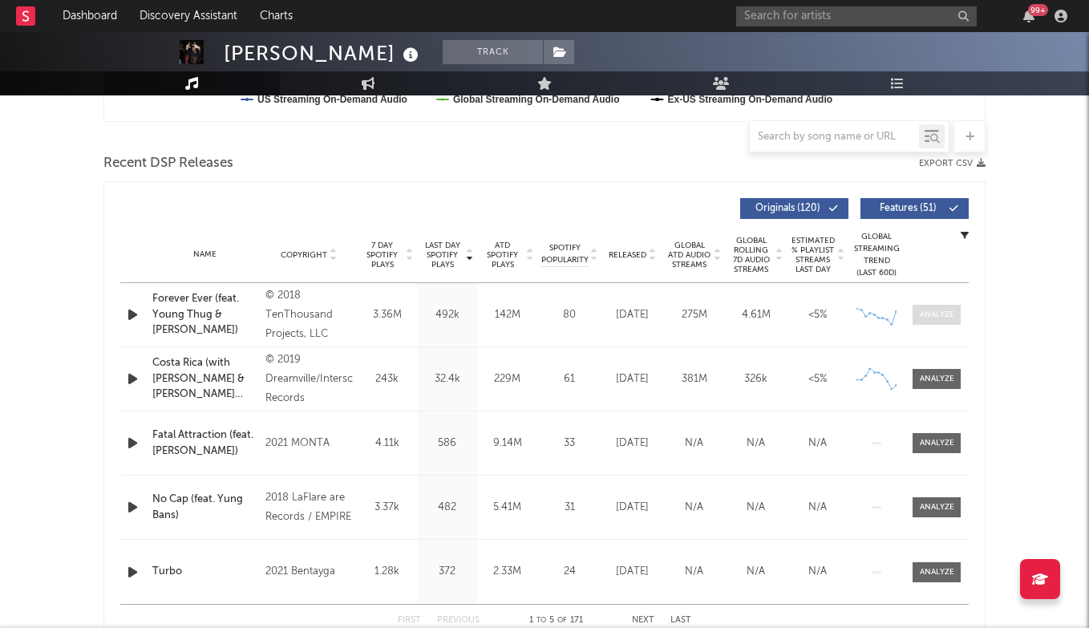
click at [940, 315] on div at bounding box center [936, 315] width 34 height 12
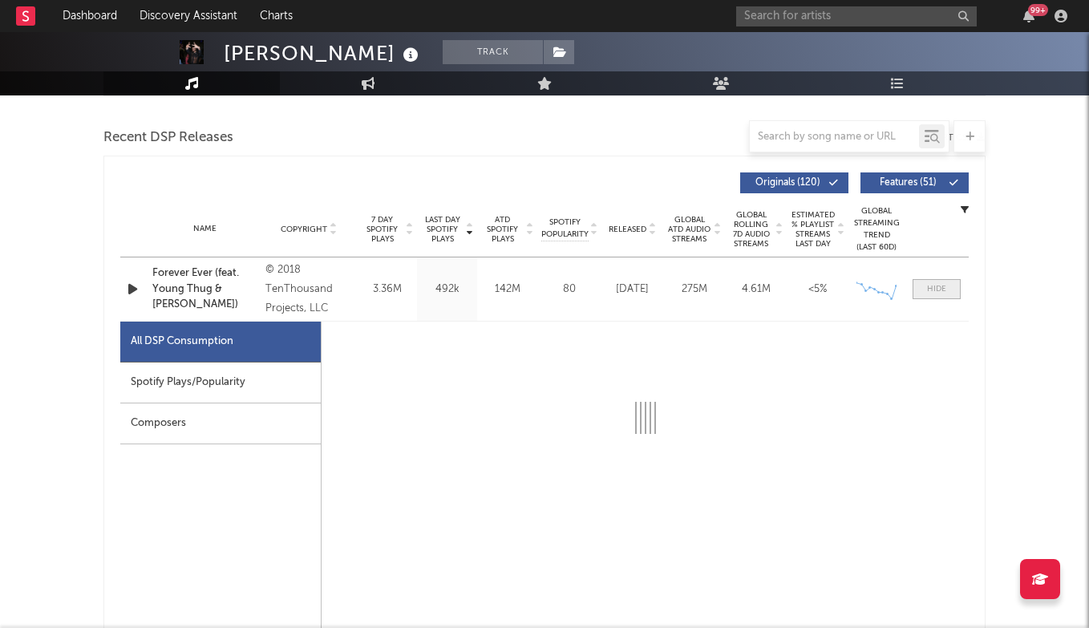
scroll to position [545, 0]
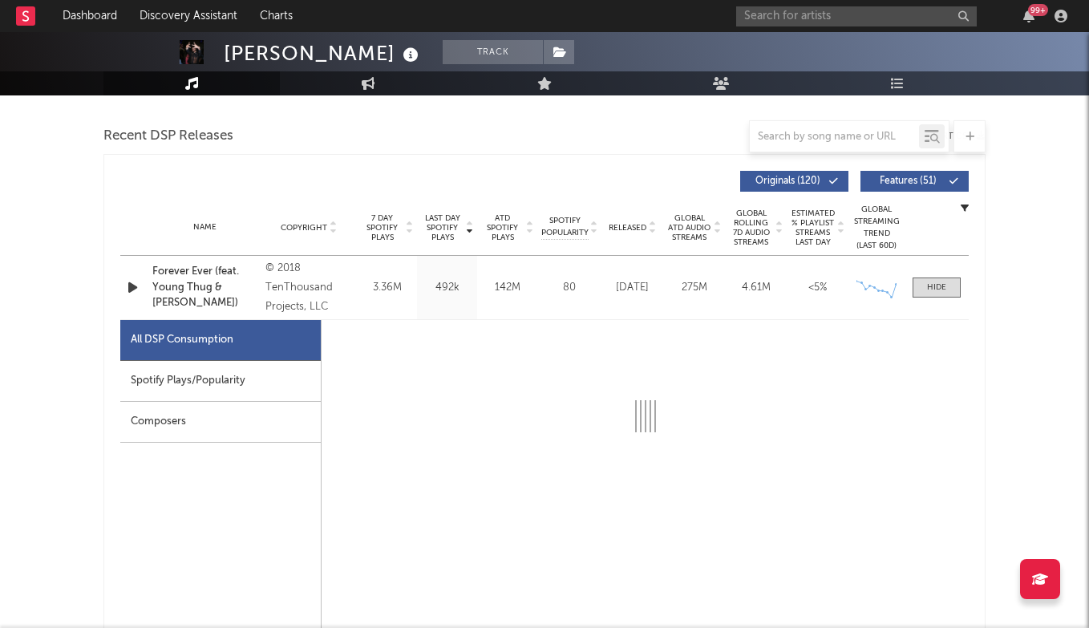
select select "6m"
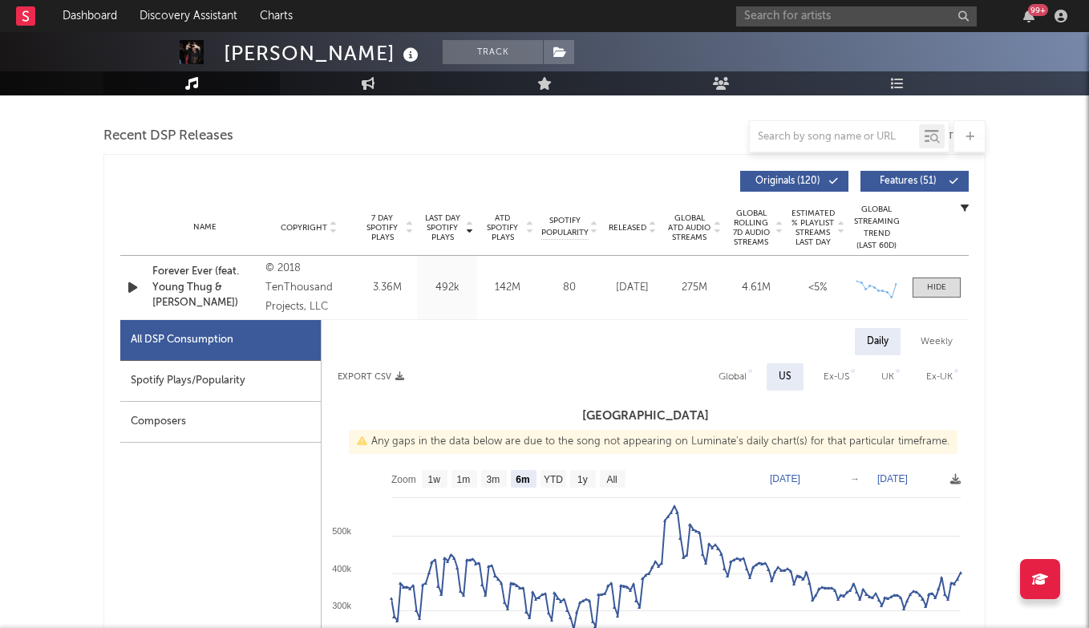
scroll to position [665, 0]
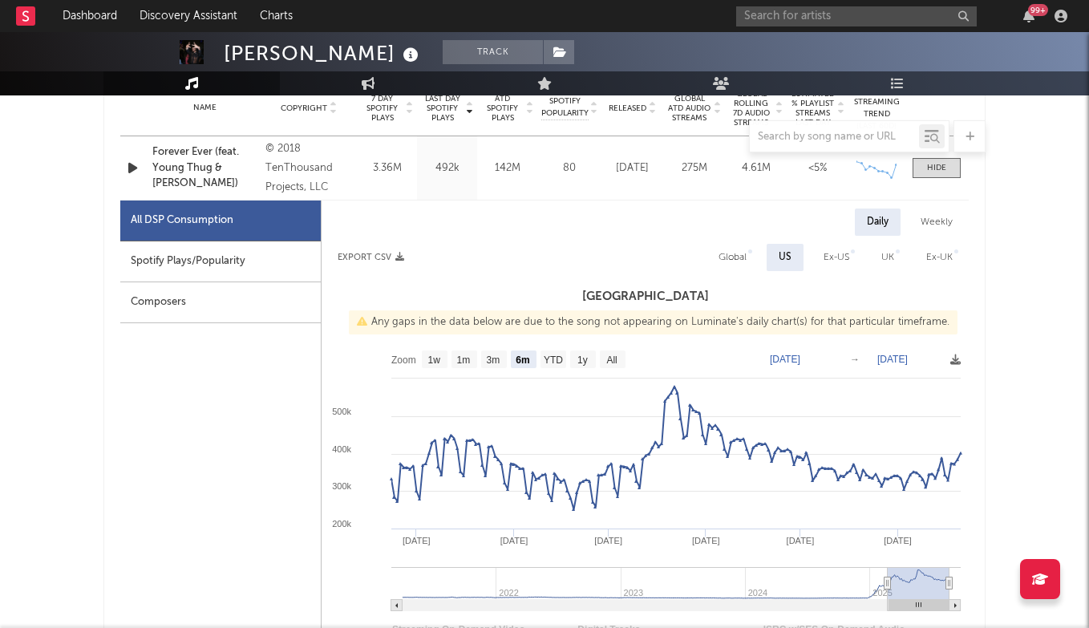
click at [936, 178] on div "Name Forever Ever (feat. Young Thug & Reese LAFLARE) Copyright © 2018 TenThousa…" at bounding box center [544, 167] width 848 height 63
click at [933, 172] on div at bounding box center [936, 168] width 19 height 12
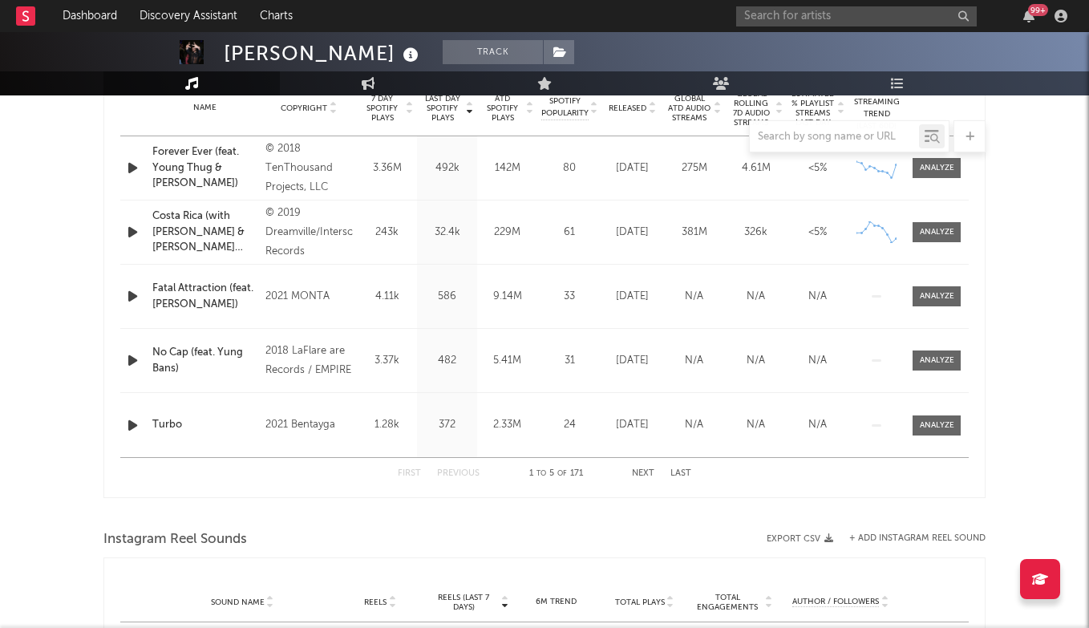
scroll to position [613, 0]
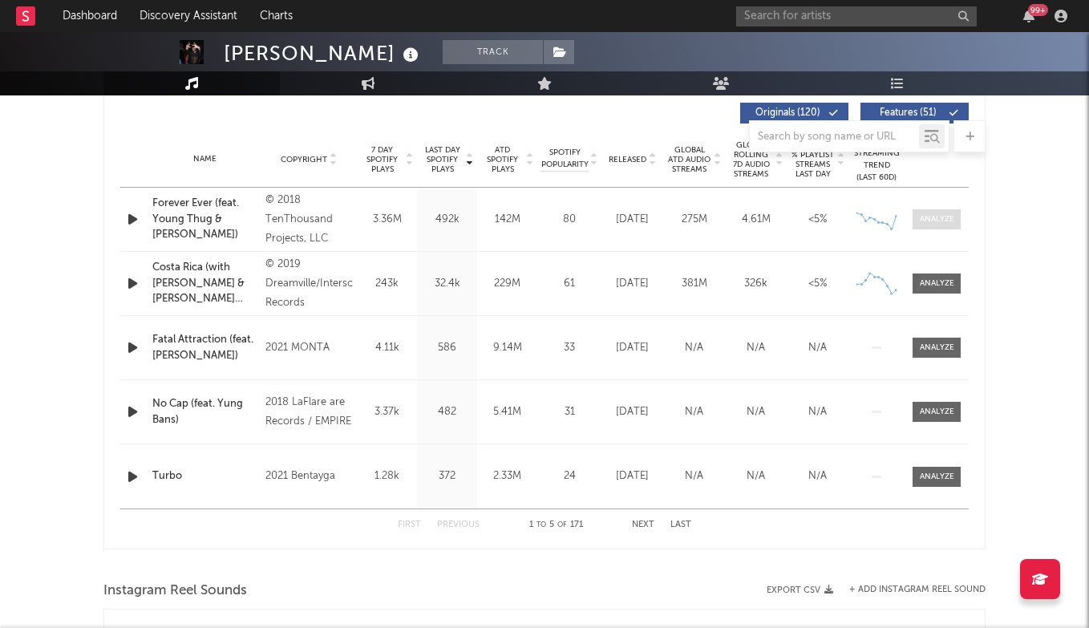
click at [931, 221] on div at bounding box center [936, 219] width 34 height 12
select select "6m"
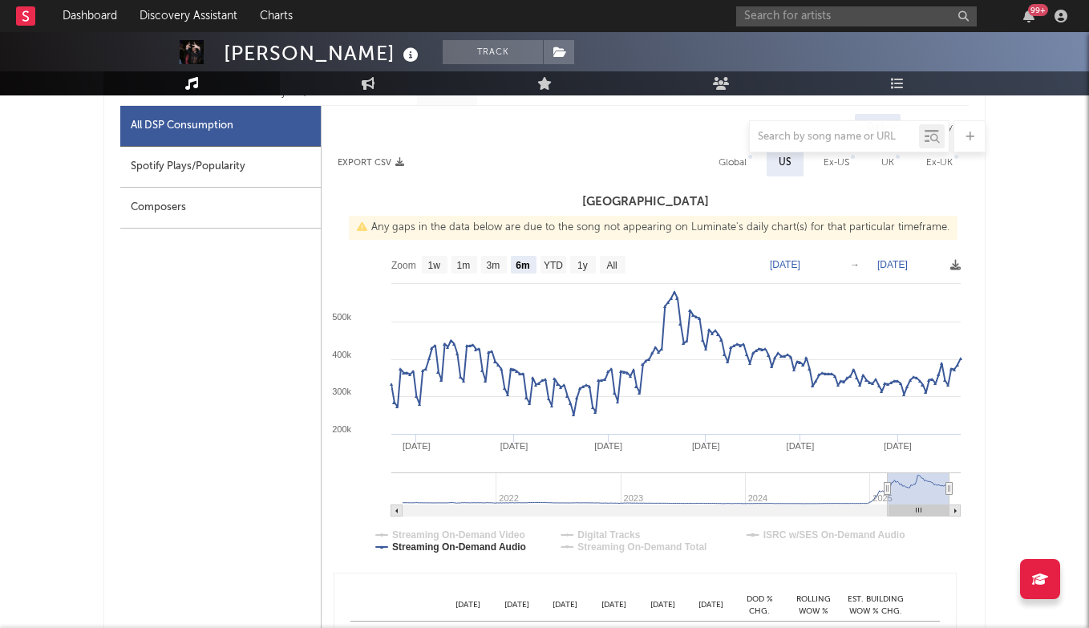
scroll to position [763, 0]
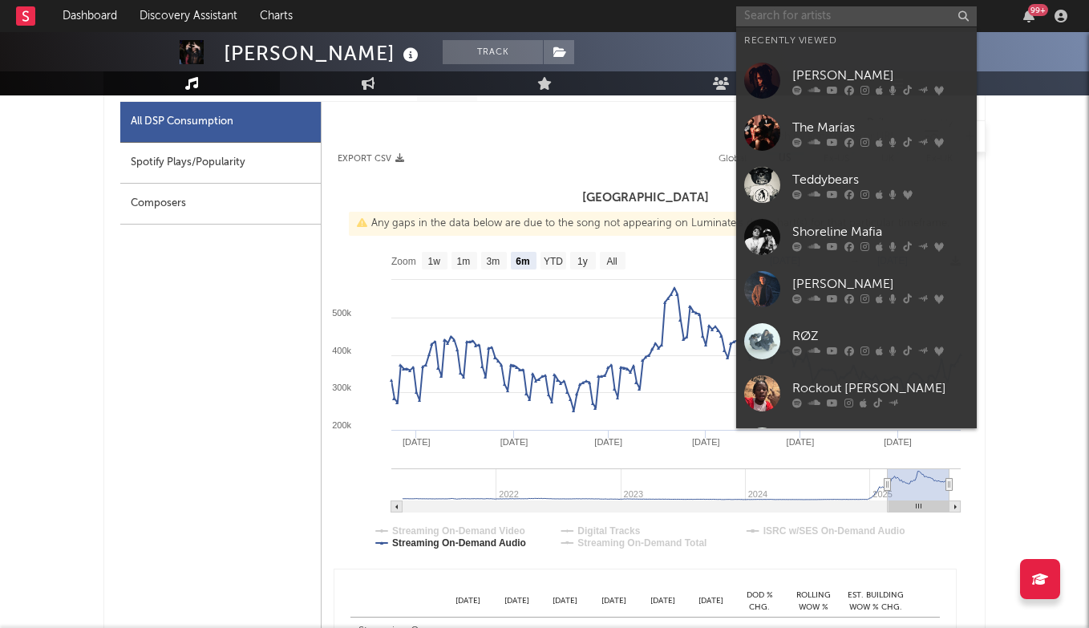
click at [774, 18] on input "text" at bounding box center [856, 16] width 240 height 20
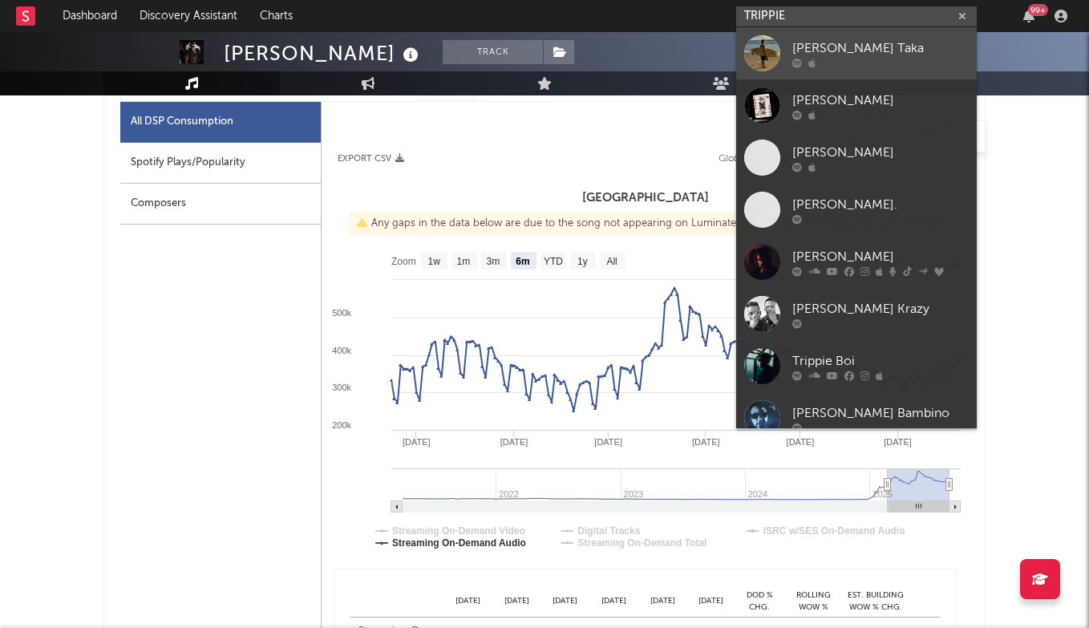
type input "TRIPPIE"
click at [835, 46] on div "Trippi Taka" at bounding box center [880, 47] width 176 height 19
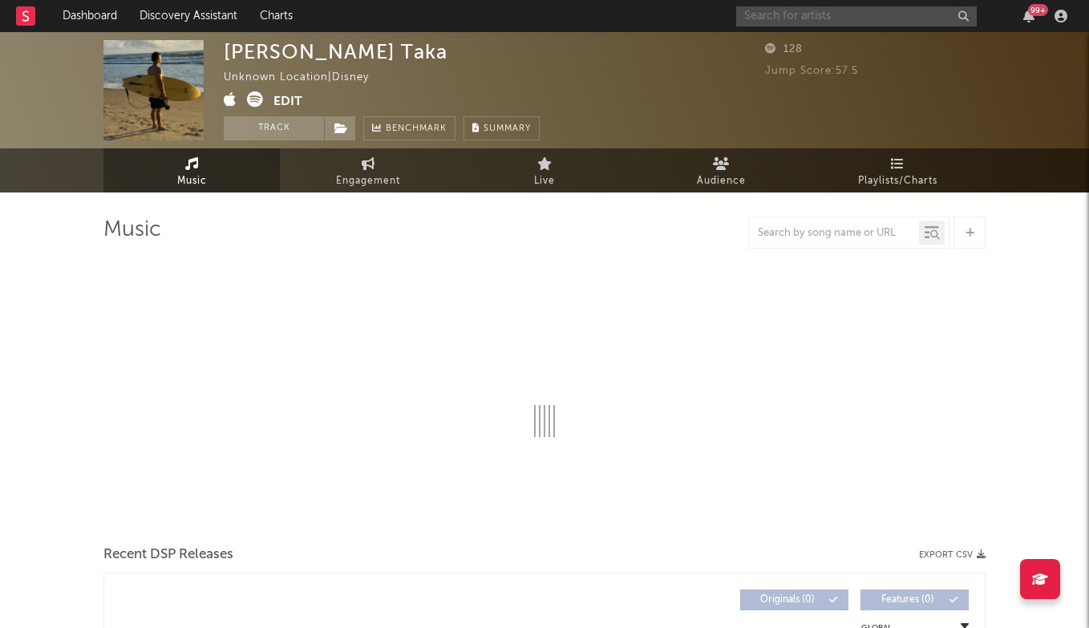
click at [822, 23] on input "text" at bounding box center [856, 16] width 240 height 20
select select "1w"
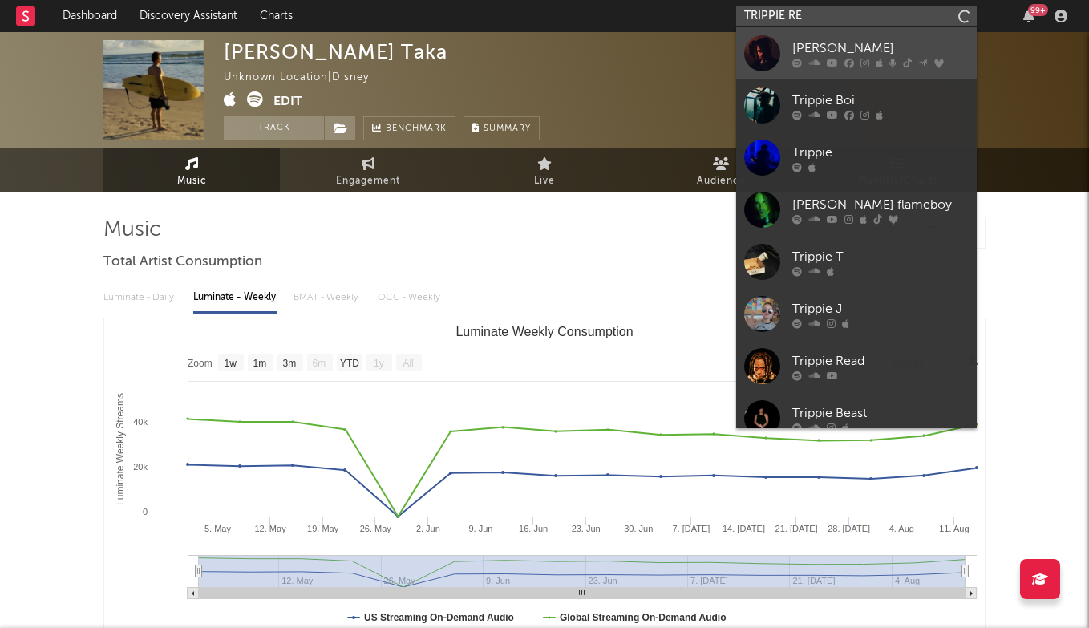
type input "TRIPPIE RE"
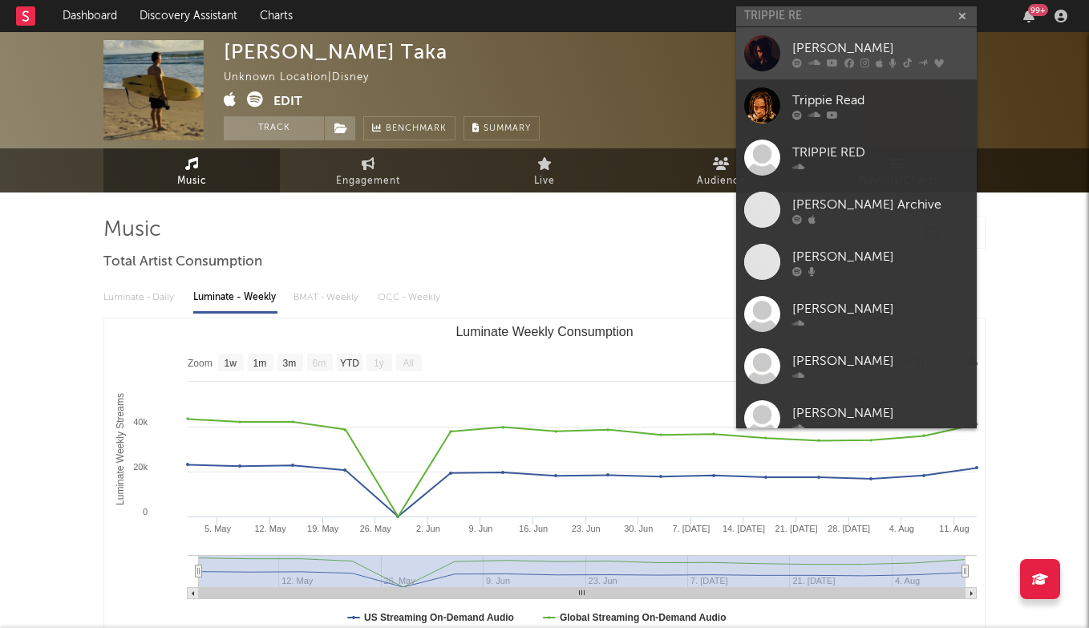
click at [831, 58] on icon at bounding box center [831, 63] width 11 height 10
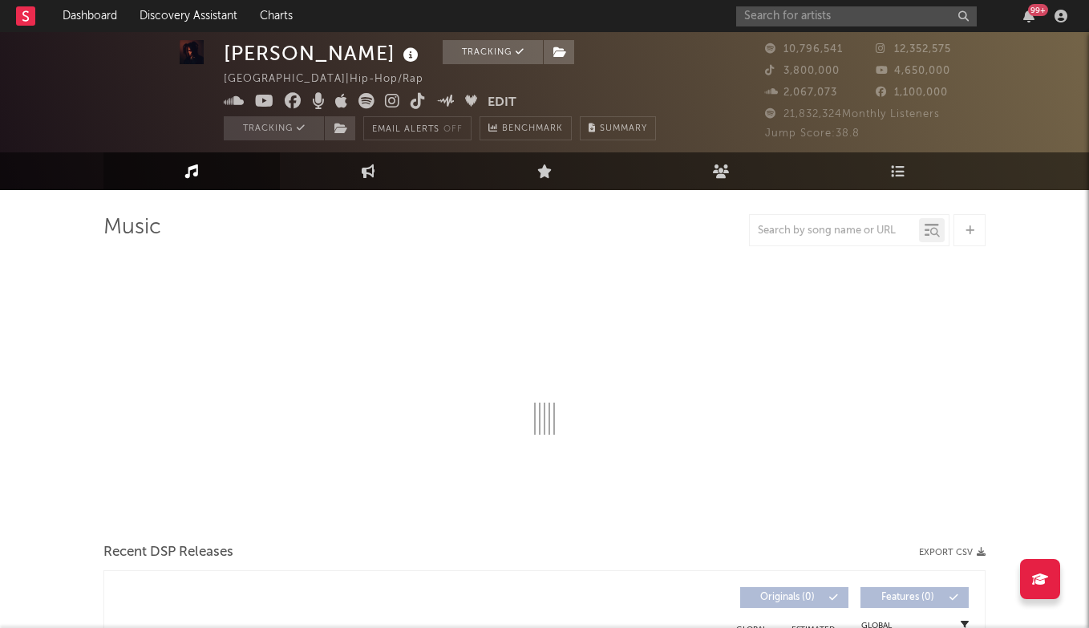
select select "6m"
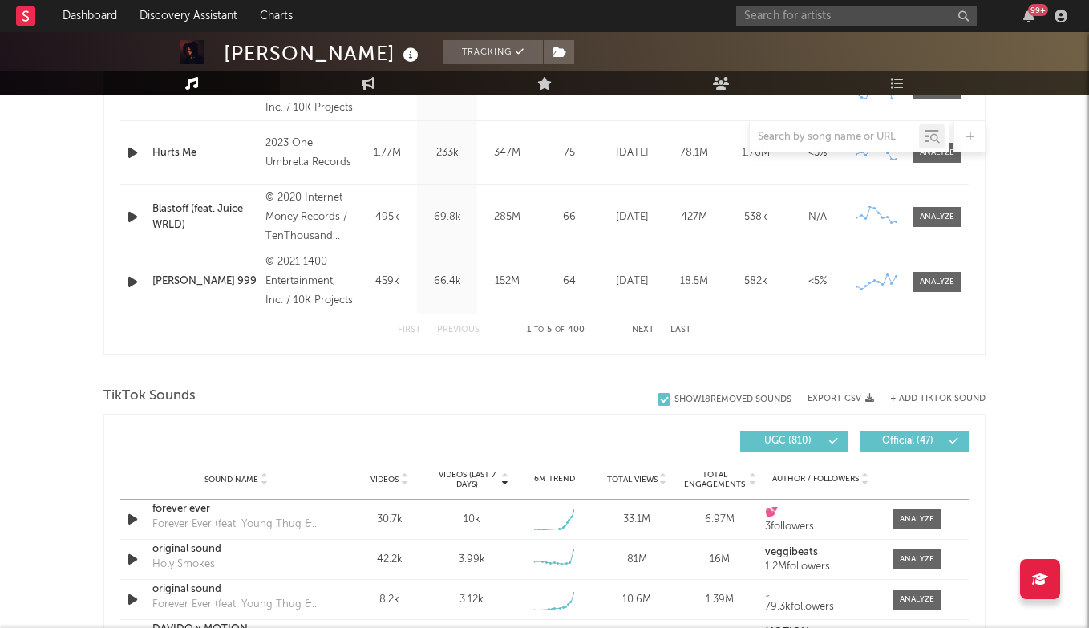
scroll to position [856, 0]
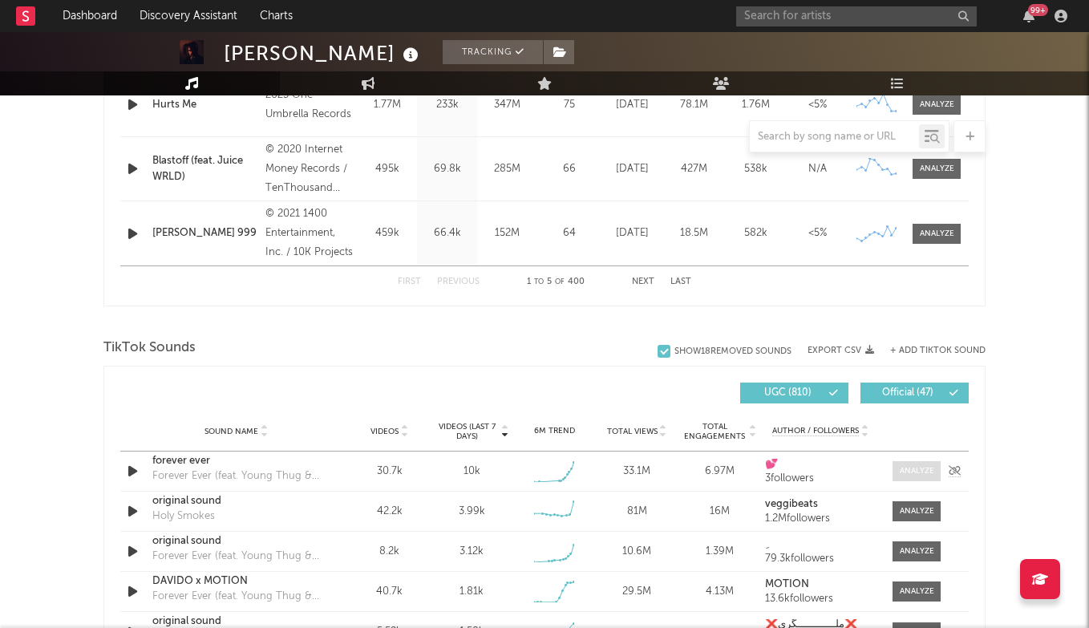
click at [919, 463] on span at bounding box center [916, 471] width 48 height 20
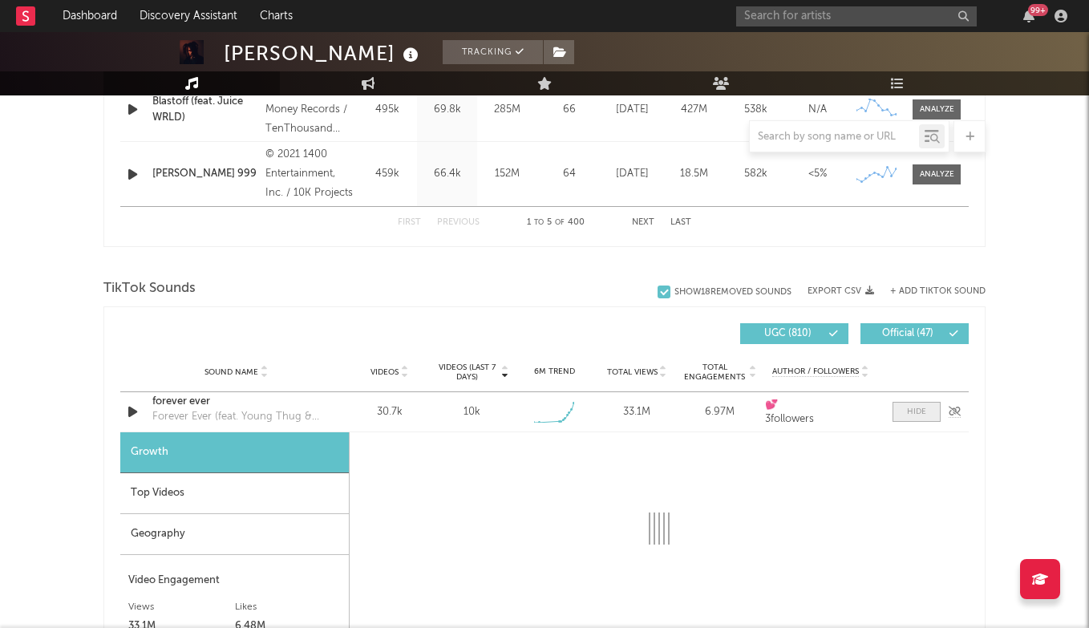
select select "1w"
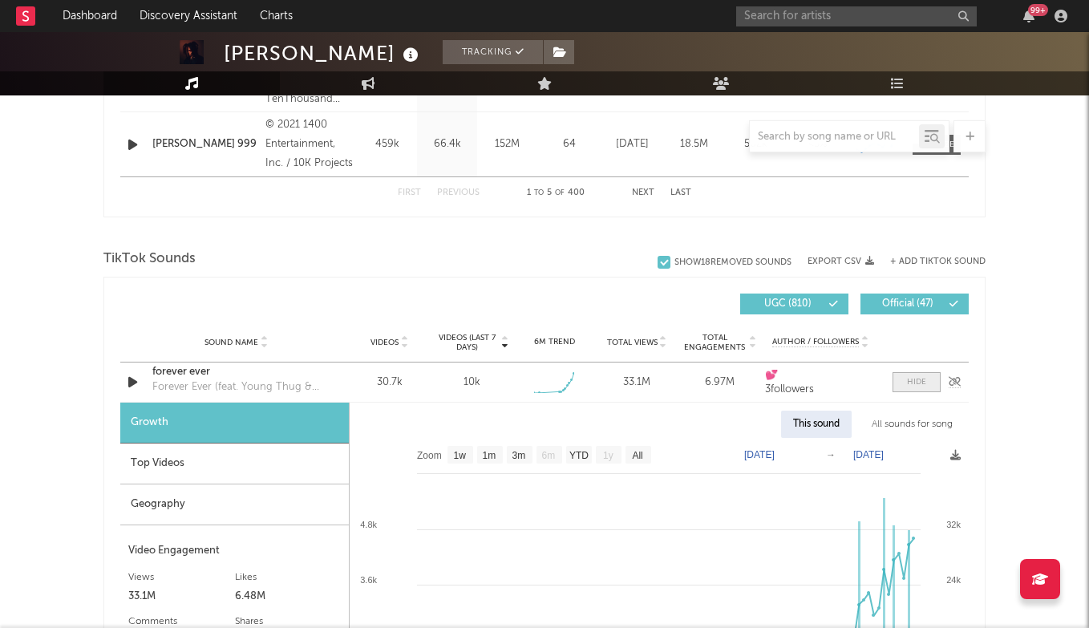
scroll to position [980, 0]
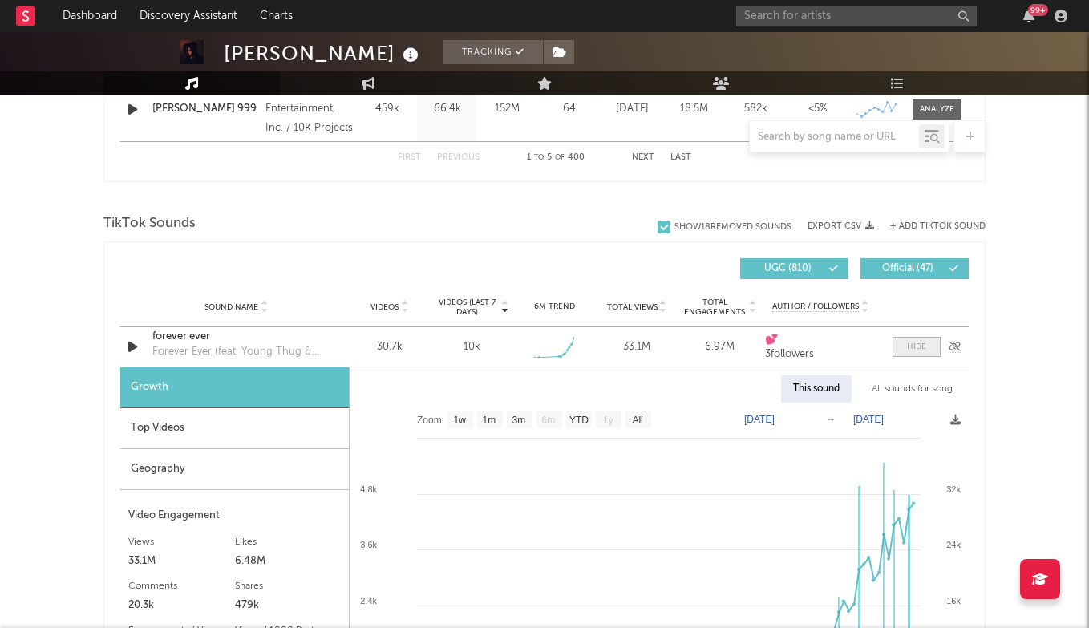
click at [919, 337] on span at bounding box center [916, 347] width 48 height 20
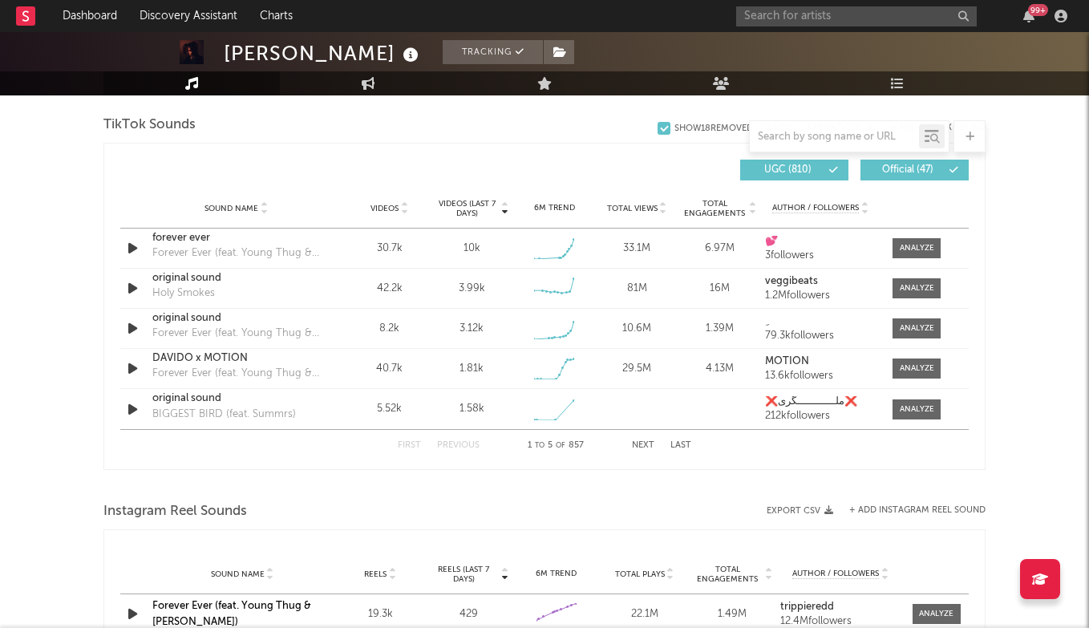
scroll to position [1077, 0]
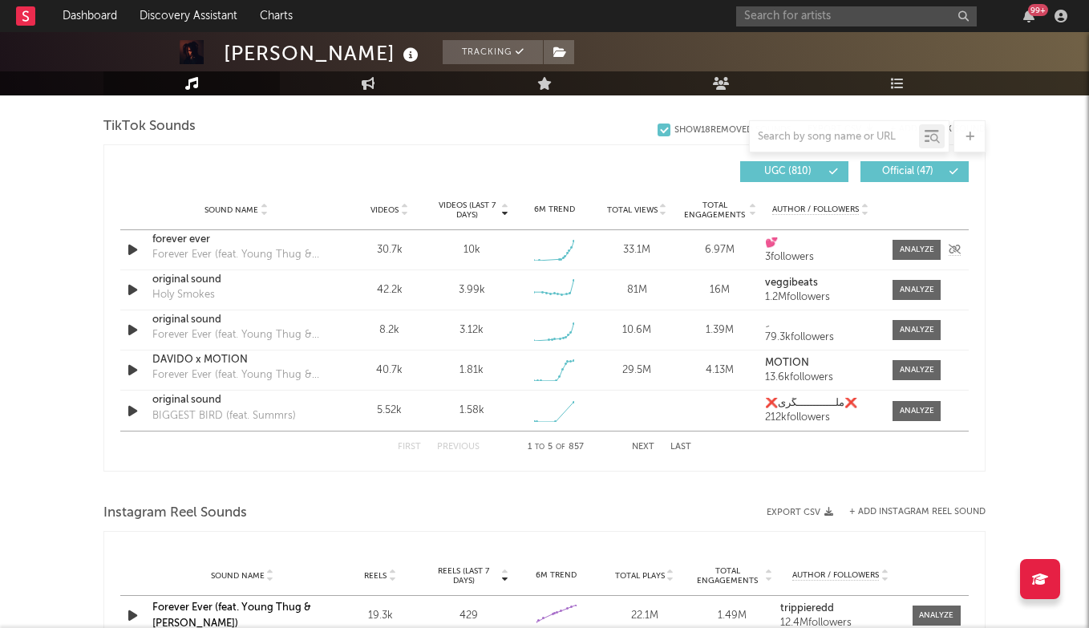
click at [185, 236] on div "forever ever" at bounding box center [236, 240] width 168 height 16
click at [196, 235] on div "forever ever" at bounding box center [236, 240] width 168 height 16
click at [925, 251] on div at bounding box center [916, 250] width 34 height 12
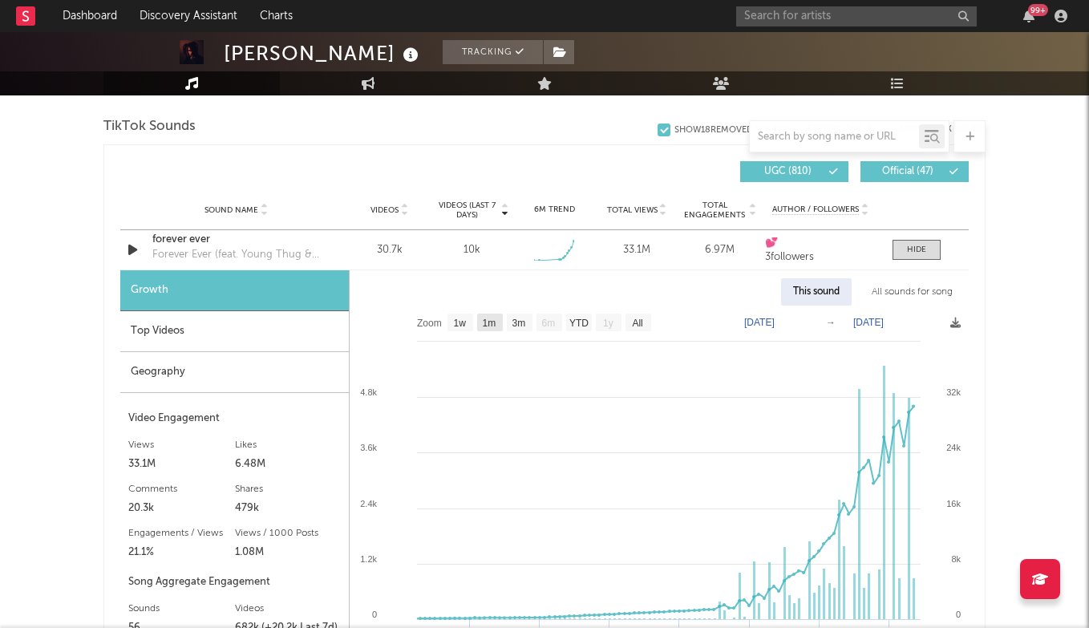
click at [495, 317] on text "1m" at bounding box center [490, 322] width 14 height 11
select select "1m"
type input "[DATE]"
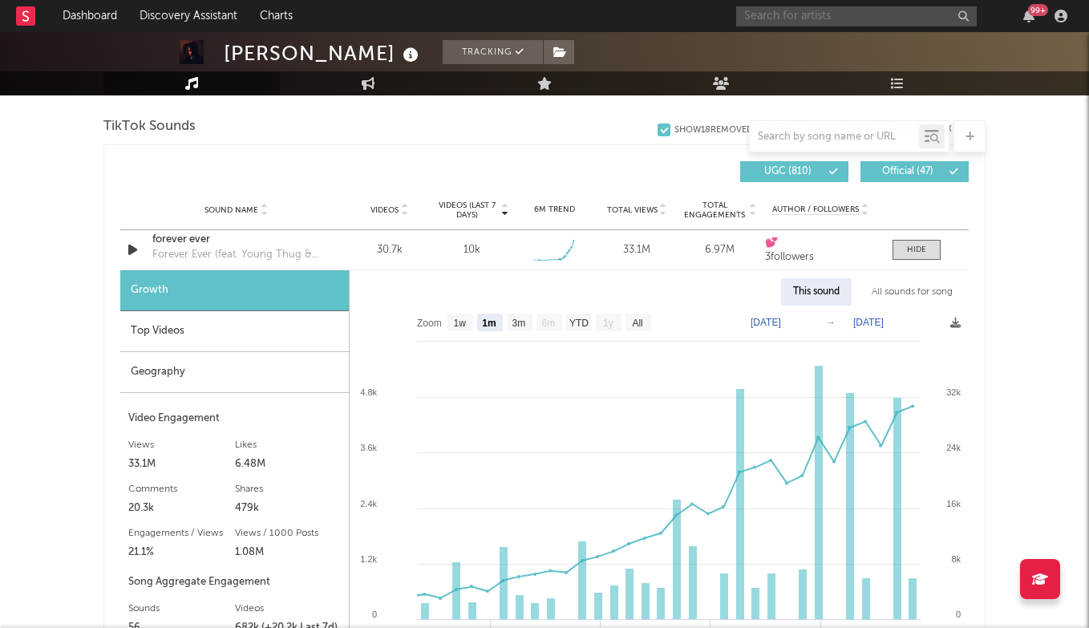
click at [772, 18] on input "text" at bounding box center [856, 16] width 240 height 20
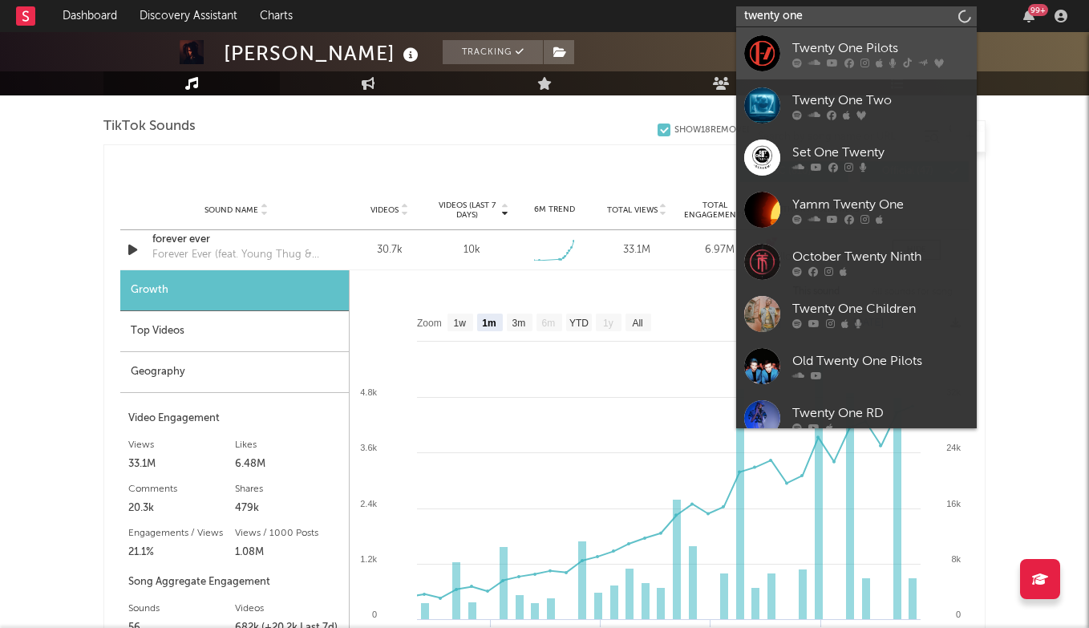
type input "twenty one"
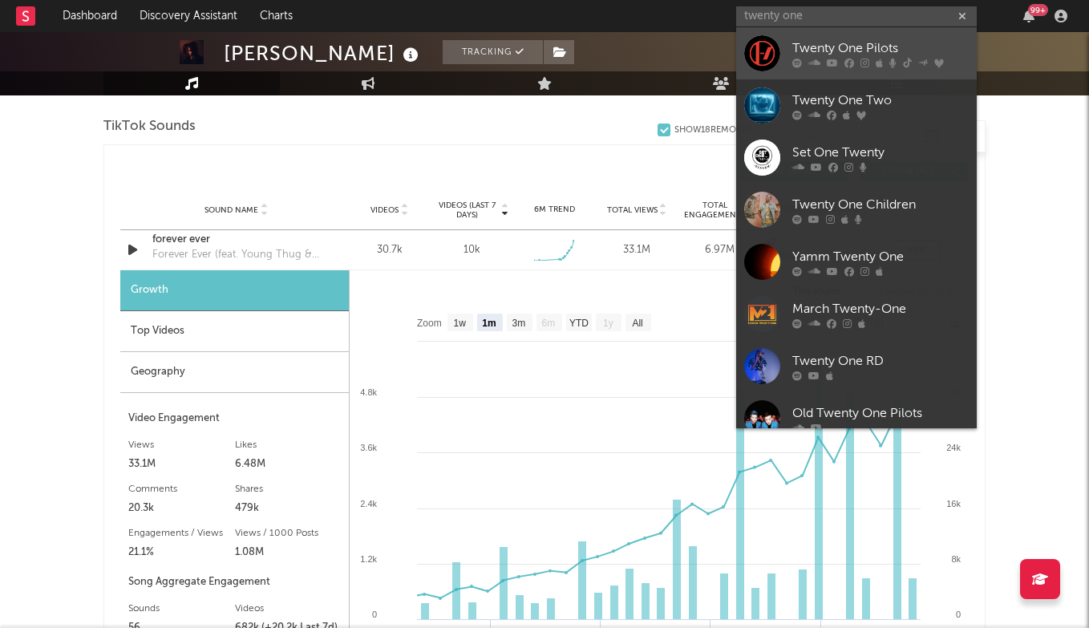
click at [863, 42] on div "Twenty One Pilots" at bounding box center [880, 47] width 176 height 19
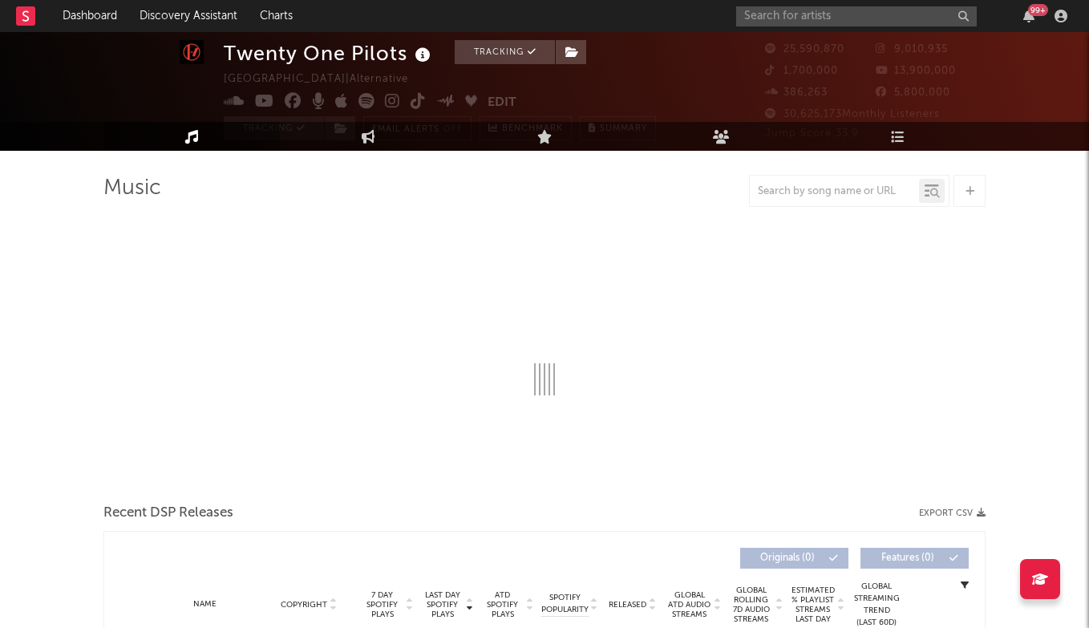
select select "6m"
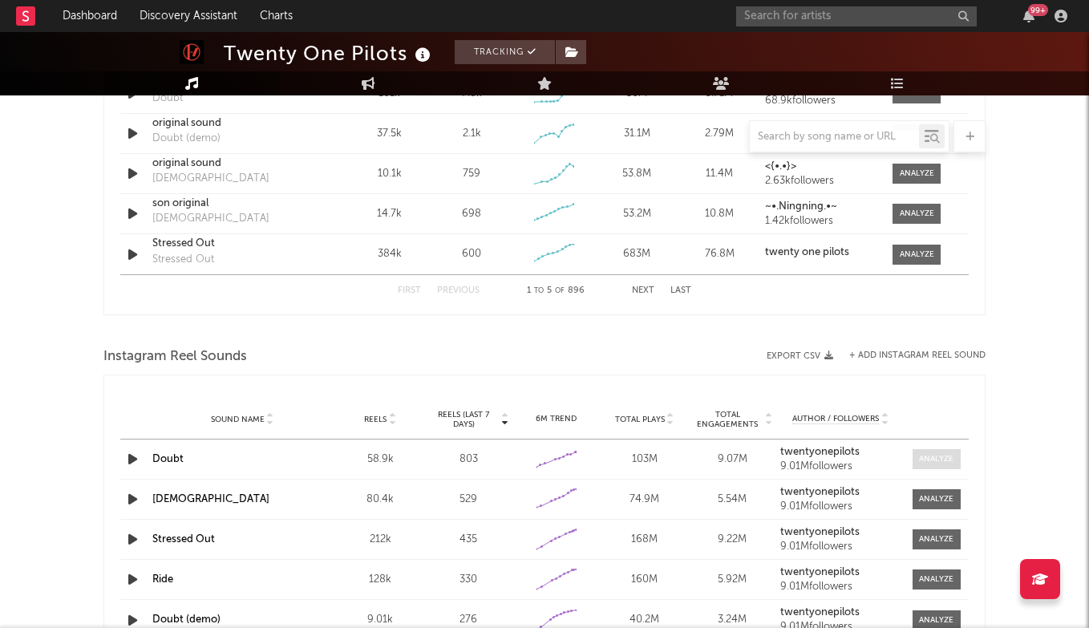
scroll to position [1102, 0]
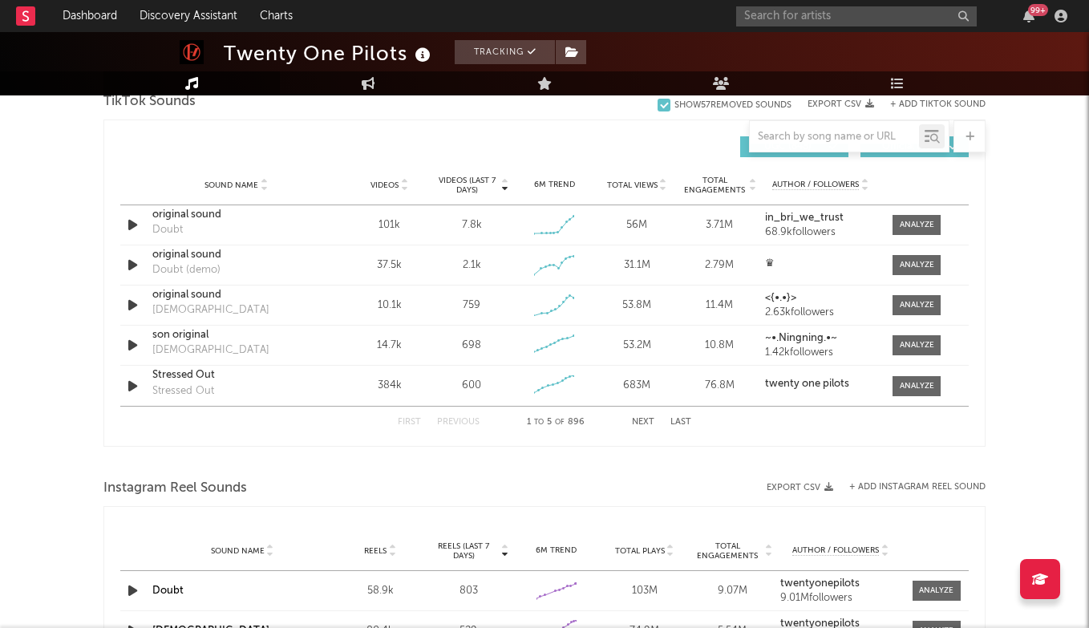
click at [677, 428] on div "First Previous 1 to 5 of 896 Next Last" at bounding box center [544, 421] width 293 height 31
click at [678, 426] on button "Last" at bounding box center [680, 422] width 21 height 9
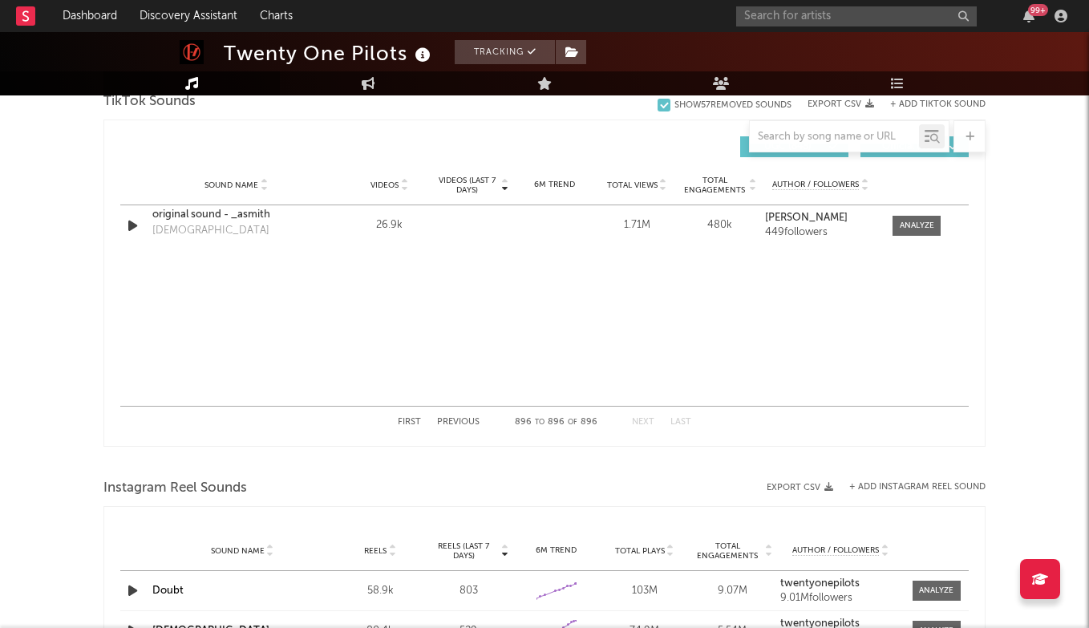
click at [464, 420] on button "Previous" at bounding box center [458, 422] width 42 height 9
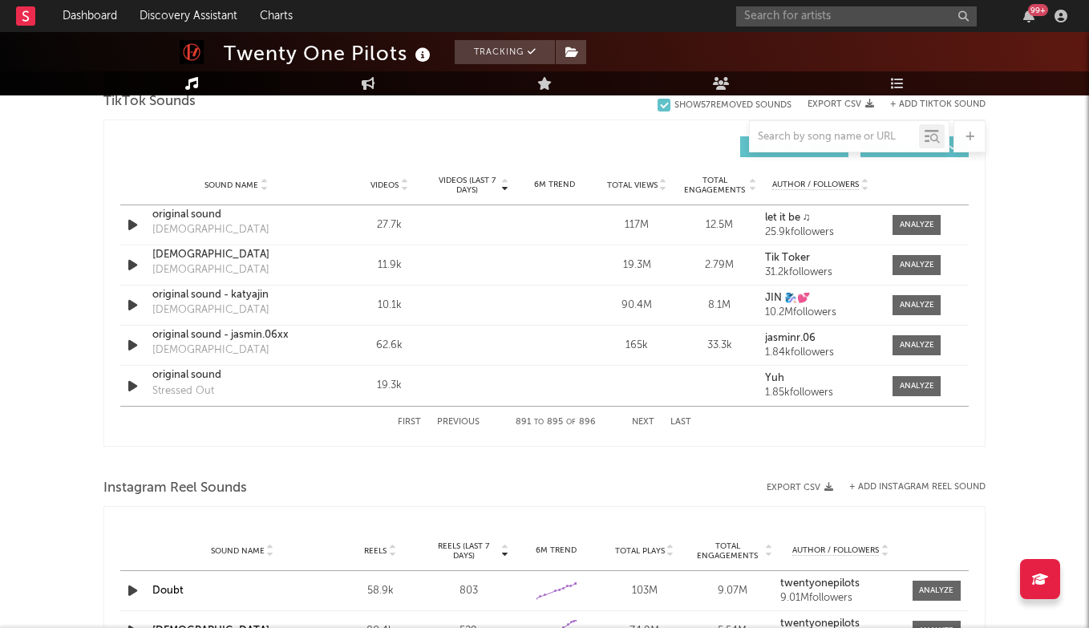
click at [464, 420] on button "Previous" at bounding box center [458, 422] width 42 height 9
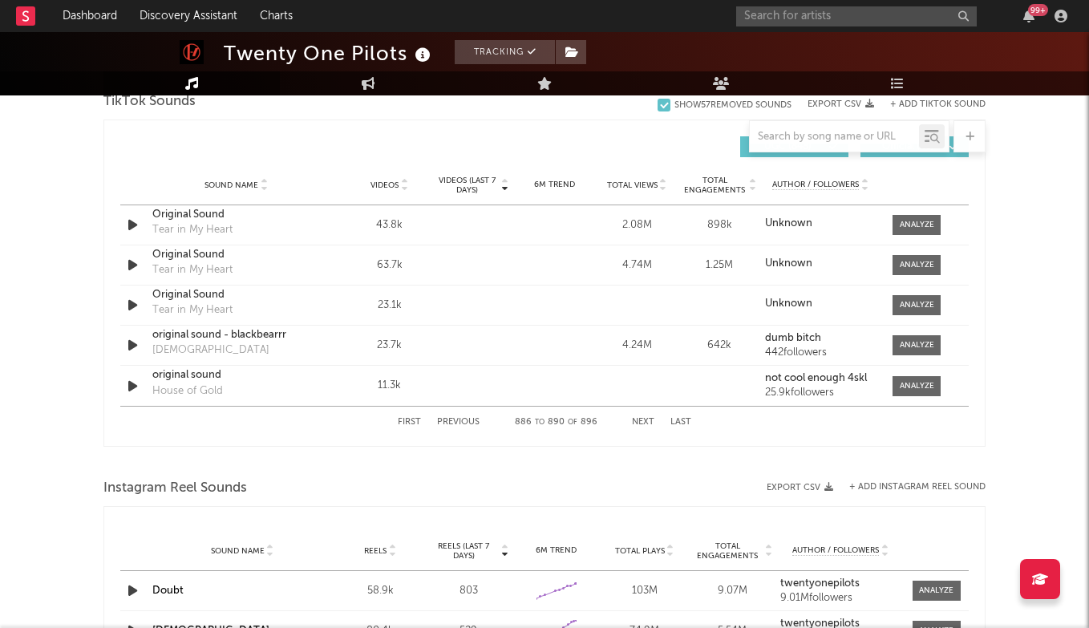
click at [464, 420] on button "Previous" at bounding box center [458, 422] width 42 height 9
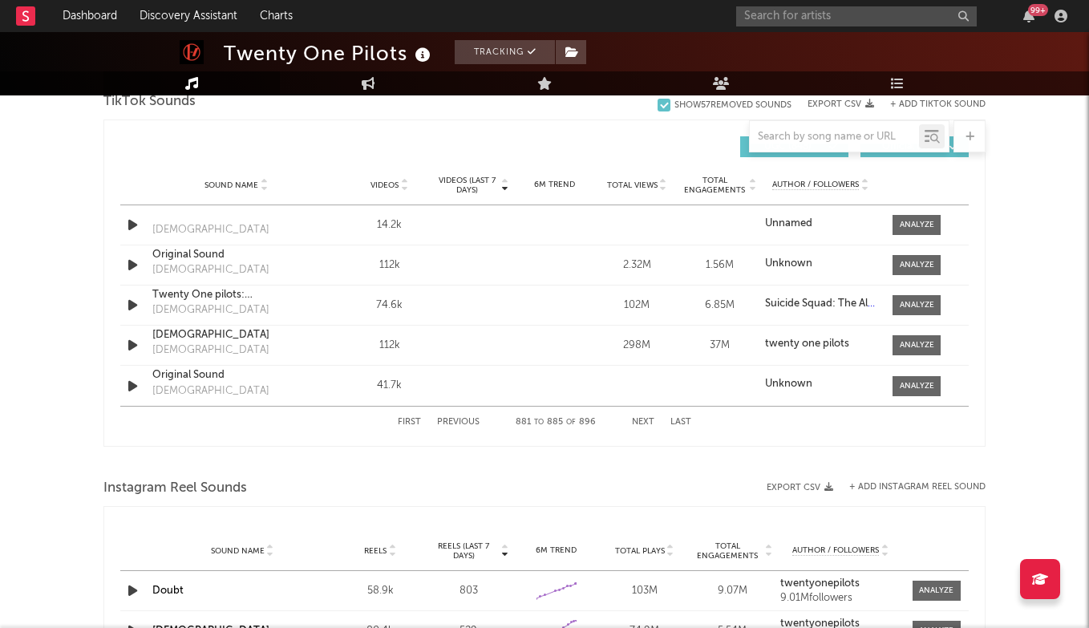
click at [464, 420] on button "Previous" at bounding box center [458, 422] width 42 height 9
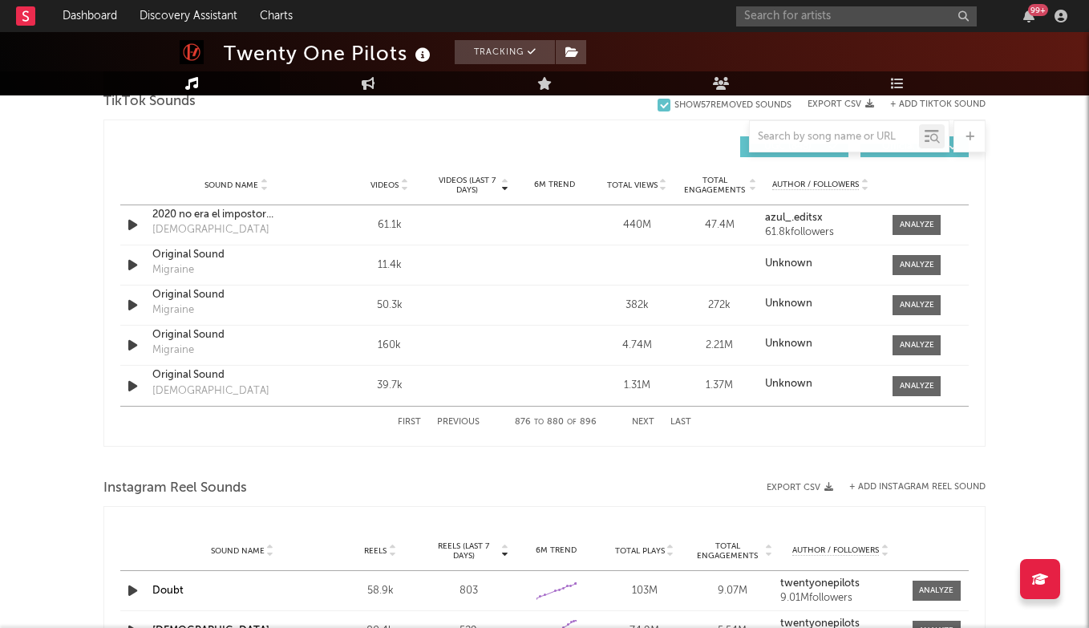
click at [464, 420] on button "Previous" at bounding box center [458, 422] width 42 height 9
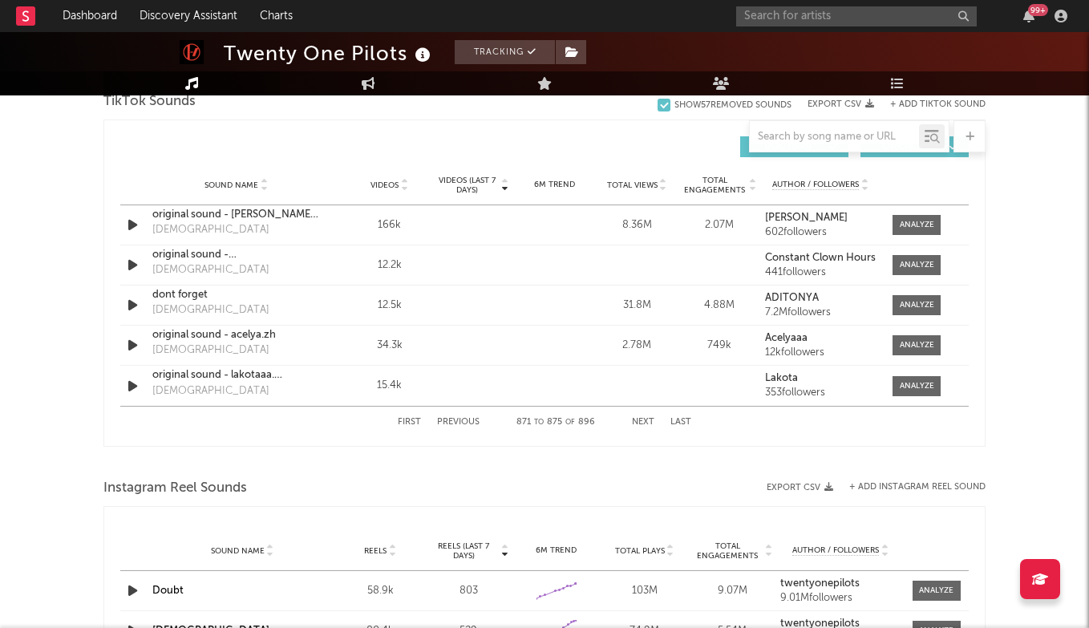
click at [464, 420] on button "Previous" at bounding box center [458, 422] width 42 height 9
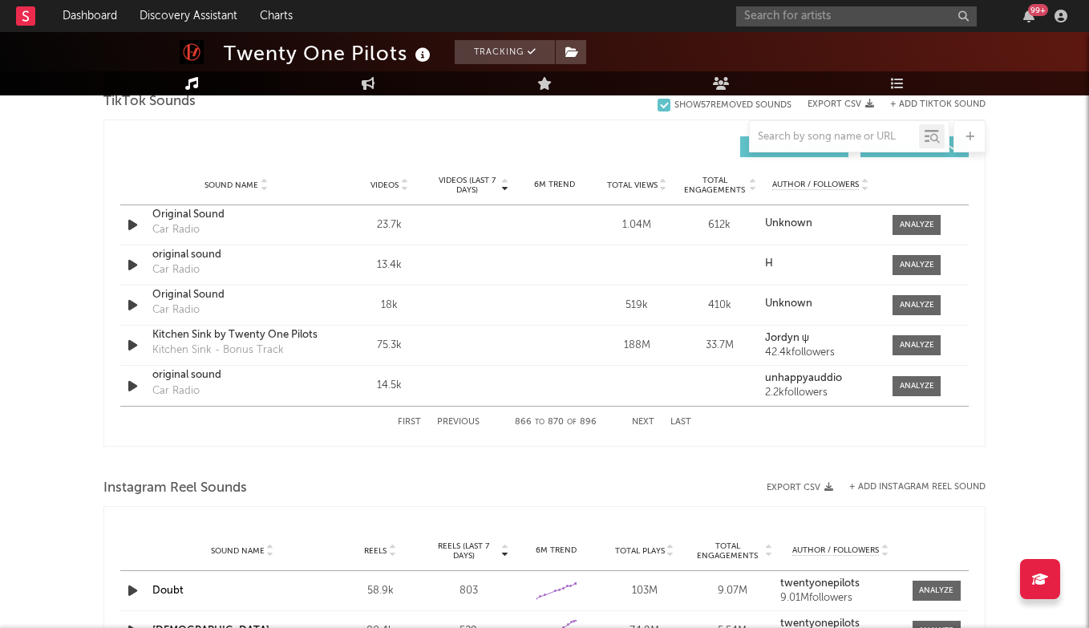
click at [464, 420] on button "Previous" at bounding box center [458, 422] width 42 height 9
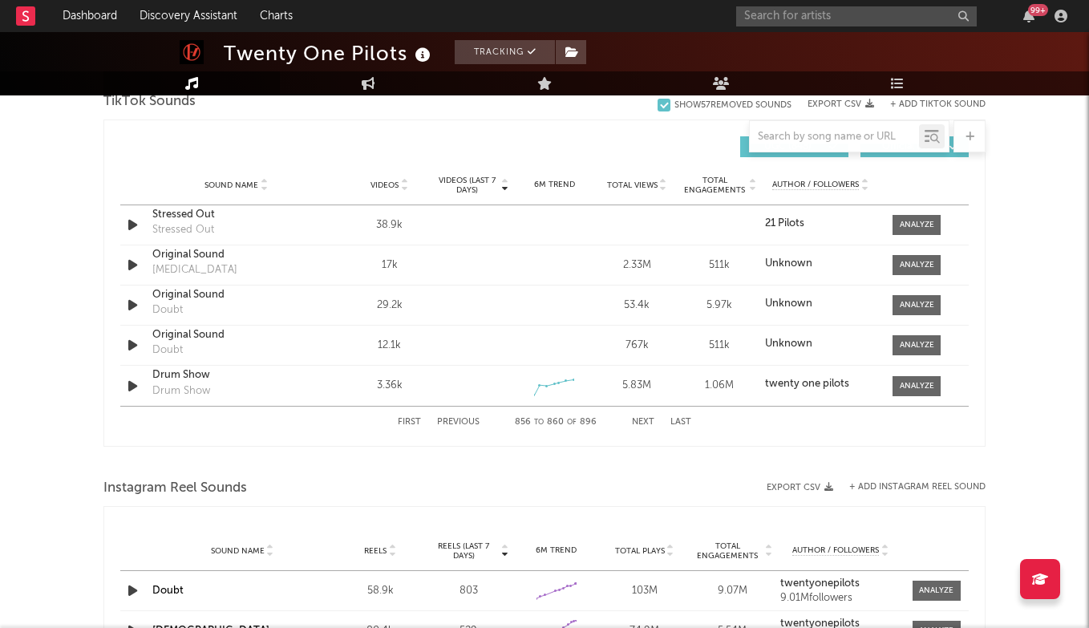
click at [464, 420] on button "Previous" at bounding box center [458, 422] width 42 height 9
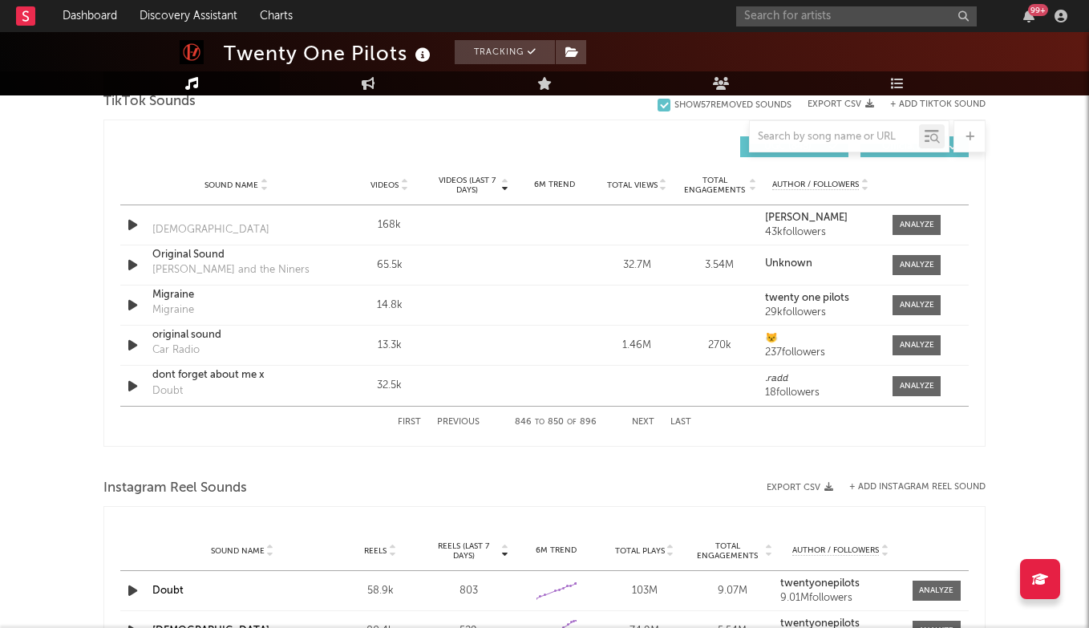
click at [640, 420] on button "Next" at bounding box center [643, 422] width 22 height 9
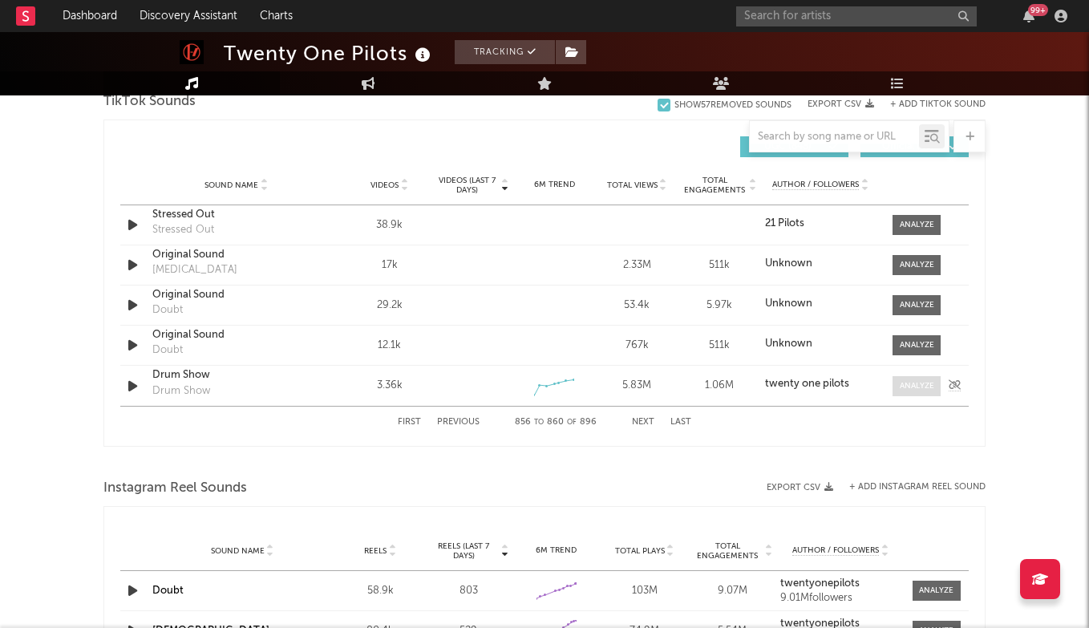
click at [915, 388] on div at bounding box center [916, 386] width 34 height 12
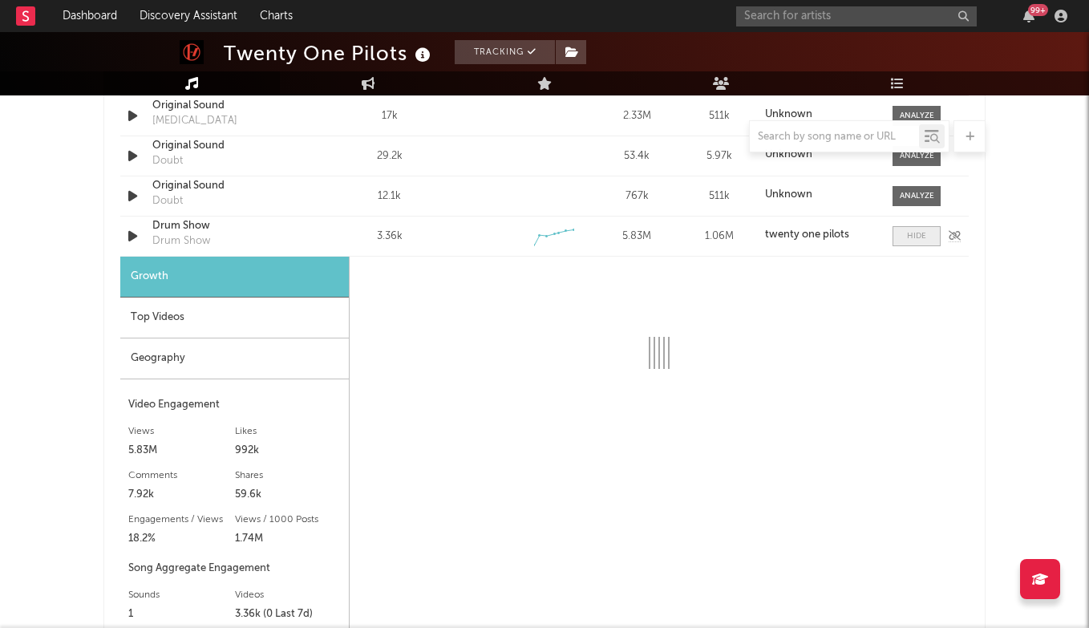
select select "1w"
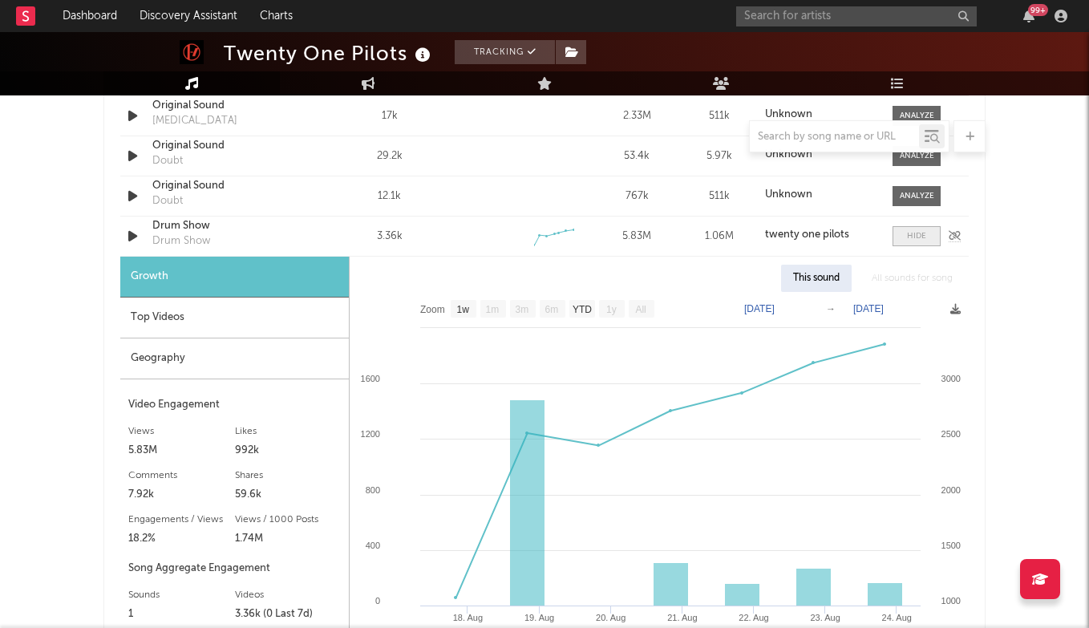
scroll to position [1254, 0]
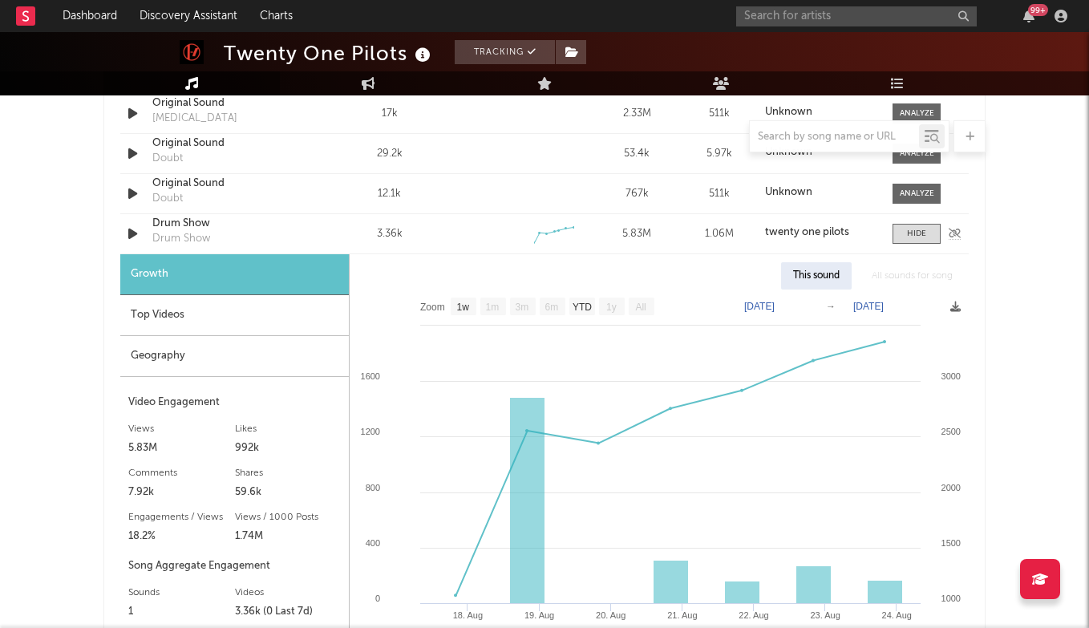
click at [182, 222] on div "Drum Show" at bounding box center [236, 224] width 168 height 16
click at [190, 224] on div "Drum Show" at bounding box center [236, 224] width 168 height 16
click at [797, 18] on input "text" at bounding box center [856, 16] width 240 height 20
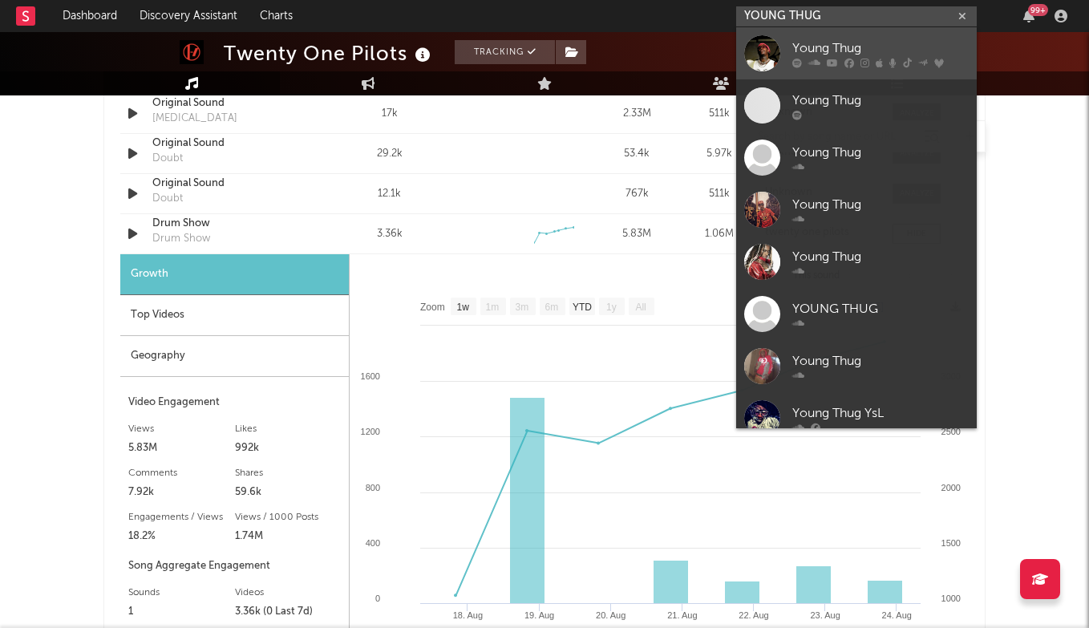
type input "YOUNG THUG"
click at [842, 44] on div "Young Thug" at bounding box center [880, 47] width 176 height 19
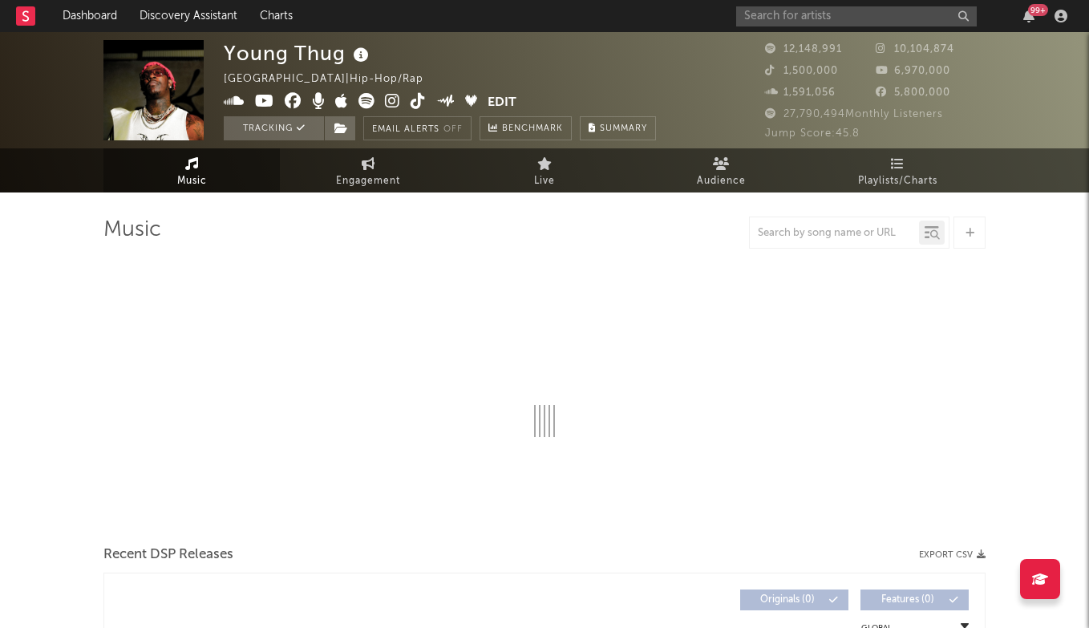
select select "6m"
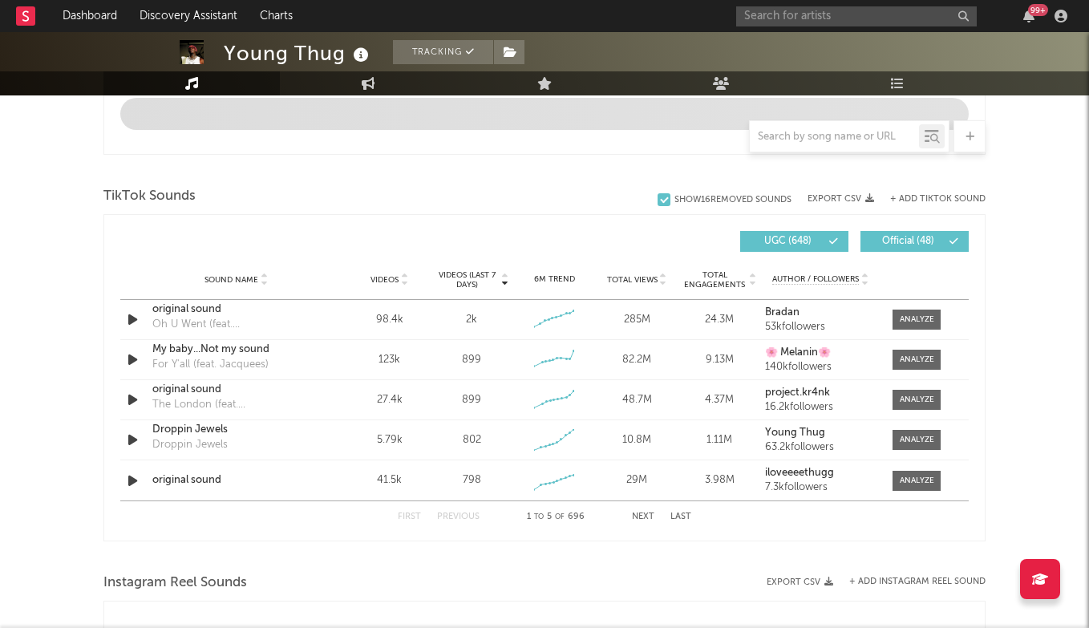
scroll to position [981, 0]
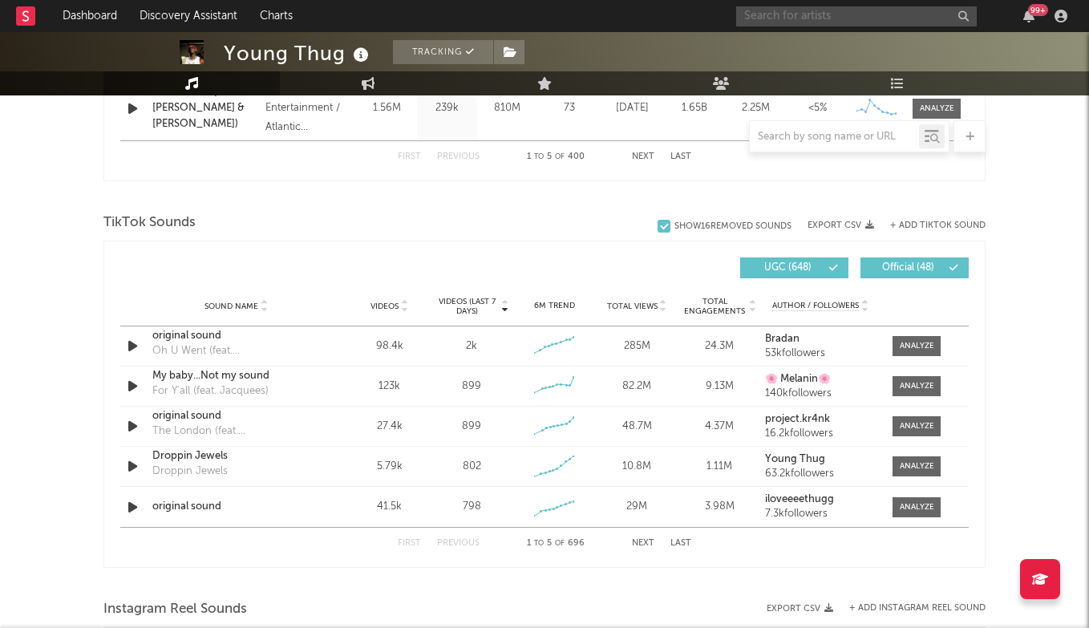
click at [787, 18] on input "text" at bounding box center [856, 16] width 240 height 20
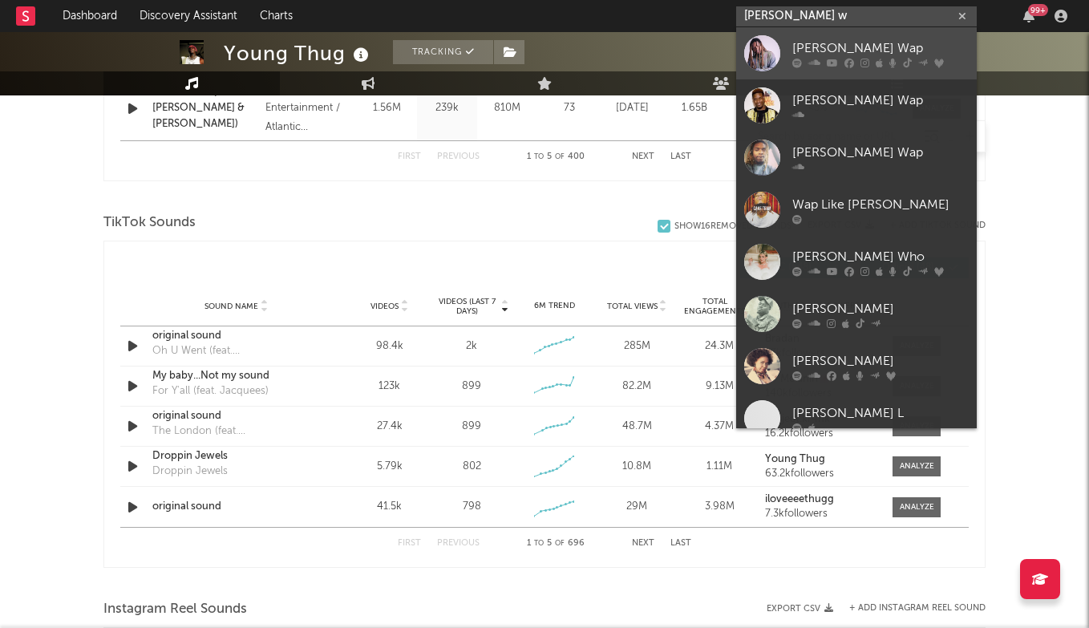
type input "fetty w"
click at [846, 52] on div "Fetty Wap" at bounding box center [880, 47] width 176 height 19
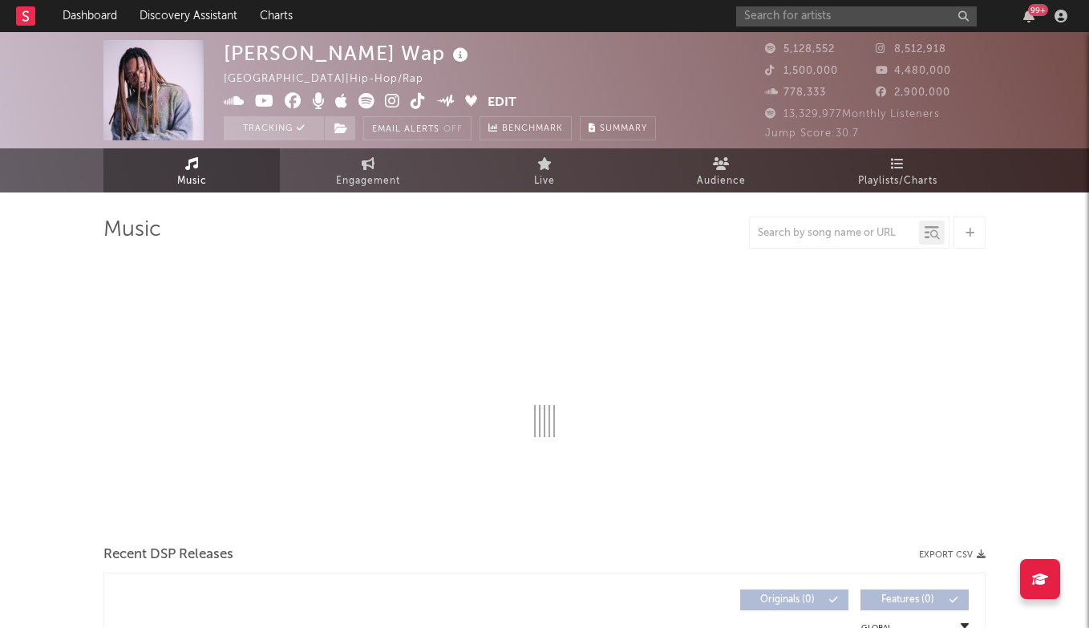
select select "6m"
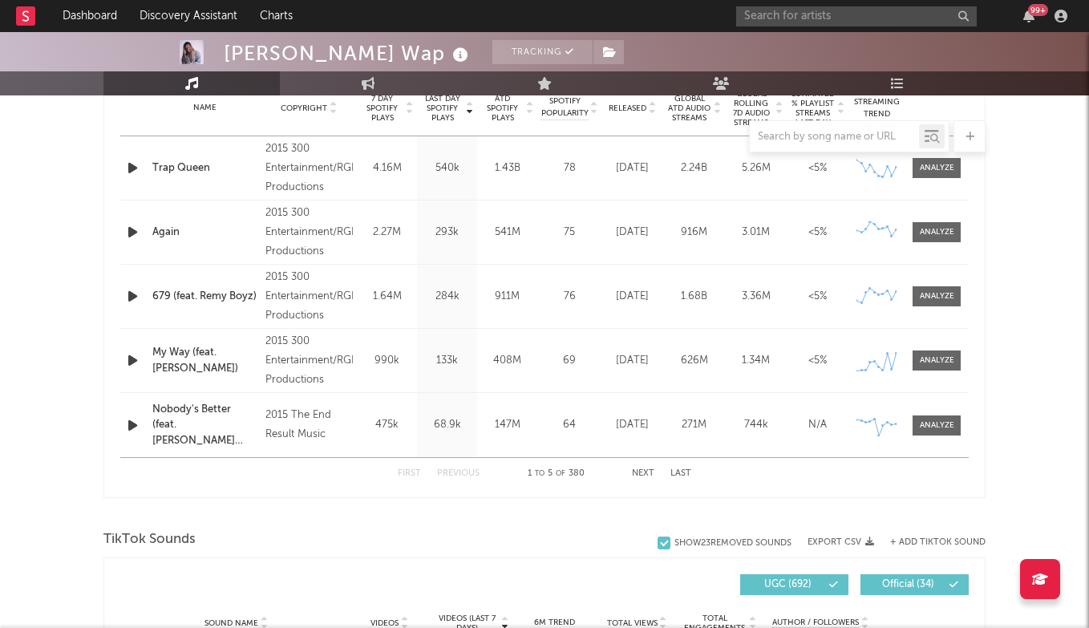
scroll to position [657, 0]
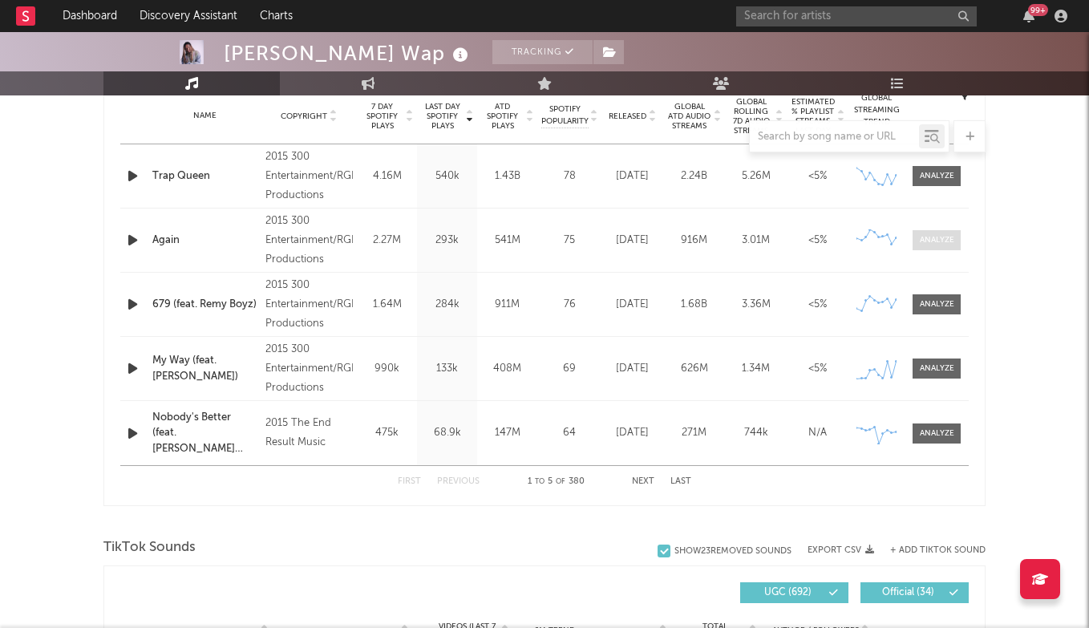
click at [950, 234] on div at bounding box center [936, 240] width 34 height 12
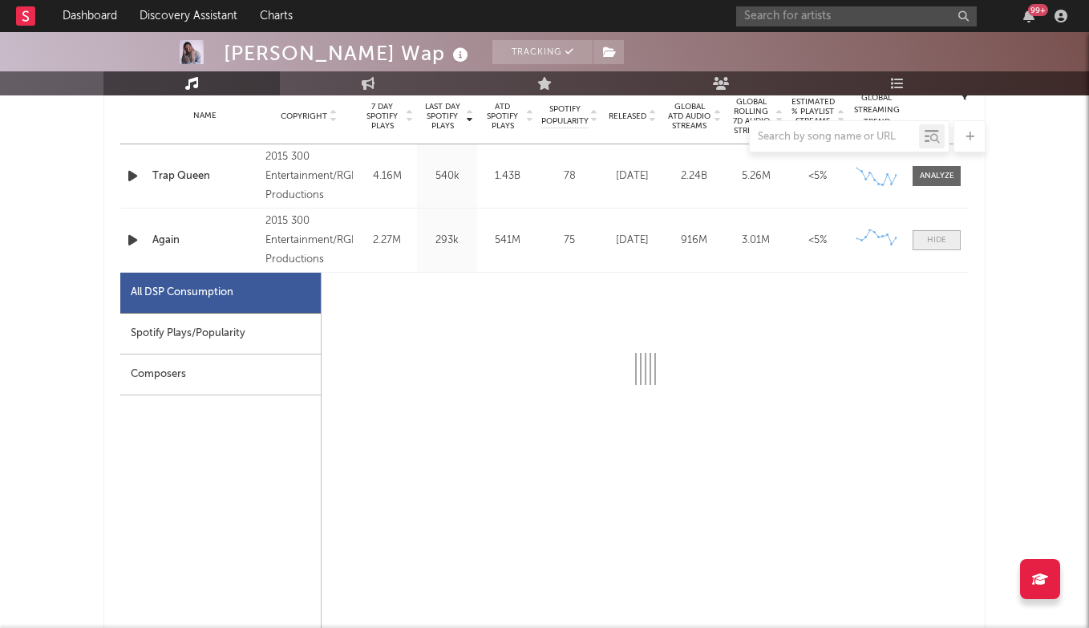
scroll to position [686, 0]
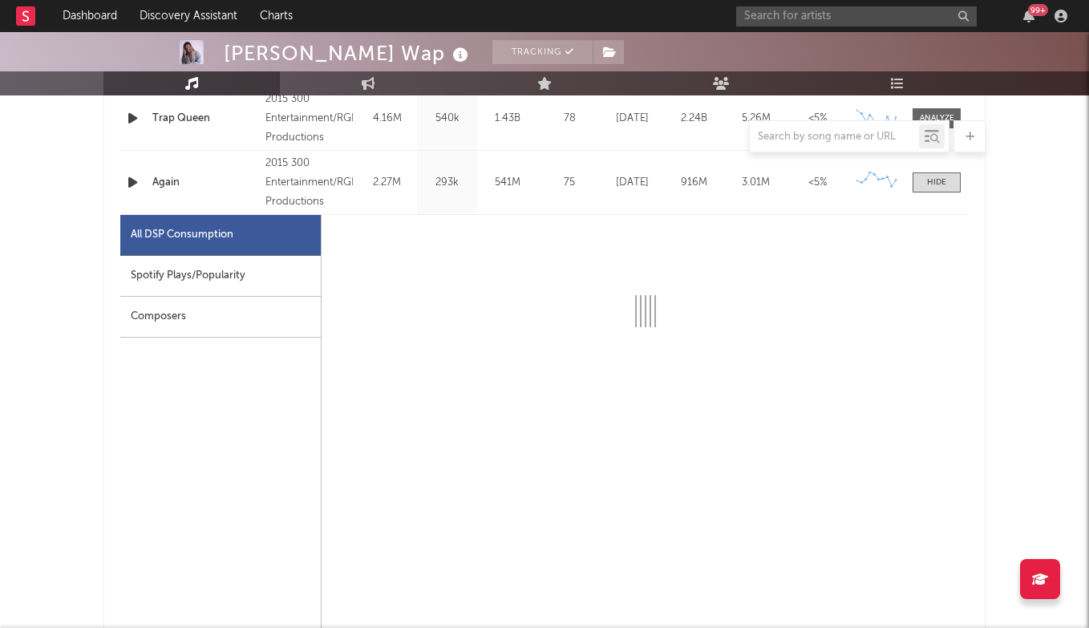
select select "6m"
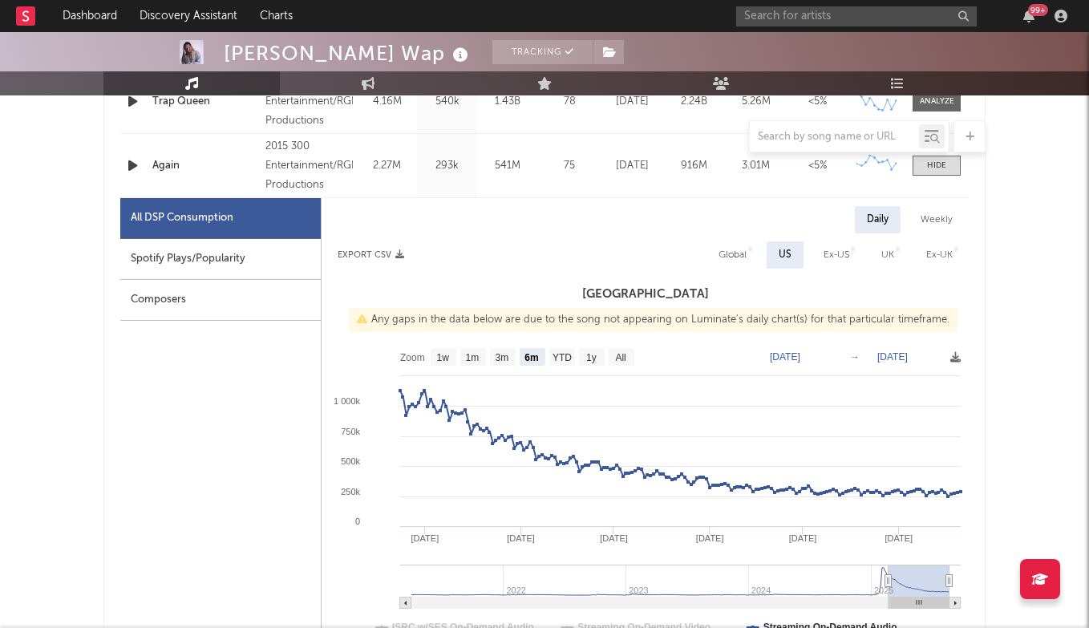
scroll to position [732, 0]
click at [938, 173] on span at bounding box center [936, 165] width 48 height 20
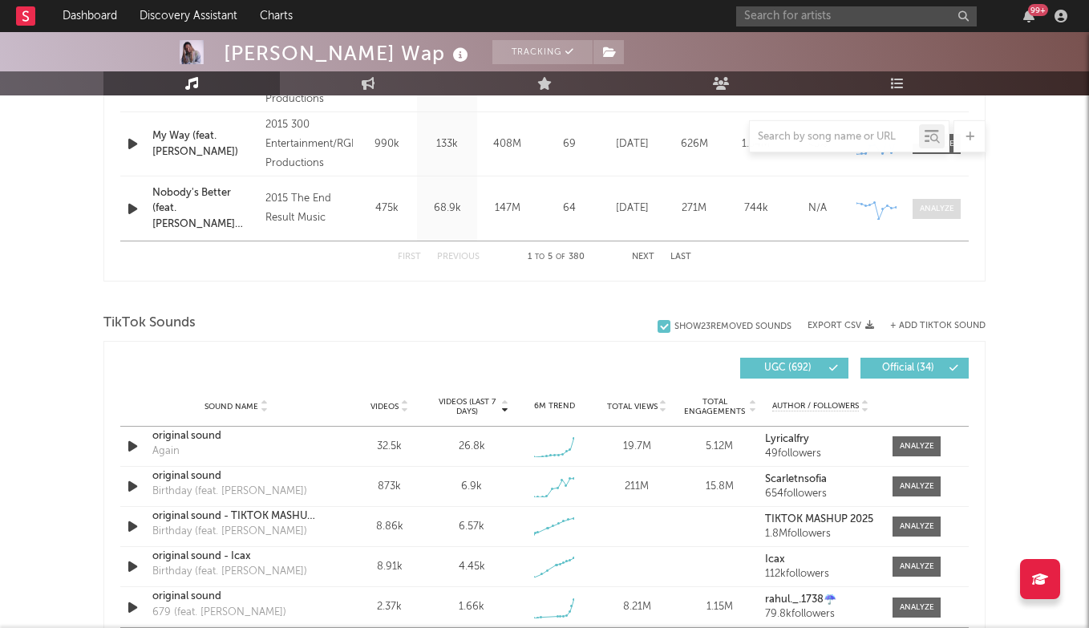
scroll to position [999, 0]
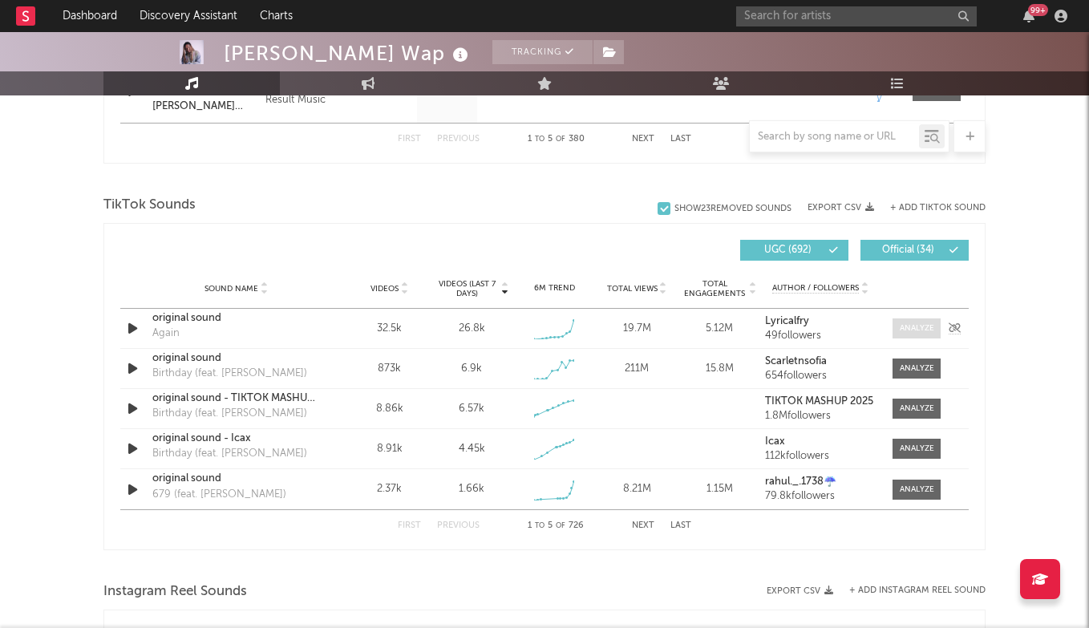
click at [910, 322] on div at bounding box center [916, 328] width 34 height 12
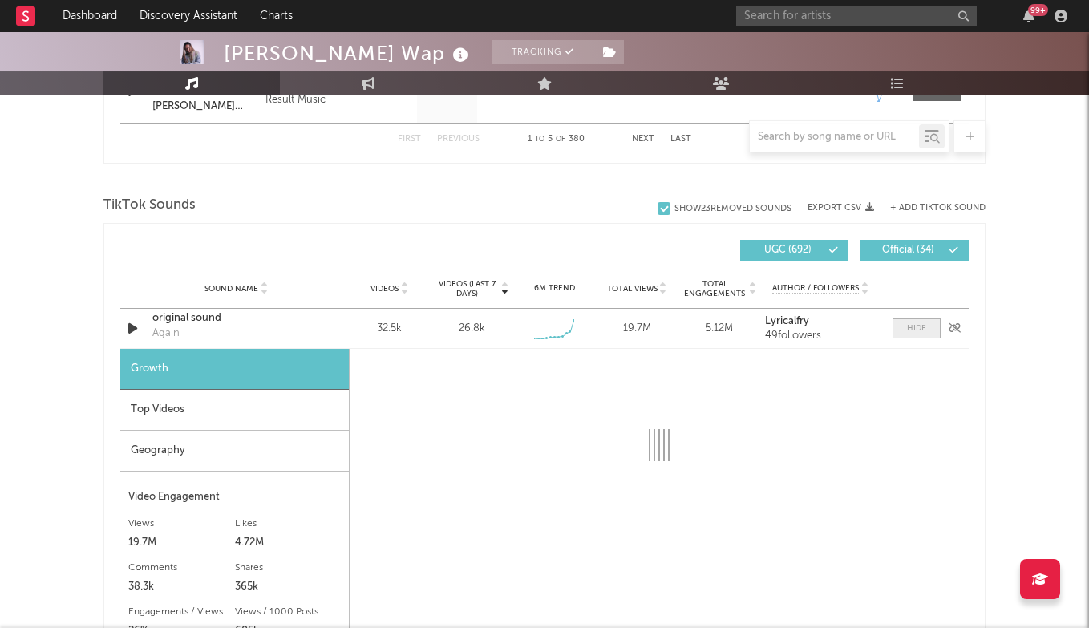
select select "1w"
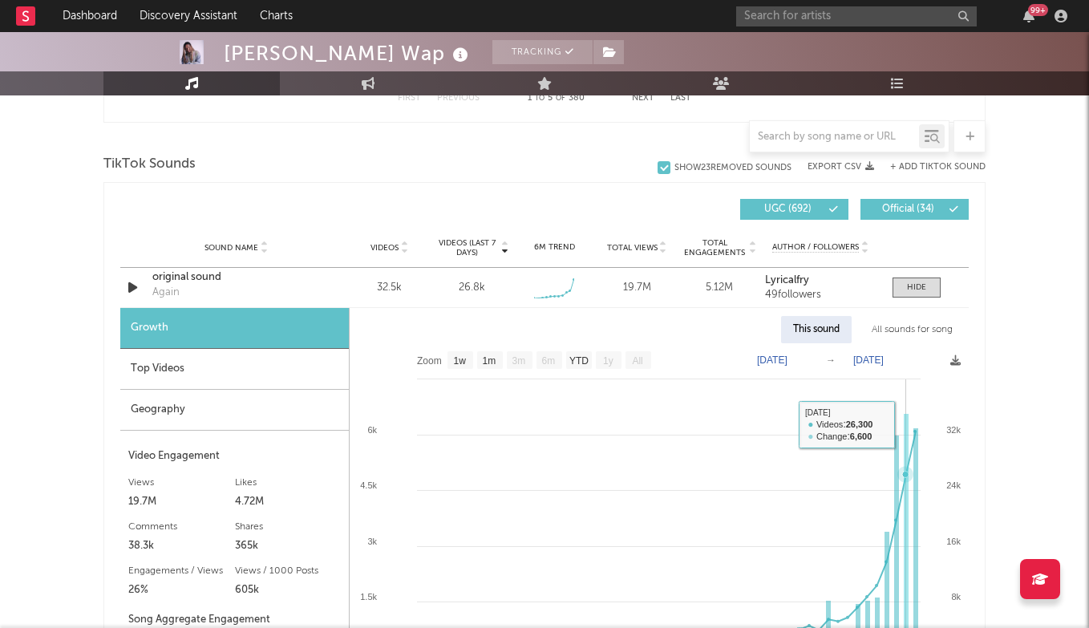
scroll to position [1029, 0]
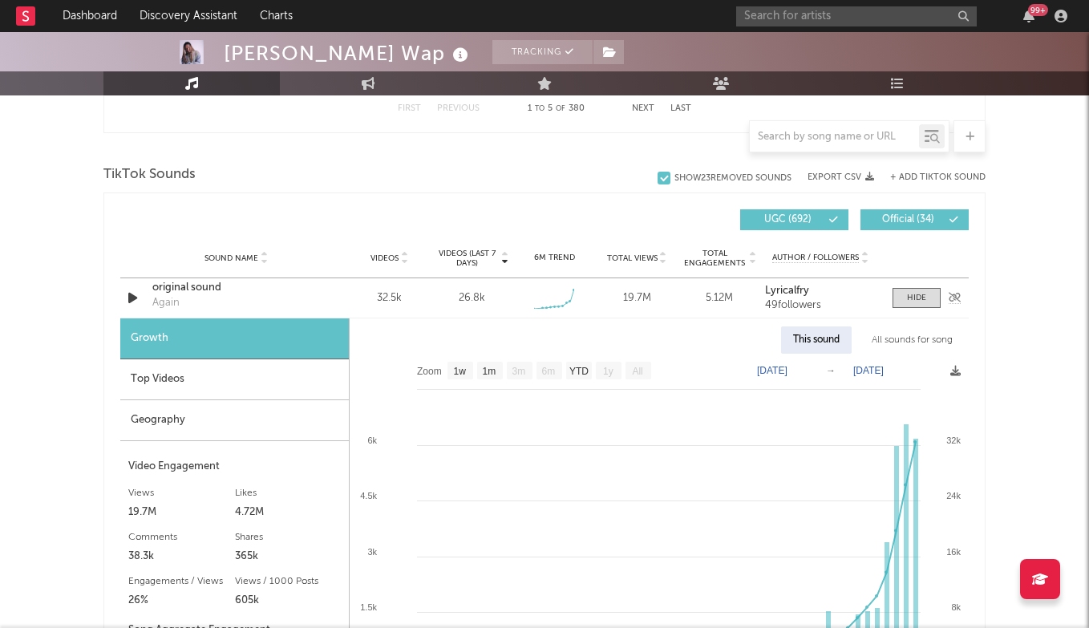
click at [212, 289] on div "original sound" at bounding box center [236, 288] width 168 height 16
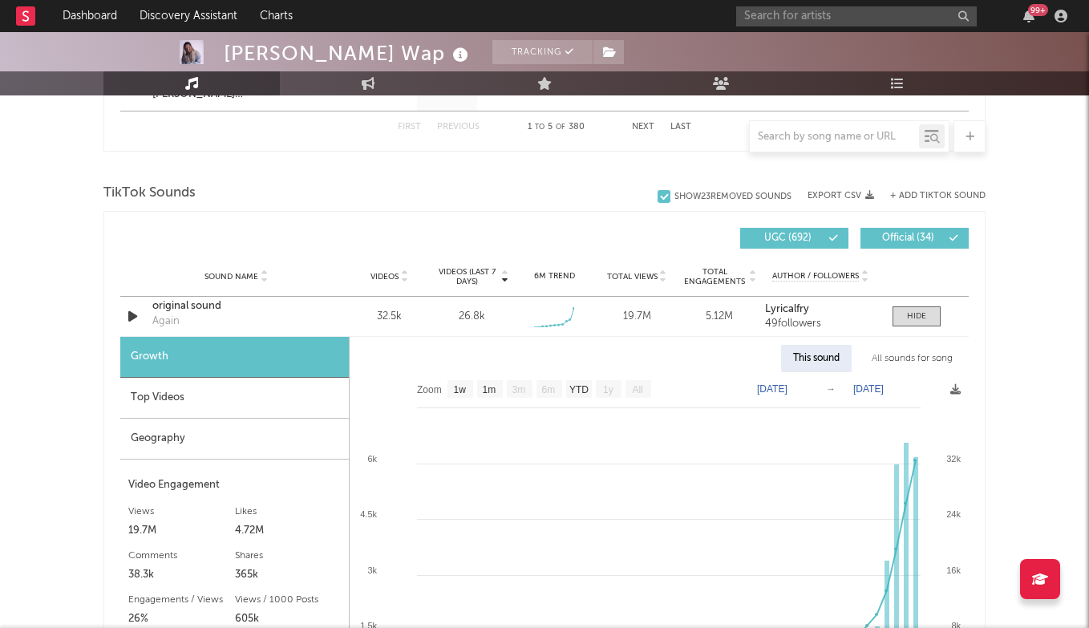
scroll to position [1010, 0]
click at [923, 317] on div at bounding box center [916, 317] width 19 height 12
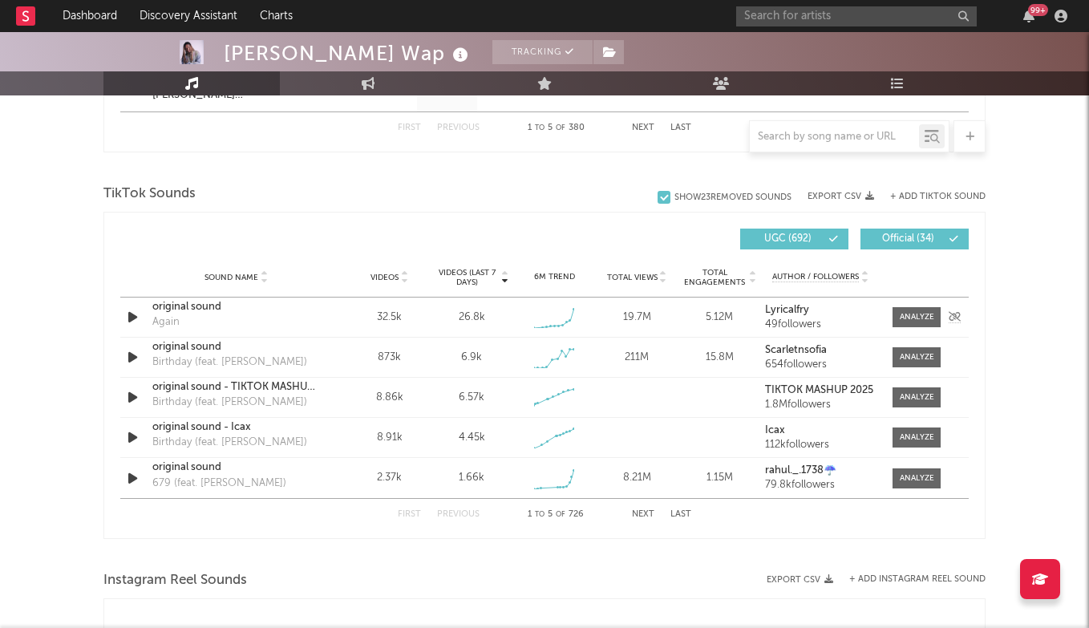
click at [196, 304] on div "original sound" at bounding box center [236, 307] width 168 height 16
click at [915, 314] on div at bounding box center [916, 317] width 34 height 12
select select "1w"
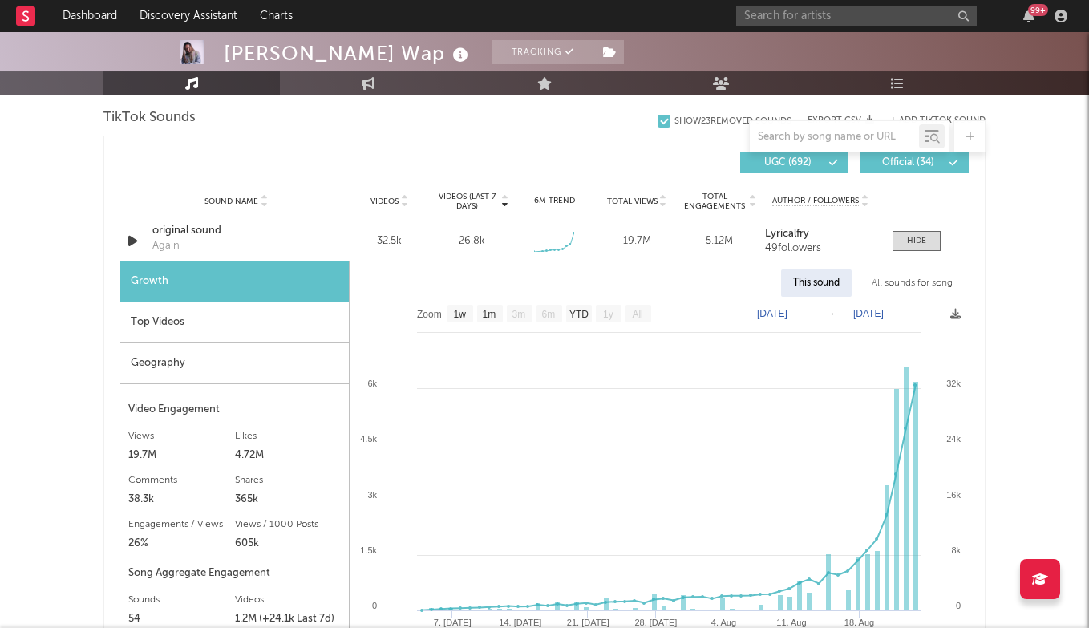
scroll to position [1109, 0]
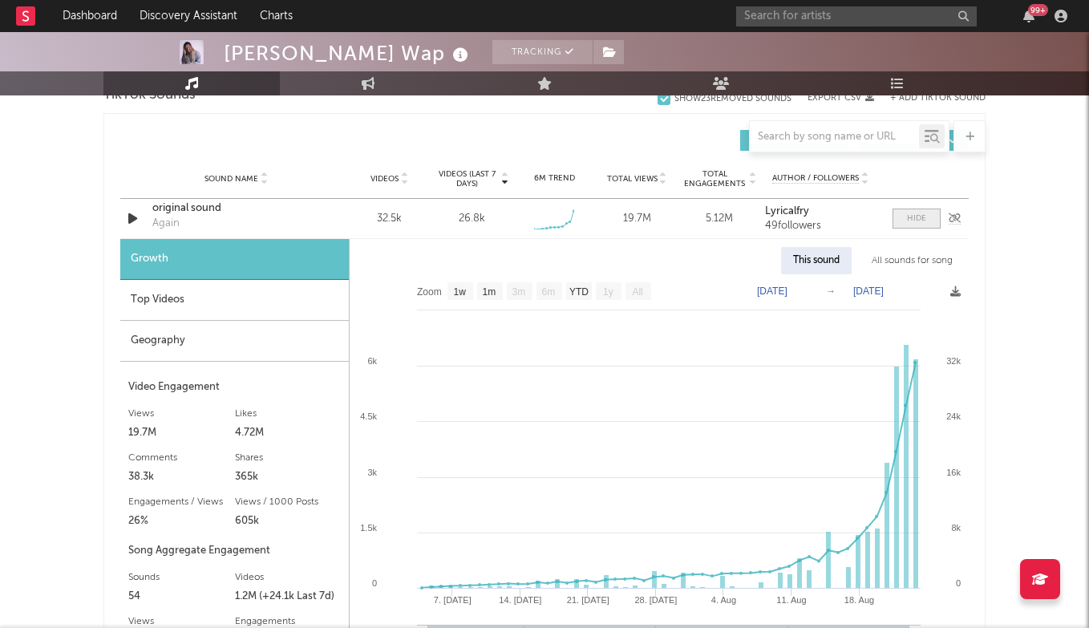
click at [919, 221] on div at bounding box center [916, 218] width 19 height 12
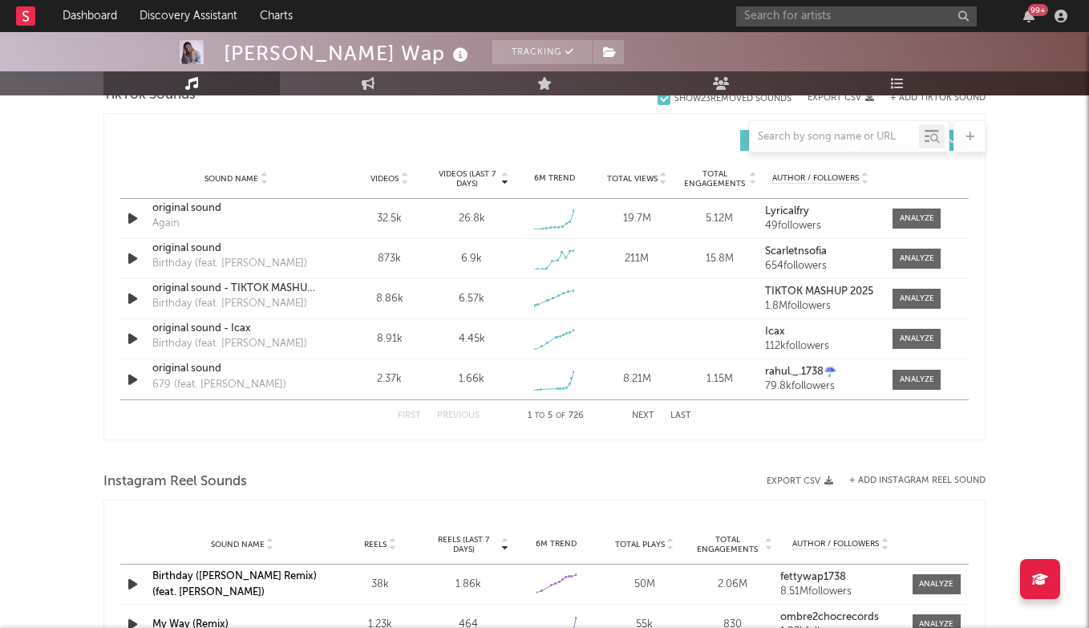
scroll to position [1105, 0]
